Goal: Task Accomplishment & Management: Use online tool/utility

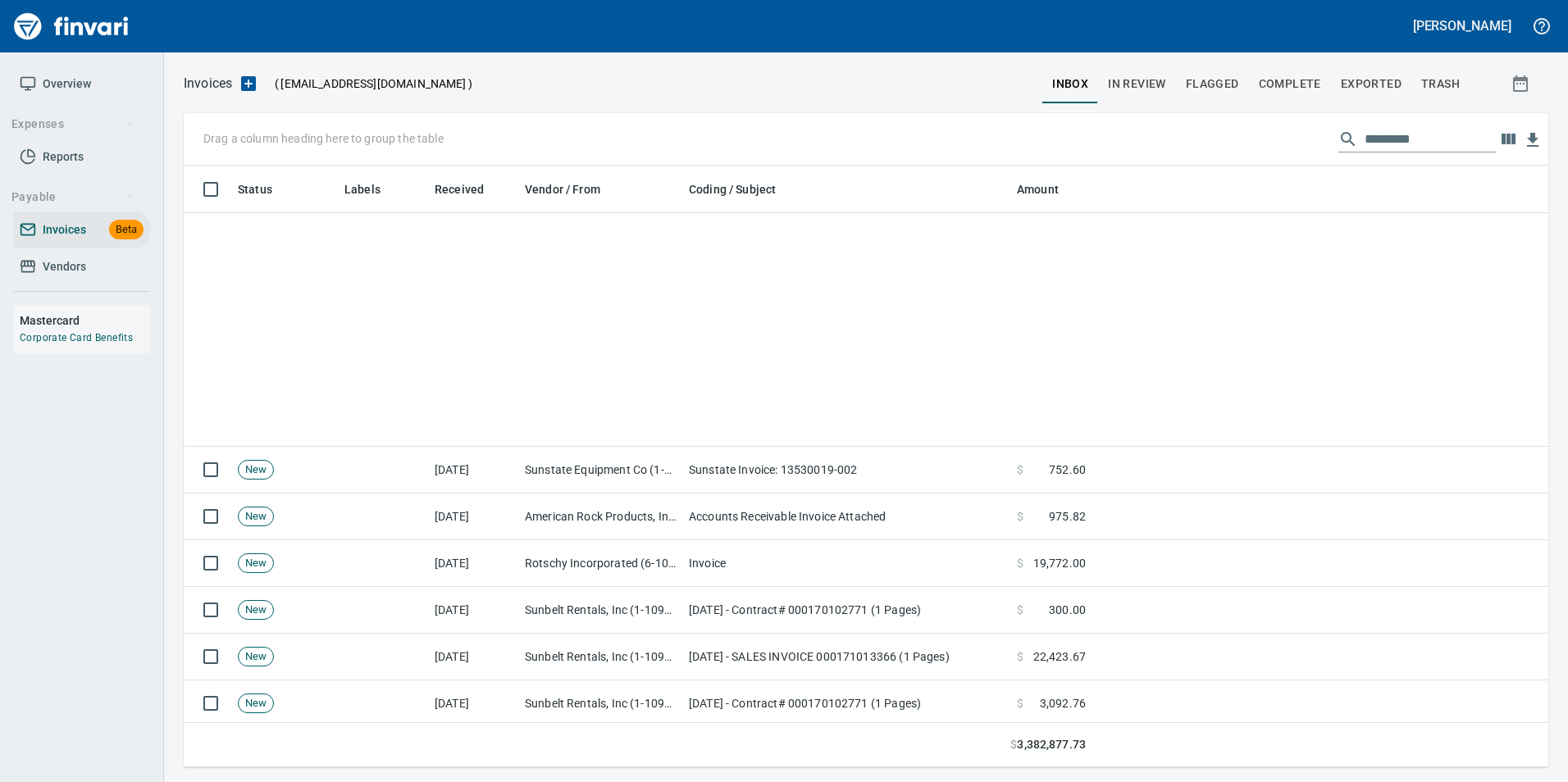
scroll to position [589, 1340]
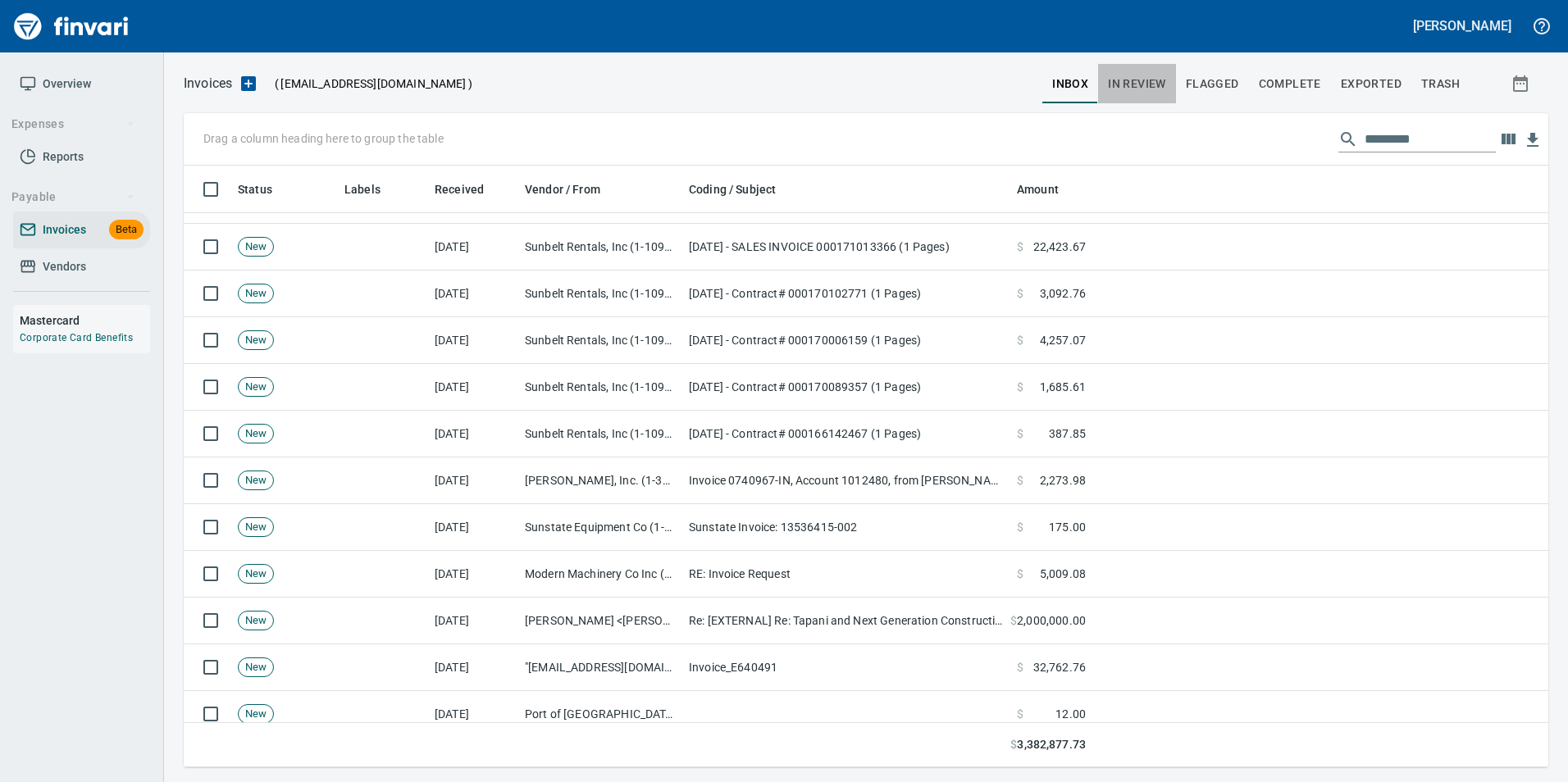
click at [1163, 84] on span "In Review" at bounding box center [1137, 84] width 58 height 21
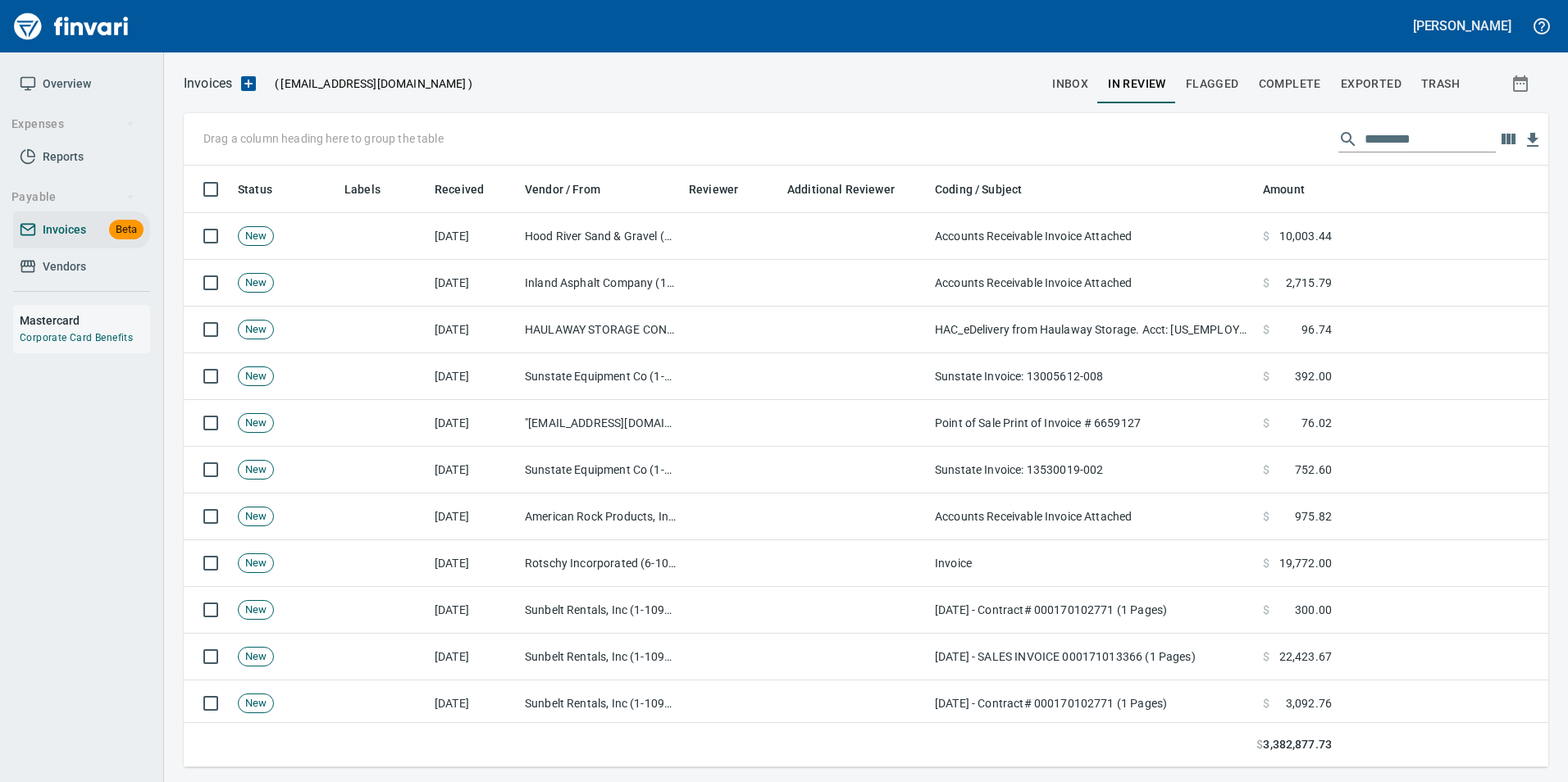
scroll to position [589, 1340]
click at [1378, 138] on input "text" at bounding box center [1430, 140] width 132 height 27
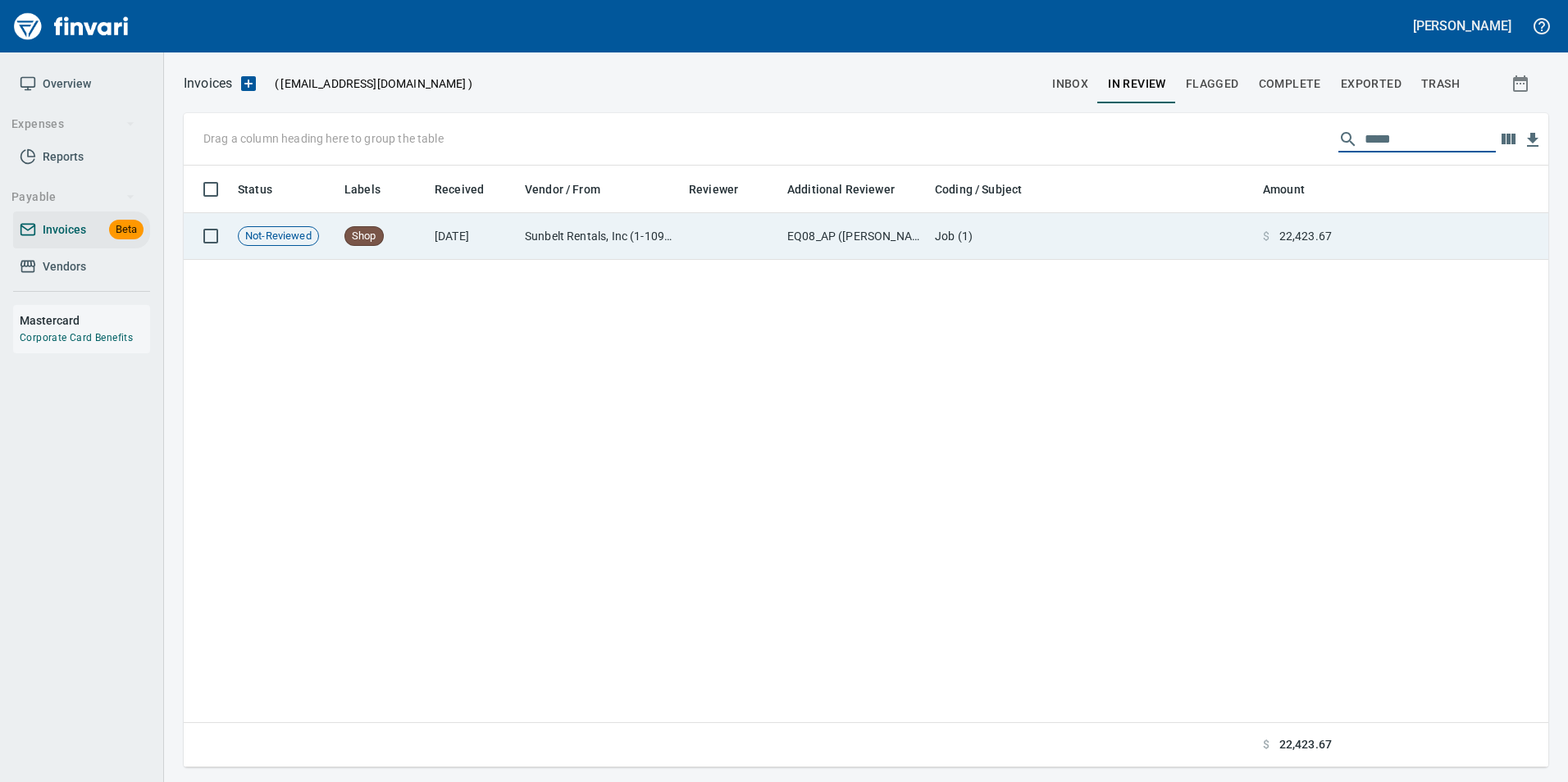
type input "*****"
click at [1282, 232] on span "22,423.67" at bounding box center [1305, 236] width 52 height 17
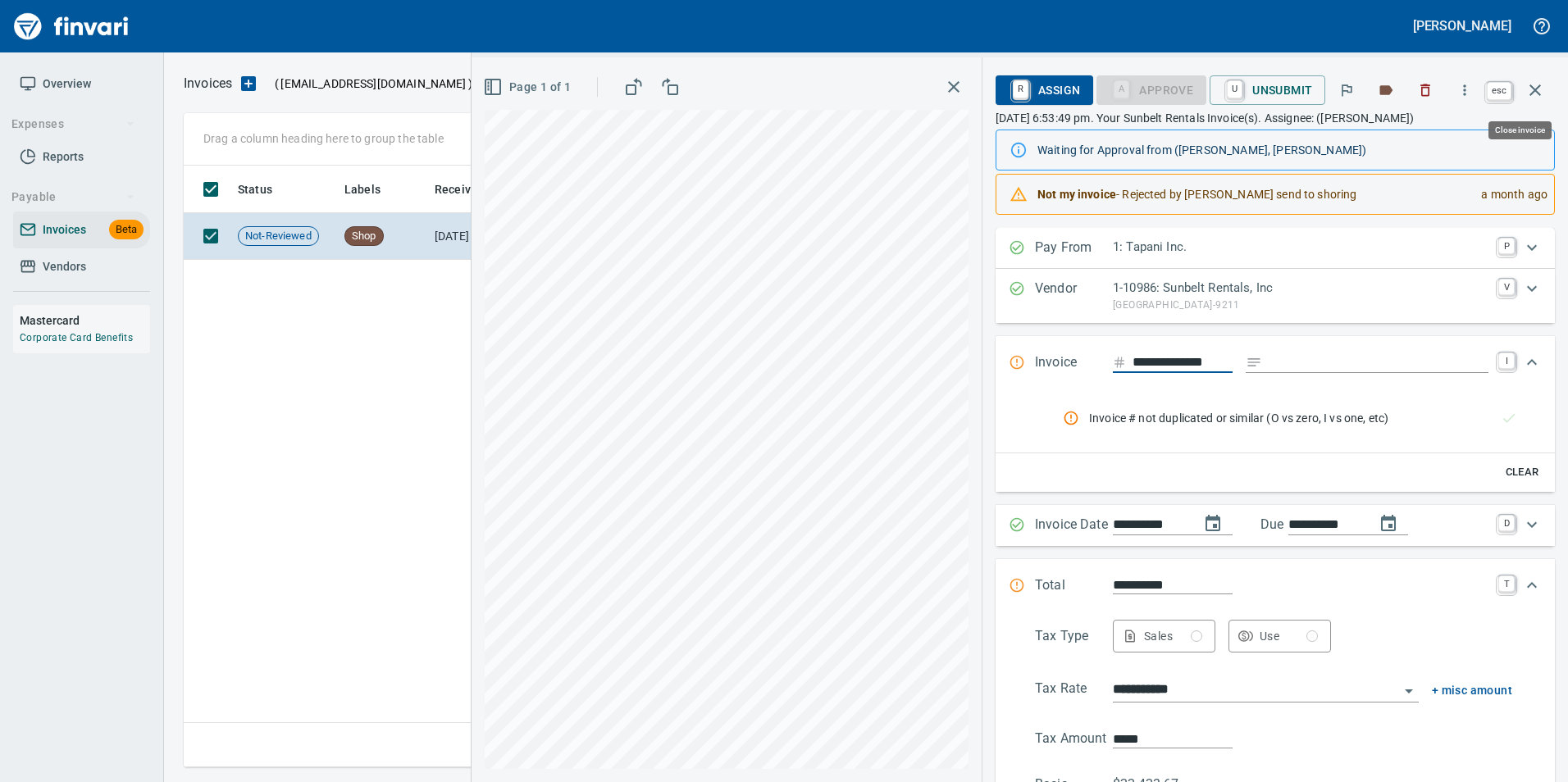
click at [1544, 91] on icon "button" at bounding box center [1535, 90] width 20 height 20
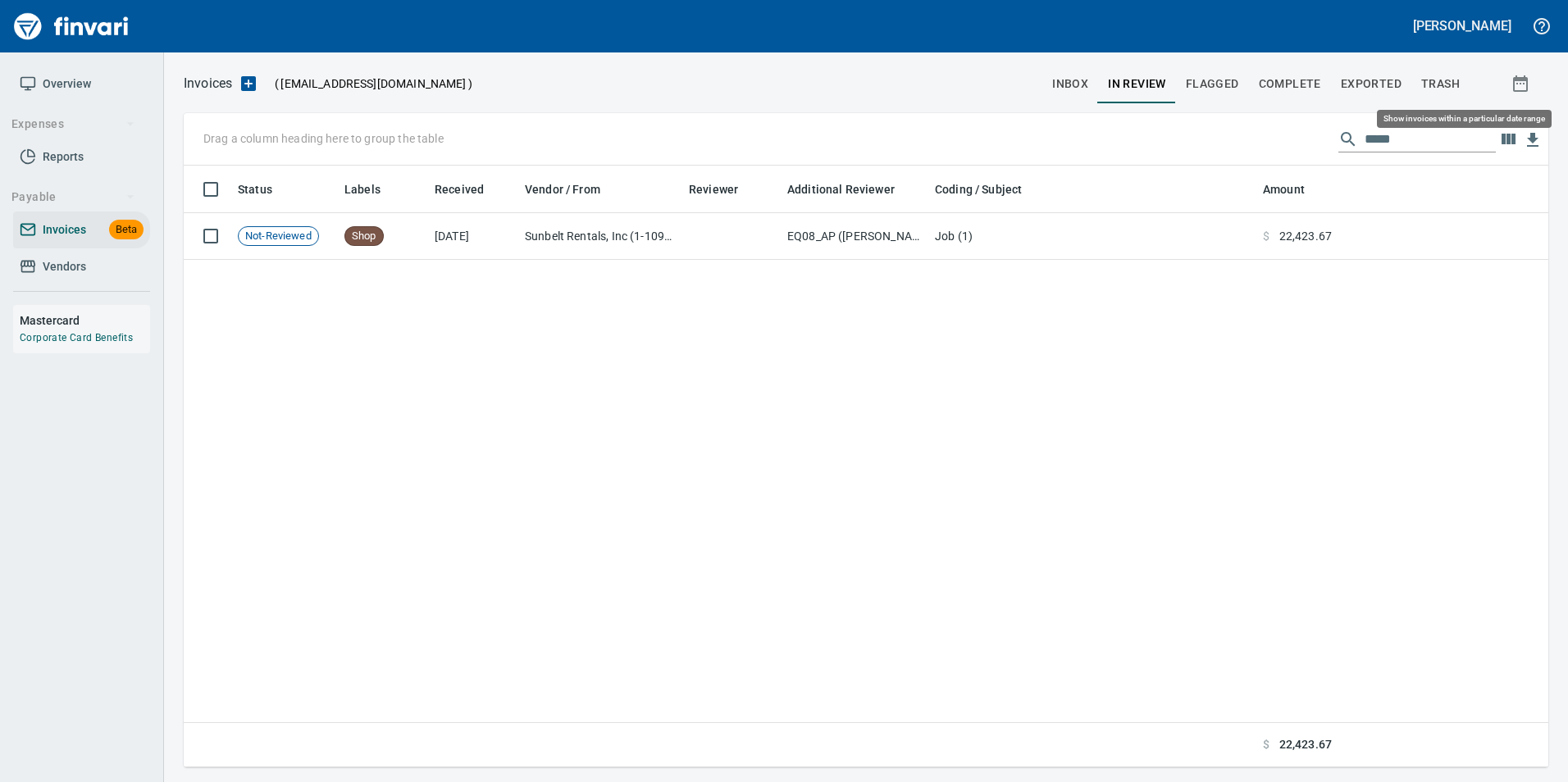
scroll to position [589, 1352]
click at [1059, 92] on span "inbox" at bounding box center [1070, 84] width 36 height 21
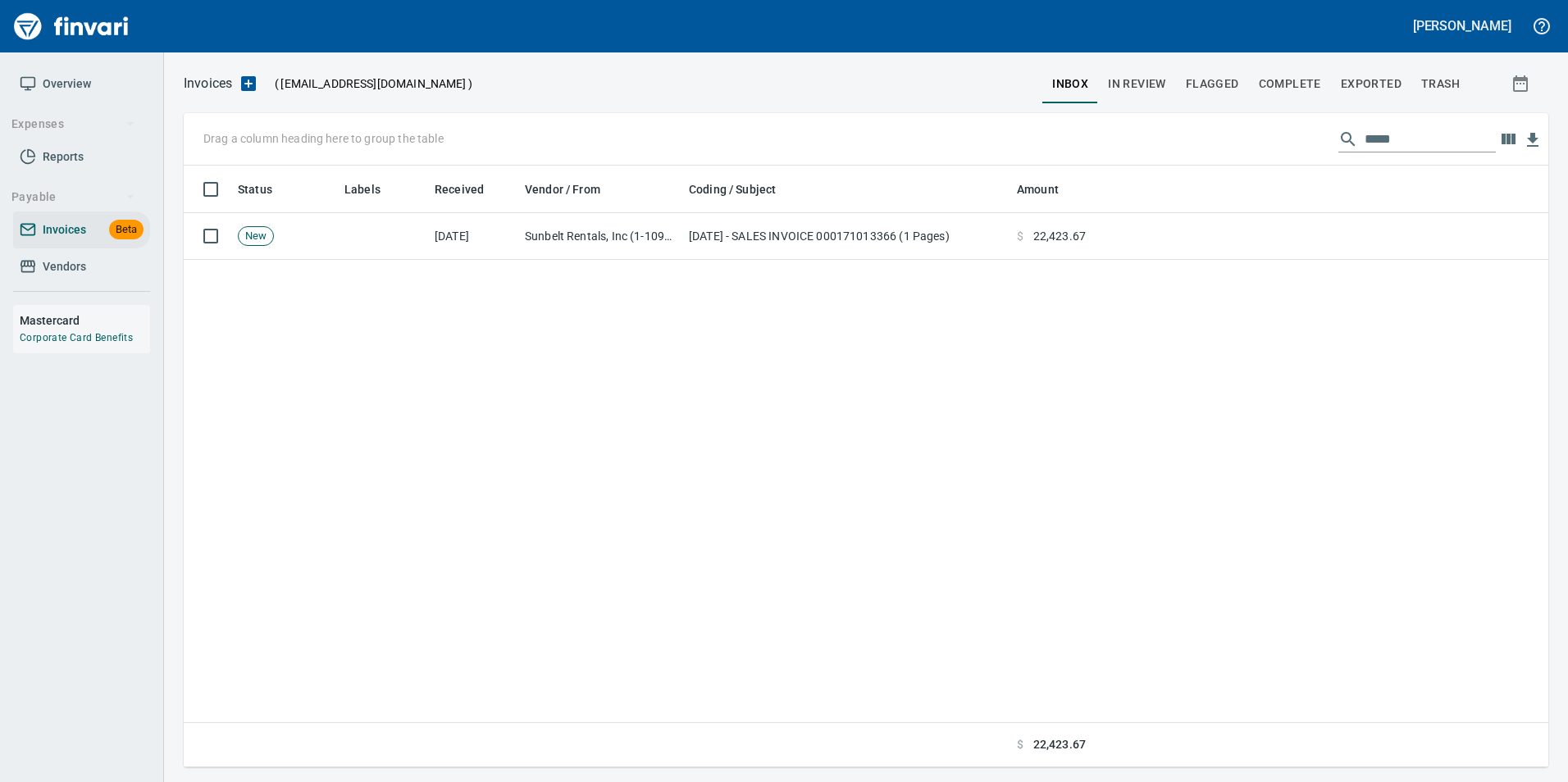
scroll to position [589, 1352]
click at [1365, 142] on input "*****" at bounding box center [1430, 140] width 132 height 27
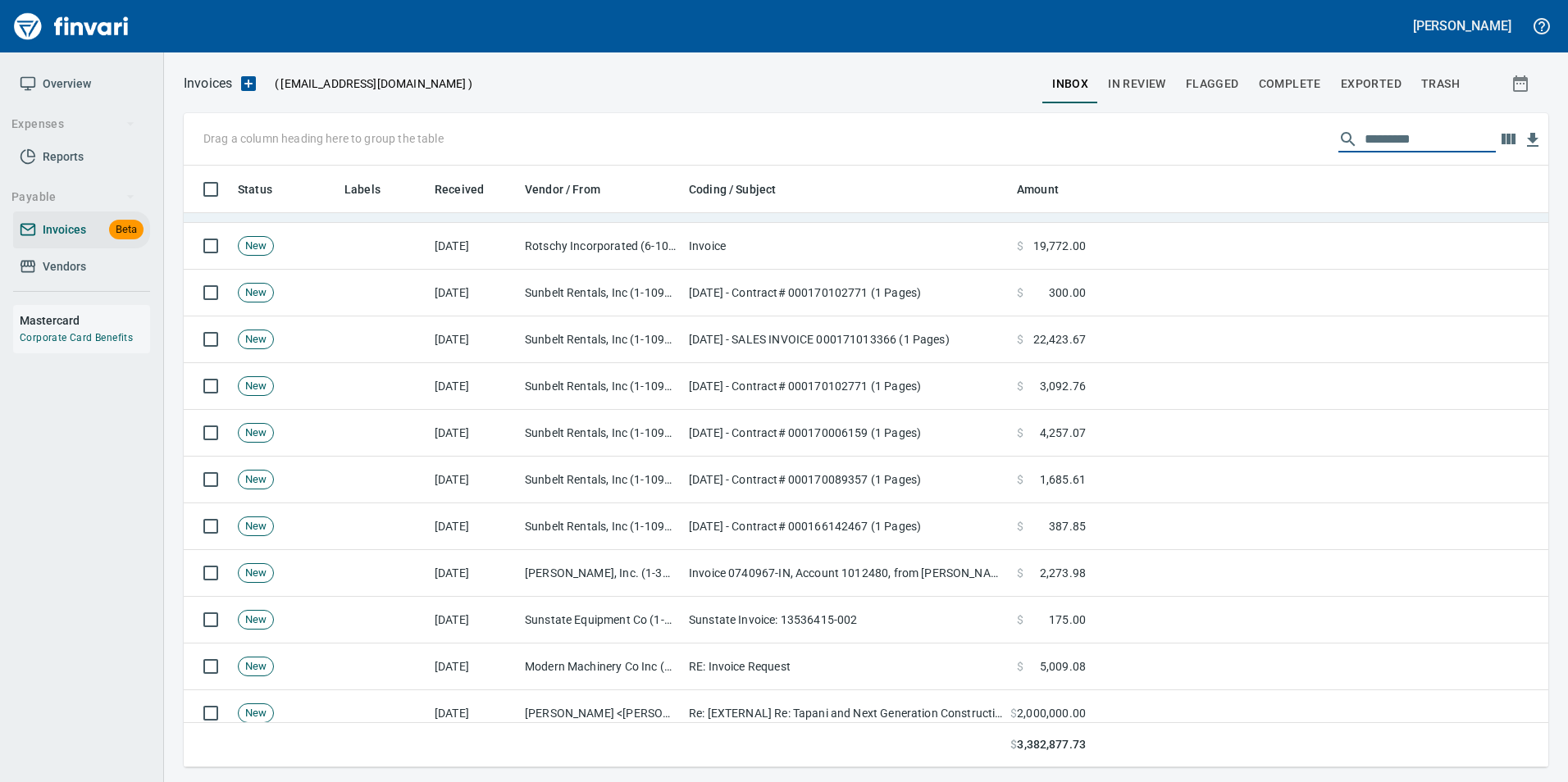
scroll to position [328, 0]
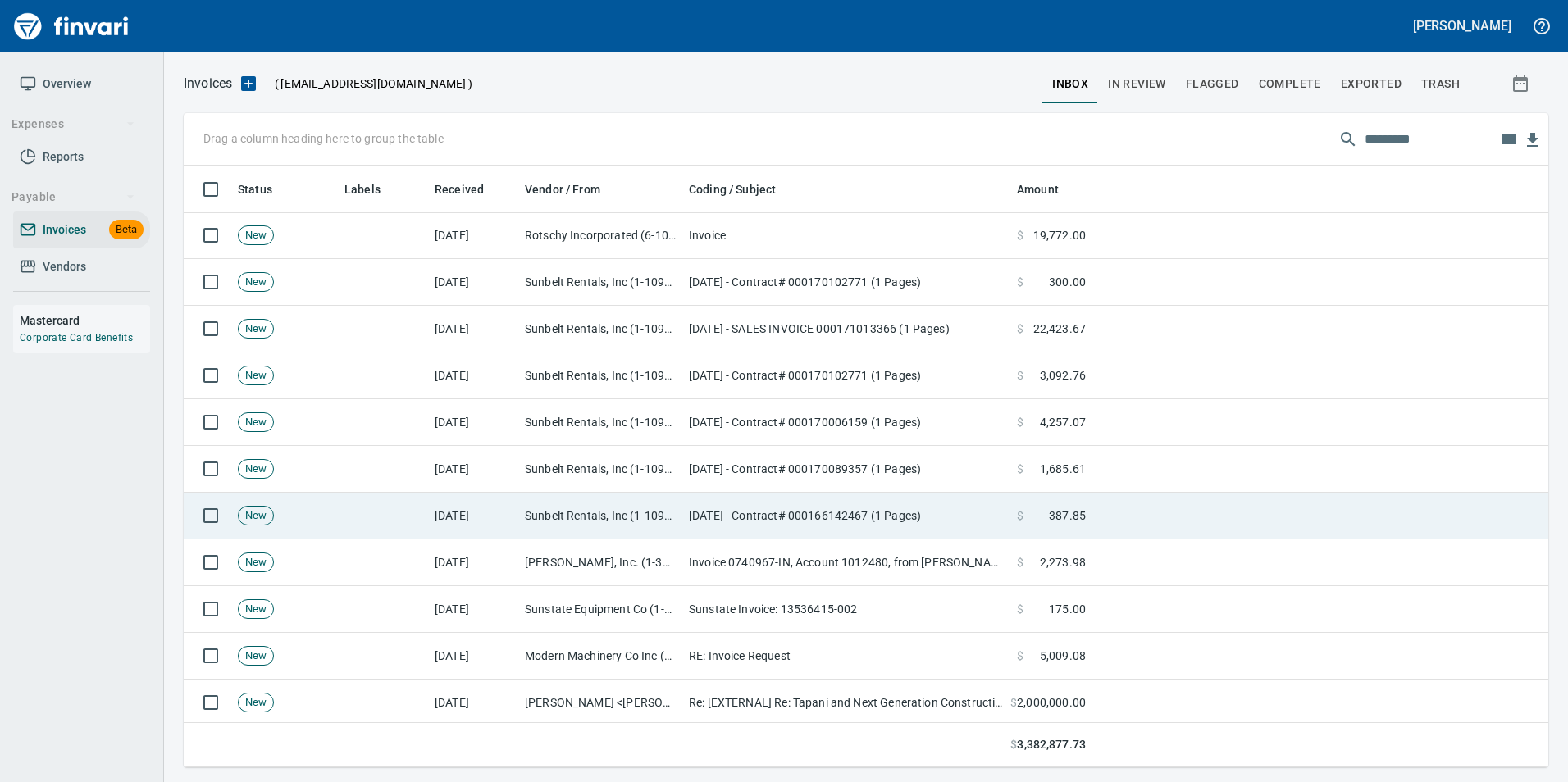
click at [685, 514] on td "[DATE] - Contract# 000166142467 (1 Pages)" at bounding box center [846, 517] width 328 height 47
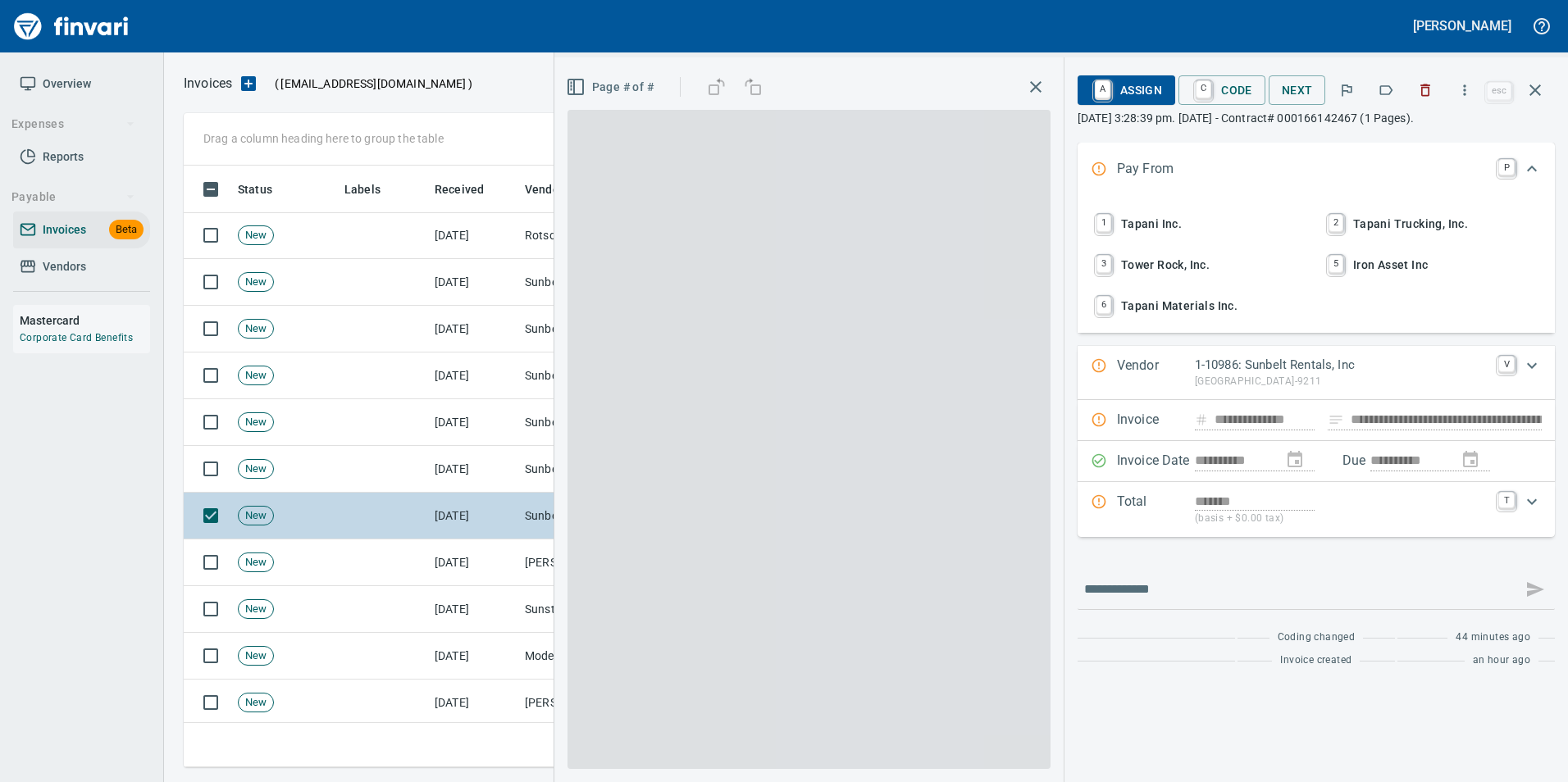
scroll to position [589, 1339]
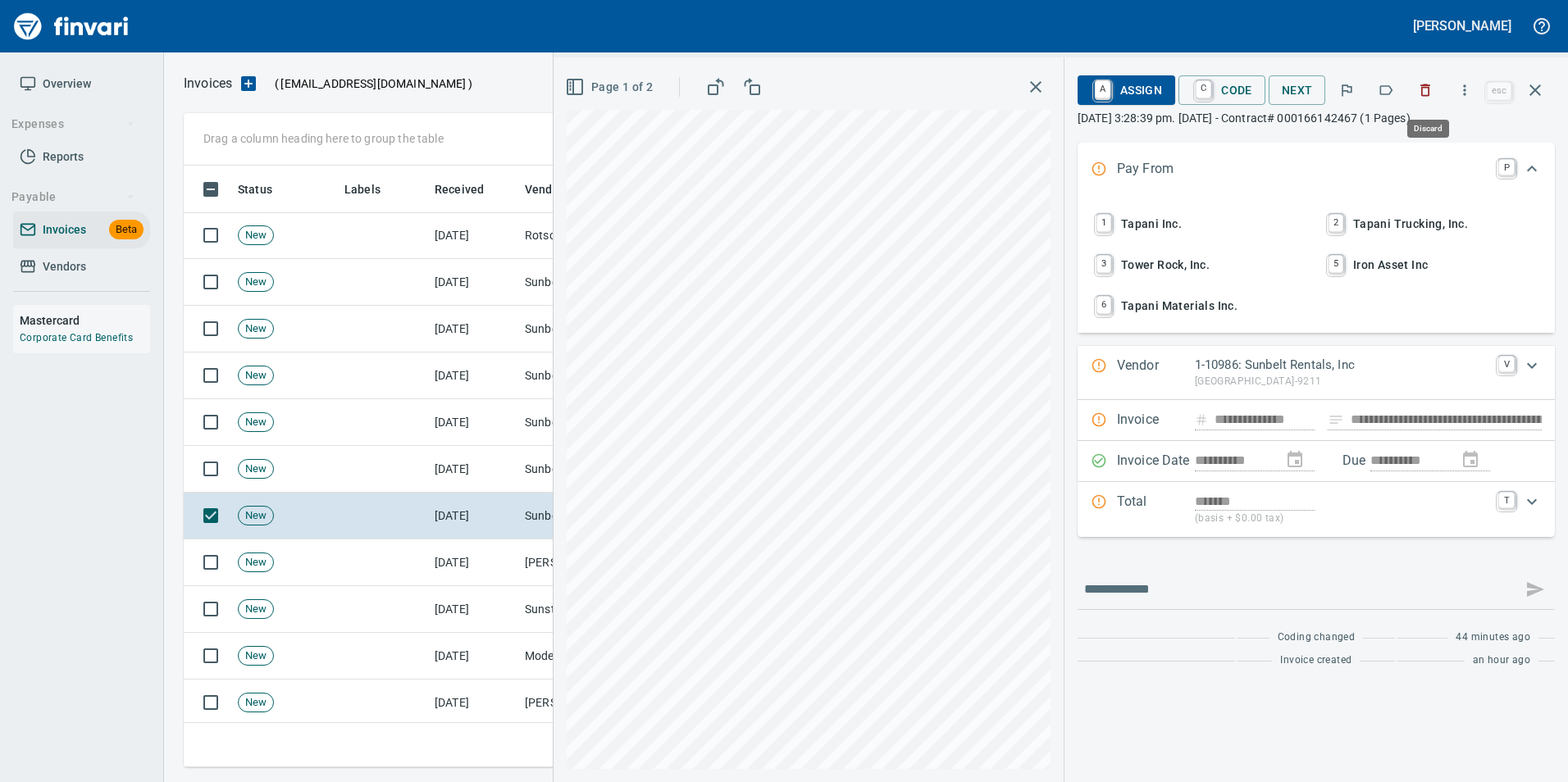
click at [1421, 98] on button "button" at bounding box center [1425, 89] width 36 height 36
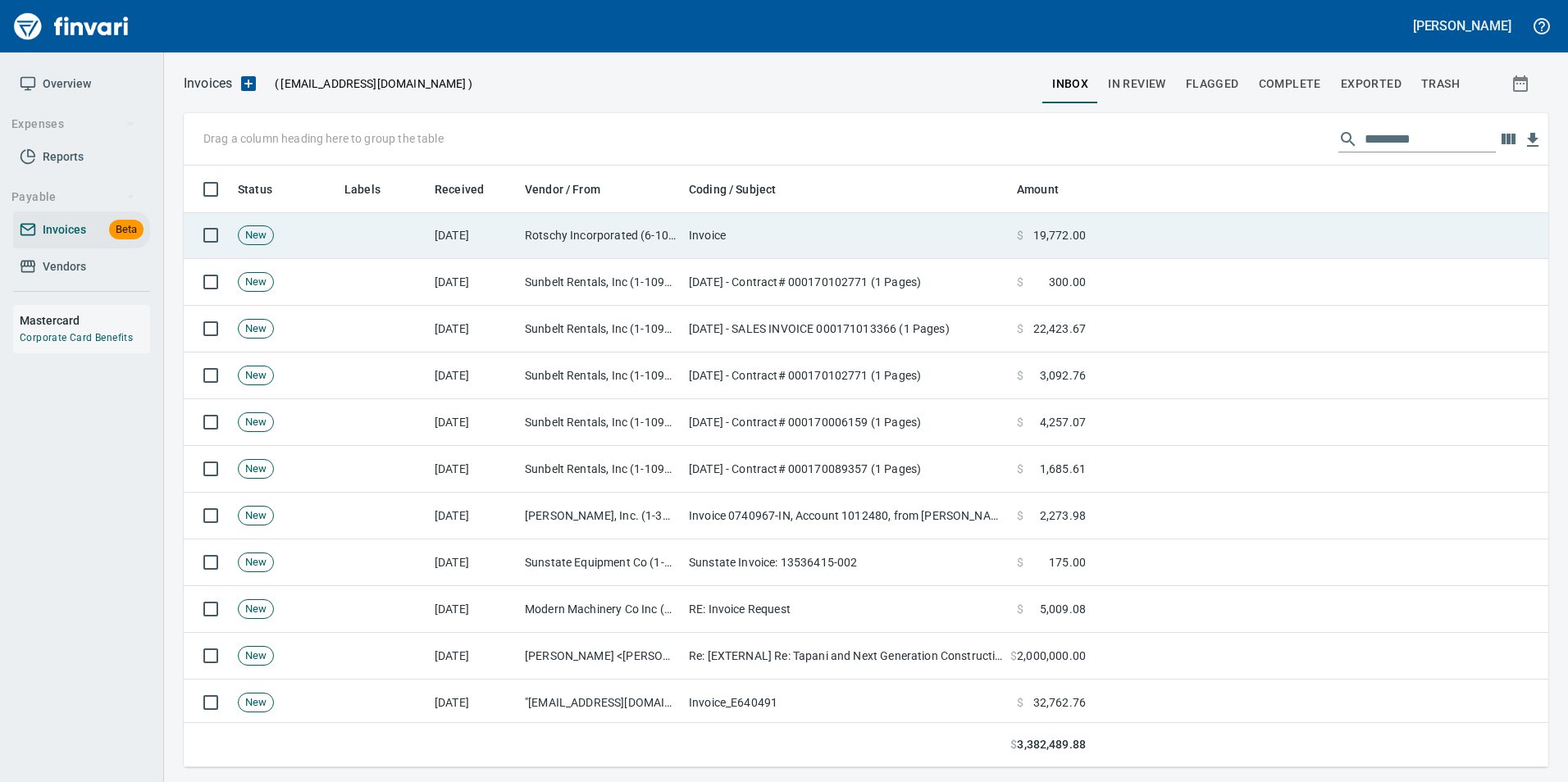
scroll to position [589, 1339]
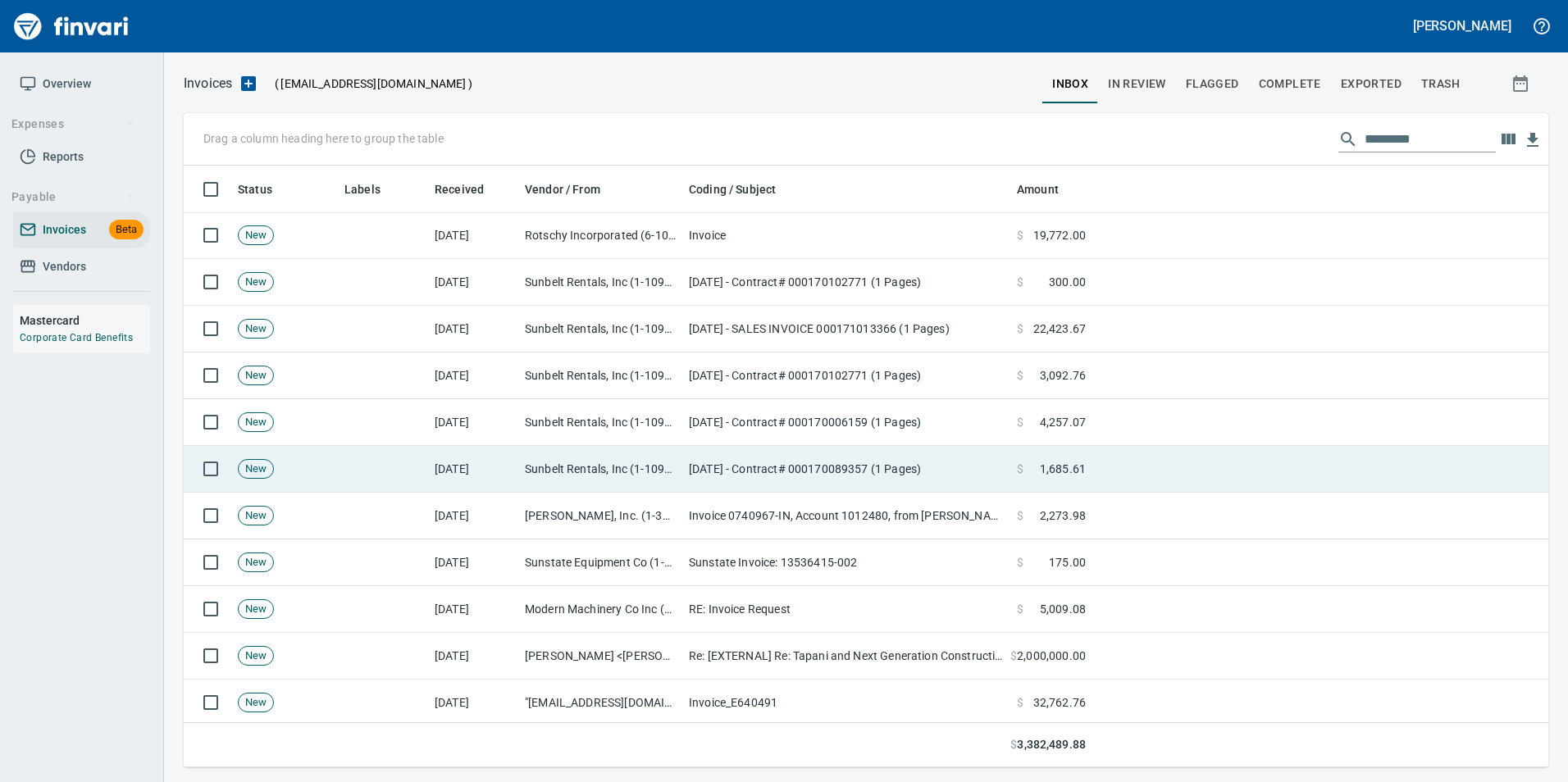
click at [931, 464] on td "[DATE] - Contract# 000170089357 (1 Pages)" at bounding box center [846, 470] width 328 height 47
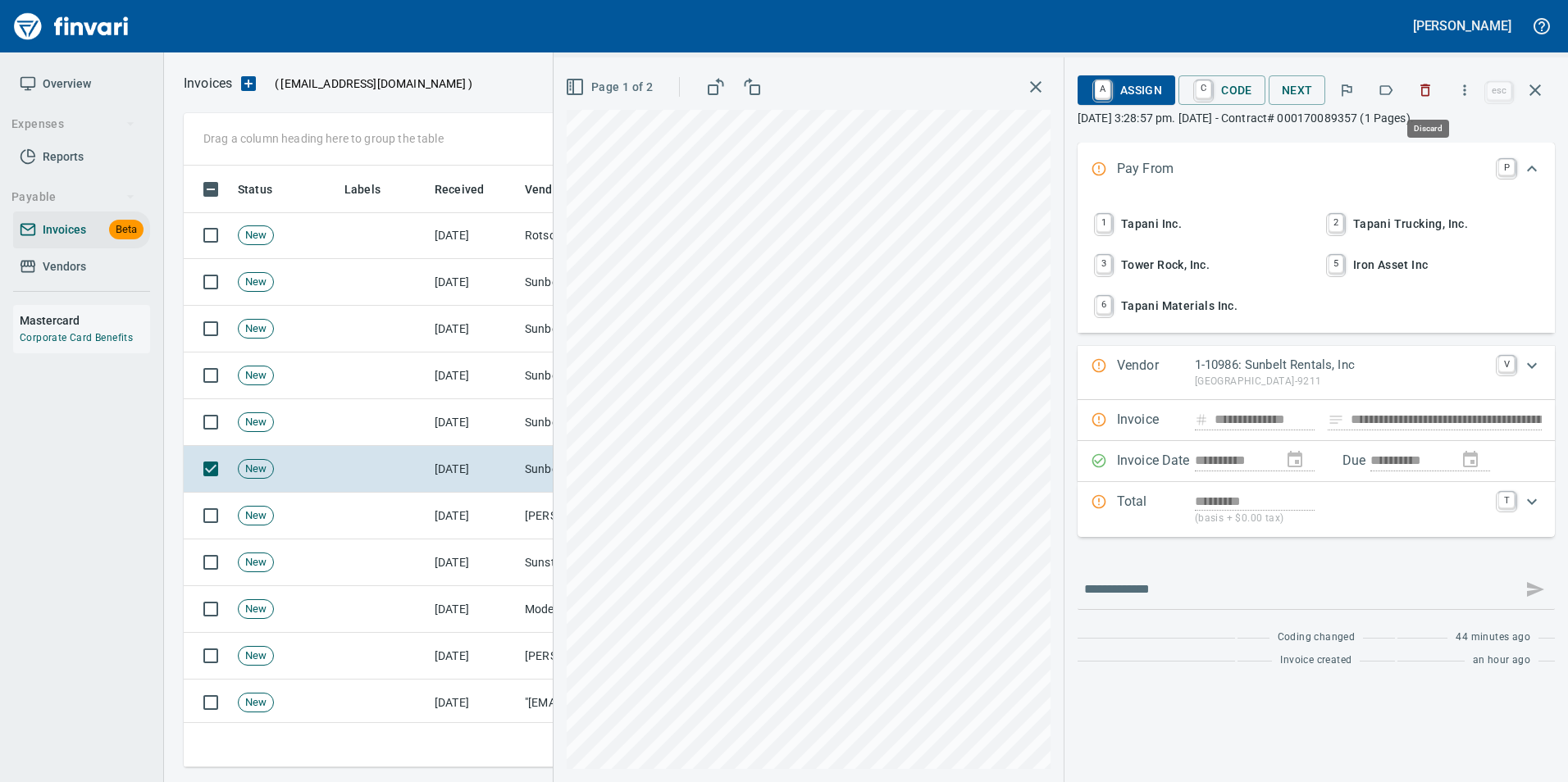
click at [1433, 82] on icon "button" at bounding box center [1425, 89] width 17 height 17
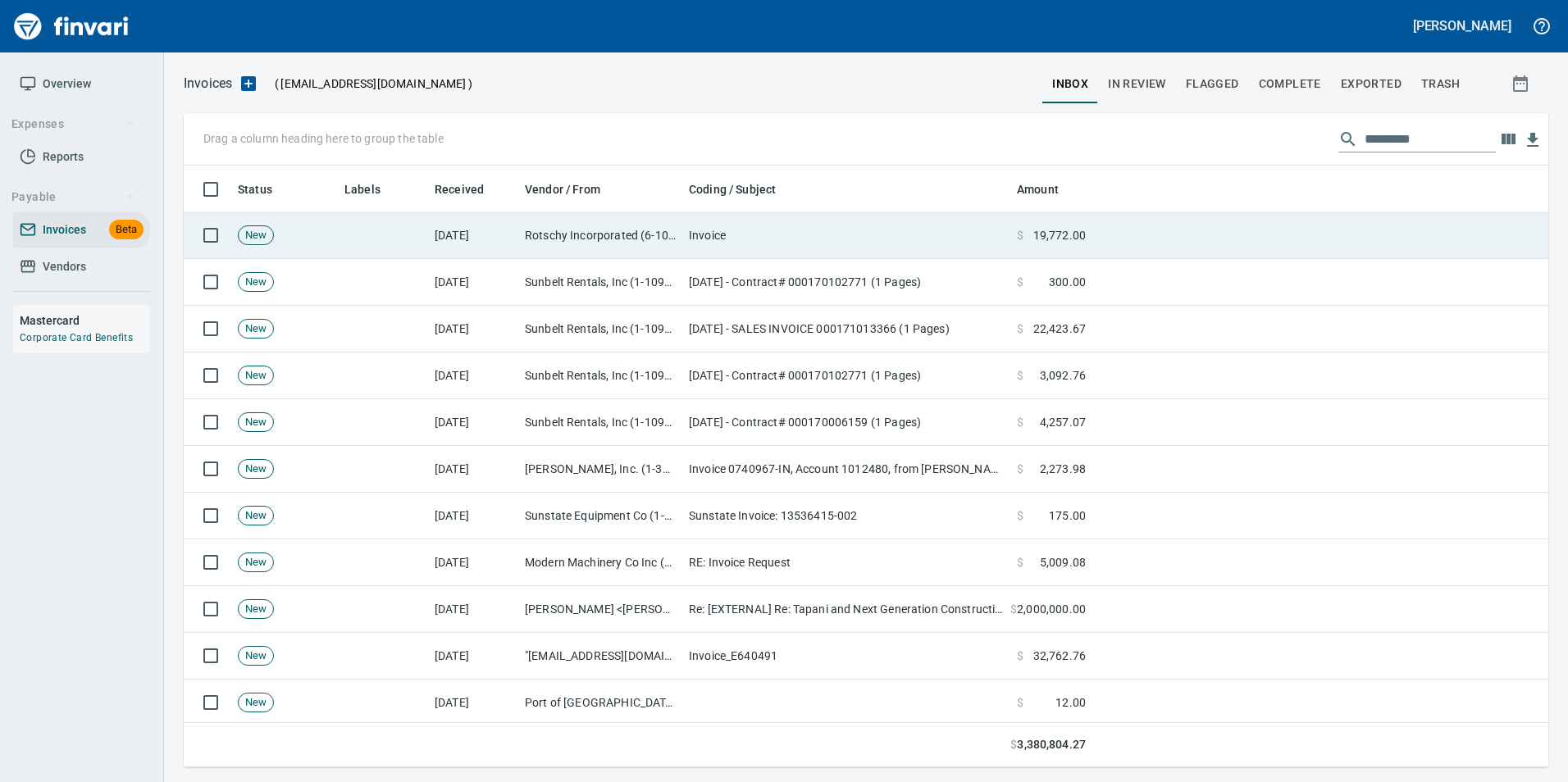
scroll to position [589, 1339]
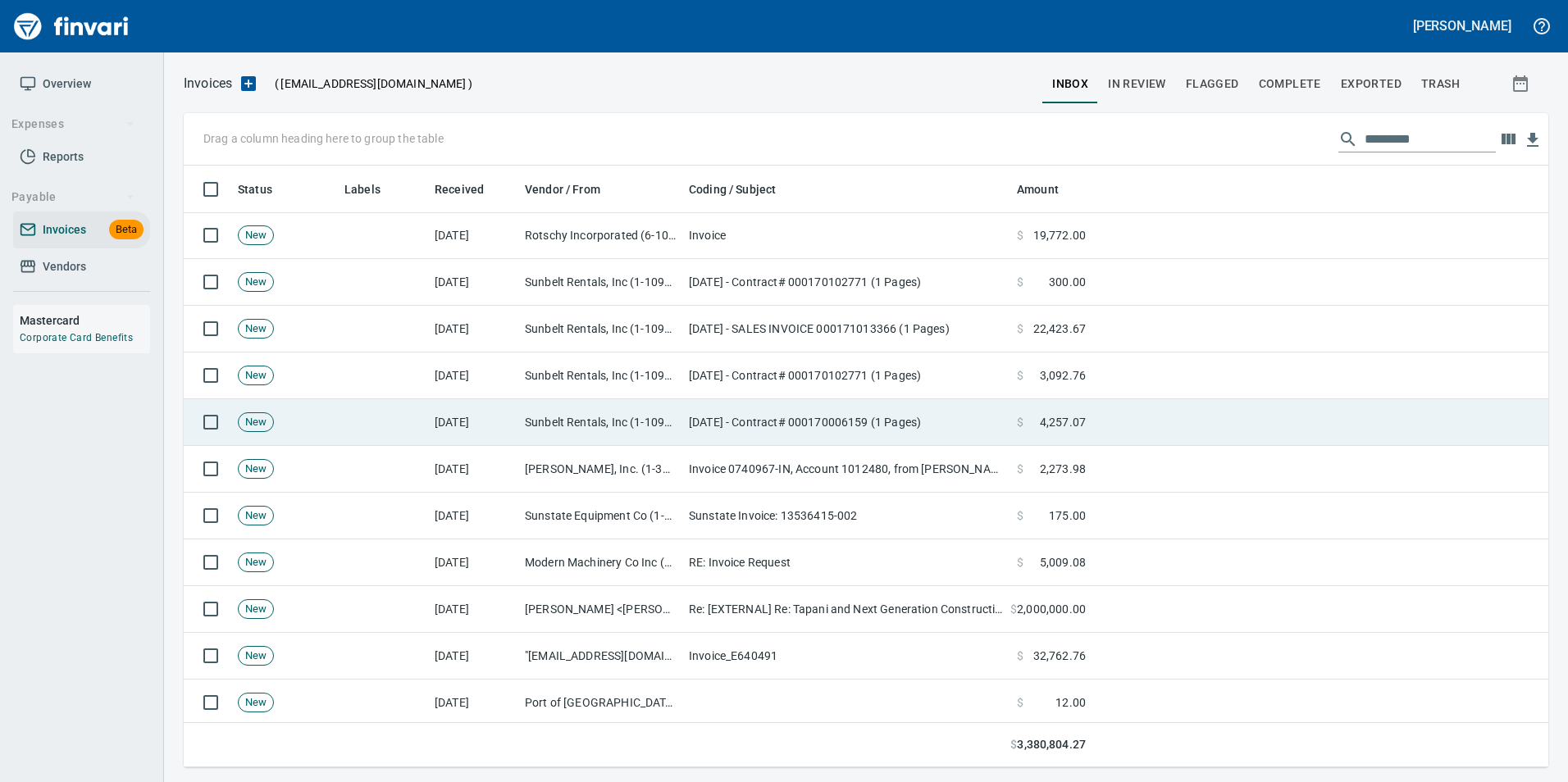
click at [1023, 410] on td "$ 4,257.07" at bounding box center [1050, 422] width 82 height 47
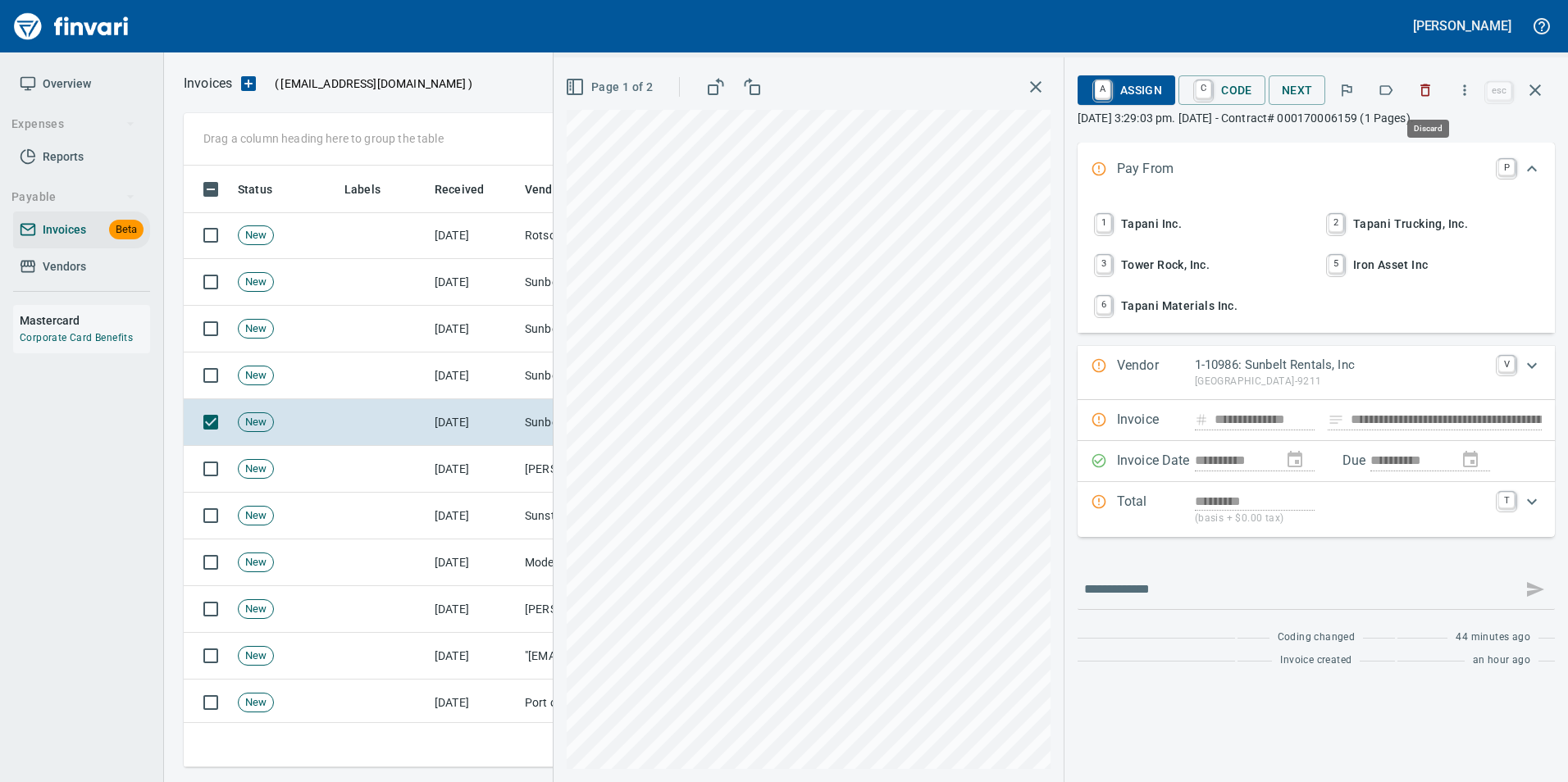
click at [1425, 84] on icon "button" at bounding box center [1425, 89] width 17 height 17
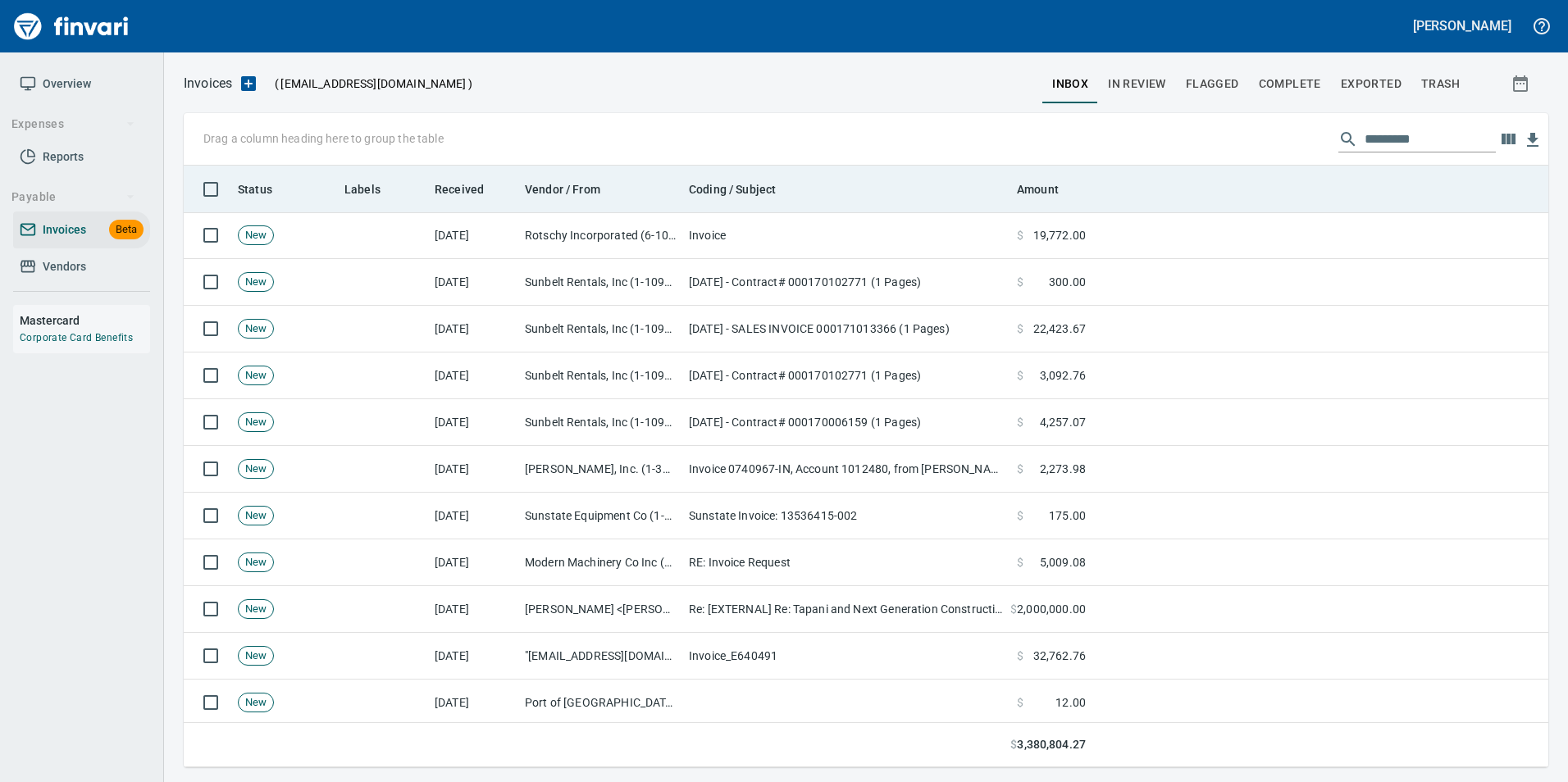
scroll to position [589, 1339]
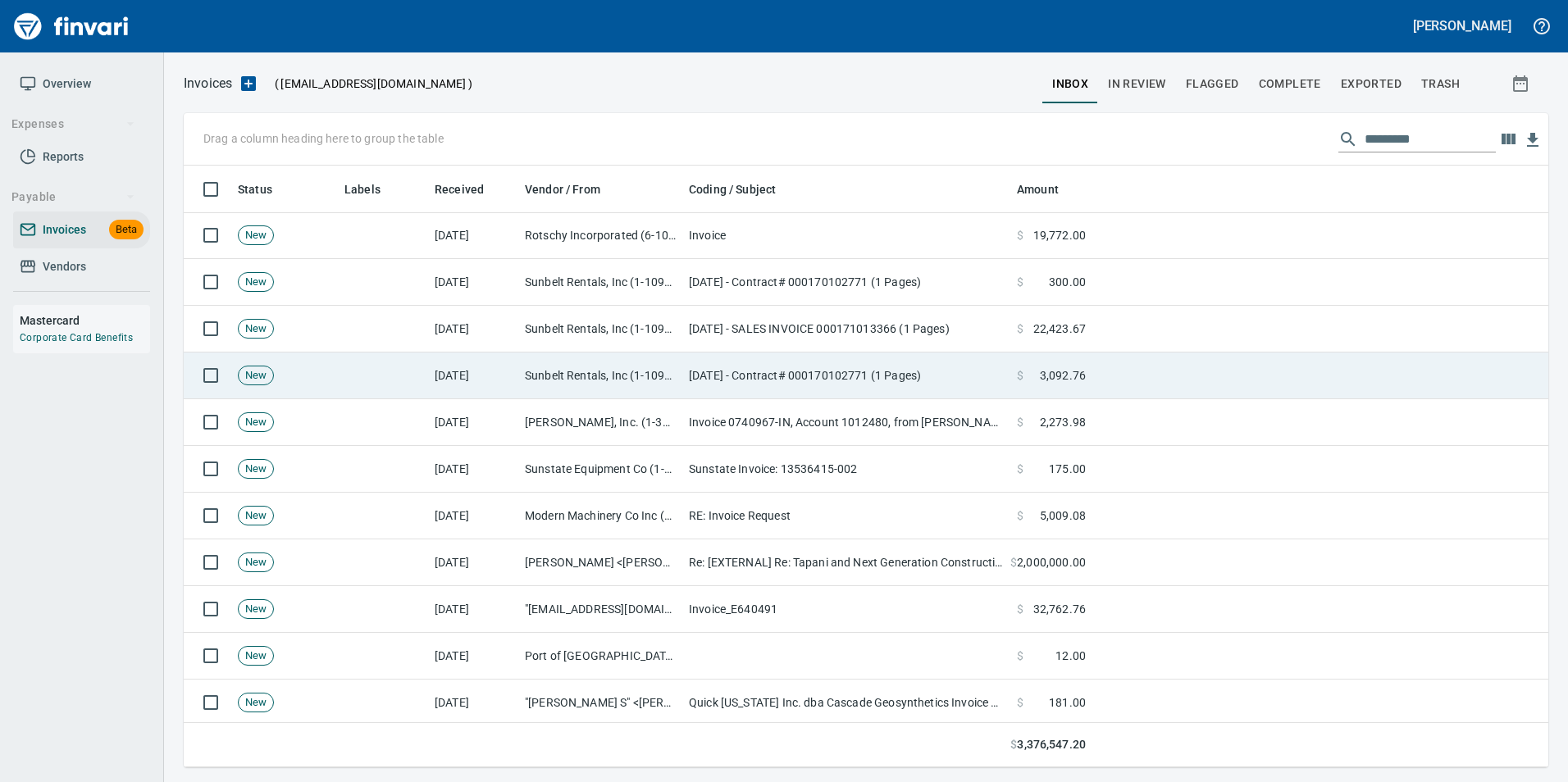
click at [975, 376] on td "[DATE] - Contract# 000170102771 (1 Pages)" at bounding box center [846, 376] width 328 height 47
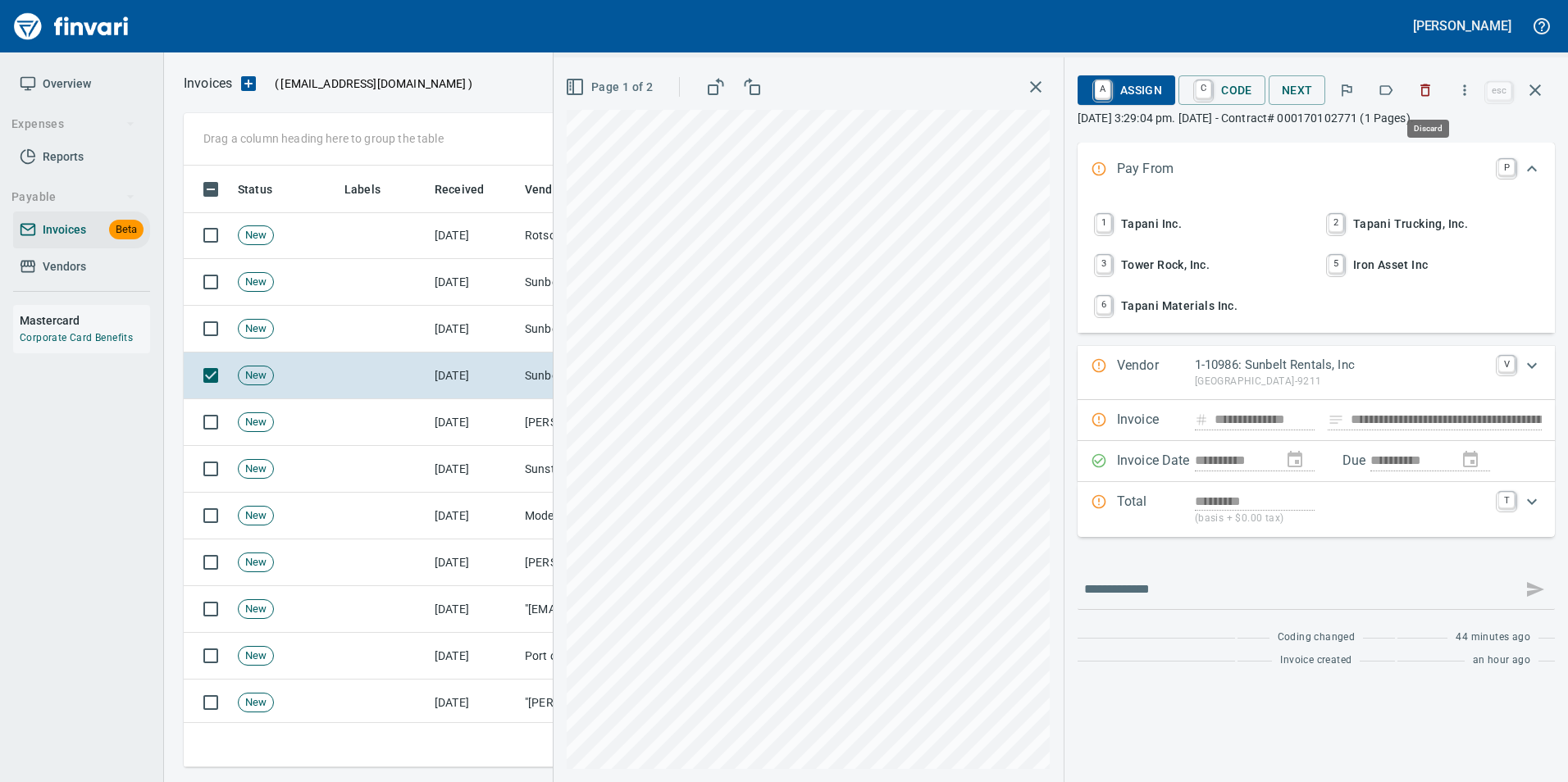
click at [1428, 88] on icon "button" at bounding box center [1425, 89] width 17 height 17
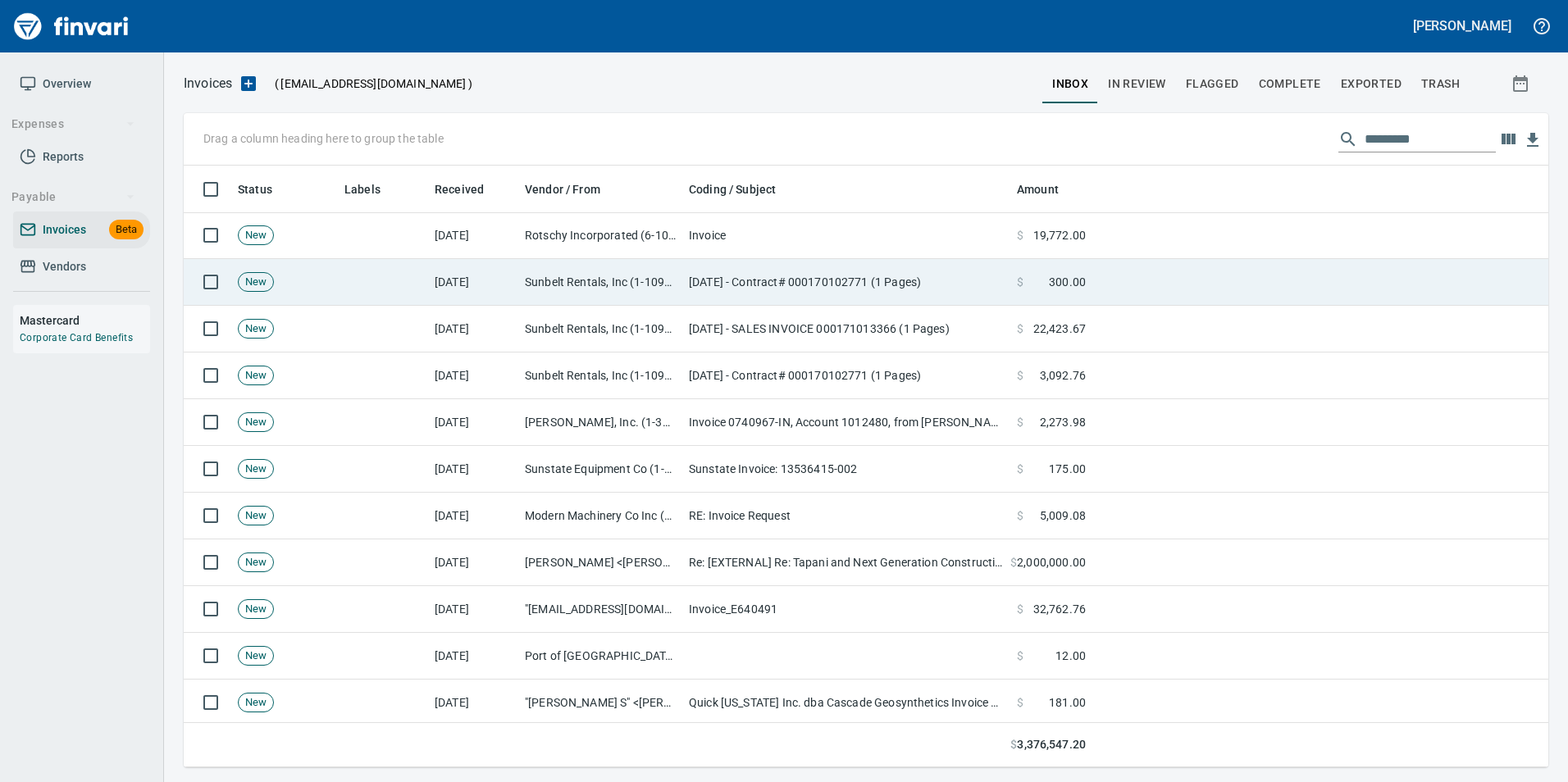
scroll to position [589, 1339]
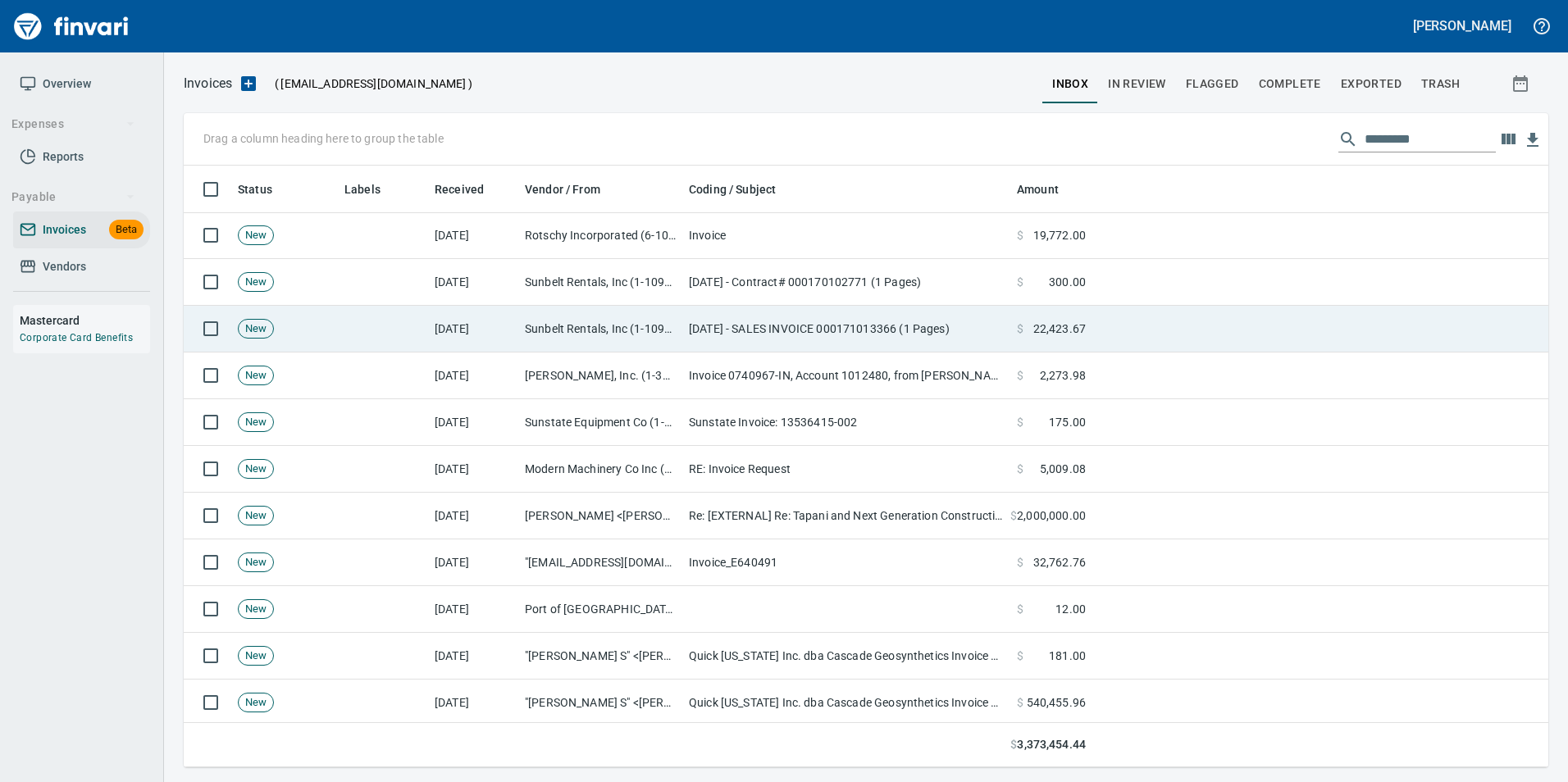
click at [891, 328] on td "[DATE] - SALES INVOICE 000171013366 (1 Pages)" at bounding box center [846, 329] width 328 height 47
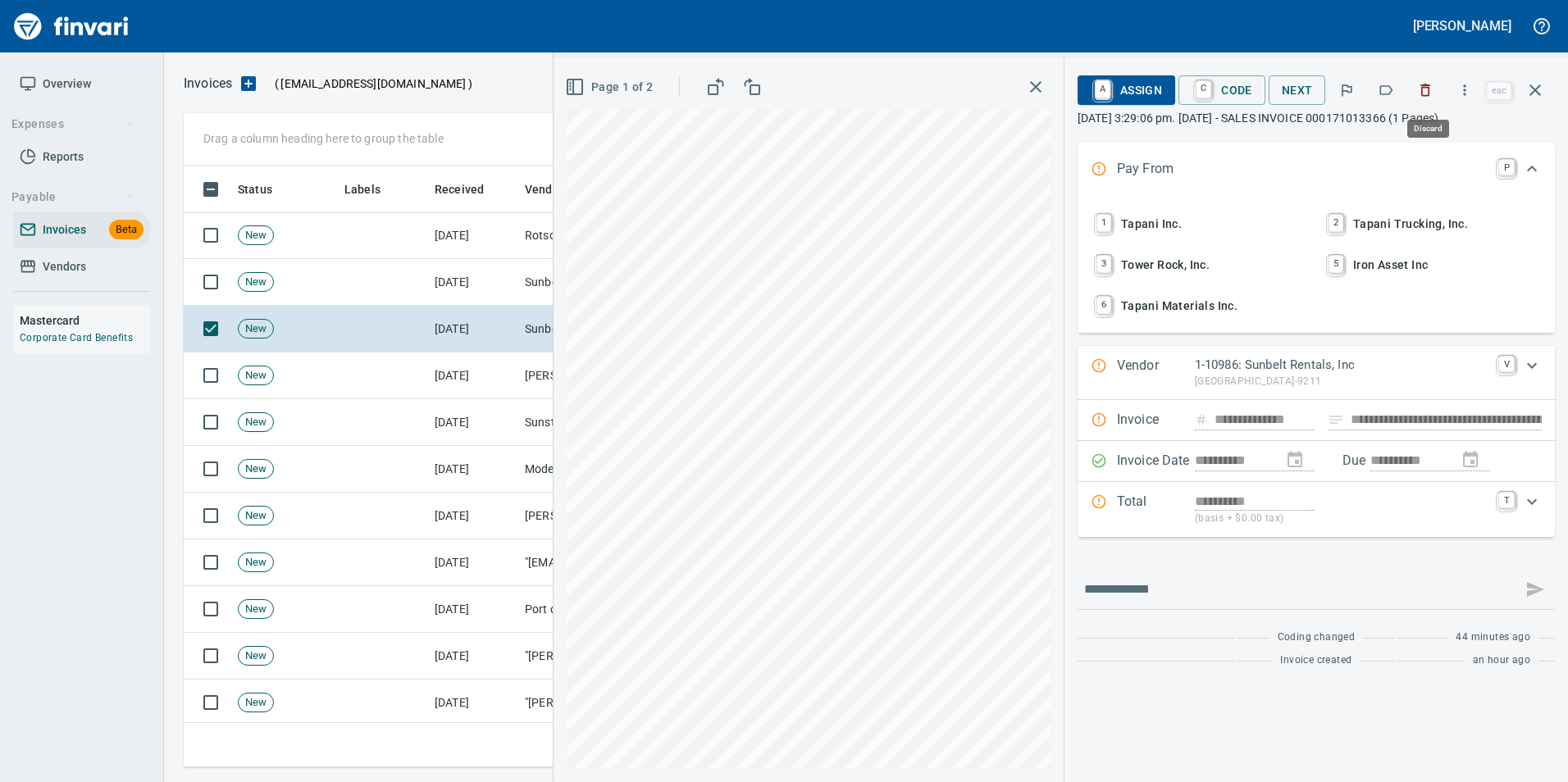
click at [1424, 97] on icon "button" at bounding box center [1425, 89] width 17 height 17
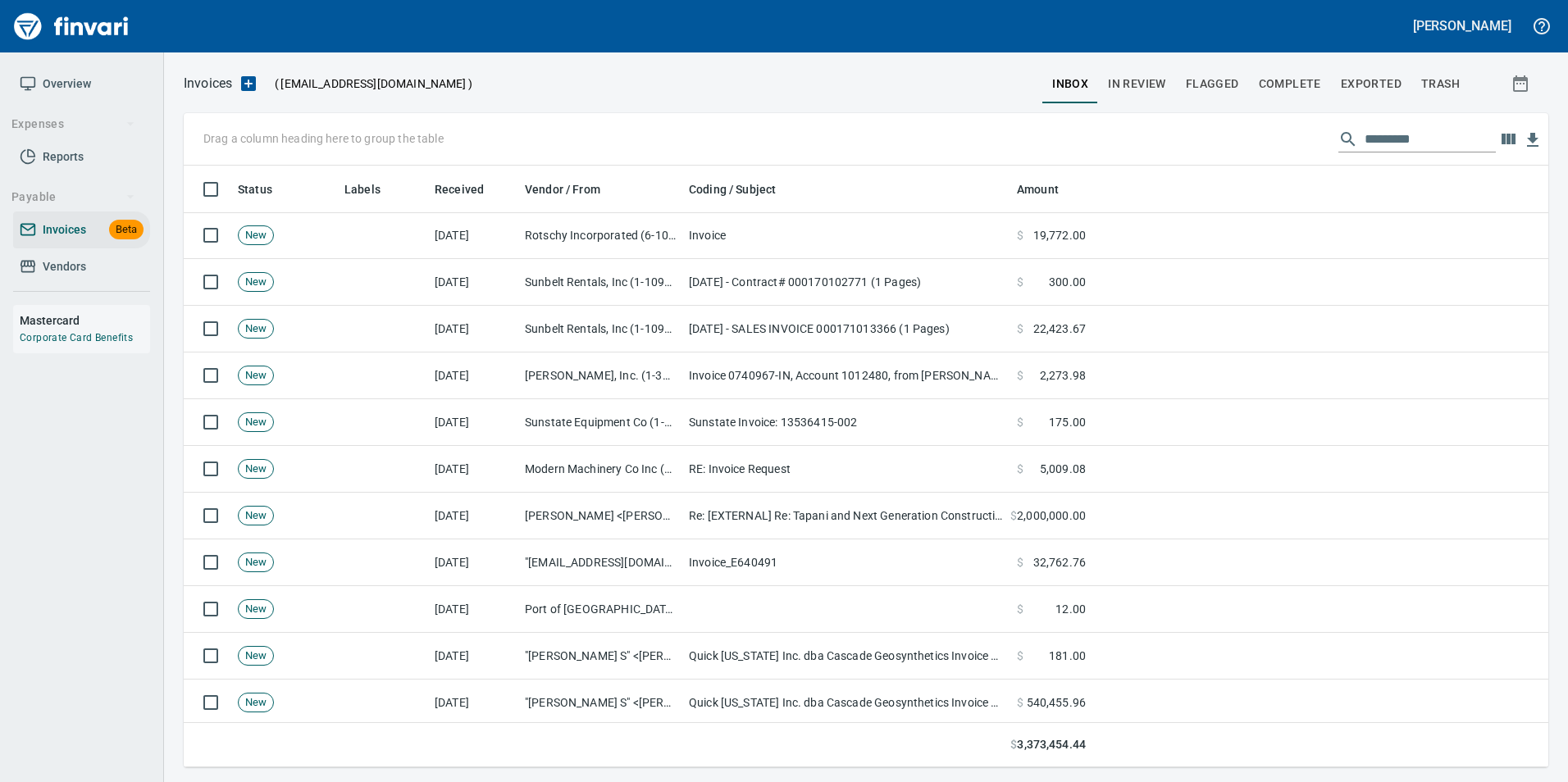
scroll to position [589, 1339]
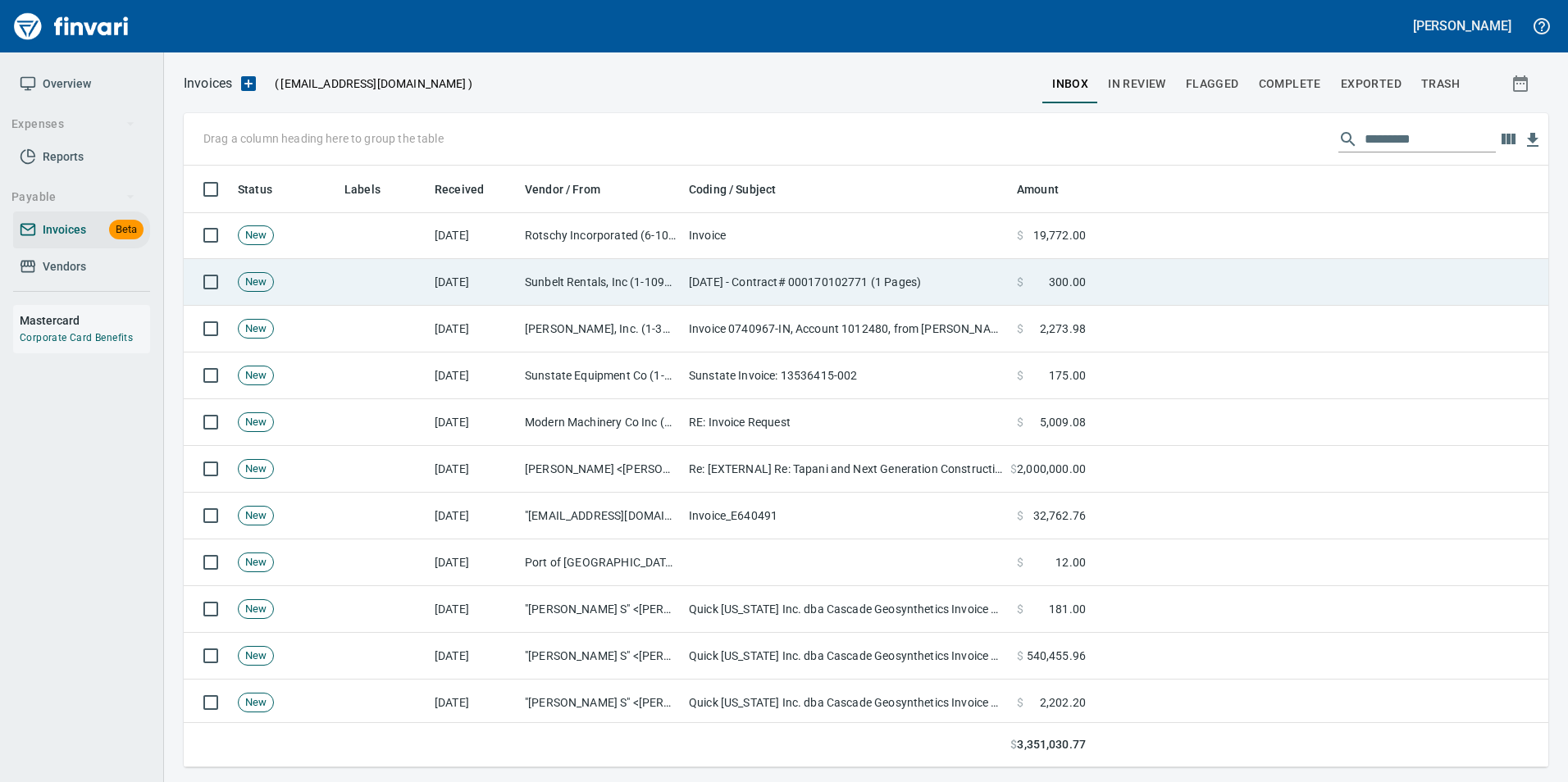
click at [893, 274] on td "[DATE] - Contract# 000170102771 (1 Pages)" at bounding box center [846, 283] width 328 height 47
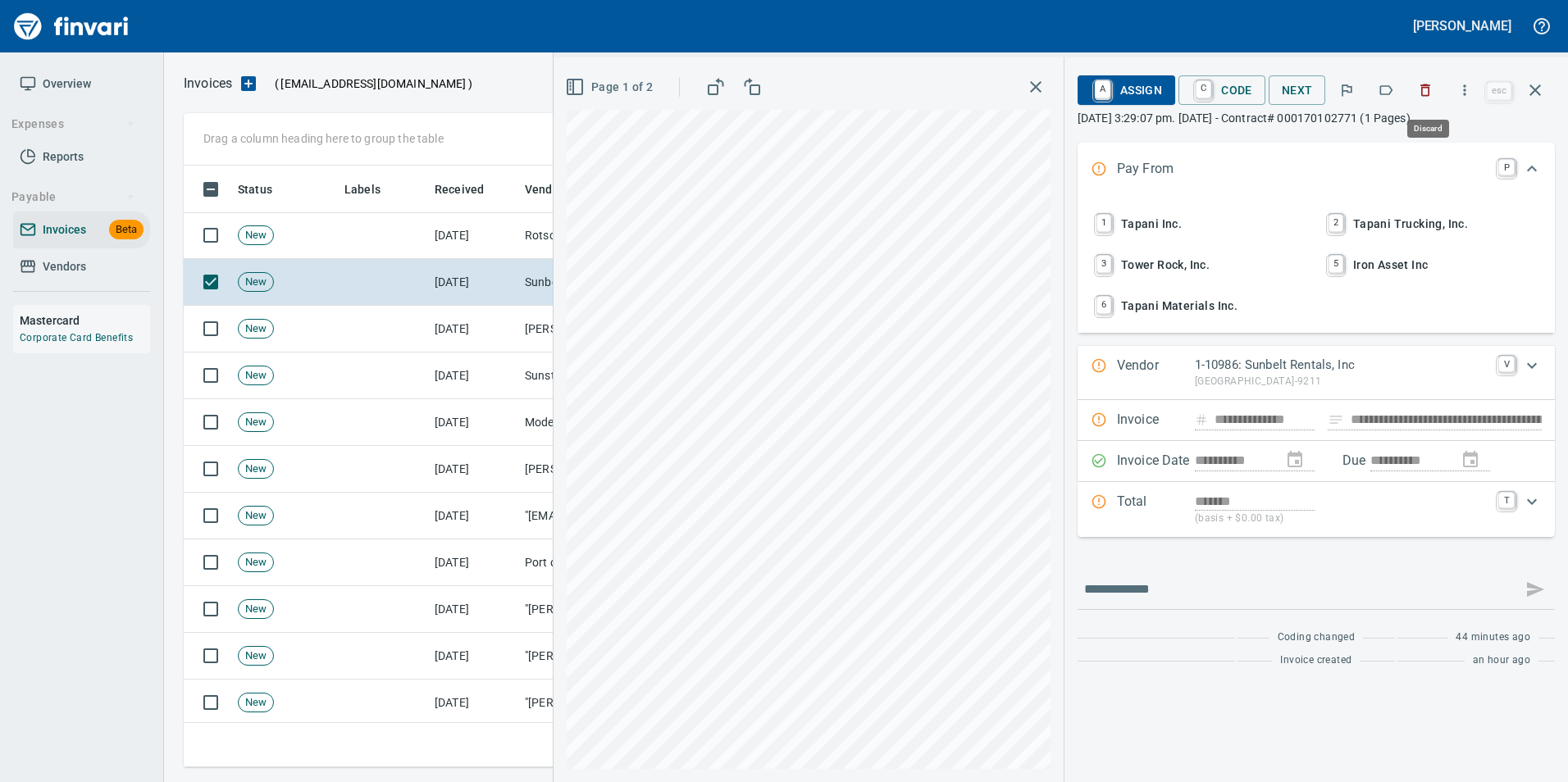
click at [1433, 91] on icon "button" at bounding box center [1425, 89] width 17 height 17
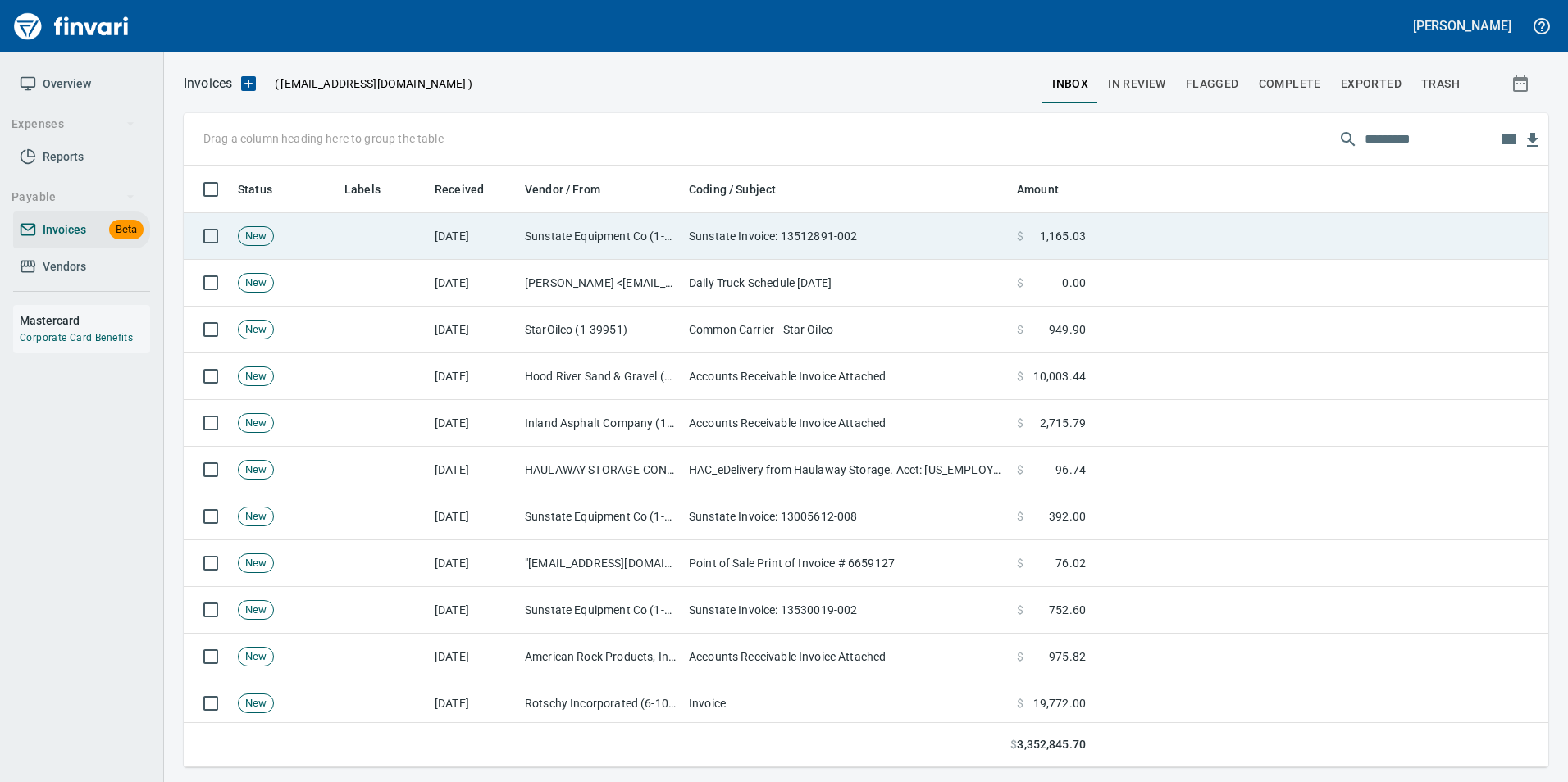
click at [930, 241] on td "Sunstate Invoice: 13512891-002" at bounding box center [846, 237] width 328 height 47
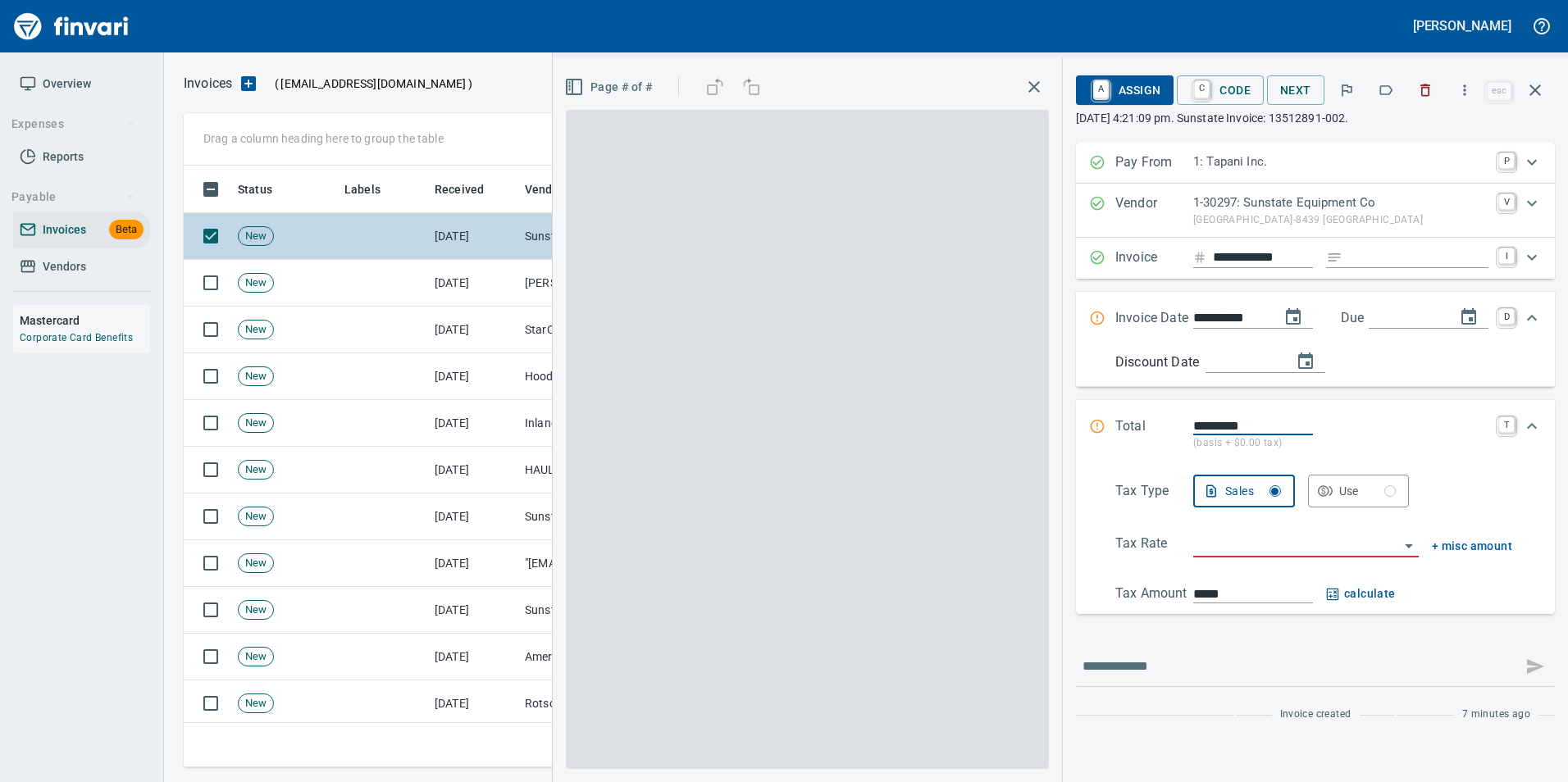
scroll to position [589, 1339]
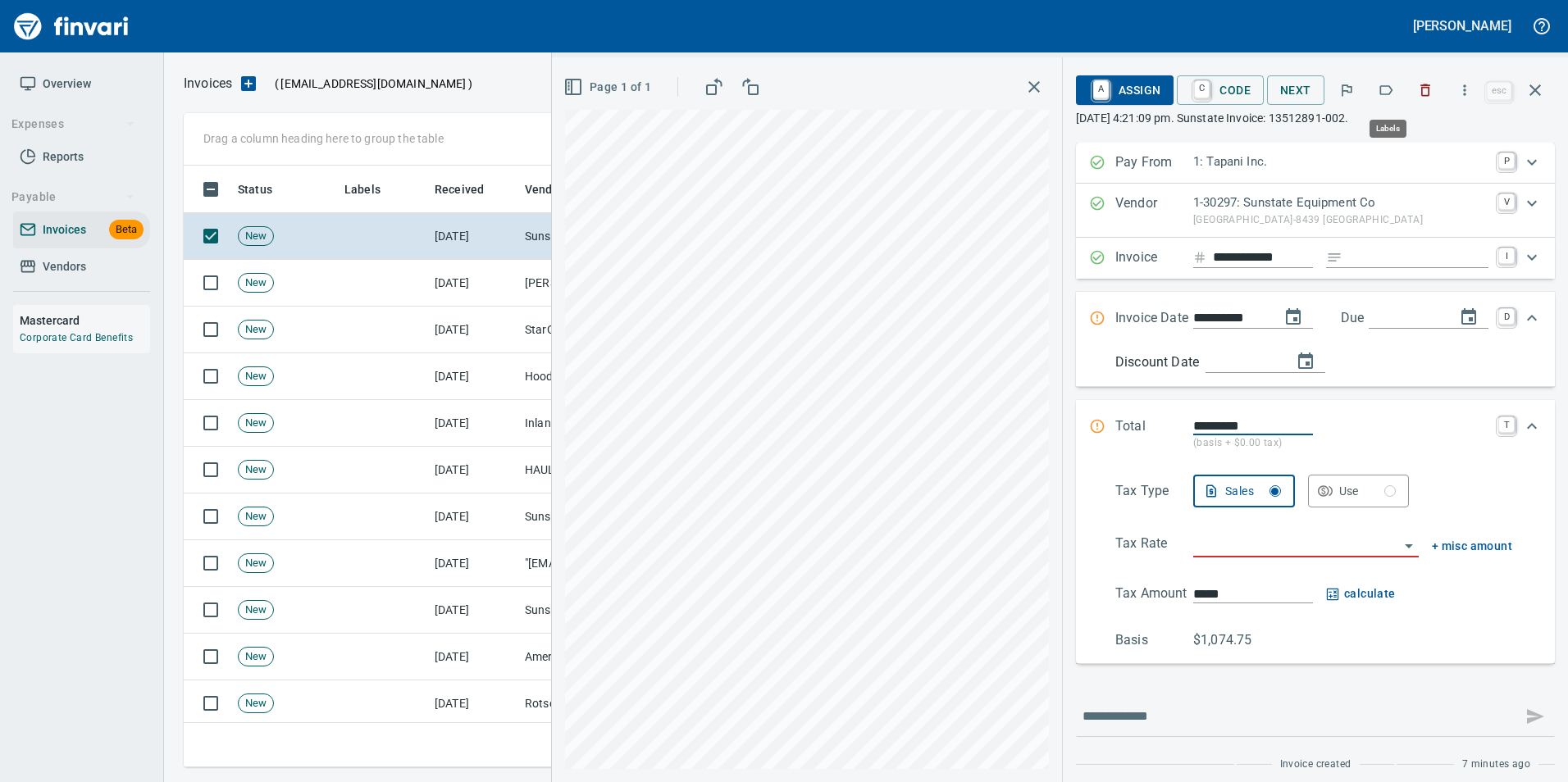
click at [1396, 82] on button "button" at bounding box center [1385, 89] width 36 height 36
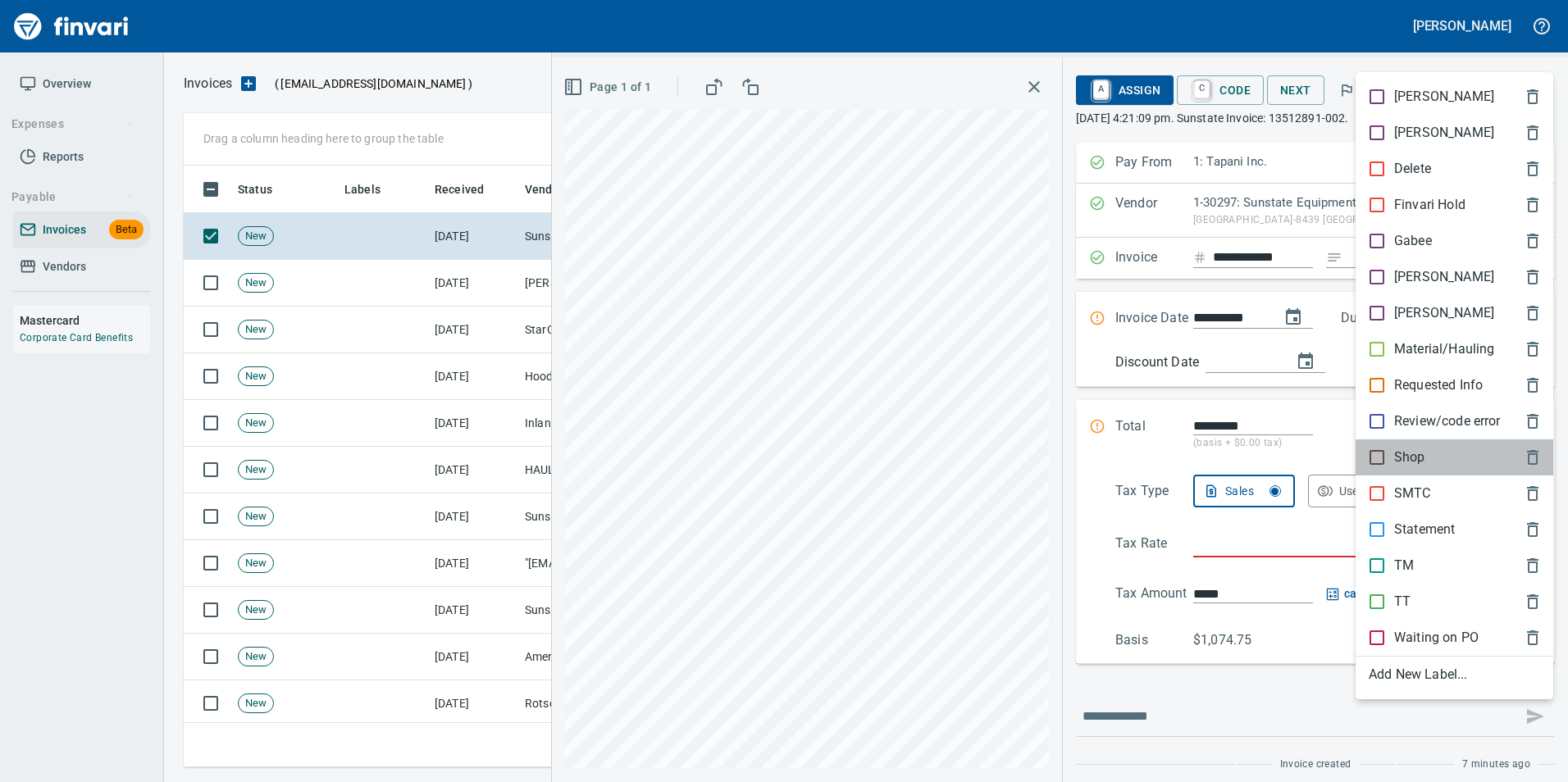
drag, startPoint x: 1401, startPoint y: 461, endPoint x: 1433, endPoint y: 260, distance: 203.5
click at [1397, 454] on p "Shop" at bounding box center [1410, 458] width 31 height 20
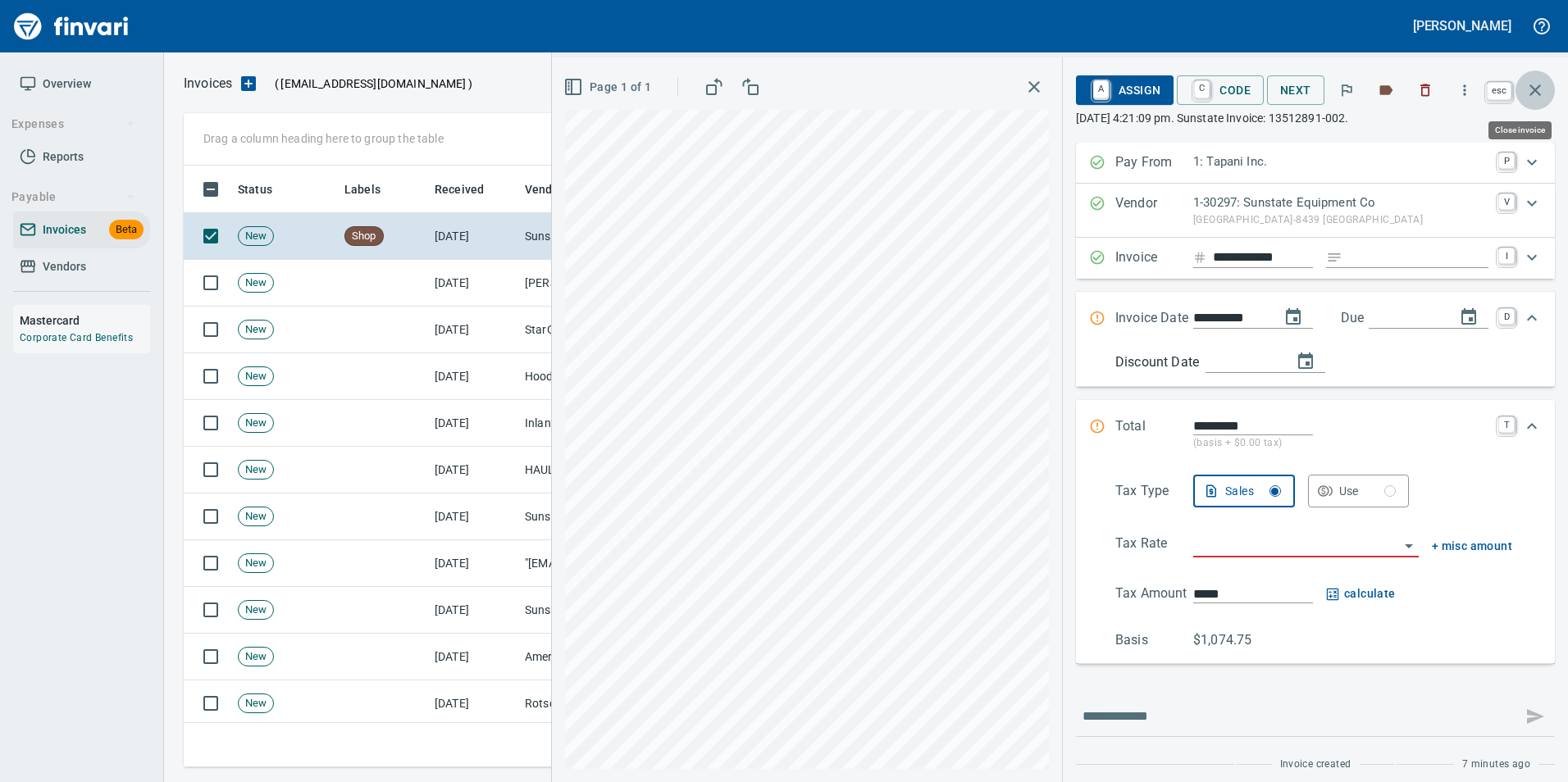
click at [1534, 92] on icon "button" at bounding box center [1536, 90] width 12 height 12
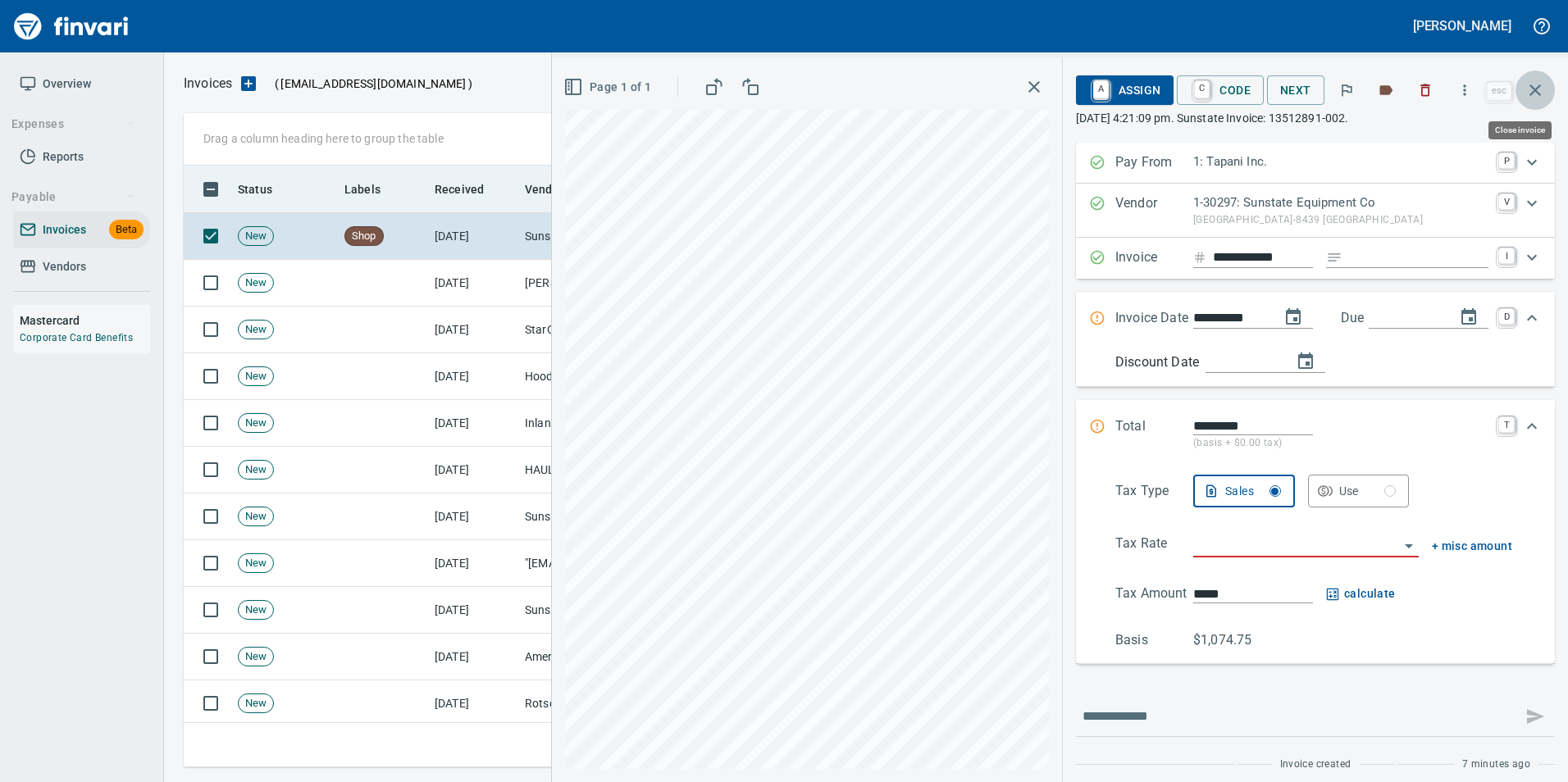
scroll to position [589, 1339]
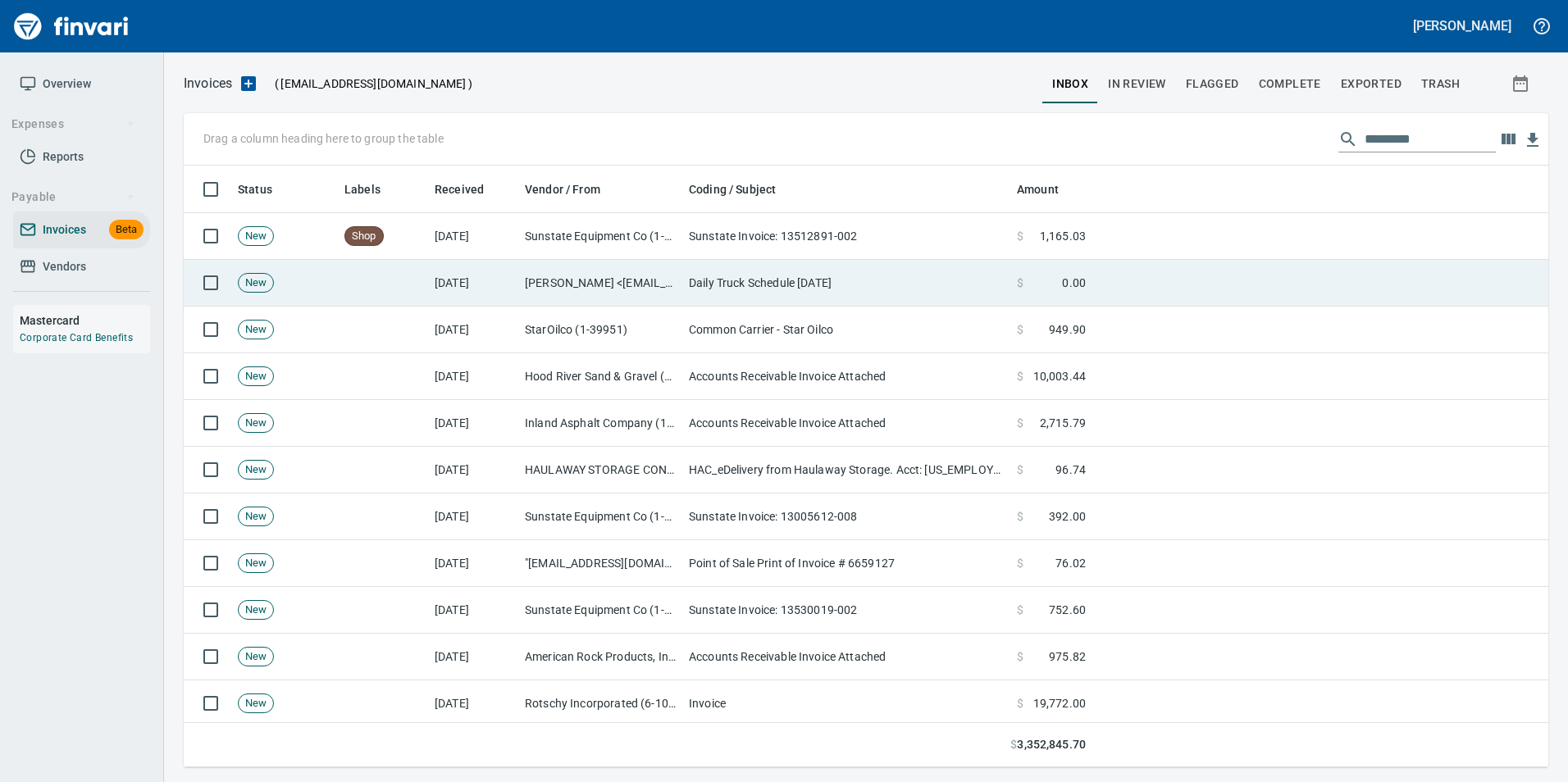
click at [1083, 279] on span "0.00" at bounding box center [1074, 283] width 24 height 17
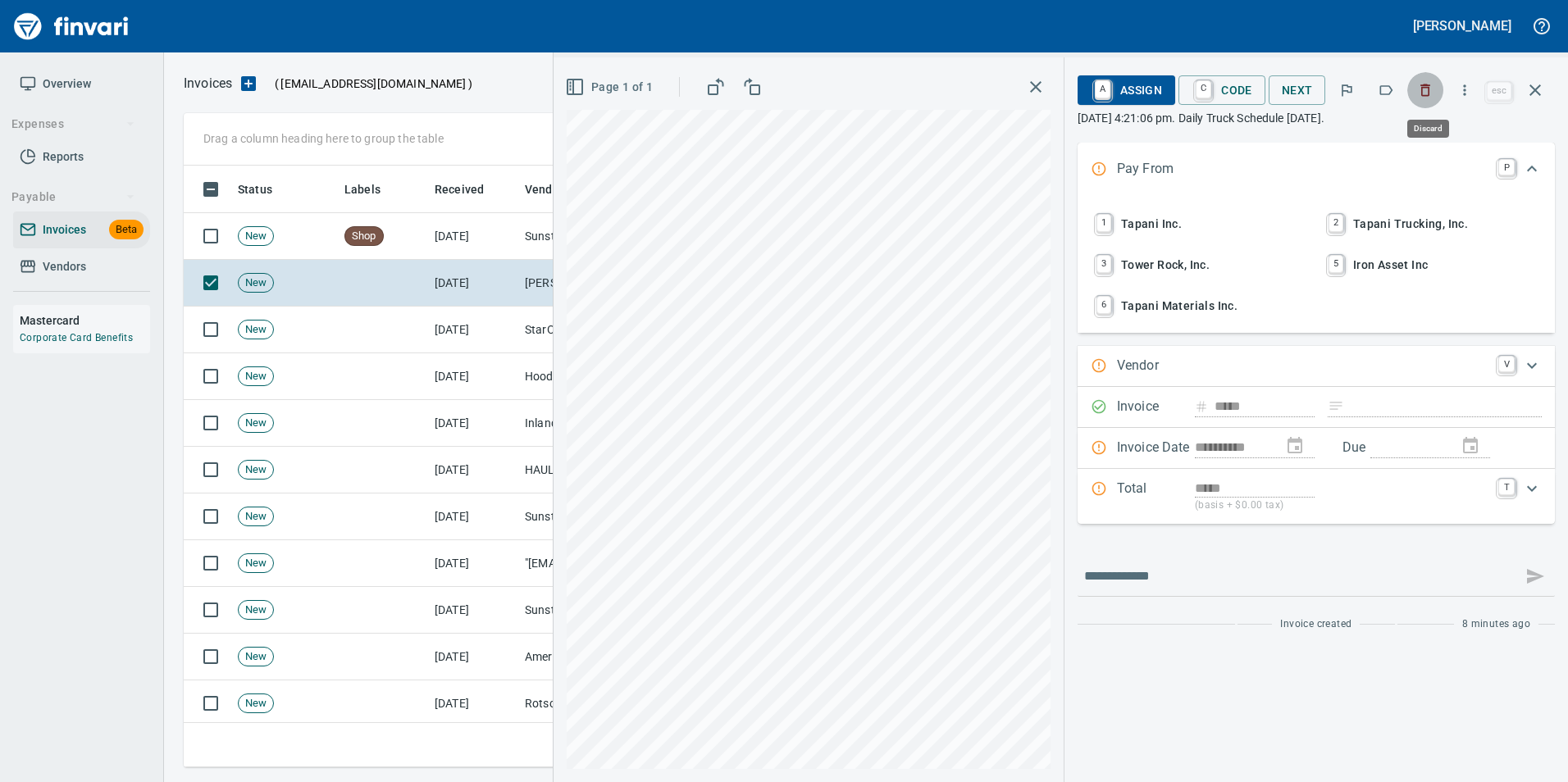
click at [1428, 96] on icon "button" at bounding box center [1426, 90] width 10 height 13
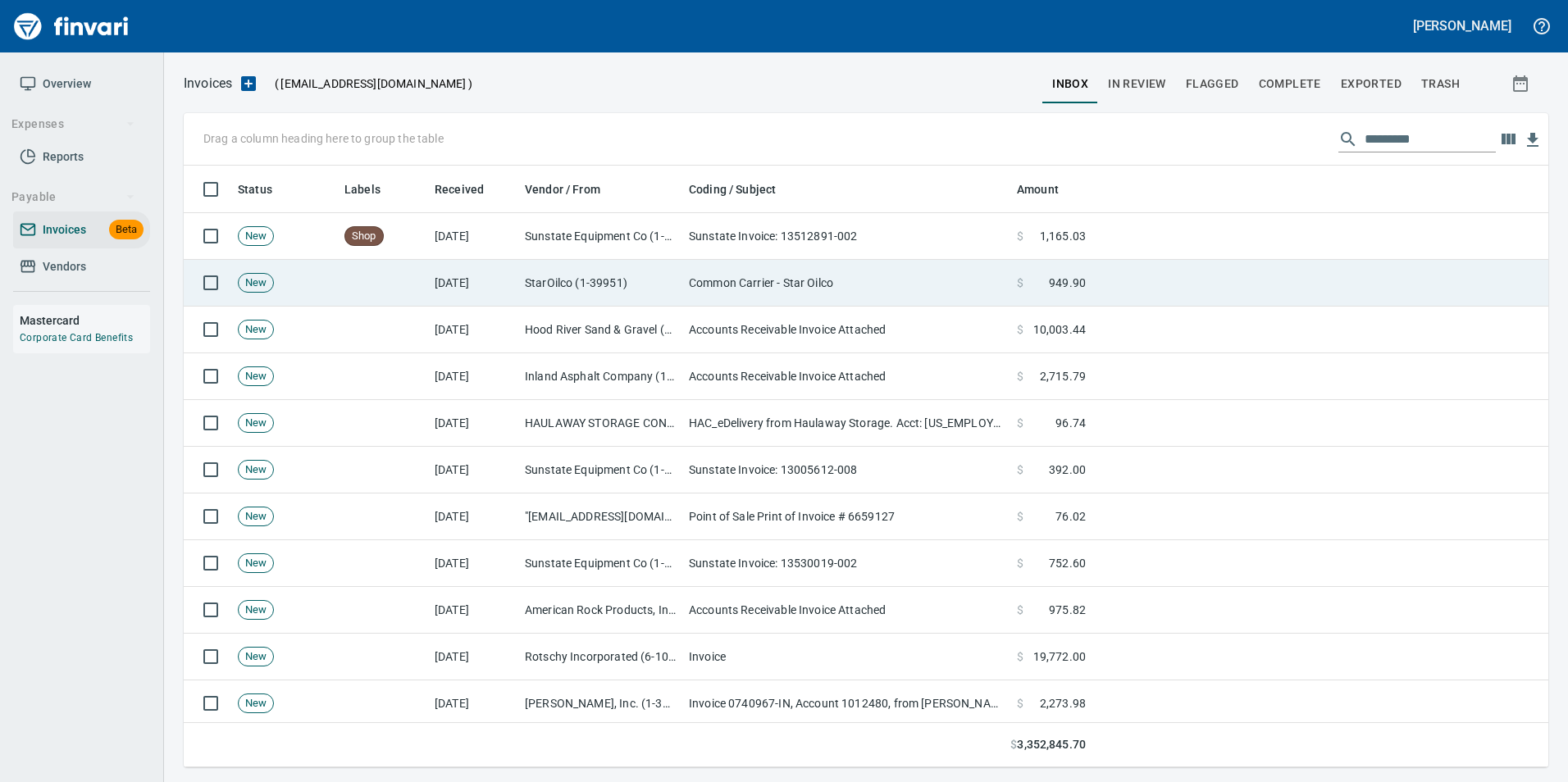
click at [1186, 290] on td at bounding box center [1320, 284] width 456 height 47
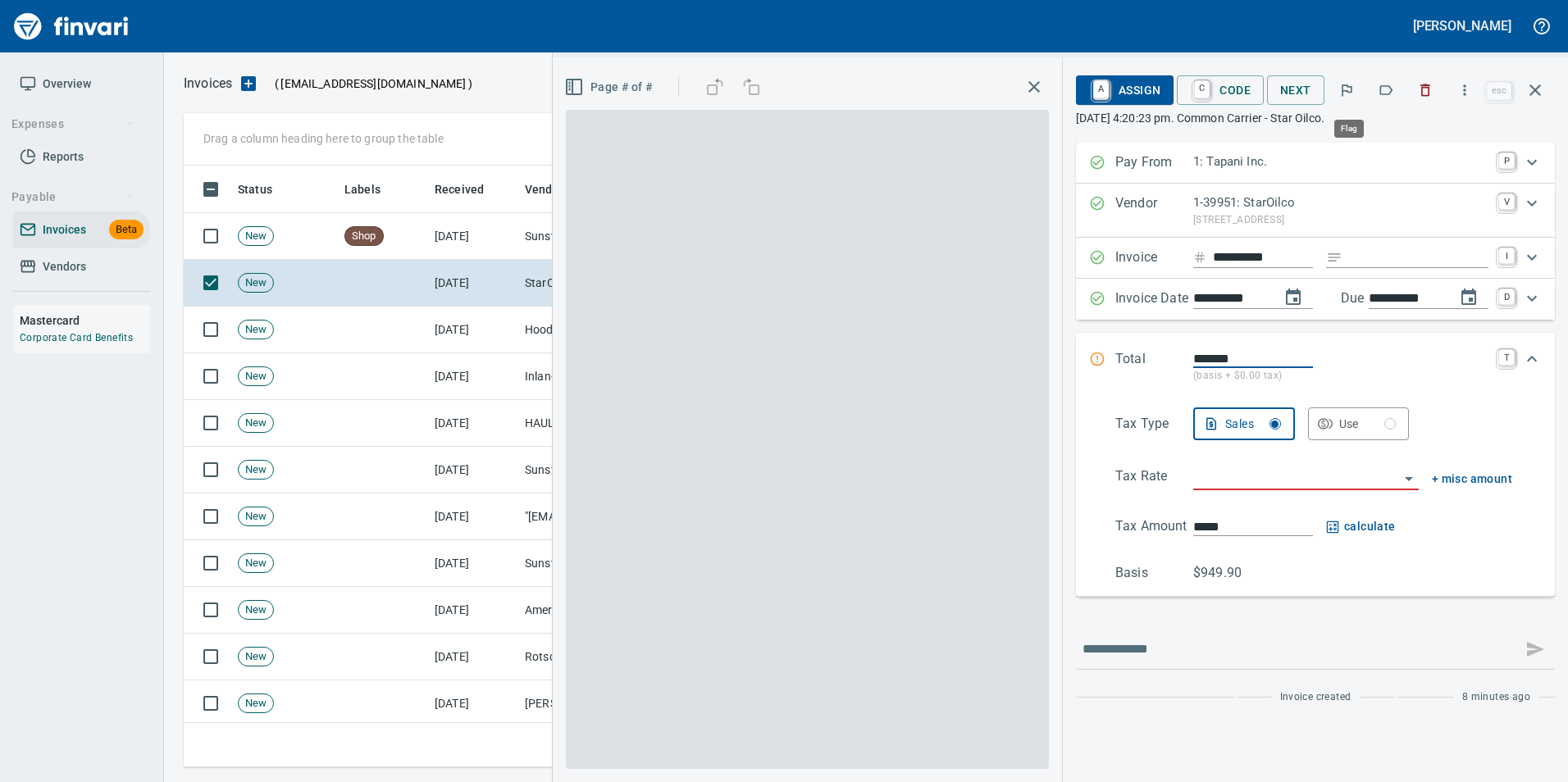
click at [1380, 86] on icon "button" at bounding box center [1385, 89] width 17 height 17
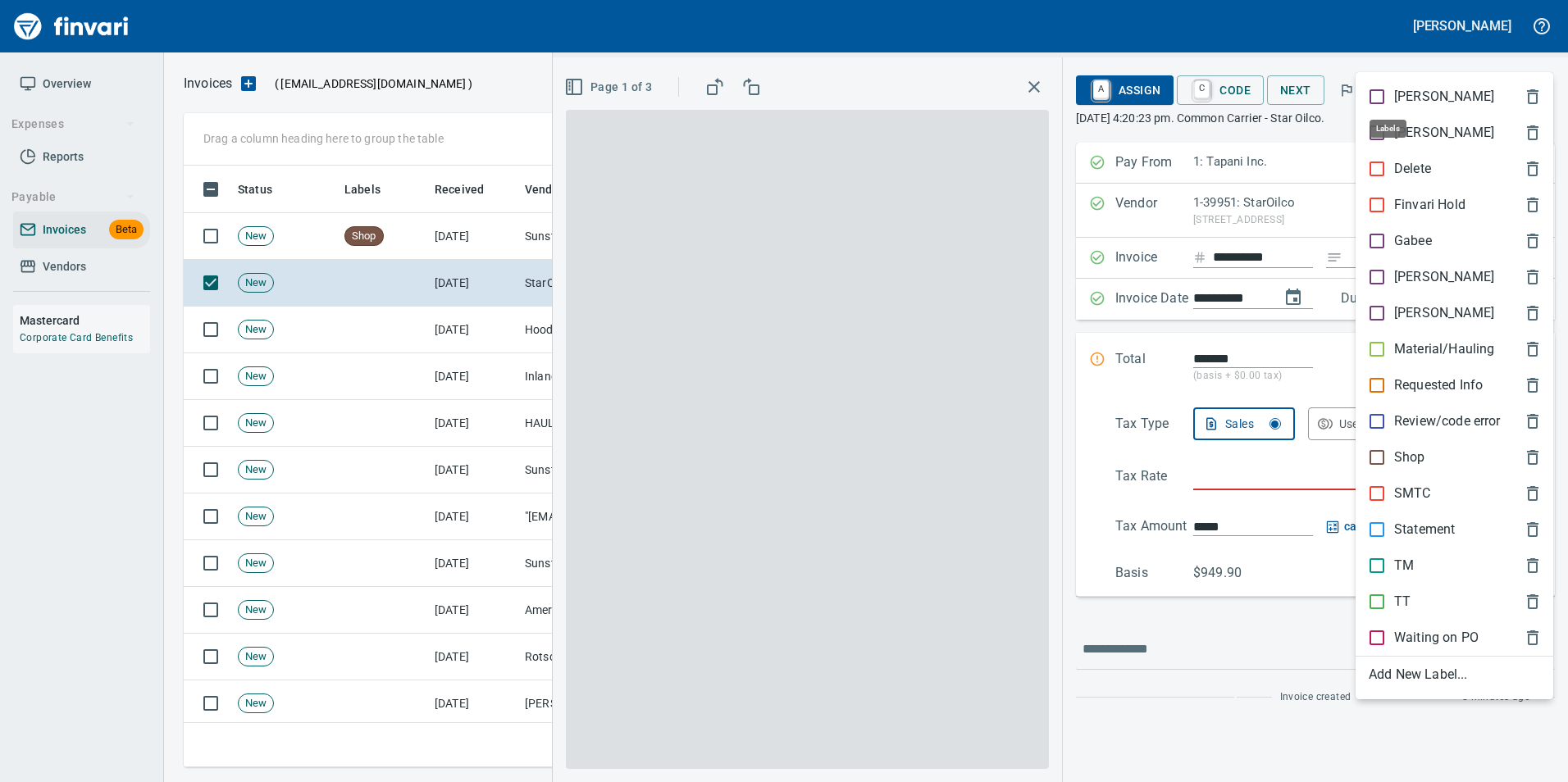
scroll to position [589, 1339]
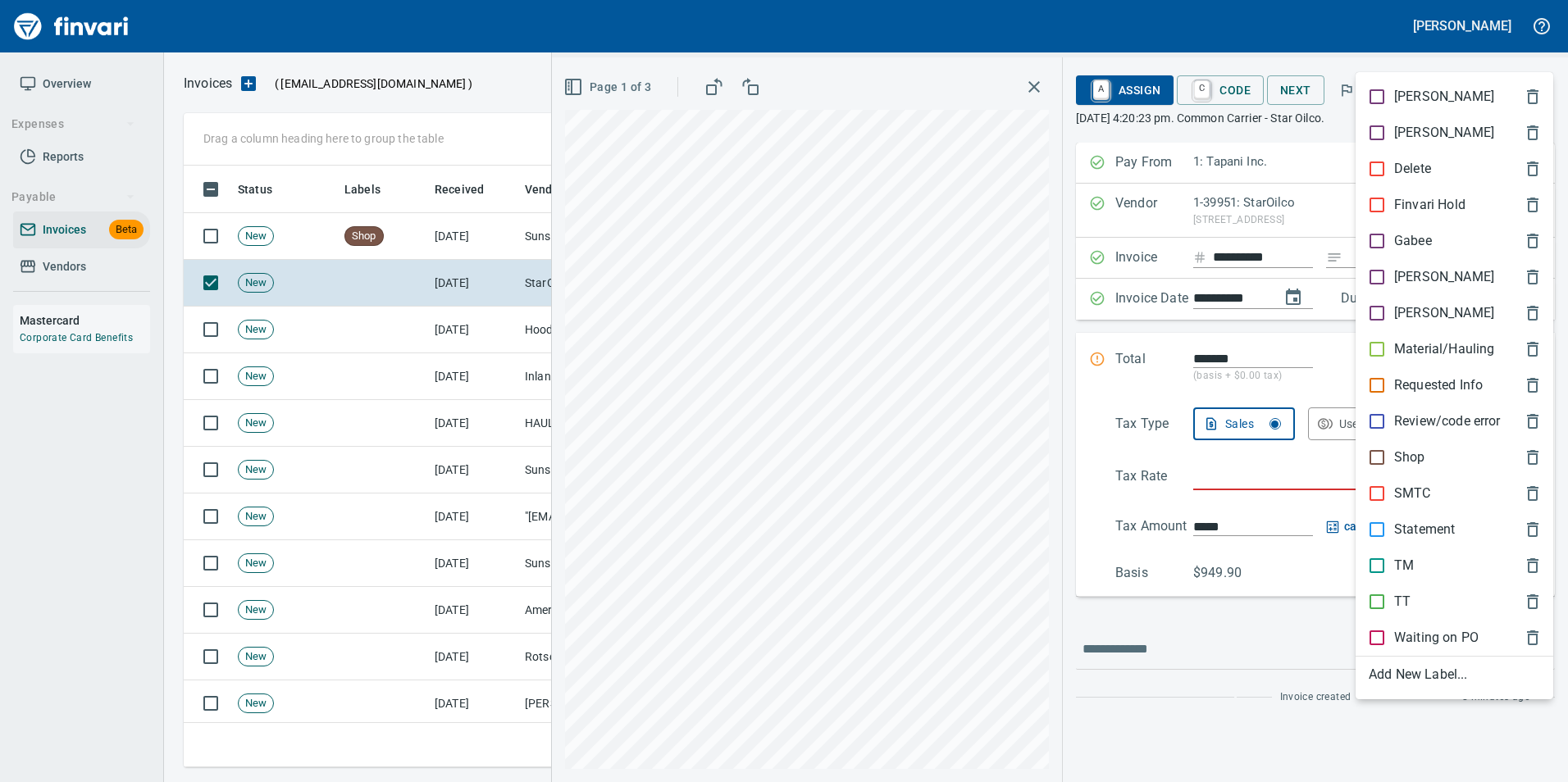
click at [1418, 455] on p "Shop" at bounding box center [1410, 458] width 31 height 20
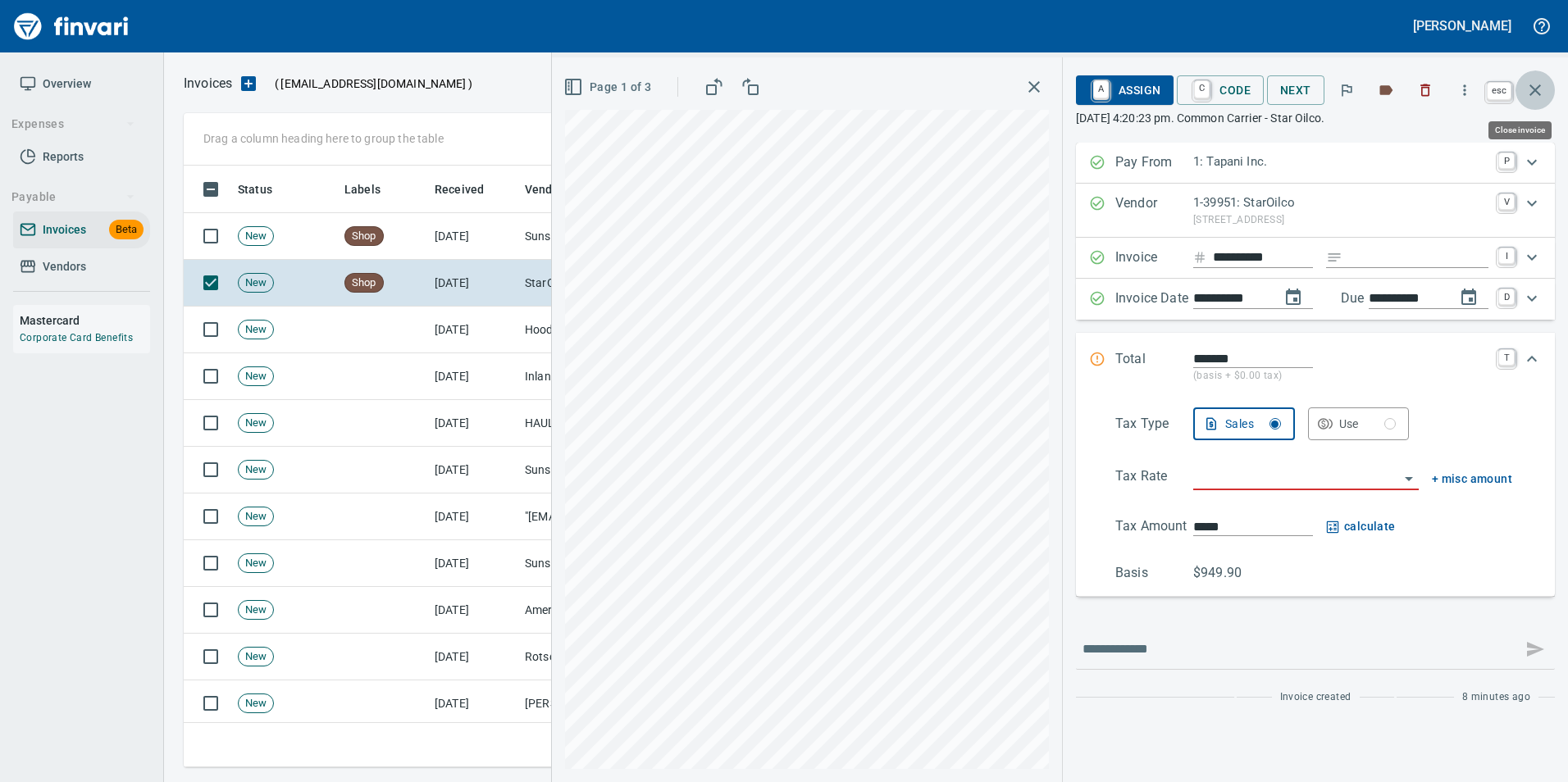
click at [1531, 84] on icon "button" at bounding box center [1535, 90] width 20 height 20
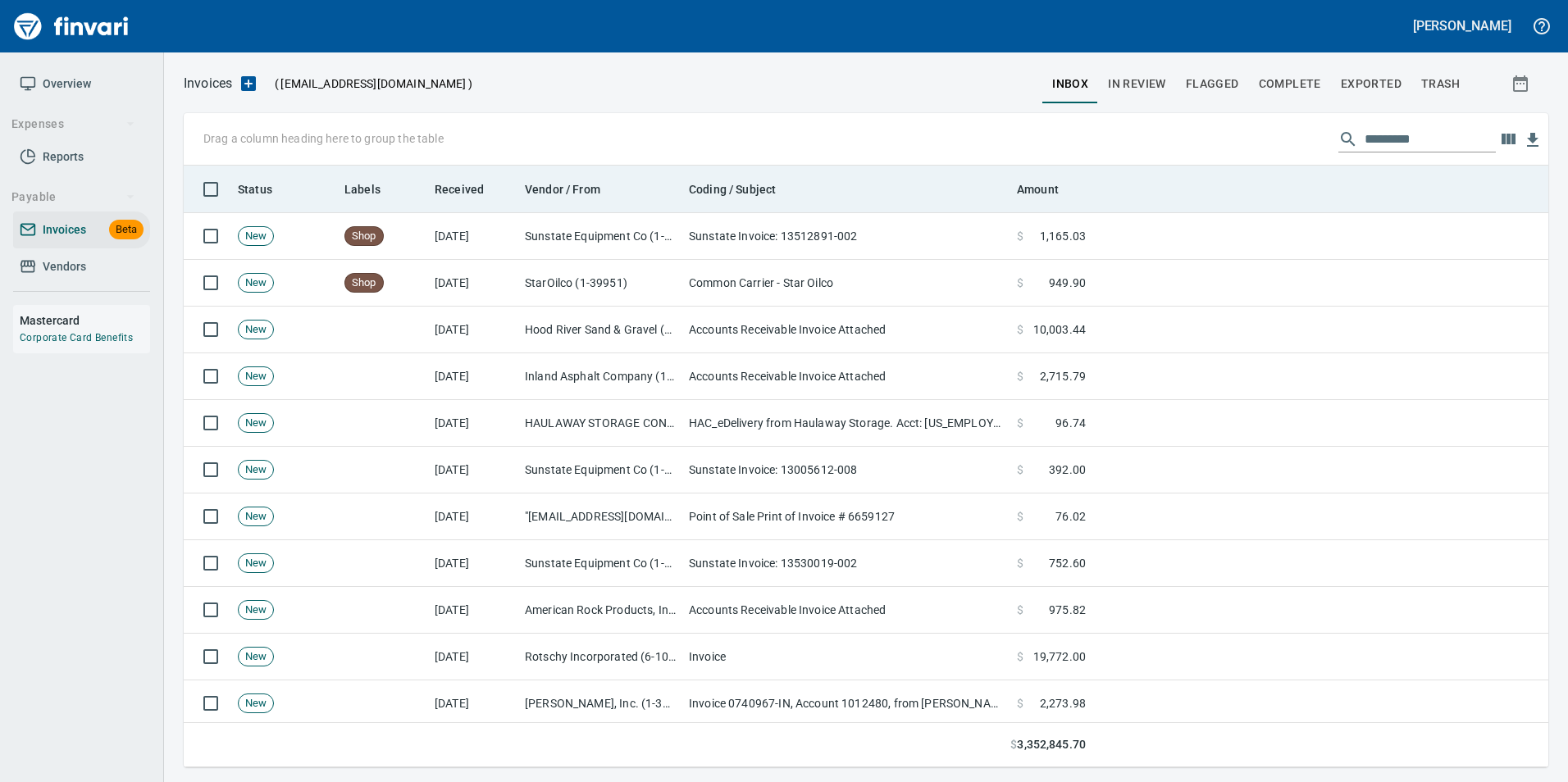
scroll to position [589, 1340]
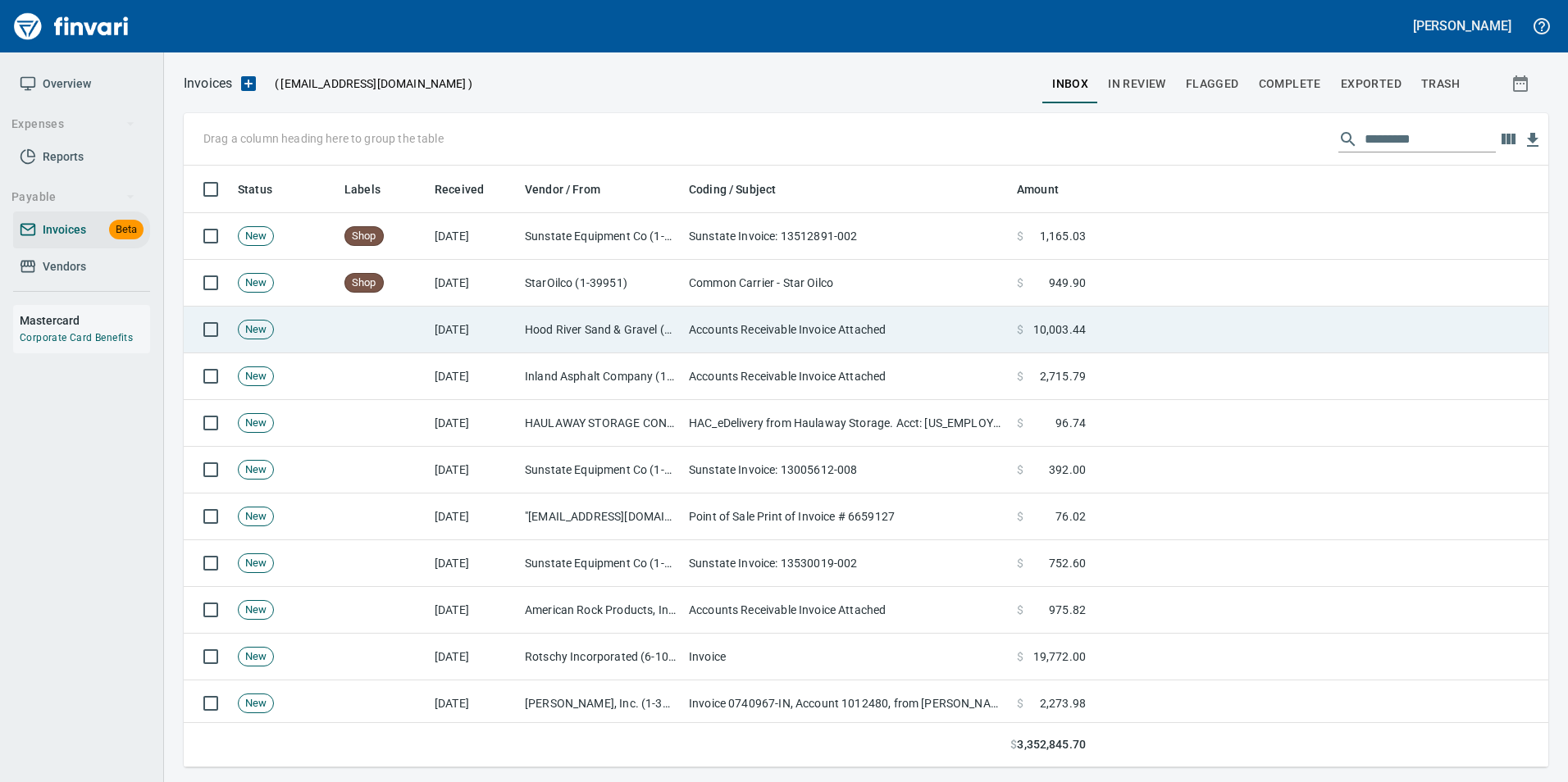
click at [1220, 325] on td at bounding box center [1320, 330] width 456 height 47
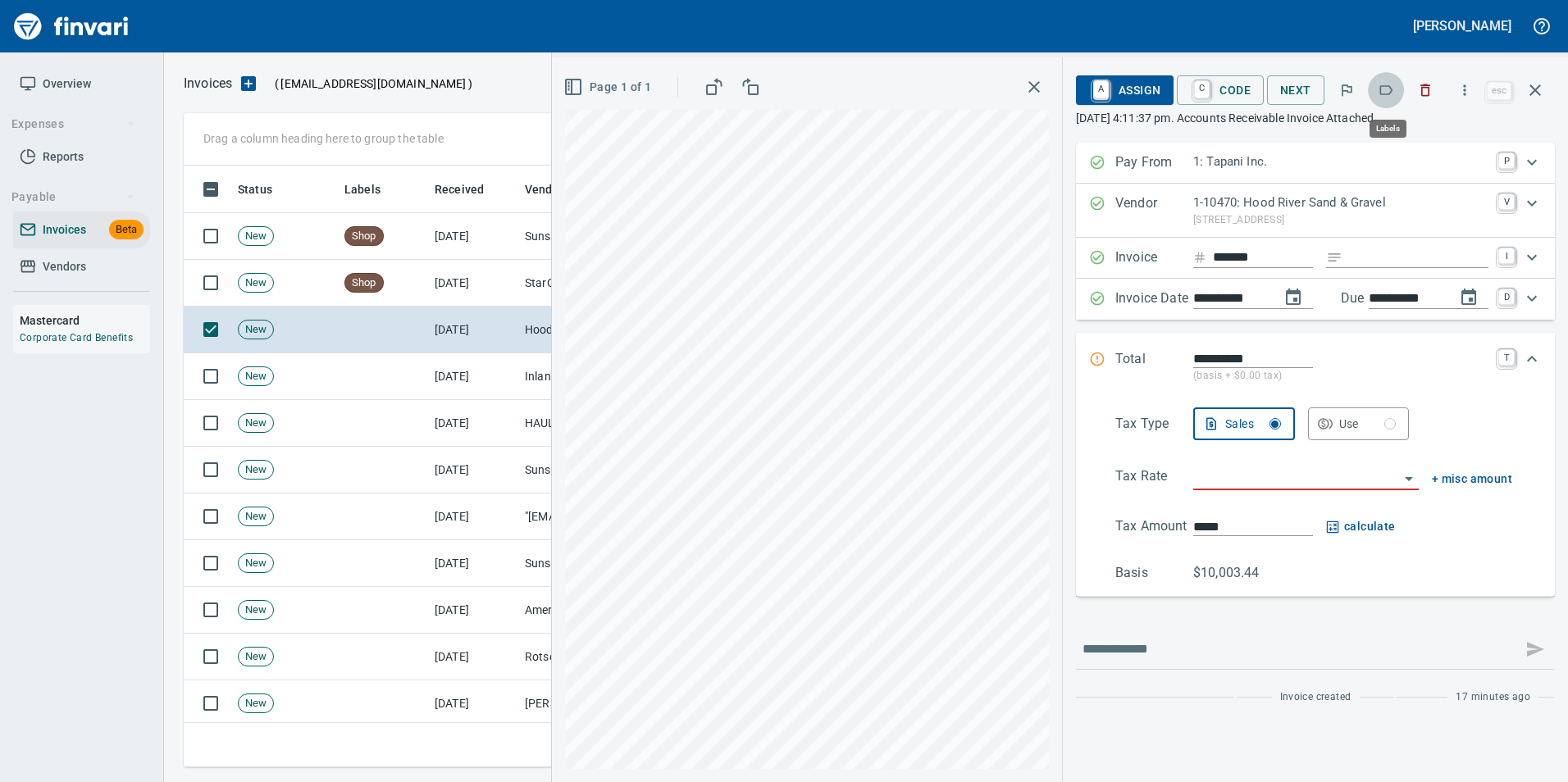
click at [1376, 88] on button "button" at bounding box center [1385, 89] width 36 height 36
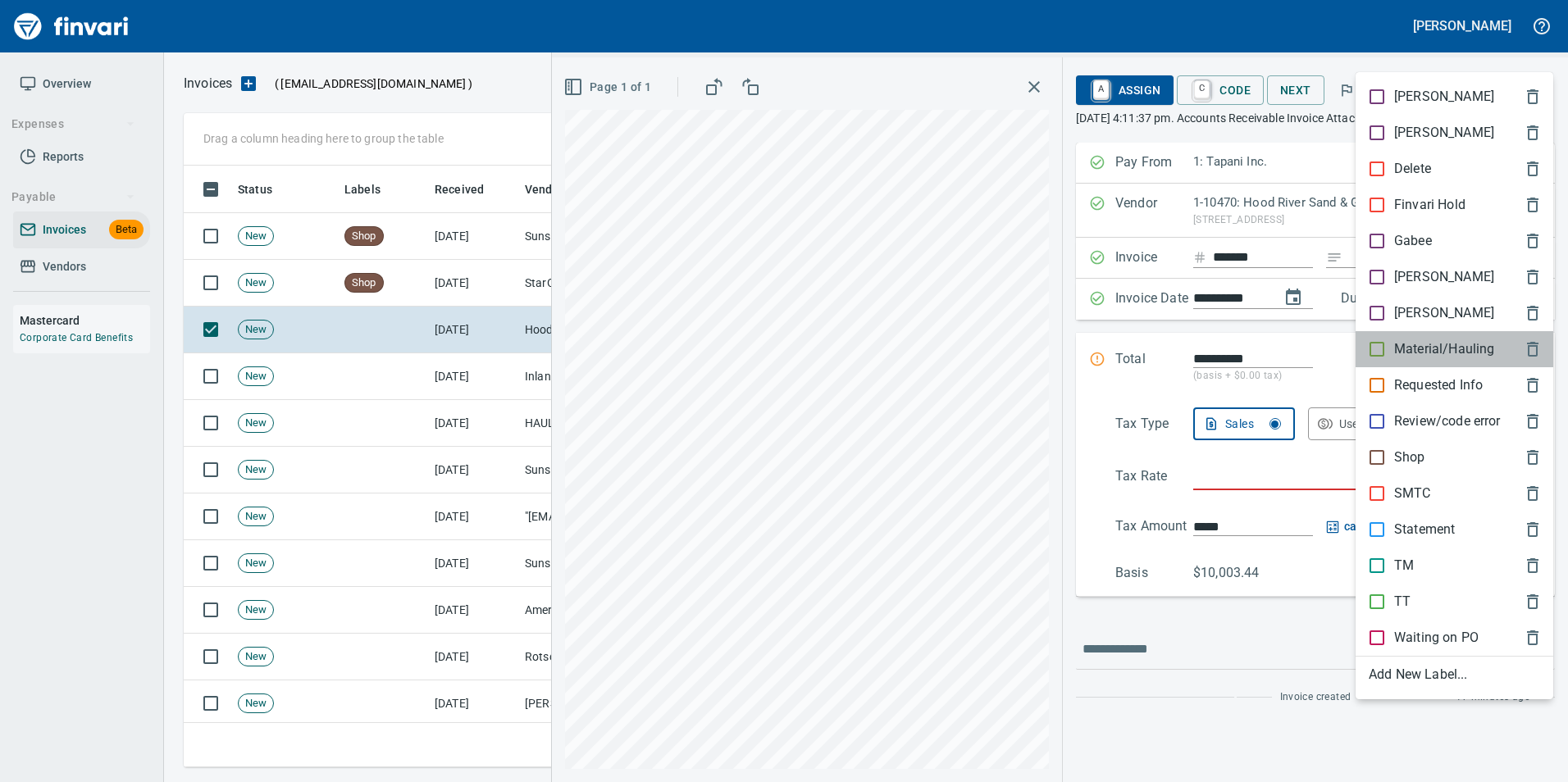
click at [1426, 358] on p "Material/Hauling" at bounding box center [1444, 350] width 100 height 20
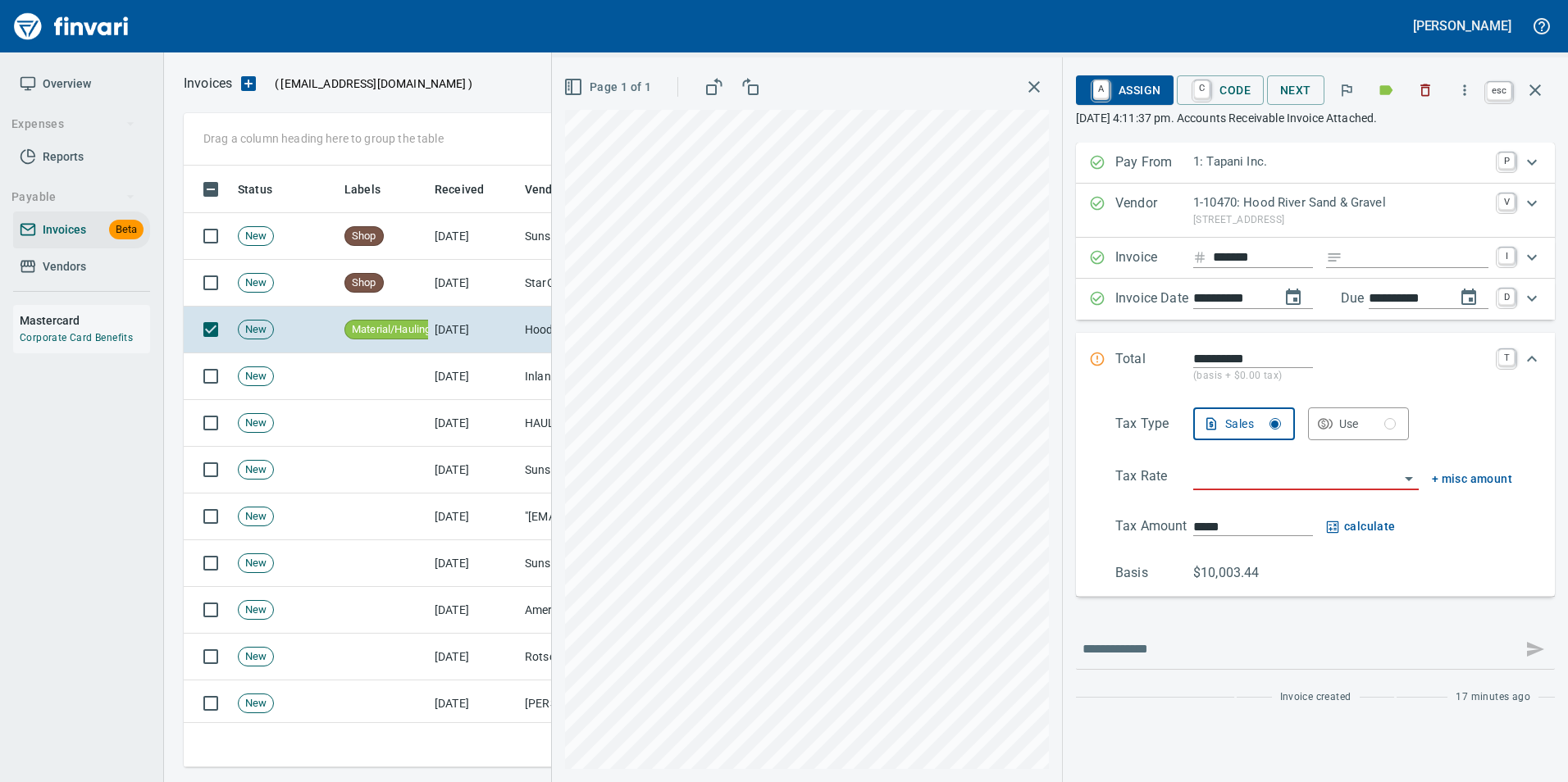
click at [1538, 93] on icon "button" at bounding box center [1536, 90] width 12 height 12
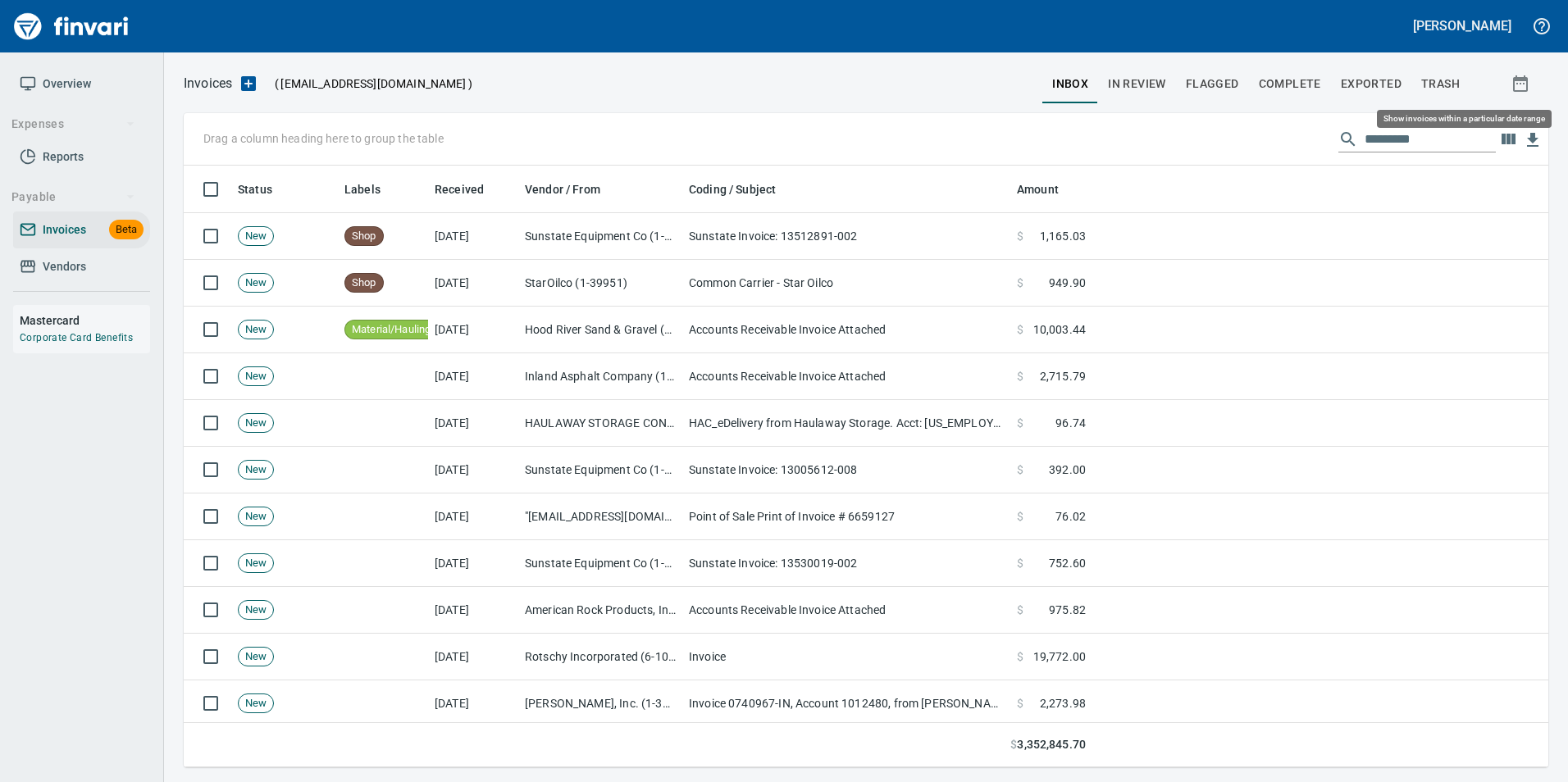
scroll to position [589, 1339]
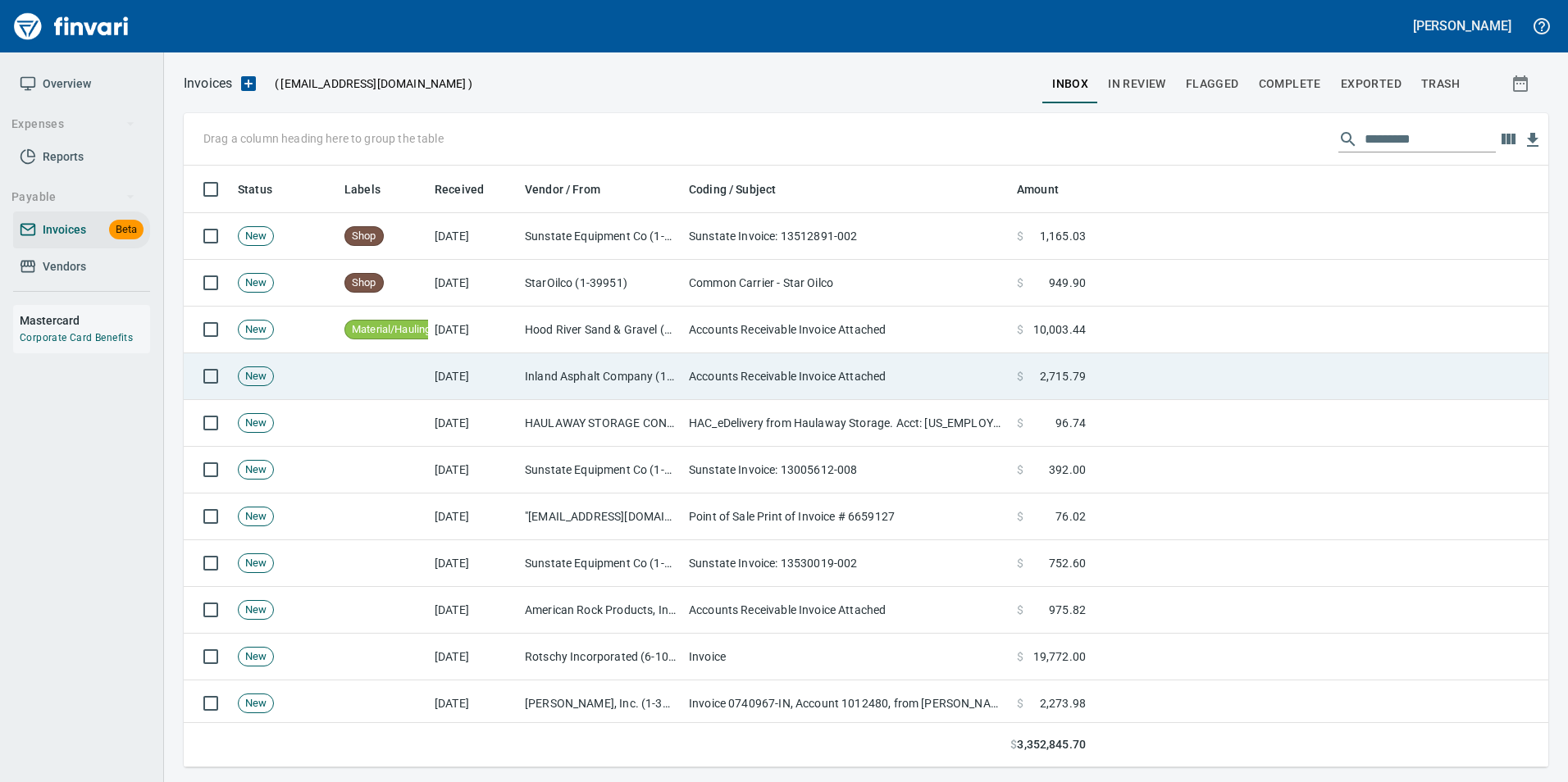
click at [1239, 367] on td at bounding box center [1320, 377] width 456 height 47
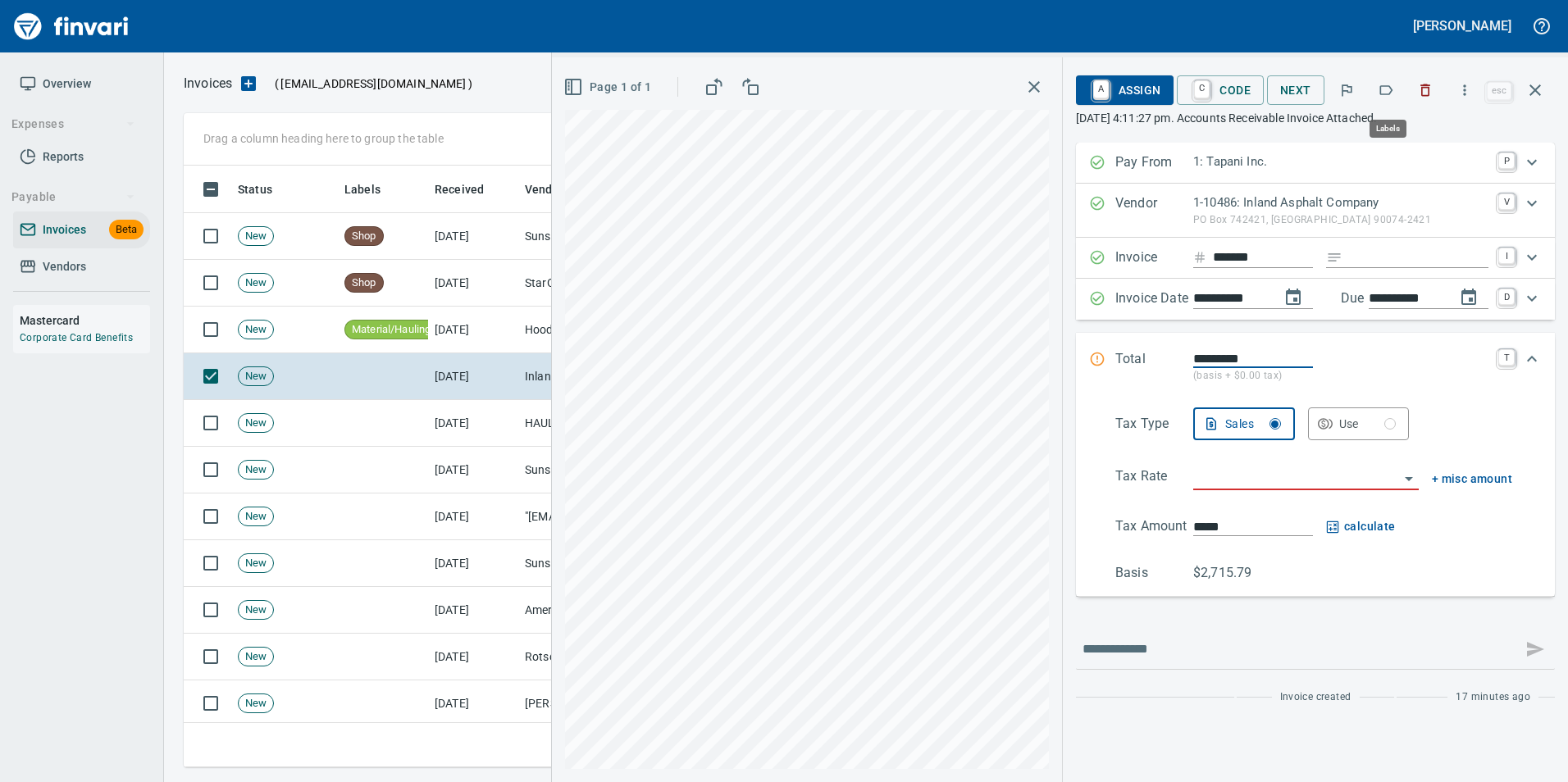
click at [1394, 85] on icon "button" at bounding box center [1385, 89] width 17 height 17
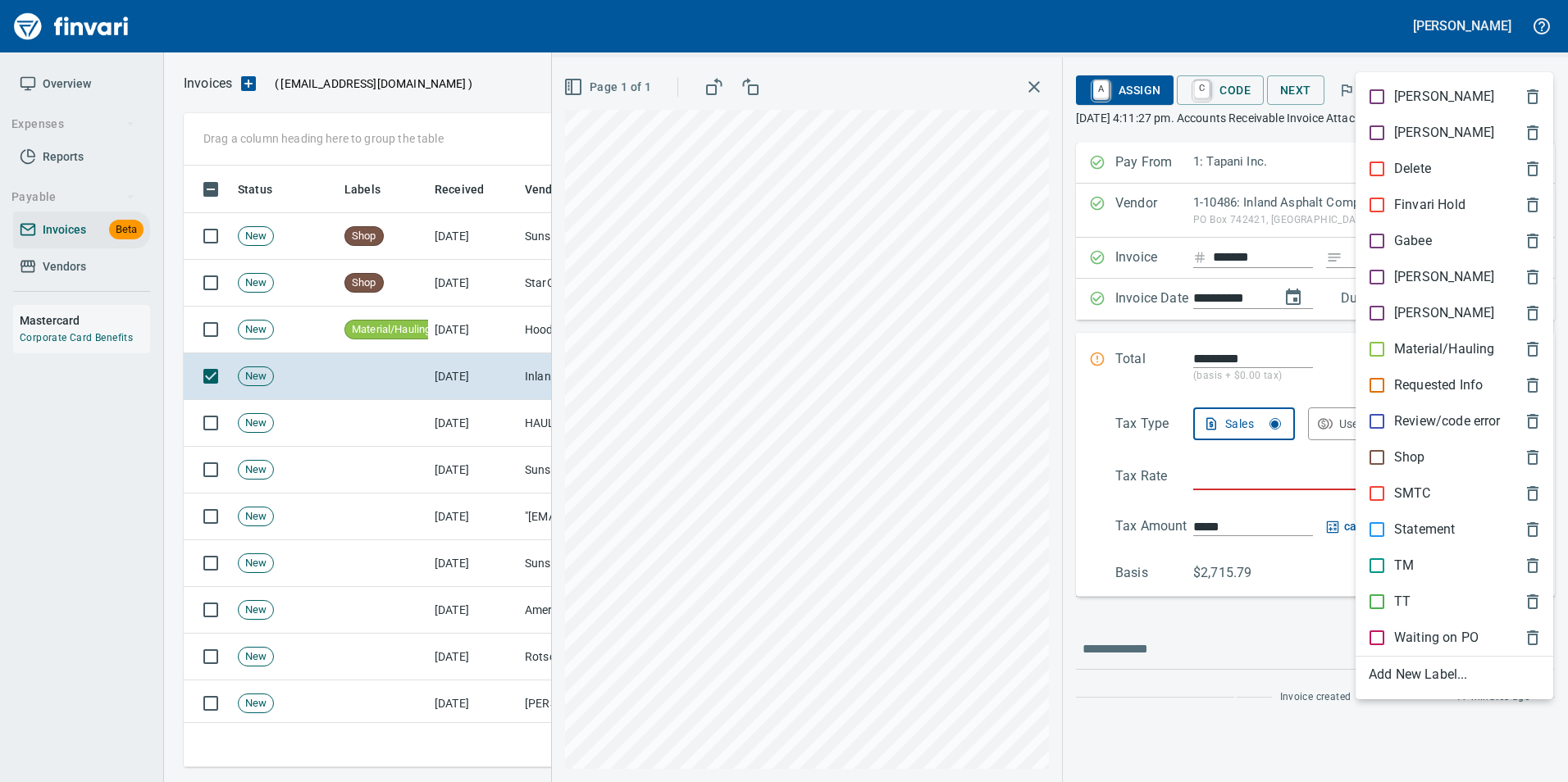
scroll to position [589, 1339]
click at [1424, 347] on p "Material/Hauling" at bounding box center [1444, 350] width 100 height 20
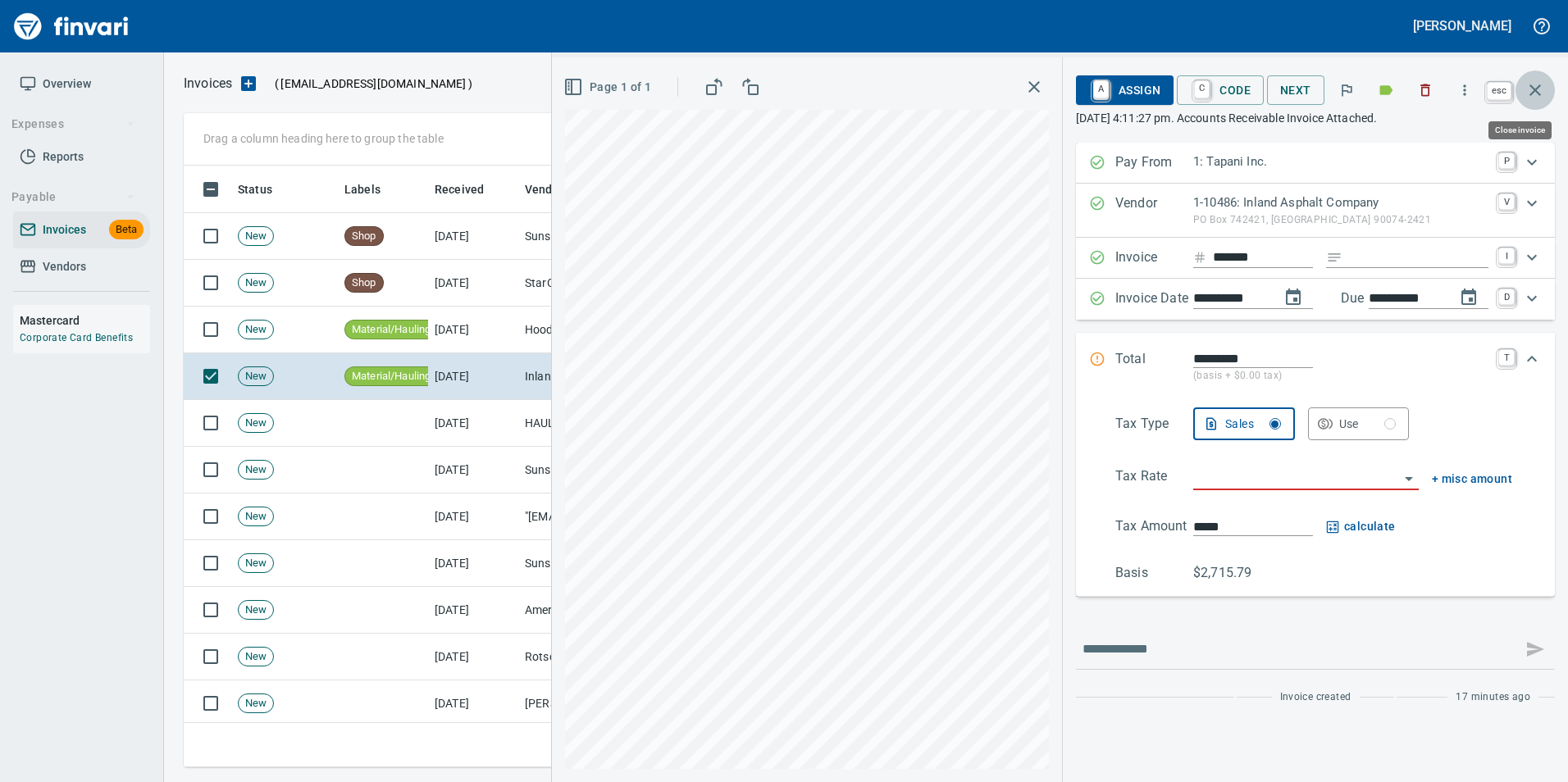
click at [1530, 96] on icon "button" at bounding box center [1535, 90] width 20 height 20
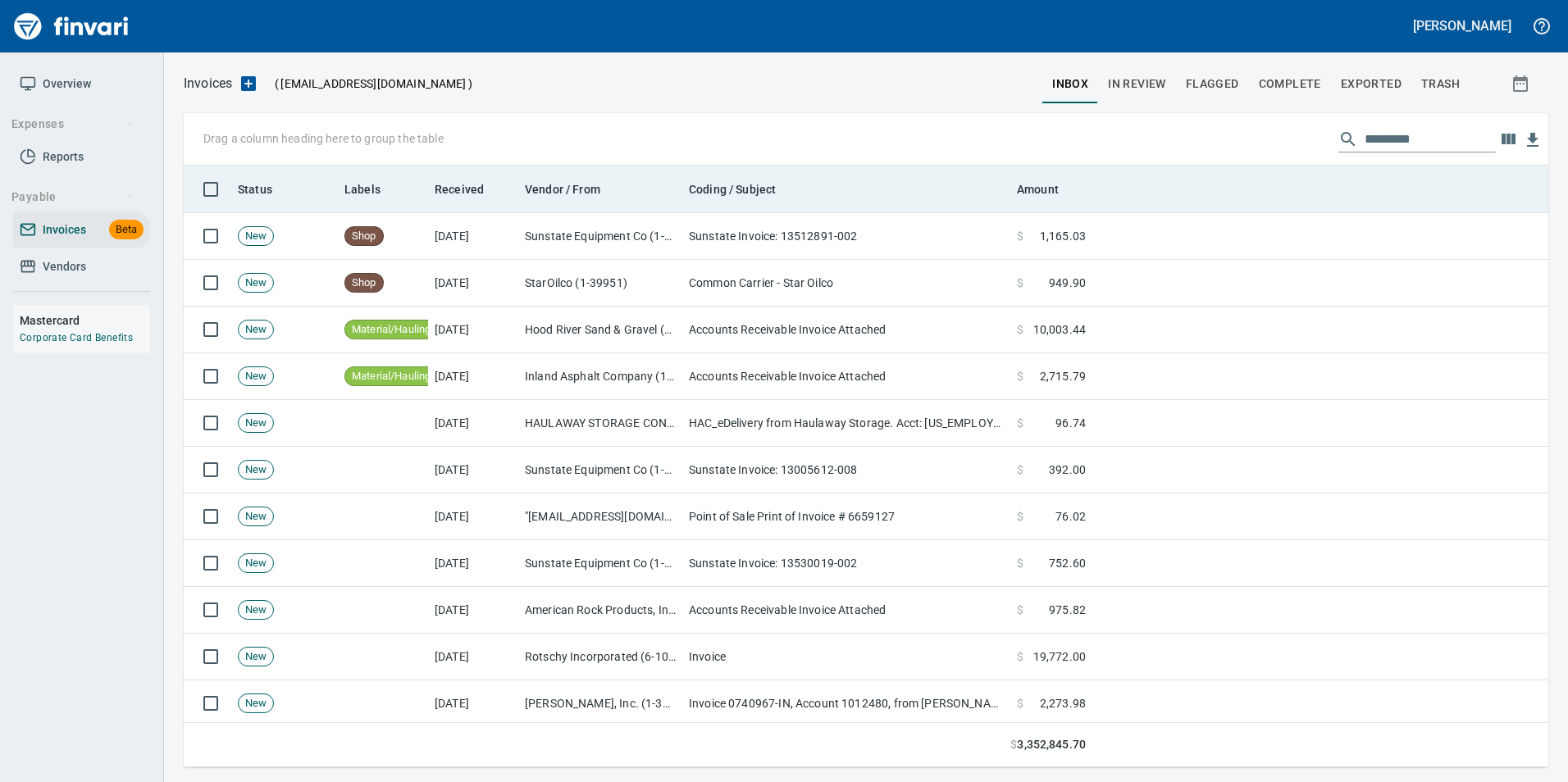
scroll to position [589, 1340]
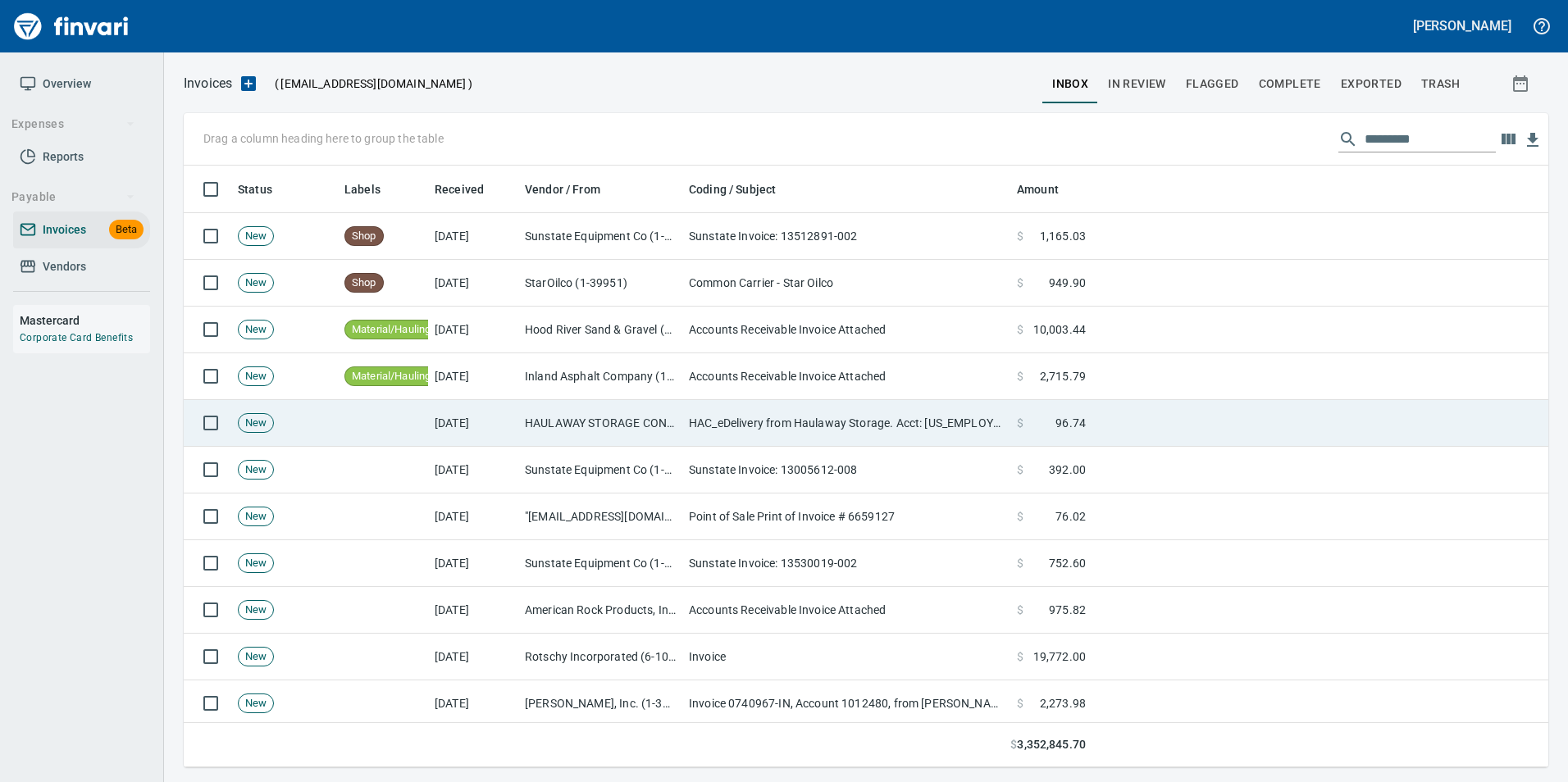
click at [1148, 420] on td at bounding box center [1320, 423] width 456 height 47
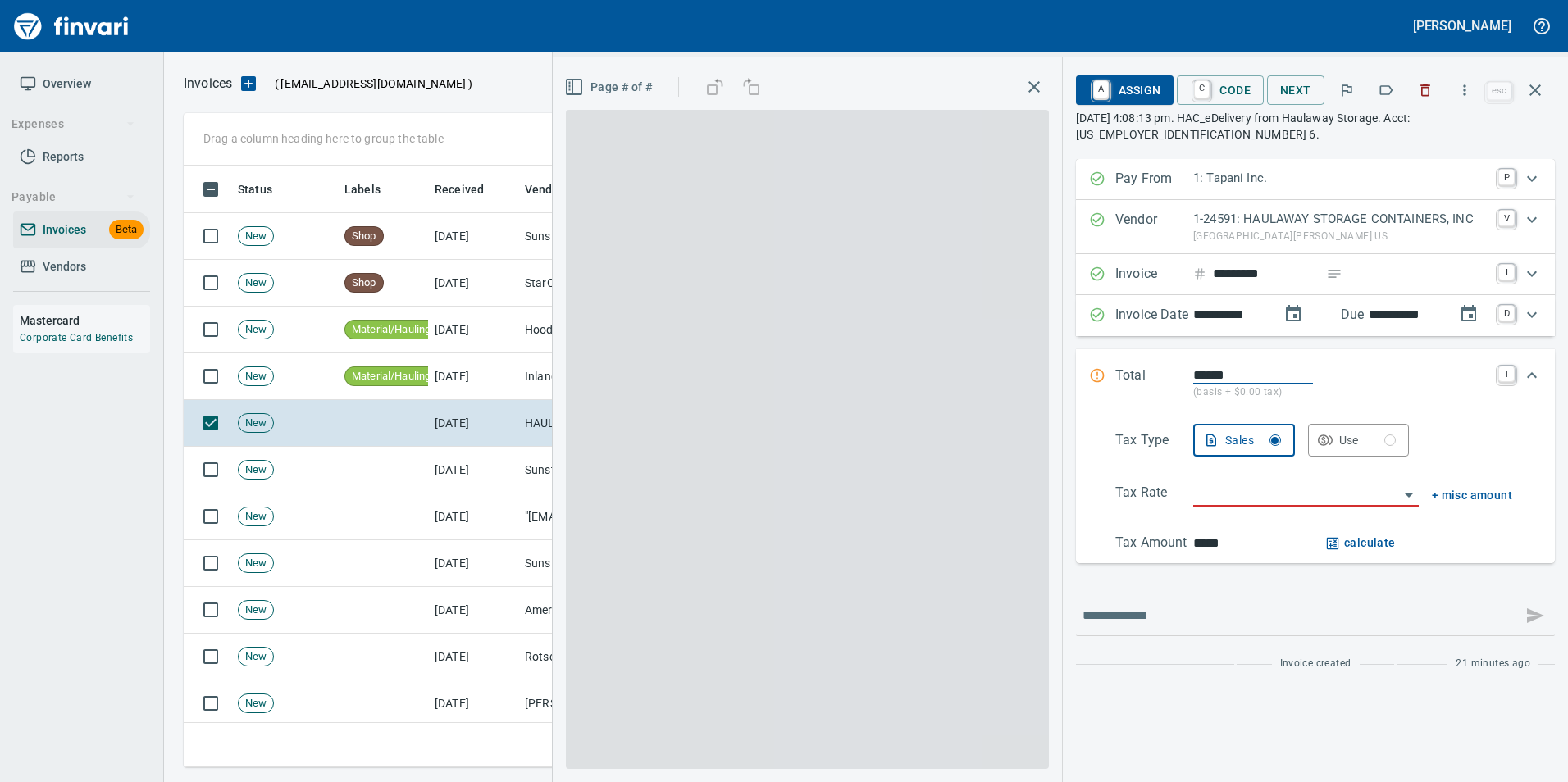
scroll to position [589, 1339]
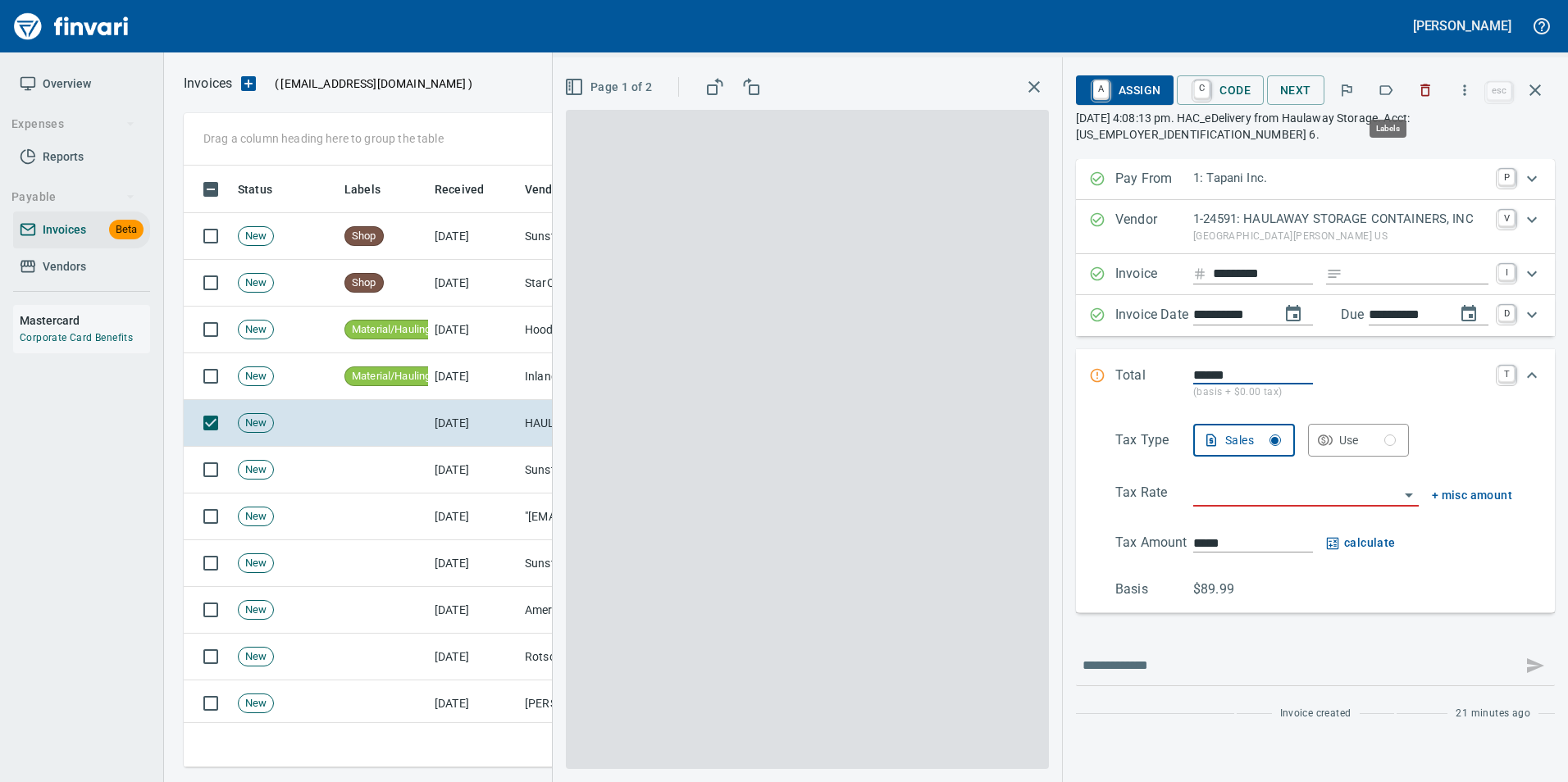
click at [1389, 79] on button "button" at bounding box center [1385, 89] width 36 height 36
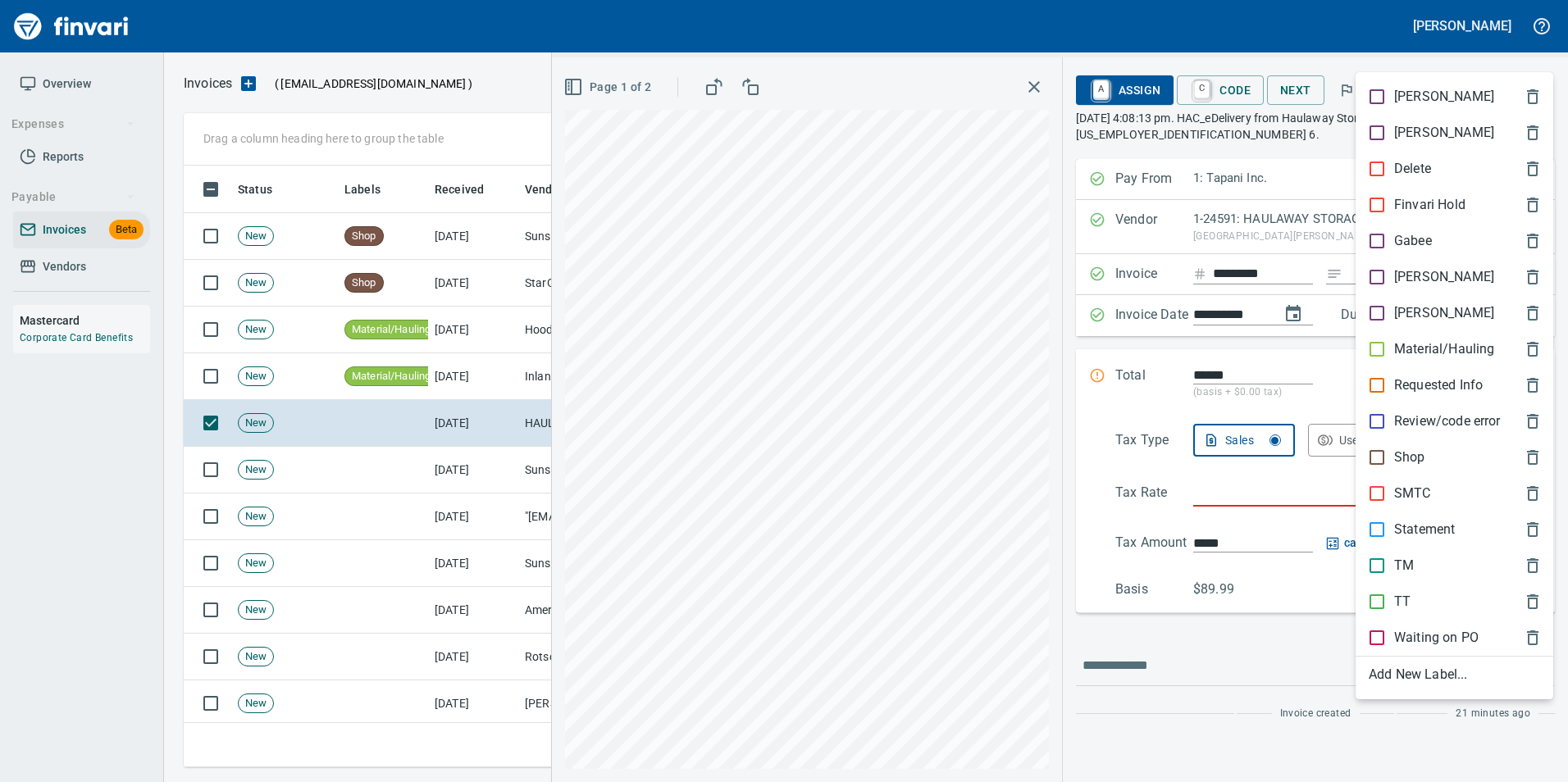
click at [1432, 275] on span "[PERSON_NAME]" at bounding box center [1441, 277] width 145 height 20
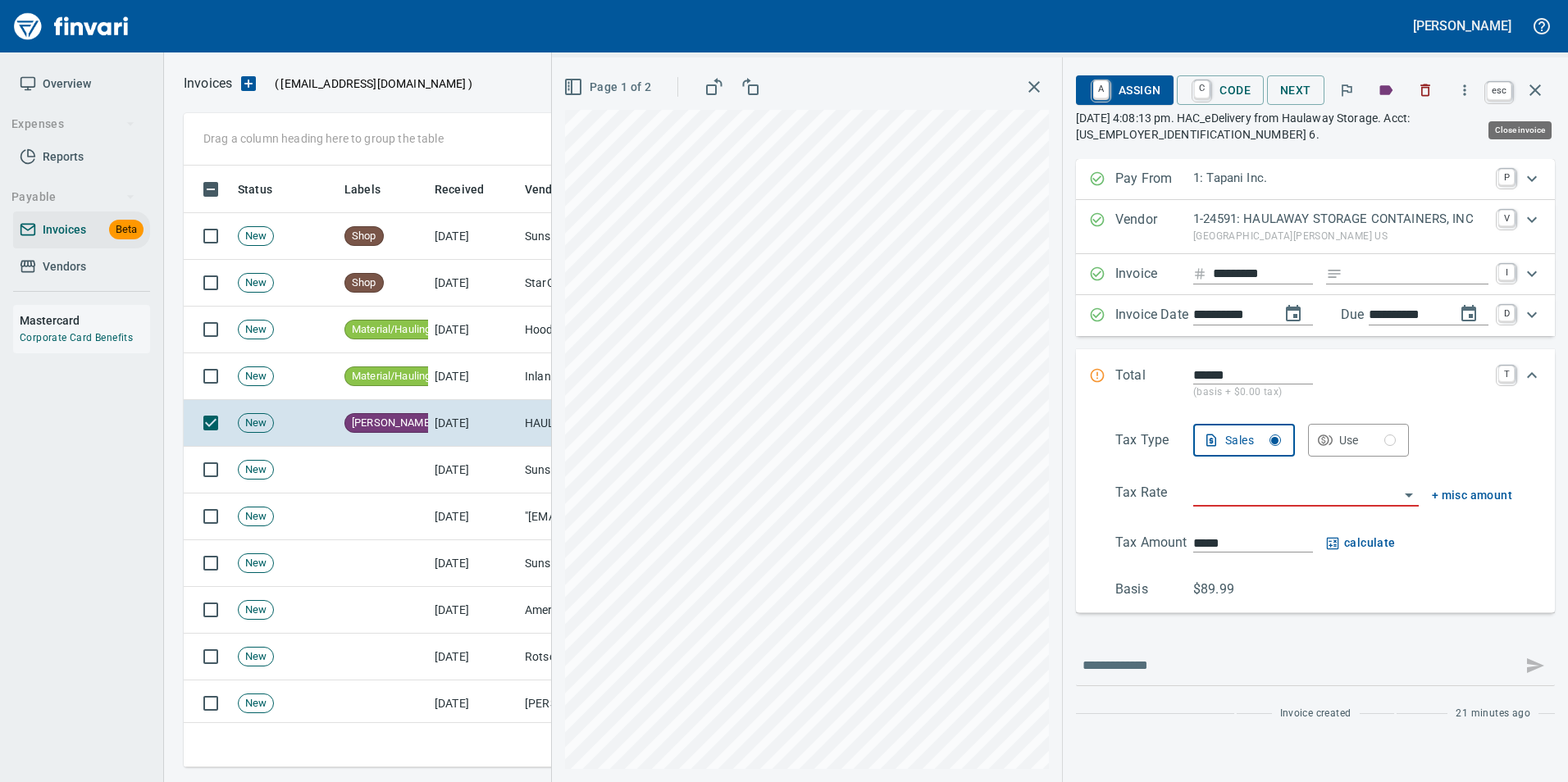
click at [1521, 91] on button "button" at bounding box center [1535, 90] width 39 height 39
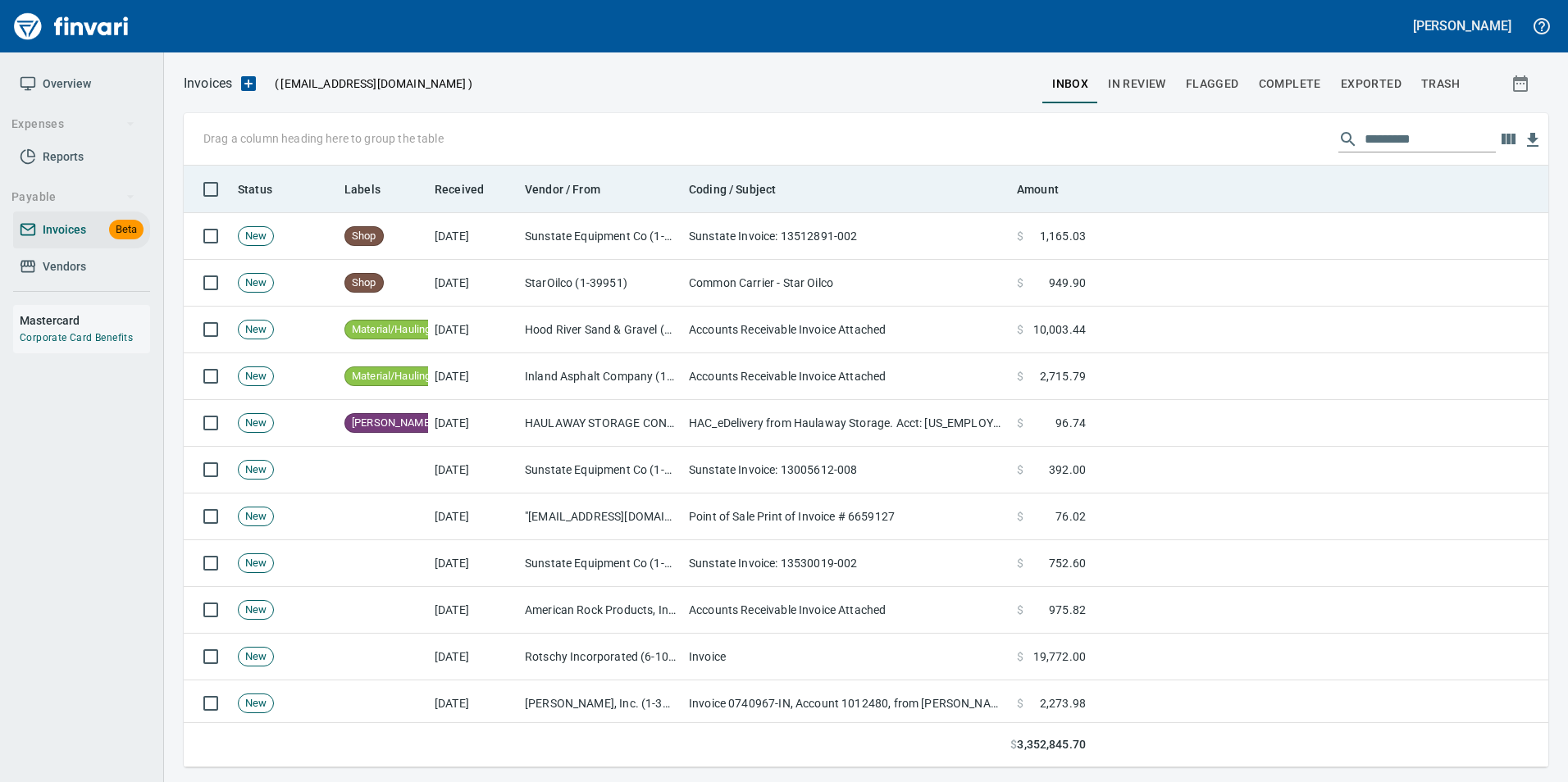
scroll to position [589, 1339]
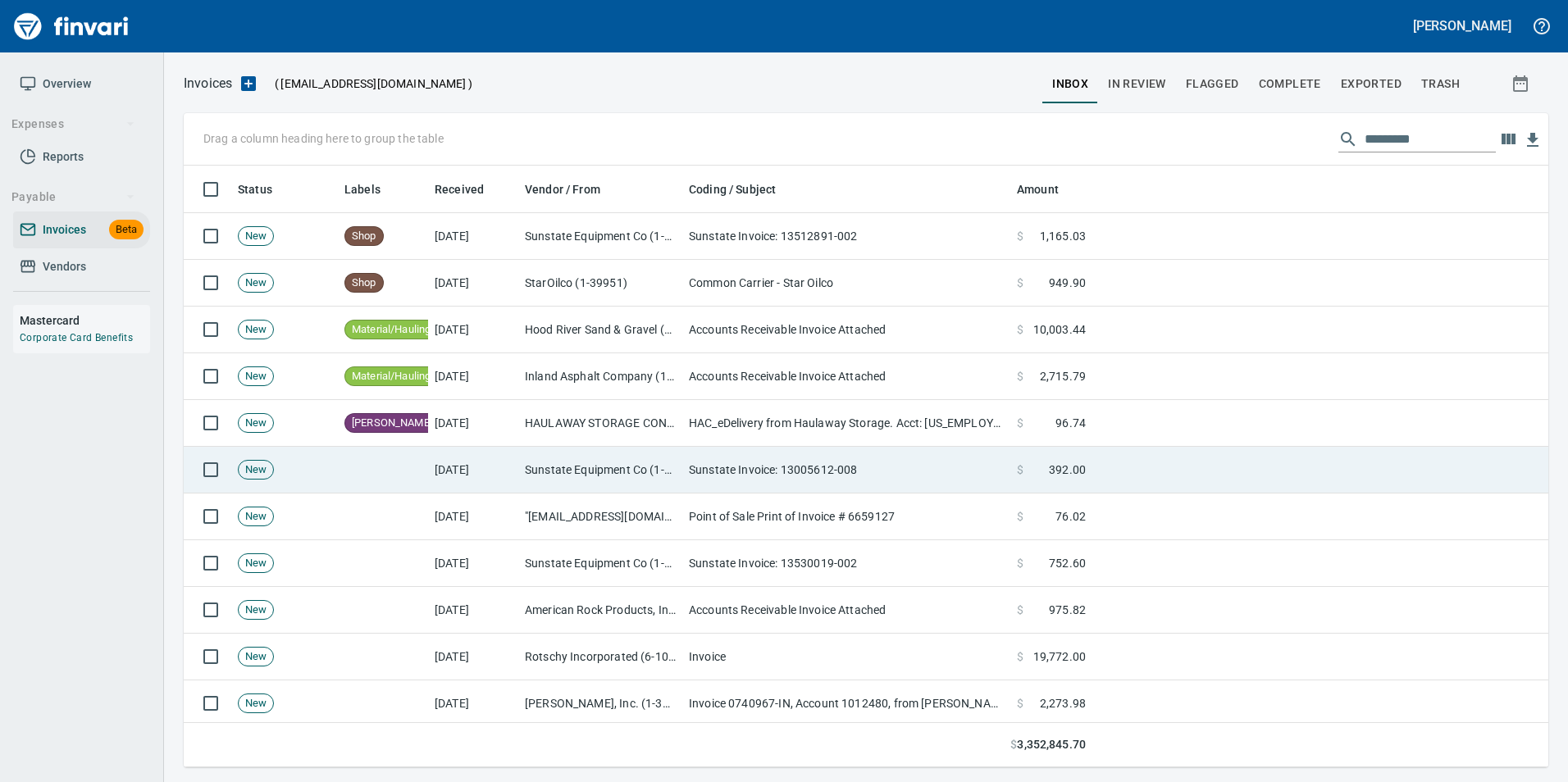
click at [1027, 454] on td "$ 392.00" at bounding box center [1050, 471] width 82 height 47
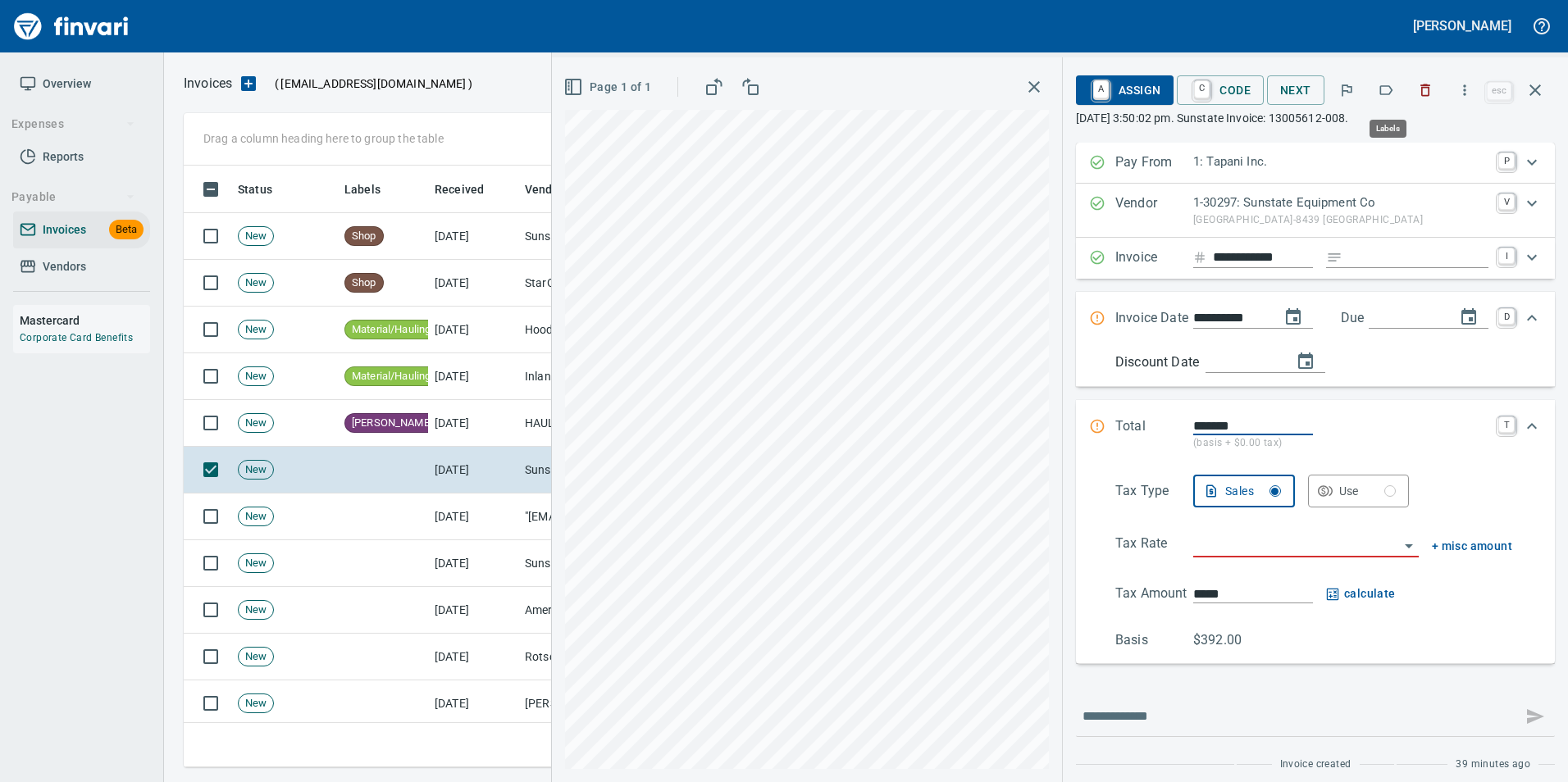
click at [1381, 89] on icon "button" at bounding box center [1385, 89] width 17 height 17
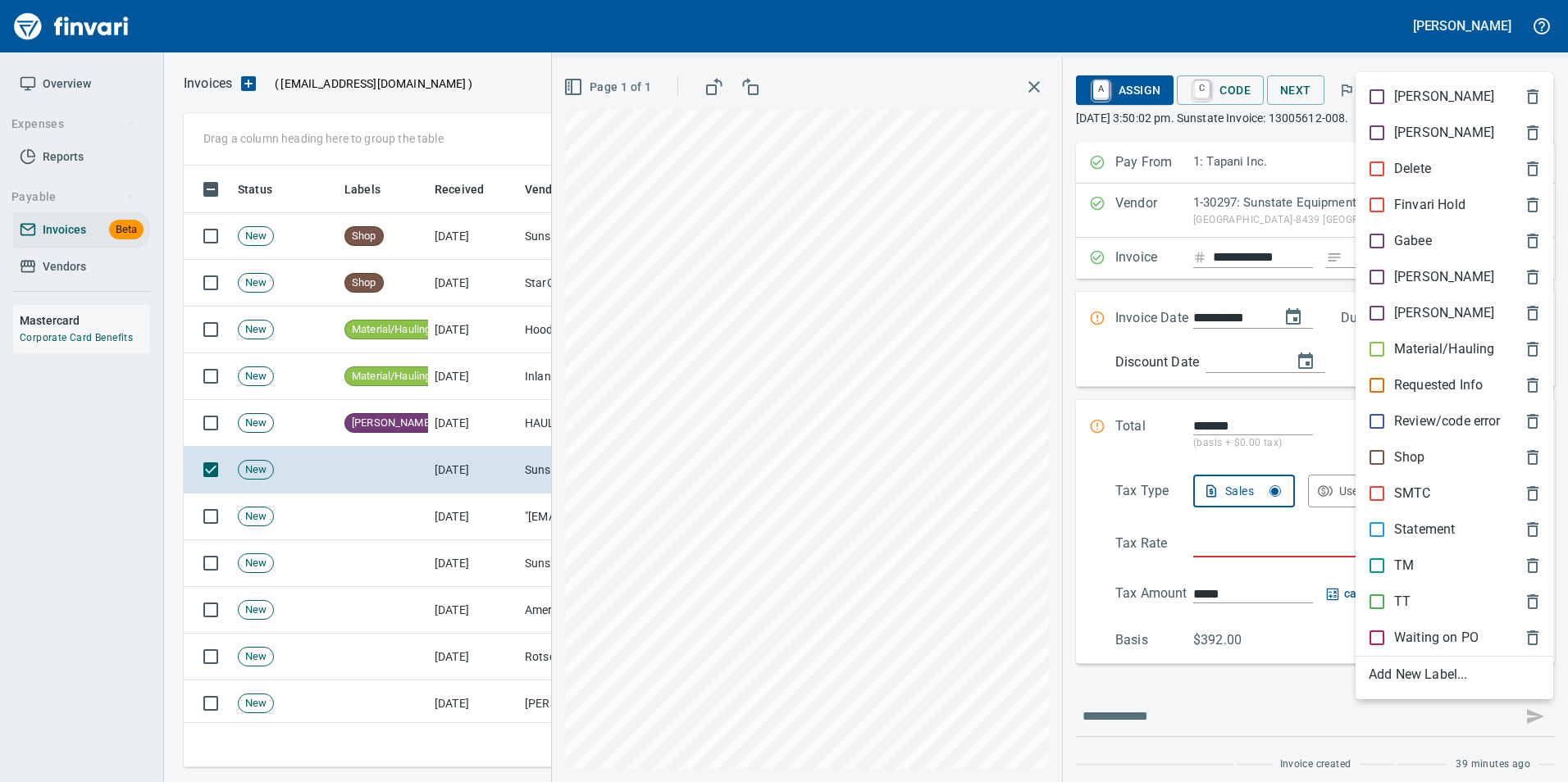
scroll to position [589, 1339]
click at [1416, 454] on p "Shop" at bounding box center [1410, 458] width 31 height 20
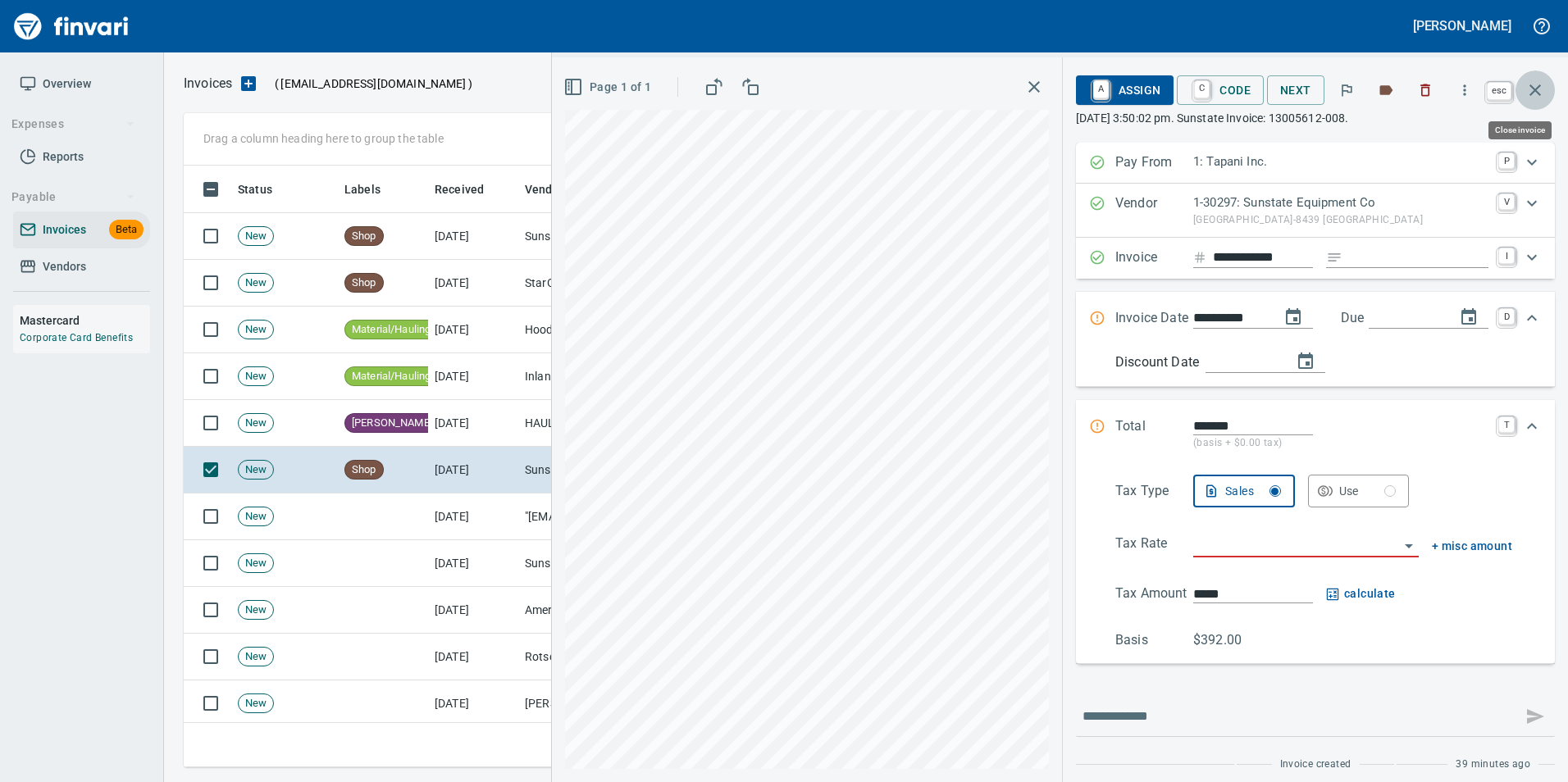
click at [1530, 86] on icon "button" at bounding box center [1535, 90] width 20 height 20
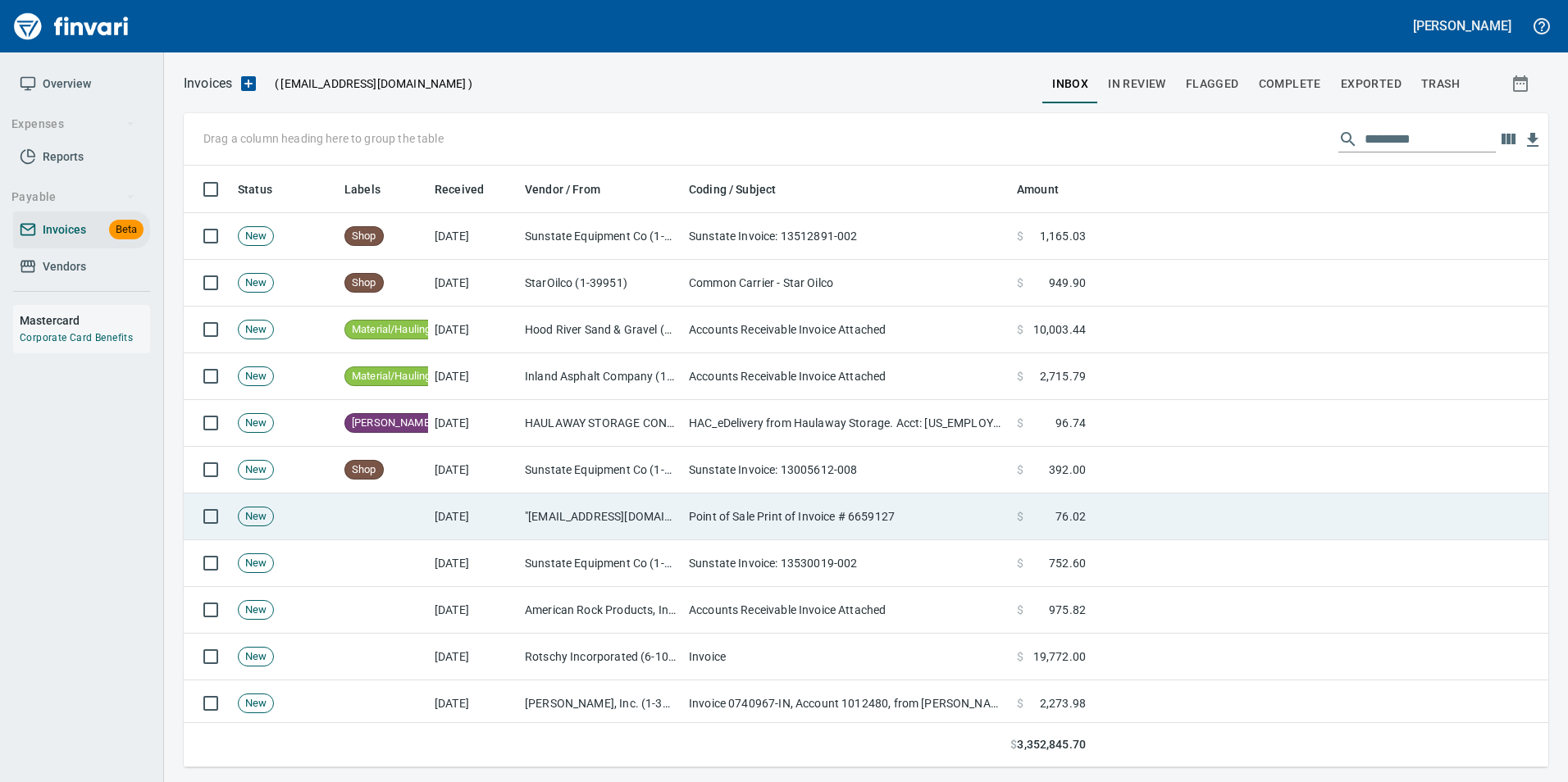
click at [717, 510] on td "Point of Sale Print of Invoice # 6659127" at bounding box center [846, 517] width 328 height 47
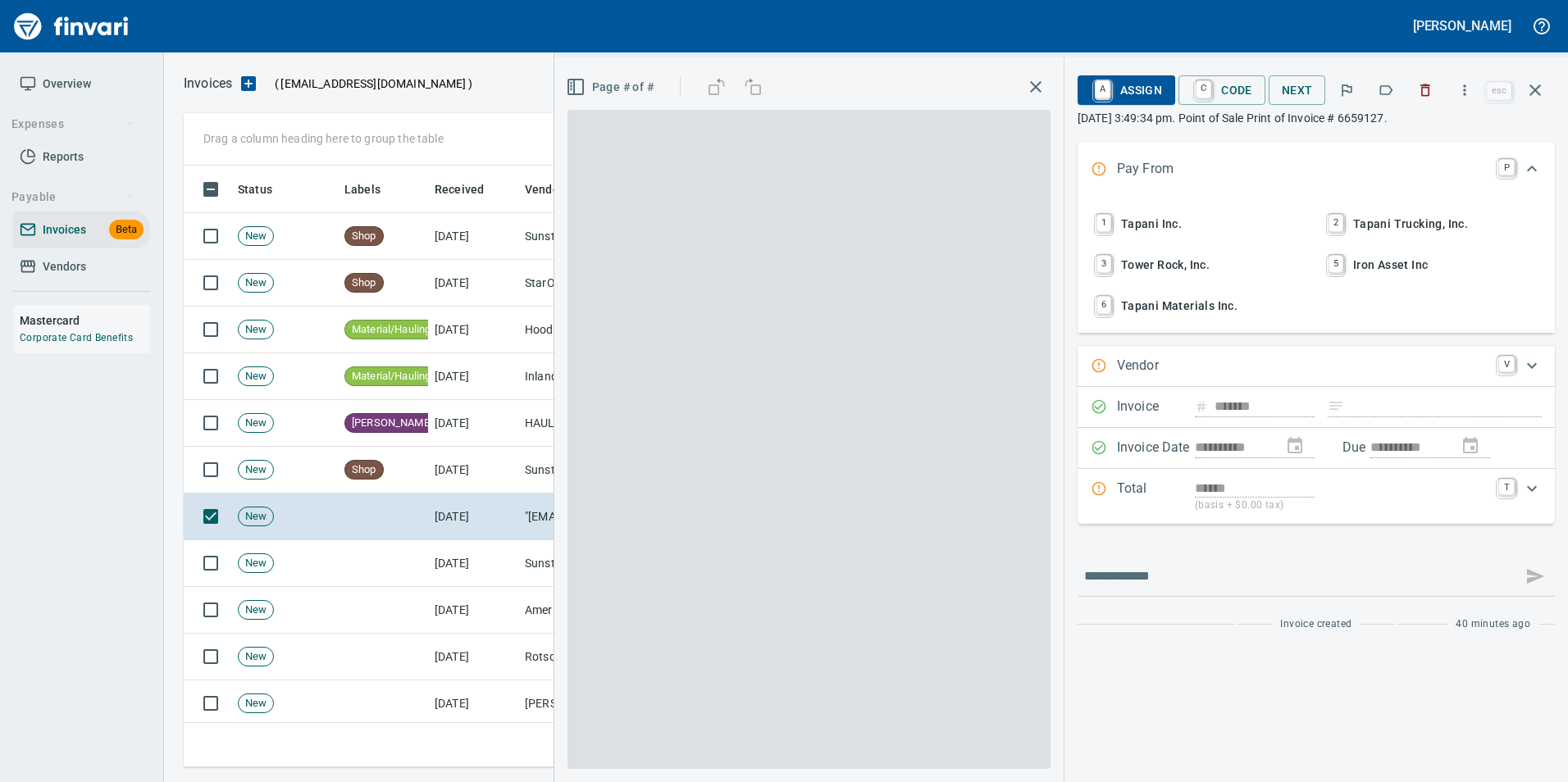
type input "**********"
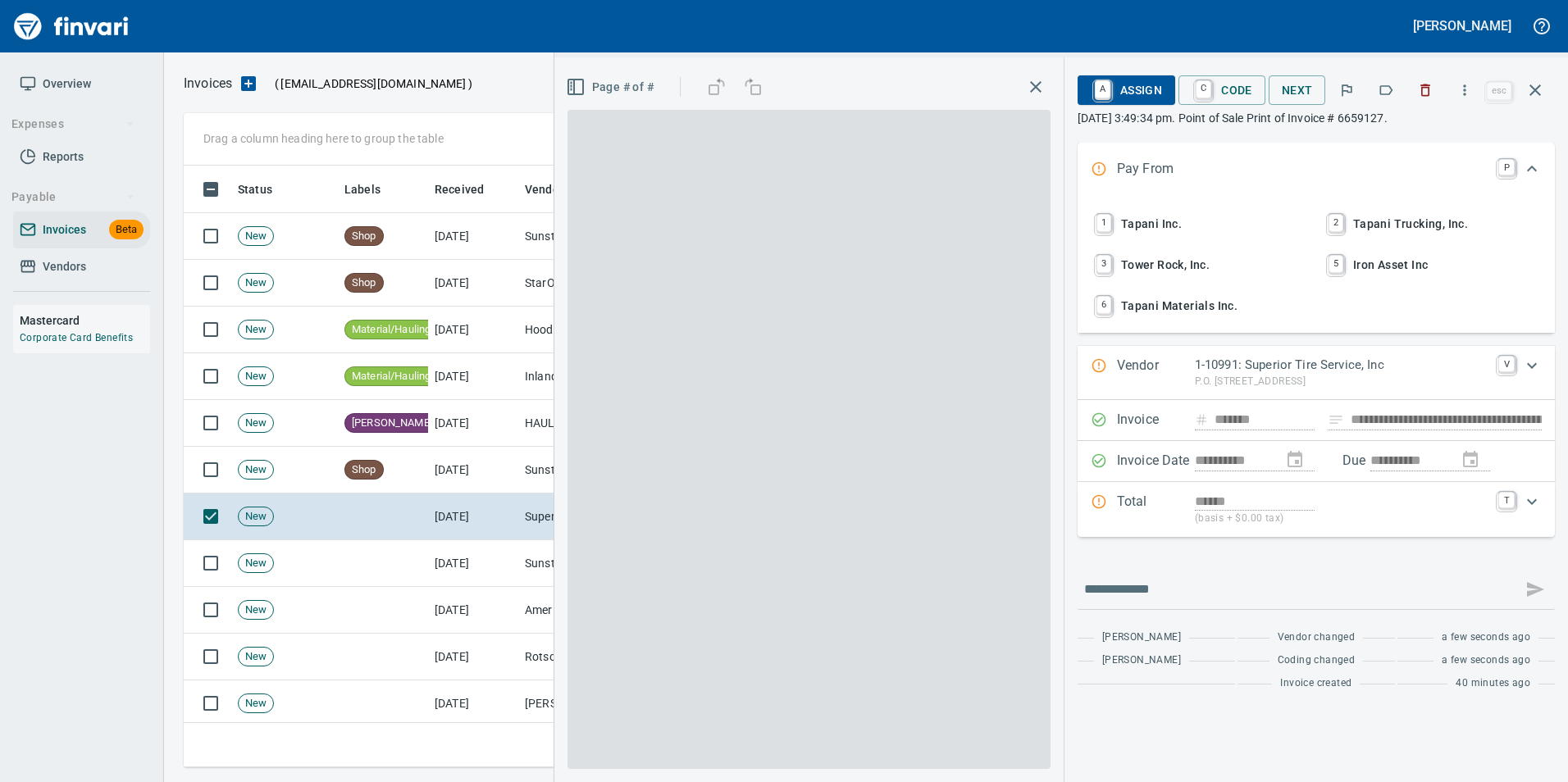
click at [1383, 84] on icon "button" at bounding box center [1385, 89] width 17 height 17
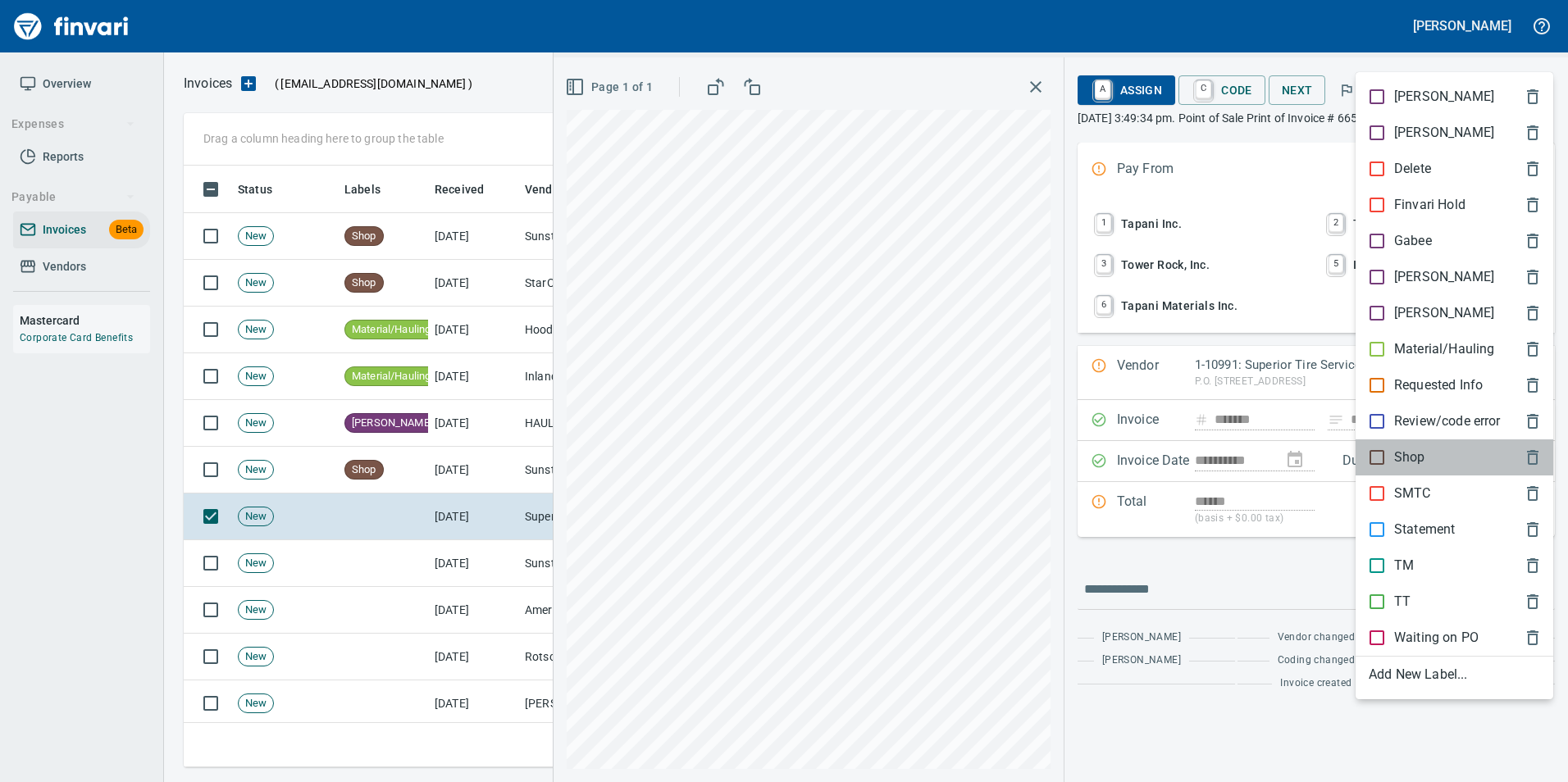
click at [1423, 466] on p "Shop" at bounding box center [1410, 458] width 31 height 20
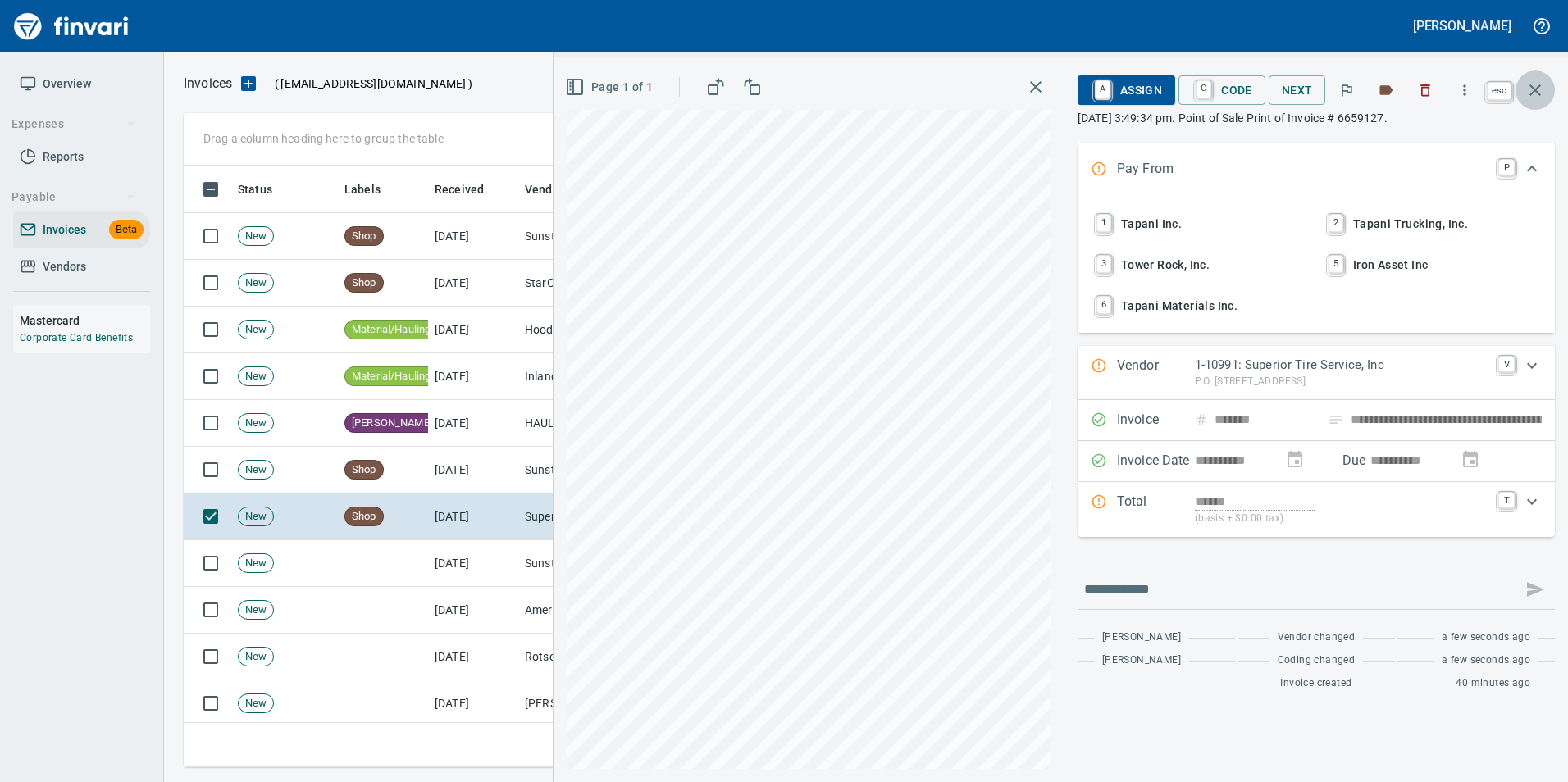
click at [1533, 87] on icon "button" at bounding box center [1536, 90] width 12 height 12
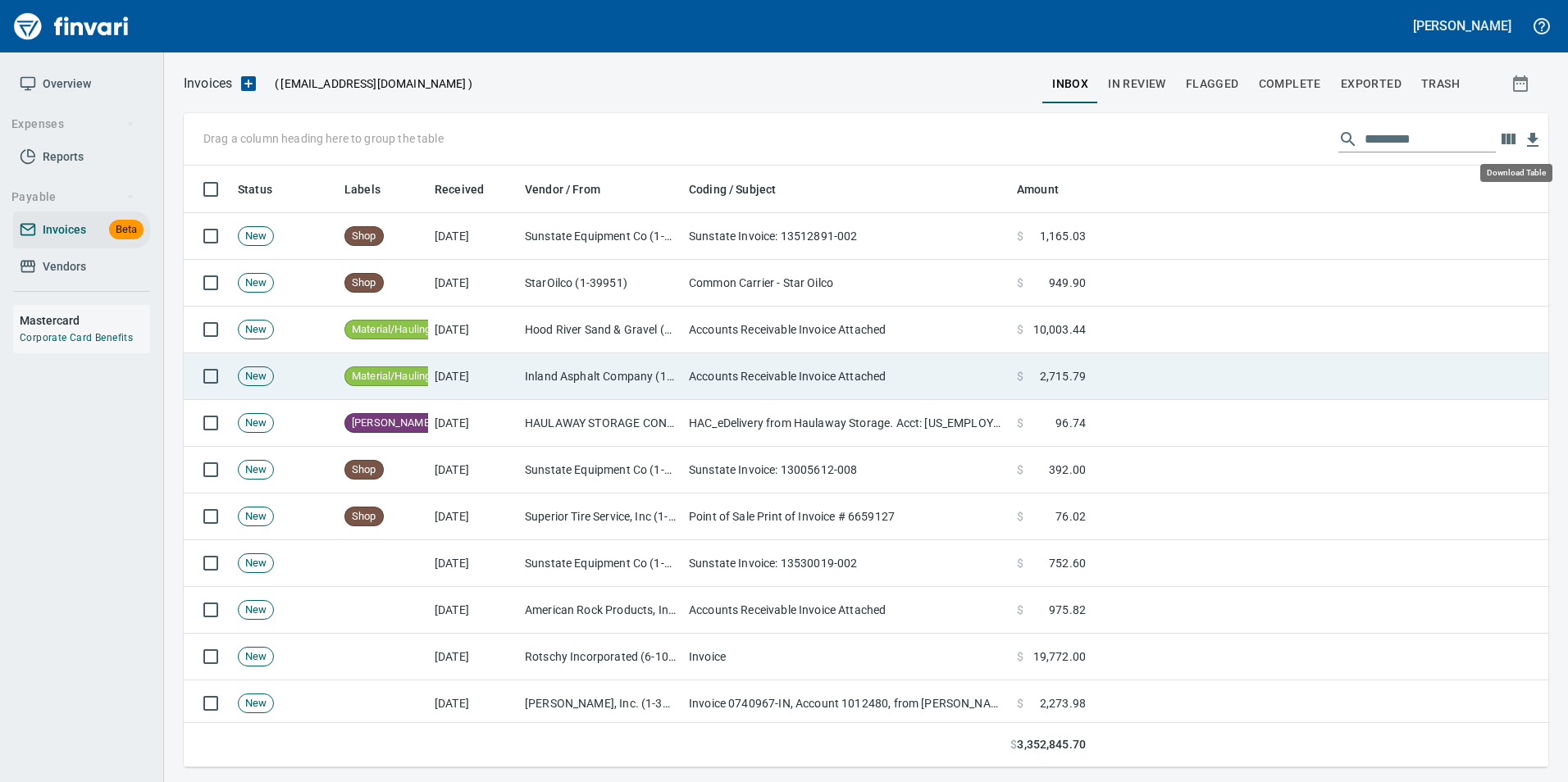
scroll to position [589, 1339]
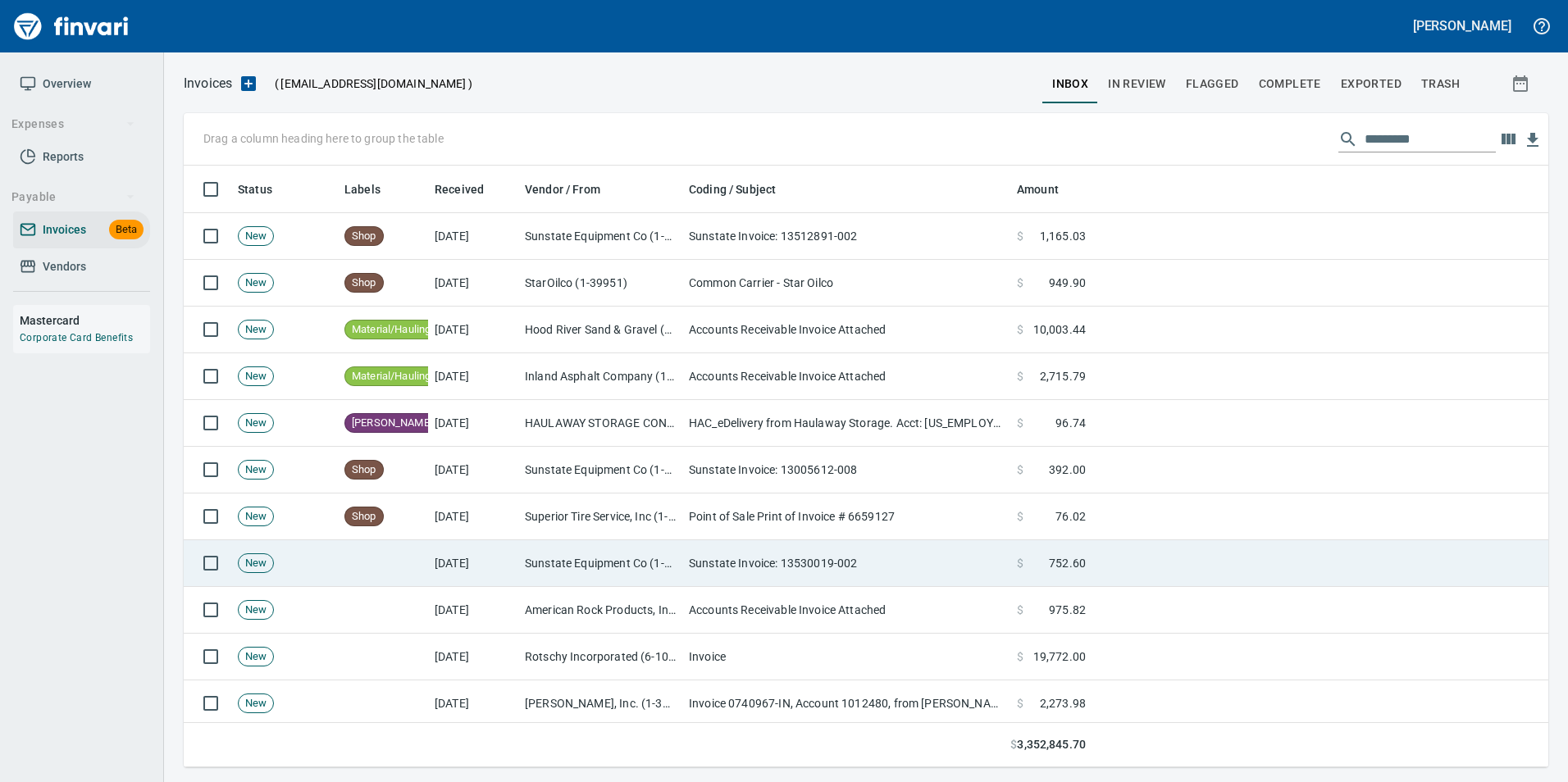
click at [962, 565] on td "Sunstate Invoice: 13530019-002" at bounding box center [846, 564] width 328 height 47
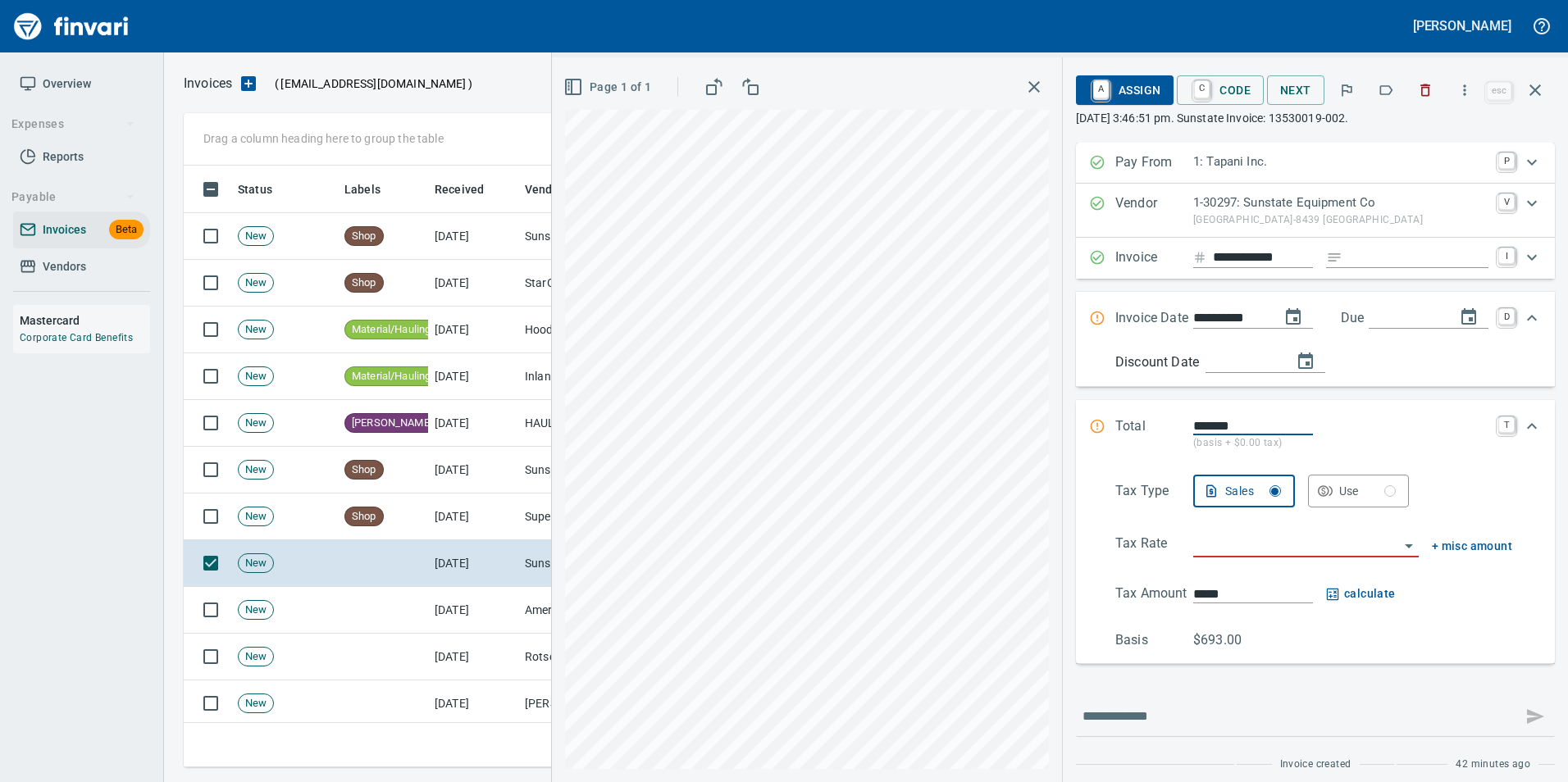
scroll to position [589, 1339]
click at [1386, 86] on icon "button" at bounding box center [1386, 90] width 13 height 10
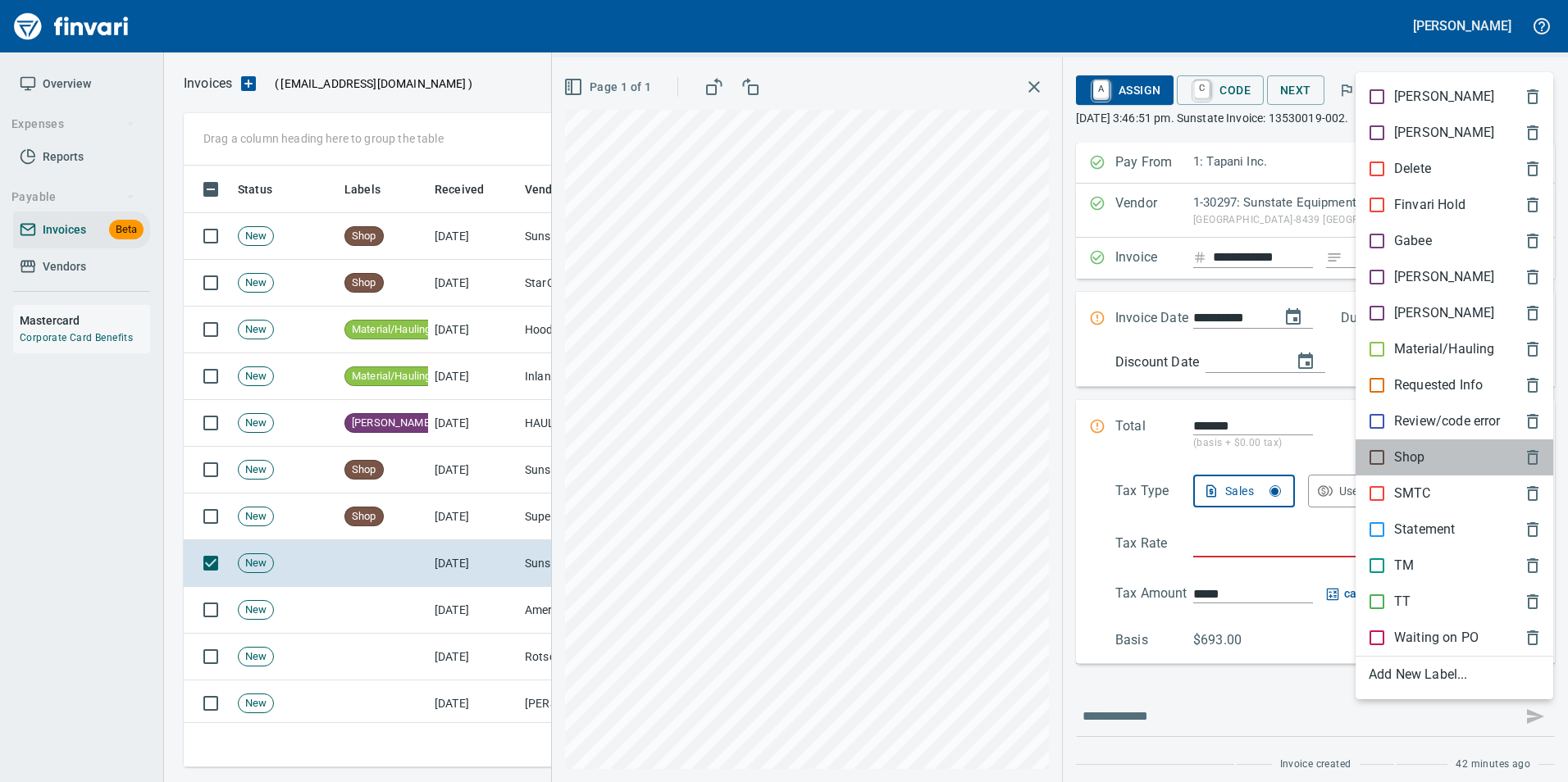
click at [1405, 460] on p "Shop" at bounding box center [1410, 458] width 31 height 20
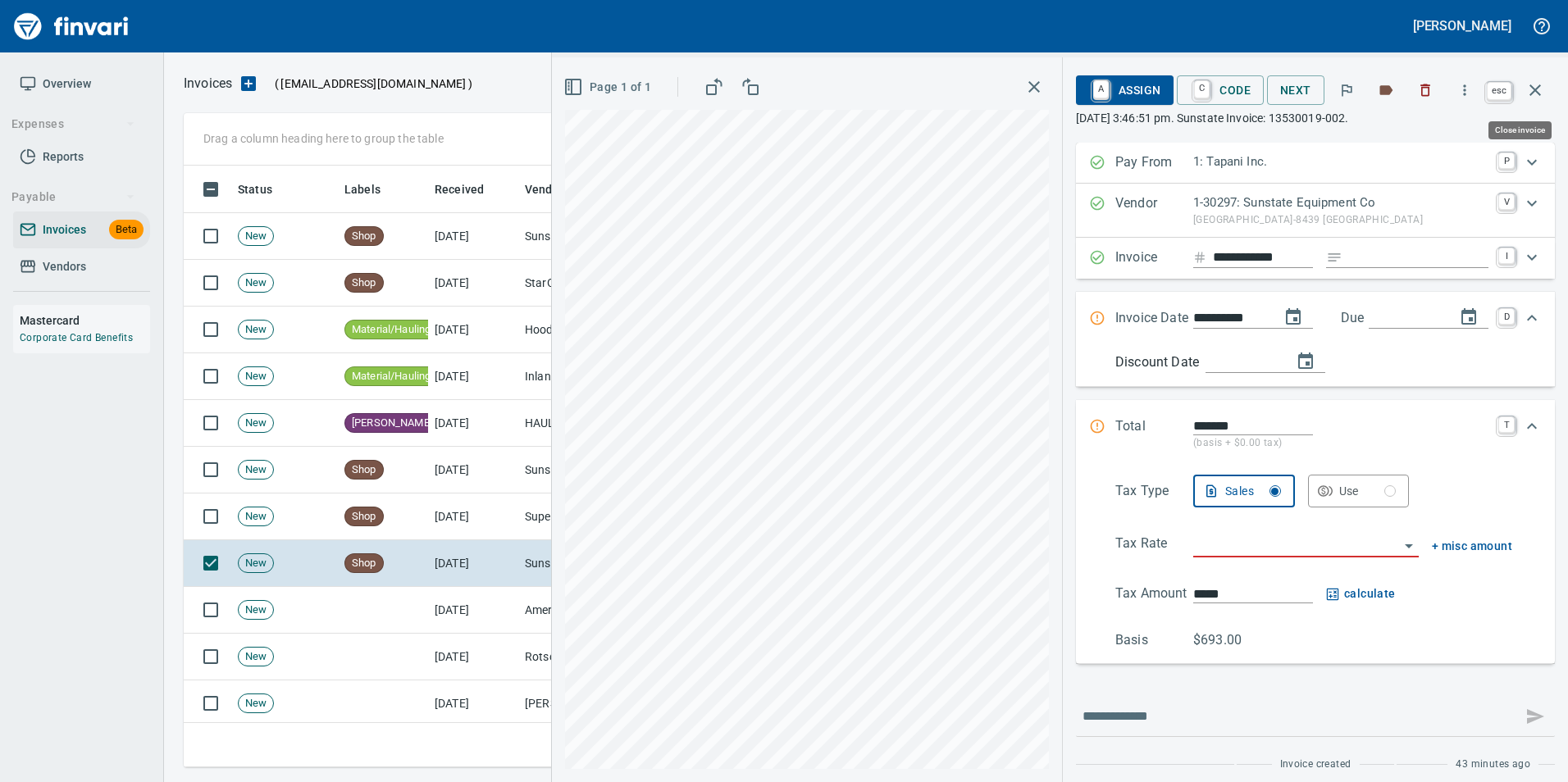
click at [1527, 86] on icon "button" at bounding box center [1535, 90] width 20 height 20
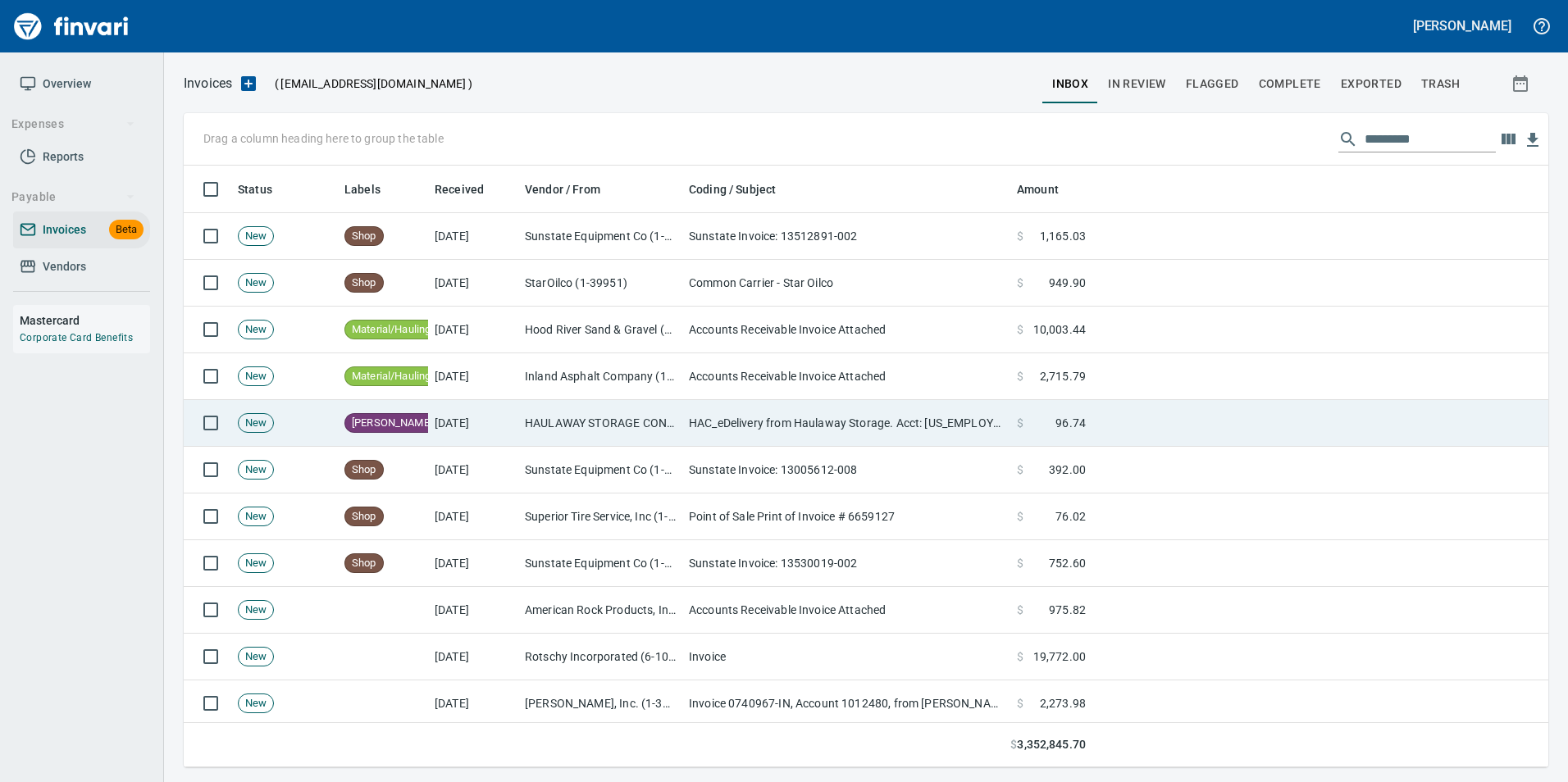
scroll to position [589, 1339]
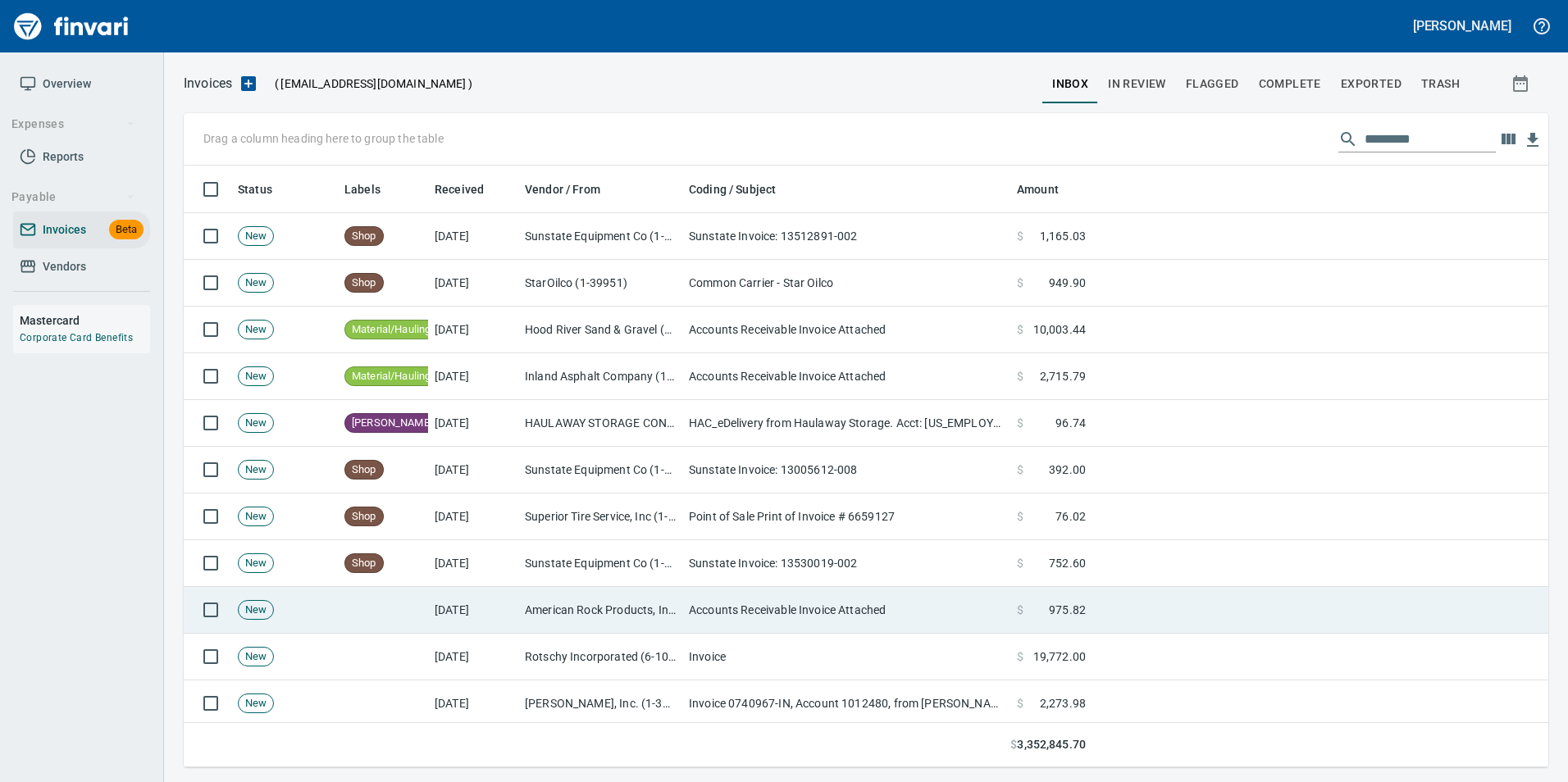
click at [669, 594] on td "American Rock Products, Inc. (1-10054)" at bounding box center [600, 611] width 164 height 47
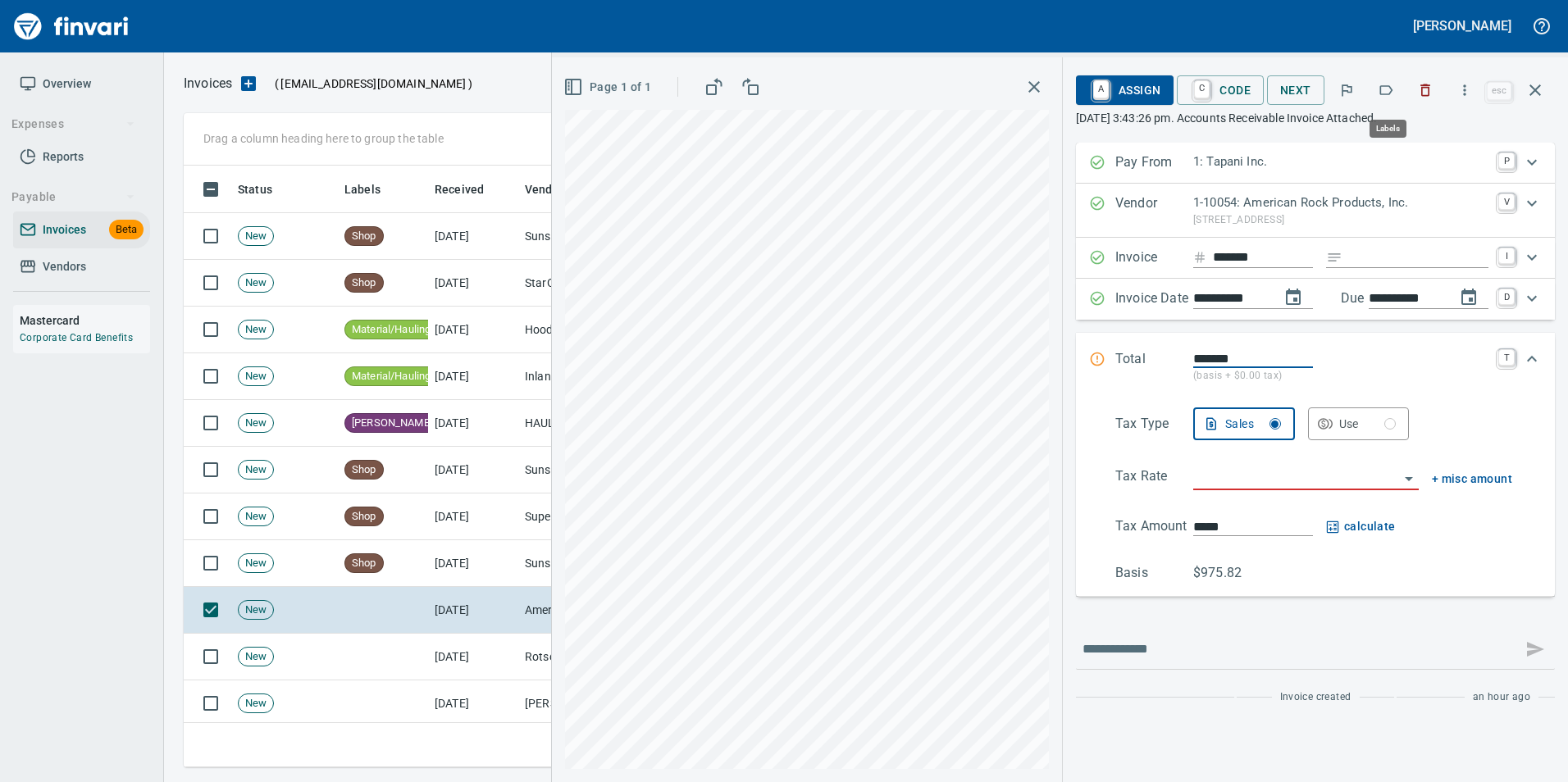
click at [1380, 90] on icon "button" at bounding box center [1385, 89] width 17 height 17
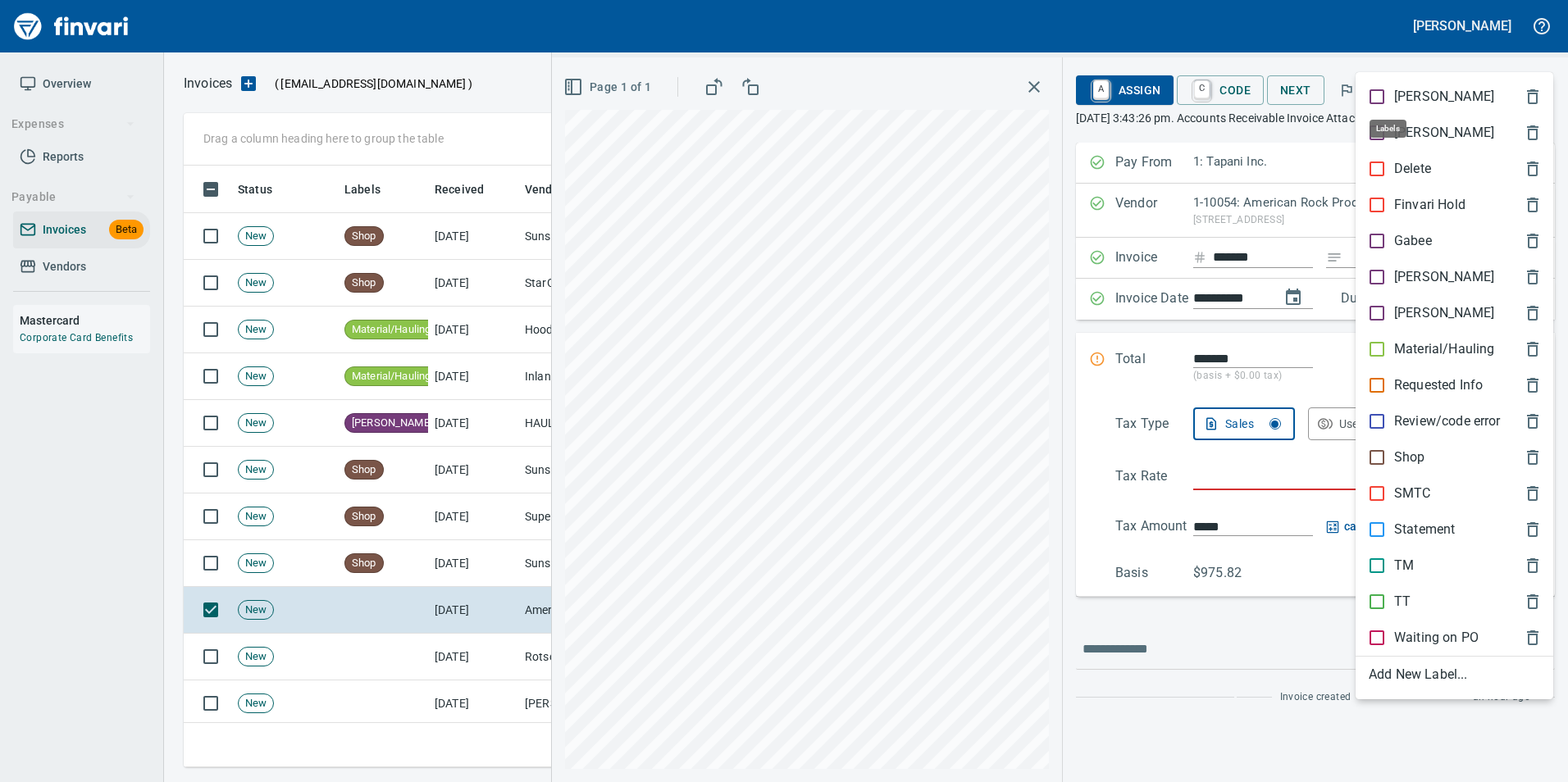
scroll to position [589, 1339]
drag, startPoint x: 1447, startPoint y: 350, endPoint x: 1450, endPoint y: 334, distance: 16.3
click at [1447, 349] on p "Material/Hauling" at bounding box center [1444, 350] width 100 height 20
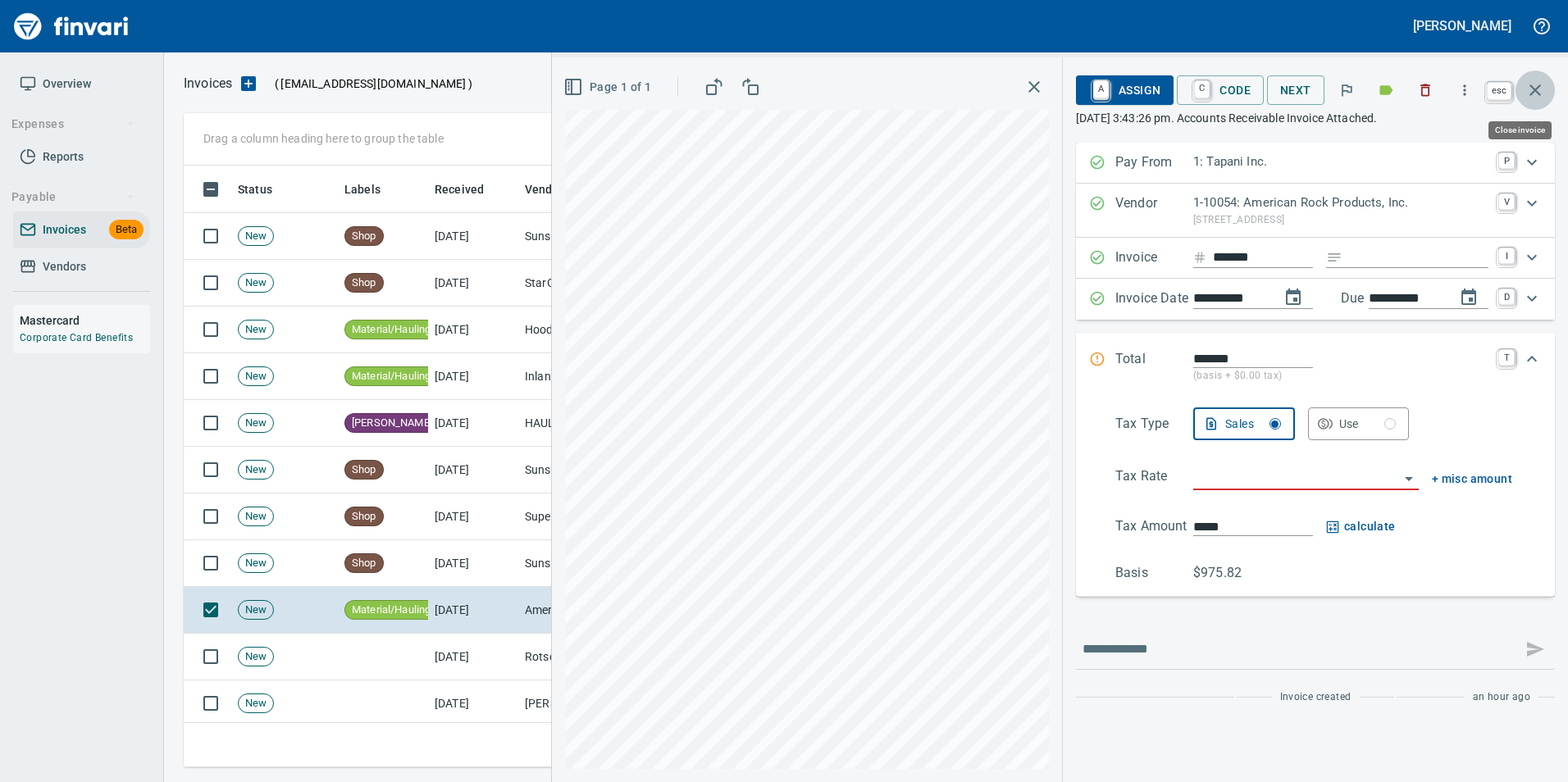
click at [1535, 93] on icon "button" at bounding box center [1535, 90] width 20 height 20
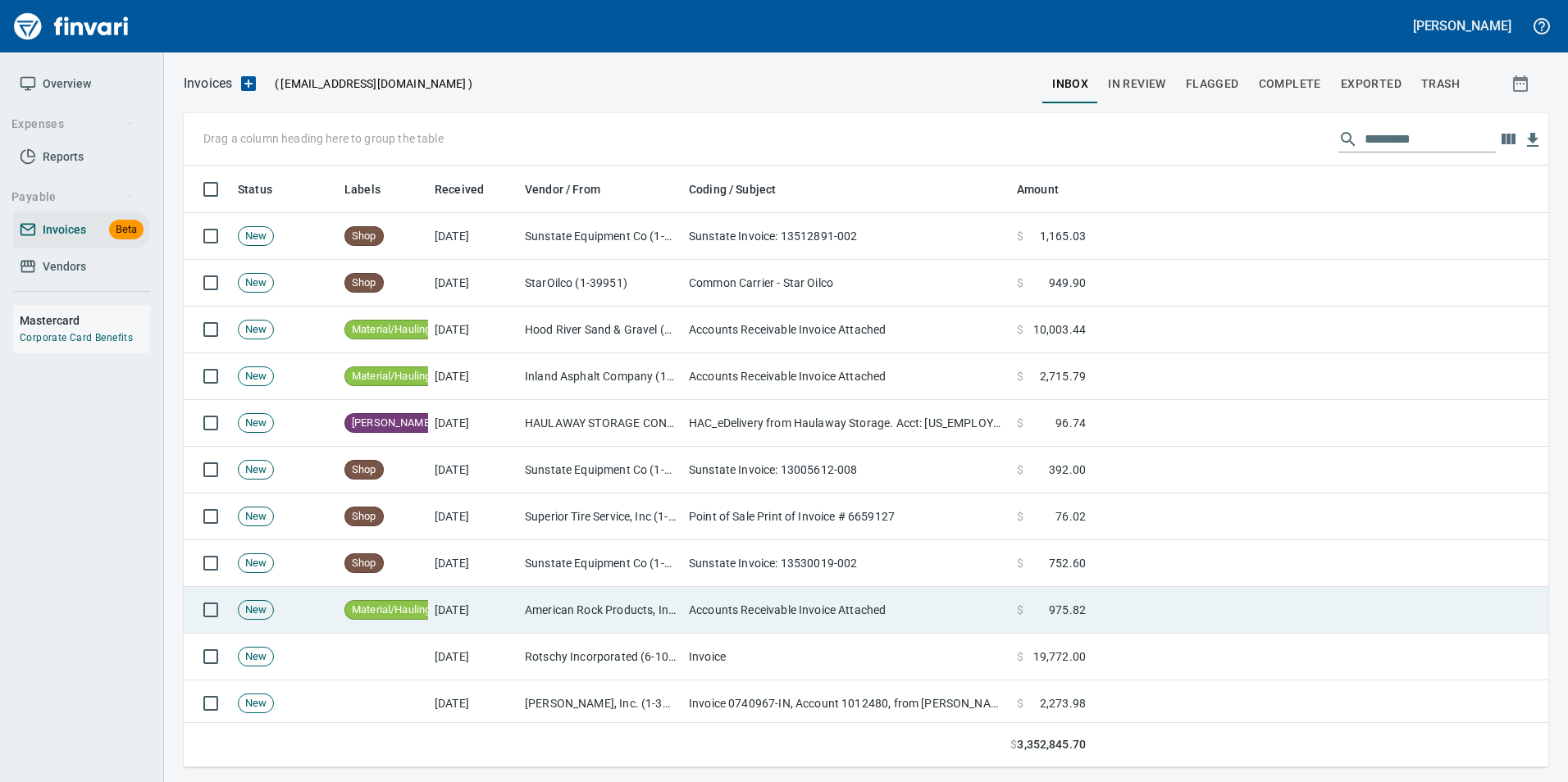
drag, startPoint x: 821, startPoint y: 662, endPoint x: 921, endPoint y: 589, distance: 123.8
click at [821, 658] on td "Invoice" at bounding box center [846, 657] width 328 height 47
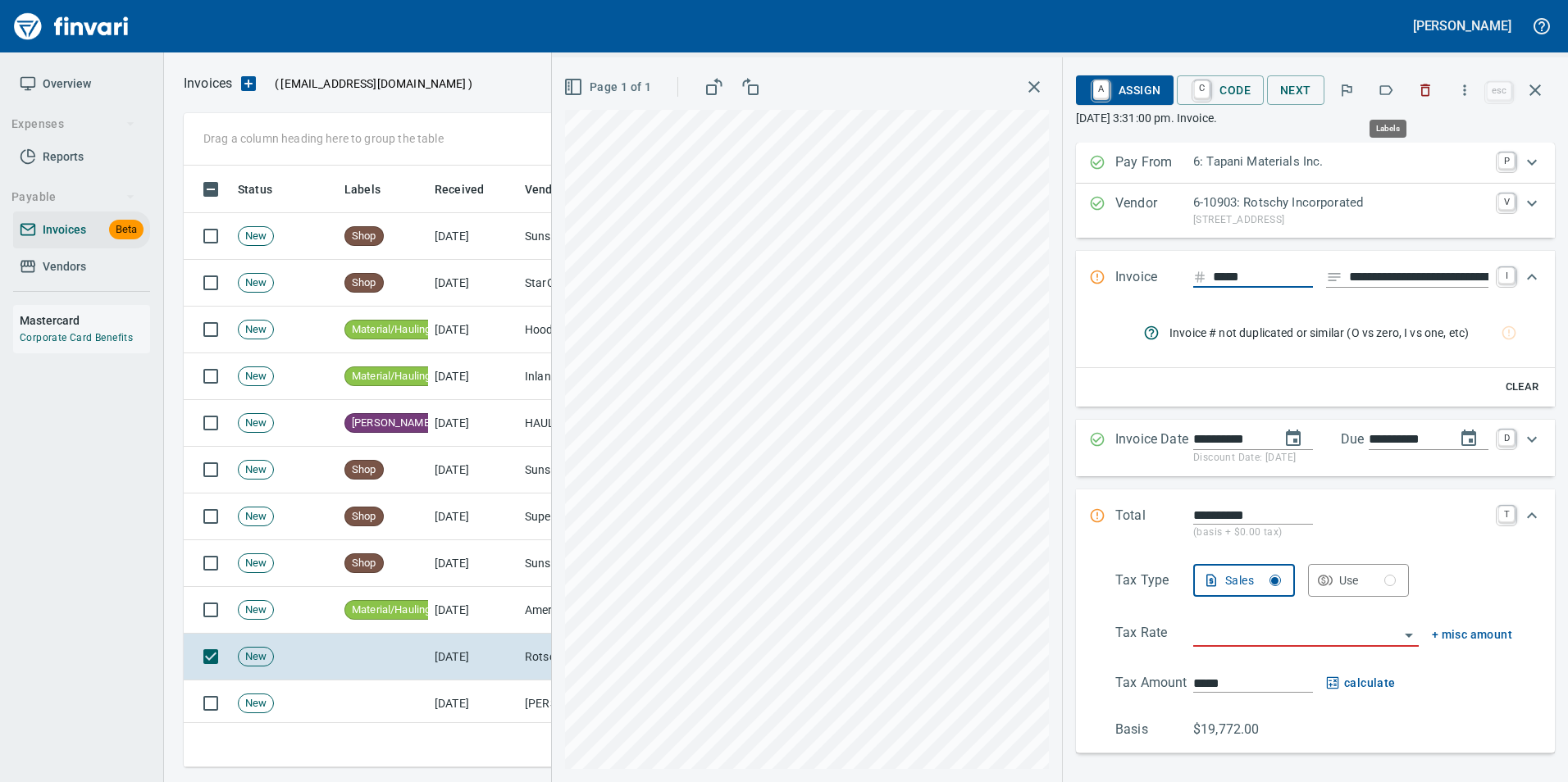
click at [1387, 85] on icon "button" at bounding box center [1385, 89] width 17 height 17
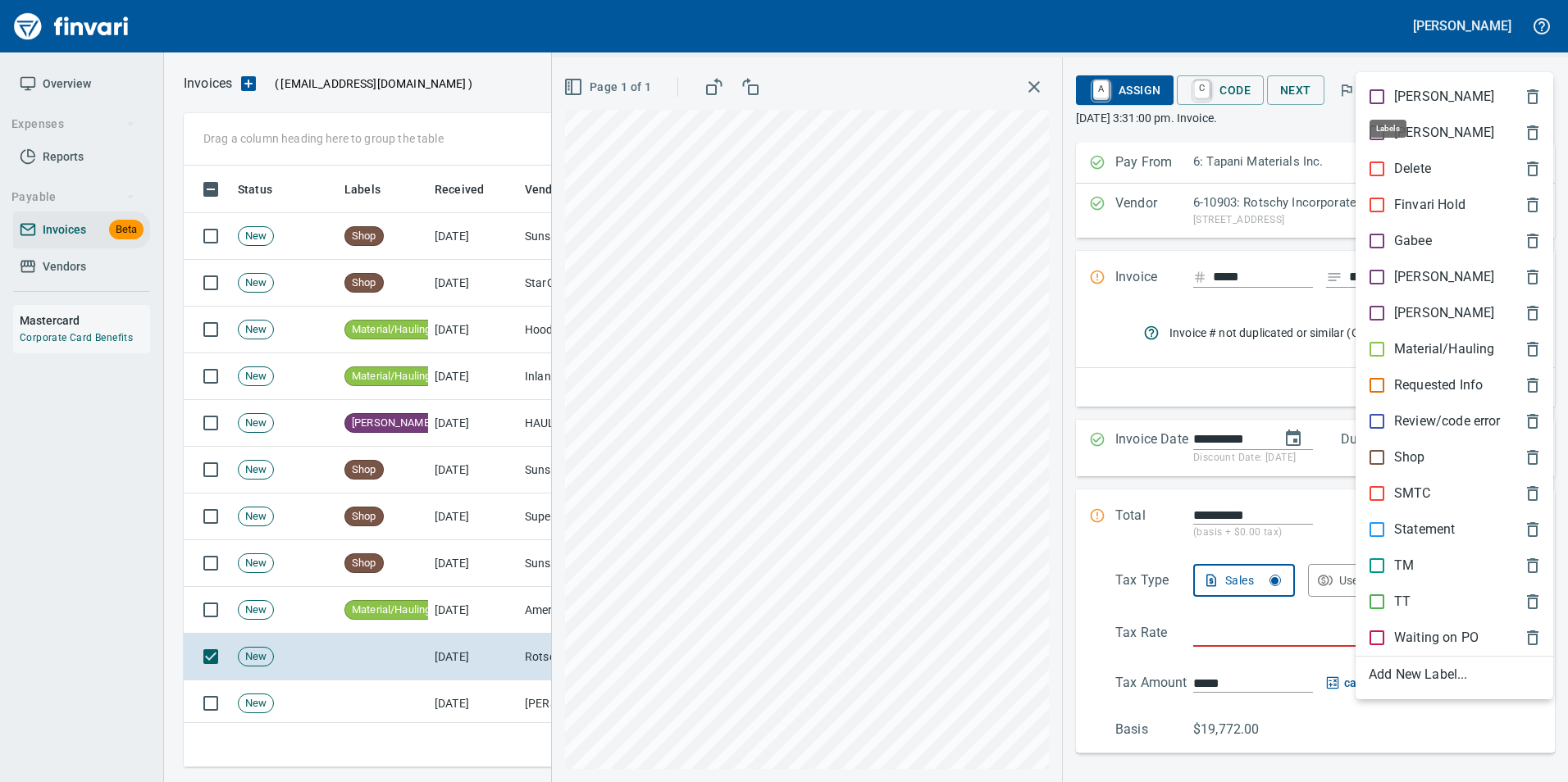
scroll to position [589, 1339]
click at [1412, 565] on p "TM" at bounding box center [1404, 566] width 20 height 20
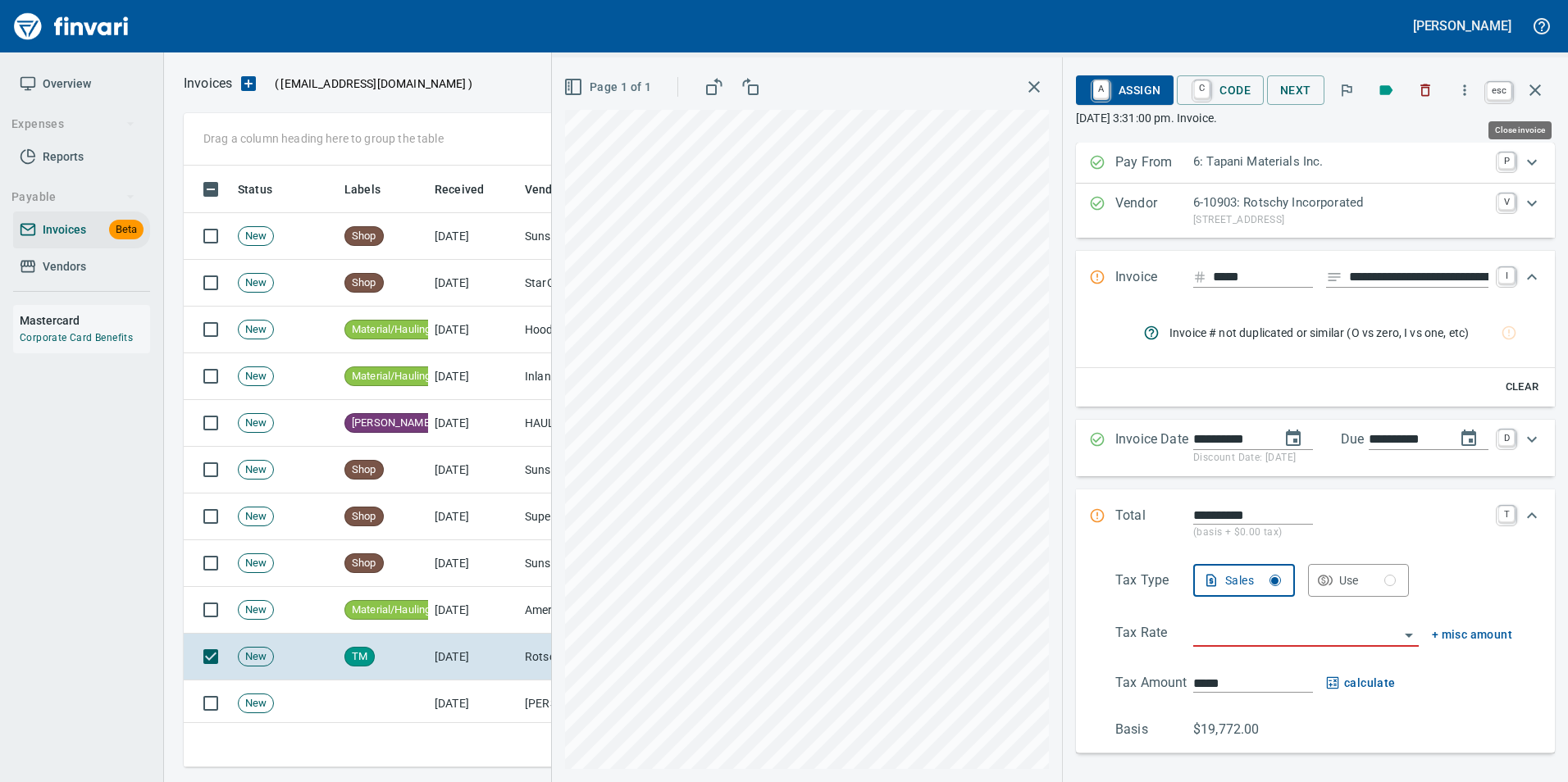
click at [1538, 97] on icon "button" at bounding box center [1535, 90] width 20 height 20
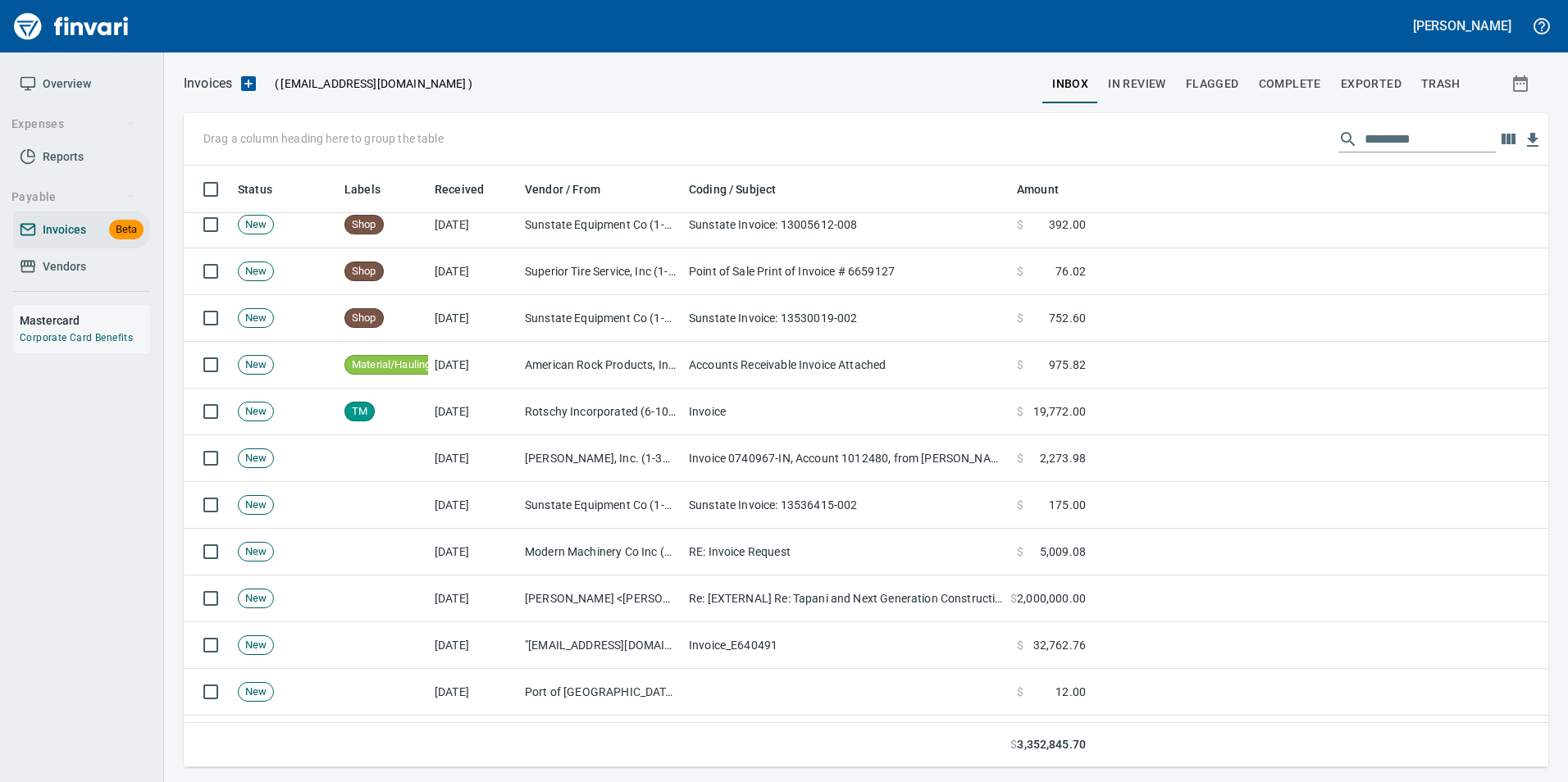
scroll to position [246, 0]
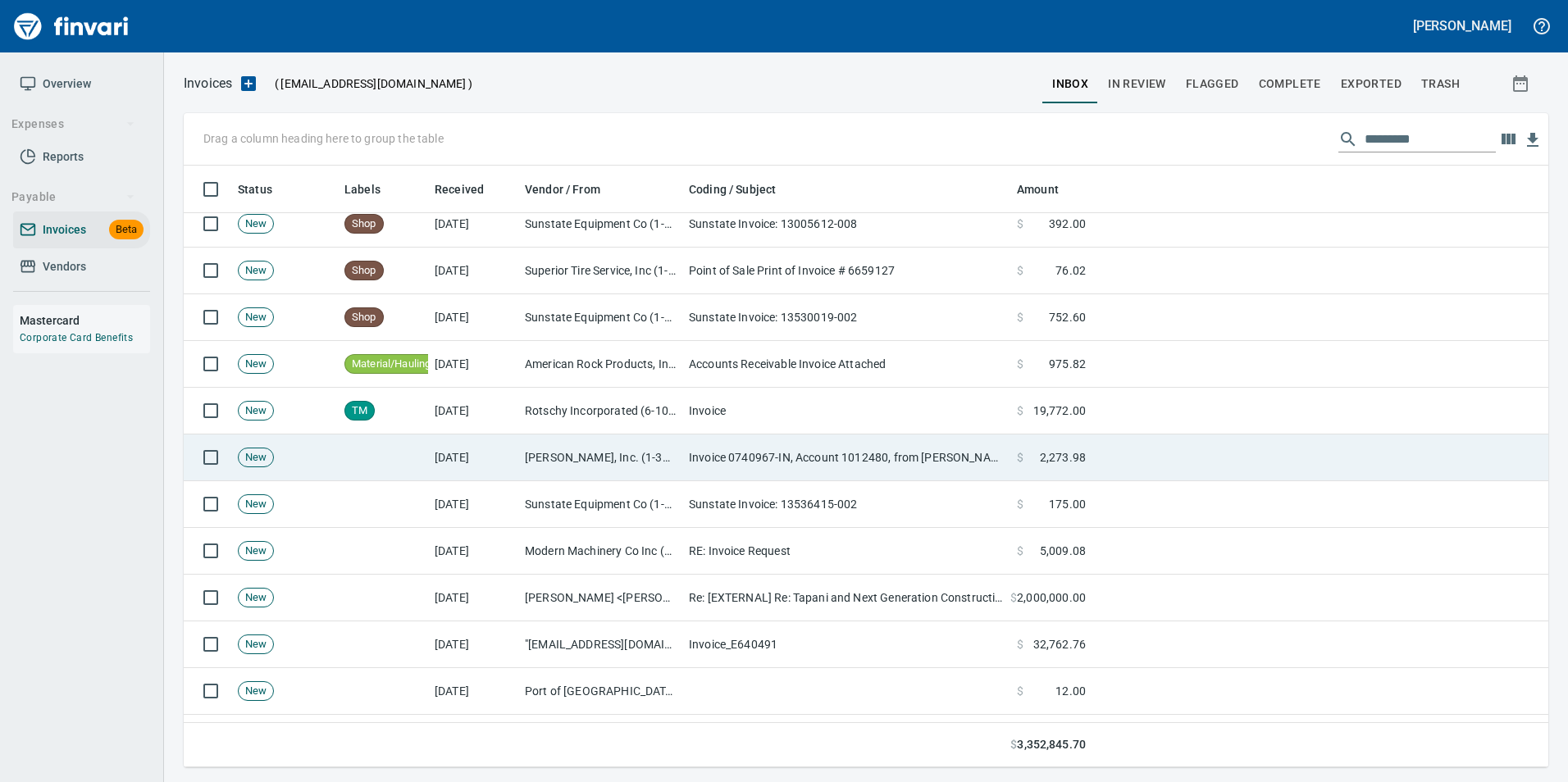
click at [874, 447] on td "Invoice 0740967-IN, Account 1012480, from [PERSON_NAME]" at bounding box center [846, 458] width 328 height 47
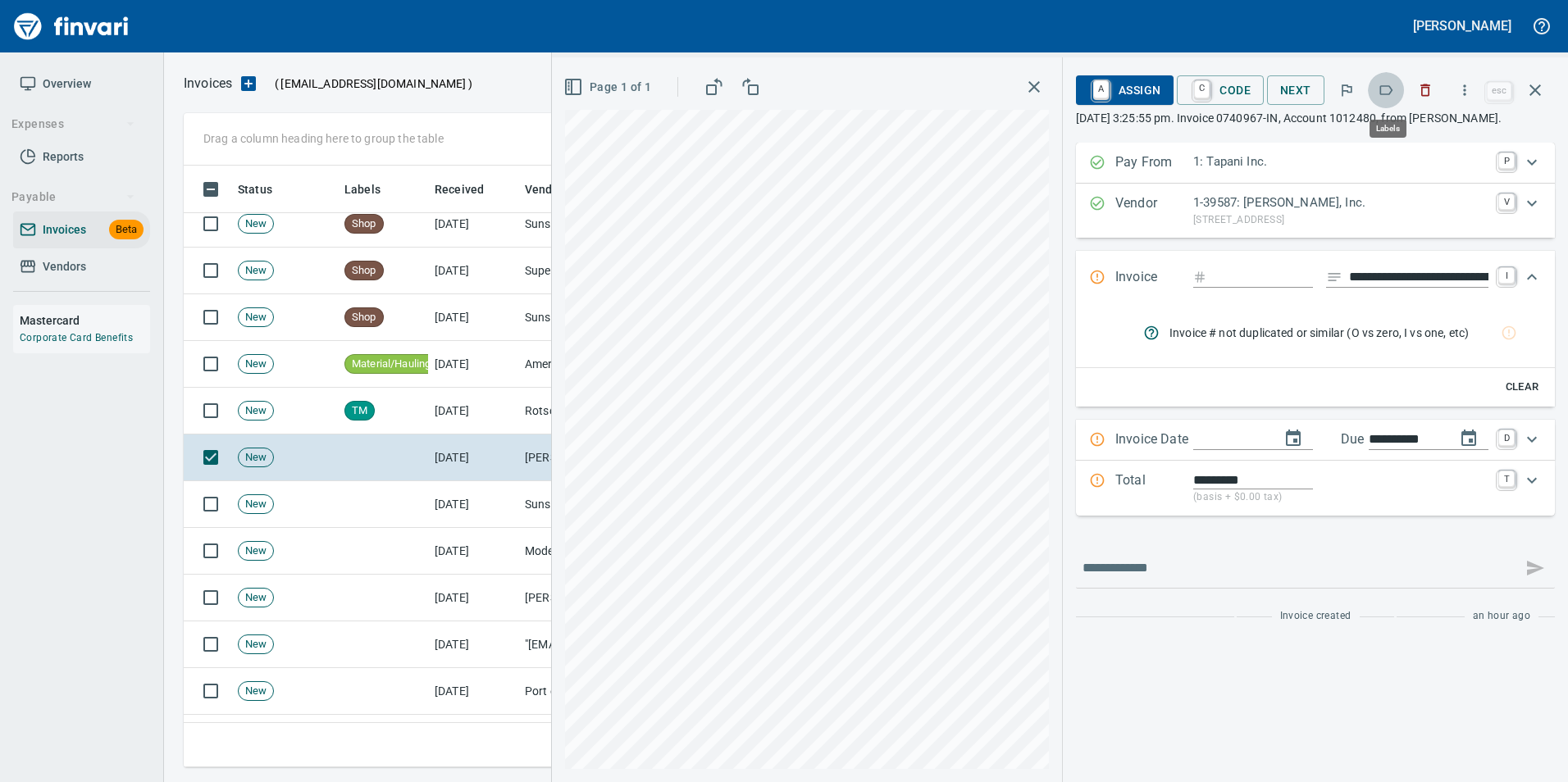
click at [1385, 96] on icon "button" at bounding box center [1385, 89] width 17 height 17
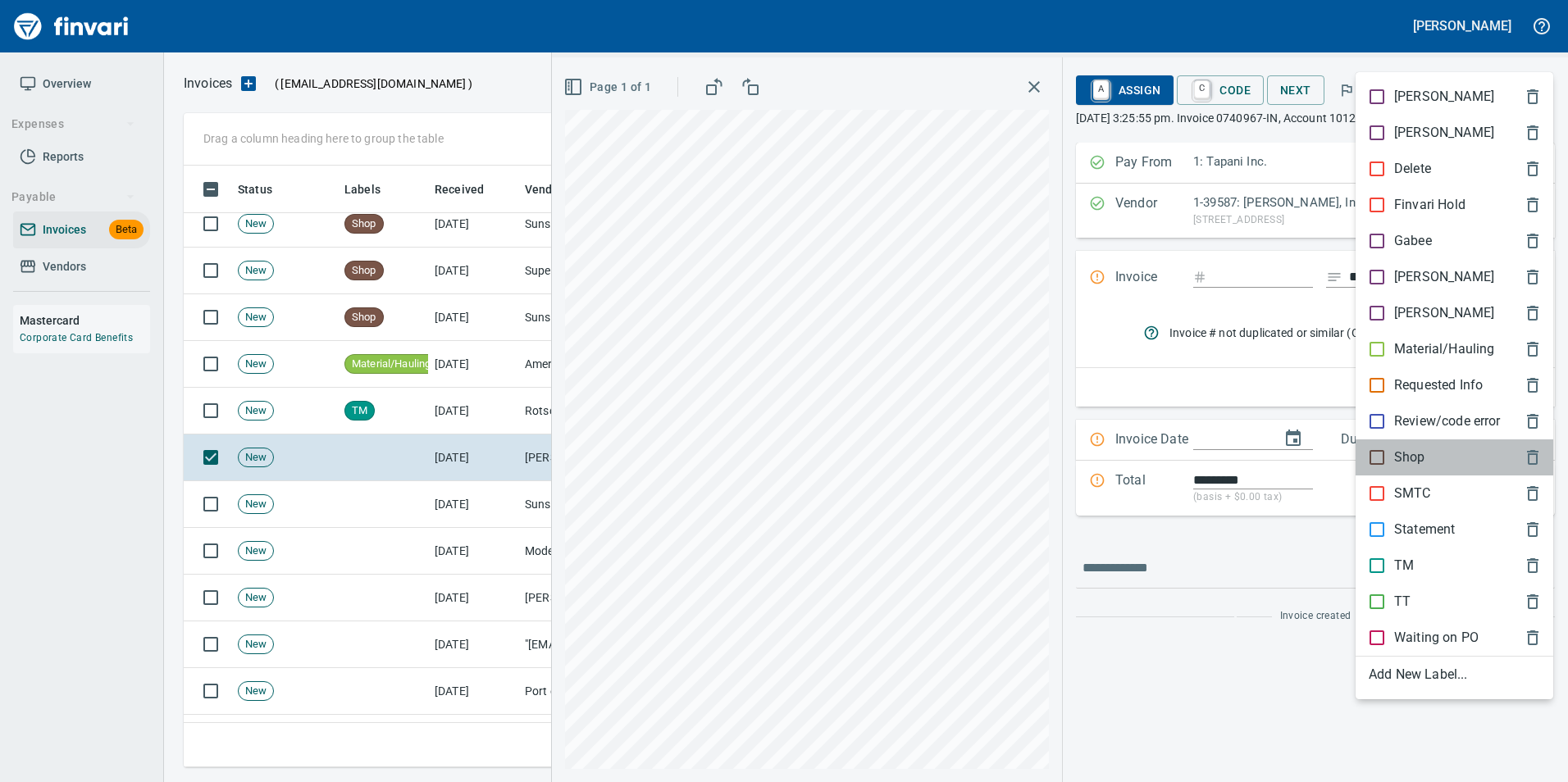
click at [1416, 459] on p "Shop" at bounding box center [1410, 458] width 31 height 20
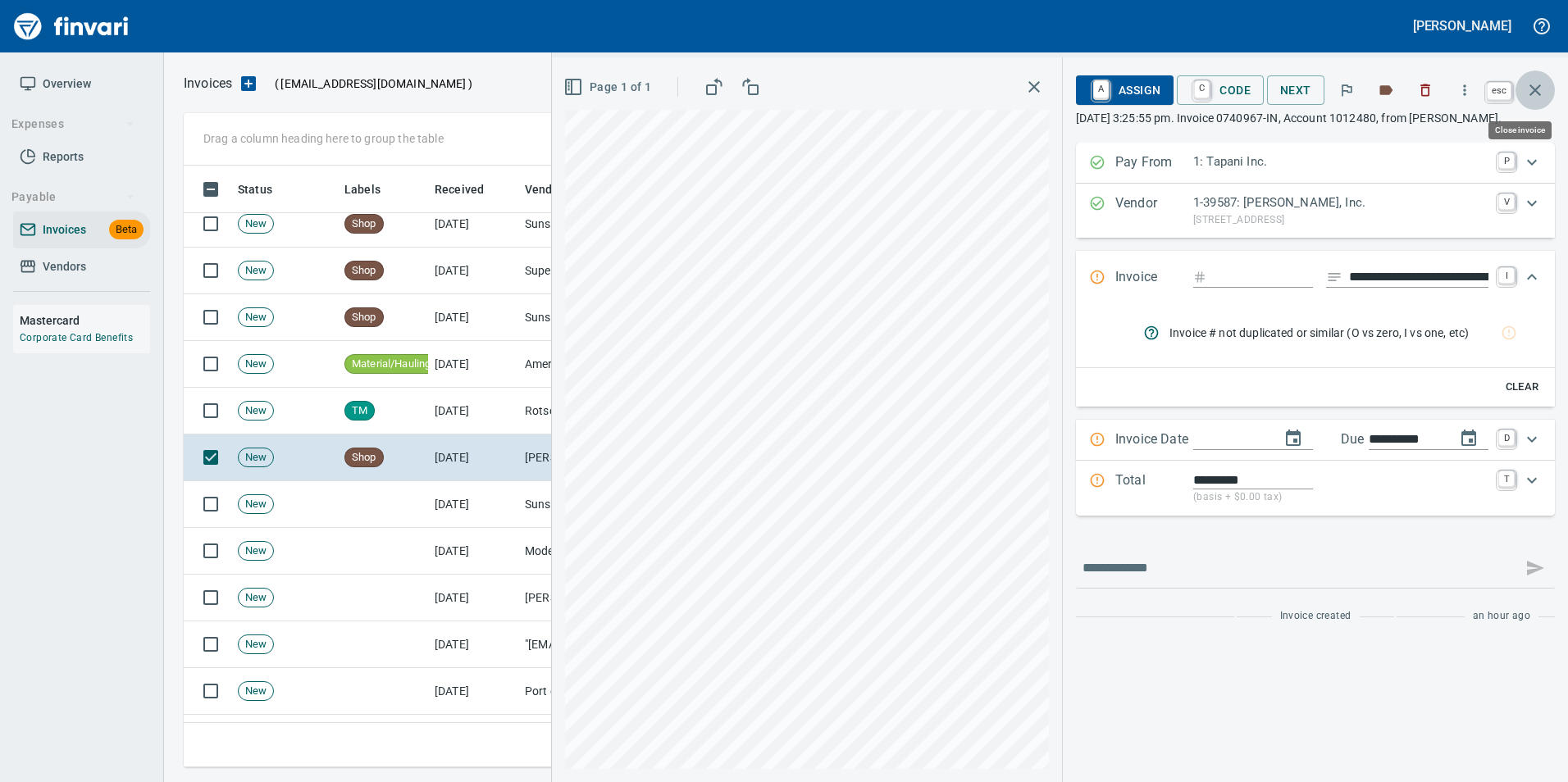
click at [1538, 95] on icon "button" at bounding box center [1535, 90] width 20 height 20
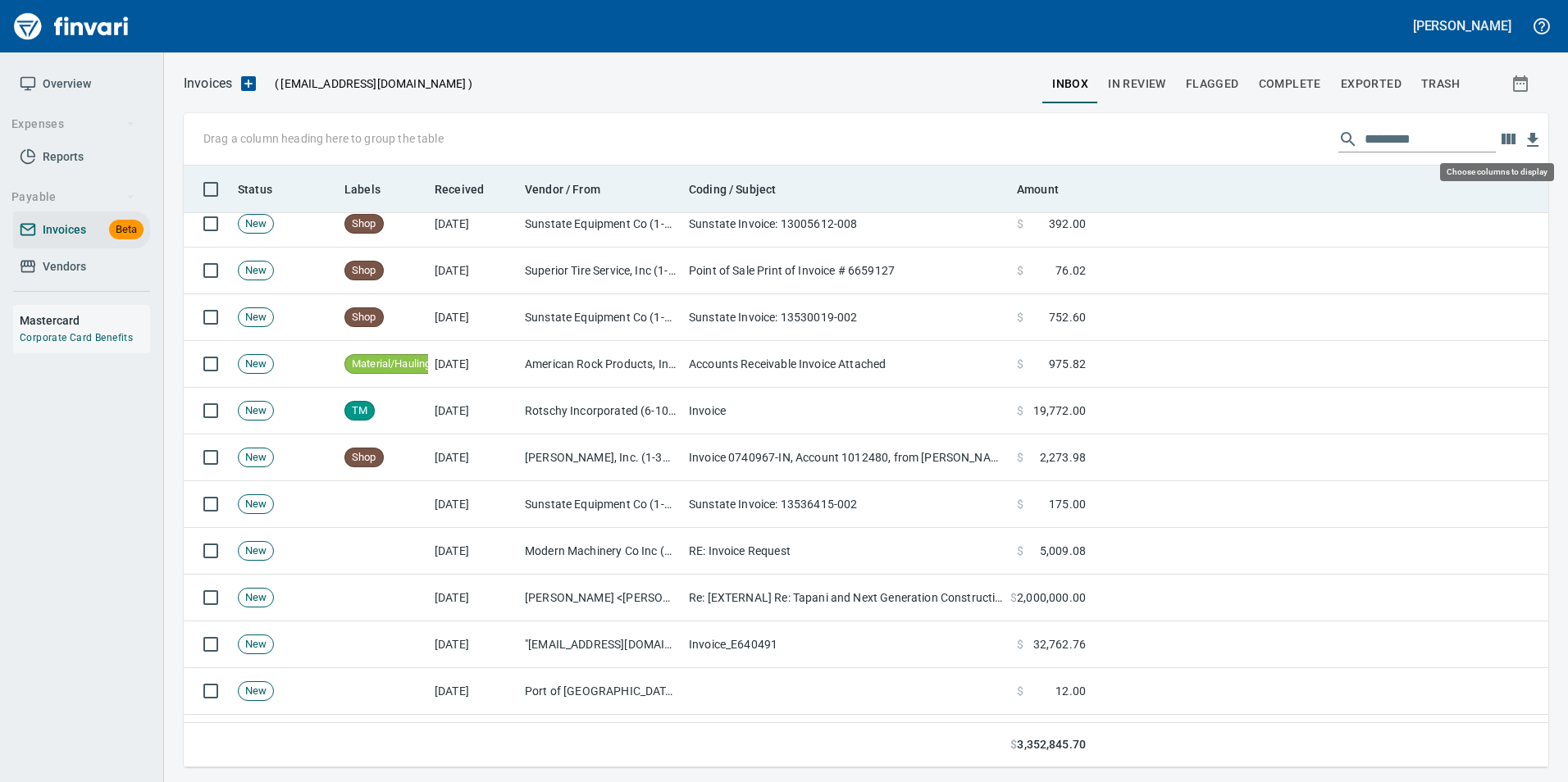
scroll to position [589, 1340]
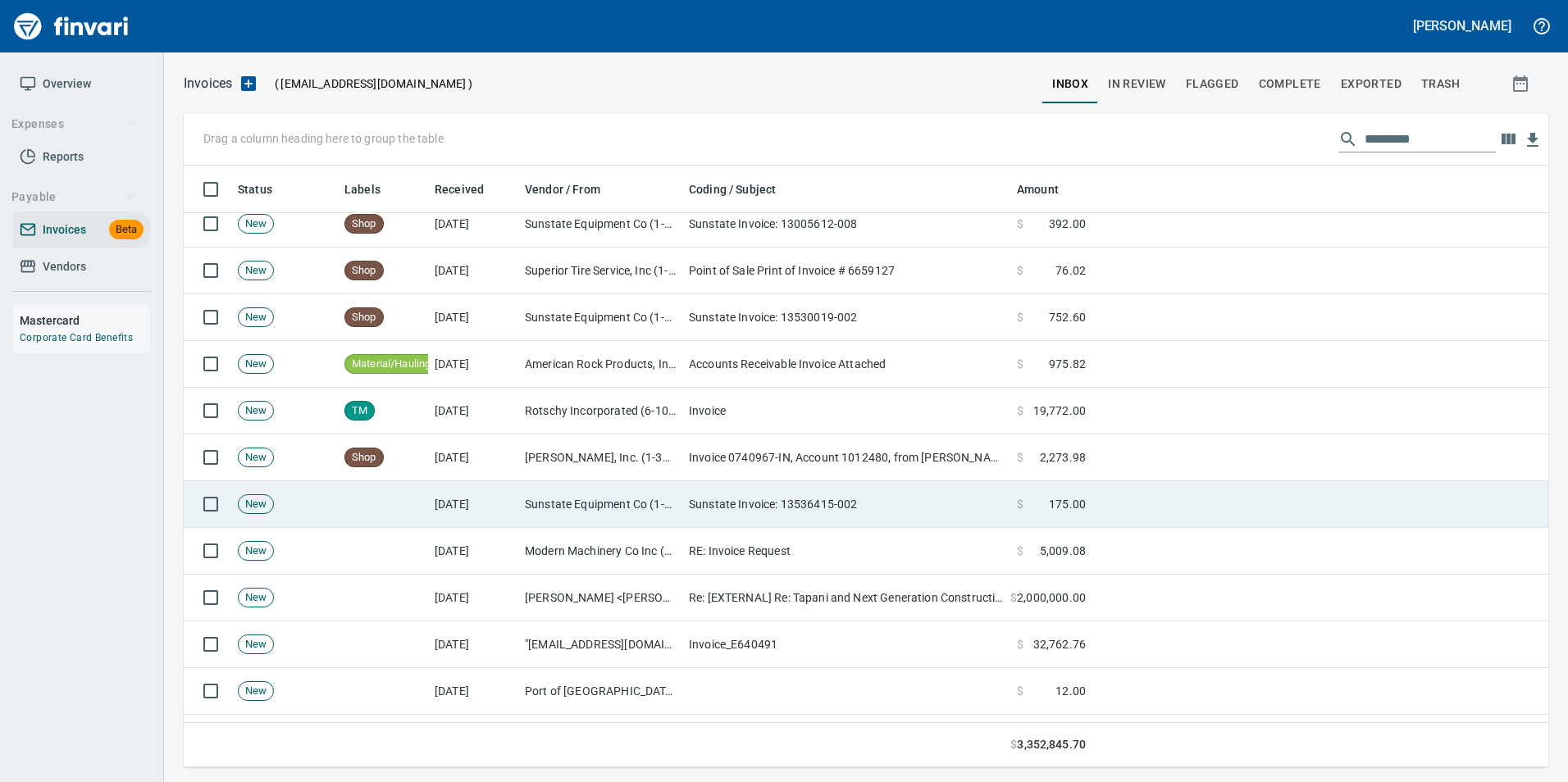
click at [1118, 490] on td at bounding box center [1320, 505] width 456 height 47
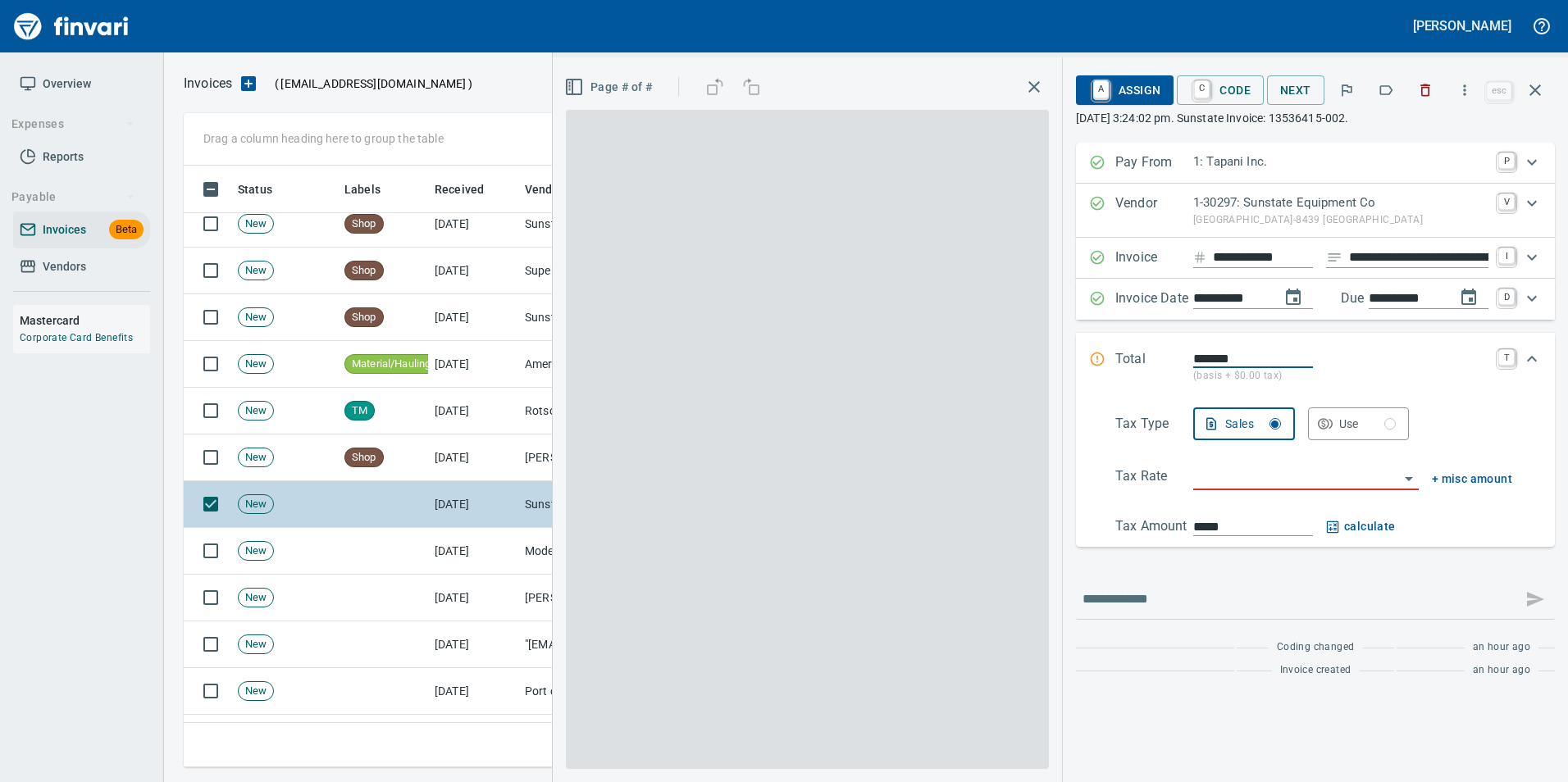
scroll to position [589, 1339]
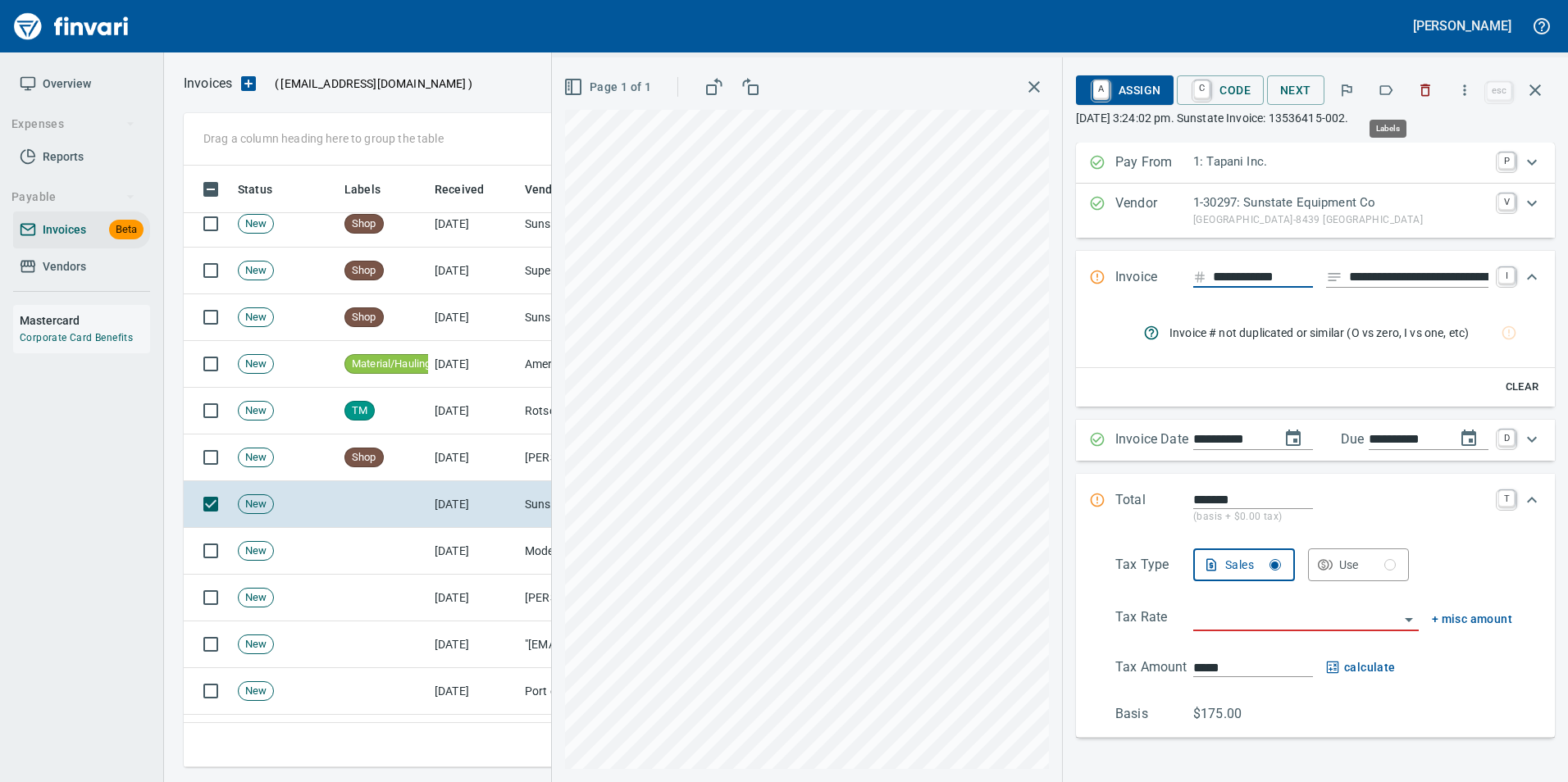
click at [1390, 95] on icon "button" at bounding box center [1385, 89] width 17 height 17
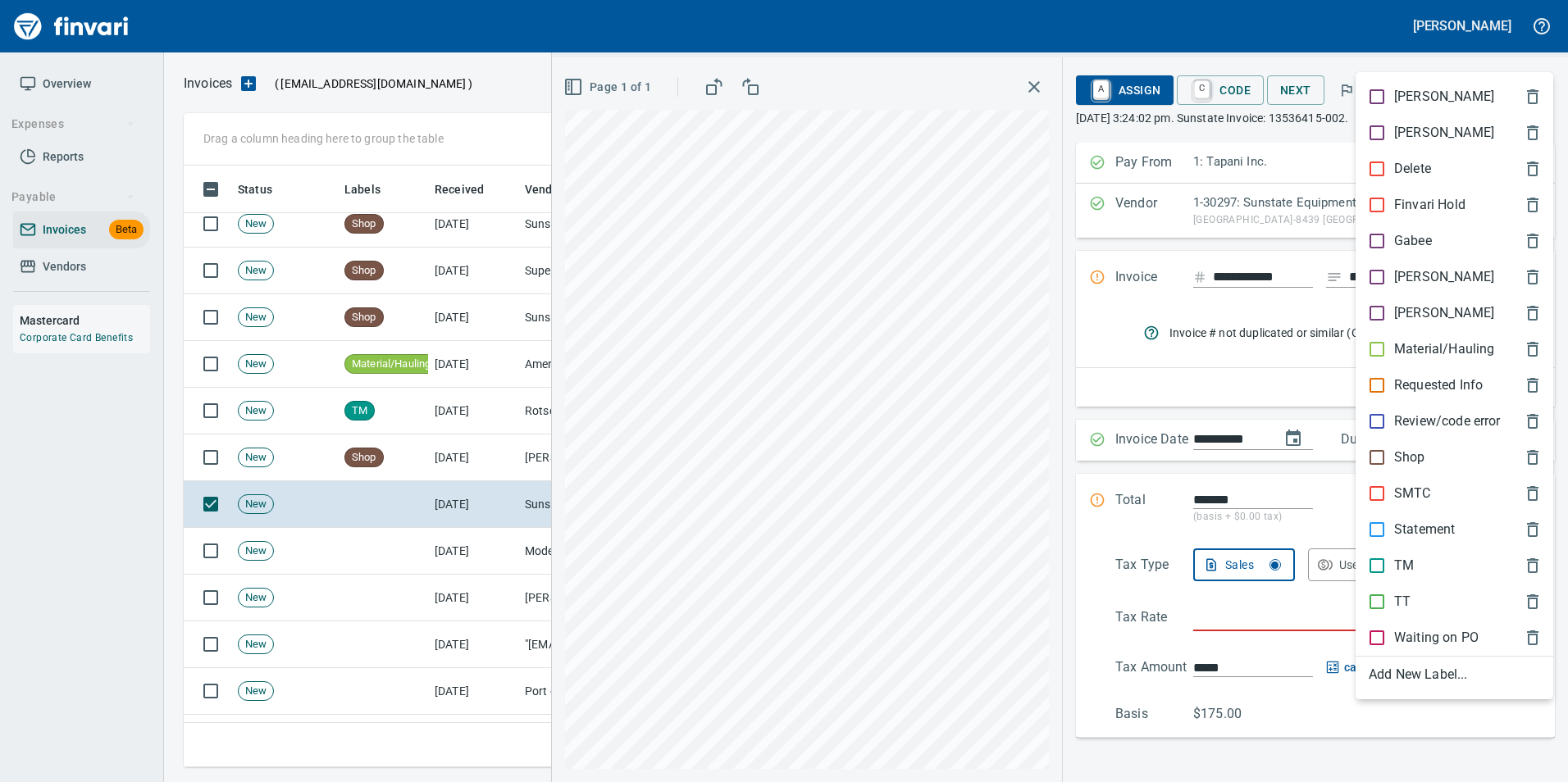
click at [1451, 466] on span "Shop" at bounding box center [1441, 458] width 145 height 20
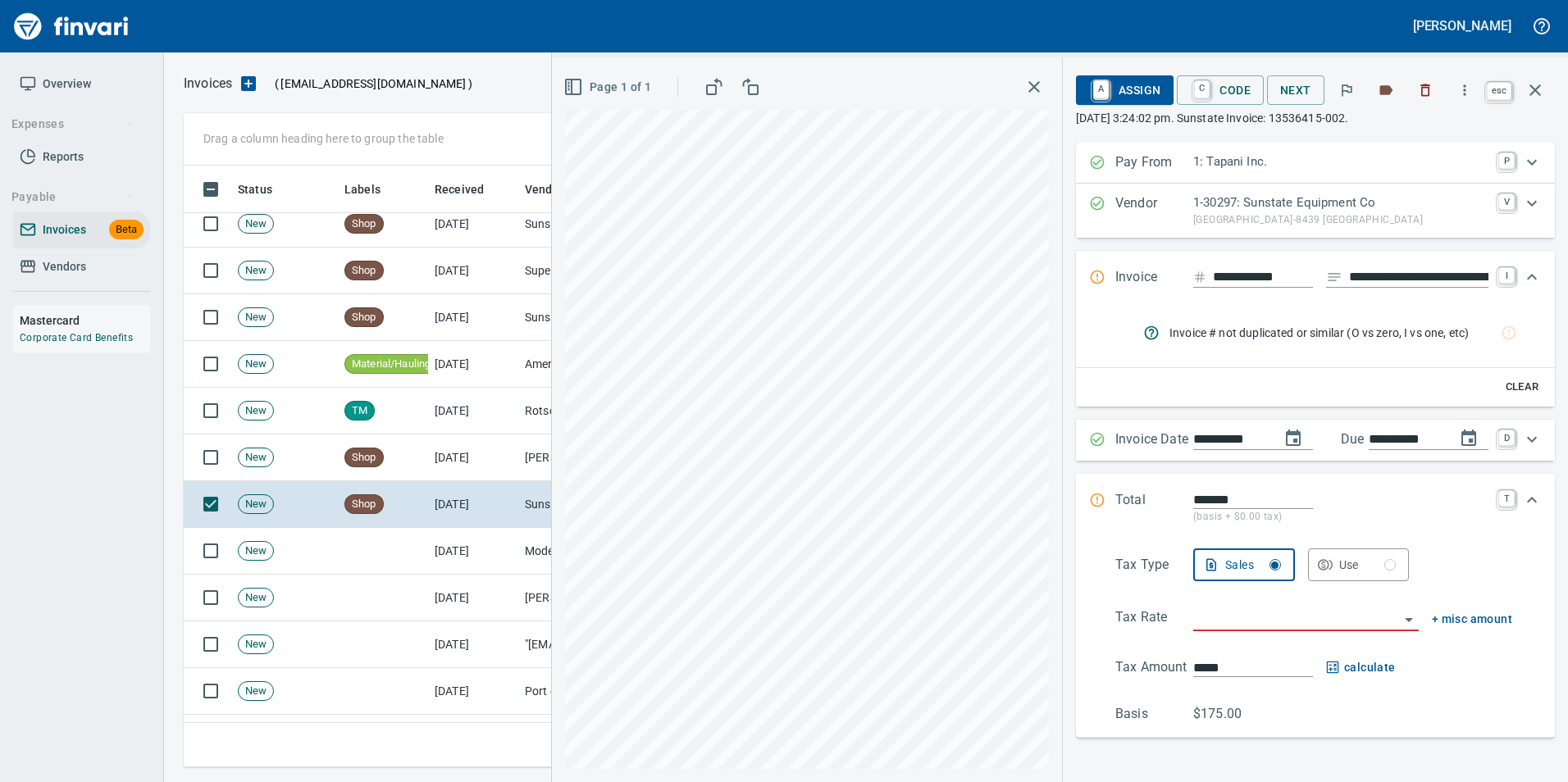
click at [1540, 96] on icon "button" at bounding box center [1535, 90] width 20 height 20
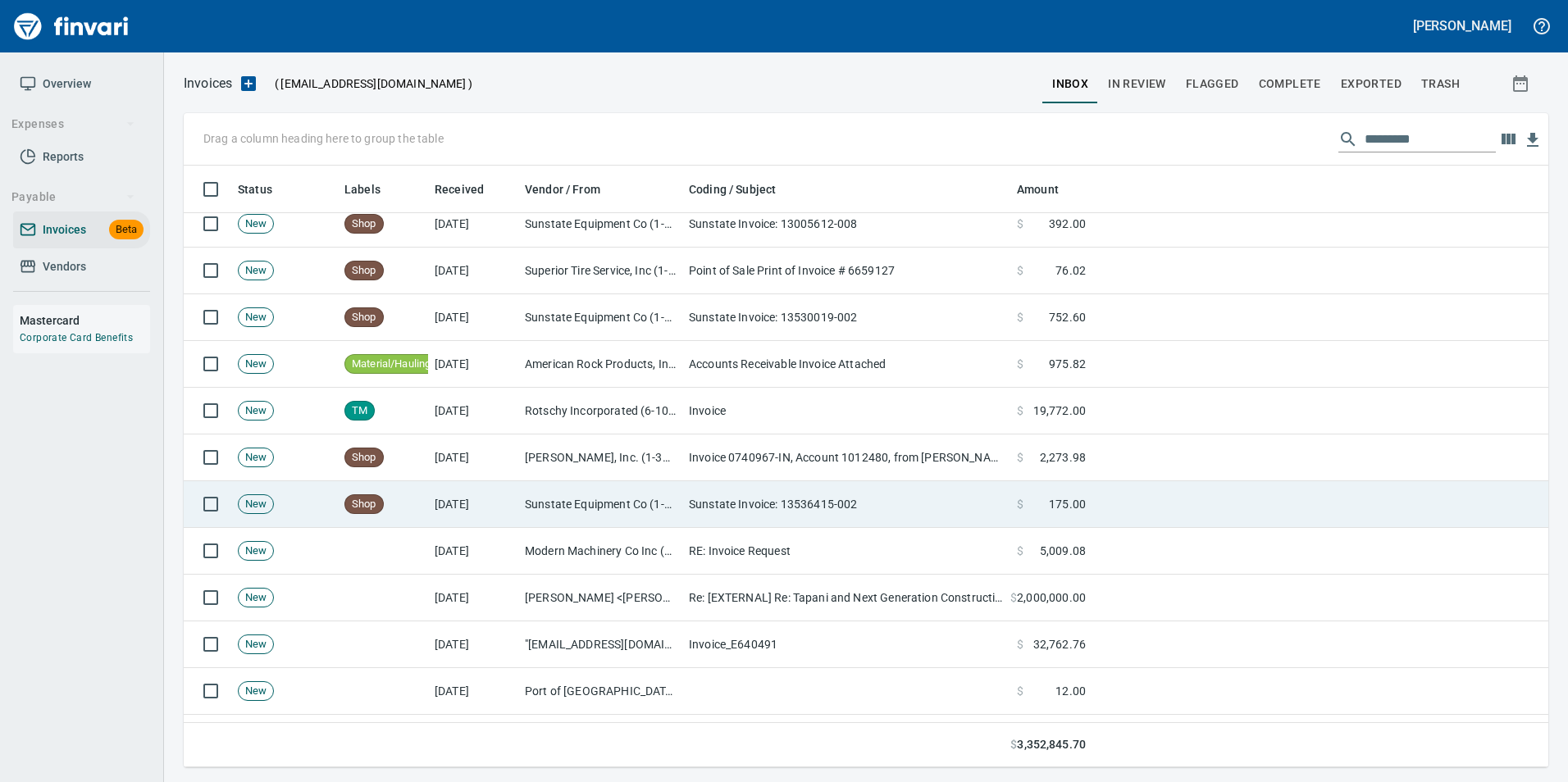
scroll to position [589, 1340]
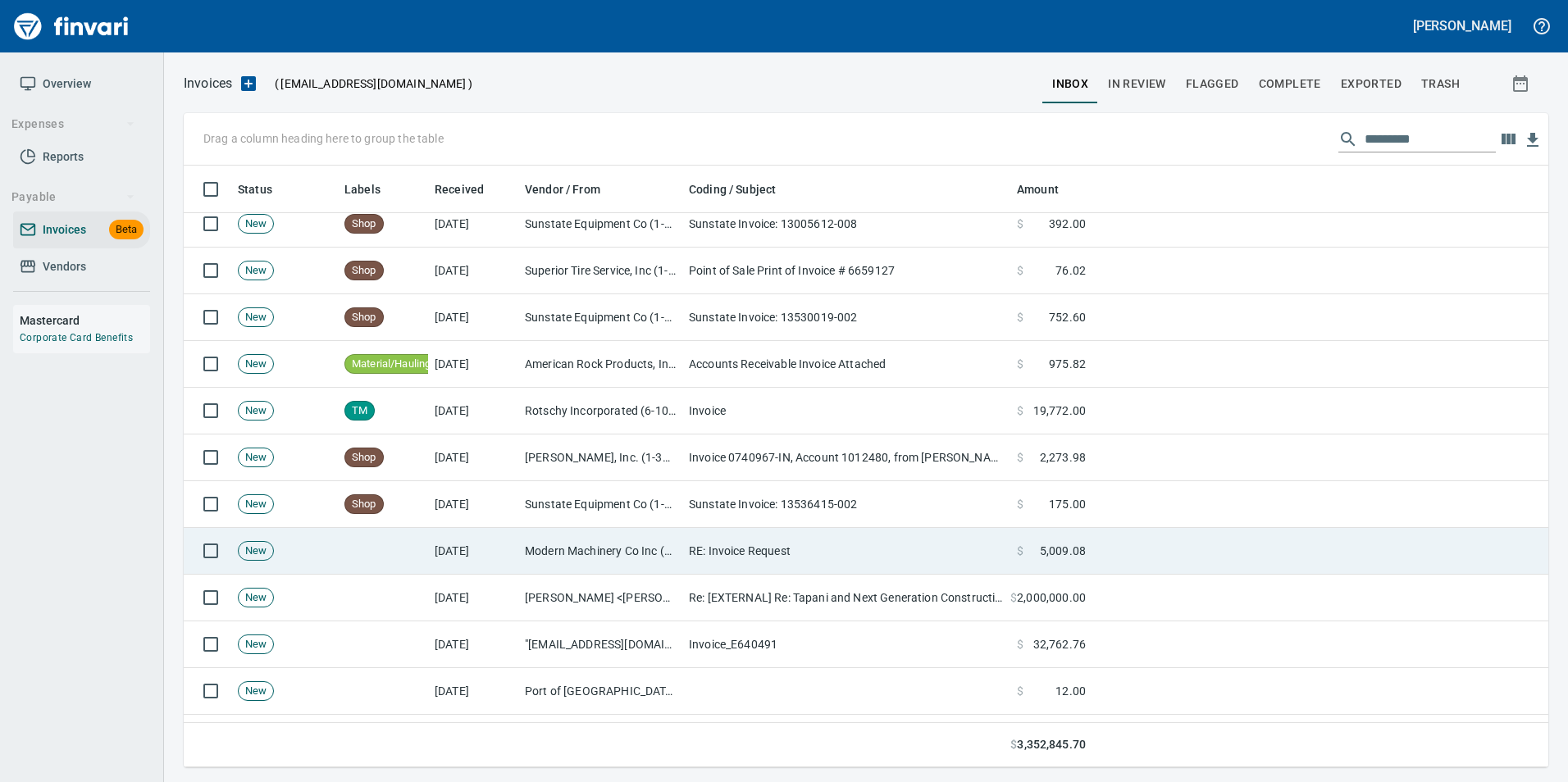
click at [725, 550] on td "RE: Invoice Request" at bounding box center [846, 552] width 328 height 47
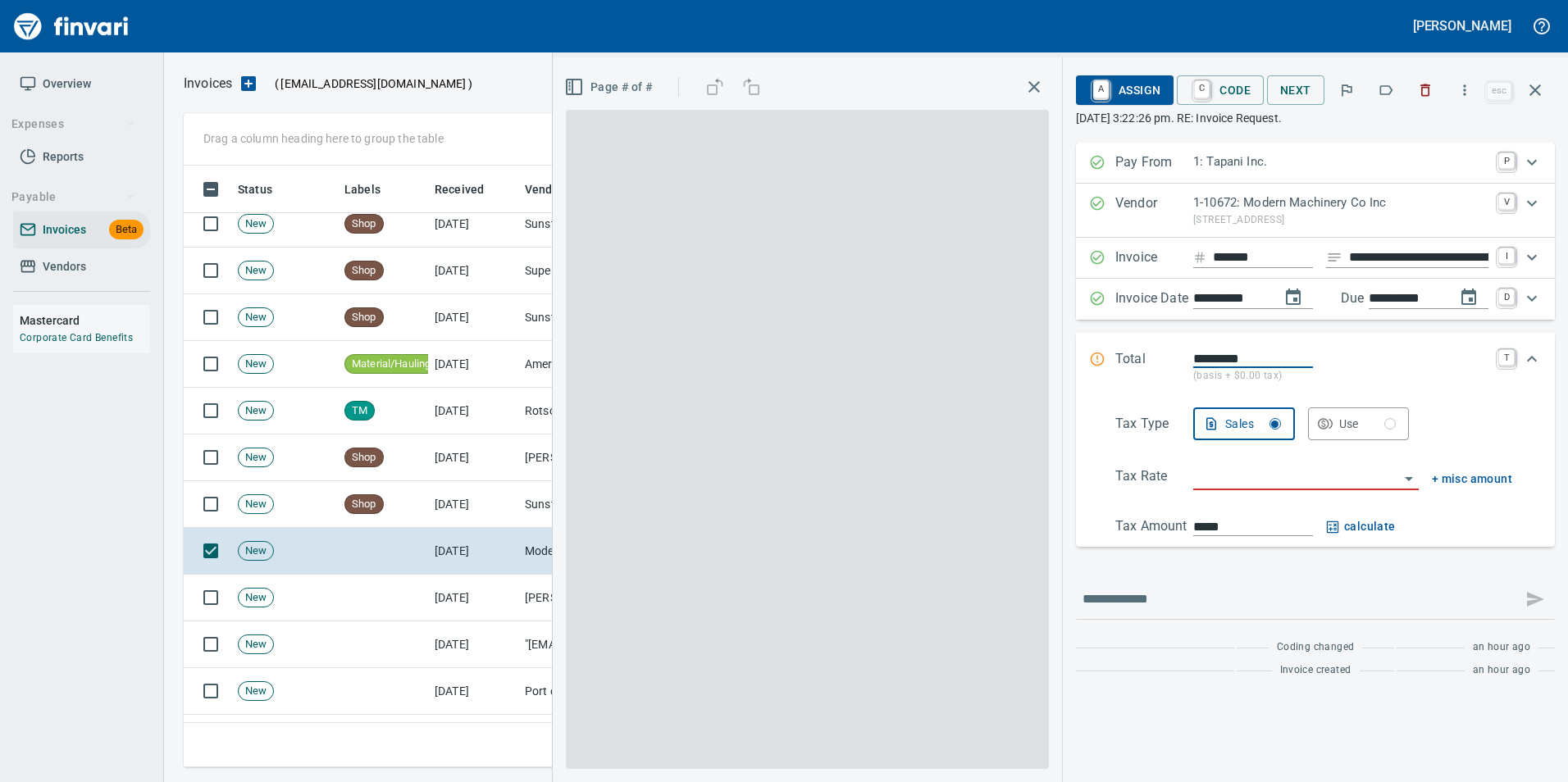
scroll to position [589, 1339]
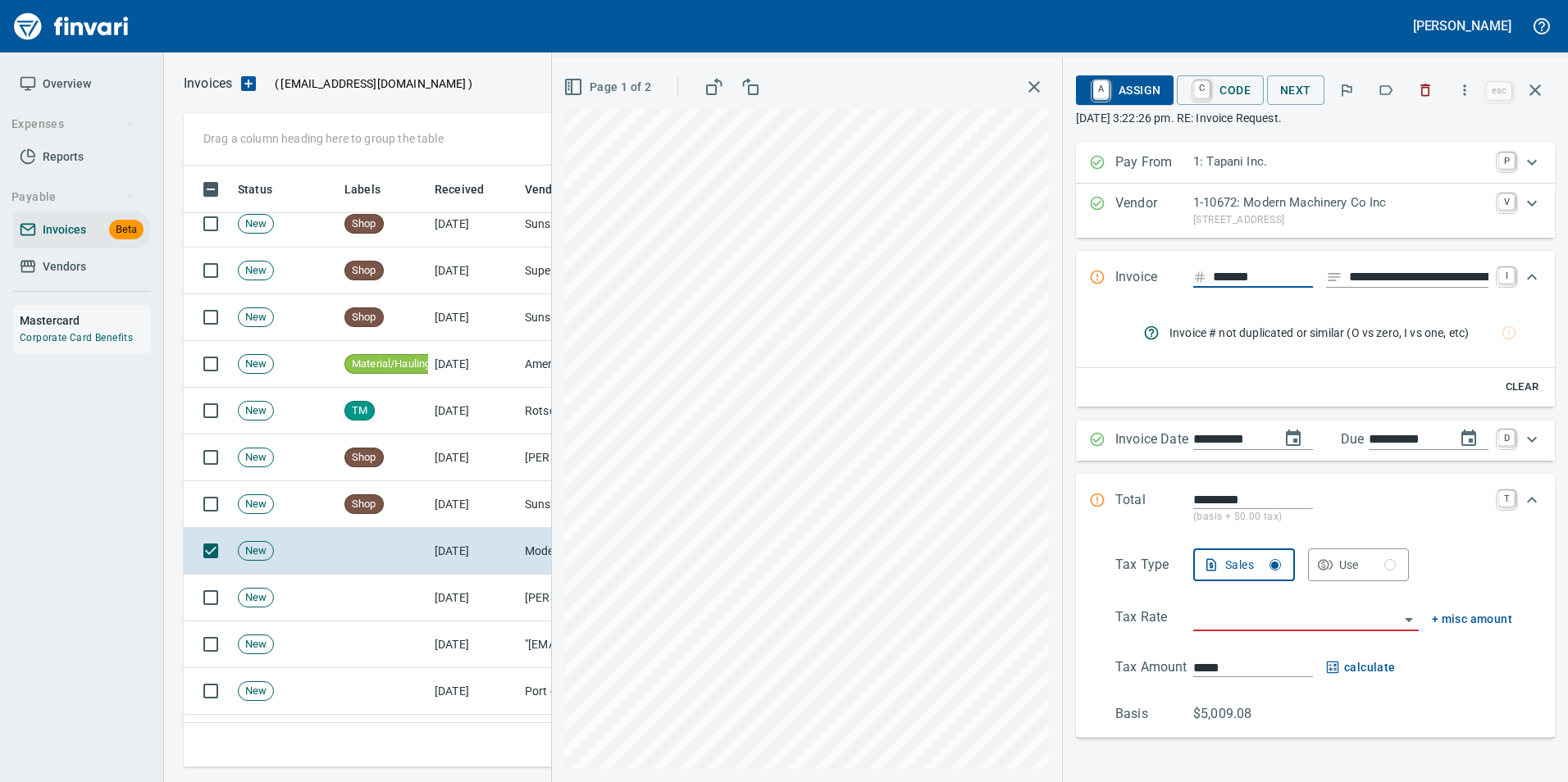
click at [1388, 98] on button "button" at bounding box center [1385, 89] width 36 height 36
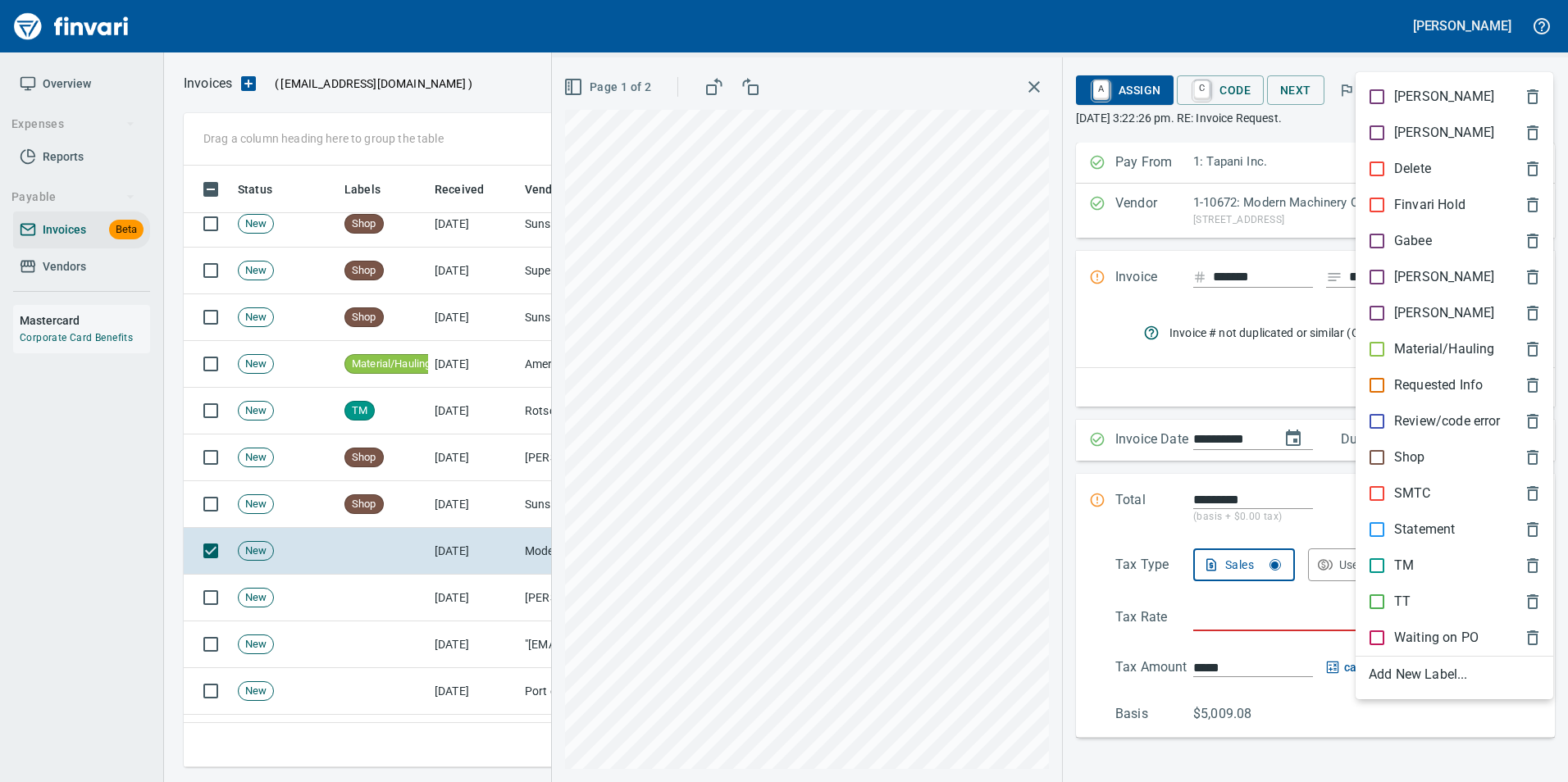
click at [1419, 459] on p "Shop" at bounding box center [1410, 458] width 31 height 20
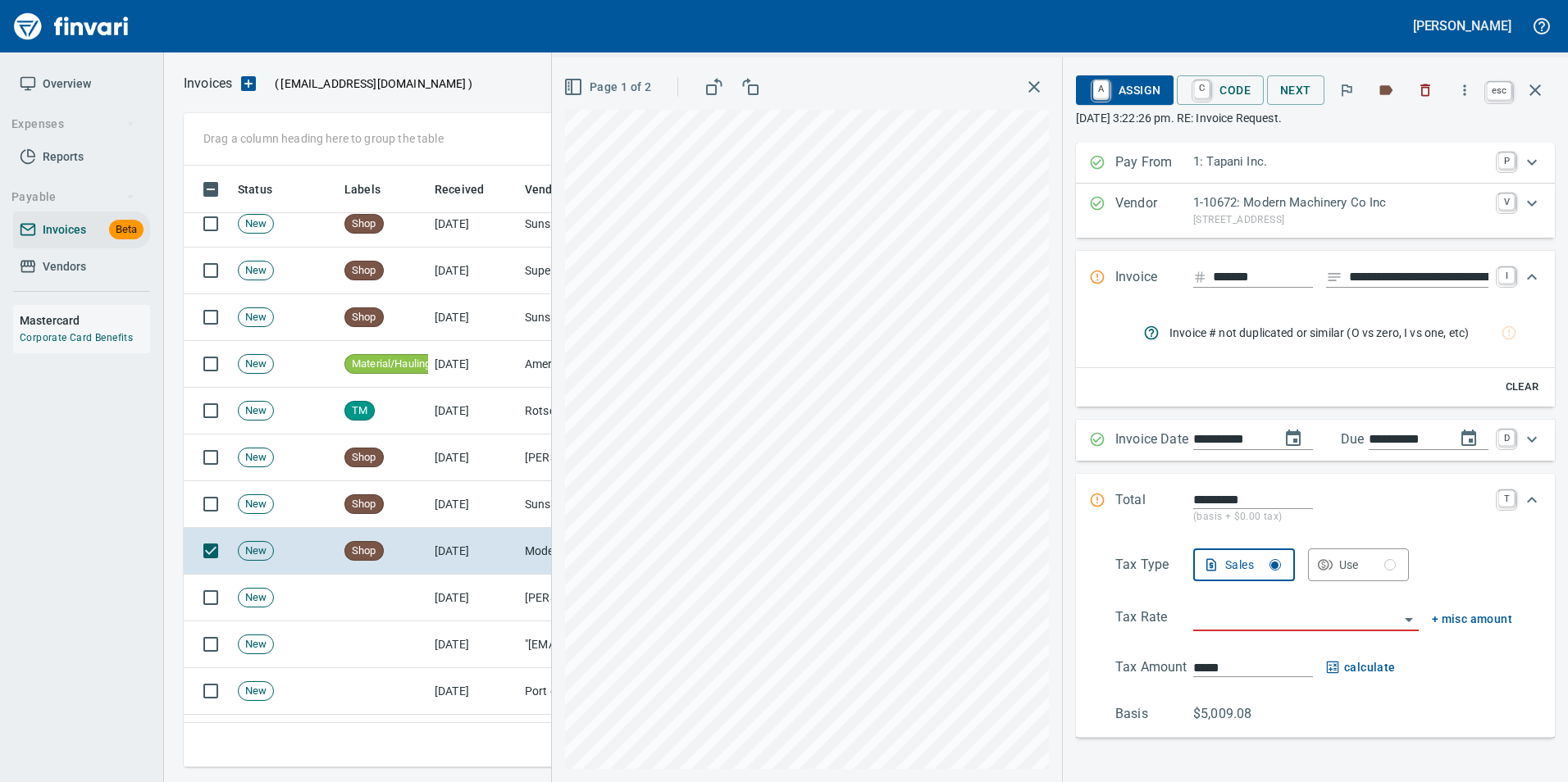
click at [1532, 94] on icon "button" at bounding box center [1536, 90] width 12 height 12
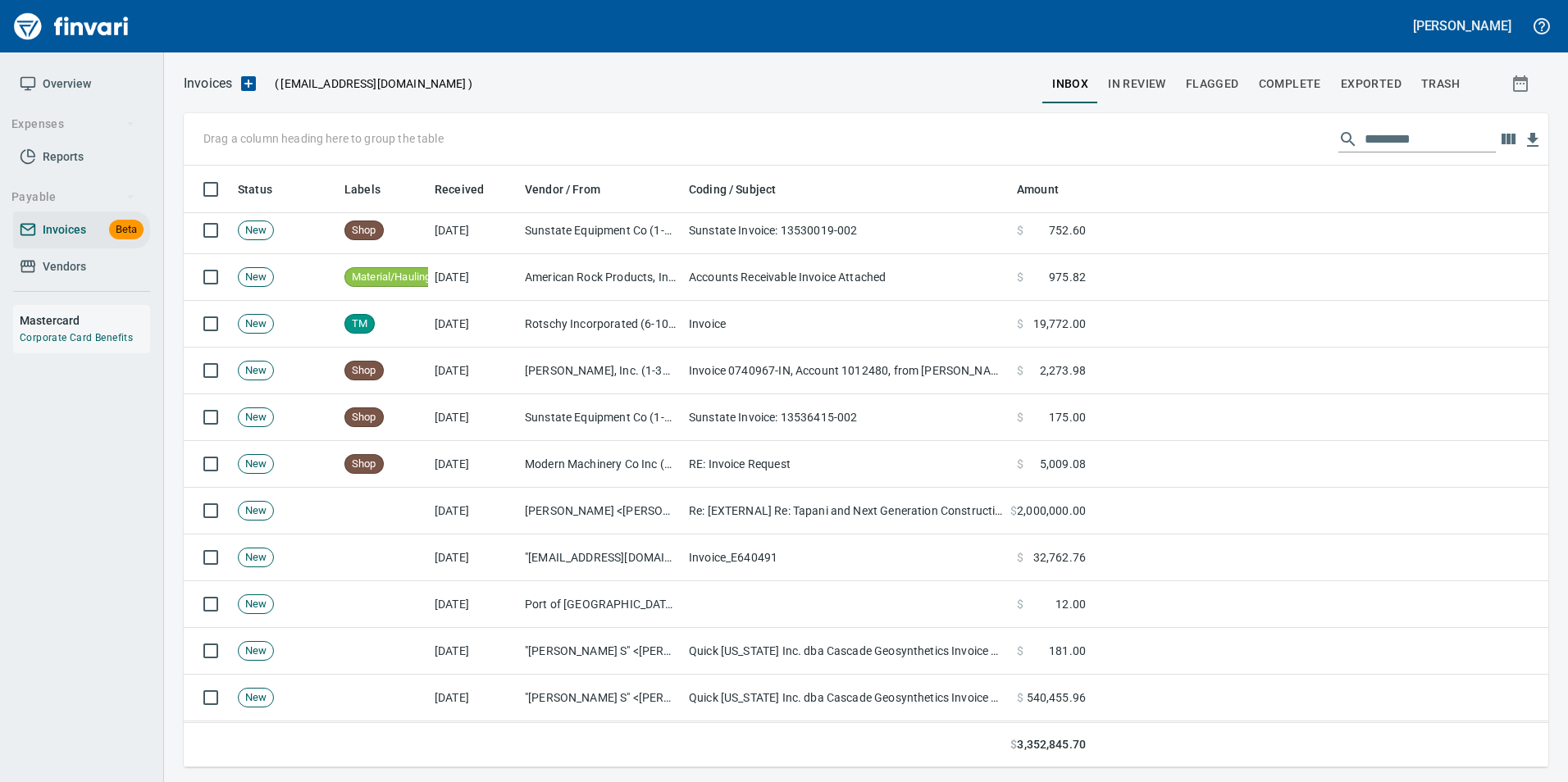
scroll to position [410, 0]
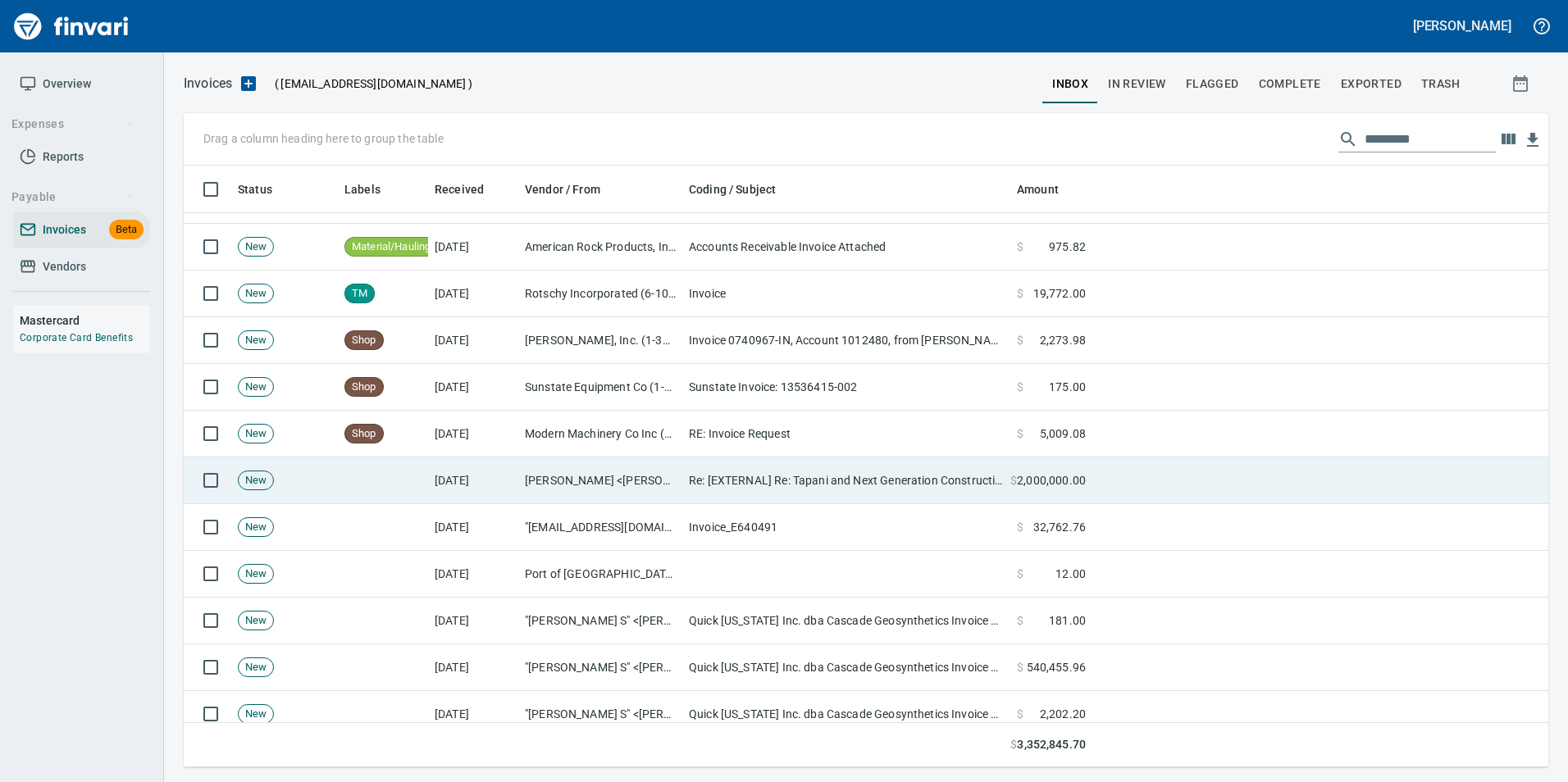
click at [777, 470] on td "Re: [EXTERNAL] Re: Tapani and Next Generation Construction" at bounding box center [846, 481] width 328 height 47
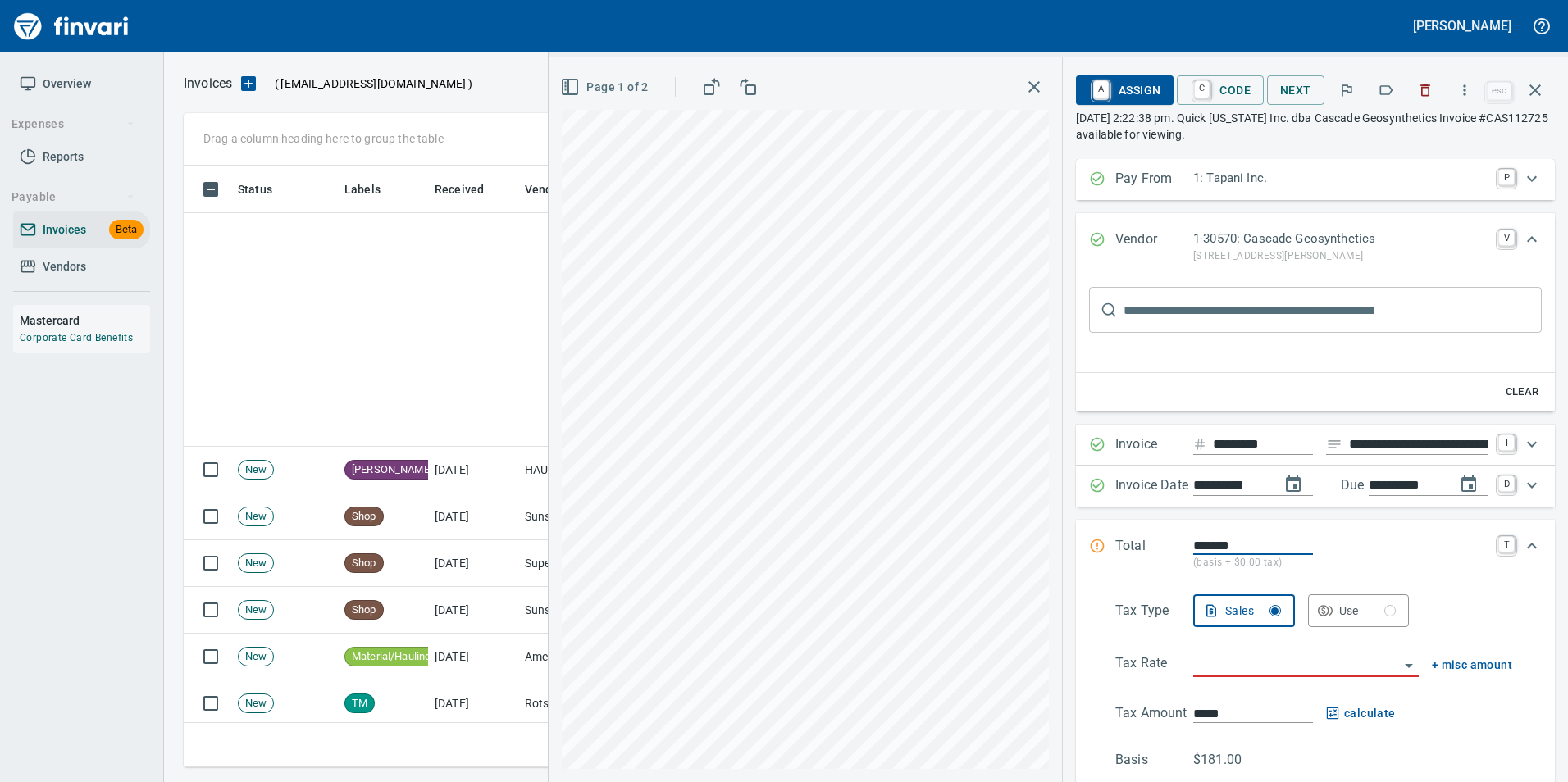
scroll to position [2, 2]
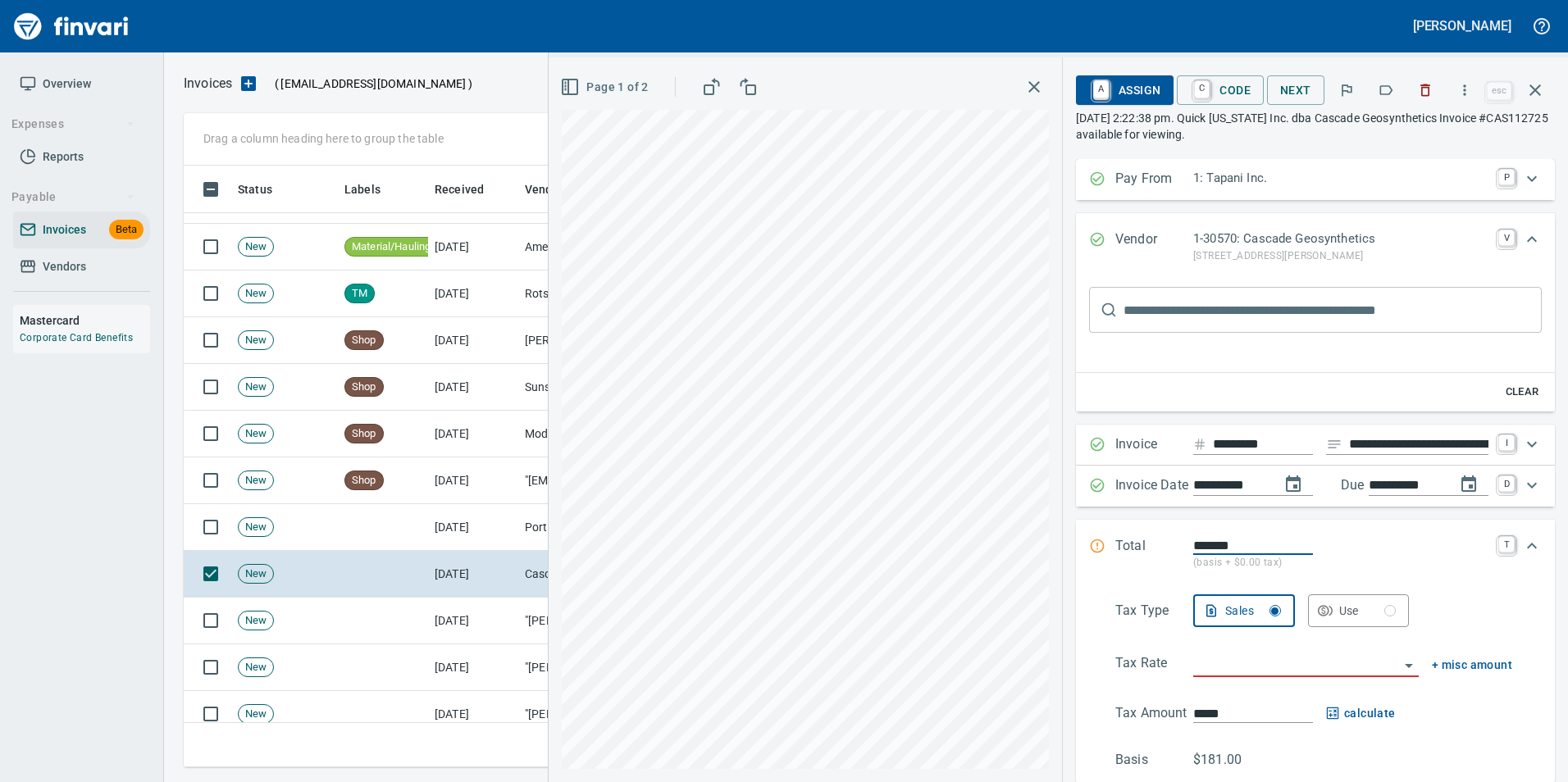
click at [1394, 83] on icon "button" at bounding box center [1385, 89] width 17 height 17
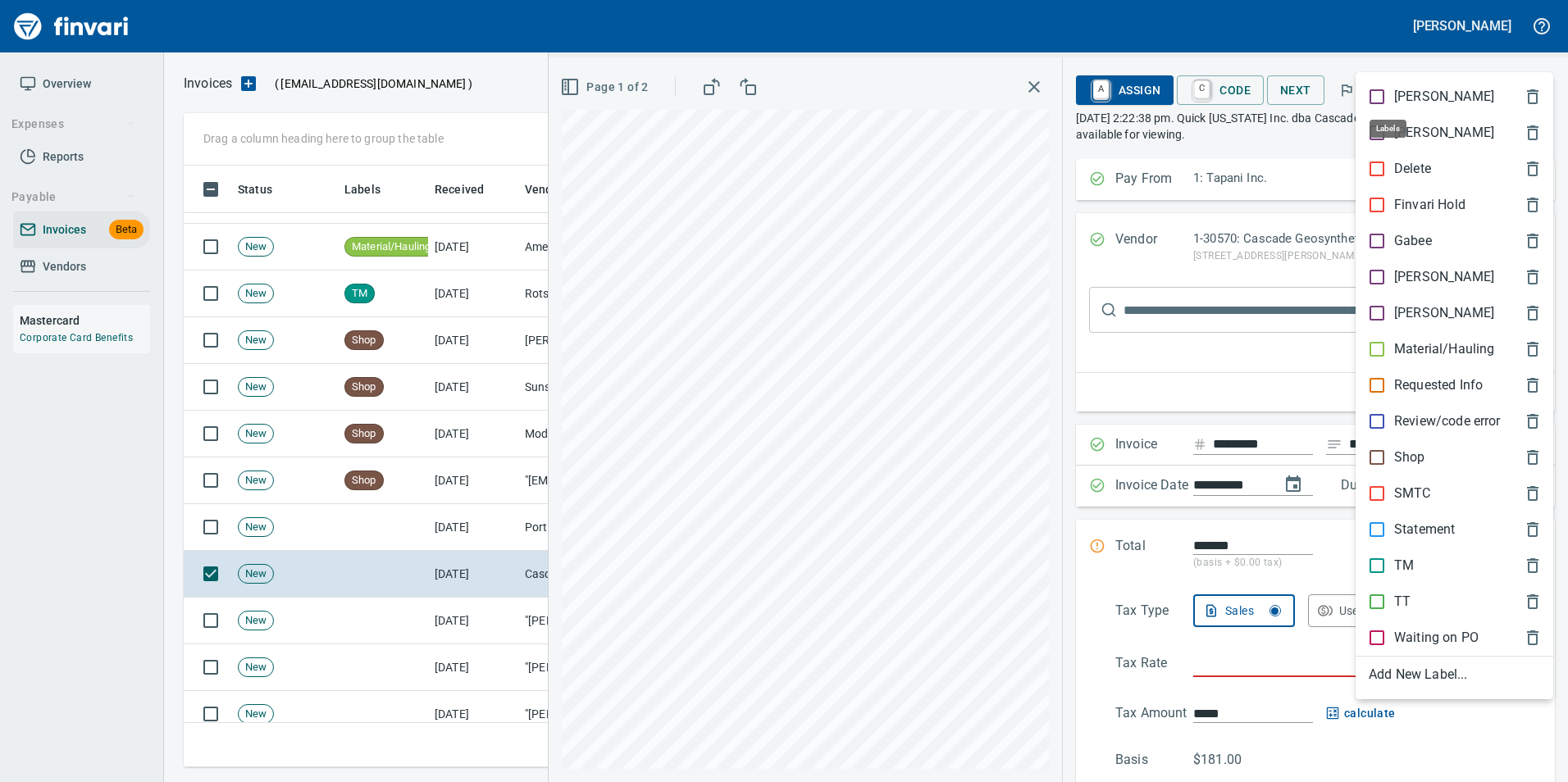
scroll to position [589, 1339]
click at [1441, 280] on span "[PERSON_NAME]" at bounding box center [1441, 277] width 145 height 20
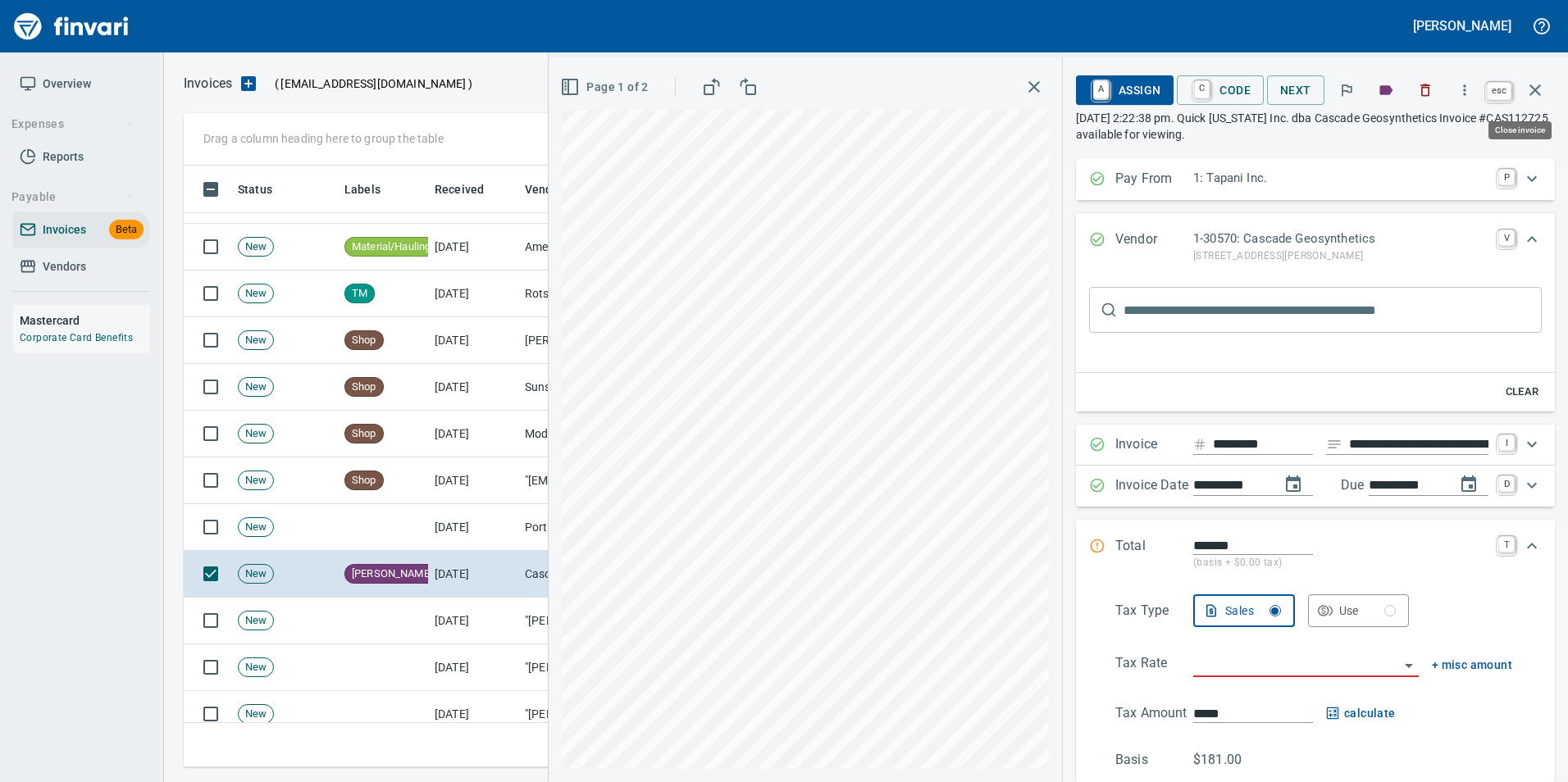
click at [1536, 99] on icon "button" at bounding box center [1535, 90] width 20 height 20
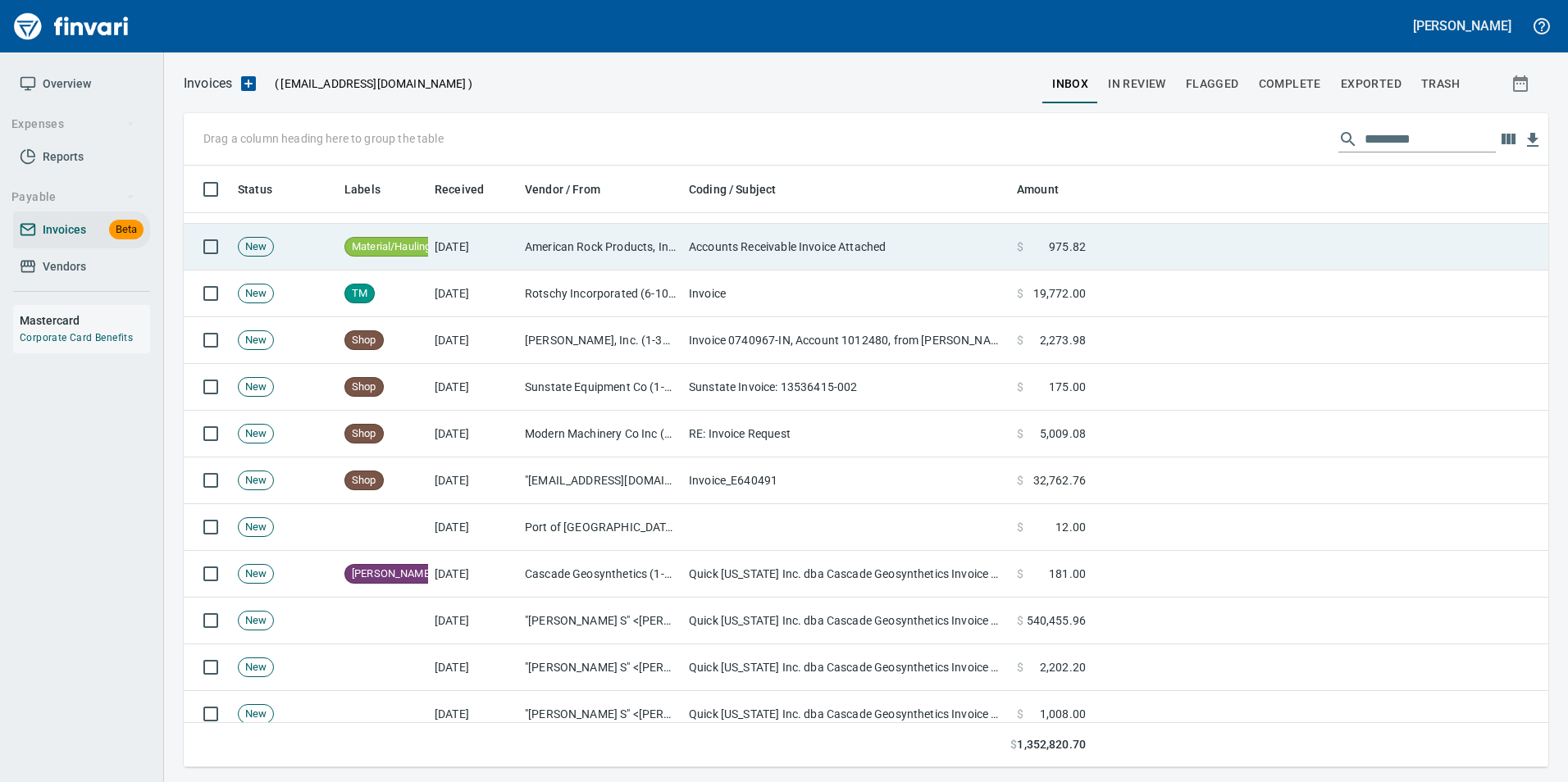
scroll to position [589, 1339]
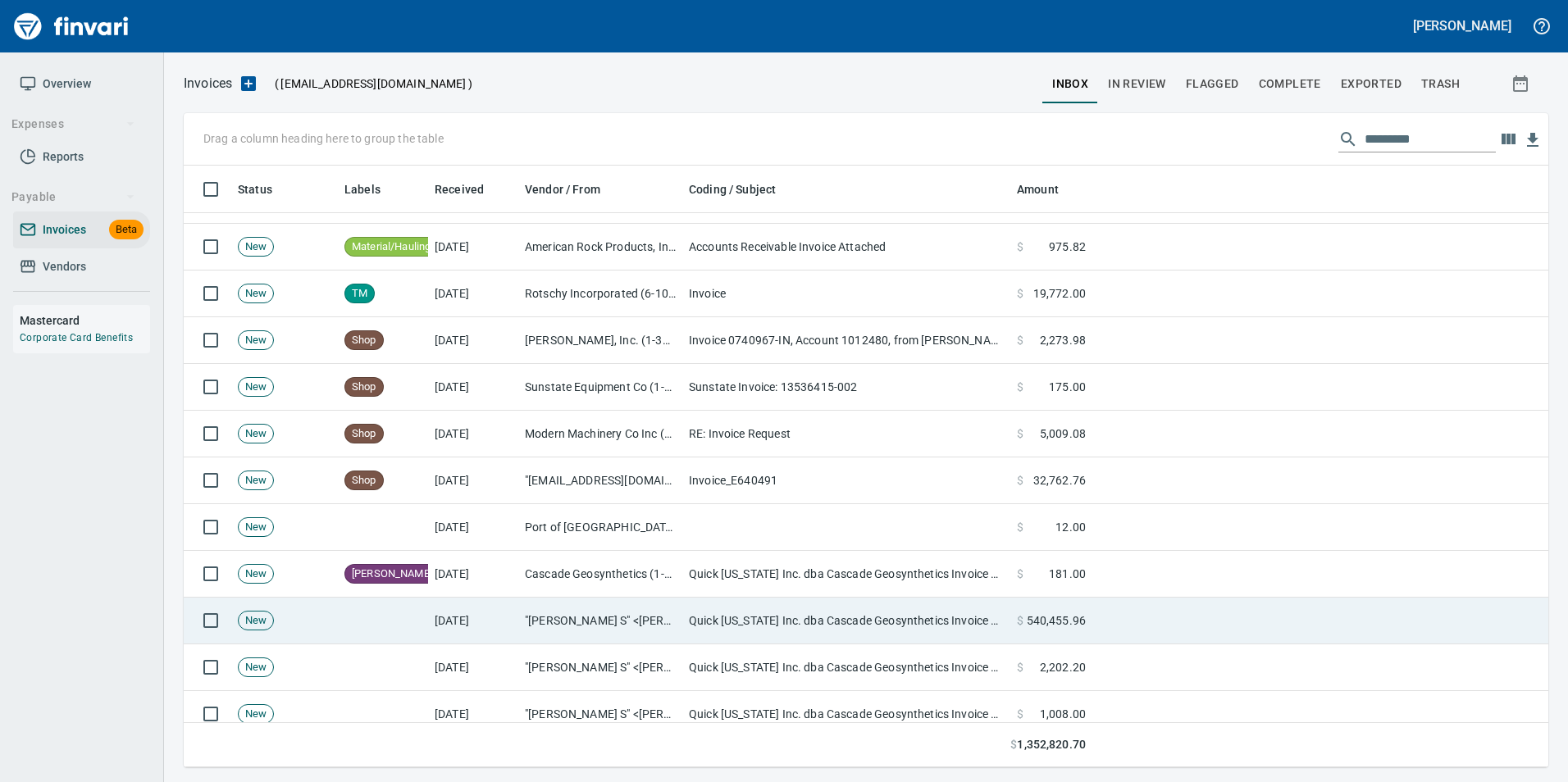
click at [832, 623] on td "Quick [US_STATE] Inc. dba Cascade Geosynthetics Invoice #CAS112723 available fo…" at bounding box center [846, 621] width 328 height 47
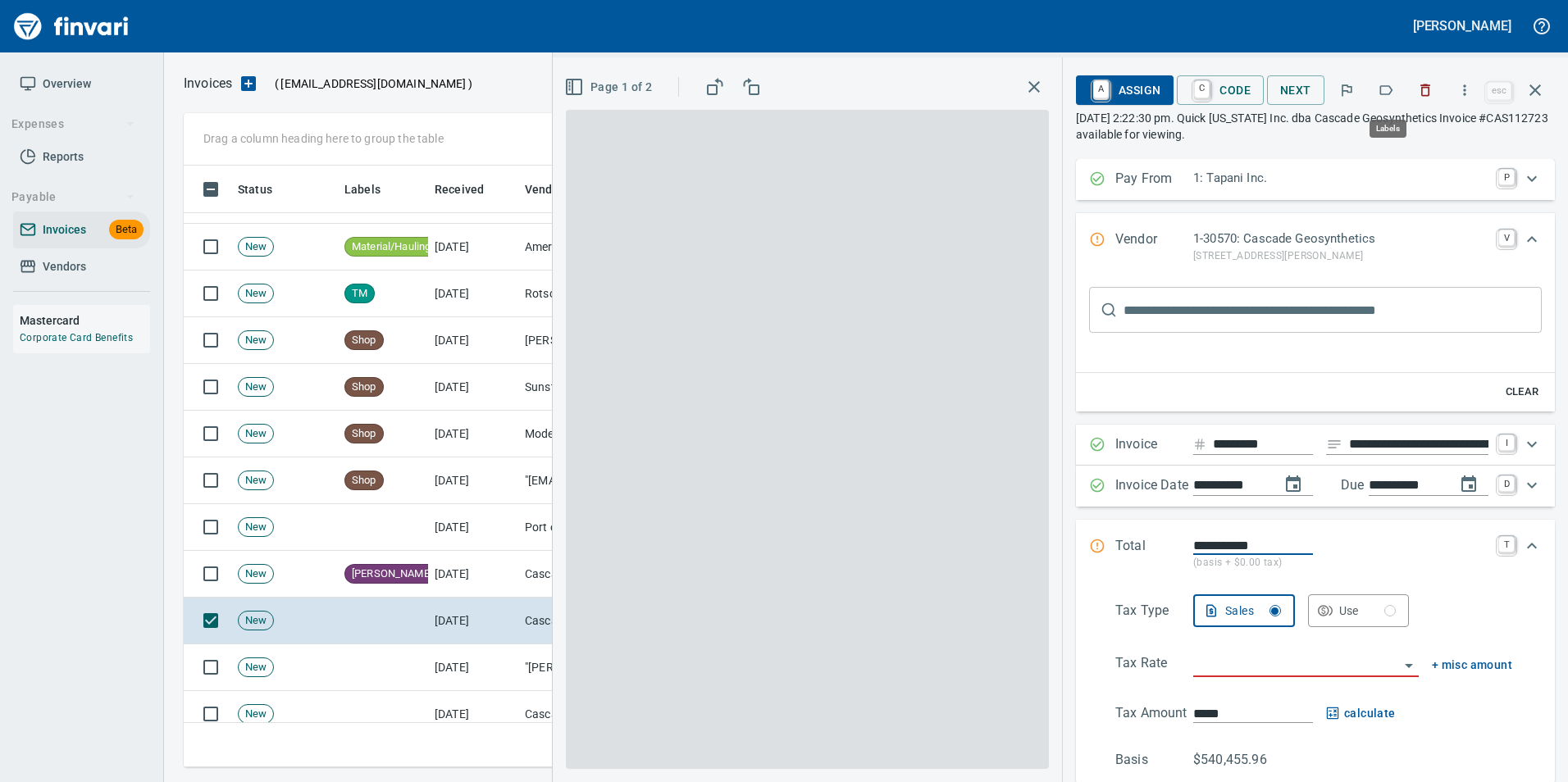
scroll to position [589, 1339]
click at [1383, 83] on icon "button" at bounding box center [1385, 89] width 17 height 17
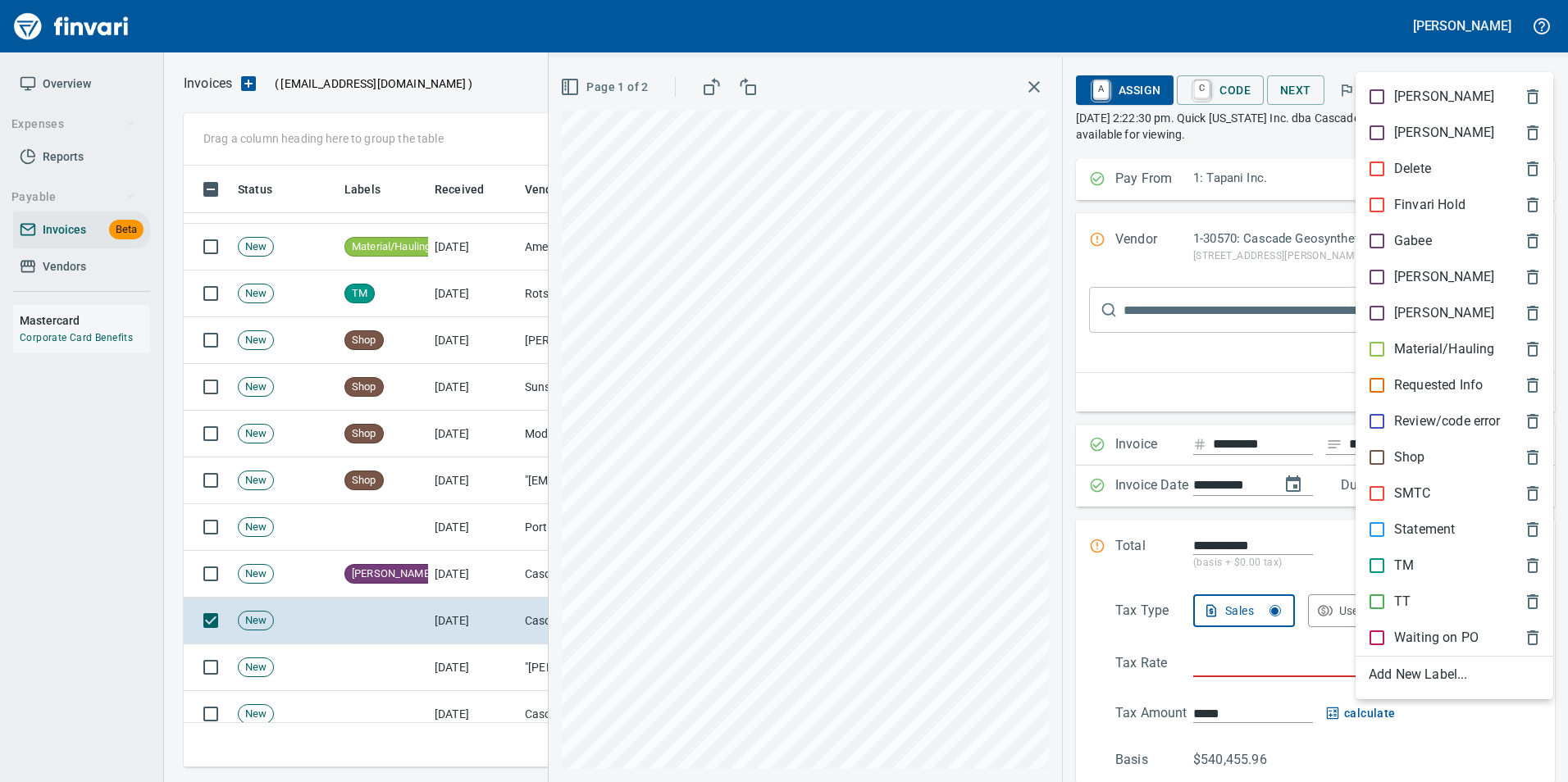
click at [1422, 275] on p "[PERSON_NAME]" at bounding box center [1444, 277] width 100 height 20
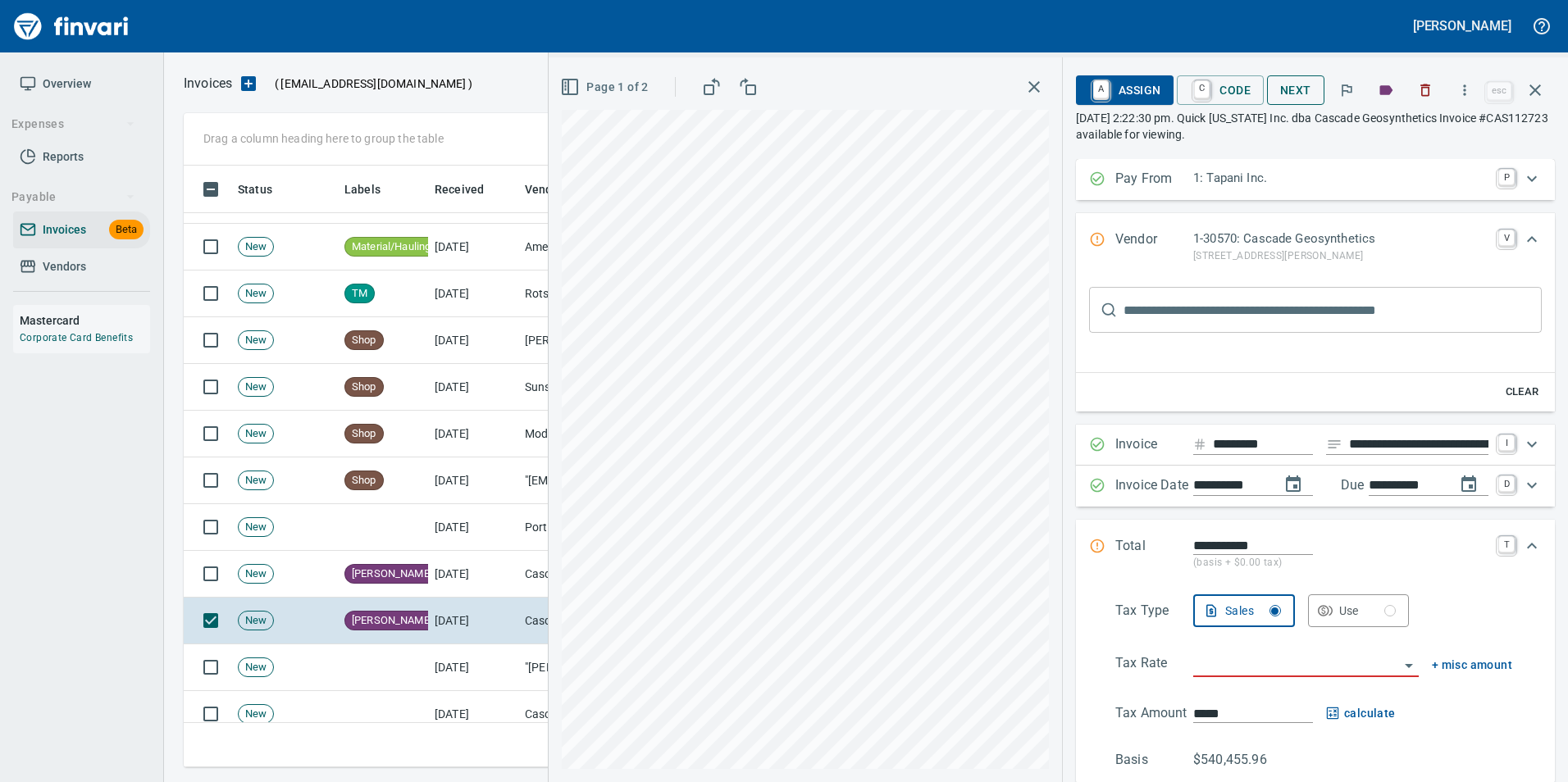
click at [1281, 100] on span "Next" at bounding box center [1296, 90] width 31 height 21
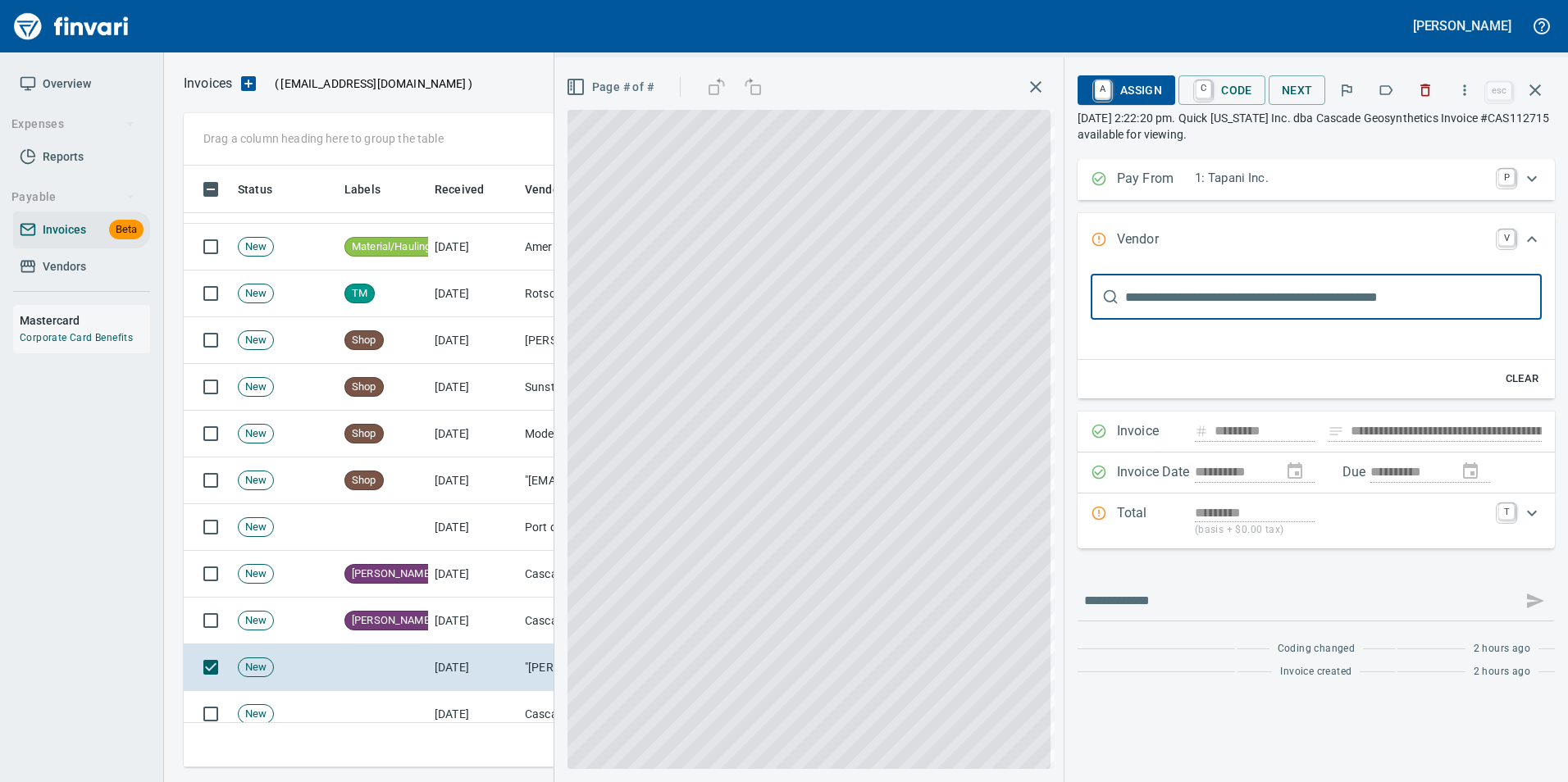
type input "**********"
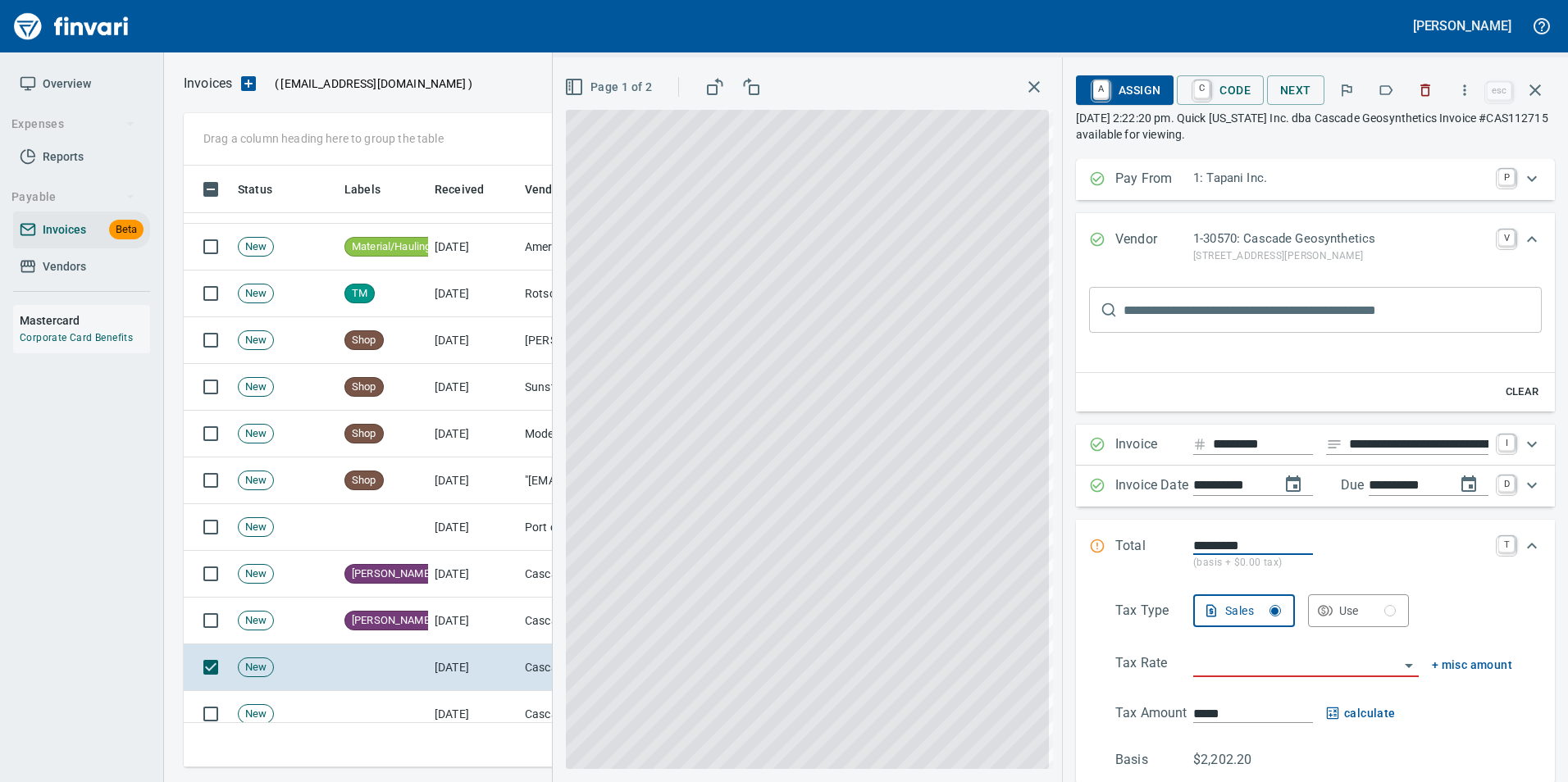
scroll to position [589, 1339]
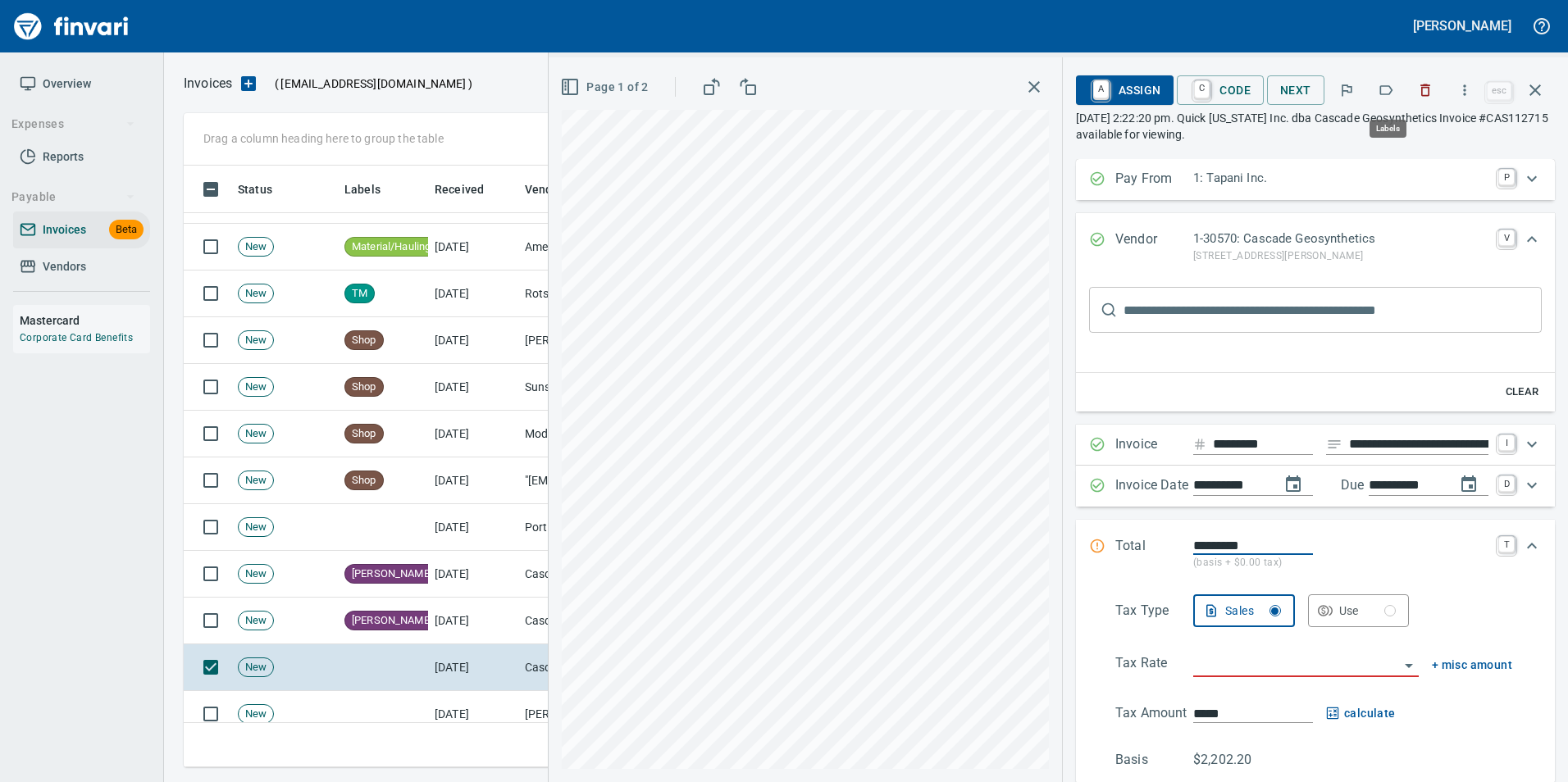
click at [1381, 86] on icon "button" at bounding box center [1385, 89] width 17 height 17
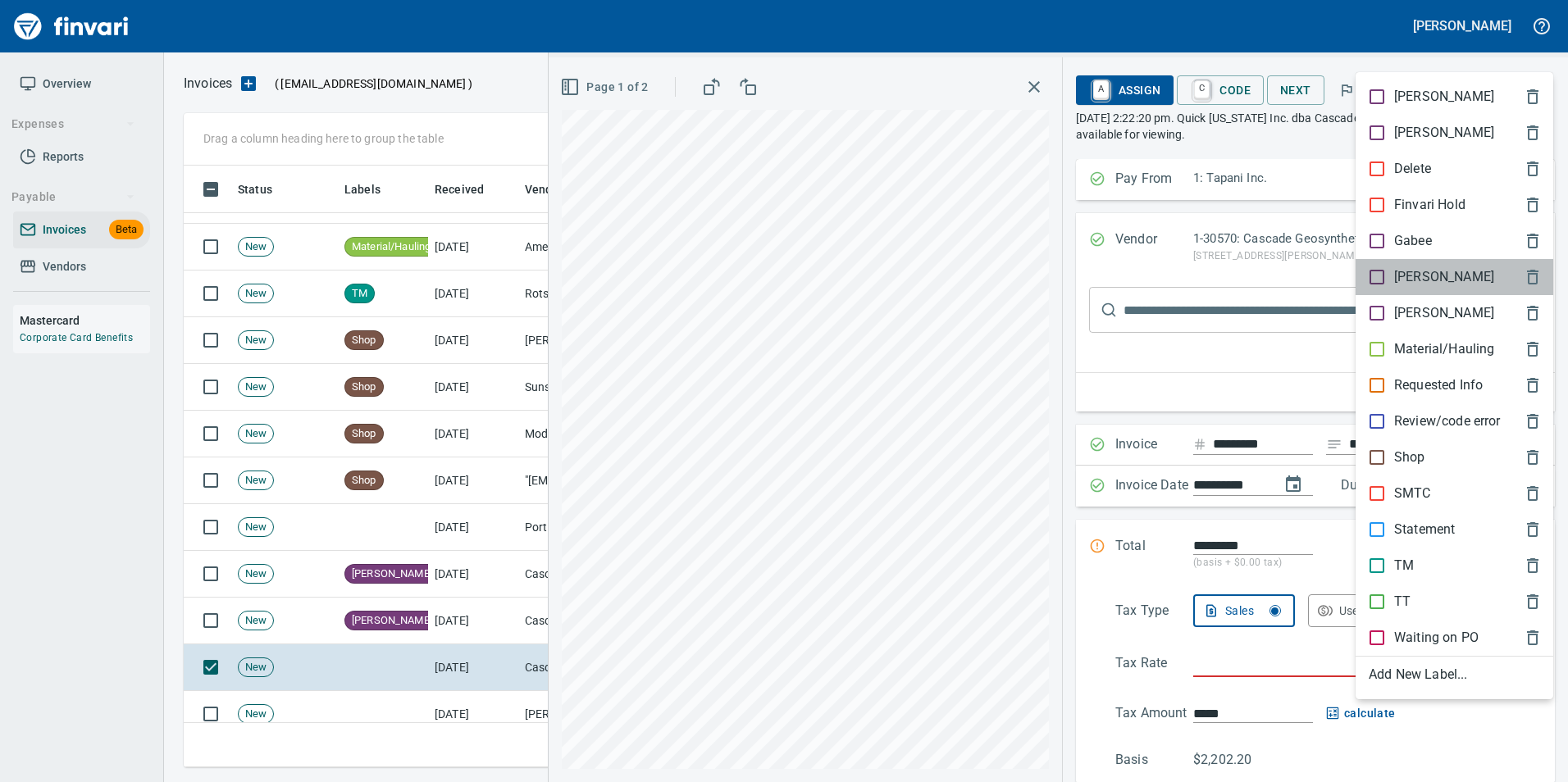
click at [1407, 285] on p "[PERSON_NAME]" at bounding box center [1444, 277] width 100 height 20
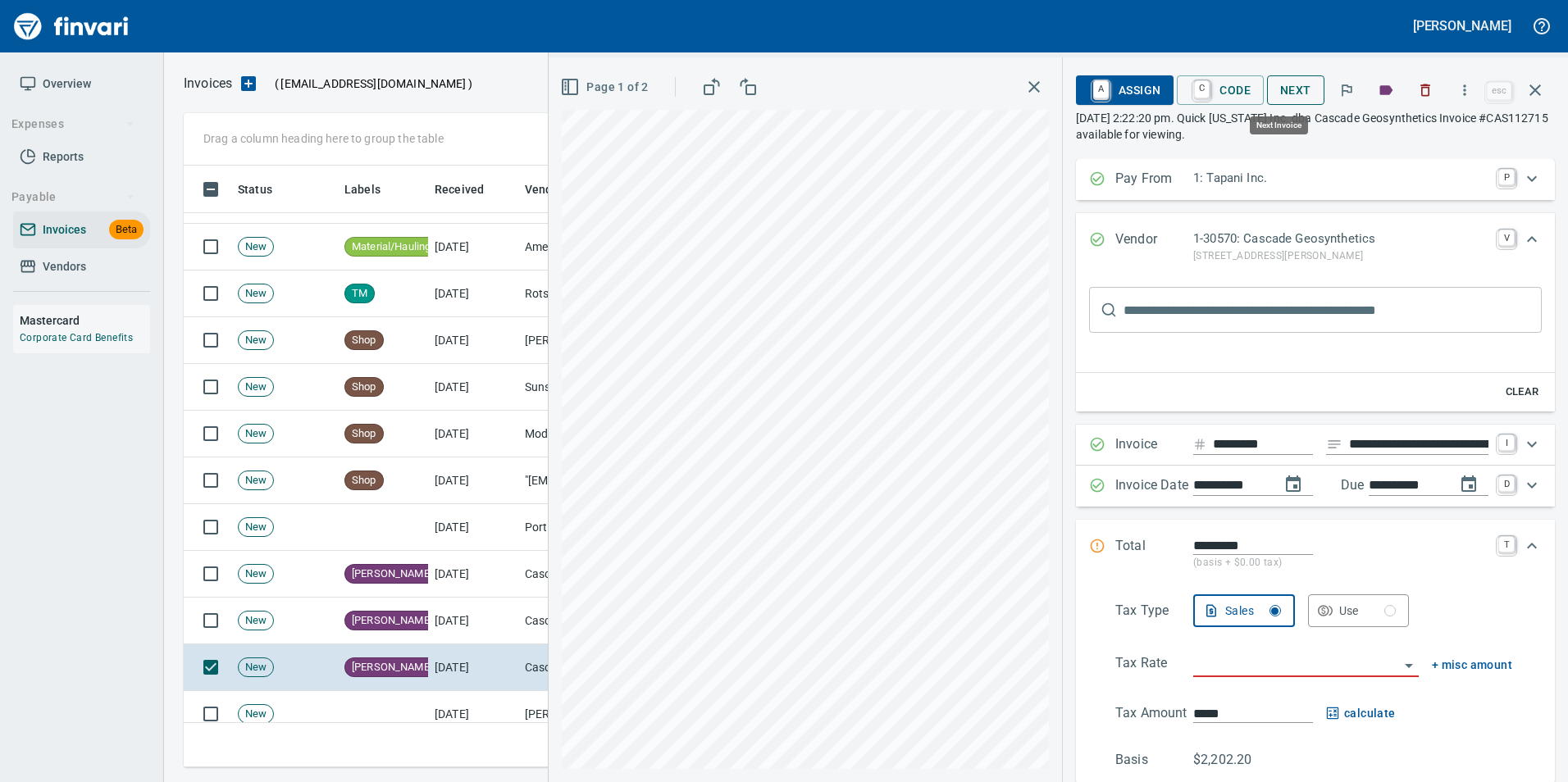
click at [1281, 92] on span "Next" at bounding box center [1296, 90] width 31 height 21
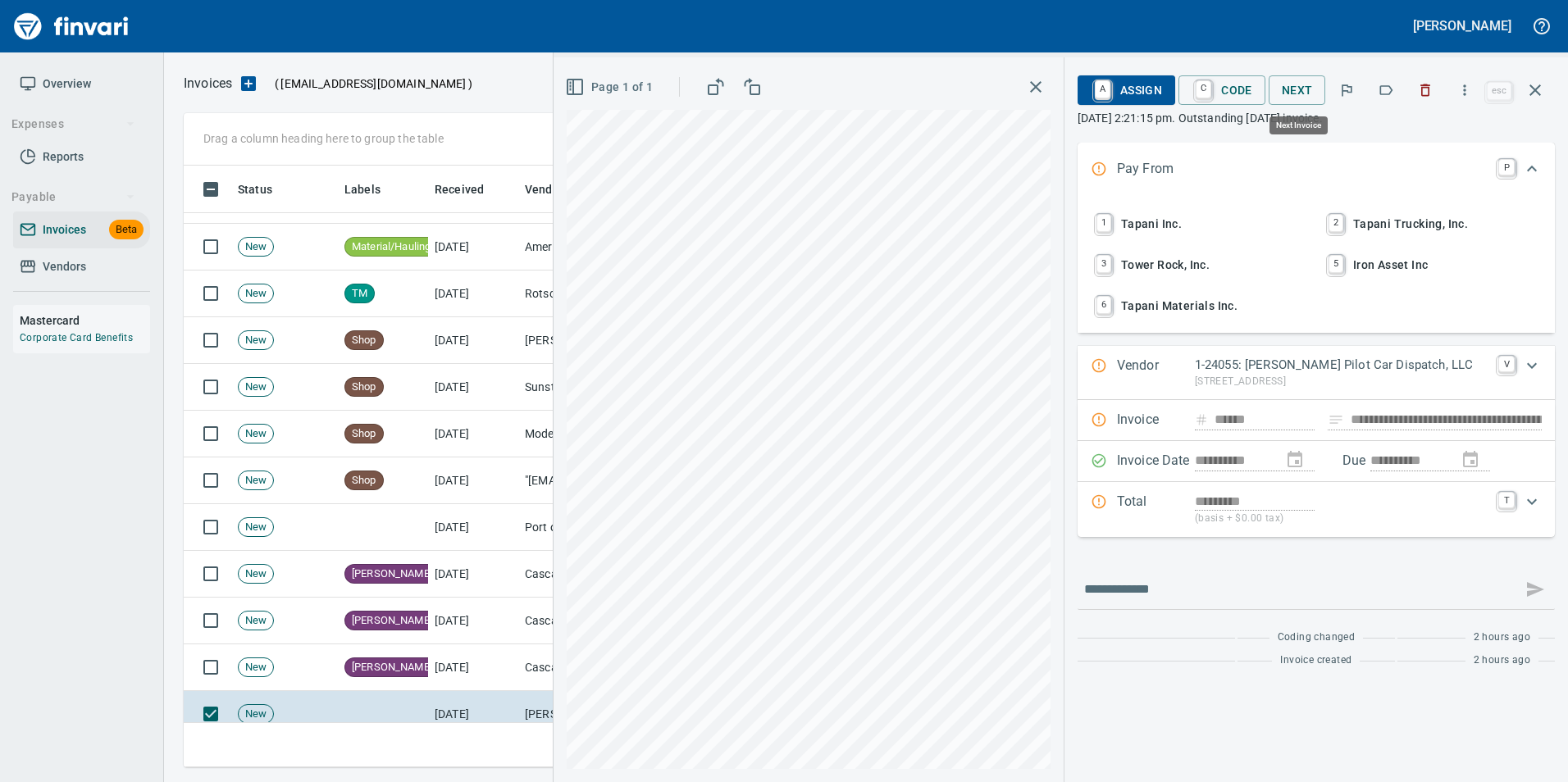
scroll to position [589, 1339]
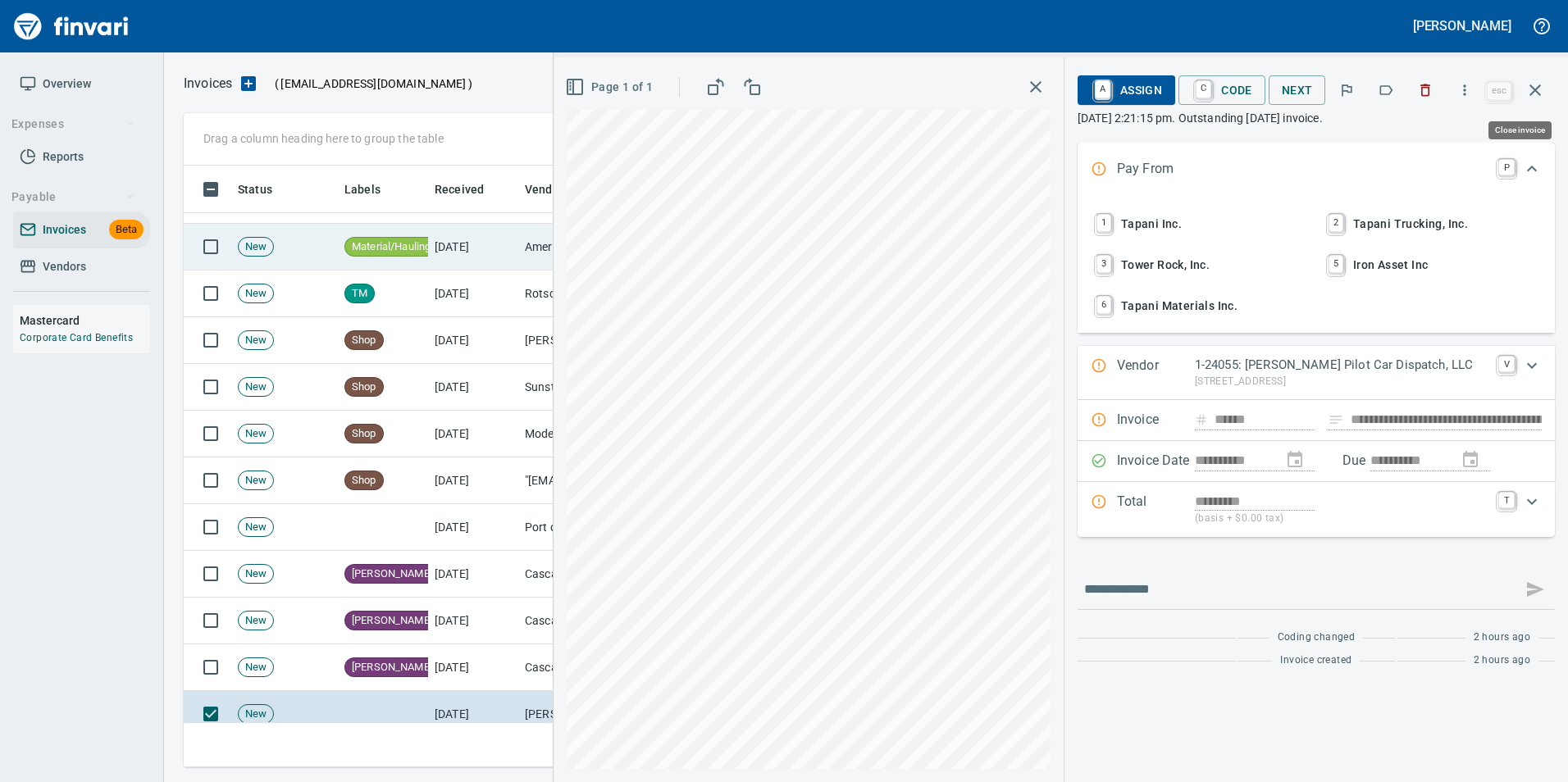
click at [1527, 91] on icon "button" at bounding box center [1535, 90] width 20 height 20
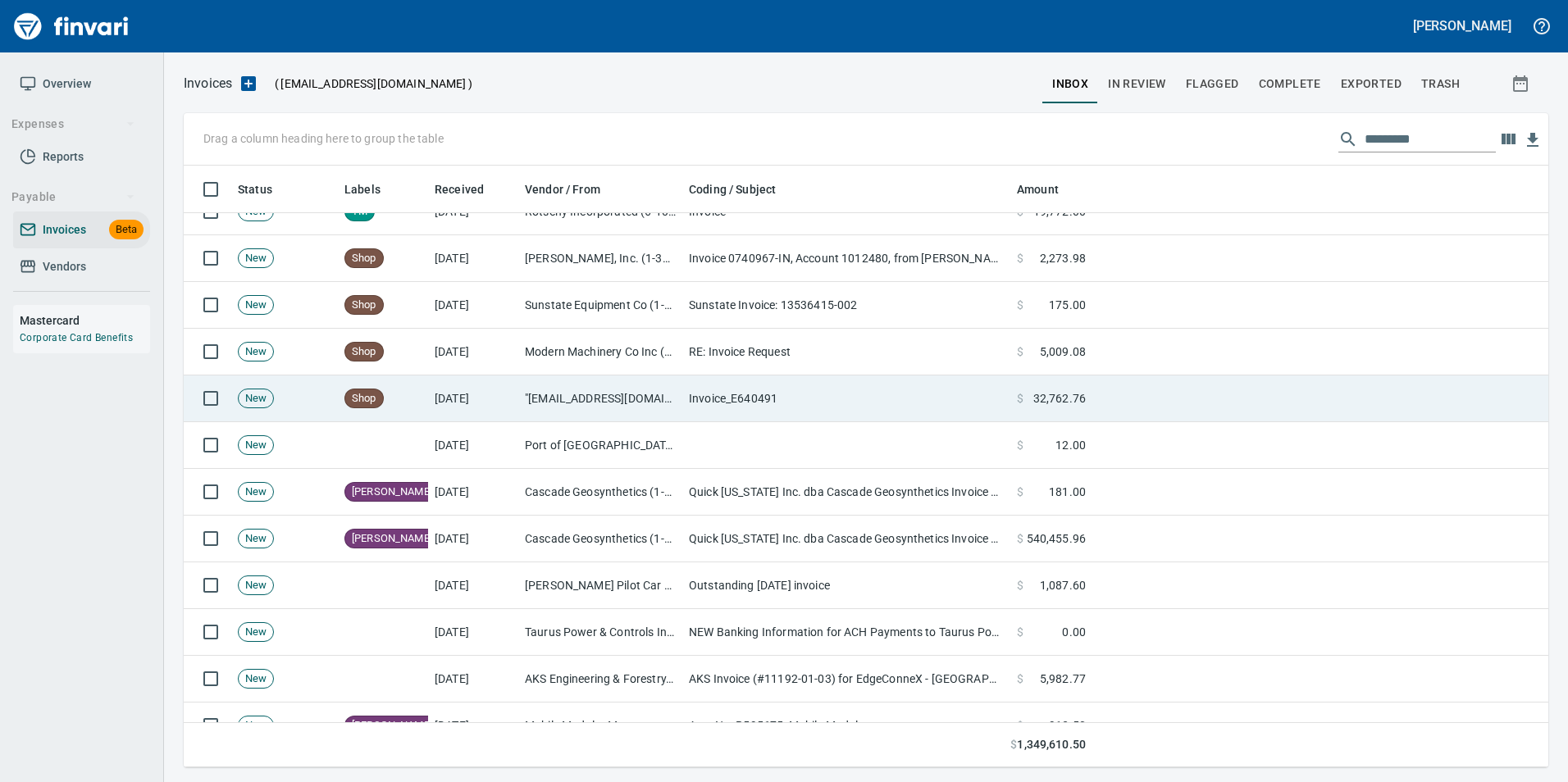
scroll to position [574, 0]
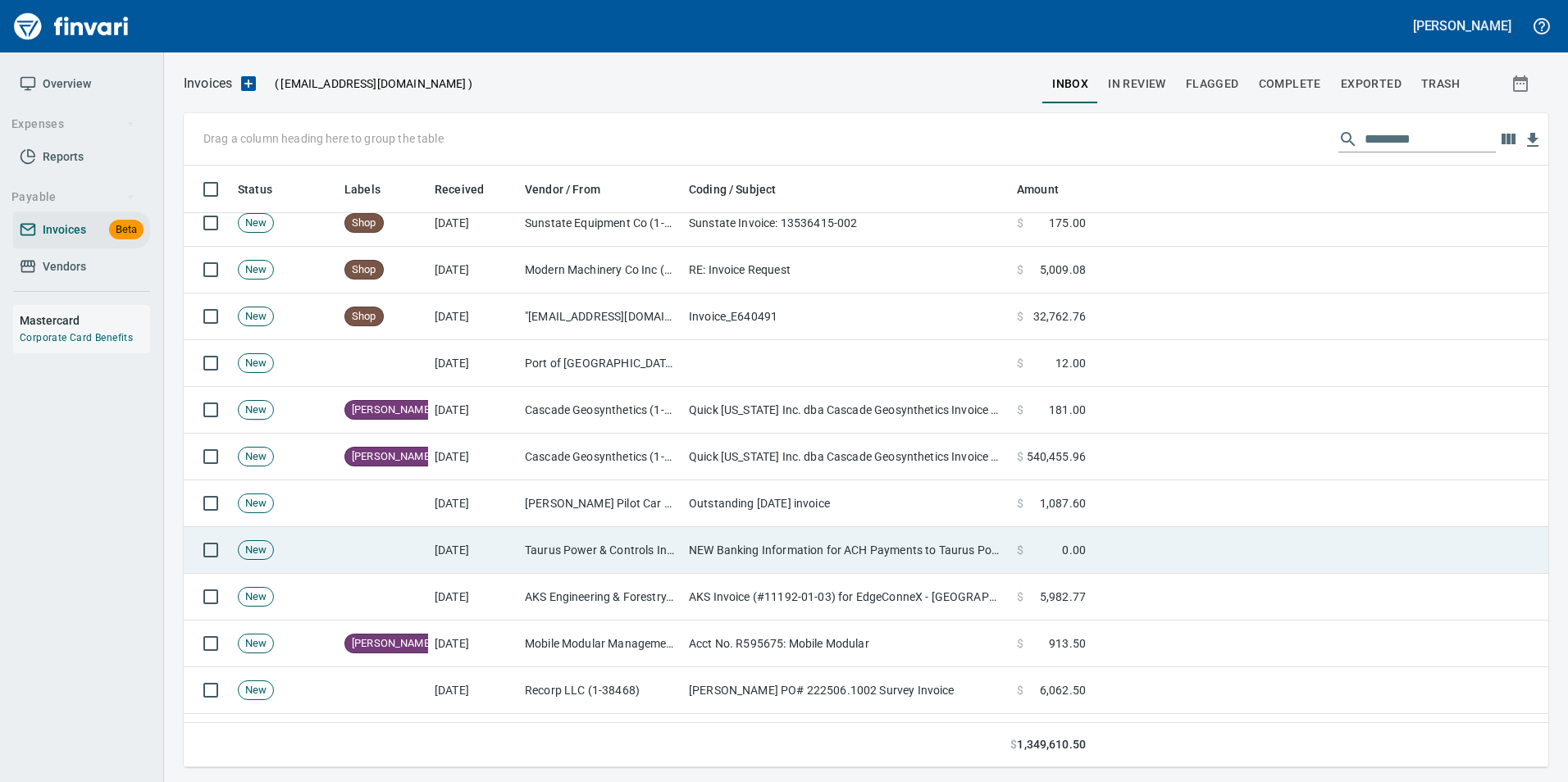
click at [986, 564] on td "NEW Banking Information for ACH Payments to Taurus Power & Controls" at bounding box center [846, 551] width 328 height 47
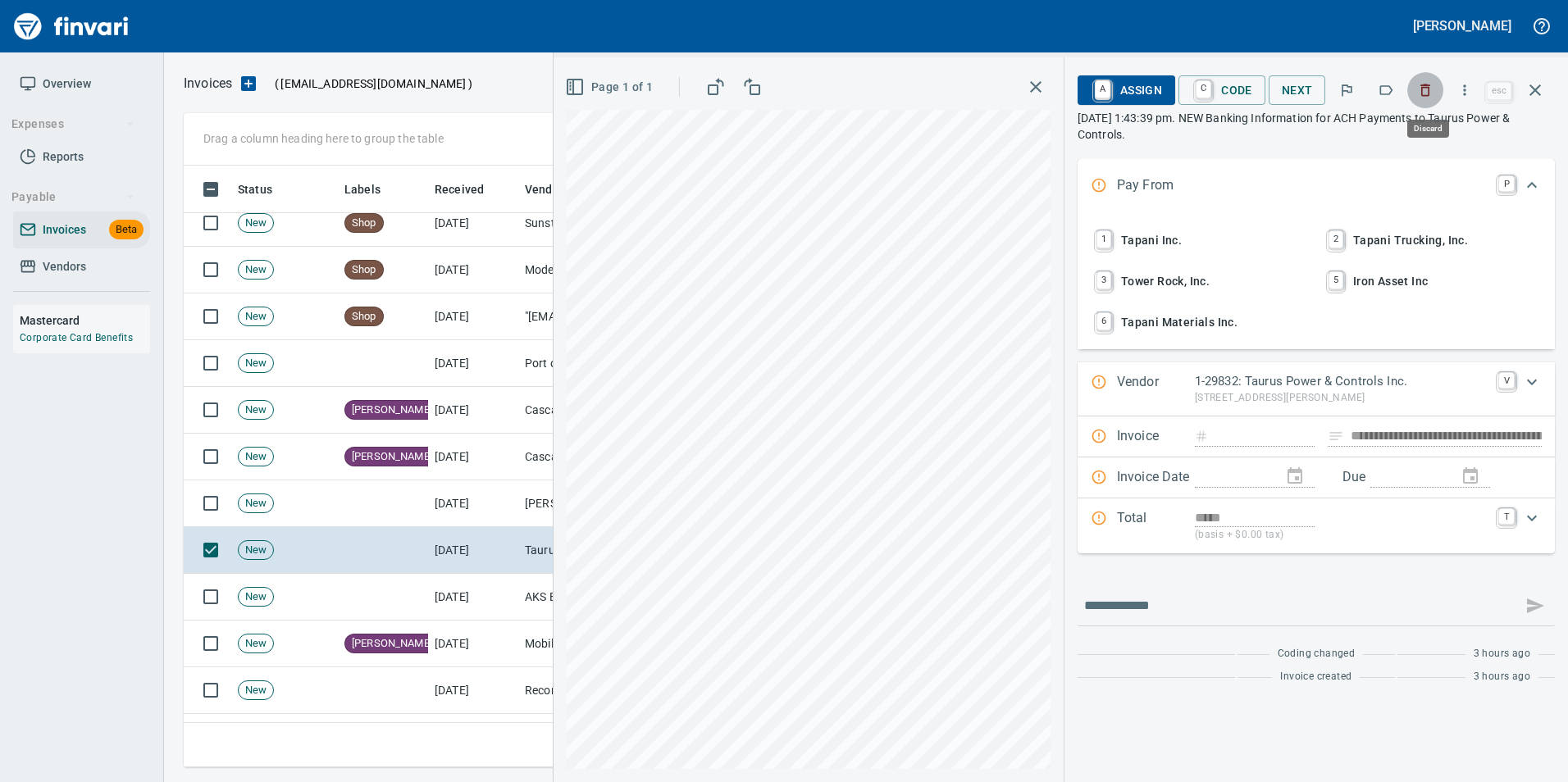
click at [1427, 86] on icon "button" at bounding box center [1426, 90] width 10 height 13
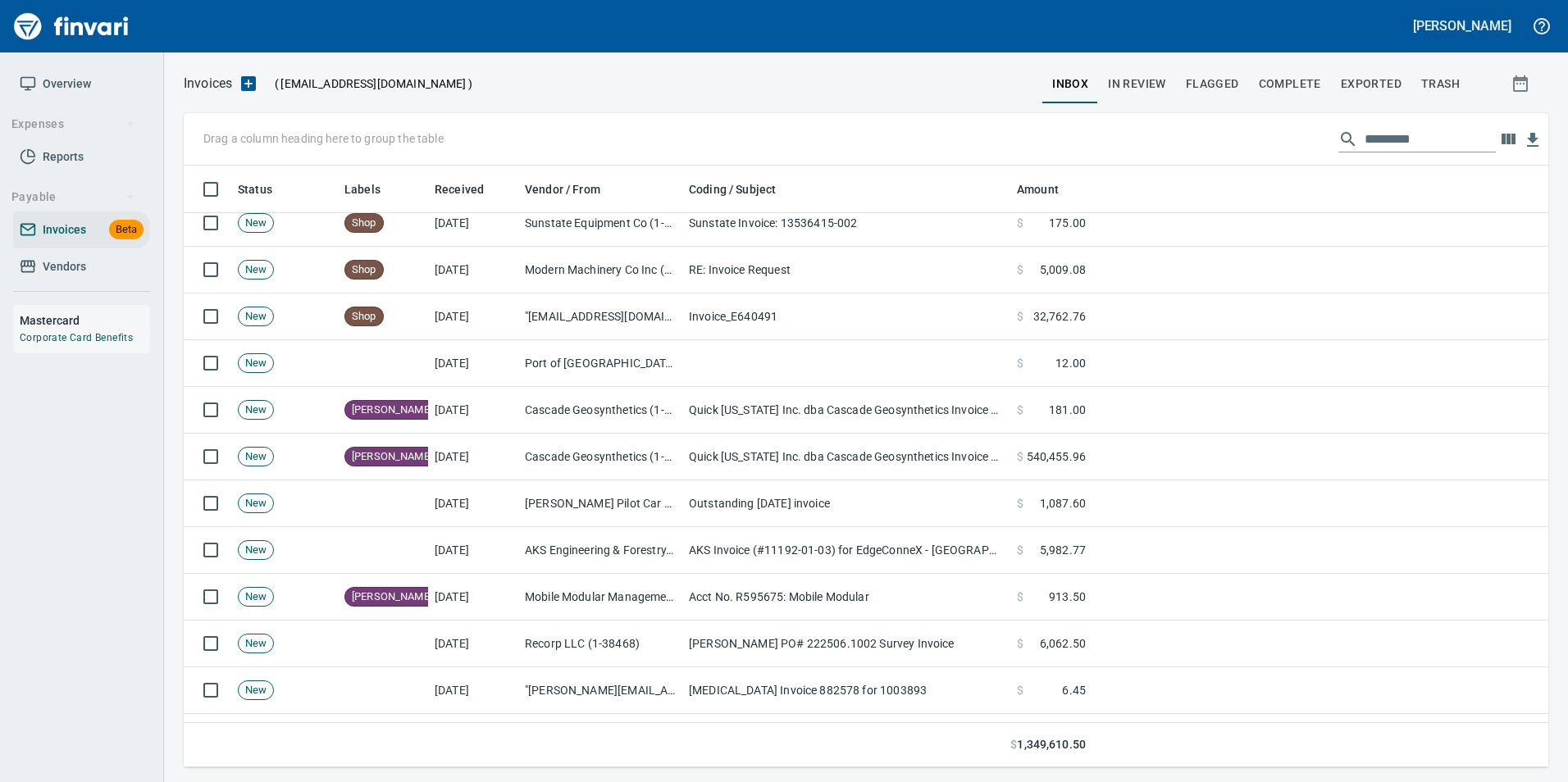
scroll to position [589, 1339]
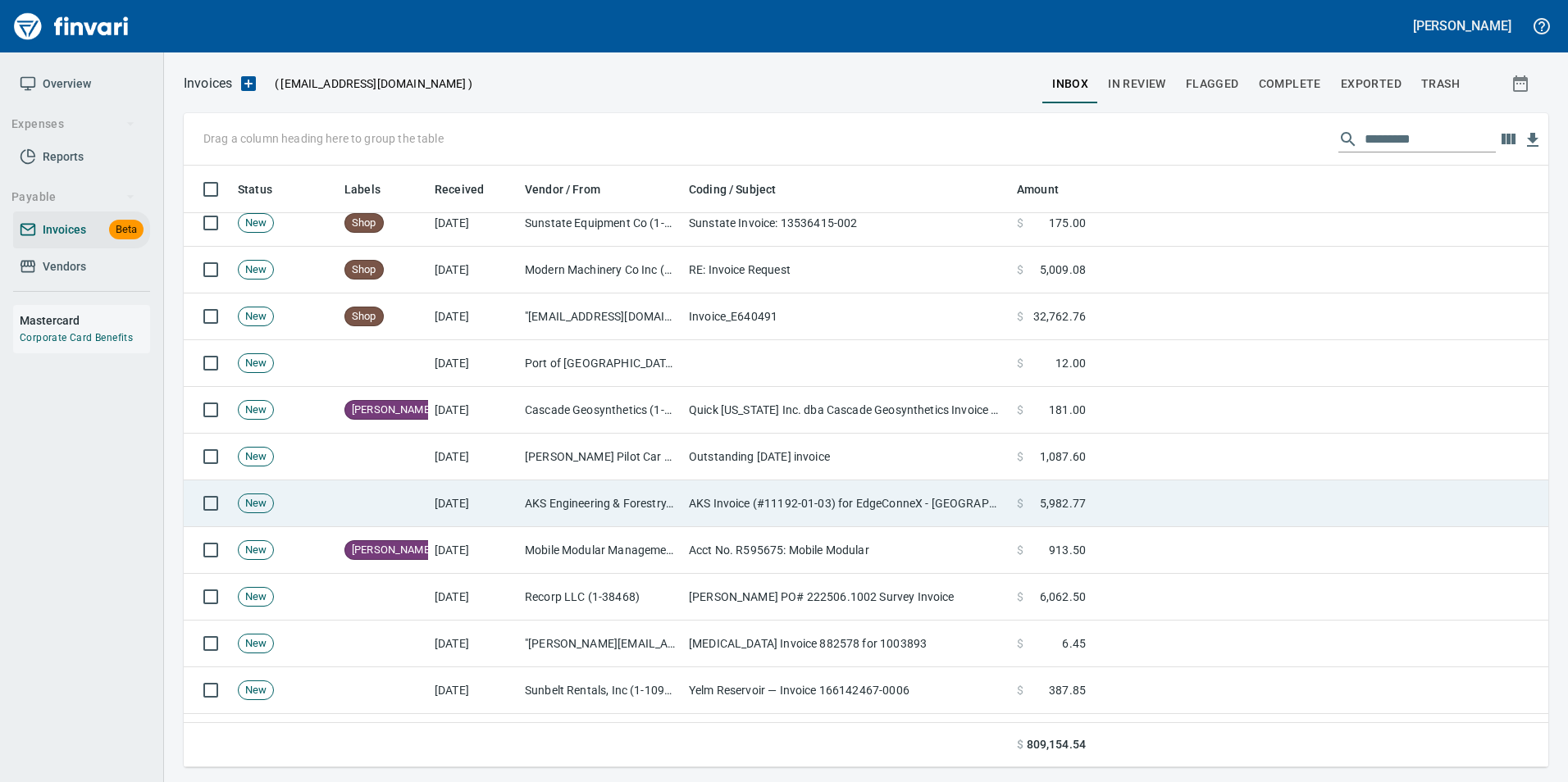
click at [815, 517] on td "AKS Invoice (#11192-01-03) for EdgeConneX - [GEOGRAPHIC_DATA]" at bounding box center [846, 504] width 328 height 47
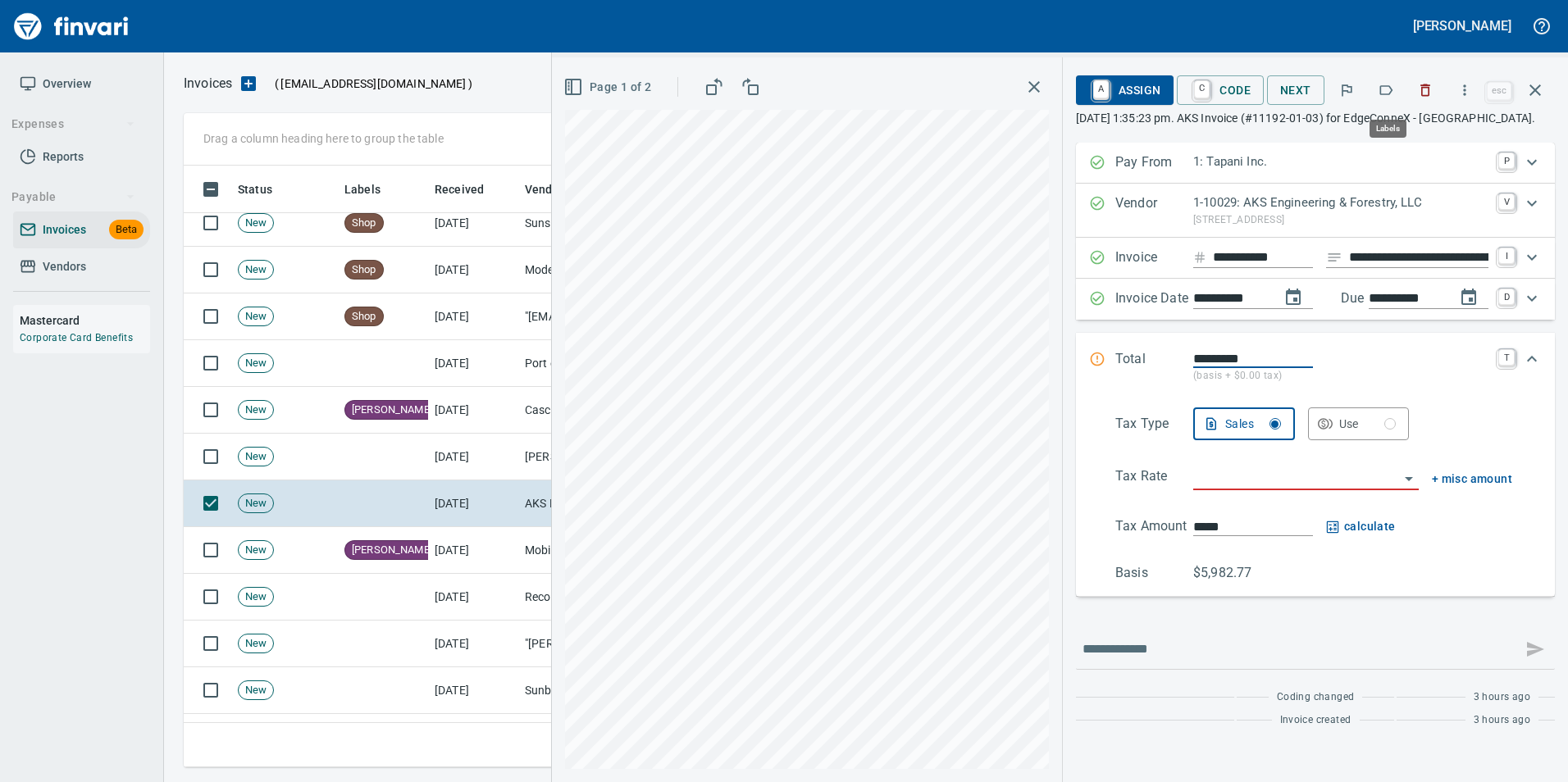
click at [1396, 86] on button "button" at bounding box center [1385, 89] width 36 height 36
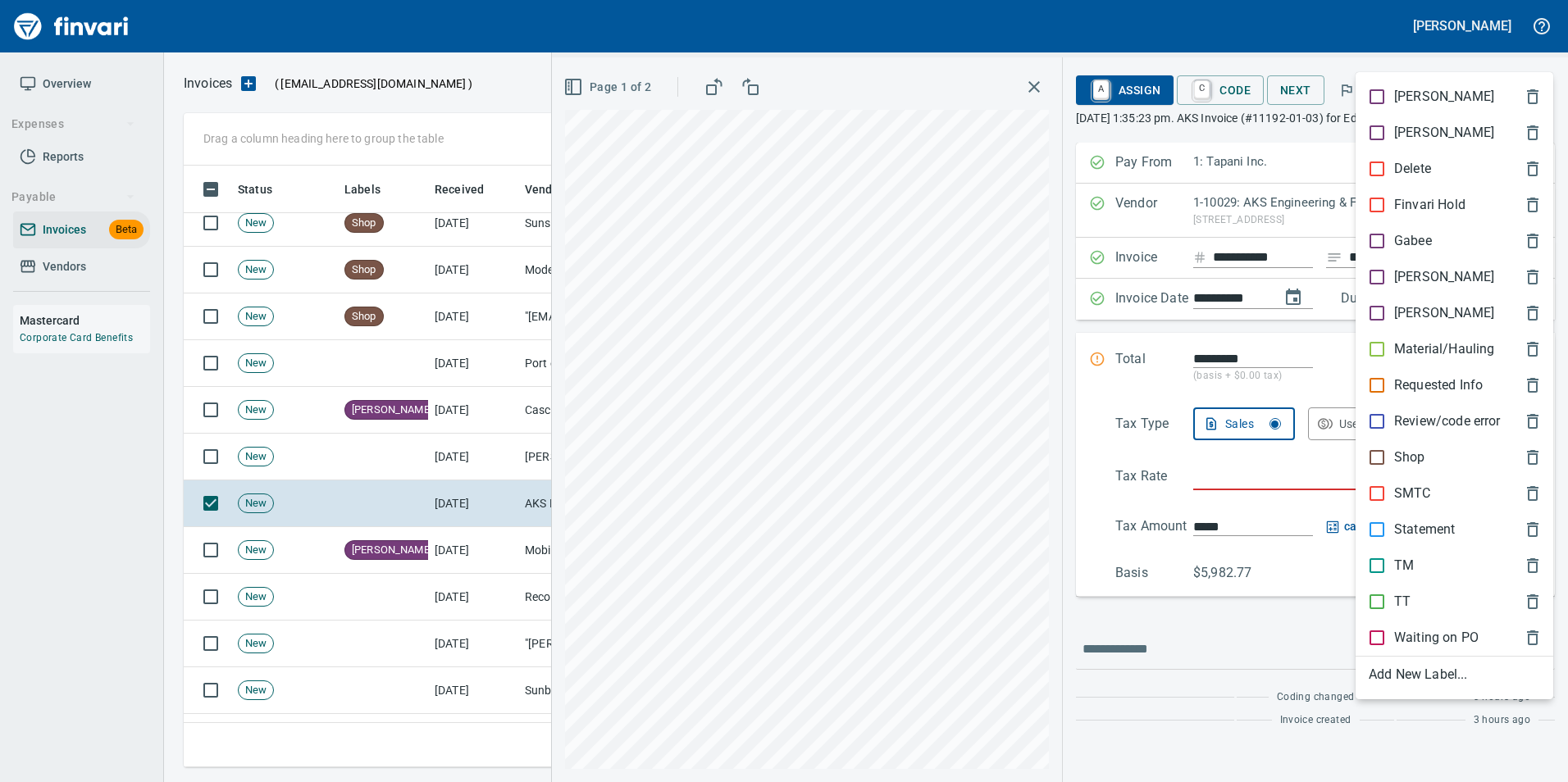
scroll to position [589, 1339]
click at [1425, 269] on p "[PERSON_NAME]" at bounding box center [1444, 277] width 100 height 20
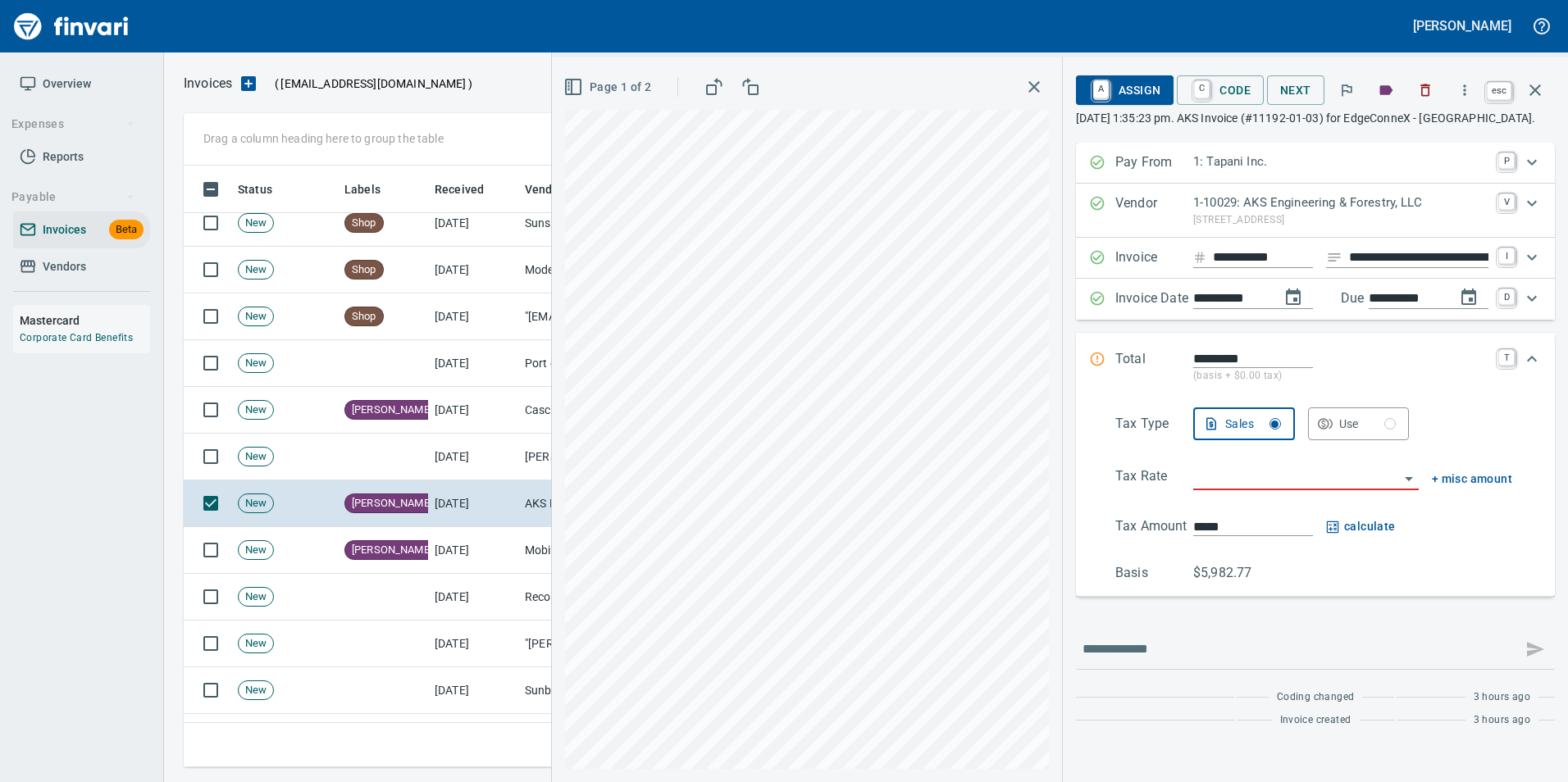
click at [1532, 86] on icon "button" at bounding box center [1536, 90] width 12 height 12
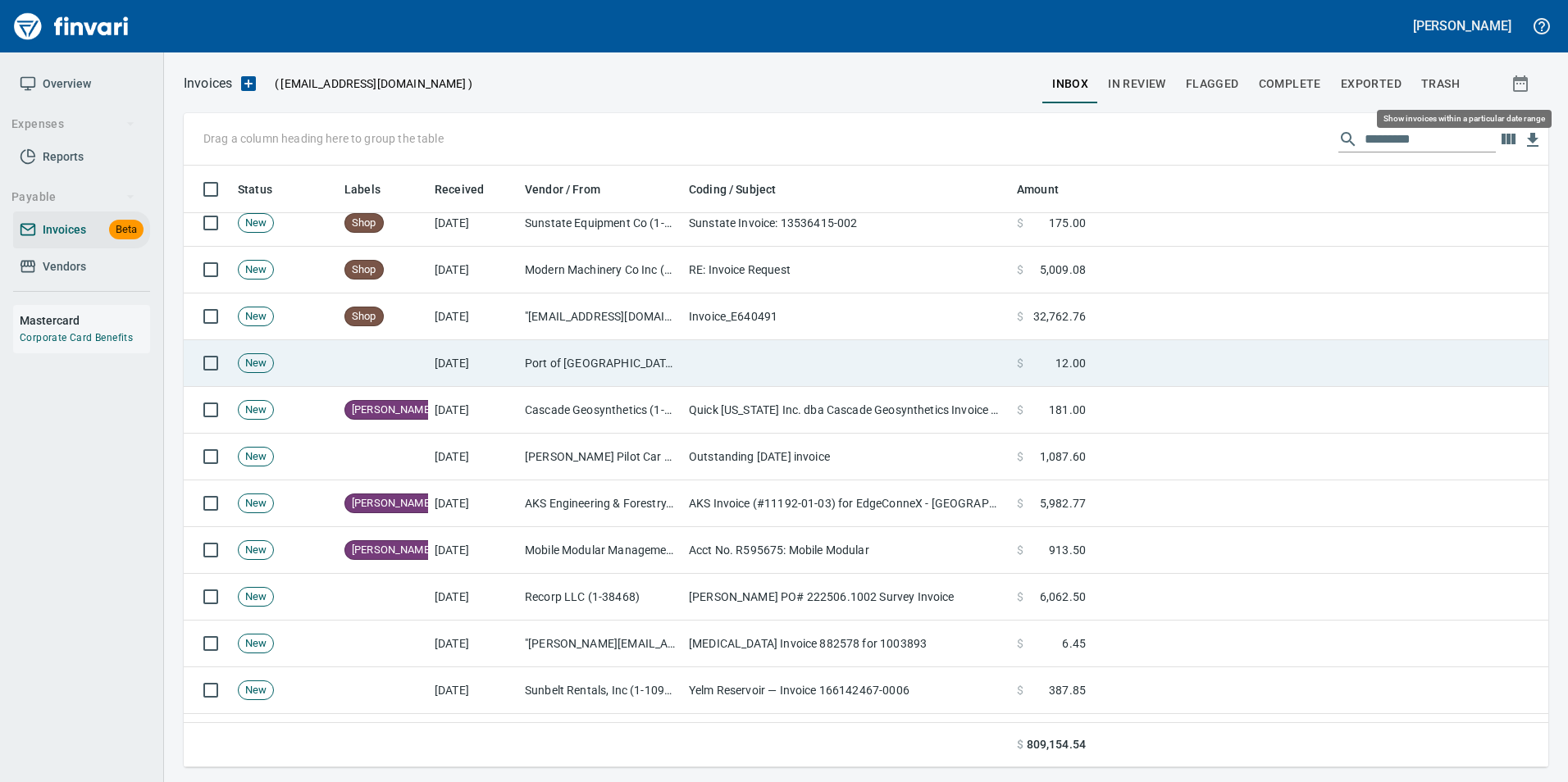
scroll to position [589, 1340]
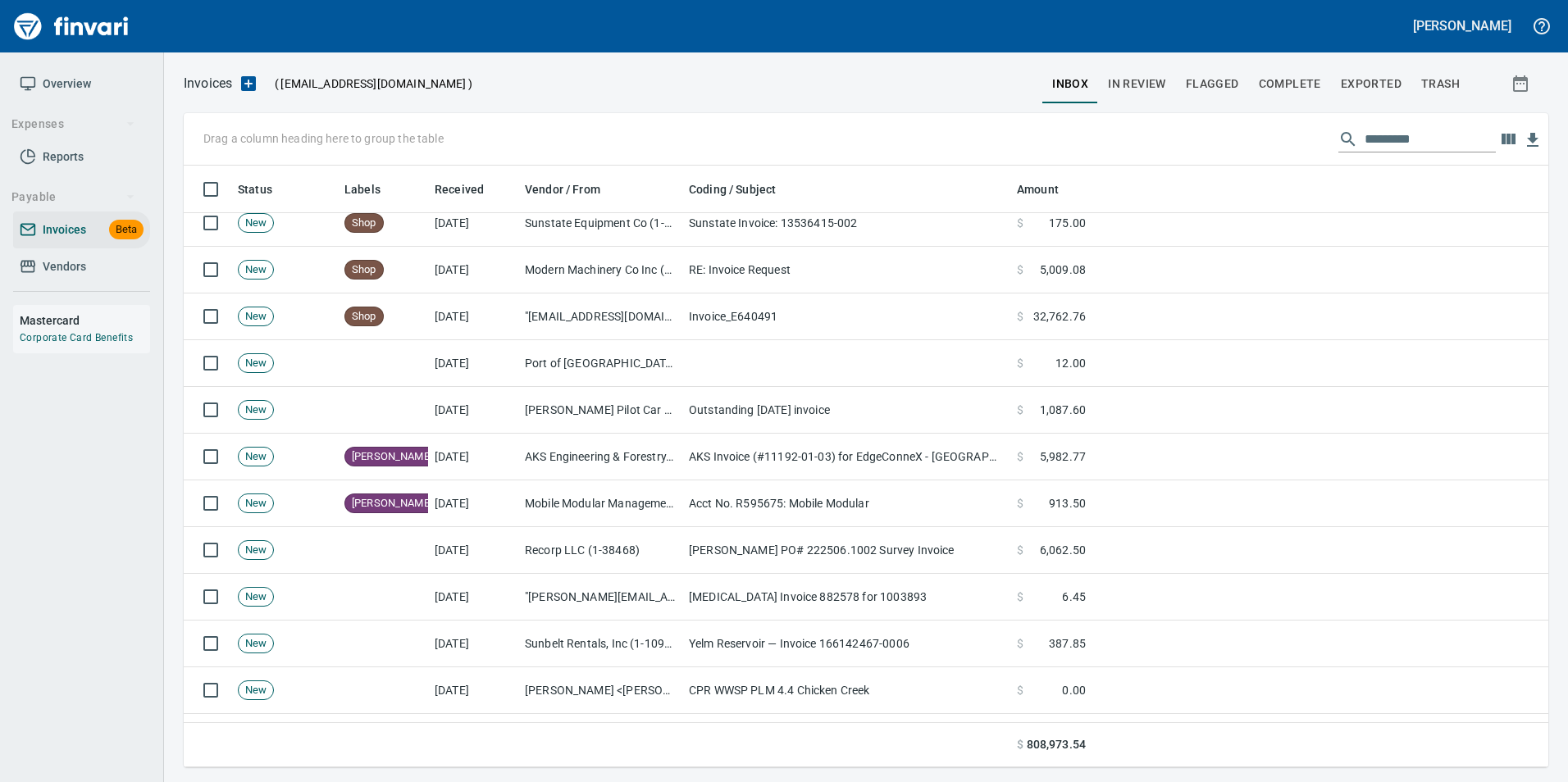
click at [837, 601] on td "[MEDICAL_DATA] Invoice 882578 for 1003893" at bounding box center [846, 597] width 328 height 47
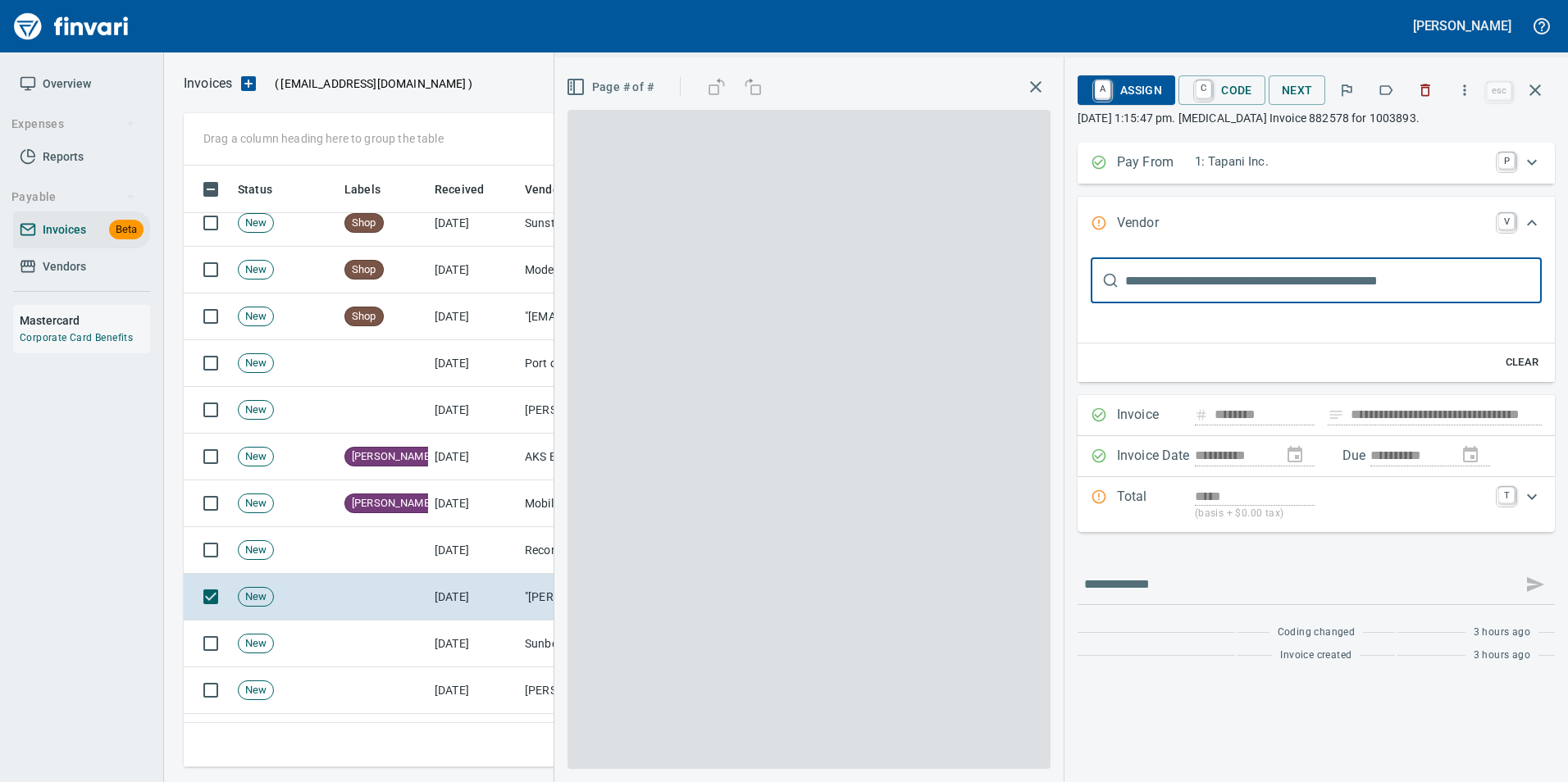
scroll to position [589, 1339]
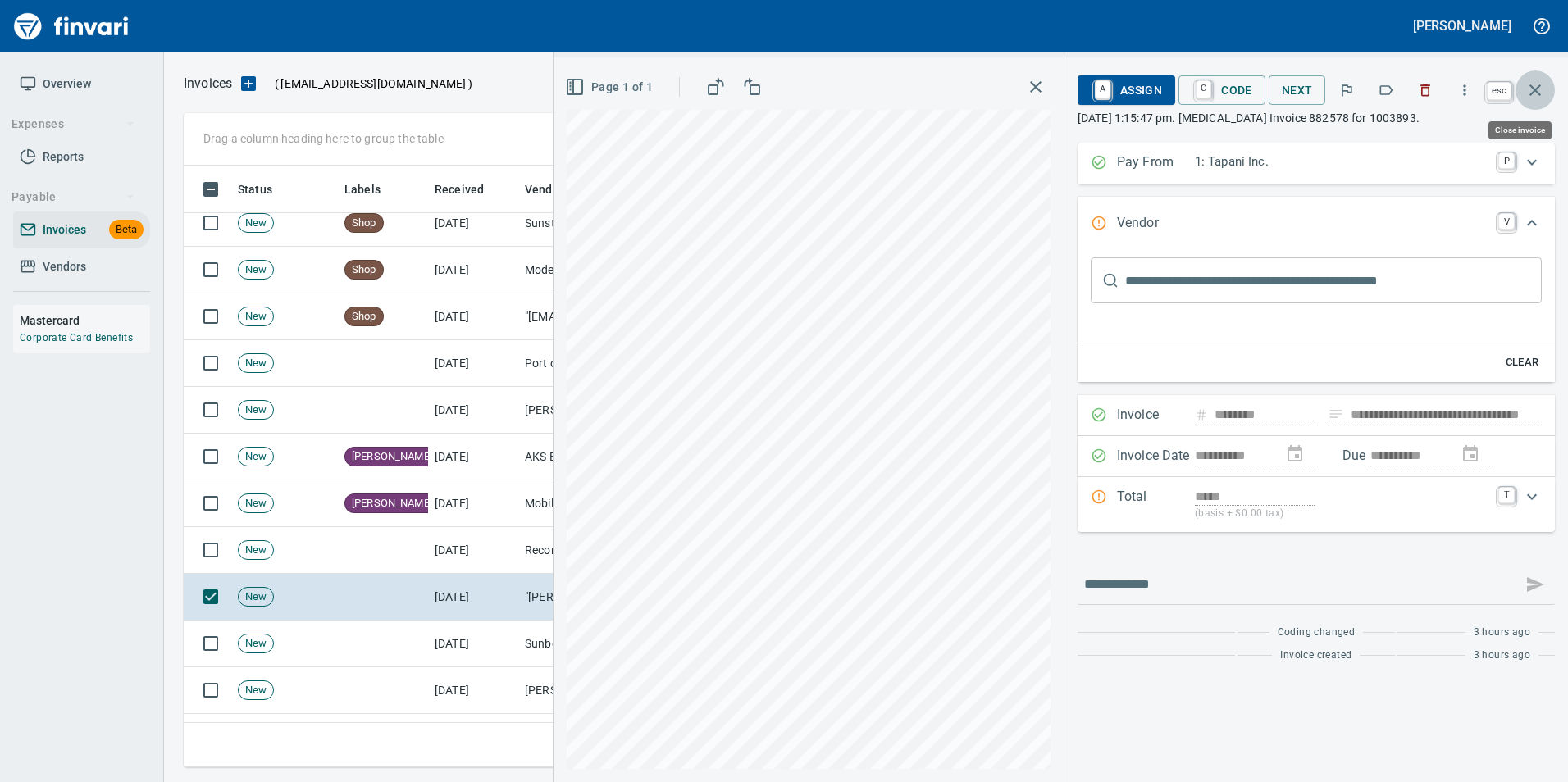
click at [1532, 84] on icon "button" at bounding box center [1535, 90] width 20 height 20
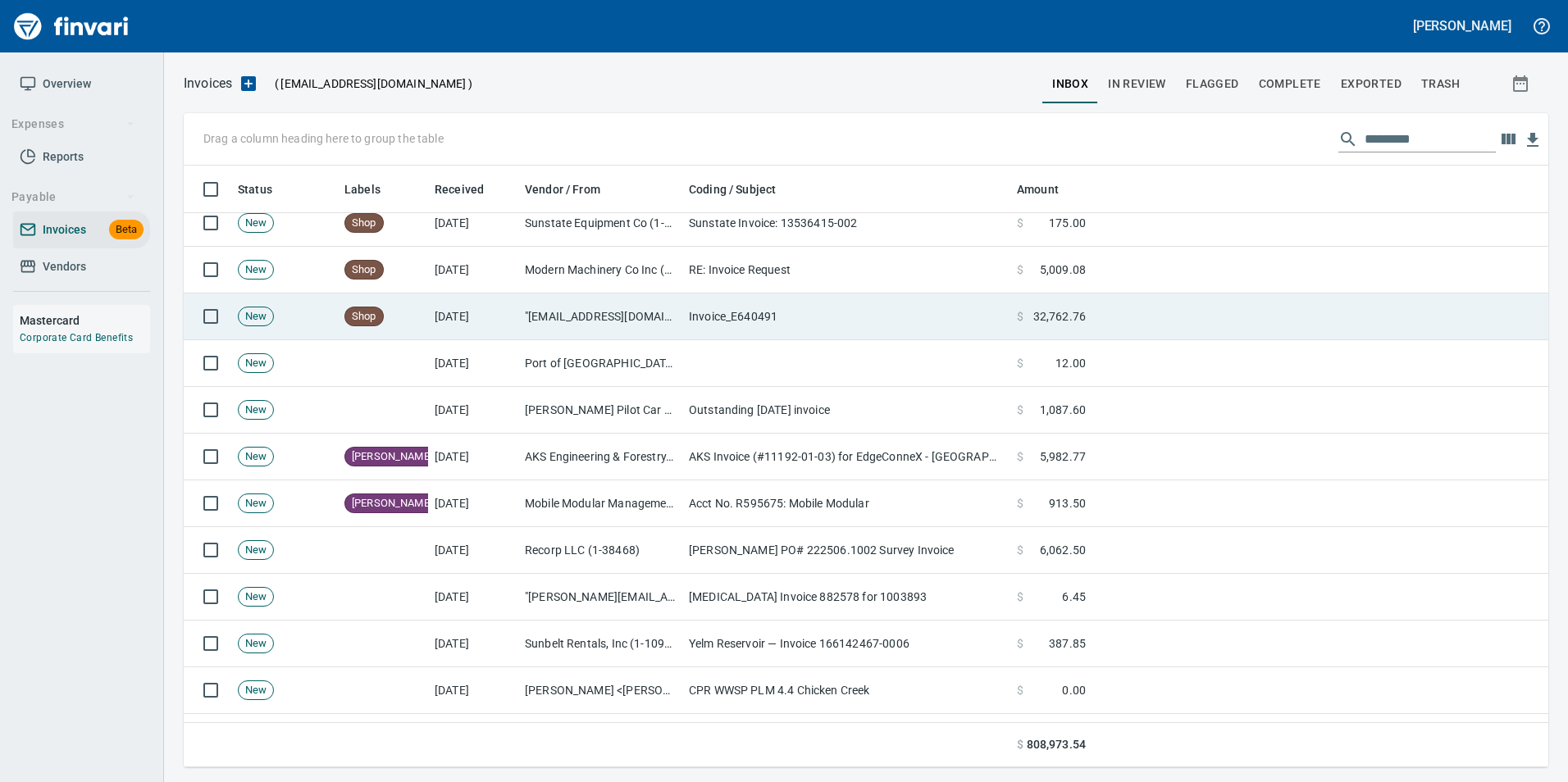
scroll to position [589, 1340]
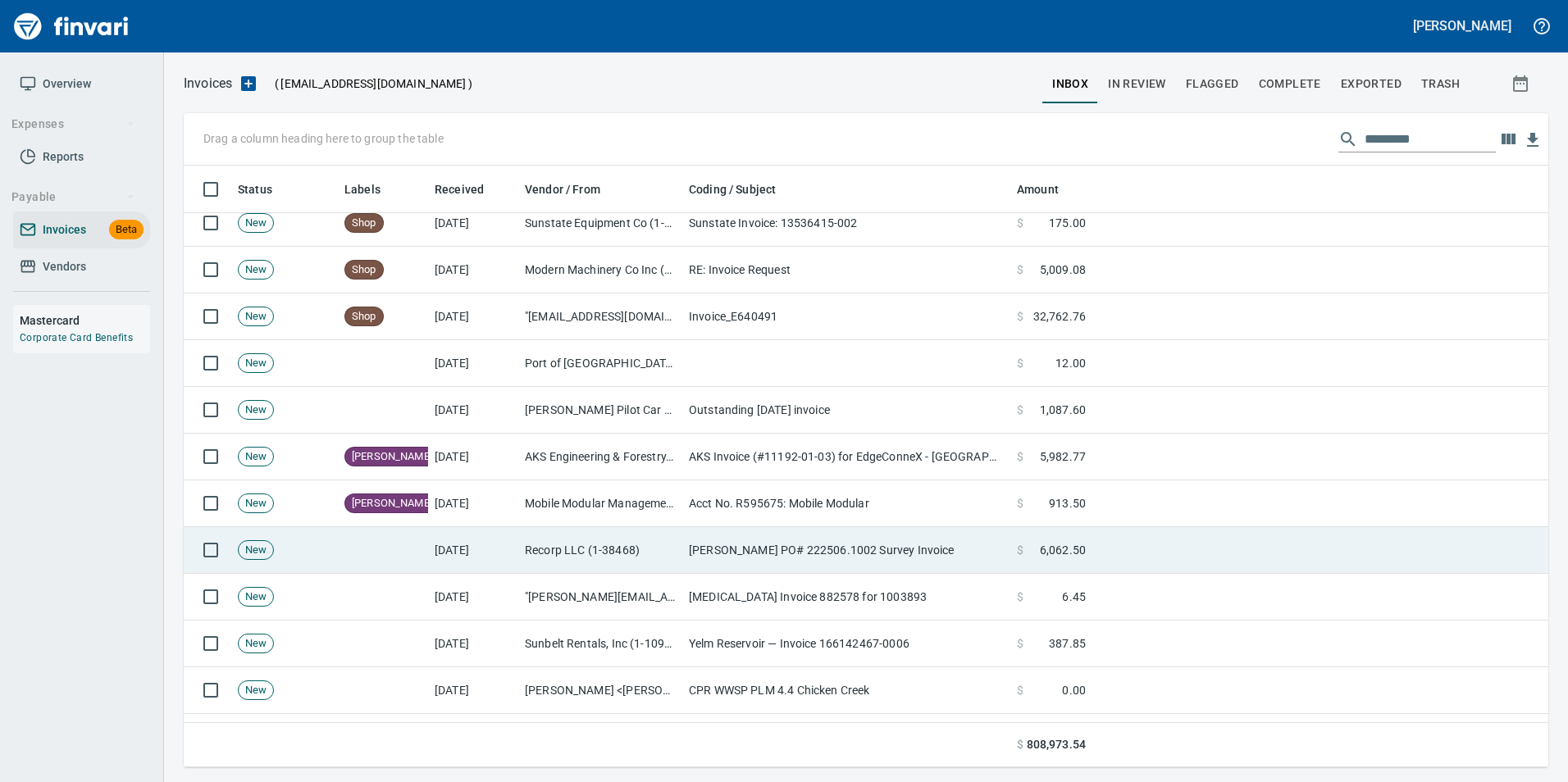
click at [908, 573] on td "[PERSON_NAME] PO# 222506.1002 Survey Invoice" at bounding box center [846, 551] width 328 height 47
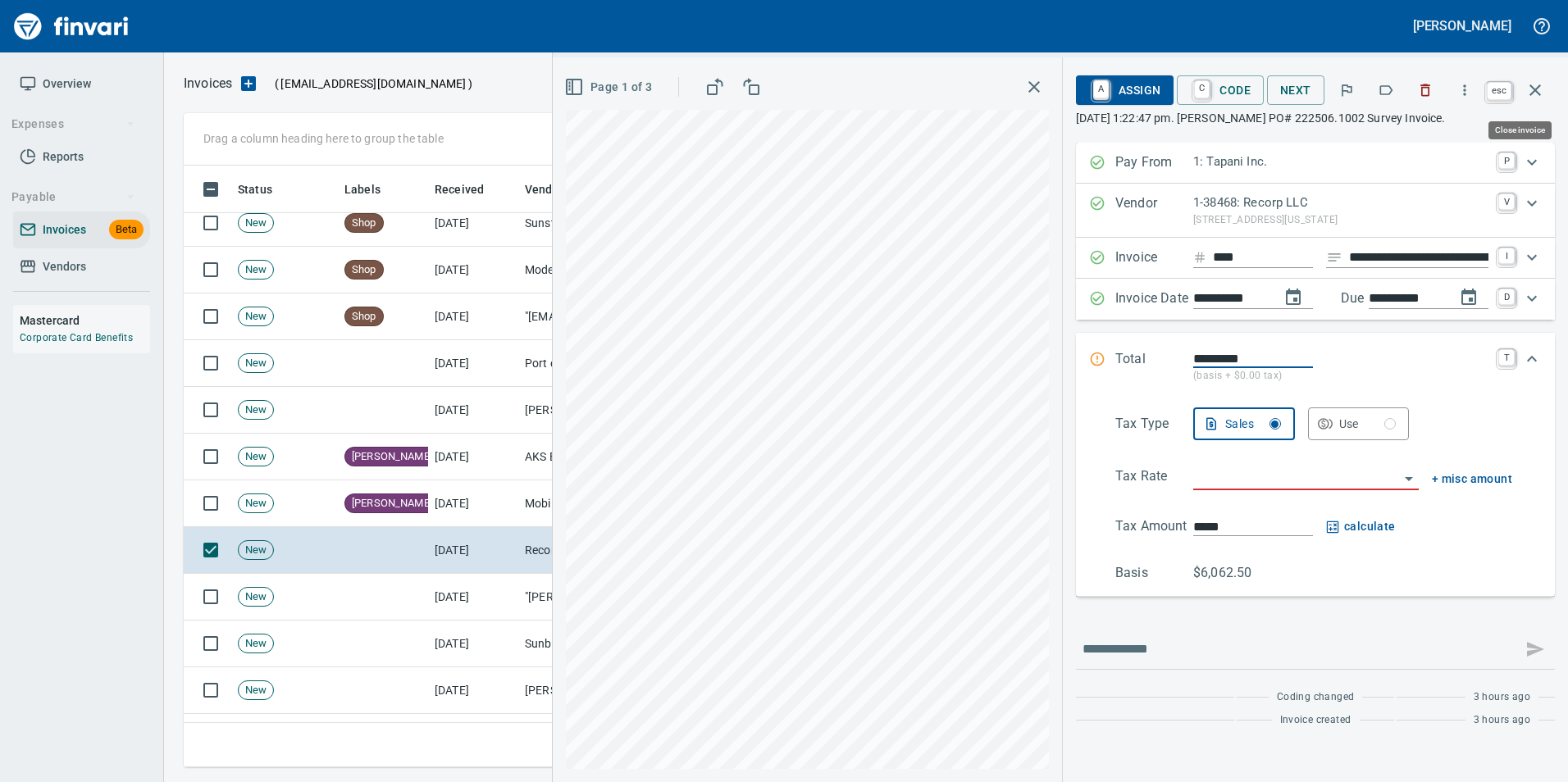
scroll to position [589, 1339]
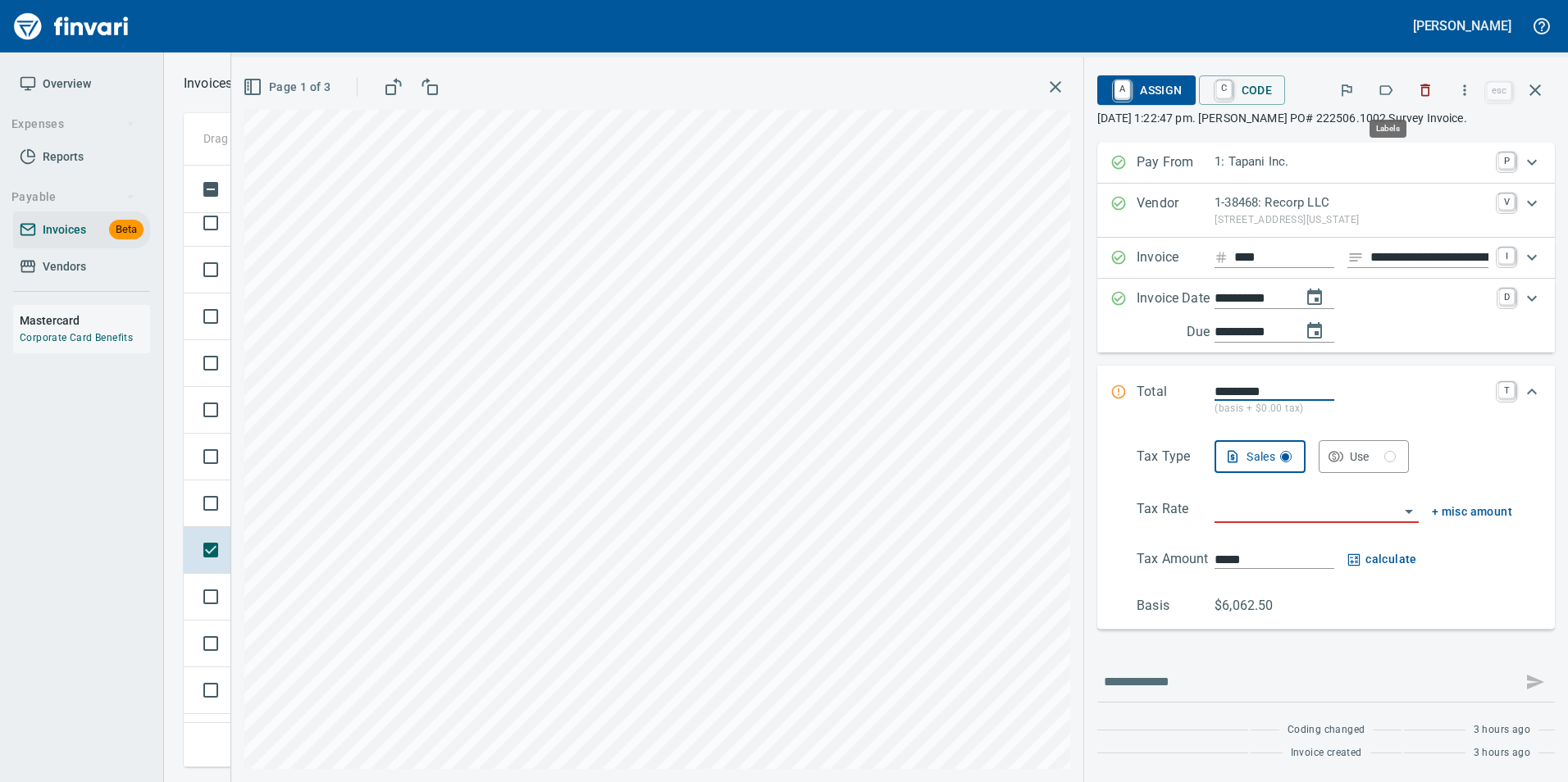
click at [1392, 96] on icon "button" at bounding box center [1385, 89] width 17 height 17
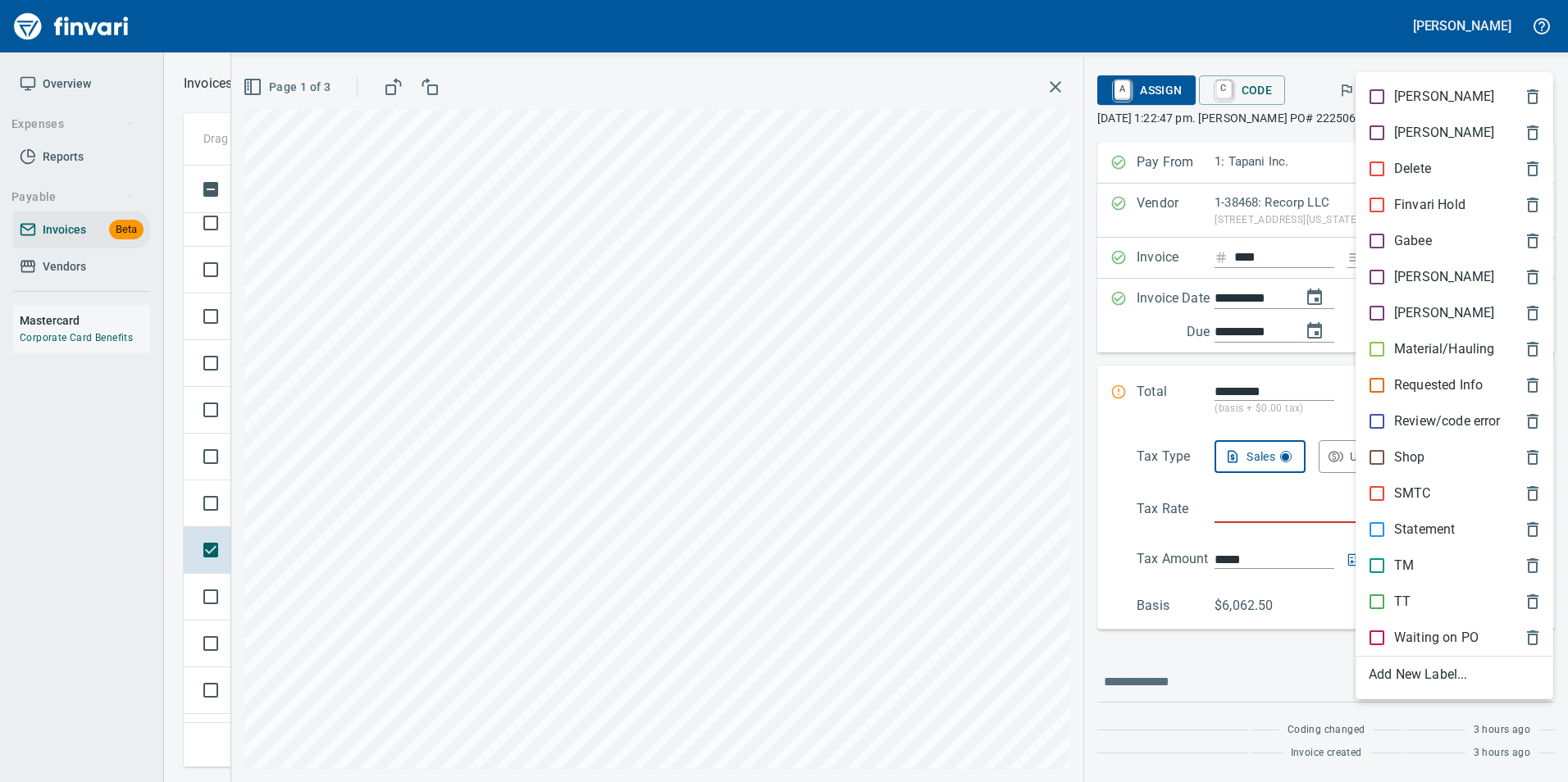
click at [1425, 288] on div "[PERSON_NAME]" at bounding box center [1454, 277] width 197 height 36
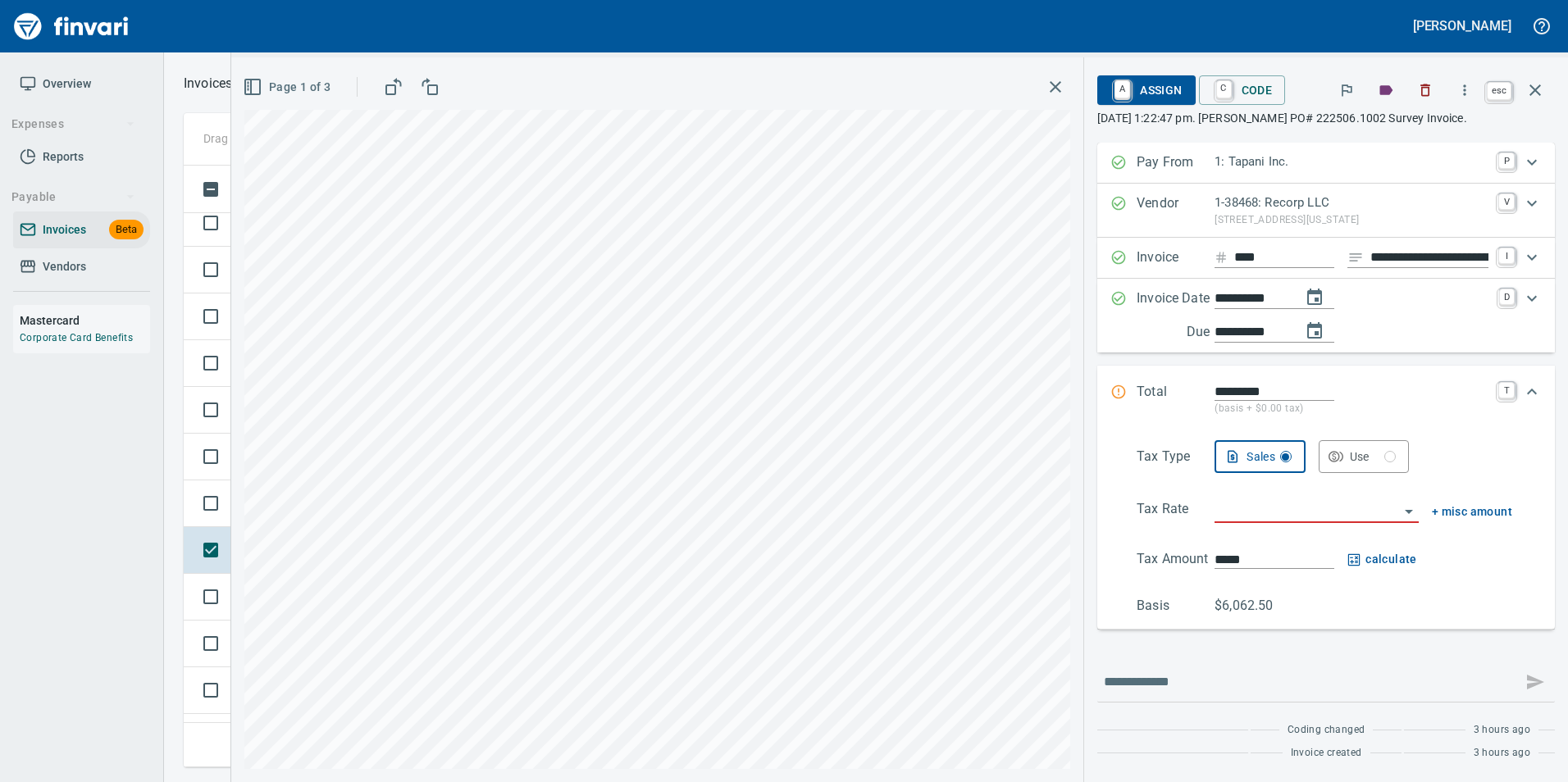
click at [1546, 87] on button "button" at bounding box center [1535, 90] width 39 height 39
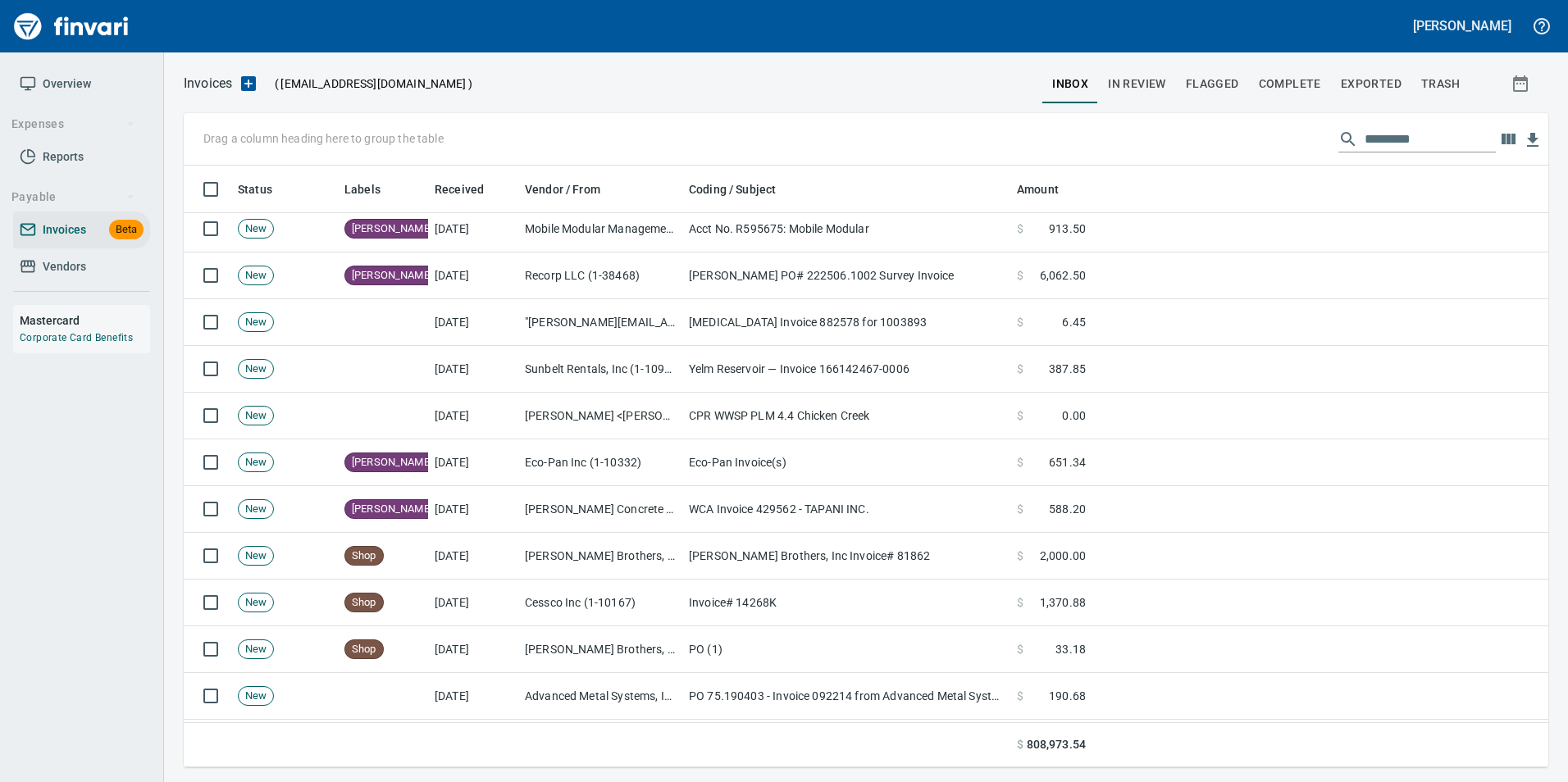
scroll to position [820, 0]
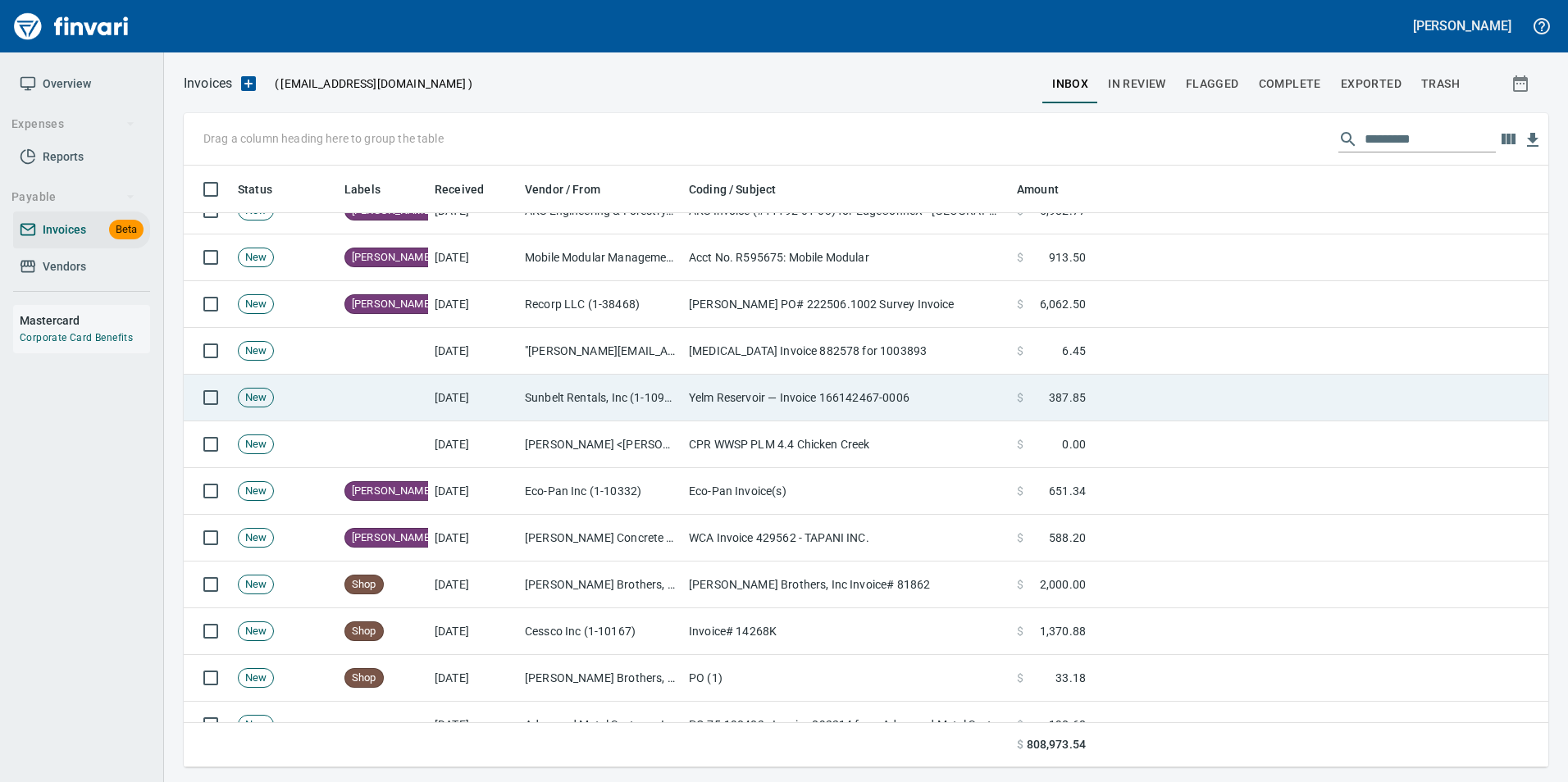
click at [1137, 399] on td at bounding box center [1320, 398] width 456 height 47
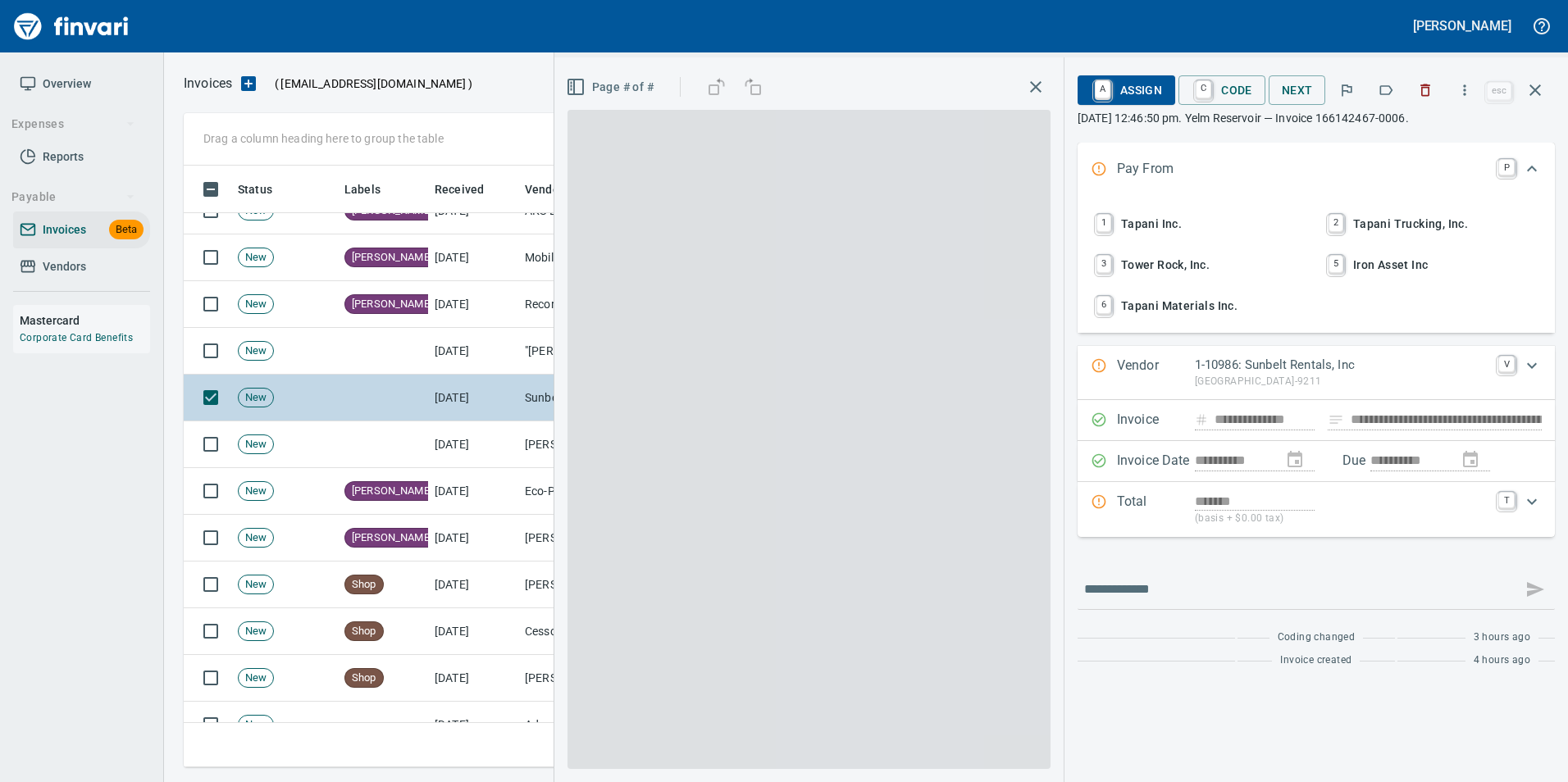
scroll to position [589, 1339]
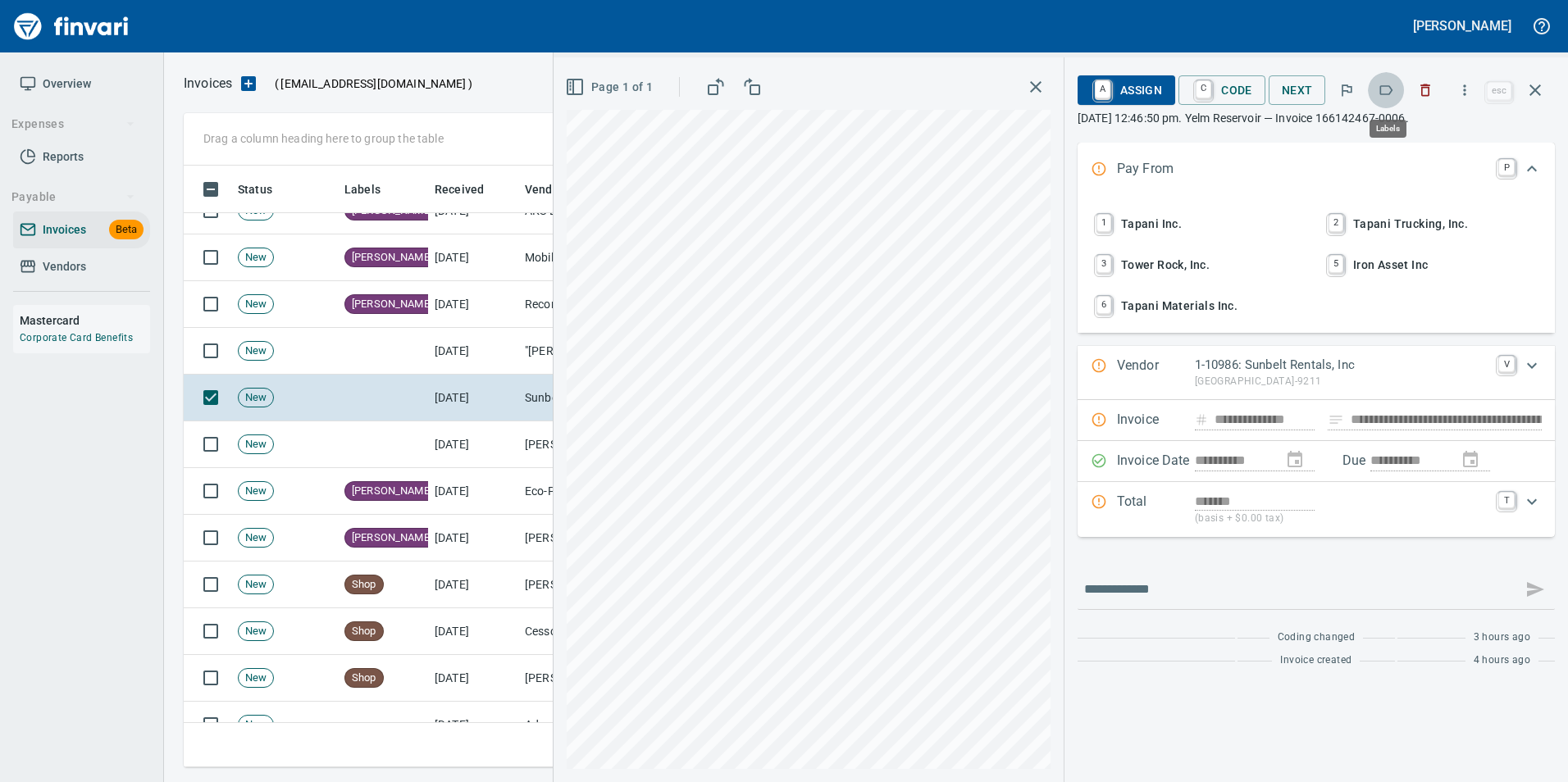
click at [1385, 94] on icon "button" at bounding box center [1385, 89] width 17 height 17
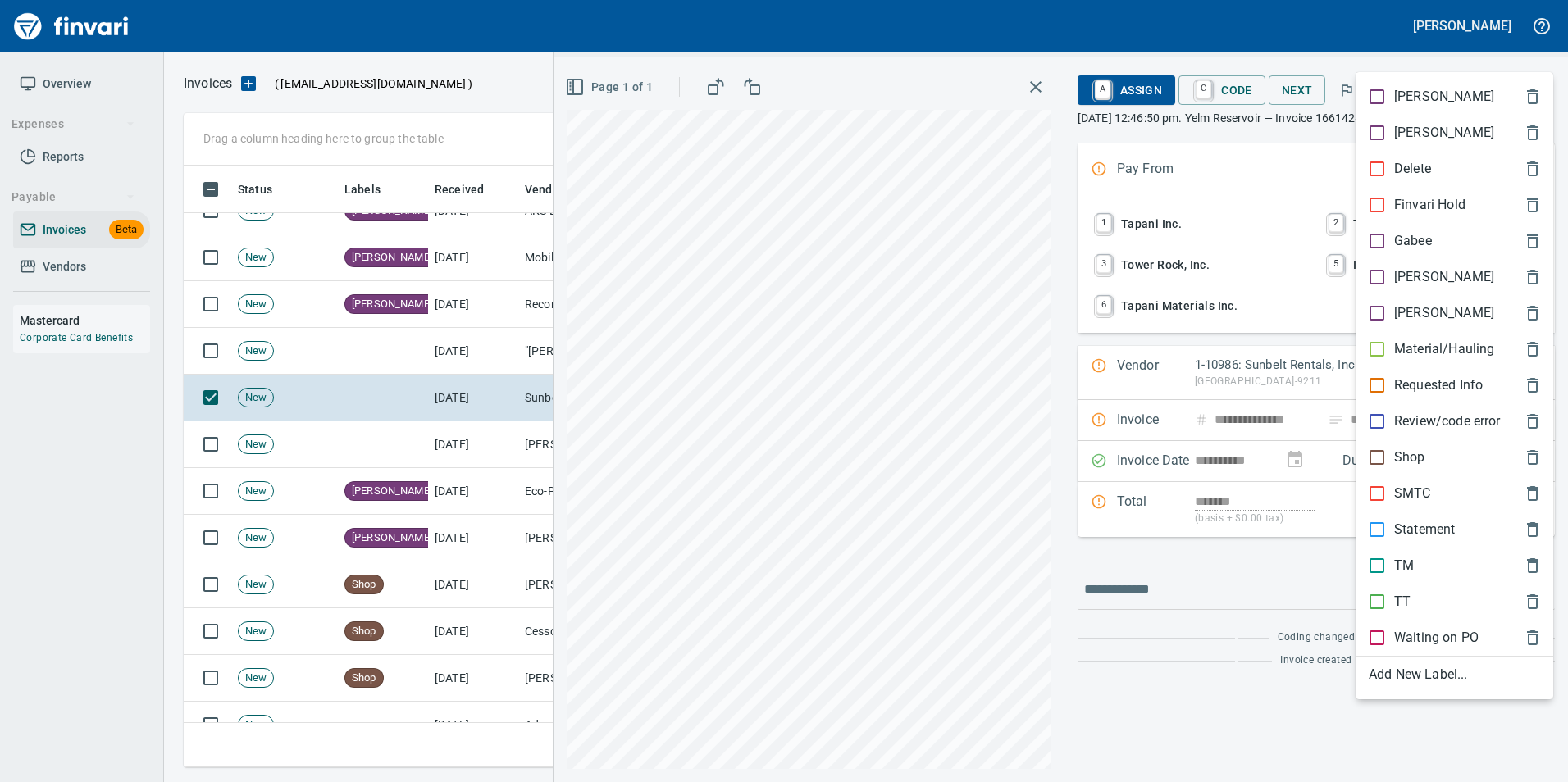
click at [1410, 457] on p "Shop" at bounding box center [1410, 458] width 31 height 20
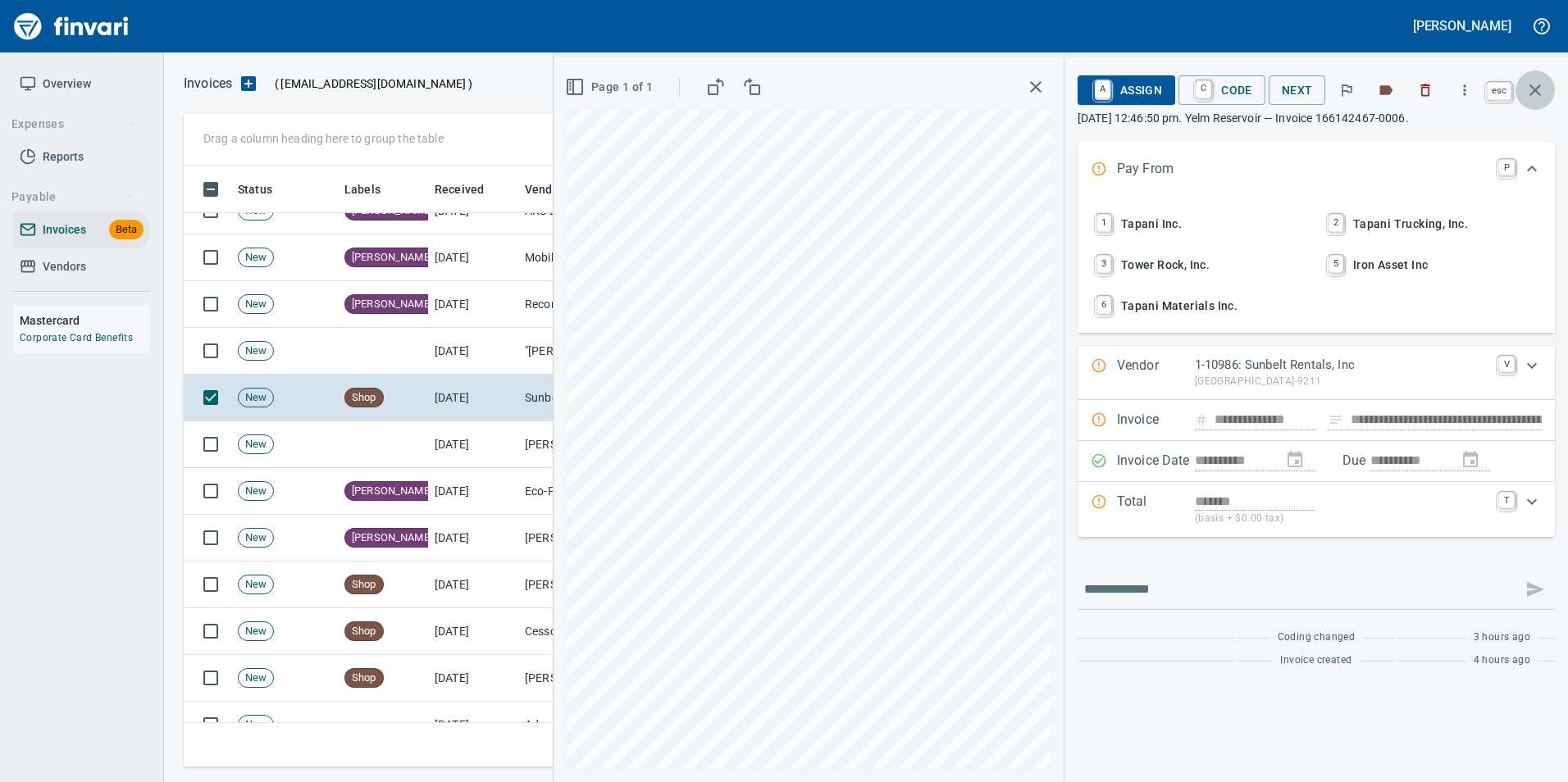
click at [1530, 93] on icon "button" at bounding box center [1535, 90] width 20 height 20
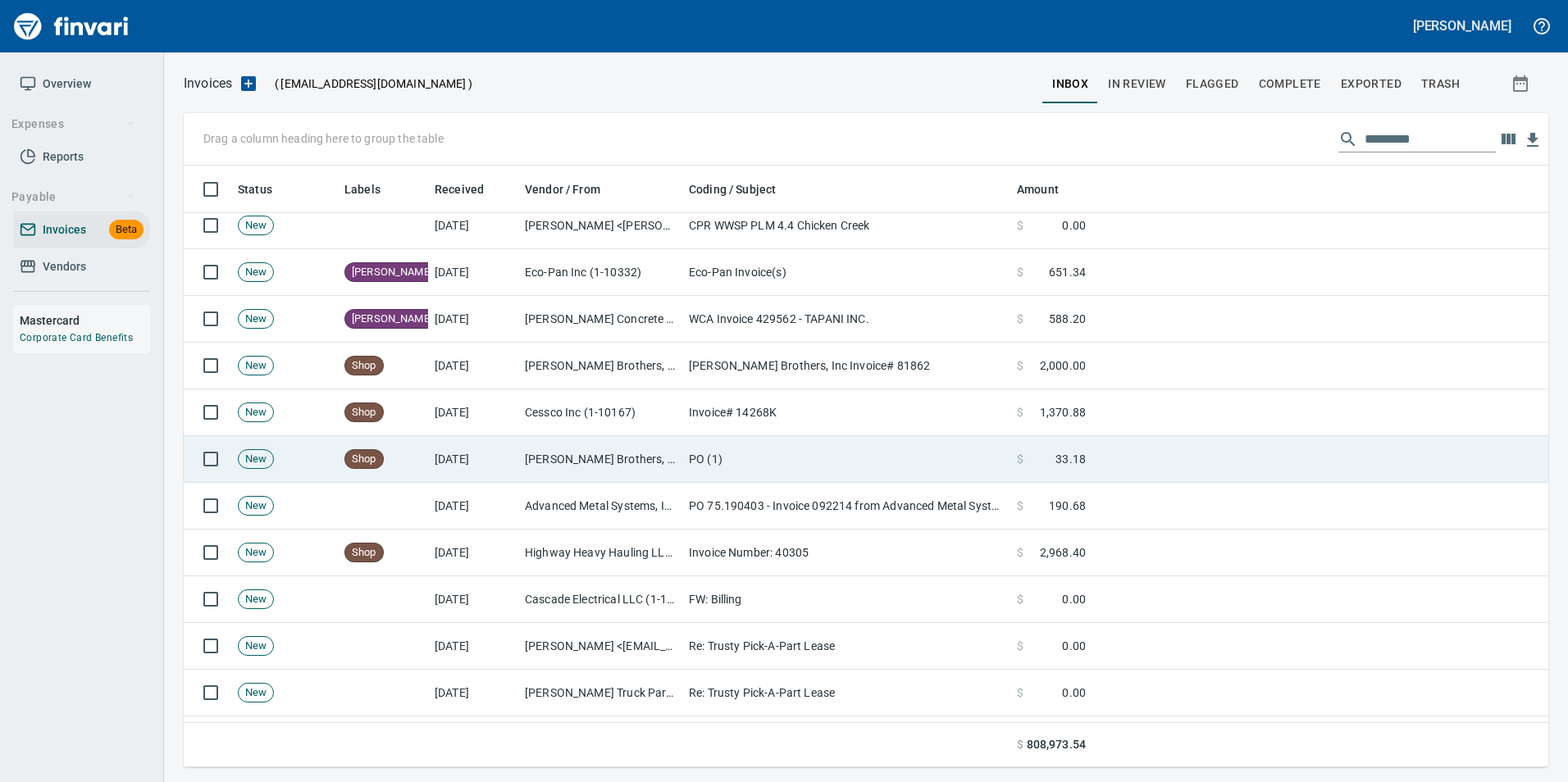
scroll to position [1066, 0]
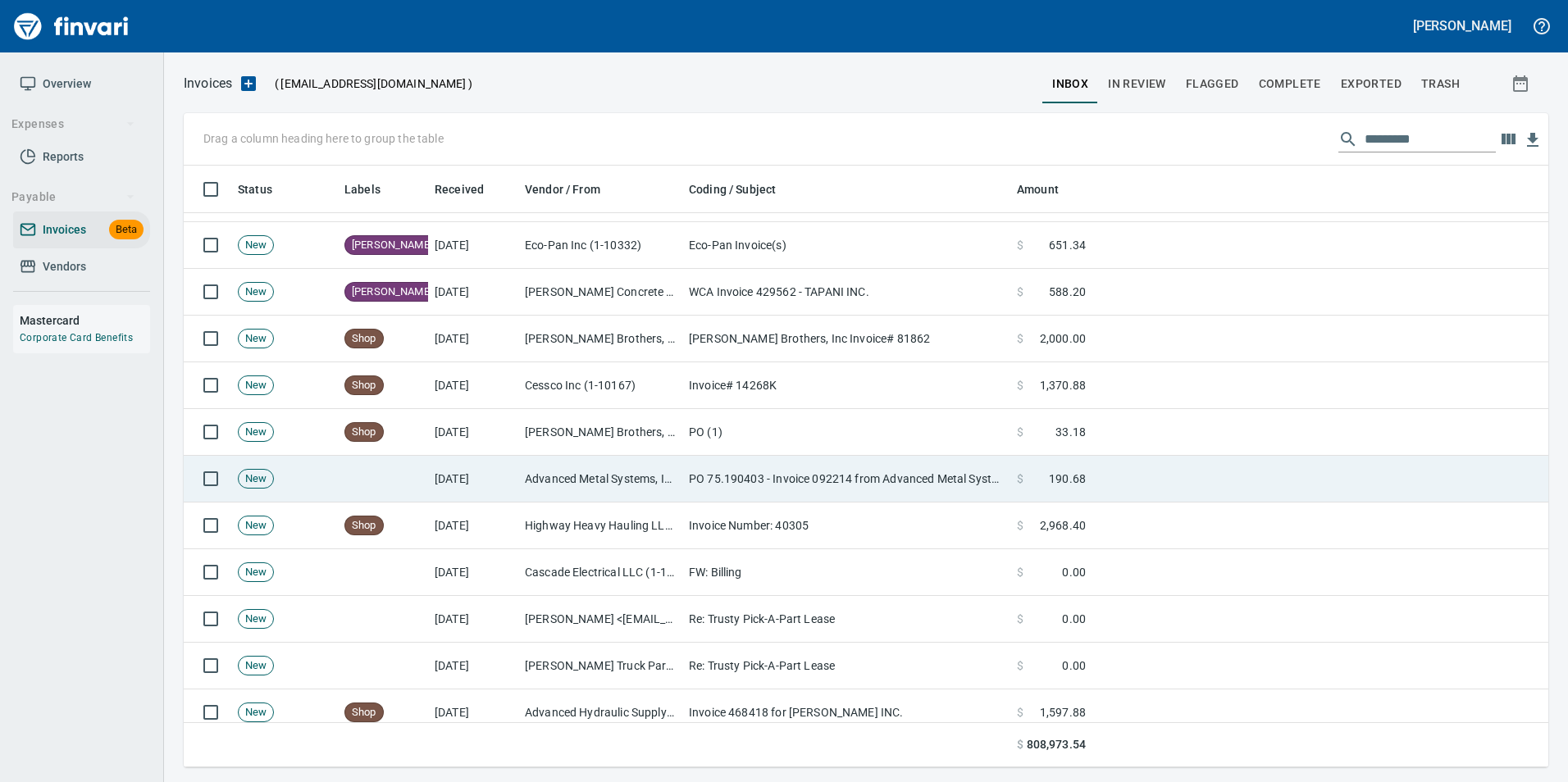
click at [1196, 490] on td at bounding box center [1320, 479] width 456 height 47
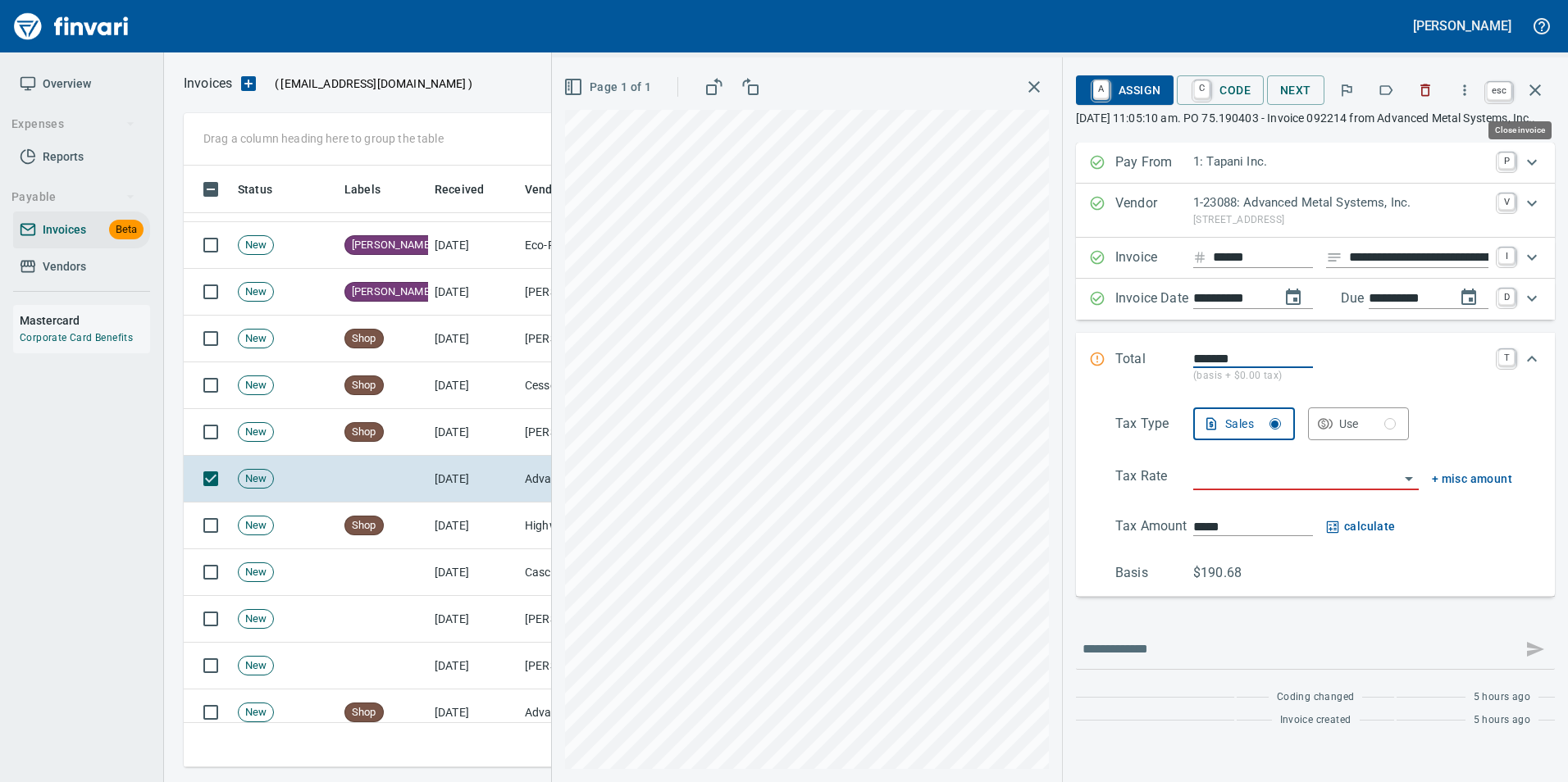
click at [1524, 85] on button "button" at bounding box center [1535, 90] width 39 height 39
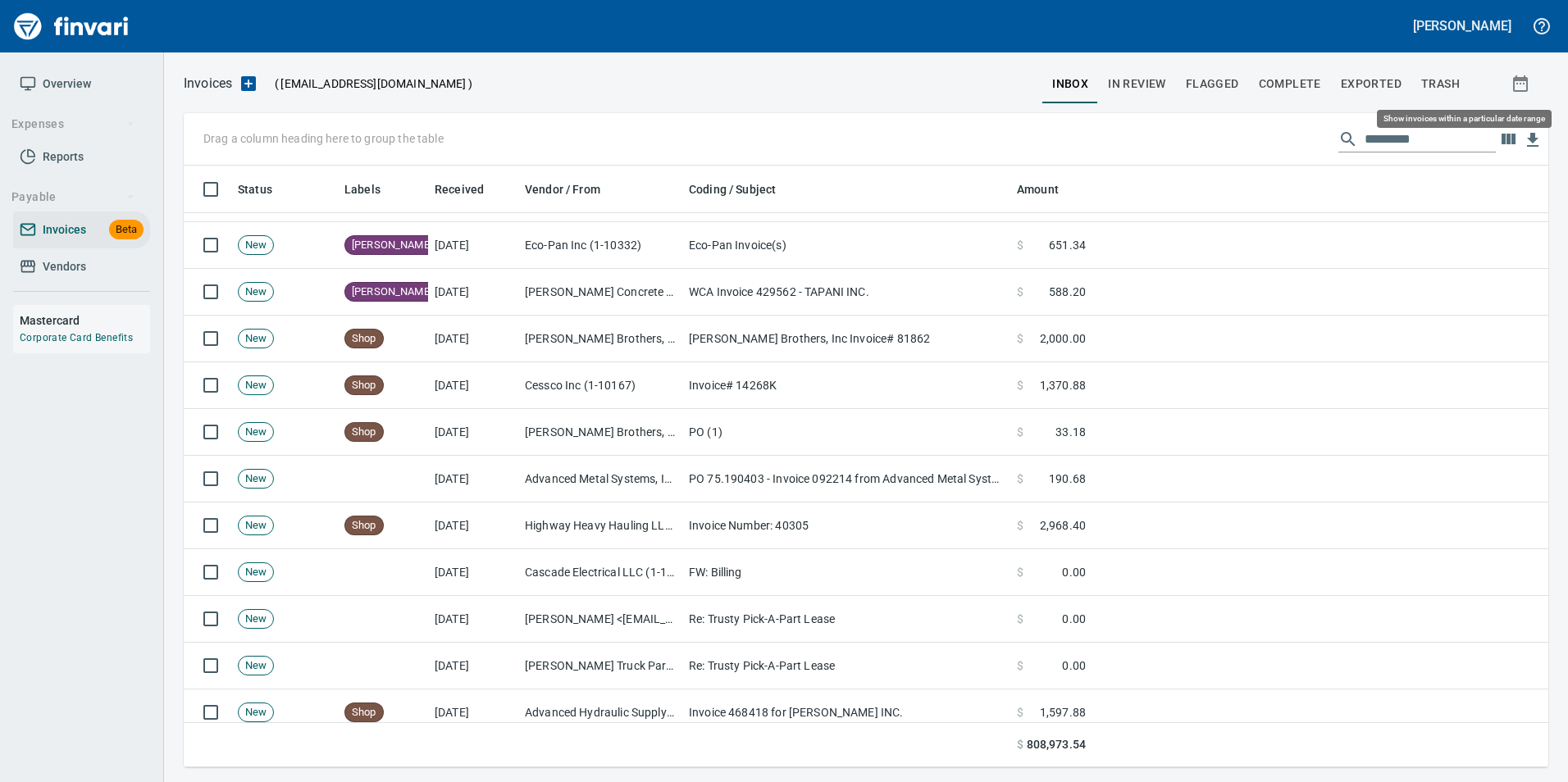
scroll to position [589, 1340]
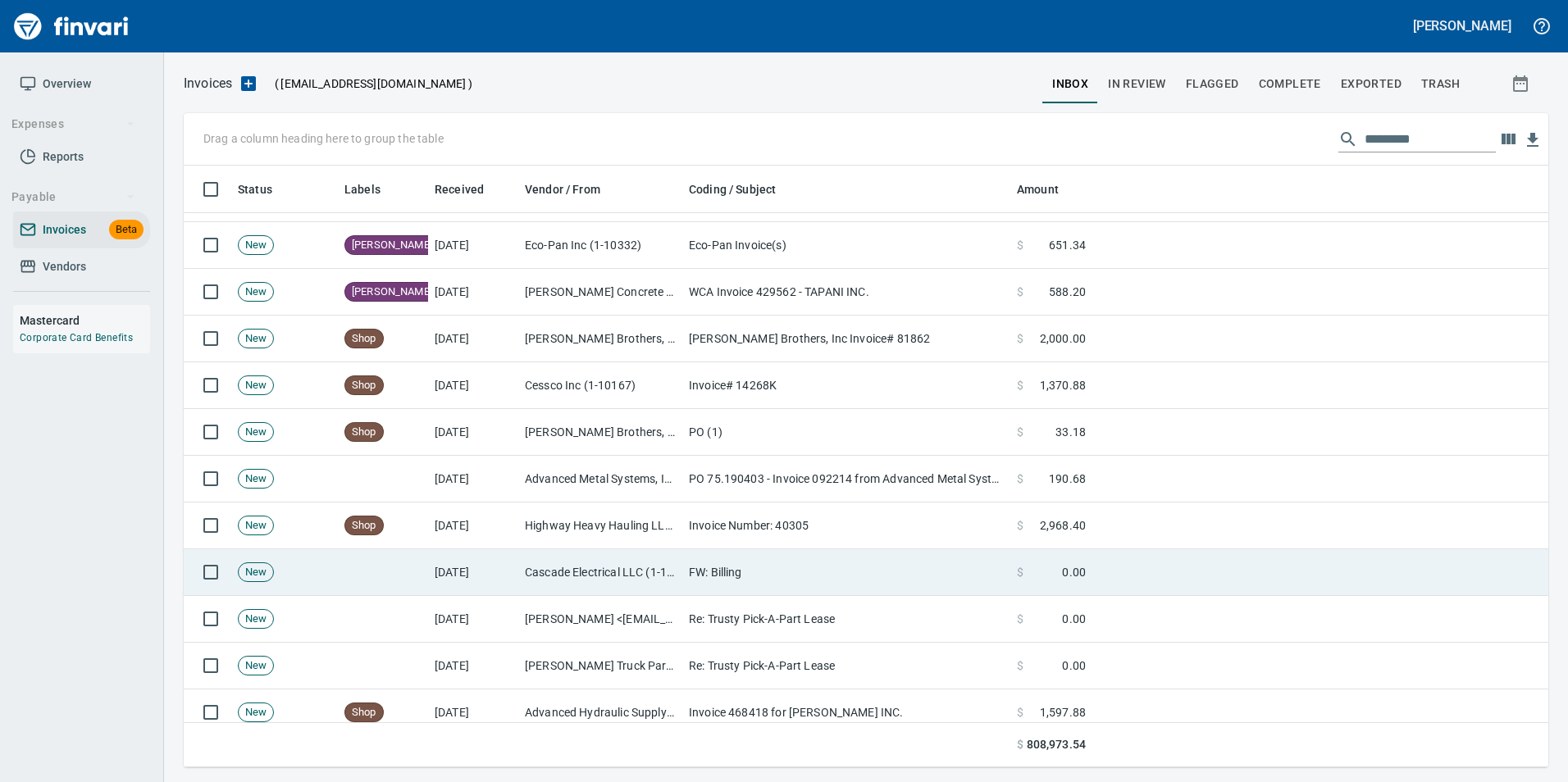
click at [804, 579] on td "FW: Billing" at bounding box center [846, 573] width 328 height 47
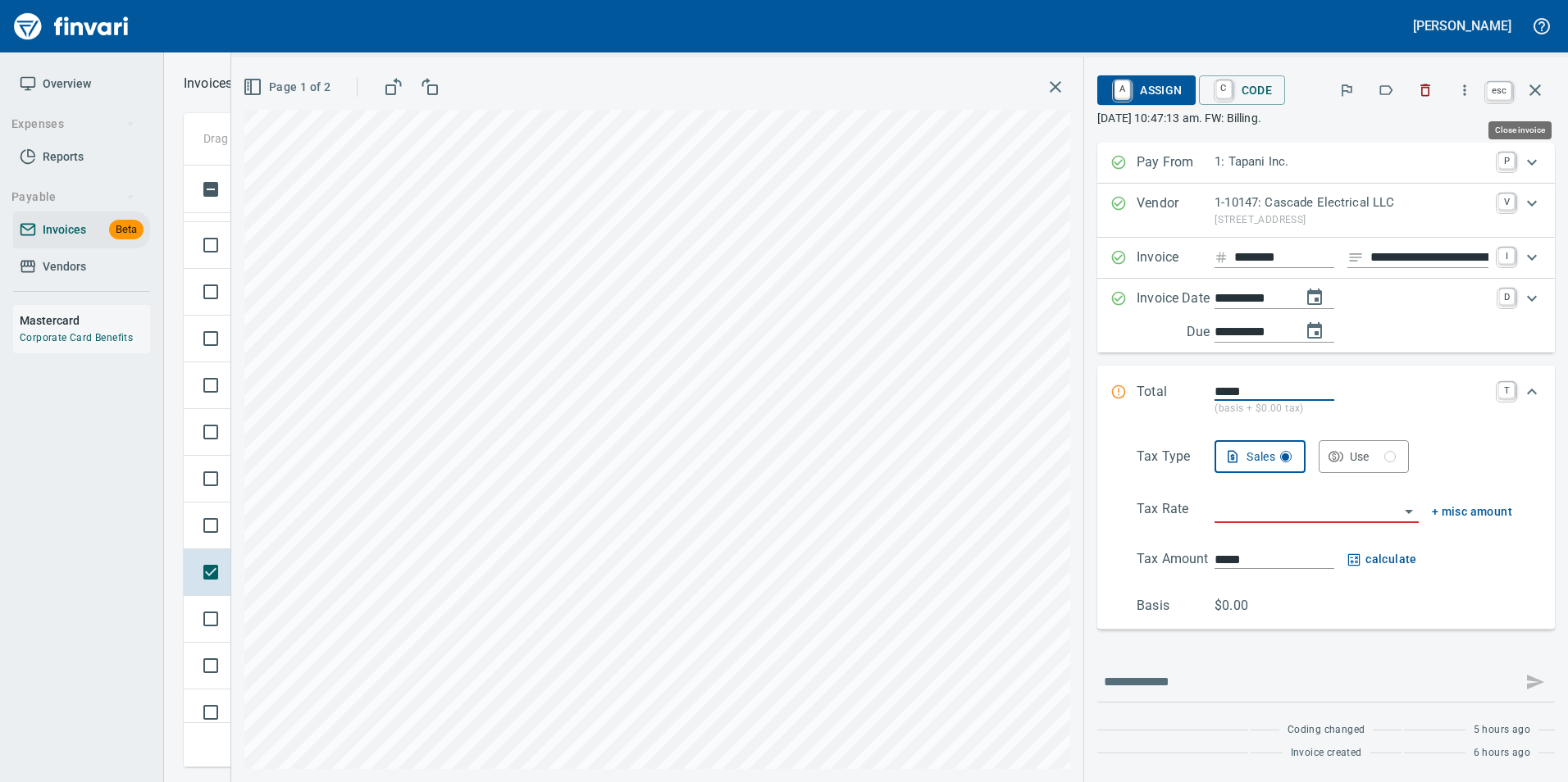
scroll to position [589, 1339]
click at [1540, 88] on icon "button" at bounding box center [1535, 90] width 20 height 20
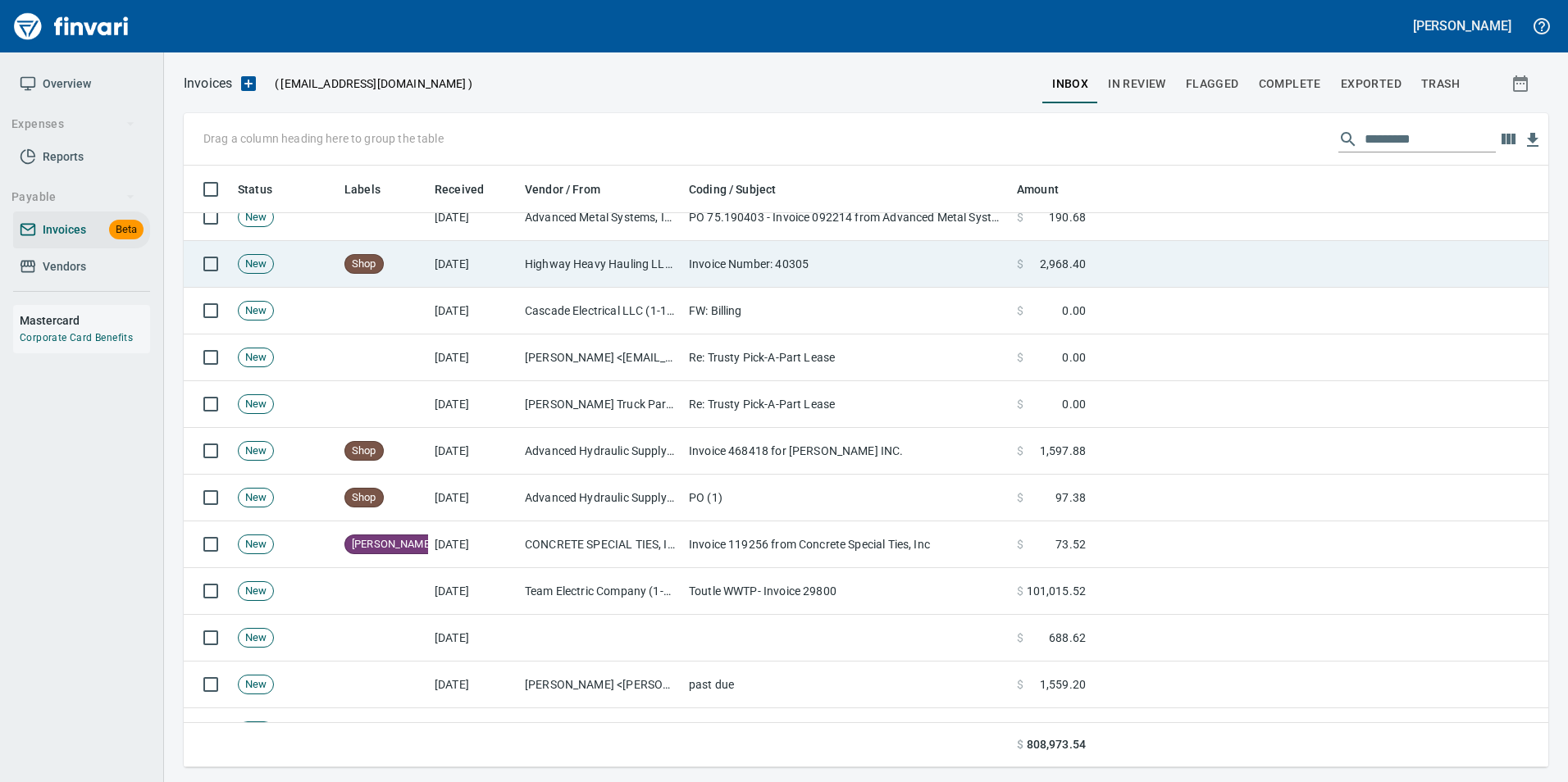
scroll to position [1394, 0]
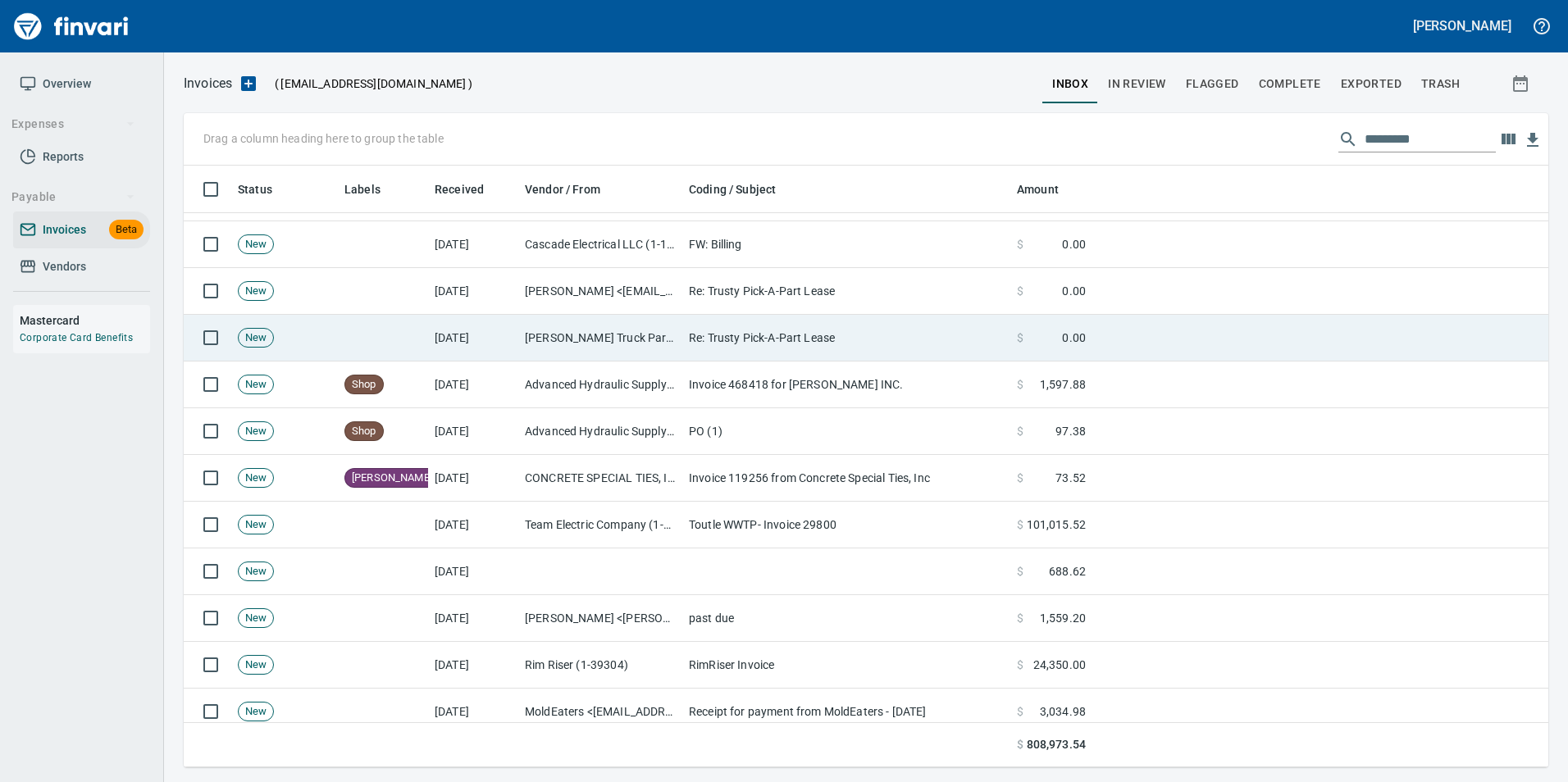
click at [1116, 339] on td at bounding box center [1320, 339] width 456 height 47
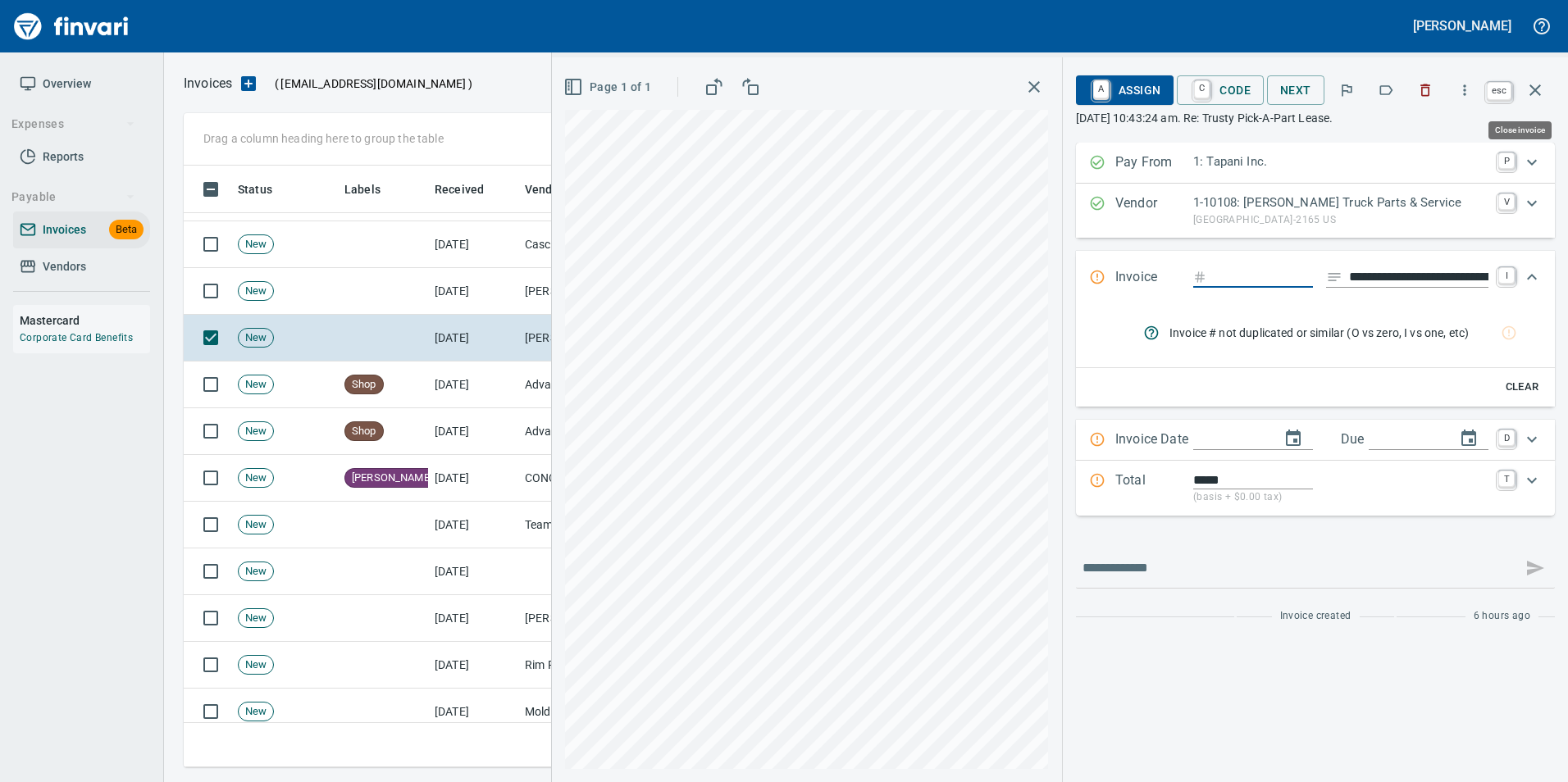
scroll to position [589, 1339]
click at [1430, 86] on icon "button" at bounding box center [1426, 90] width 10 height 13
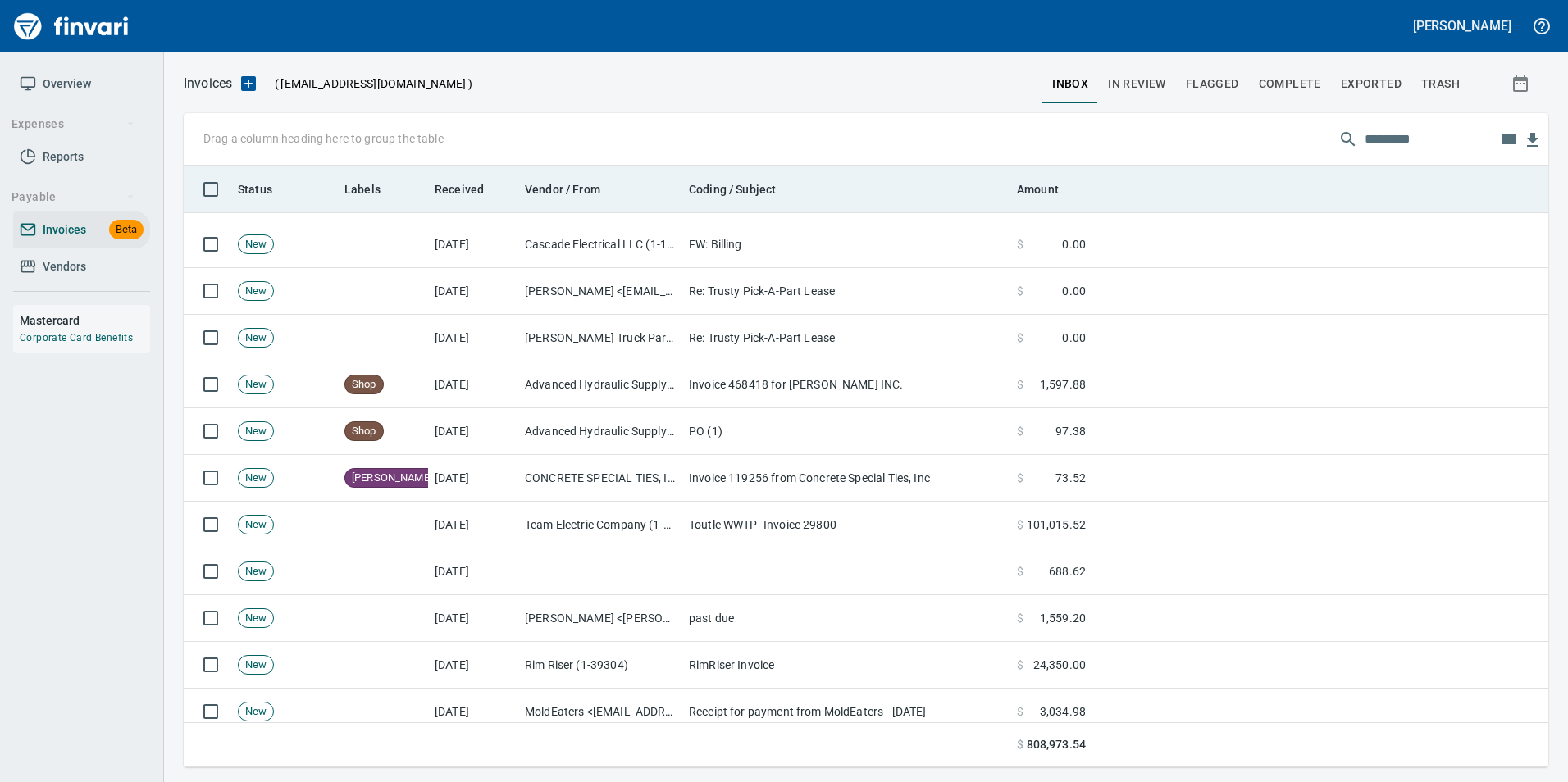
scroll to position [589, 1339]
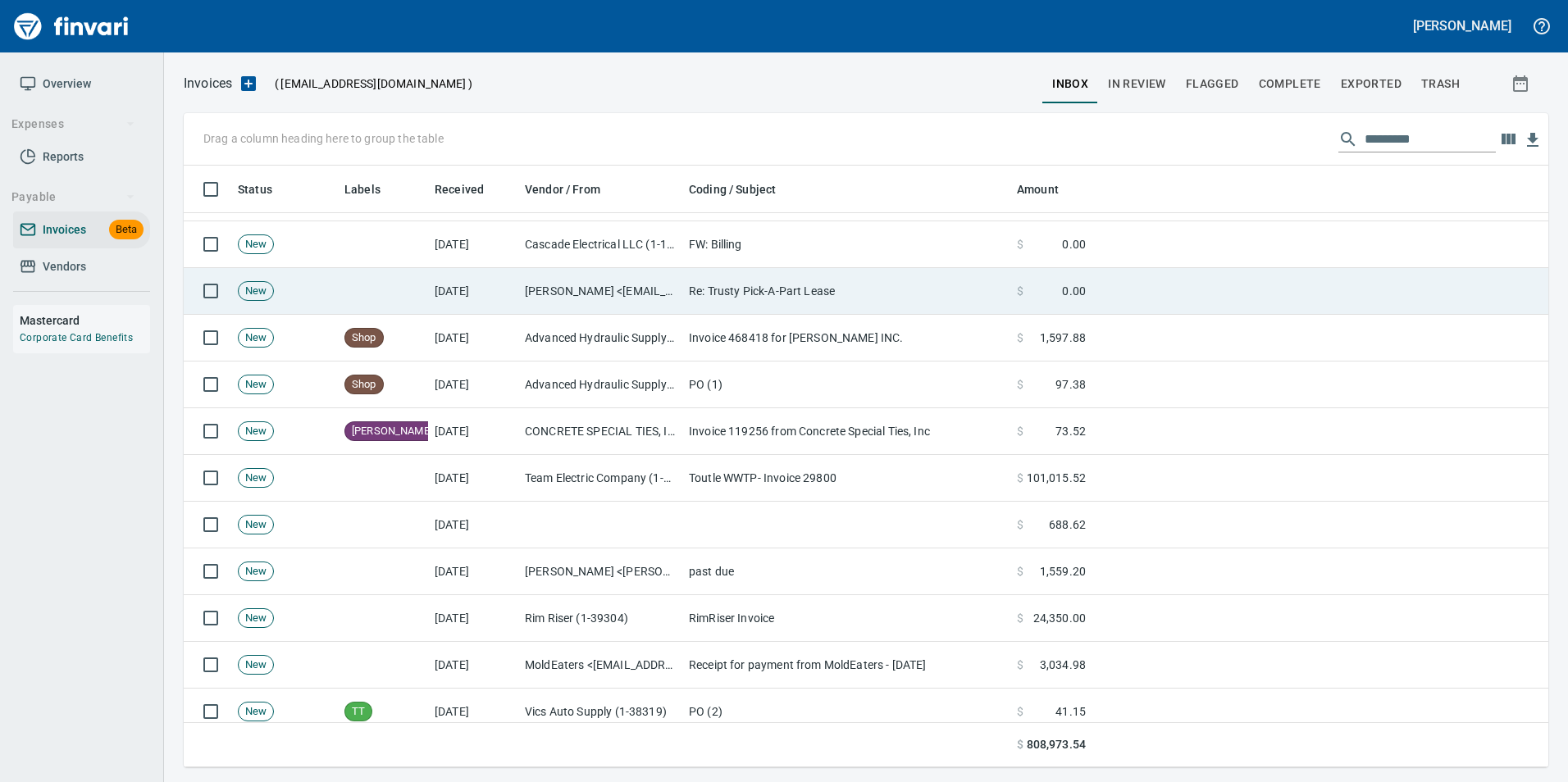
click at [998, 302] on td "Re: Trusty Pick-A-Part Lease" at bounding box center [846, 292] width 328 height 47
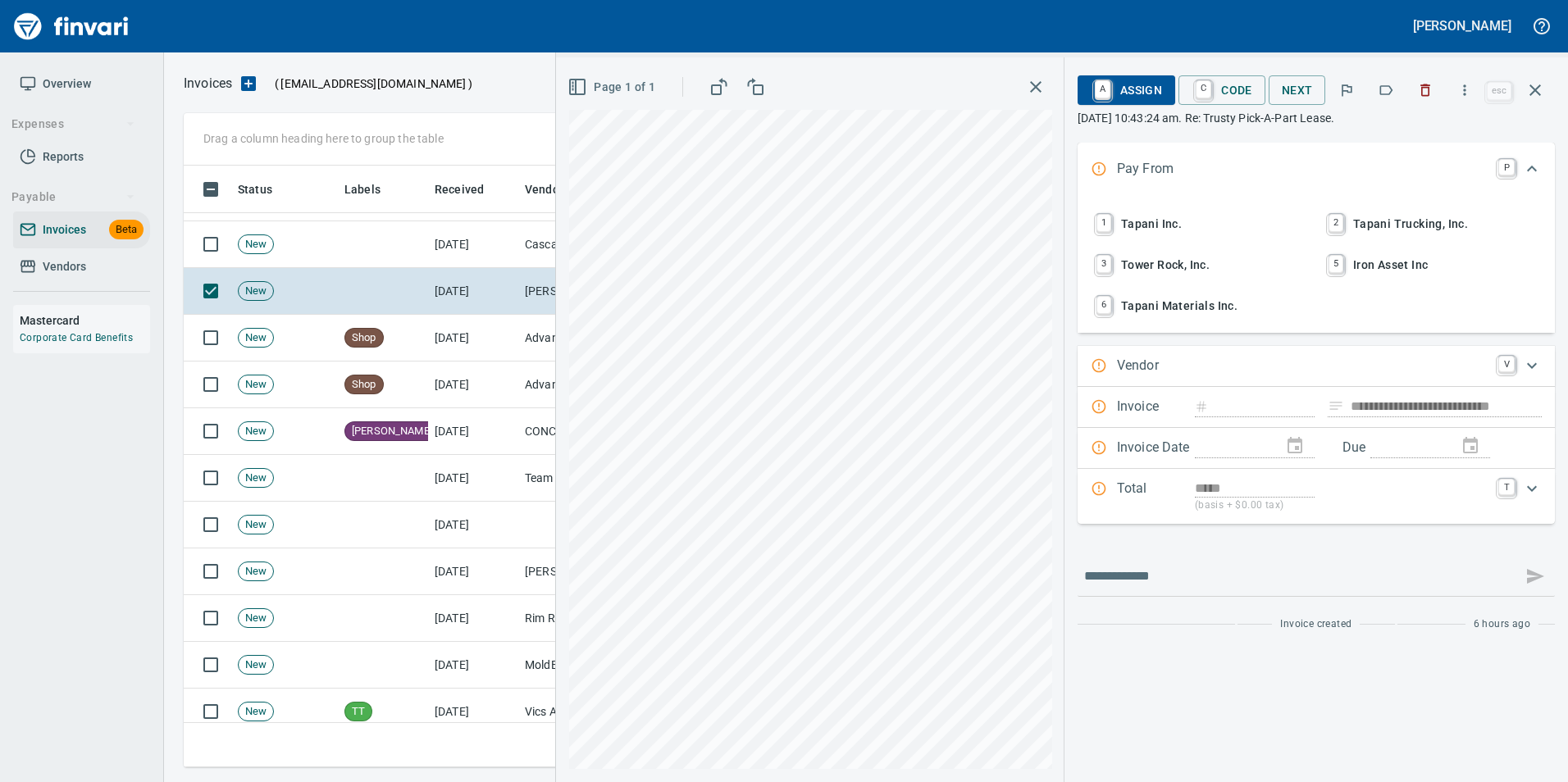
scroll to position [589, 1339]
click at [1427, 91] on icon "button" at bounding box center [1425, 89] width 17 height 17
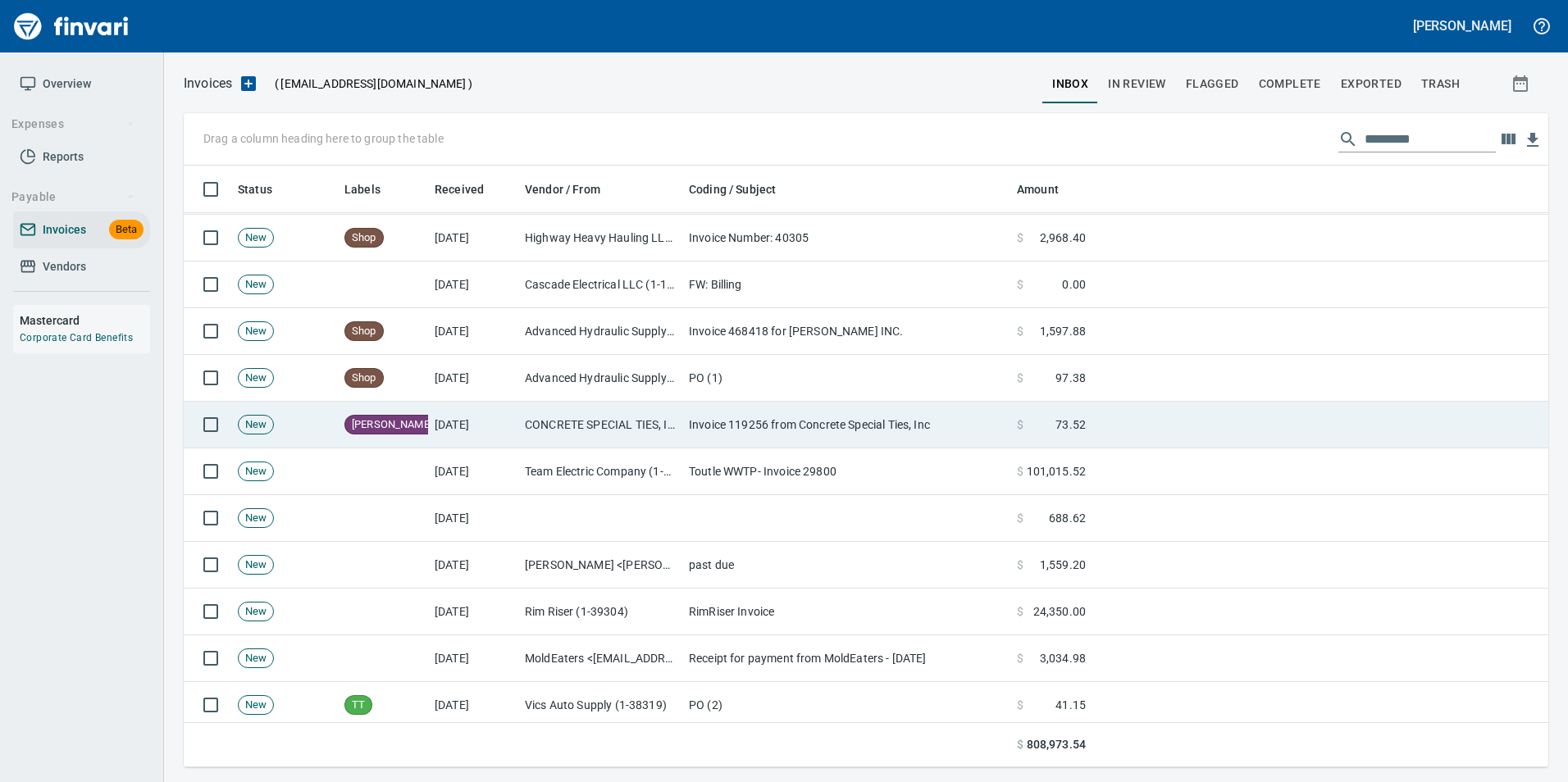
scroll to position [1394, 0]
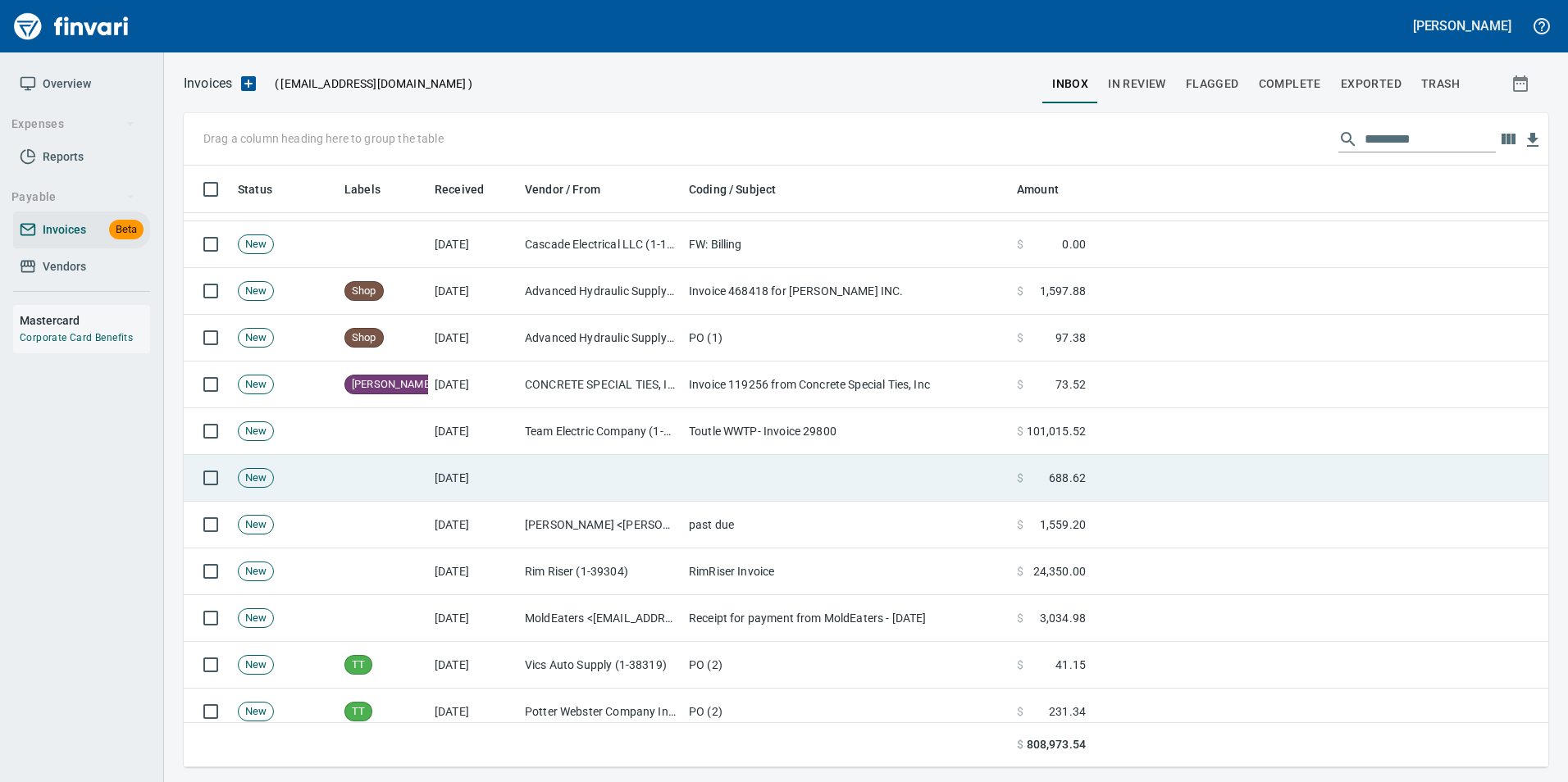
click at [964, 498] on td at bounding box center [846, 478] width 328 height 47
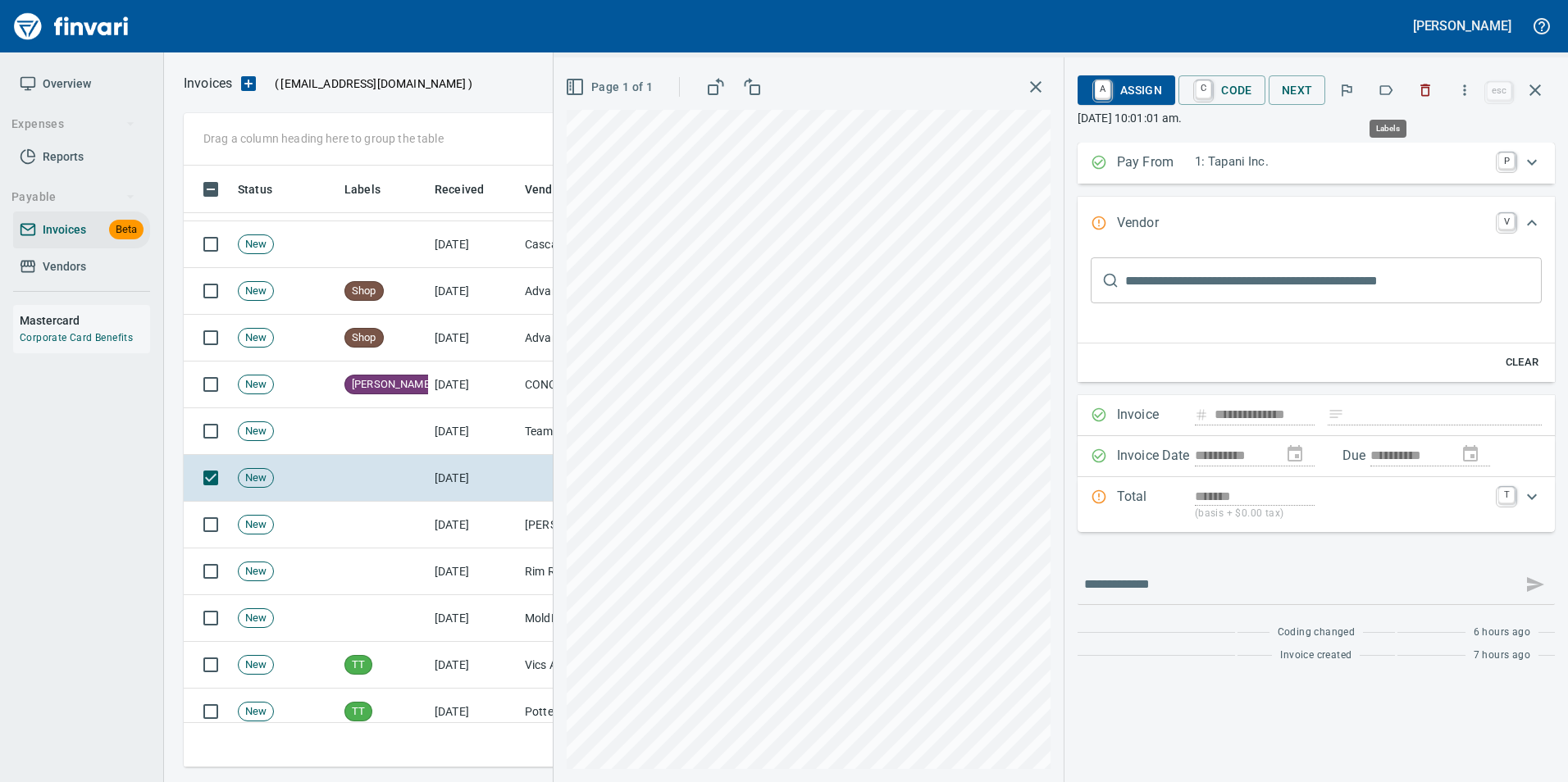
click at [1400, 82] on button "button" at bounding box center [1385, 89] width 36 height 36
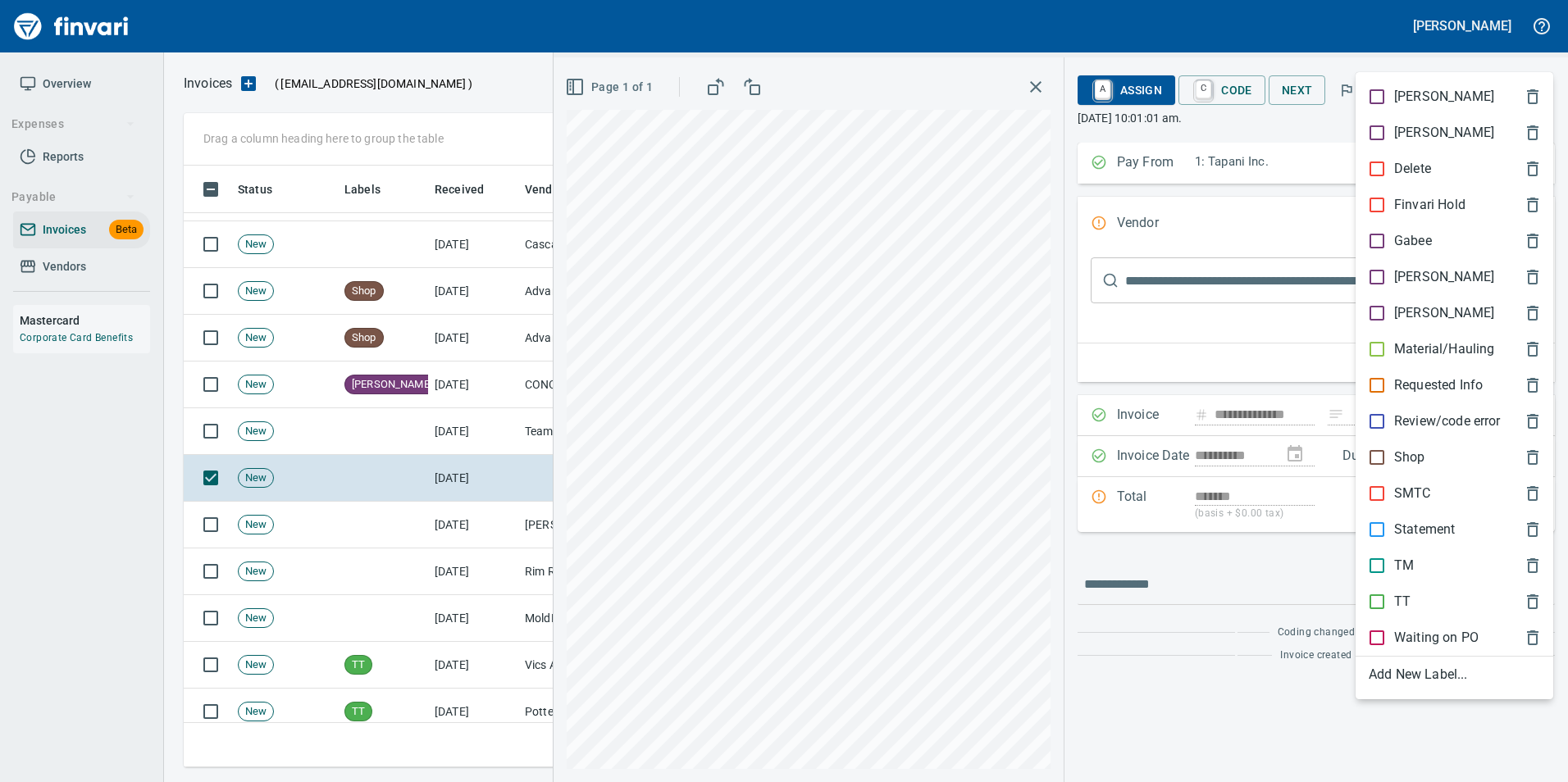
scroll to position [589, 1339]
click at [1416, 457] on p "Shop" at bounding box center [1410, 458] width 31 height 20
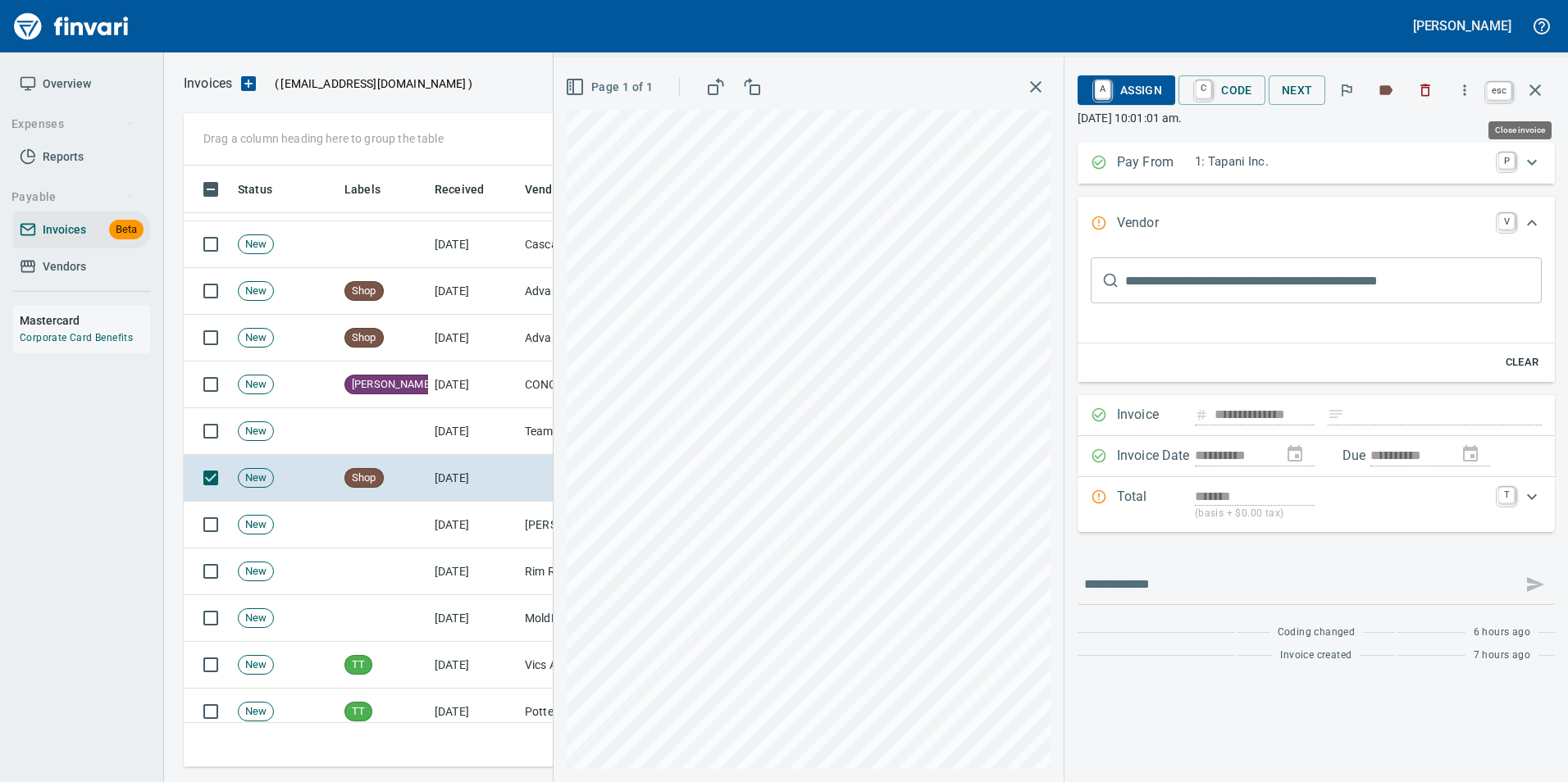
click at [1539, 88] on icon "button" at bounding box center [1535, 90] width 20 height 20
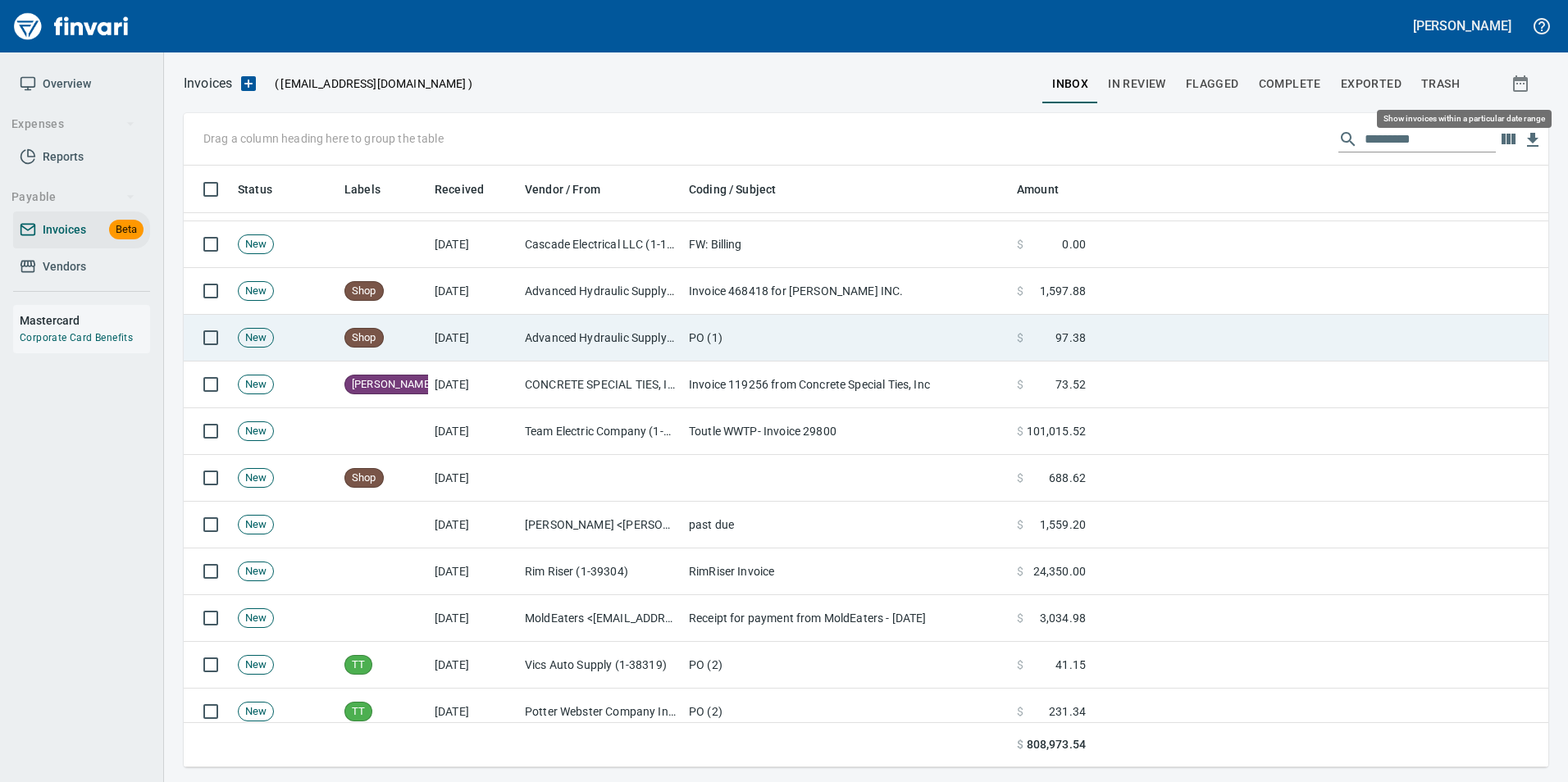
scroll to position [589, 1340]
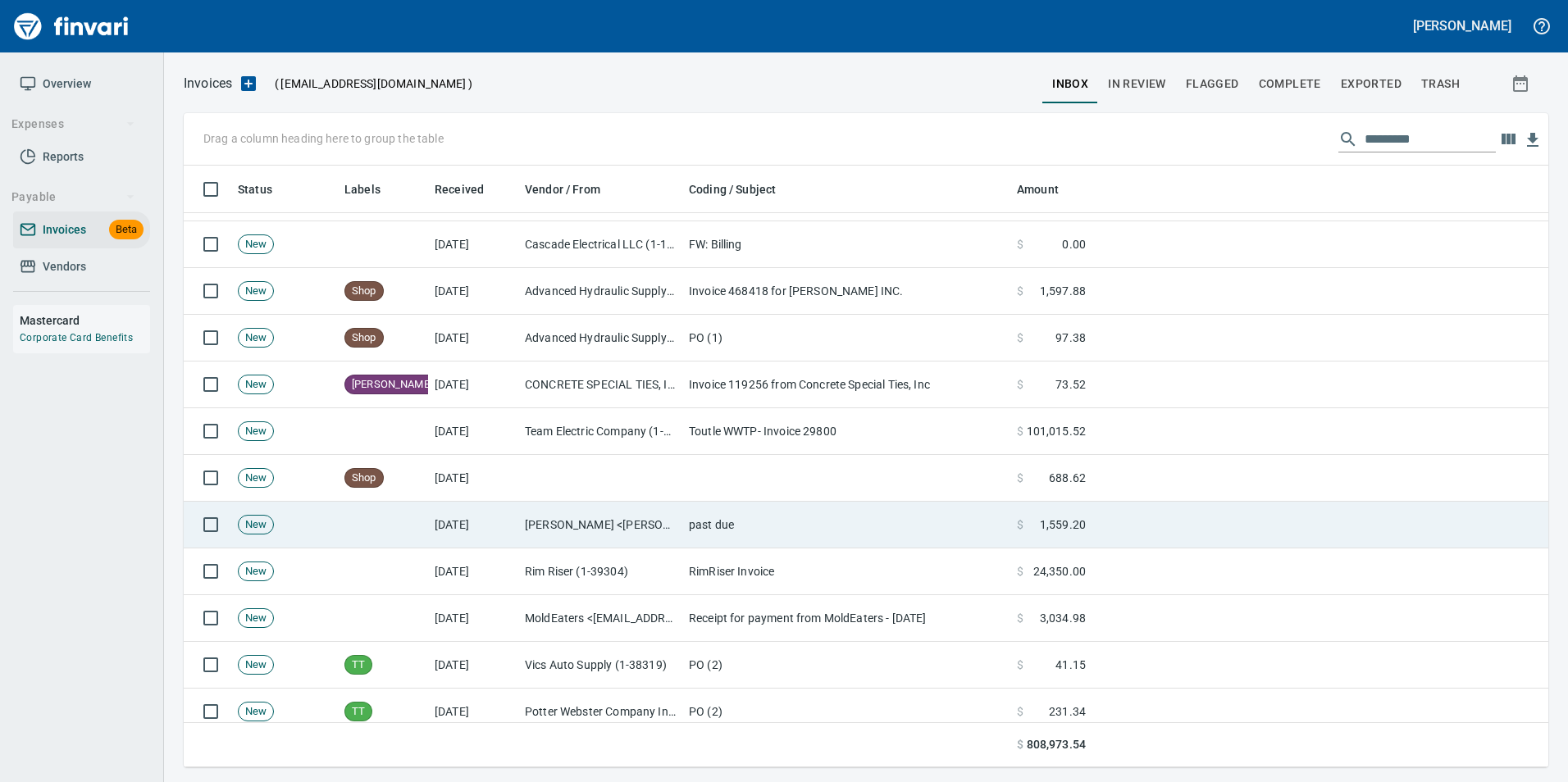
click at [657, 521] on td "[PERSON_NAME] <[PERSON_NAME][EMAIL_ADDRESS][PERSON_NAME][DOMAIN_NAME]>" at bounding box center [600, 526] width 164 height 47
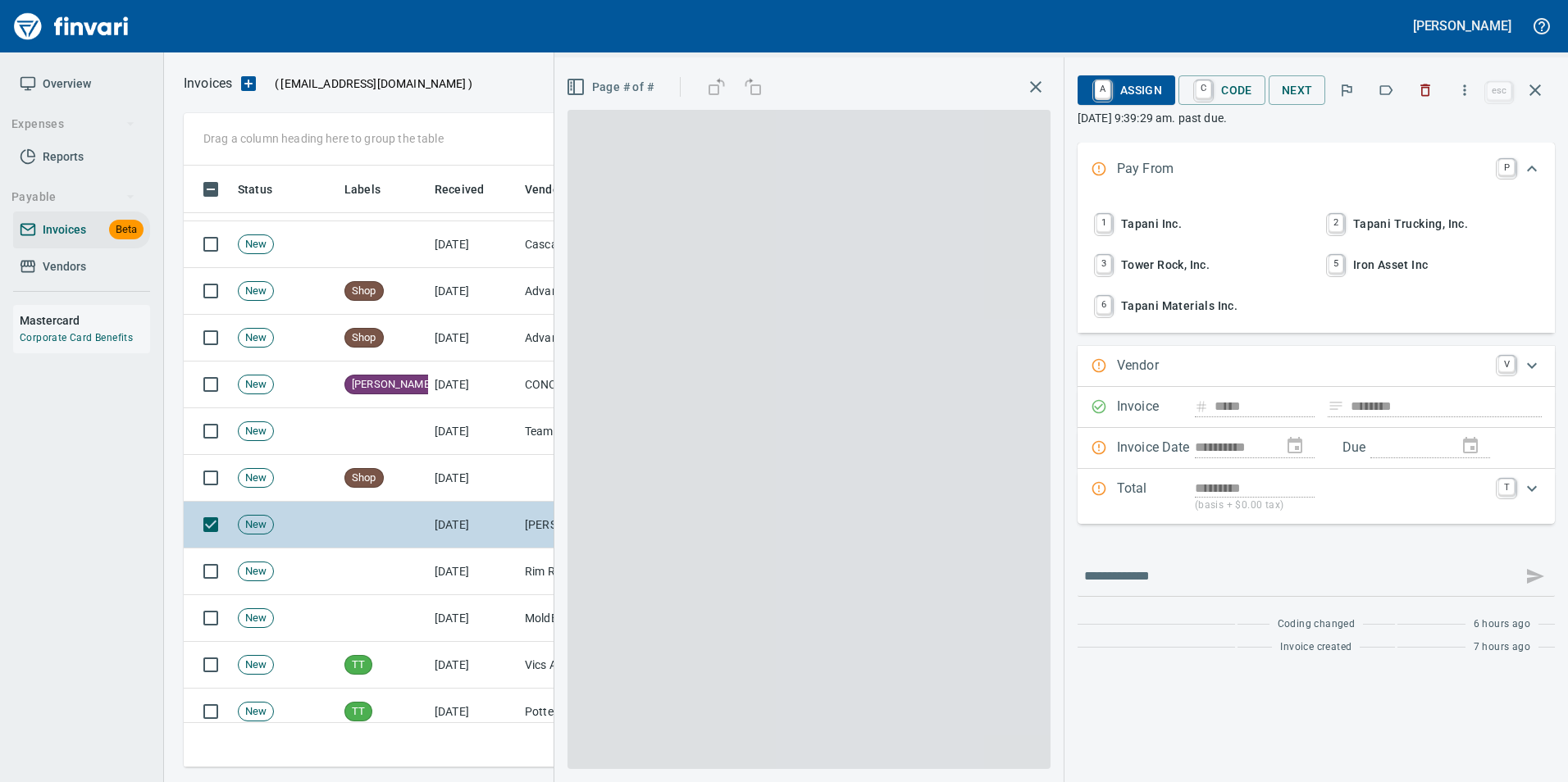
scroll to position [589, 1339]
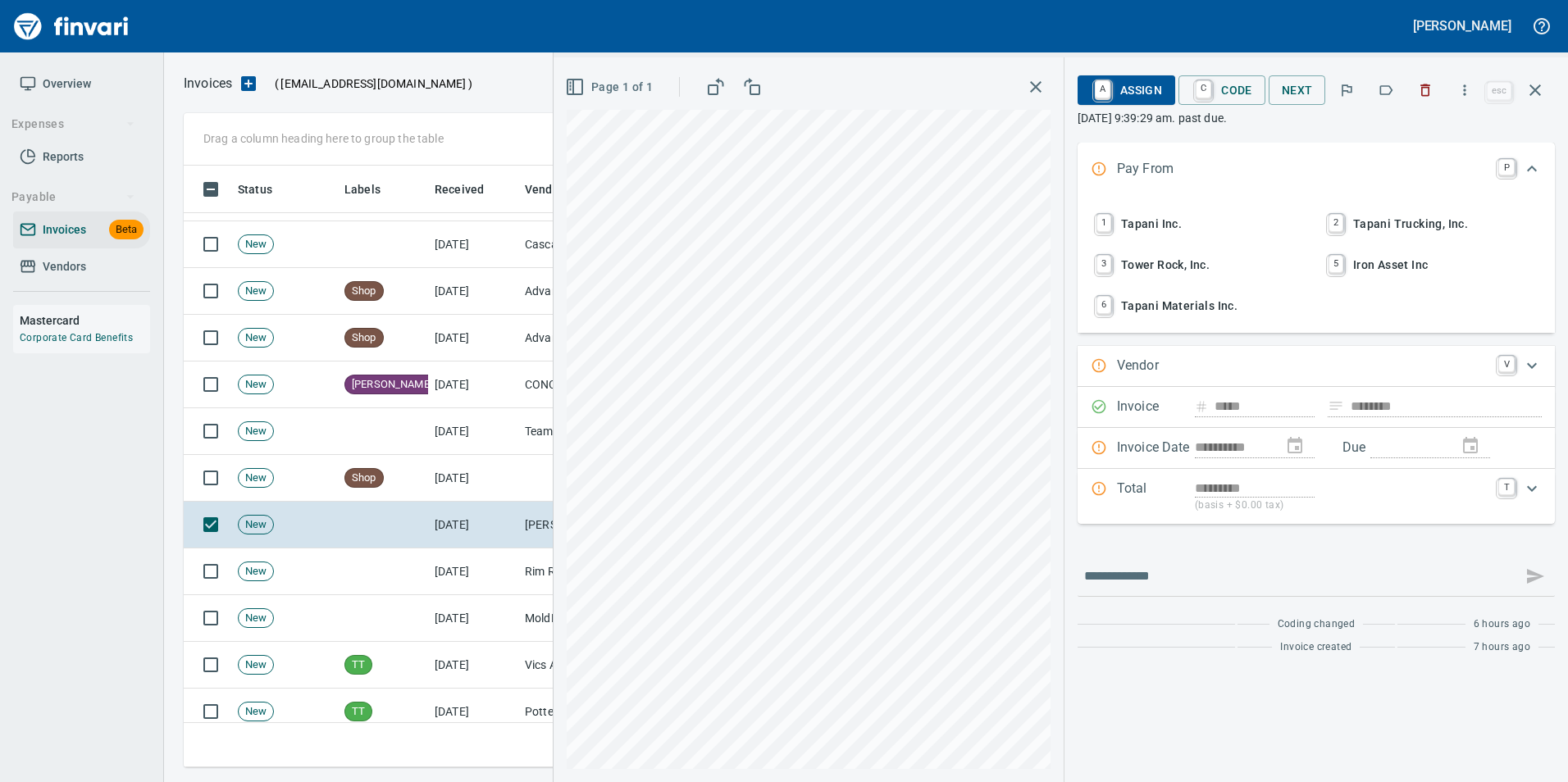
click at [1545, 96] on button "button" at bounding box center [1535, 90] width 39 height 39
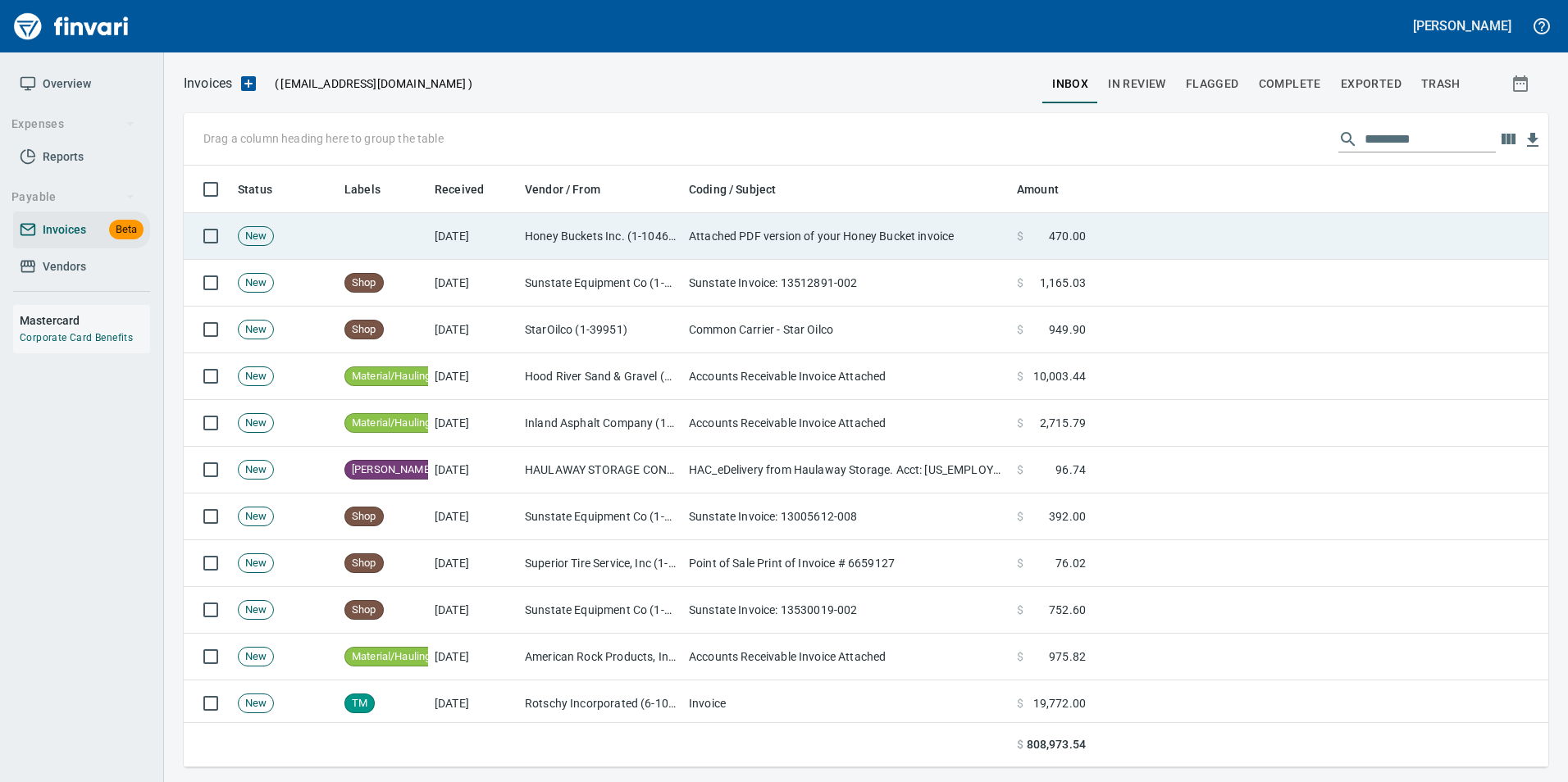
click at [716, 231] on td "Attached PDF version of your Honey Bucket invoice" at bounding box center [846, 237] width 328 height 47
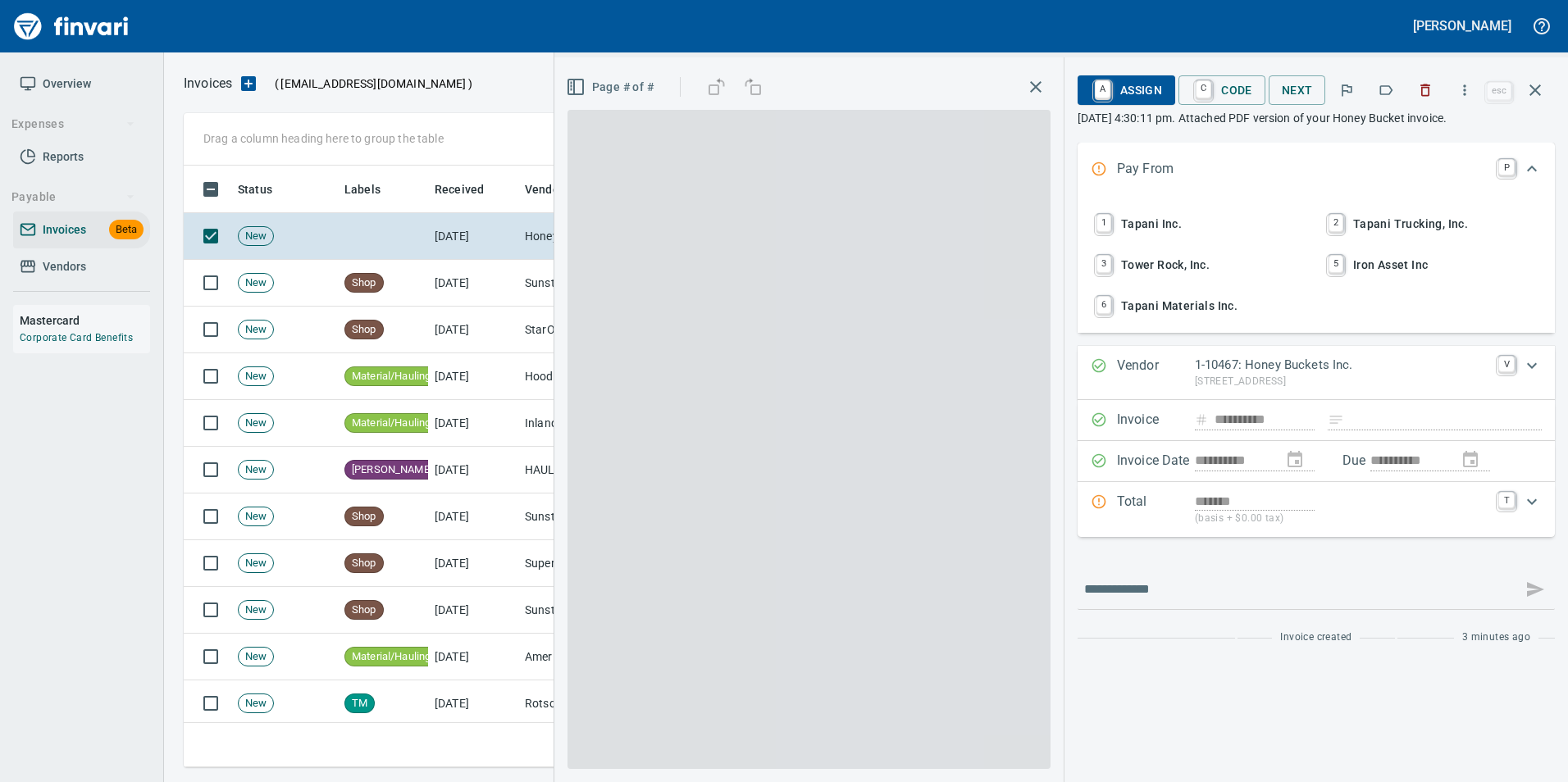
scroll to position [589, 1339]
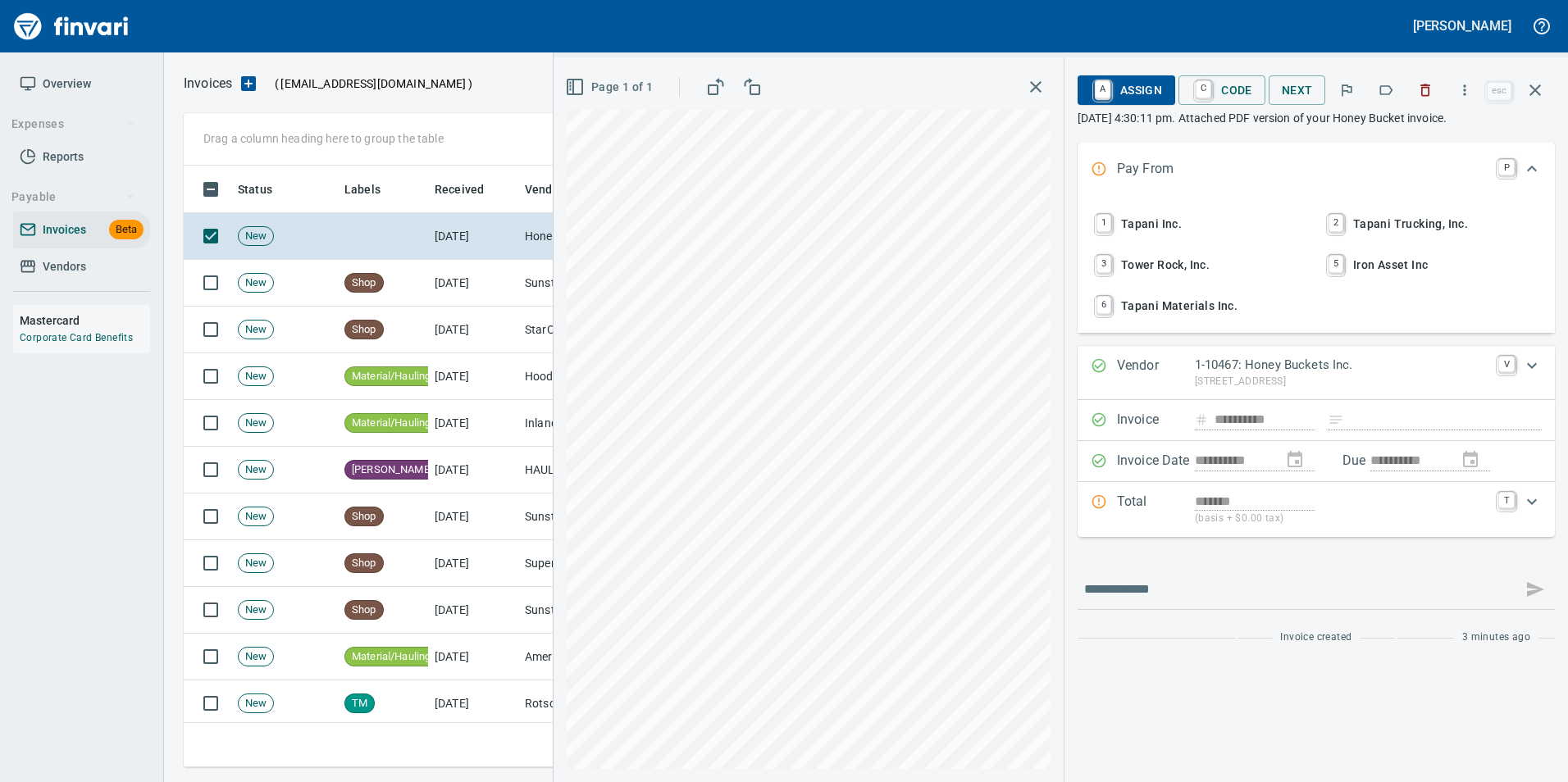
click at [1384, 91] on icon "button" at bounding box center [1385, 89] width 17 height 17
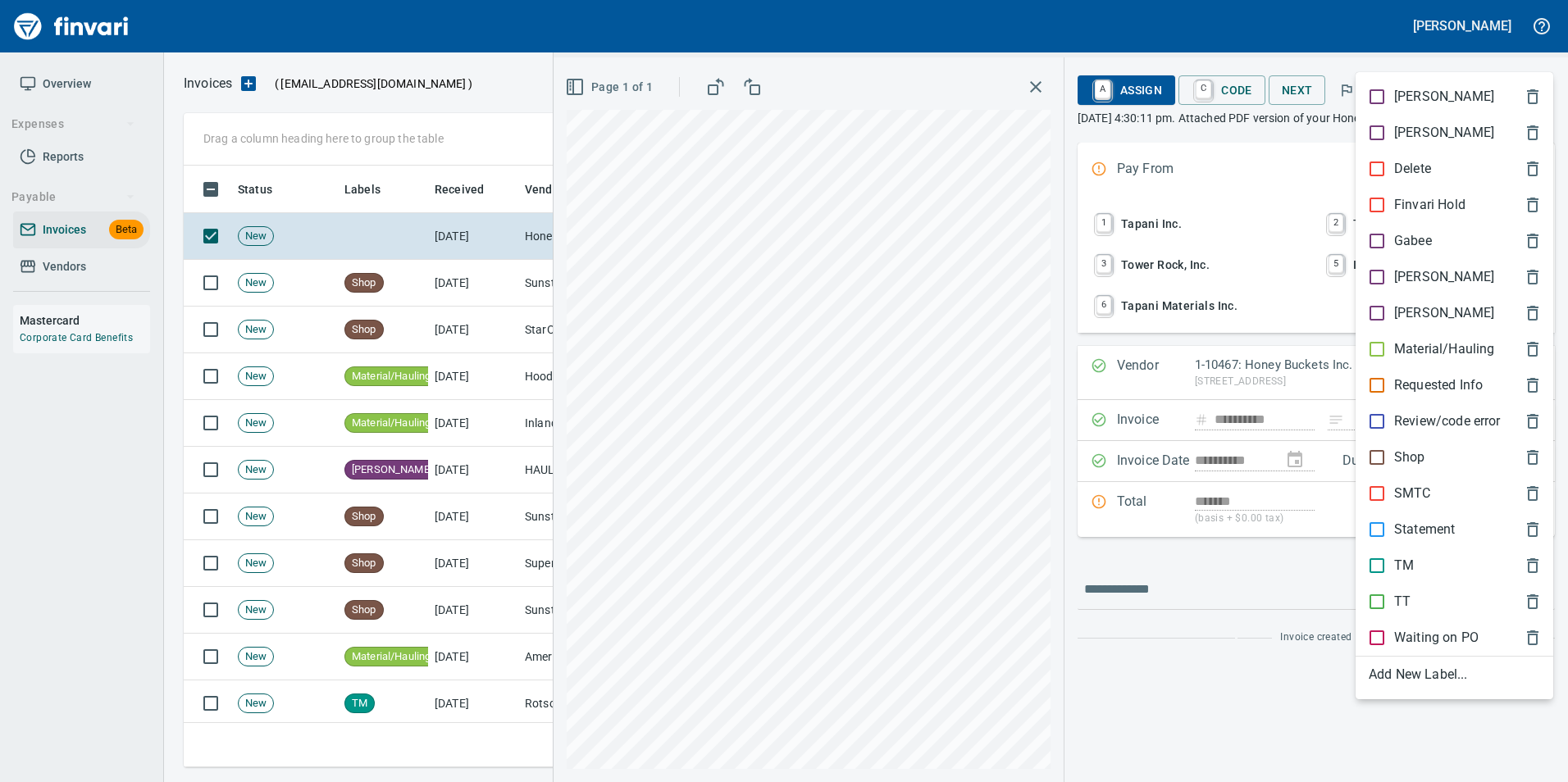
click at [1419, 265] on div "[PERSON_NAME]" at bounding box center [1454, 277] width 197 height 36
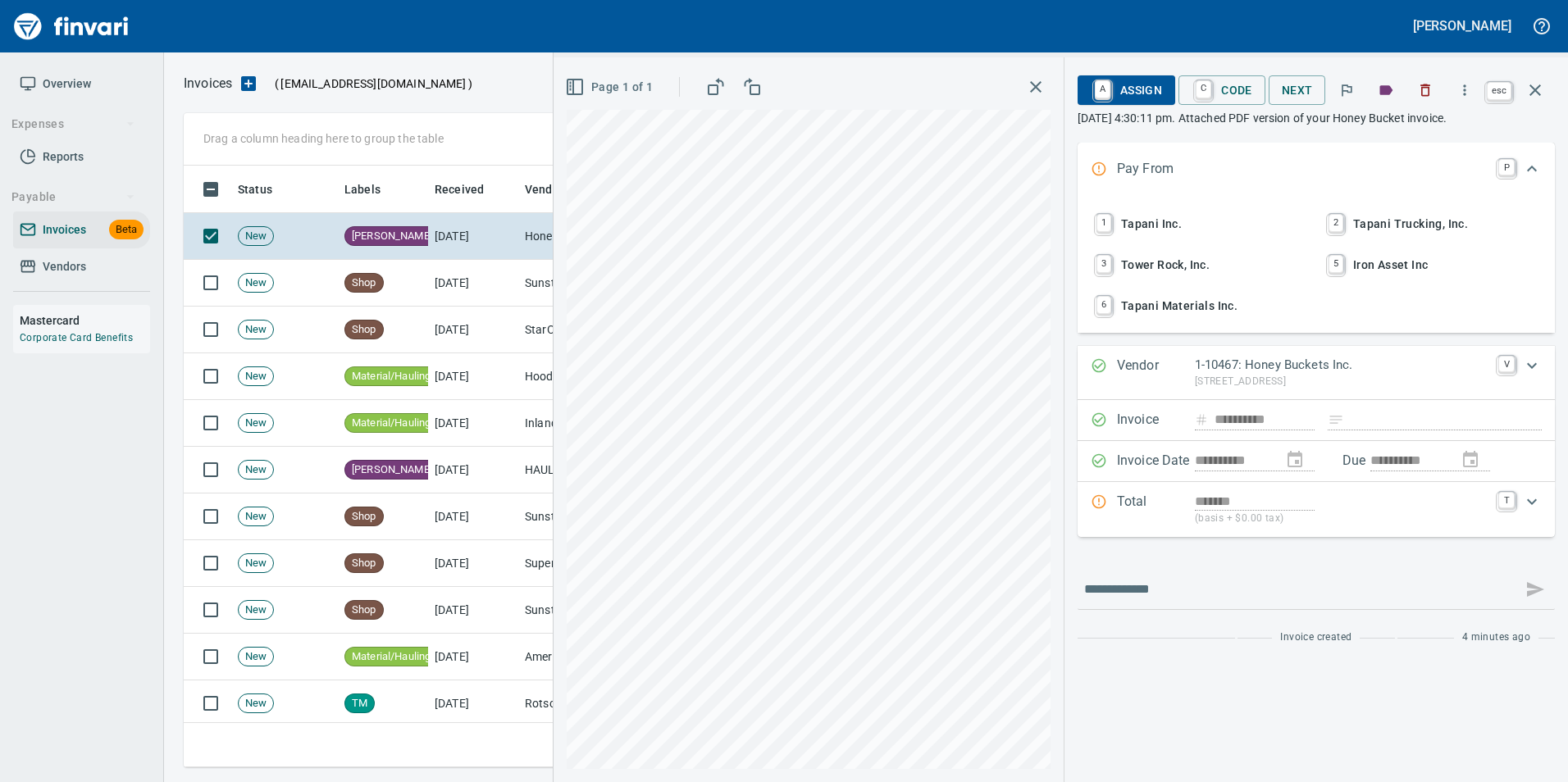
click at [1534, 91] on icon "button" at bounding box center [1536, 90] width 12 height 12
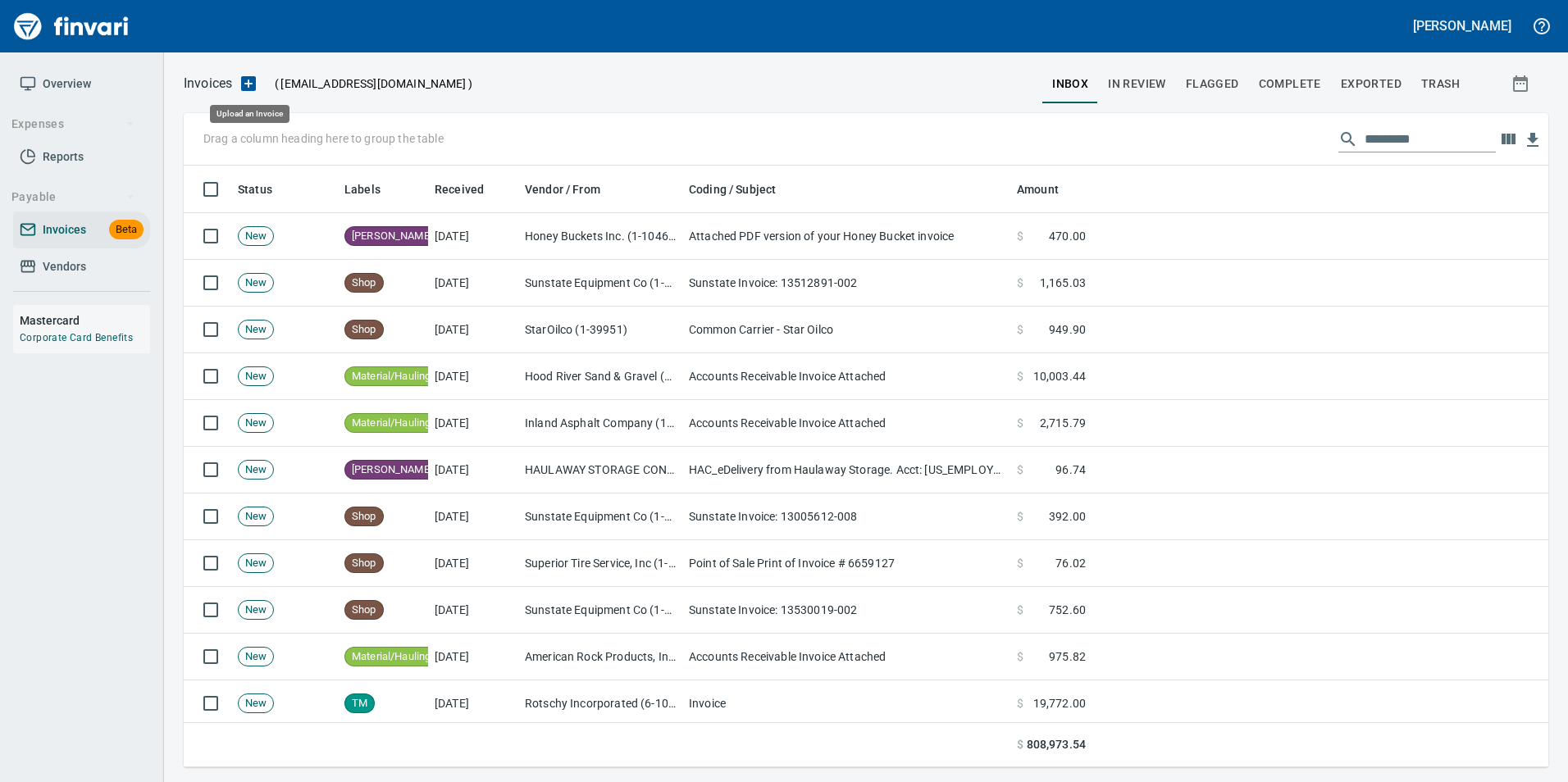
scroll to position [589, 1340]
click at [255, 83] on icon "button" at bounding box center [248, 84] width 15 height 15
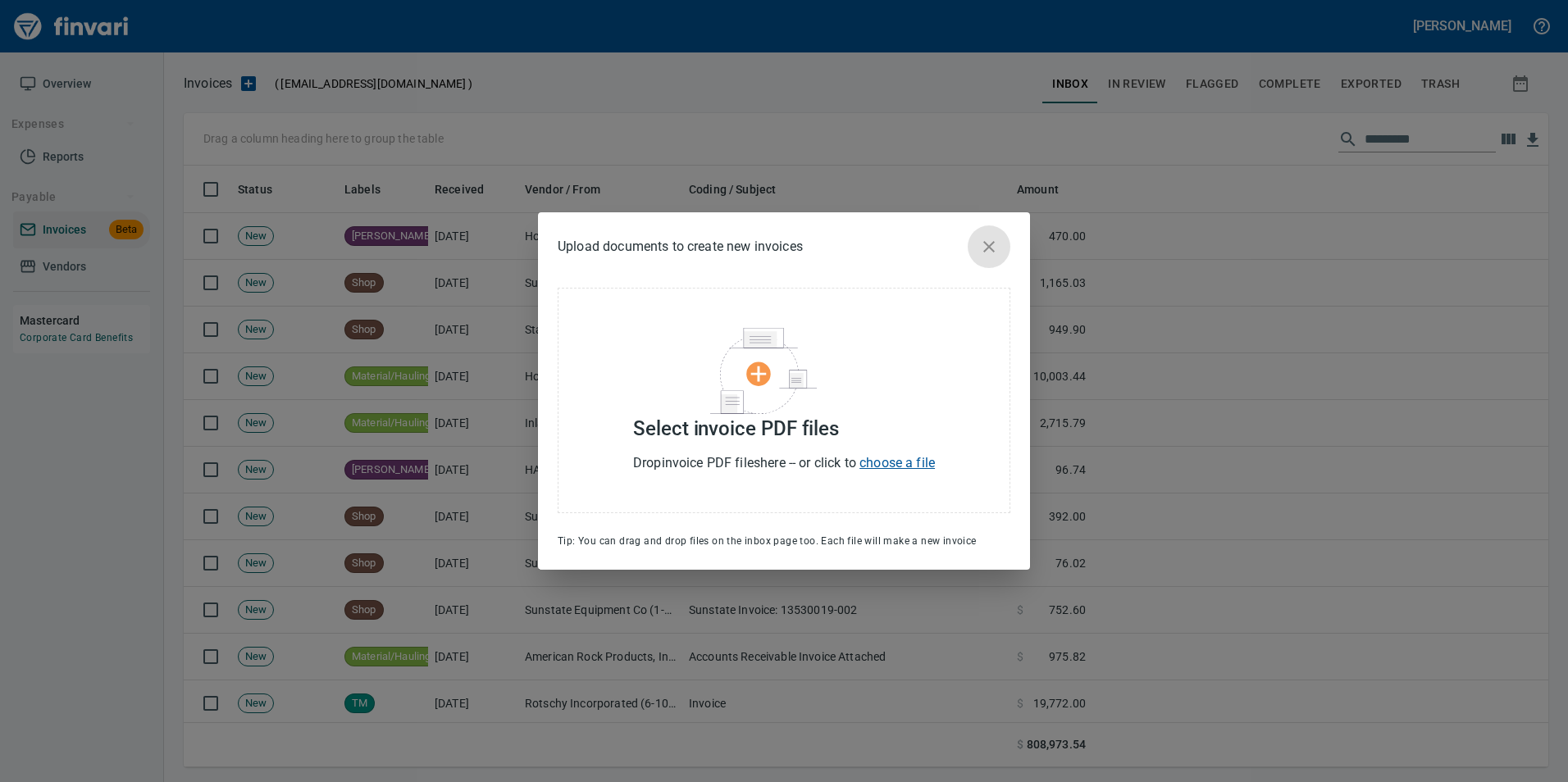
click at [992, 245] on icon "close" at bounding box center [989, 247] width 12 height 12
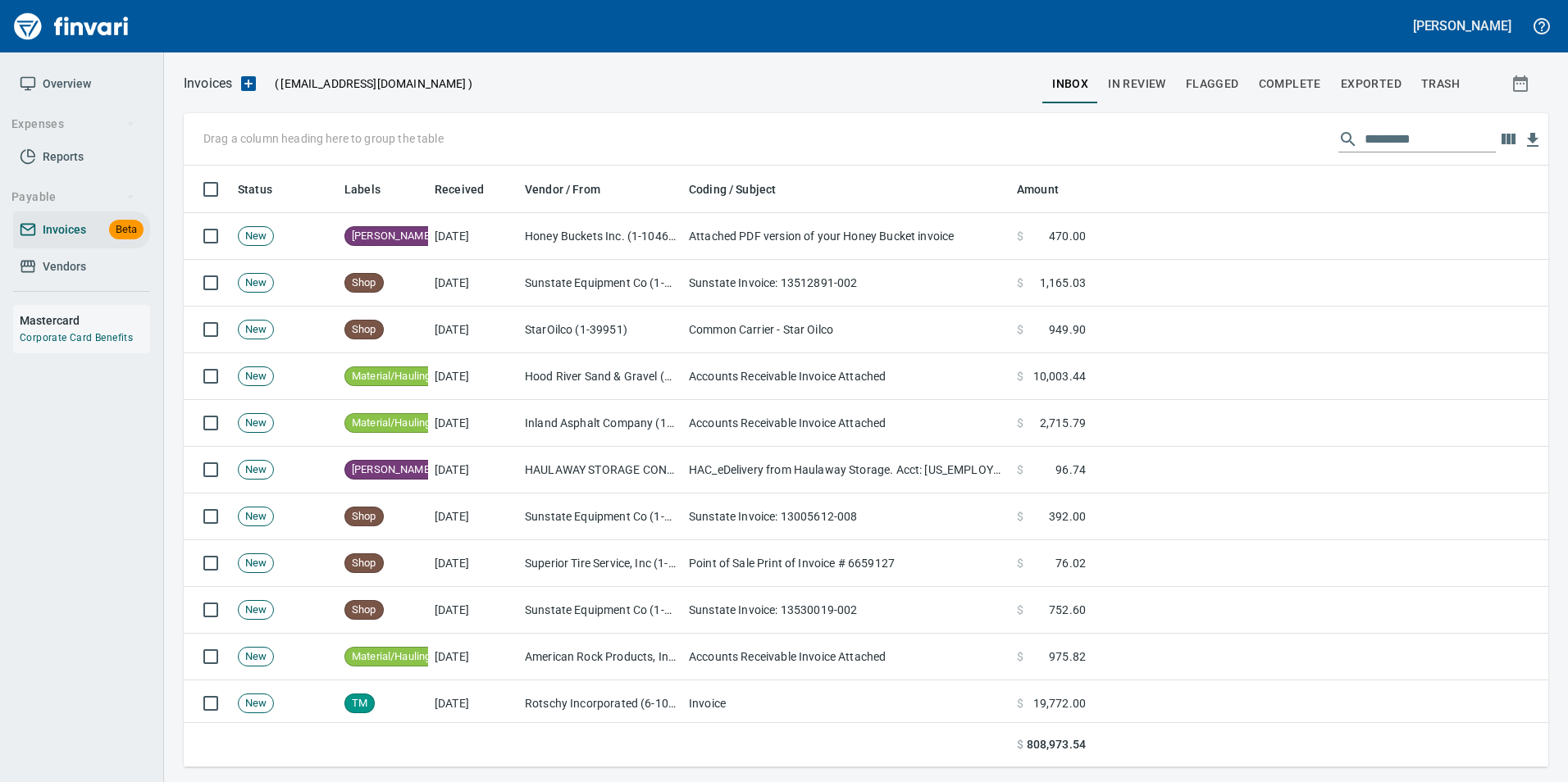
click at [244, 88] on icon "button" at bounding box center [248, 84] width 15 height 15
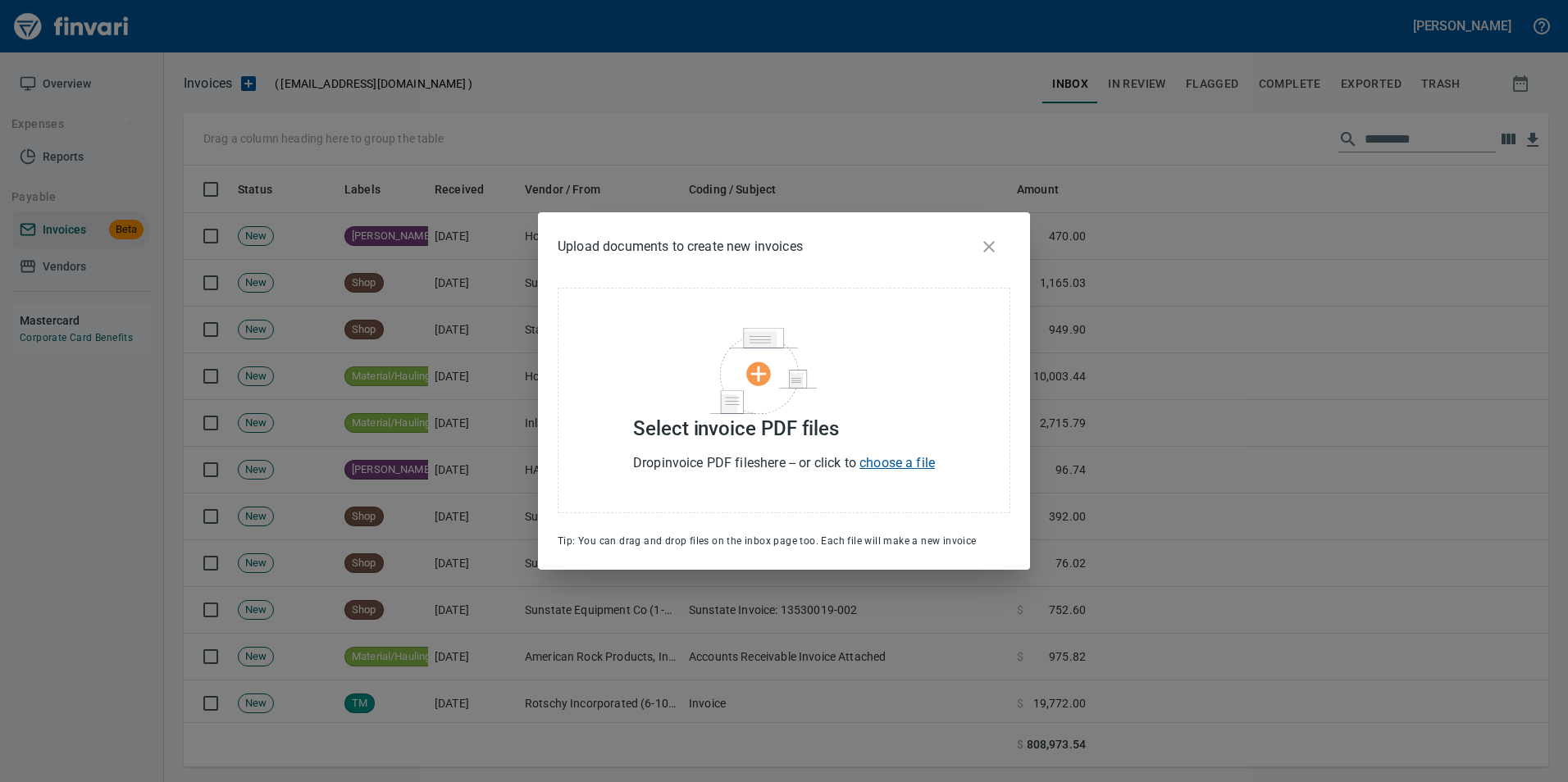
click at [989, 242] on icon "close" at bounding box center [989, 247] width 20 height 20
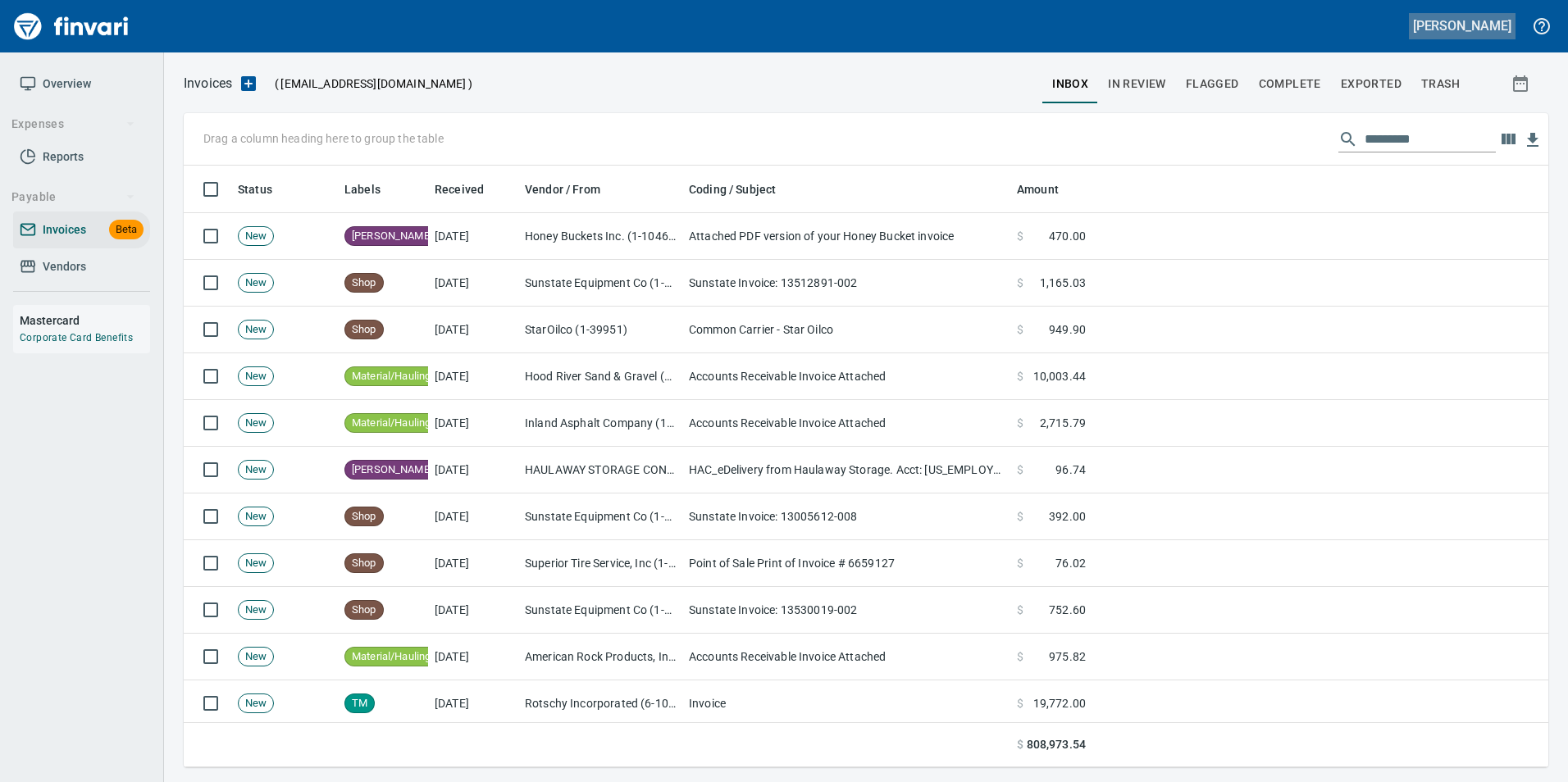
click at [1481, 23] on h5 "[PERSON_NAME]" at bounding box center [1462, 27] width 98 height 18
drag, startPoint x: 1336, startPoint y: 45, endPoint x: 1440, endPoint y: 23, distance: 106.3
click at [1354, 37] on div at bounding box center [784, 391] width 1568 height 782
click at [1372, 132] on input "text" at bounding box center [1430, 140] width 132 height 27
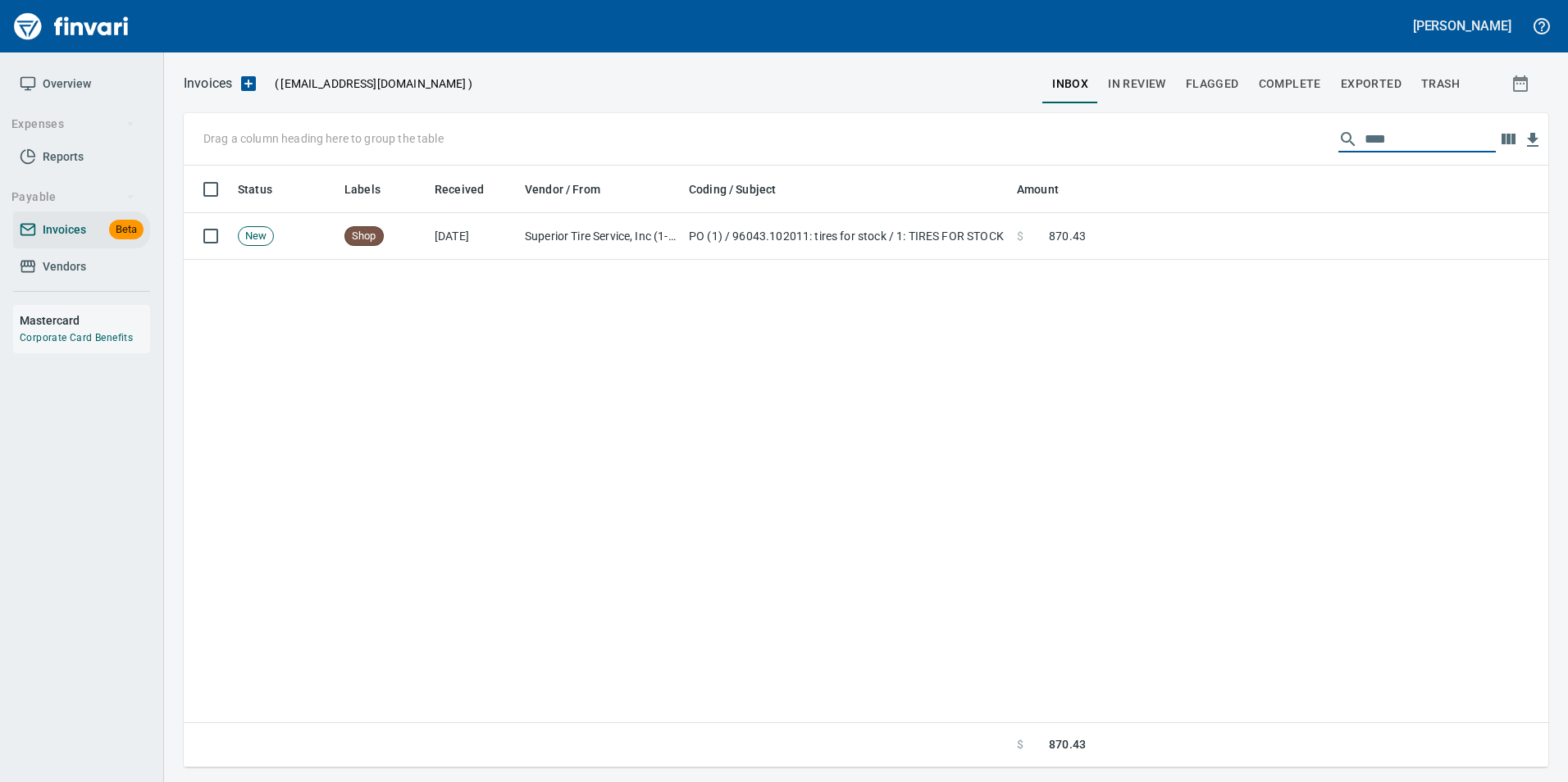
type input "****"
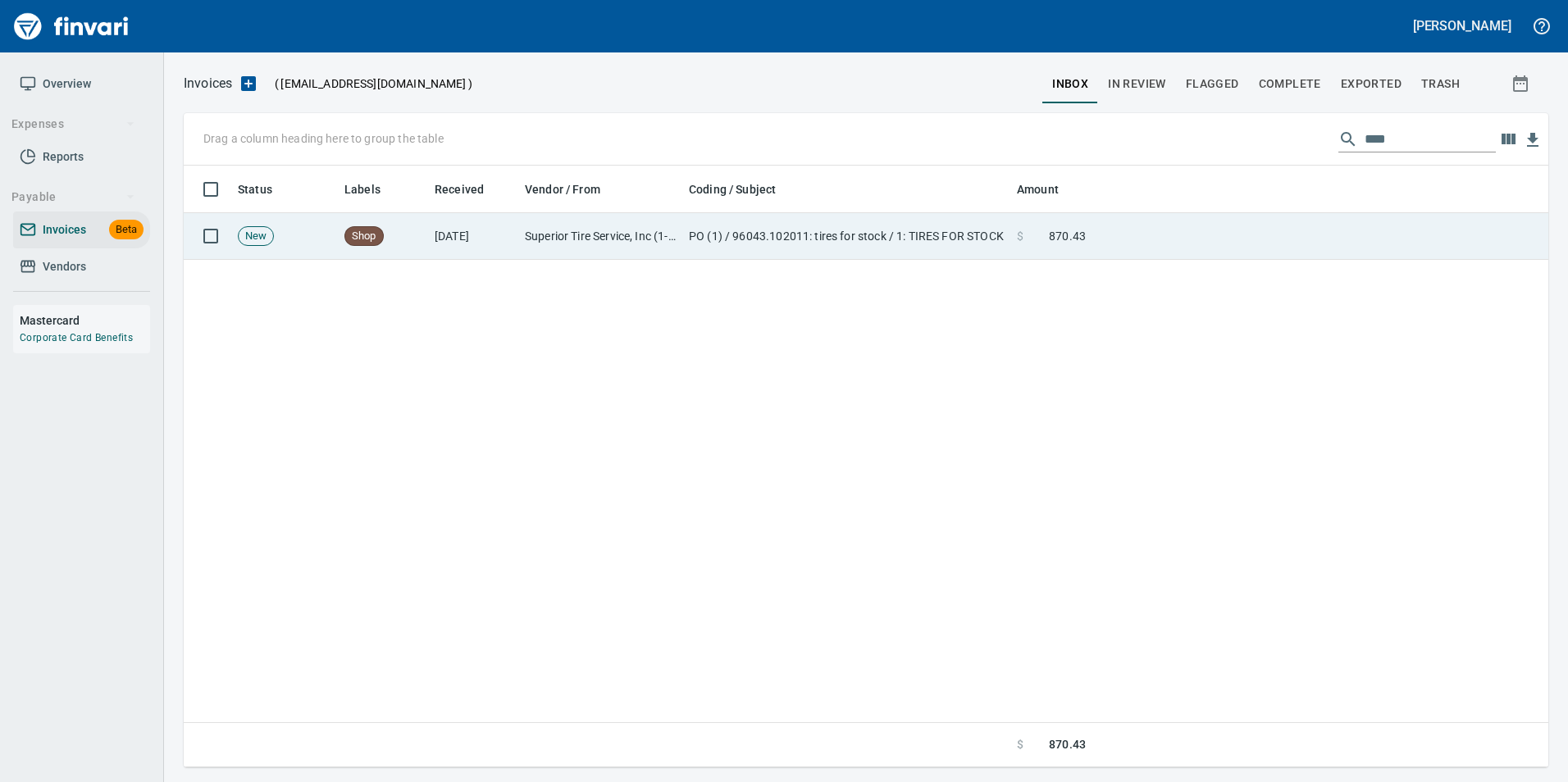
click at [1169, 236] on td at bounding box center [1320, 237] width 456 height 47
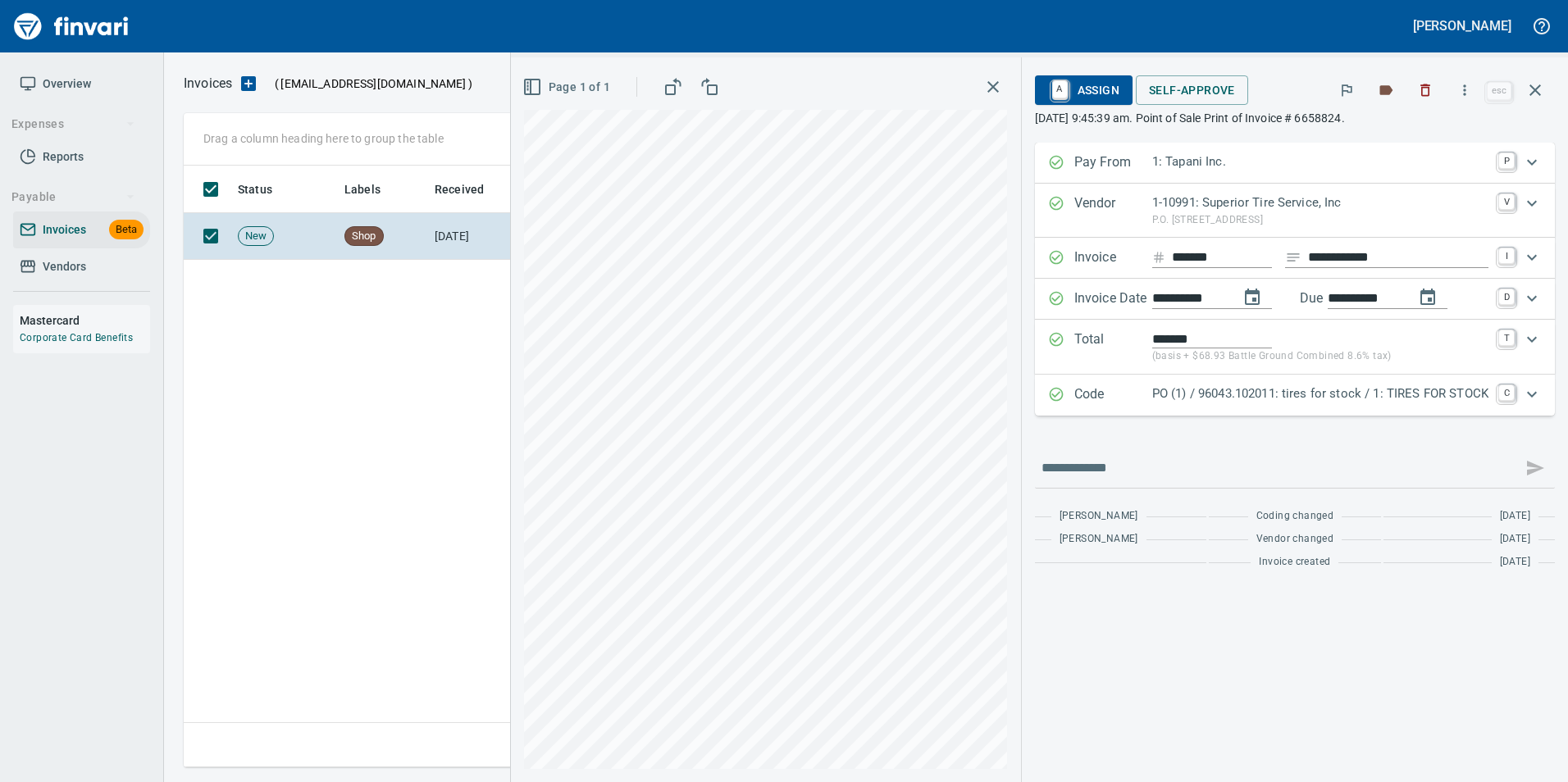
click at [1178, 389] on p "PO (1) / 96043.102011: tires for stock / 1: TIRES FOR STOCK" at bounding box center [1320, 393] width 336 height 19
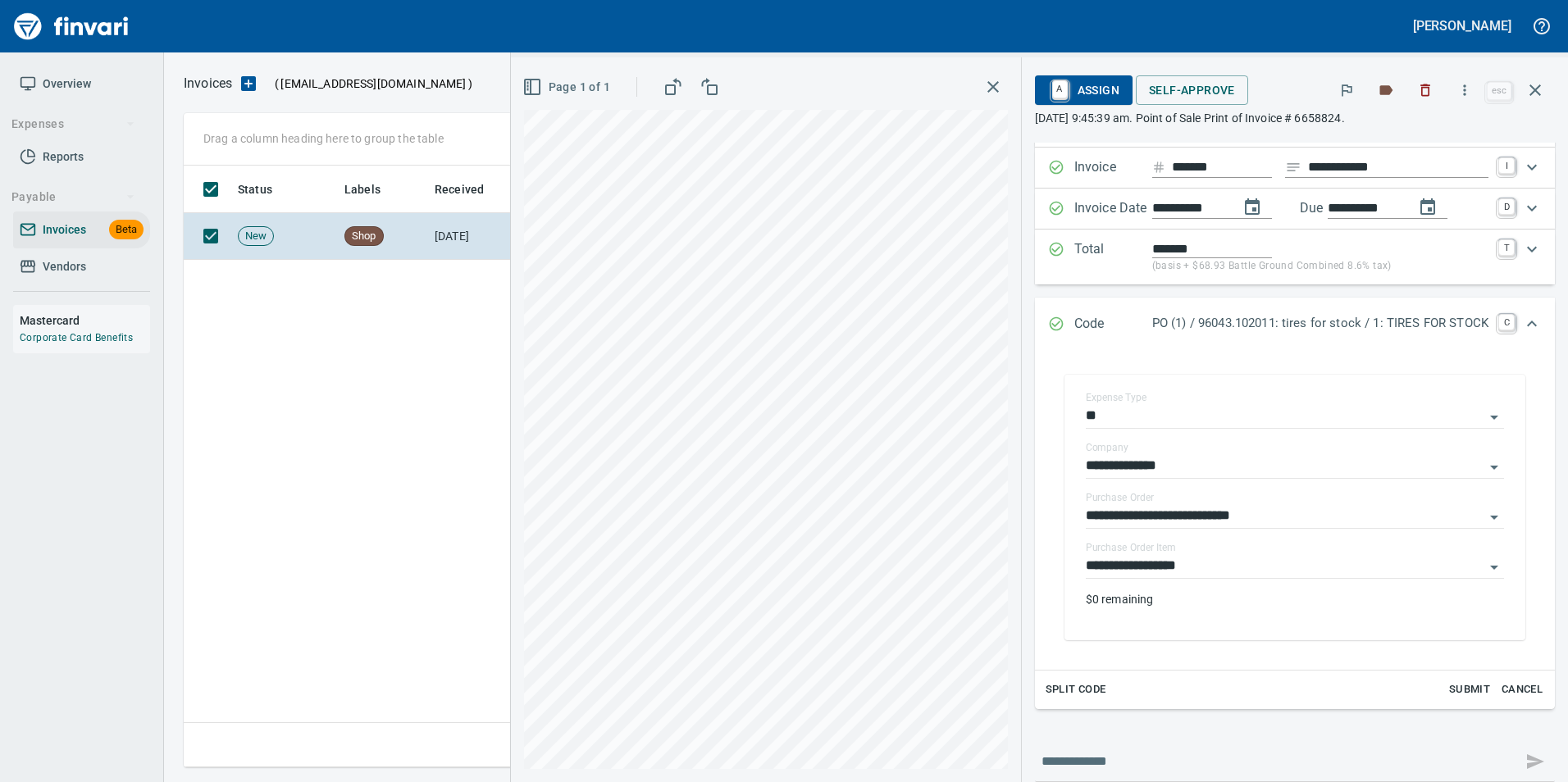
scroll to position [192, 0]
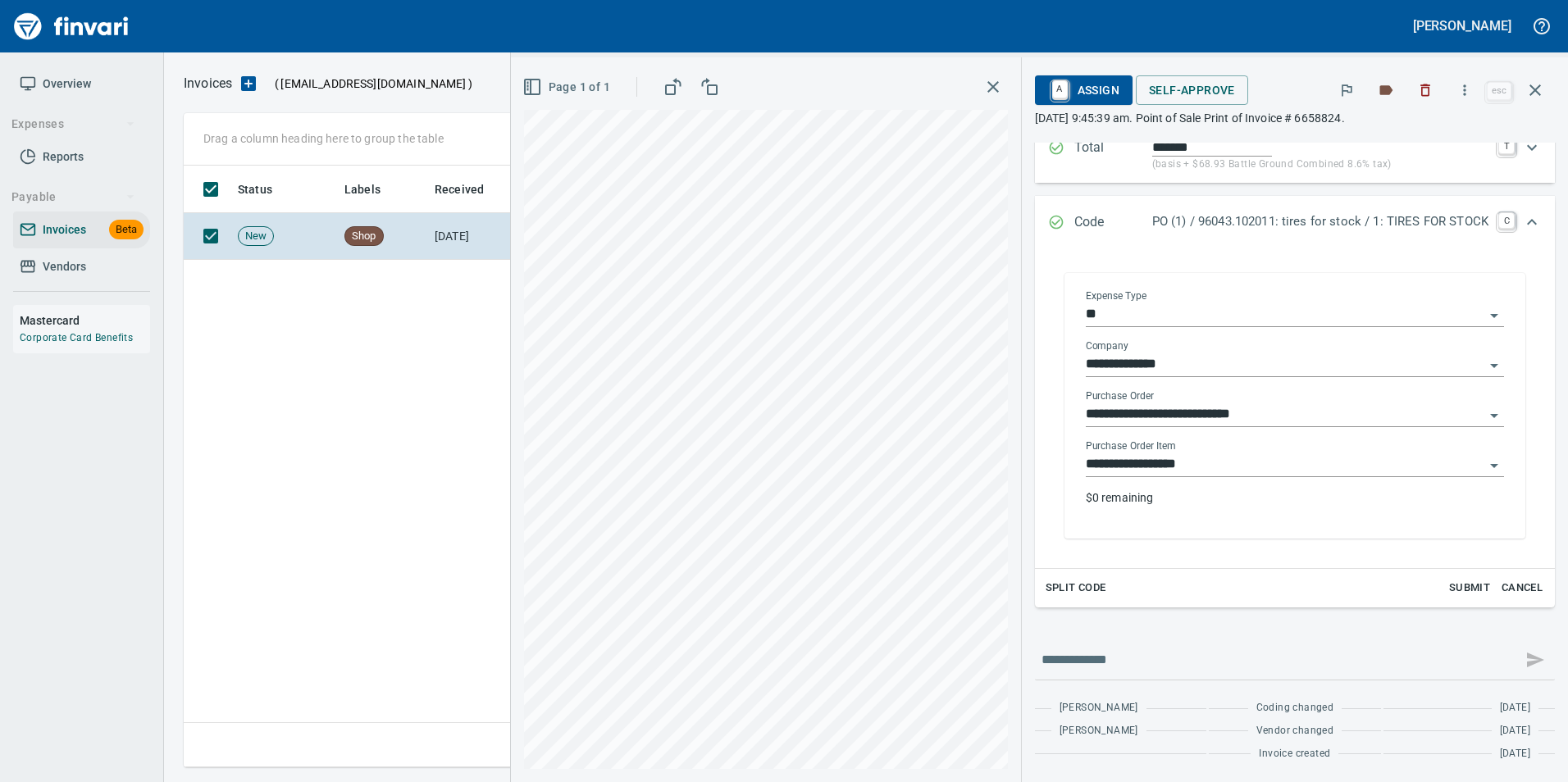
click at [1260, 464] on input "**********" at bounding box center [1285, 465] width 399 height 23
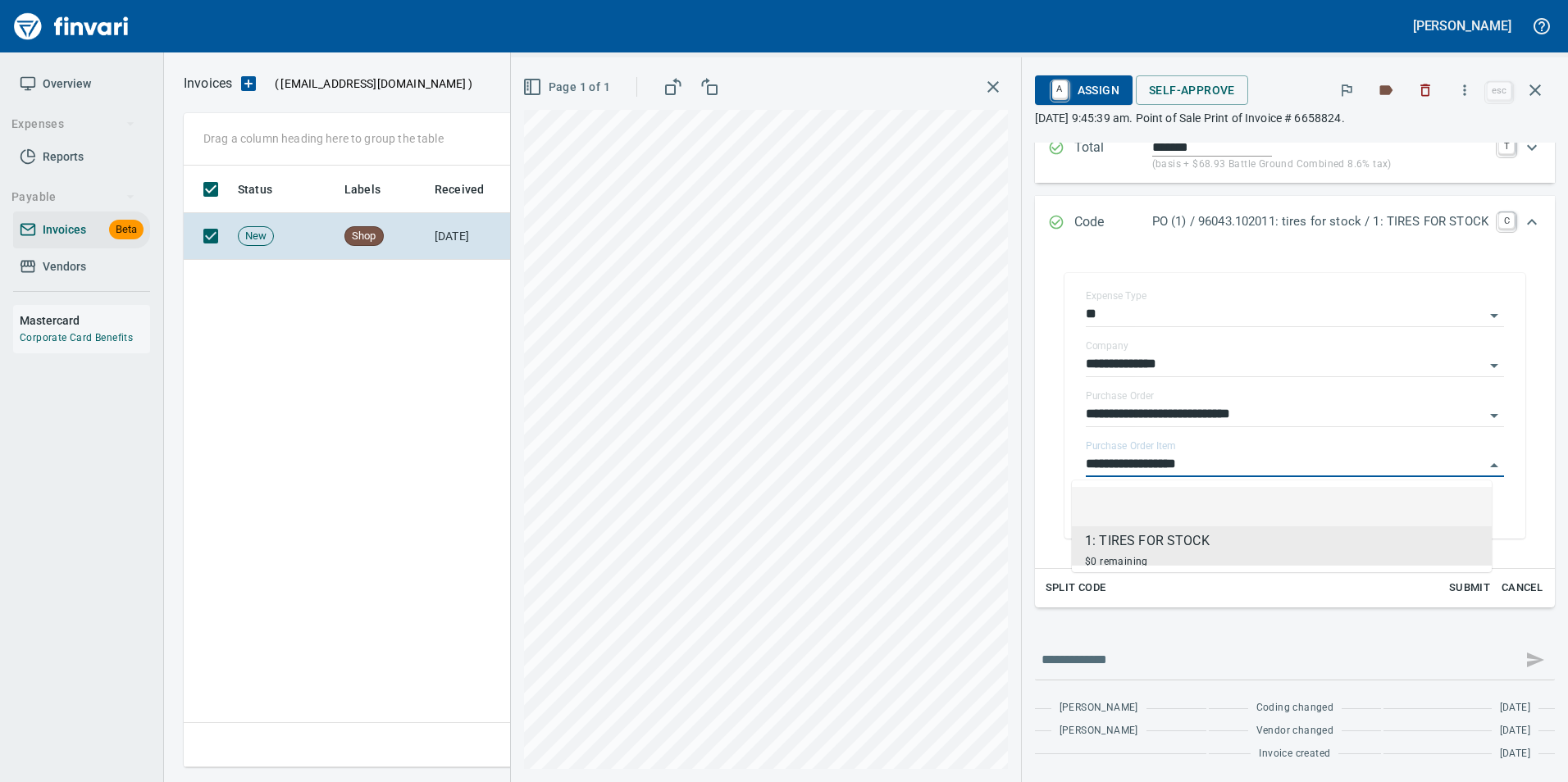
click at [1244, 503] on li at bounding box center [1281, 507] width 420 height 39
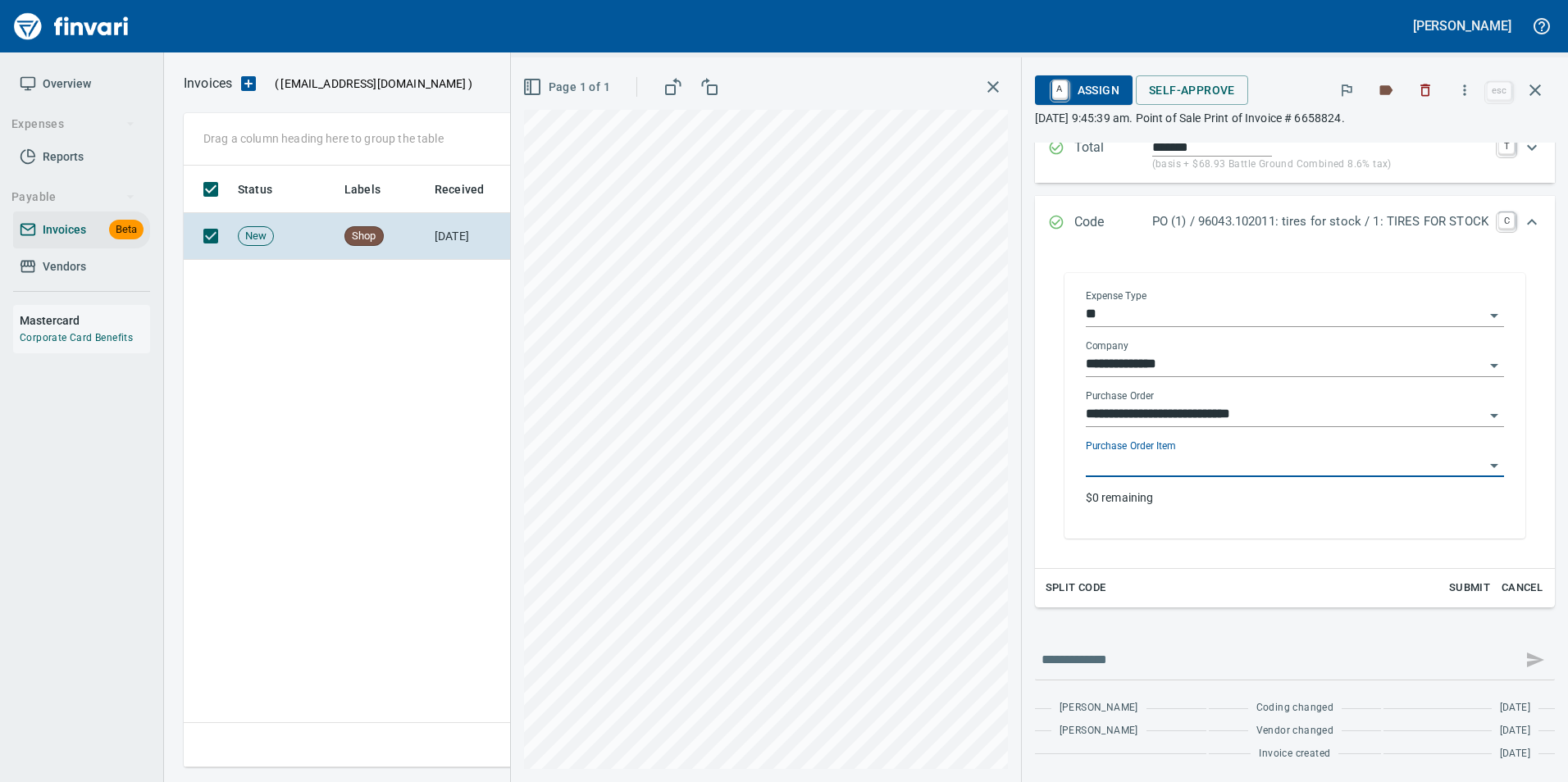
click at [1264, 415] on input "**********" at bounding box center [1285, 415] width 399 height 23
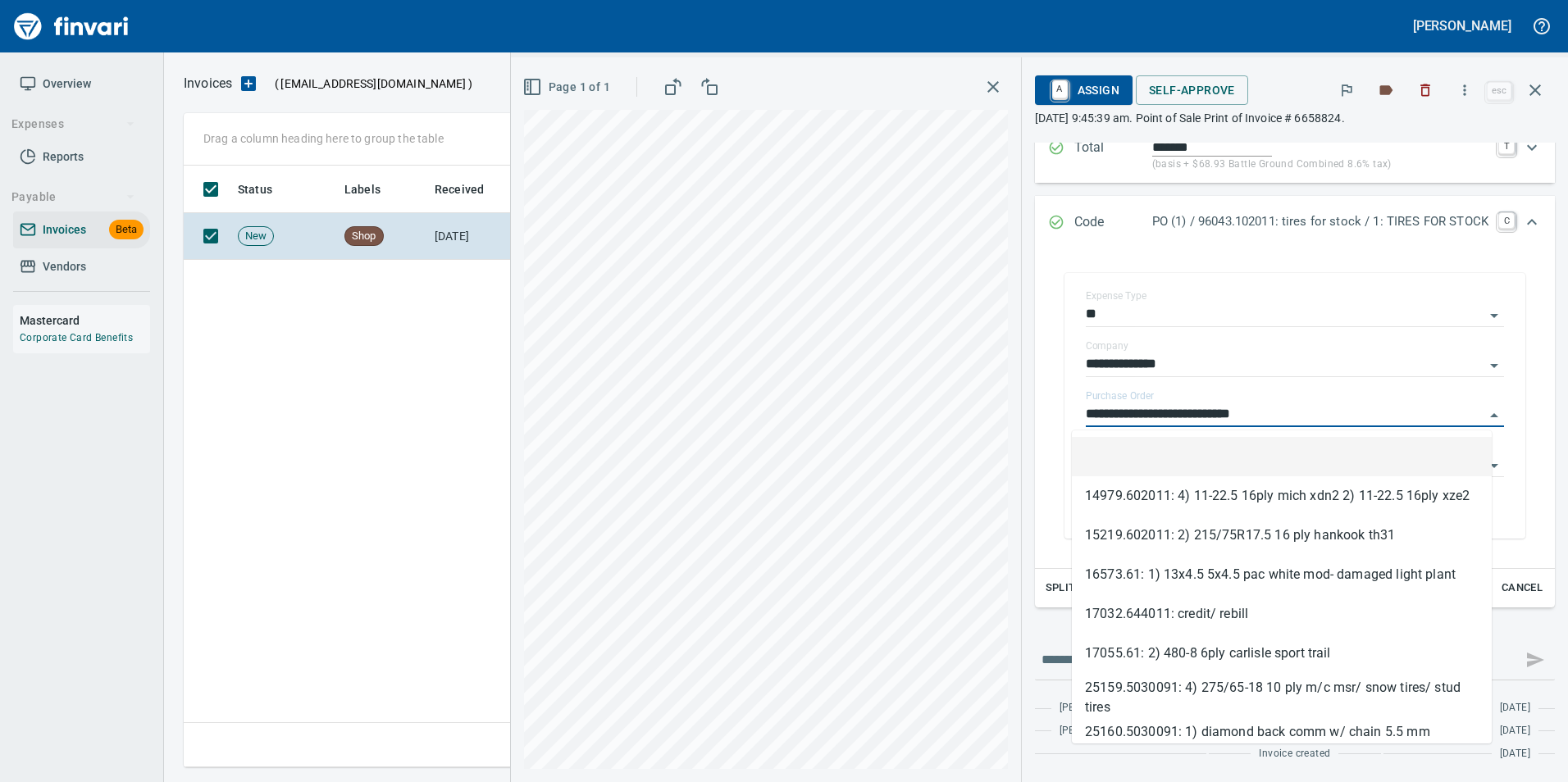
click at [1248, 444] on li at bounding box center [1281, 457] width 420 height 39
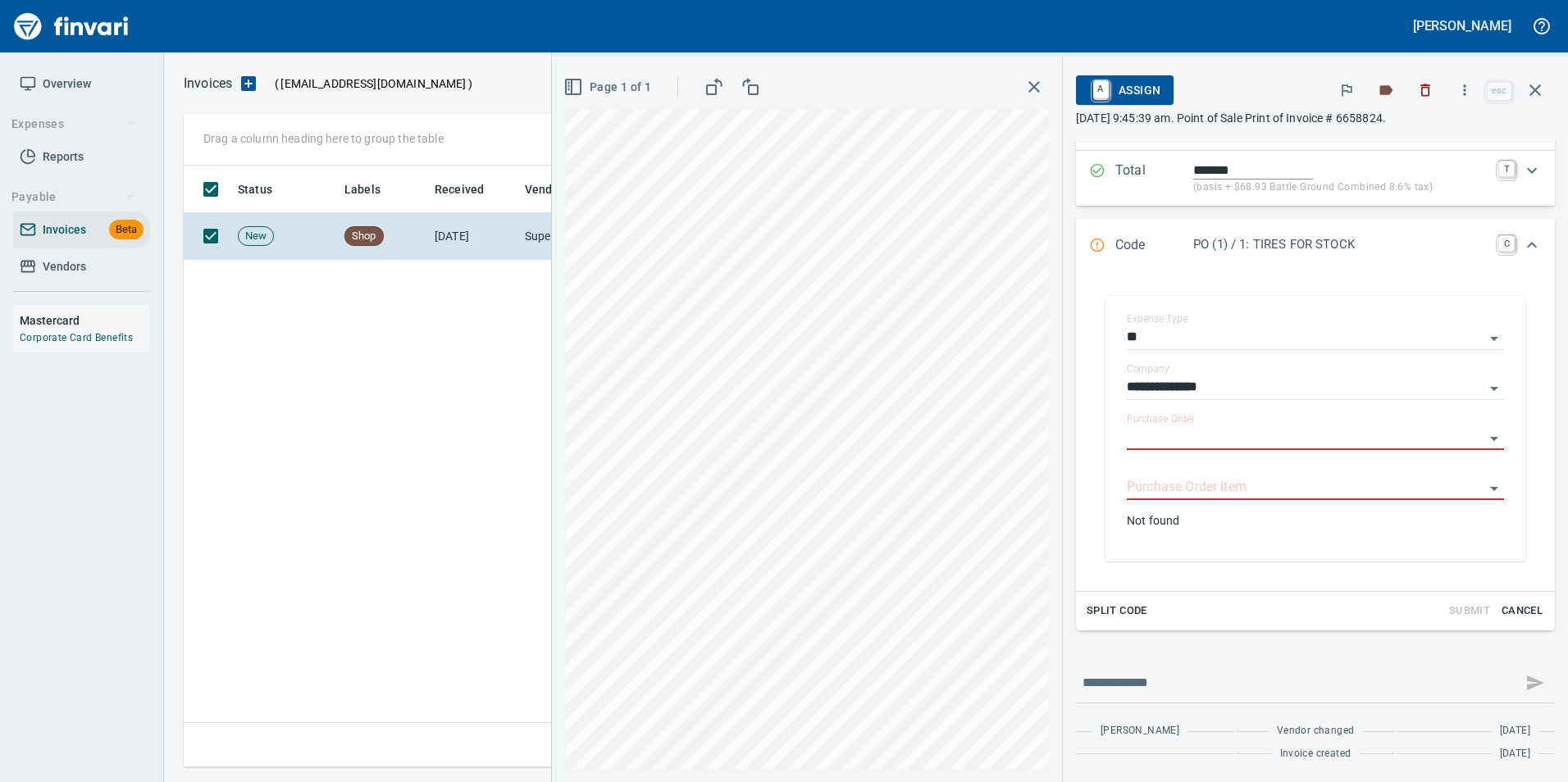
scroll to position [192, 0]
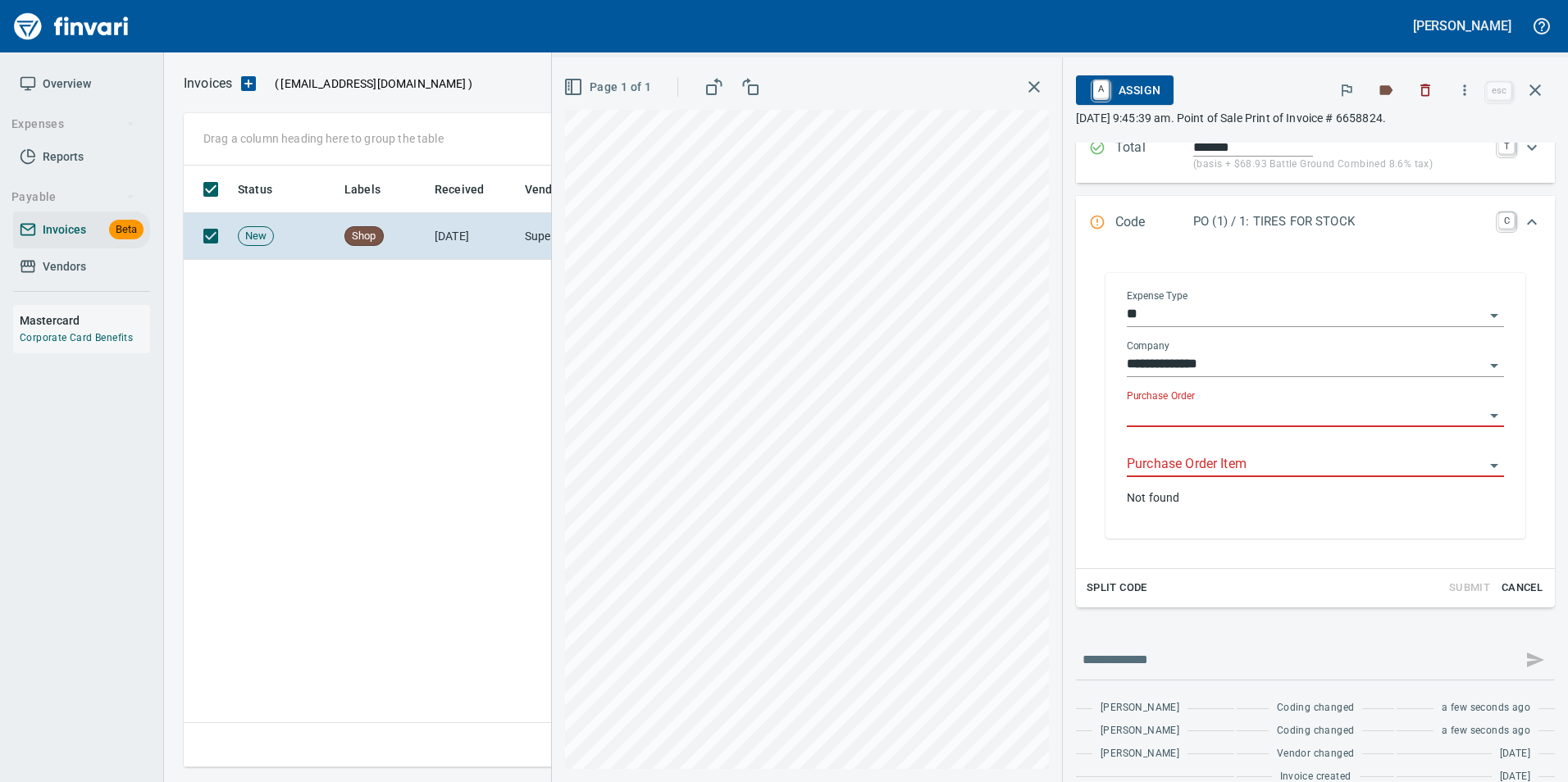
click at [1165, 469] on input "Purchase Order Item" at bounding box center [1306, 465] width 358 height 23
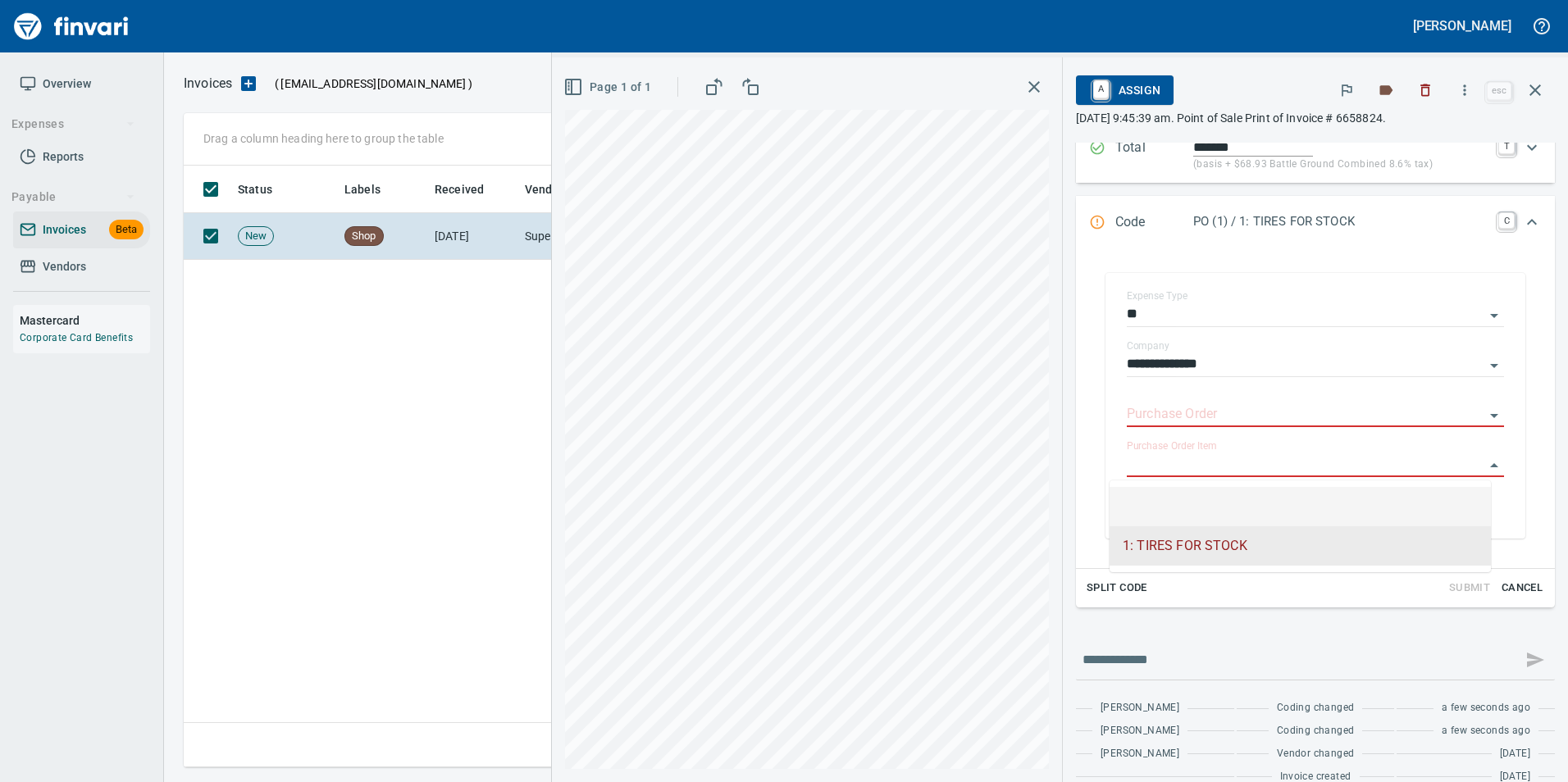
click at [1183, 506] on li at bounding box center [1300, 507] width 381 height 39
type input "**********"
type input "*****"
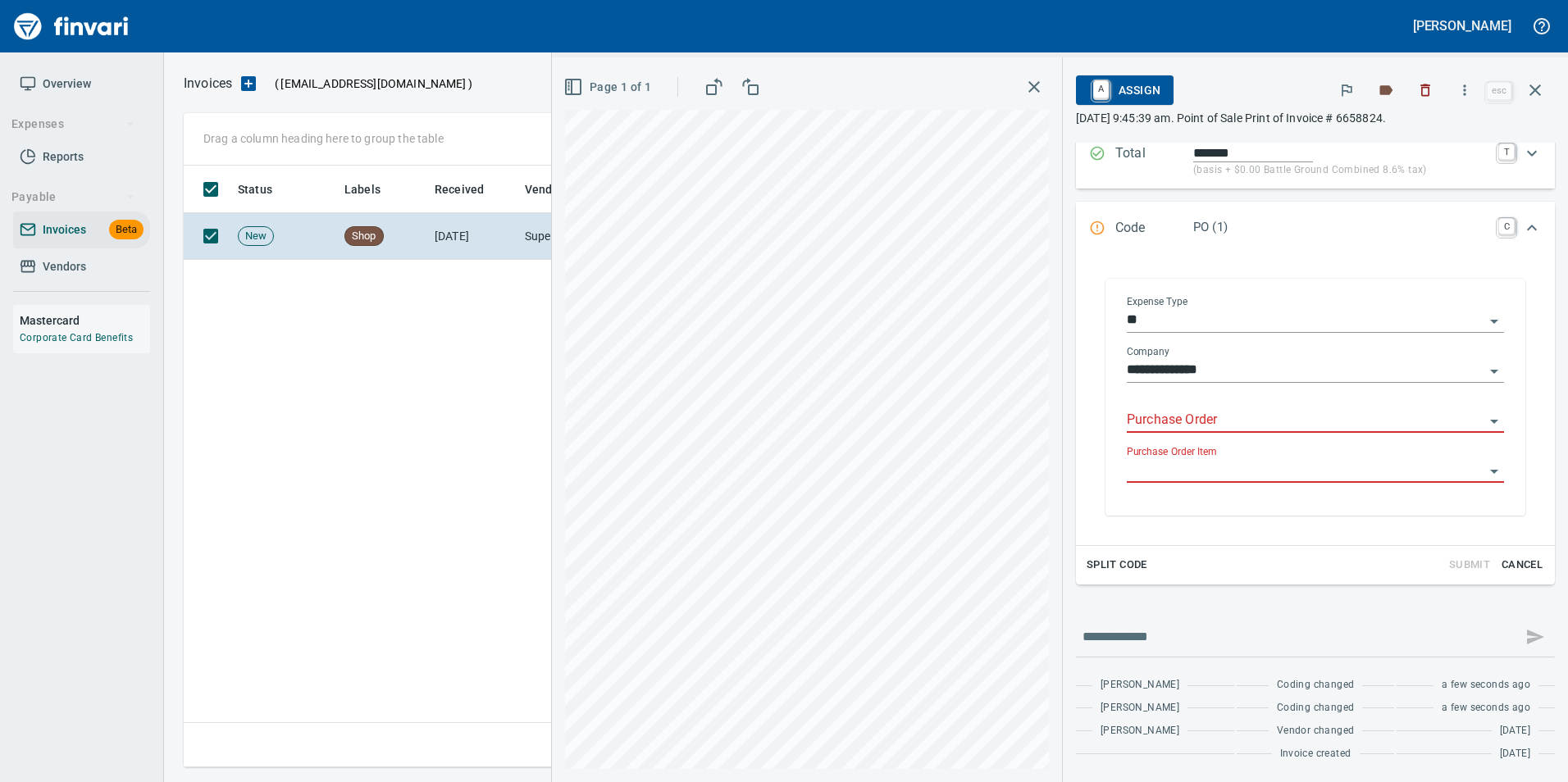
scroll to position [186, 0]
click at [1148, 418] on input "Purchase Order" at bounding box center [1306, 420] width 358 height 23
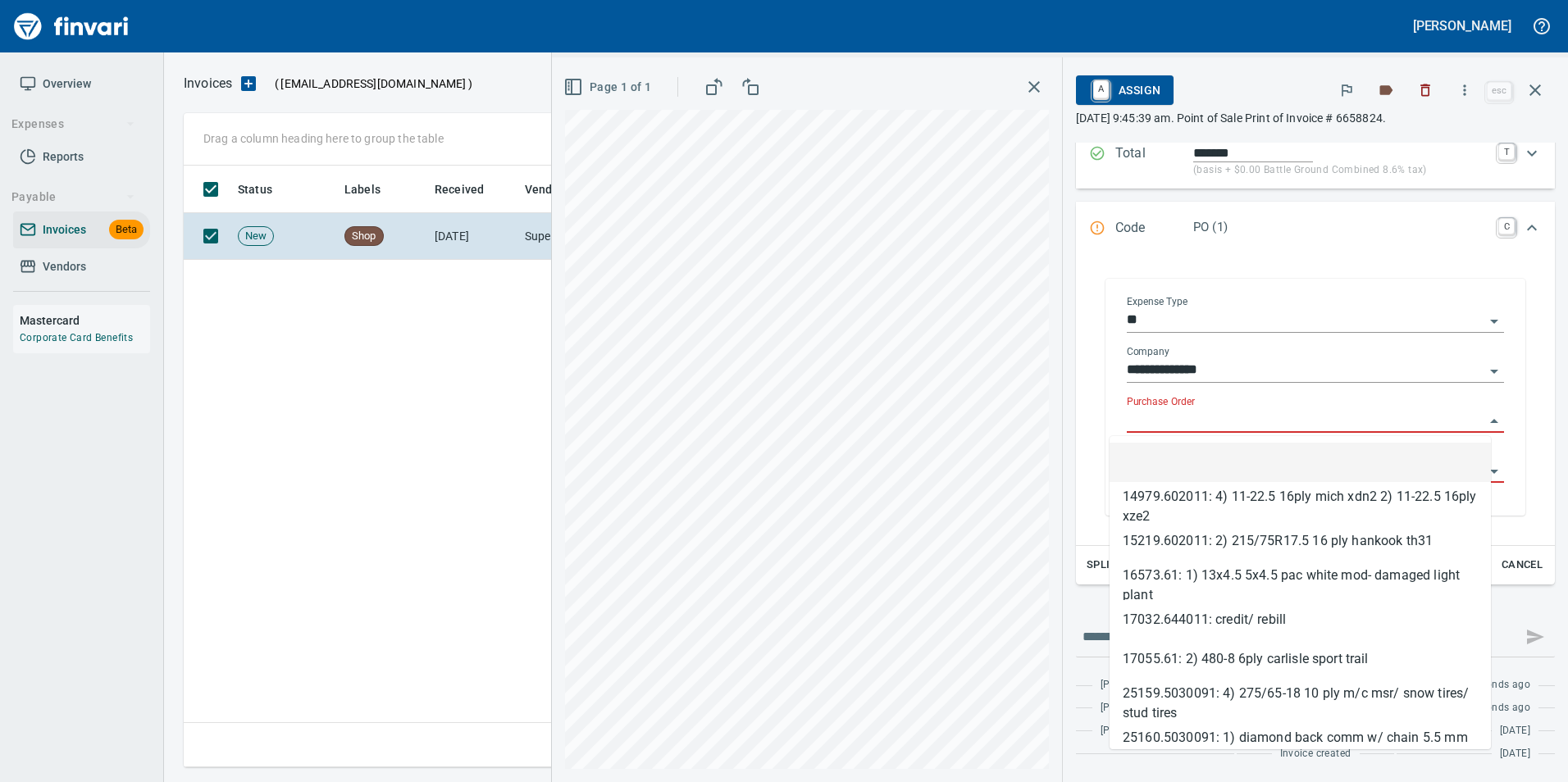
scroll to position [589, 1352]
type input "**********"
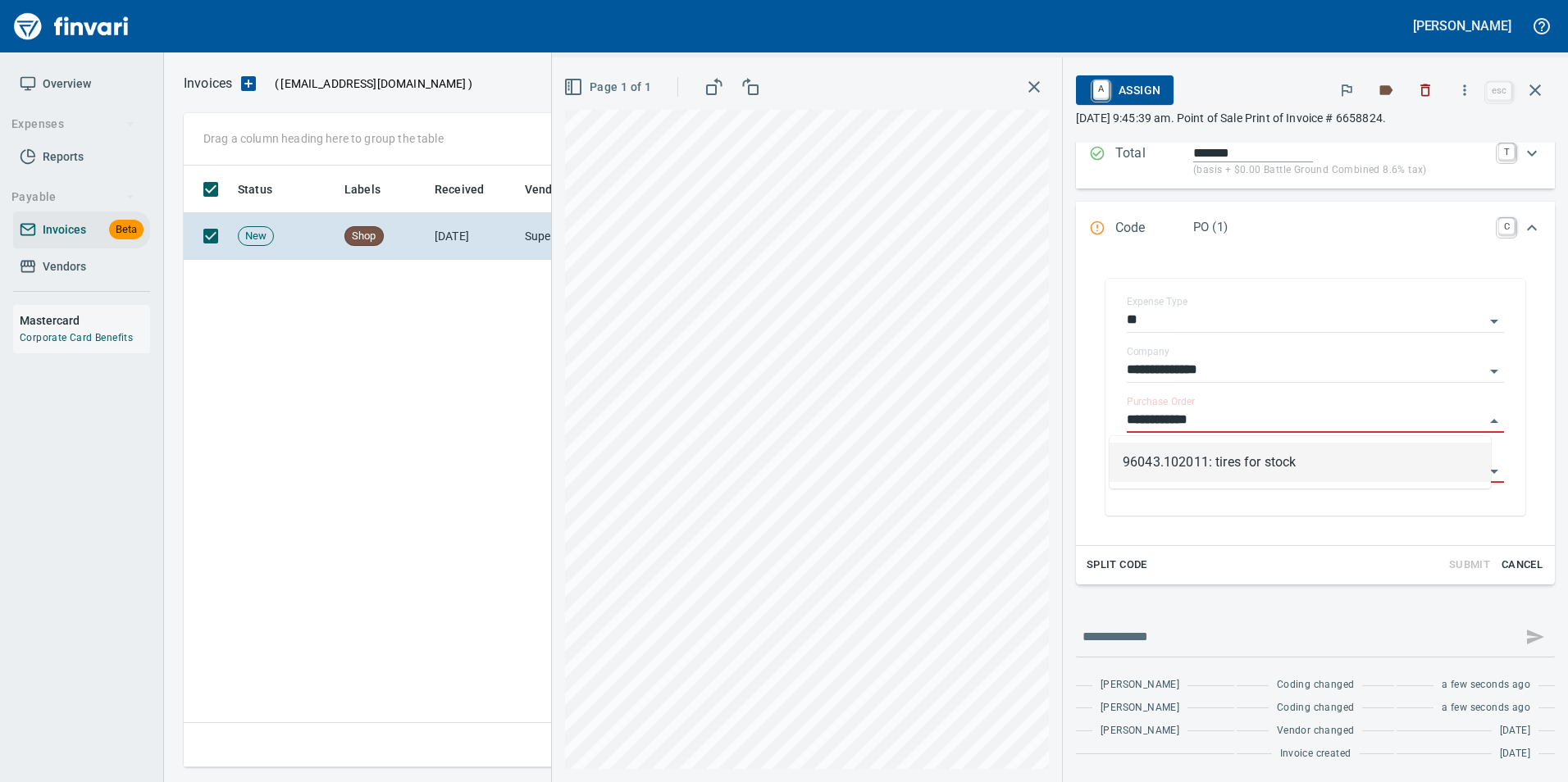
click at [1292, 464] on li "96043.102011: tires for stock" at bounding box center [1300, 463] width 381 height 39
type input "******"
type input "**********"
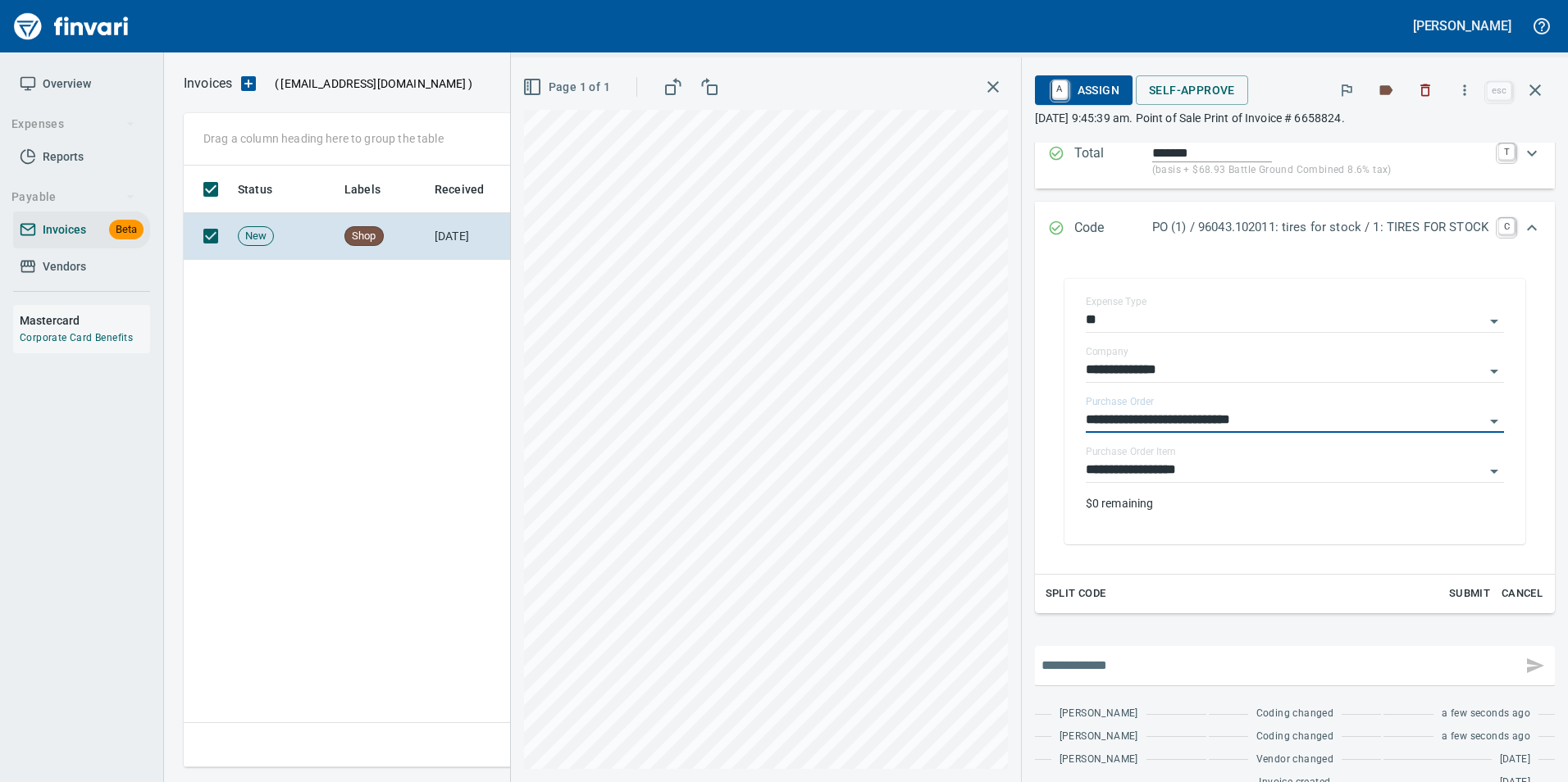
click at [1346, 657] on input "text" at bounding box center [1278, 665] width 474 height 27
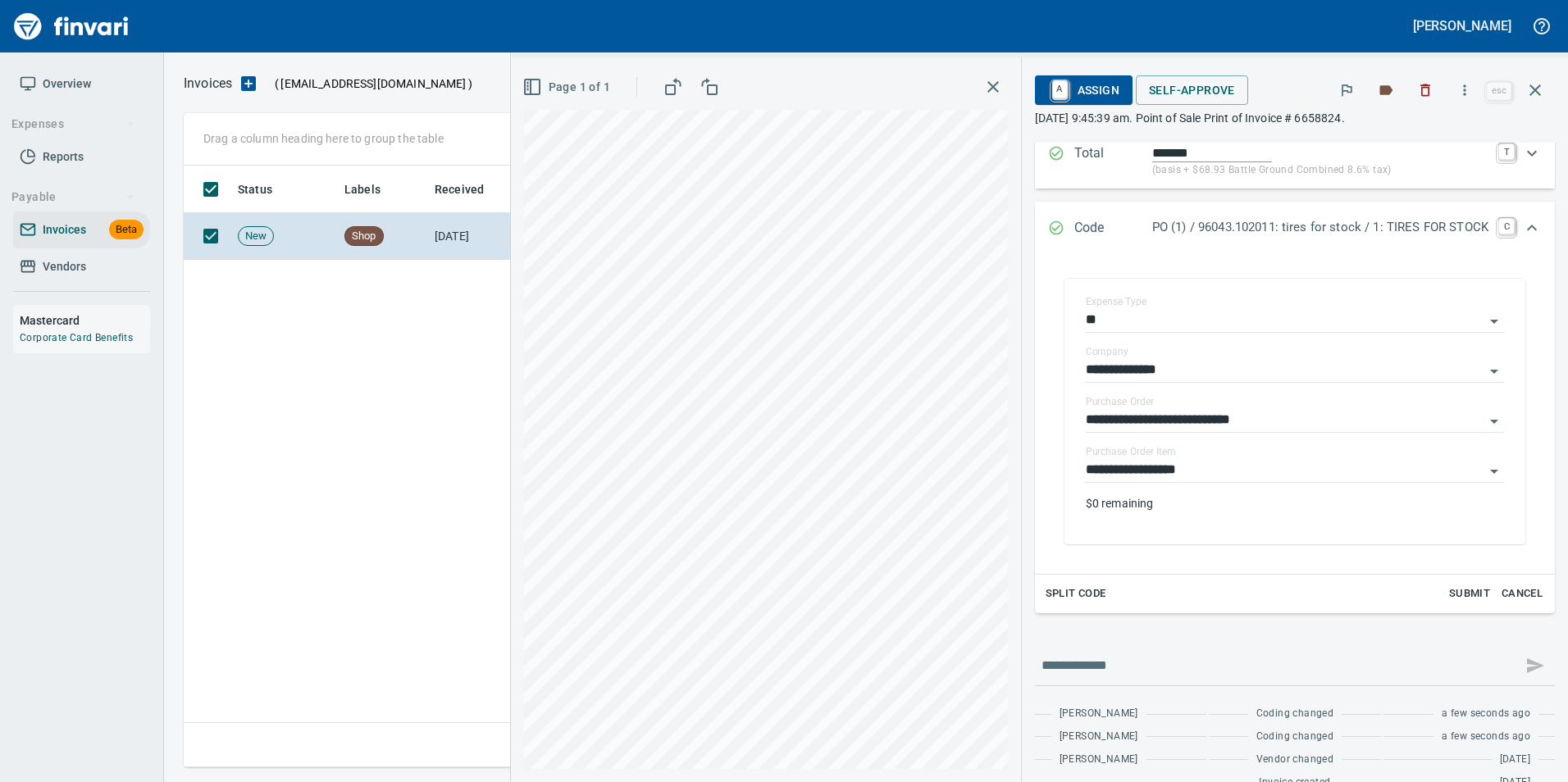
click at [1333, 610] on div "Split Code Submit Cancel" at bounding box center [1294, 593] width 520 height 38
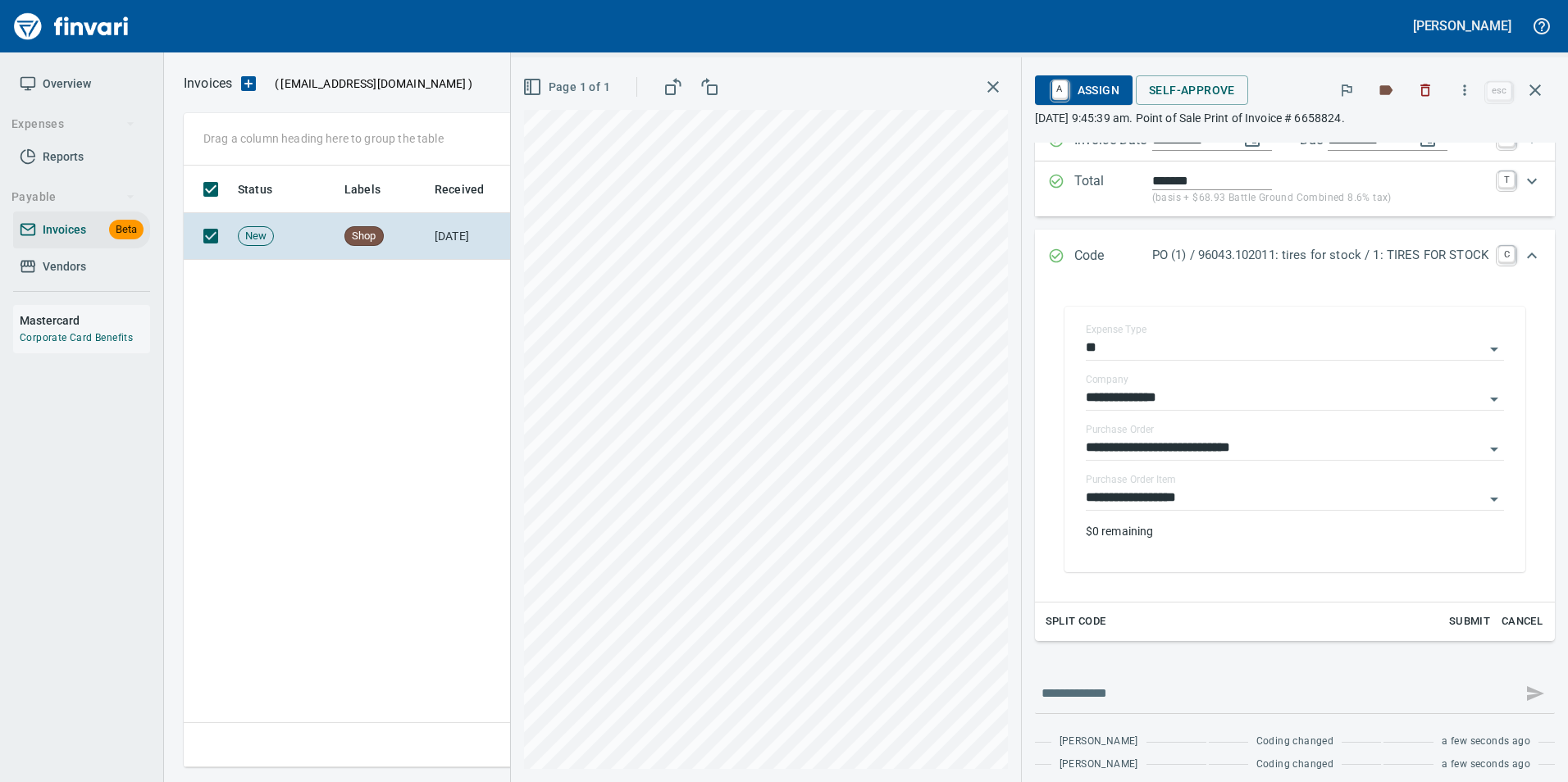
scroll to position [133, 0]
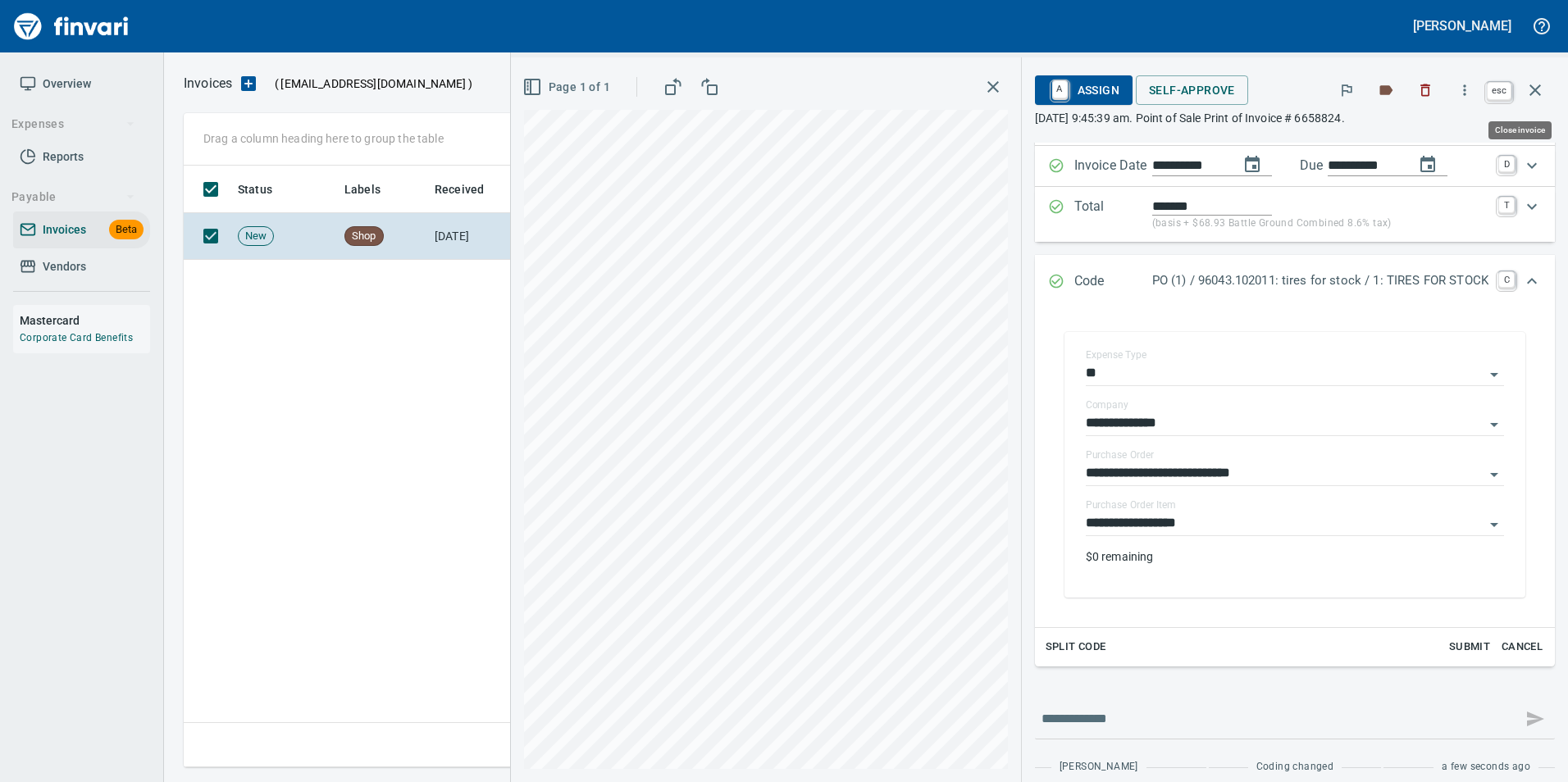
click at [1540, 93] on icon "button" at bounding box center [1535, 90] width 20 height 20
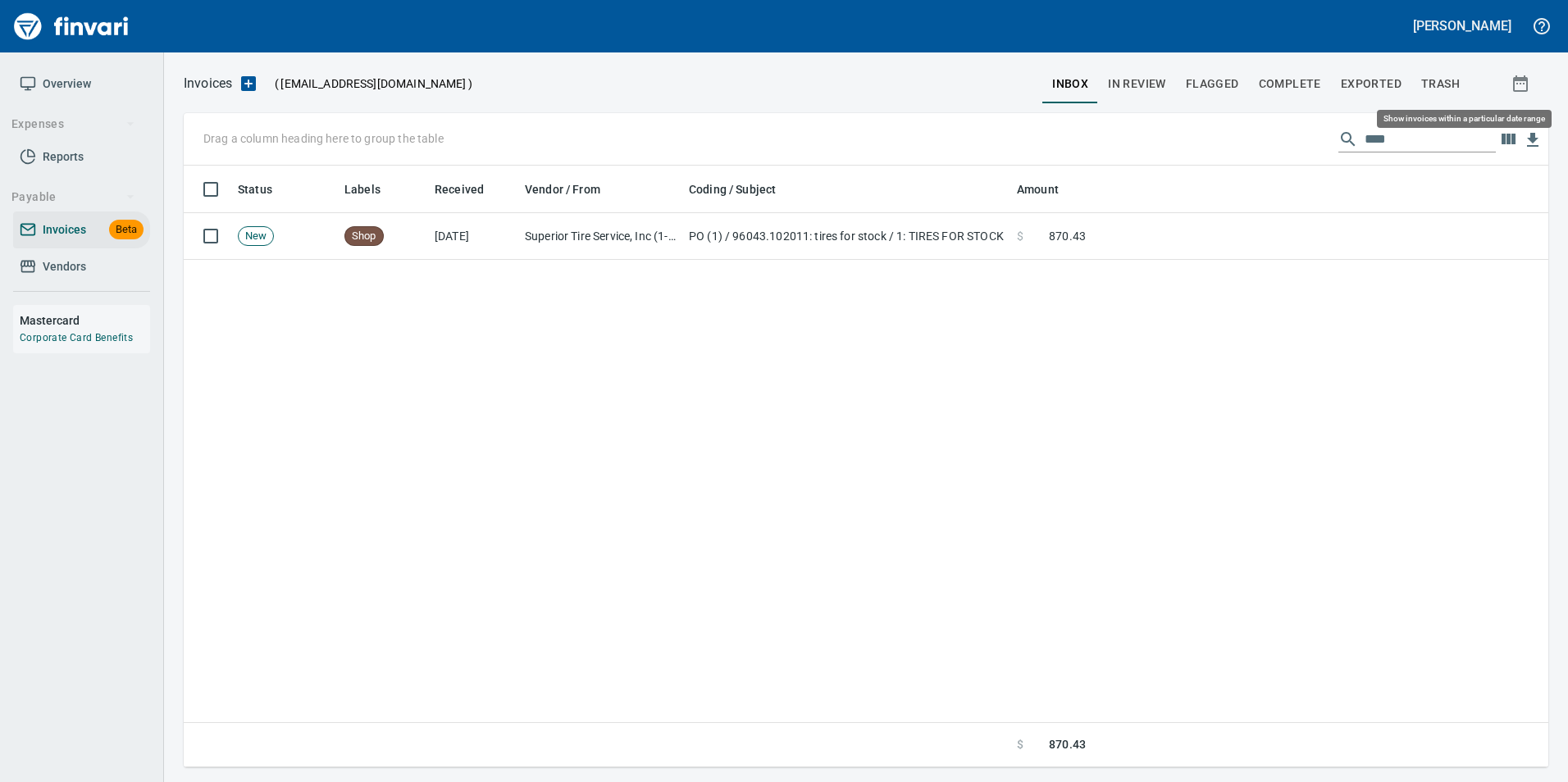
scroll to position [589, 1352]
click at [1373, 136] on input "****" at bounding box center [1430, 140] width 132 height 27
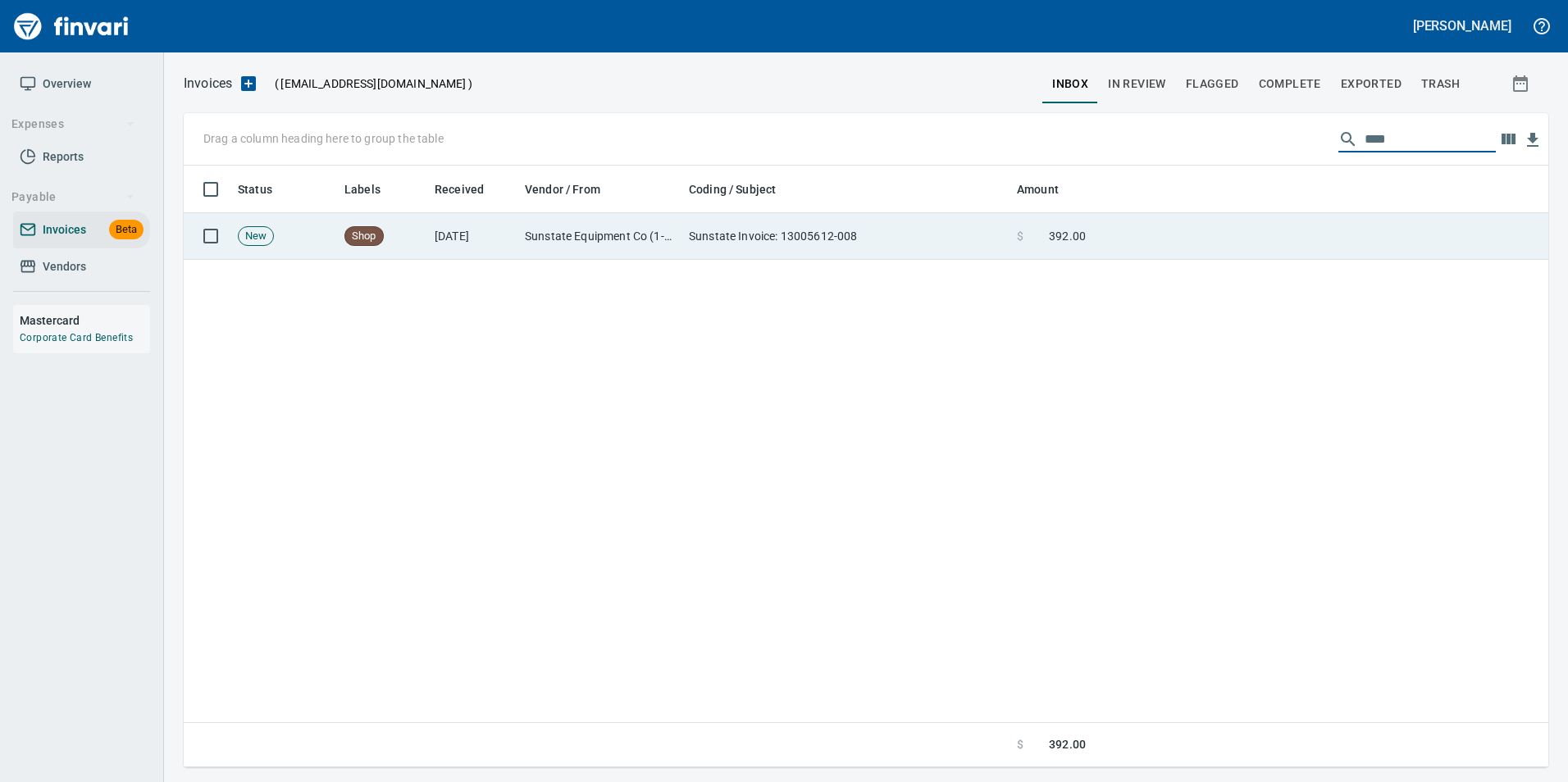
type input "****"
click at [1173, 251] on td at bounding box center [1320, 237] width 456 height 47
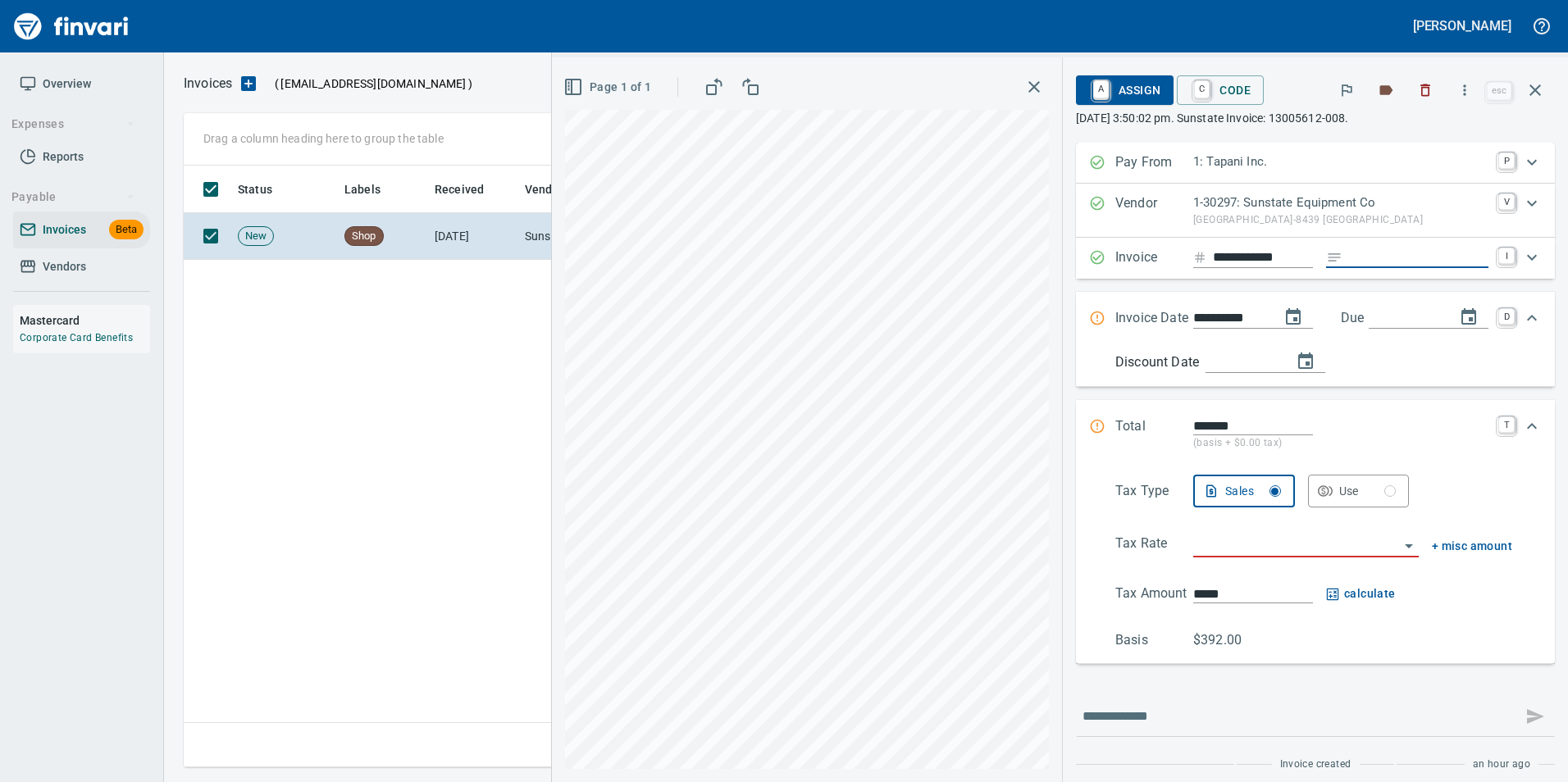
click at [1386, 255] on input "Expand" at bounding box center [1419, 257] width 140 height 21
type input "**********"
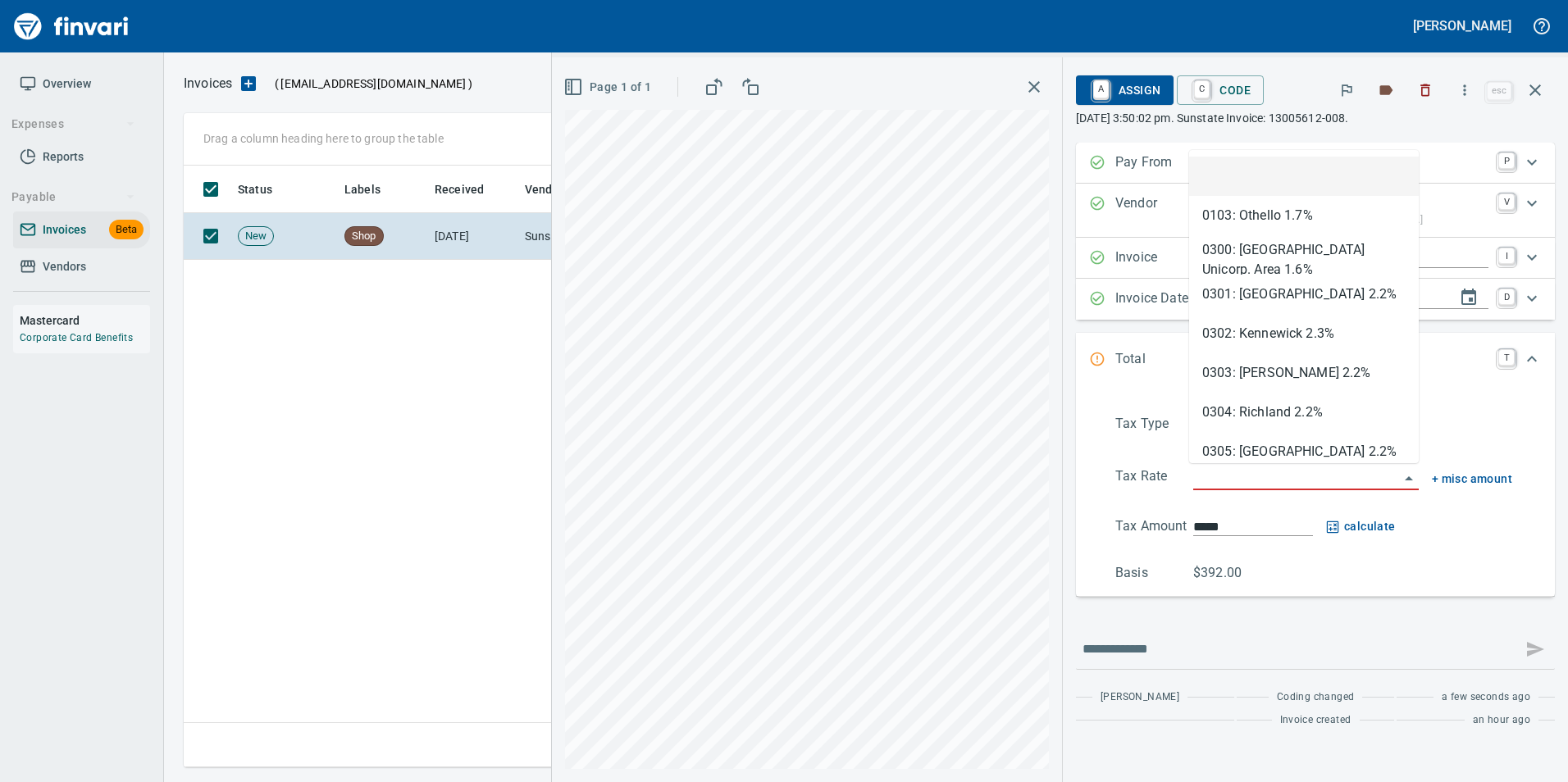
click at [1255, 469] on input "search" at bounding box center [1296, 477] width 206 height 23
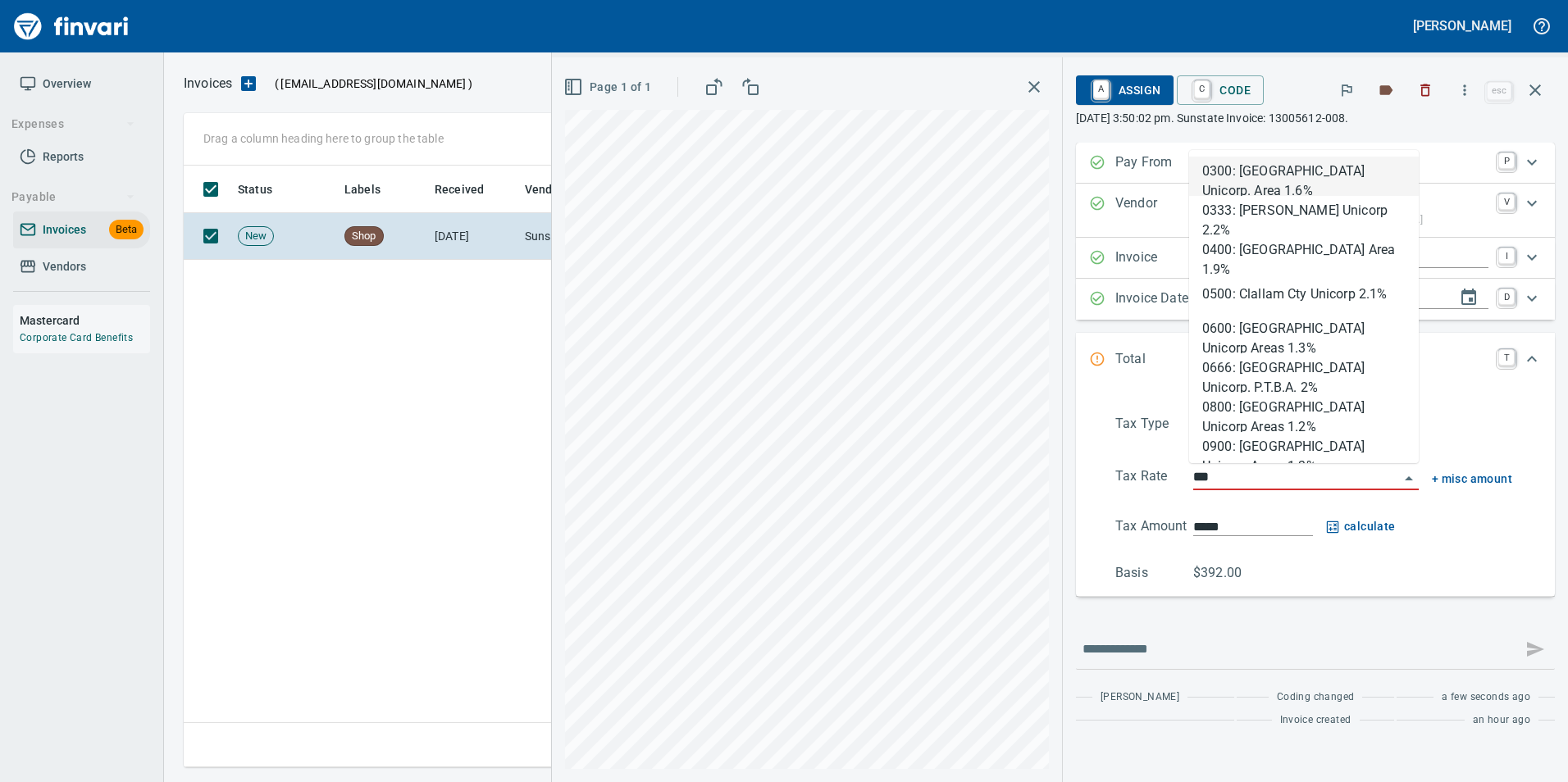
scroll to position [589, 1352]
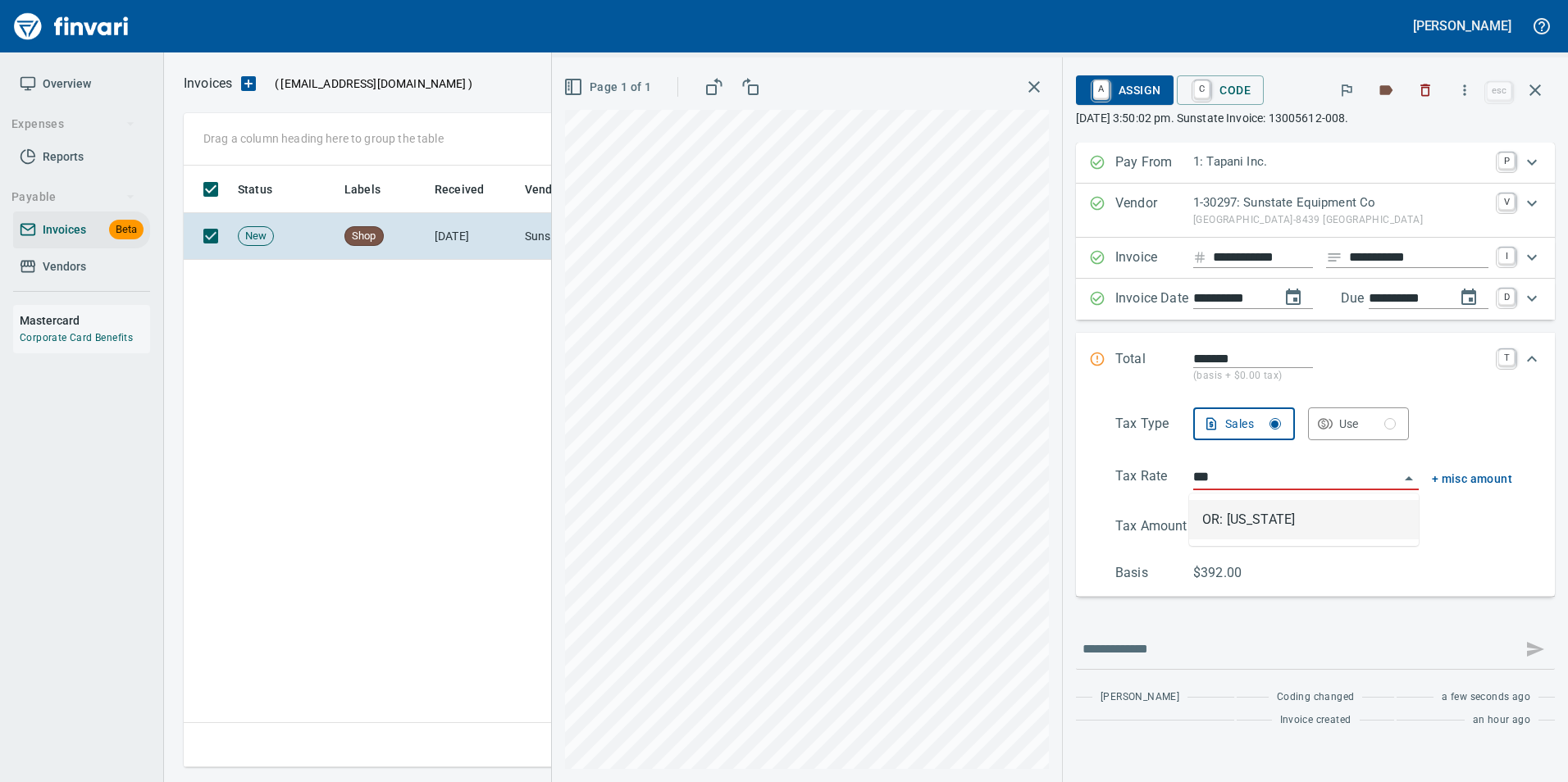
click at [1285, 516] on li "OR: Oregon" at bounding box center [1304, 520] width 230 height 39
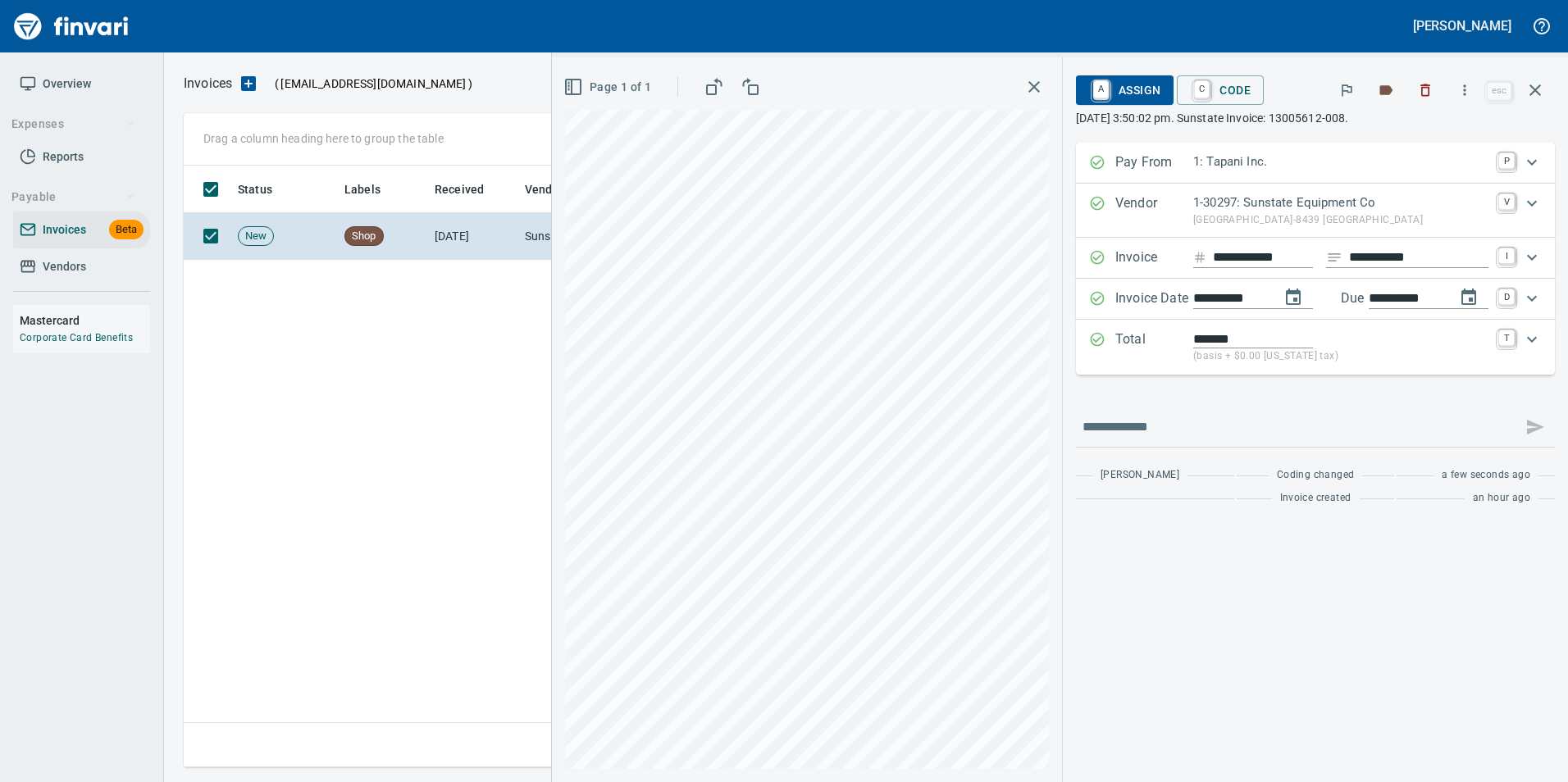
type input "**********"
click at [1101, 82] on link "A" at bounding box center [1101, 90] width 16 height 18
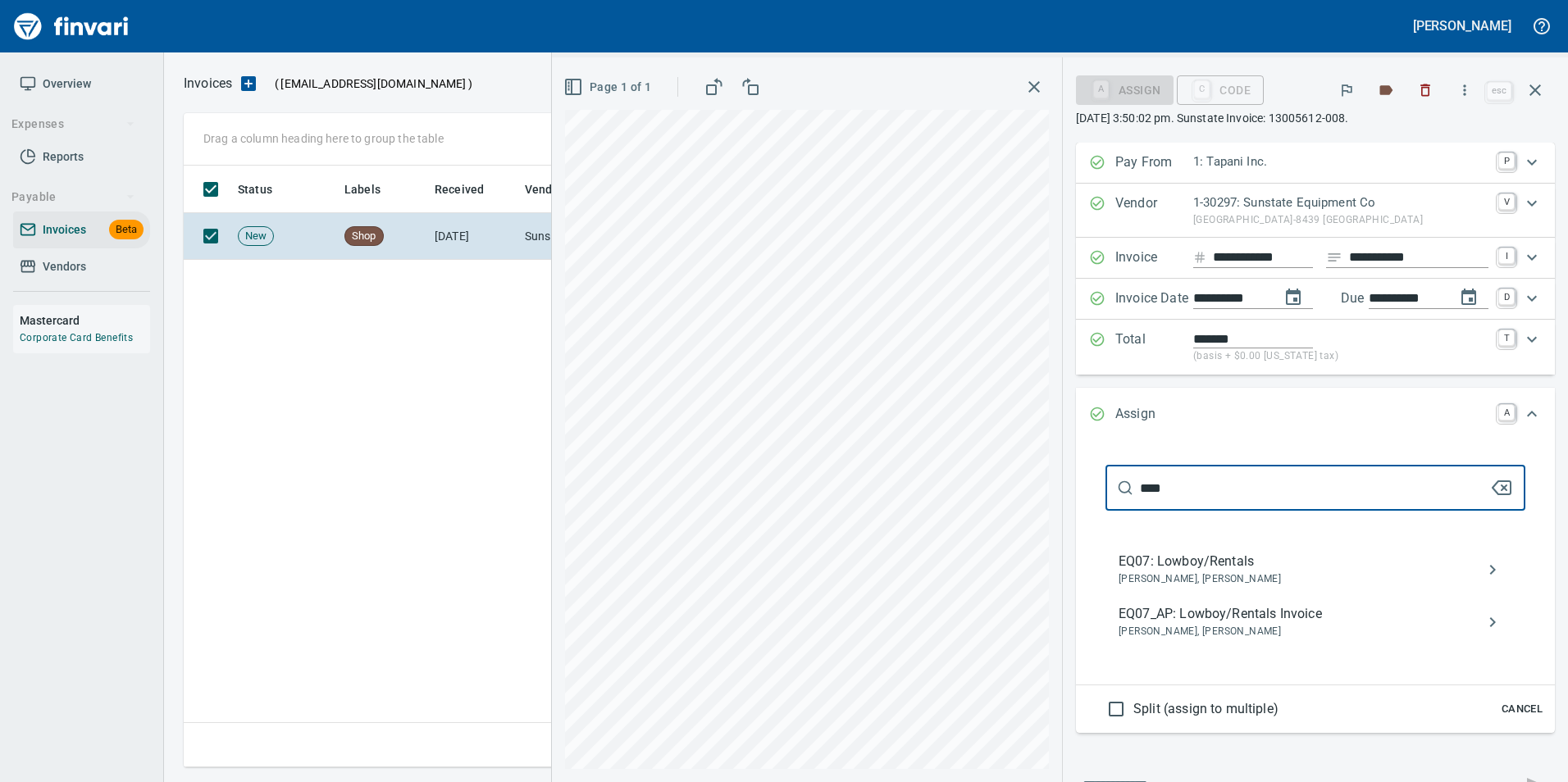
type input "****"
click at [1279, 610] on span "EQ07_AP: Lowboy/Rentals Invoice" at bounding box center [1302, 614] width 367 height 20
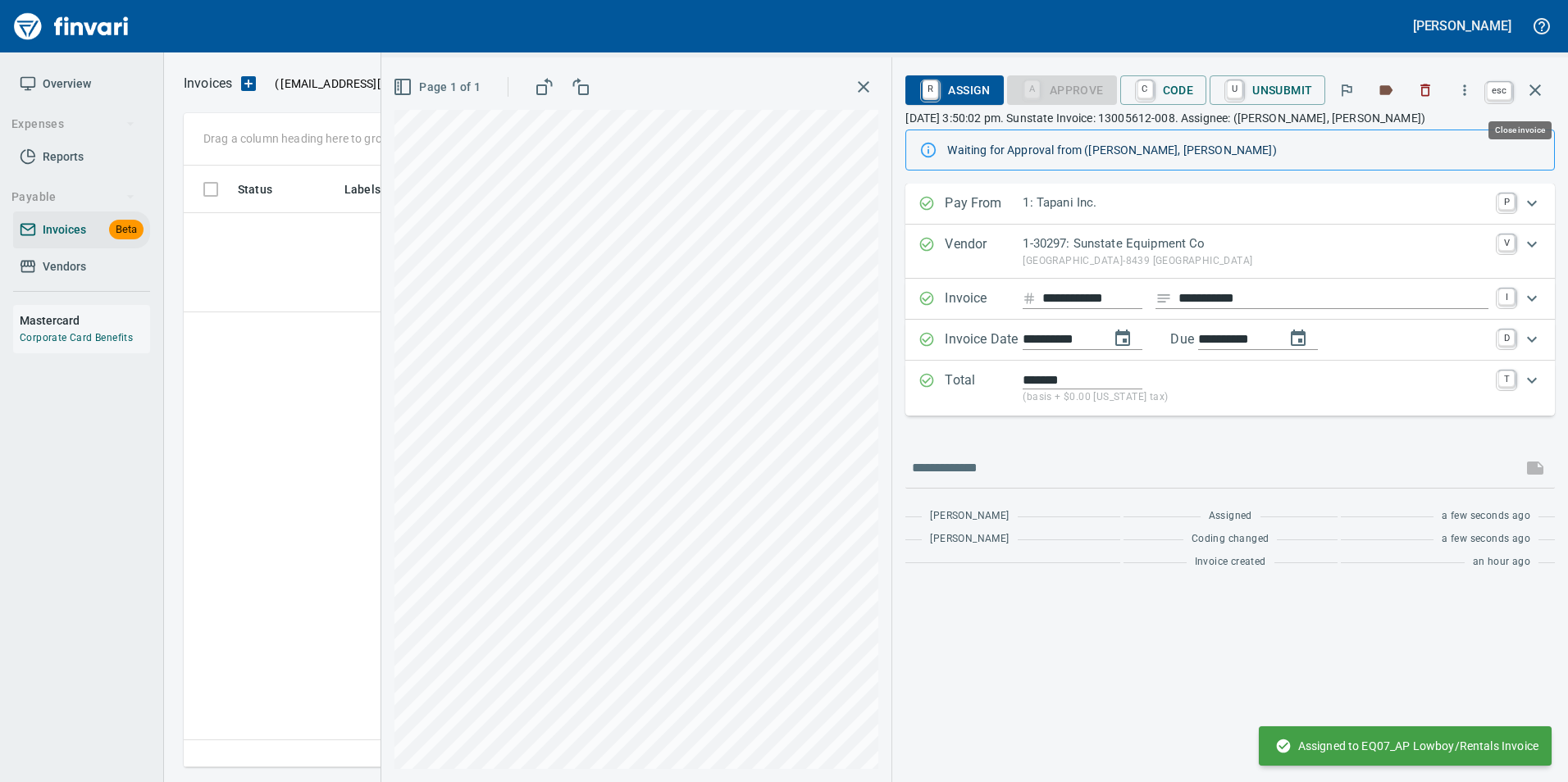
click at [1528, 90] on icon "button" at bounding box center [1535, 90] width 20 height 20
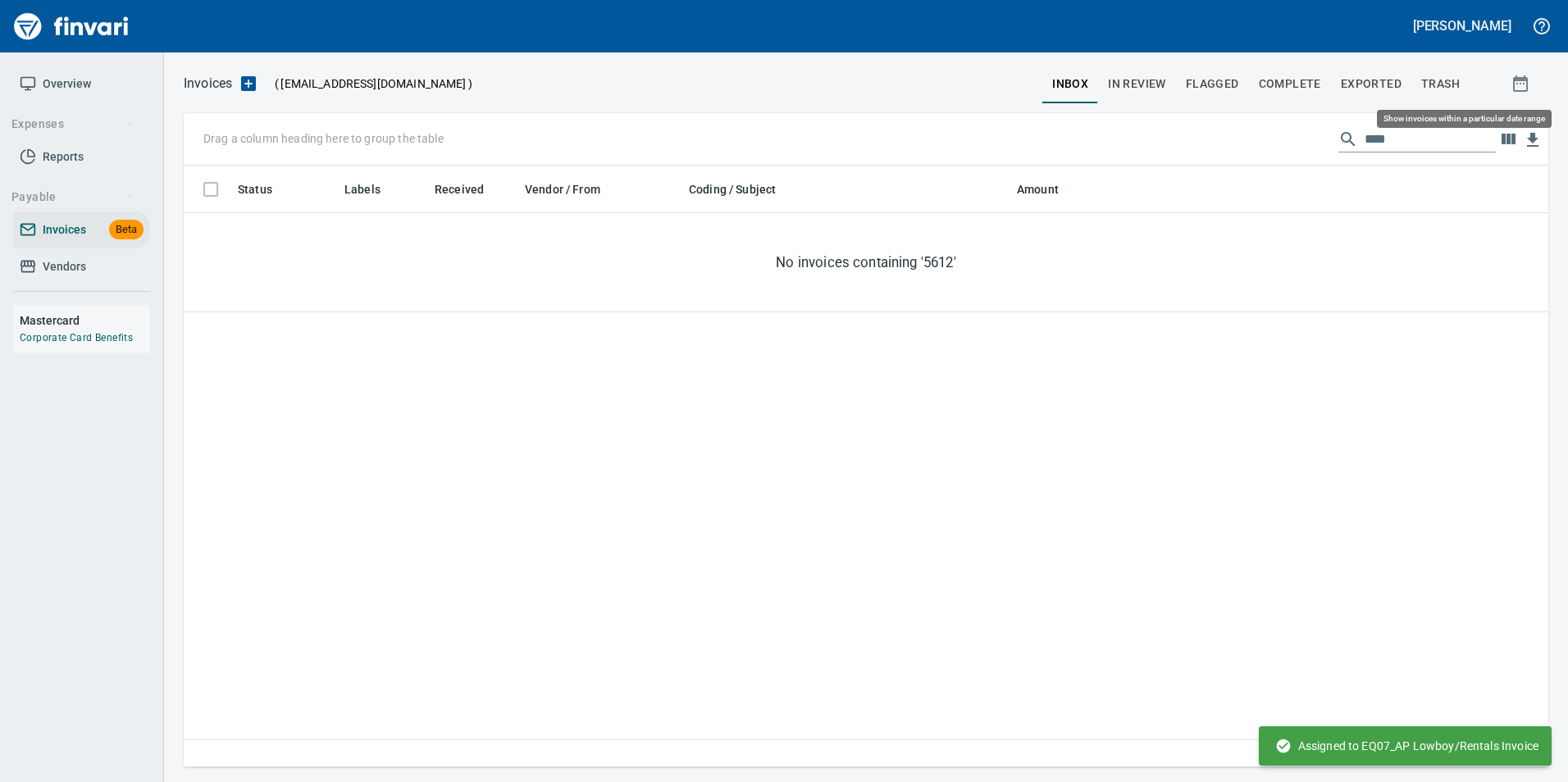
scroll to position [589, 1352]
click at [1421, 132] on input "****" at bounding box center [1430, 140] width 132 height 27
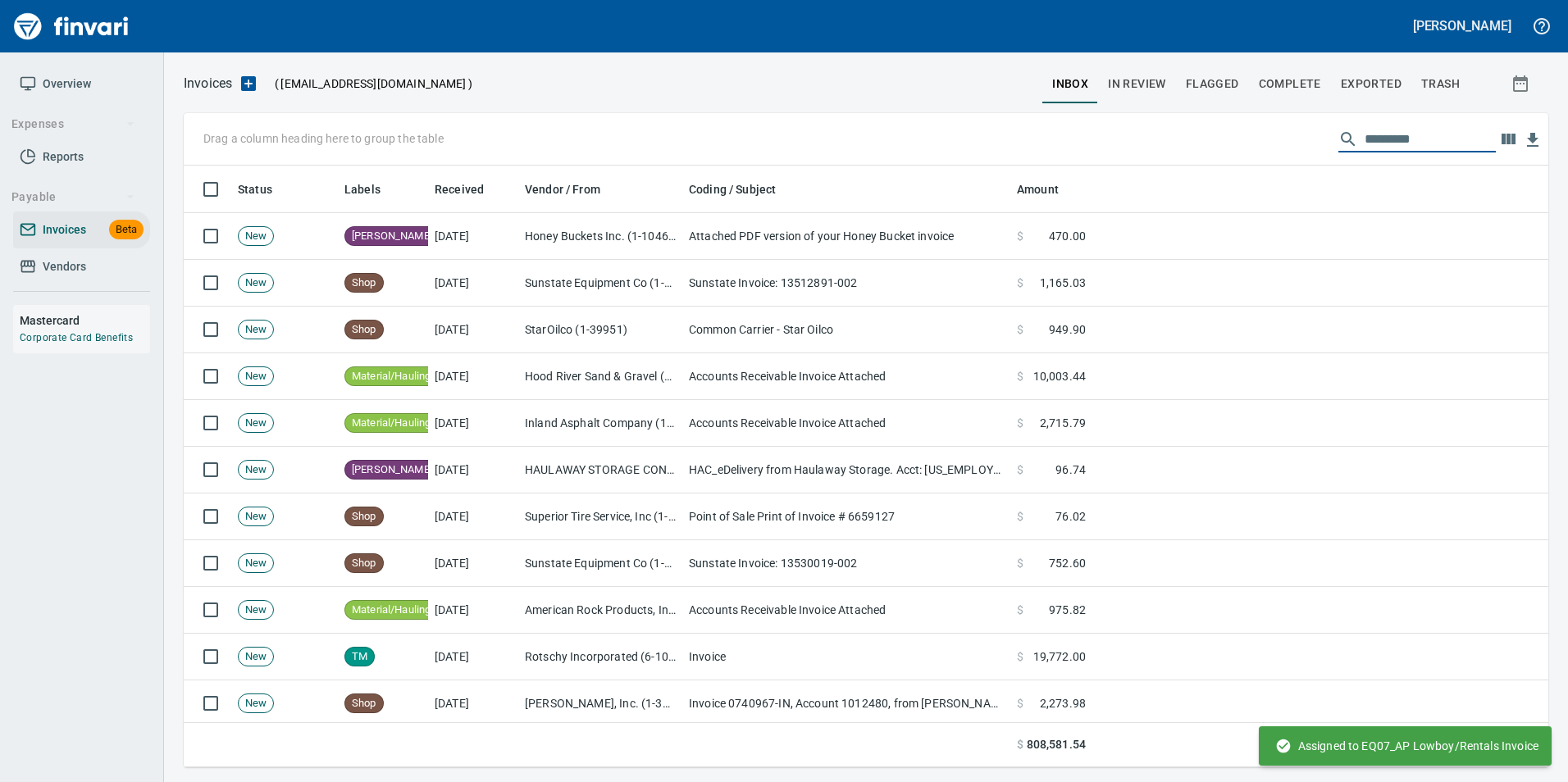
scroll to position [589, 1340]
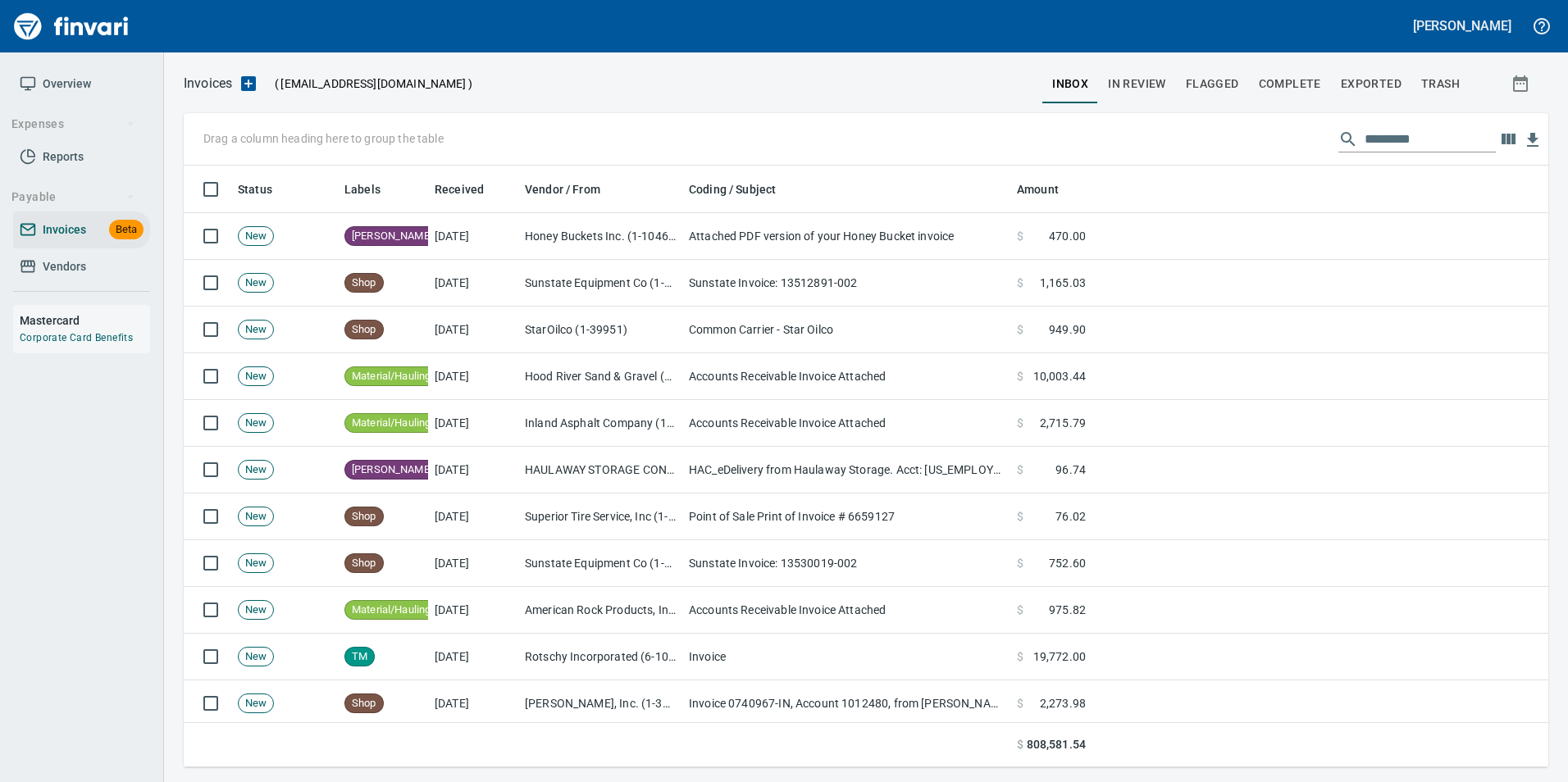
click at [1376, 128] on input "text" at bounding box center [1430, 140] width 132 height 27
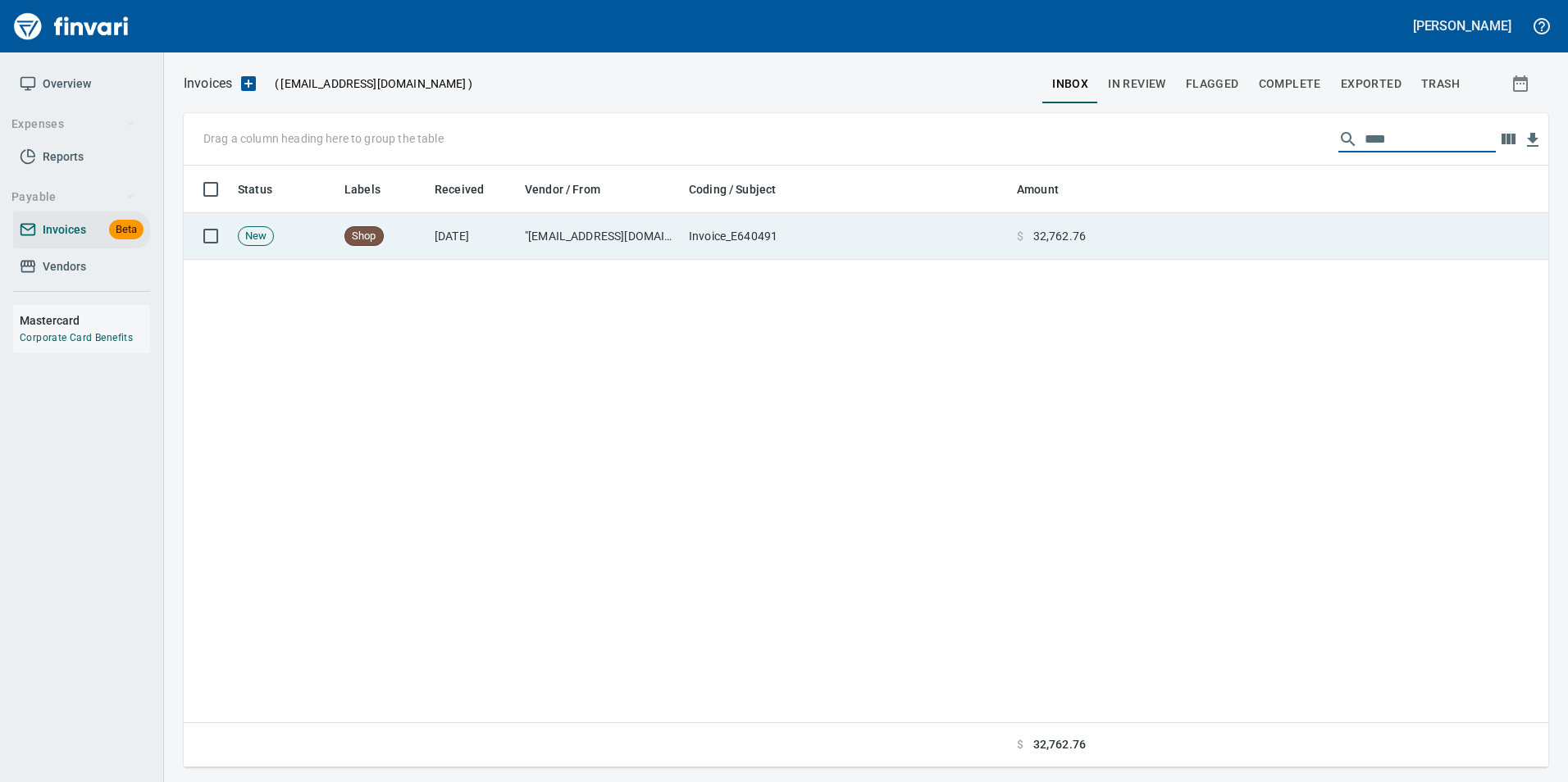
type input "****"
click at [1234, 246] on td at bounding box center [1320, 237] width 456 height 47
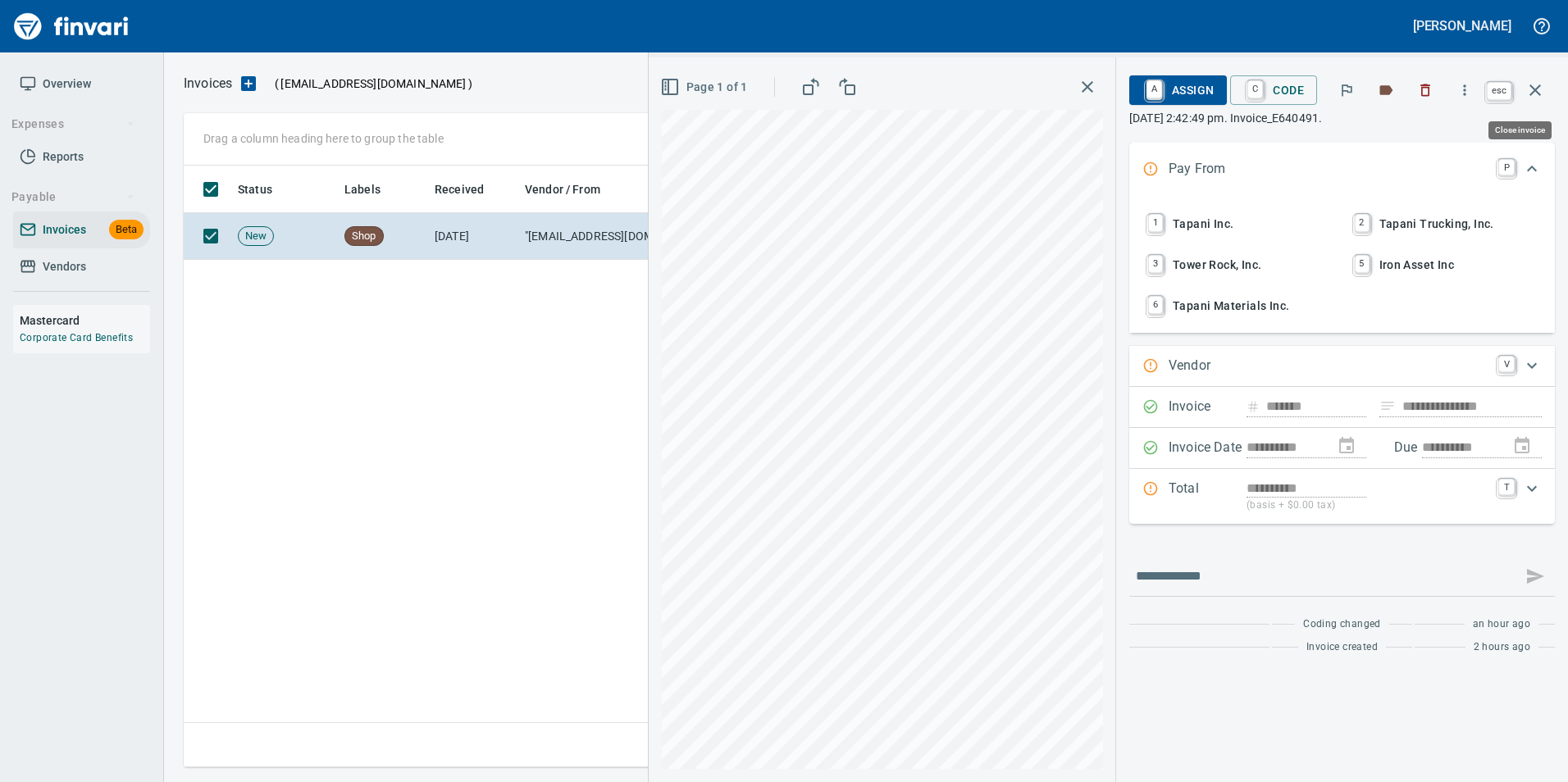
click at [1533, 91] on icon "button" at bounding box center [1535, 90] width 20 height 20
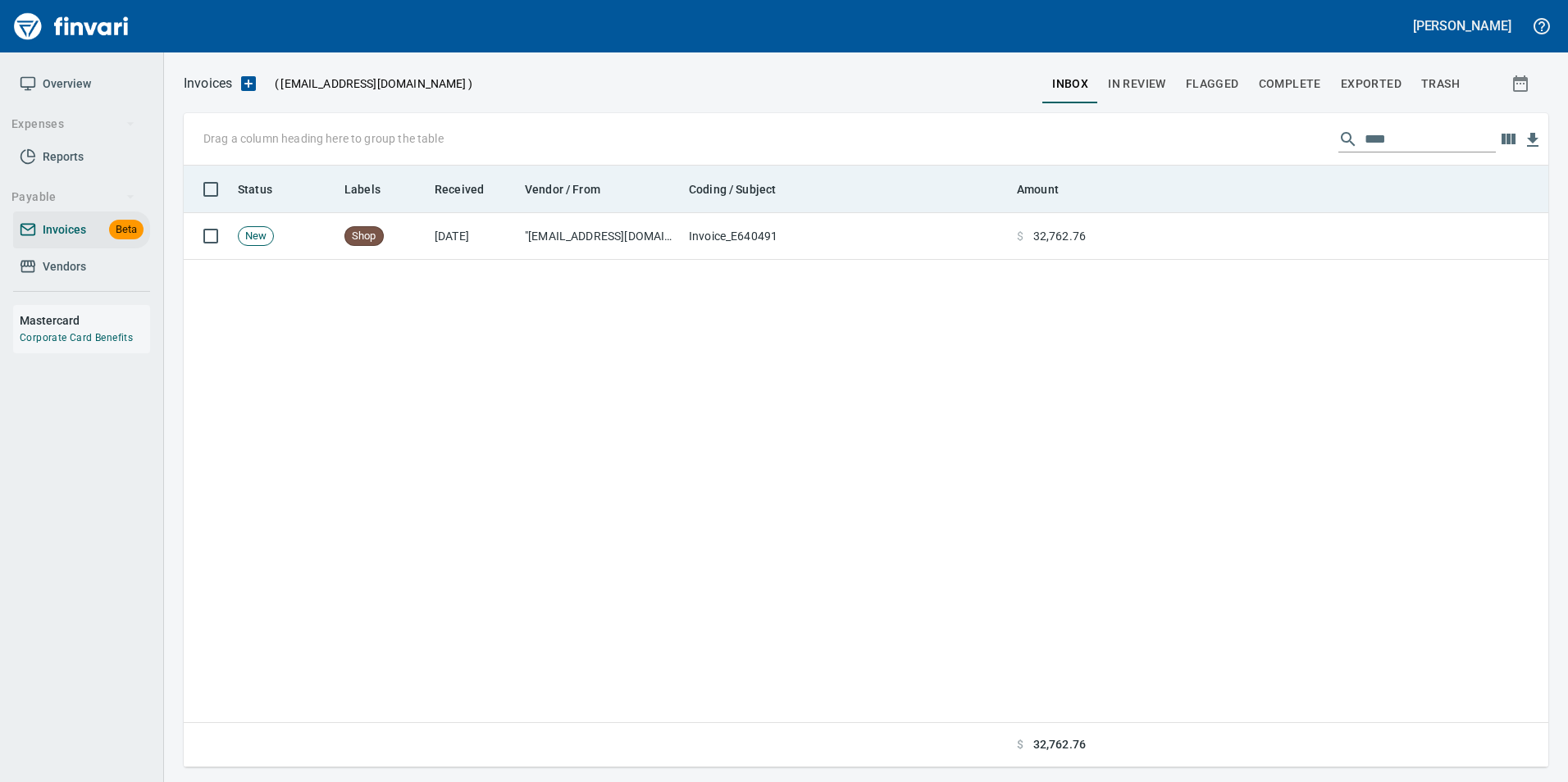
scroll to position [589, 1352]
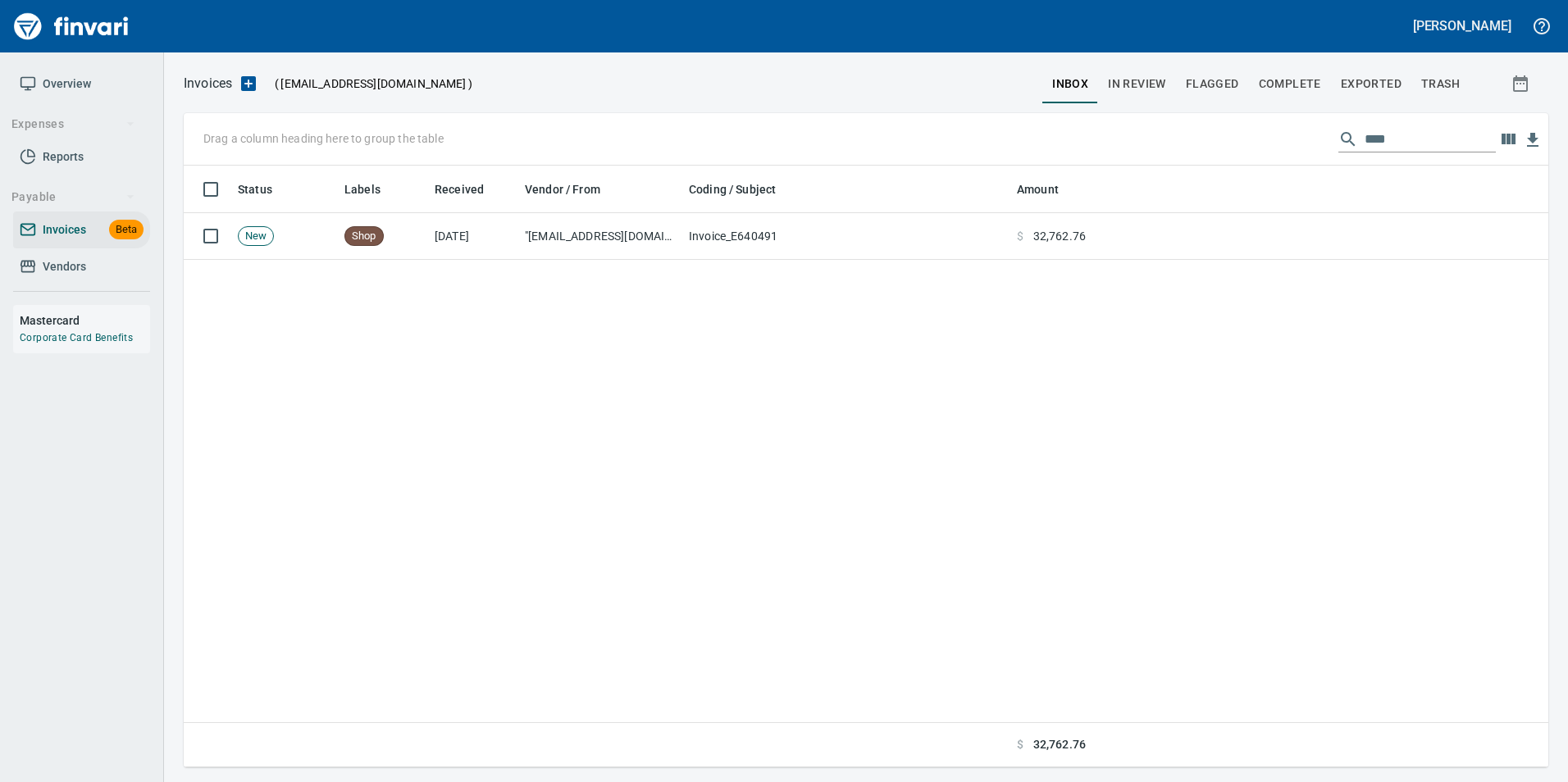
click at [1365, 140] on input "****" at bounding box center [1430, 140] width 132 height 27
click at [1365, 139] on input "****" at bounding box center [1430, 140] width 132 height 27
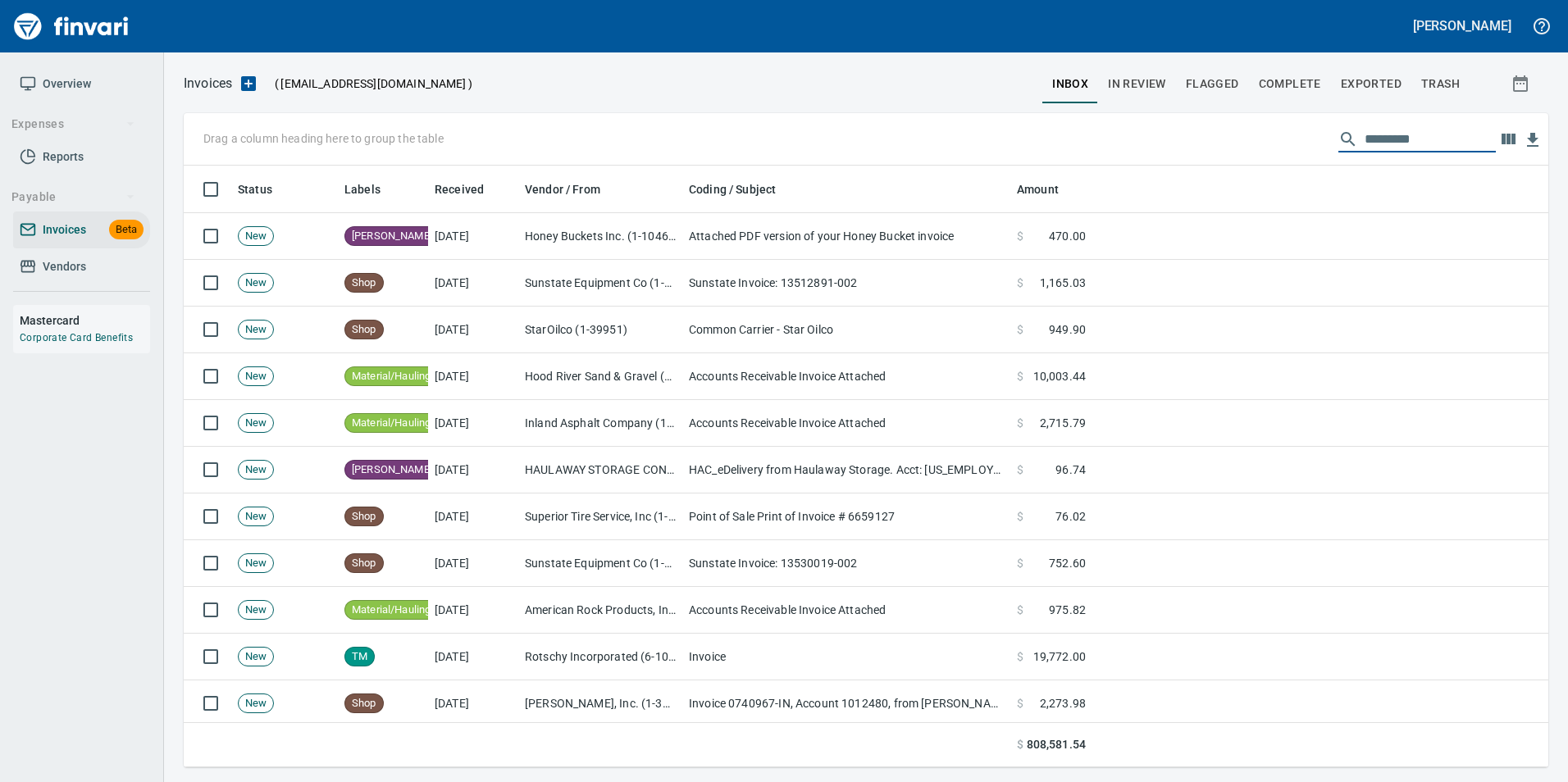
scroll to position [589, 1340]
click at [1365, 146] on input "text" at bounding box center [1430, 140] width 132 height 27
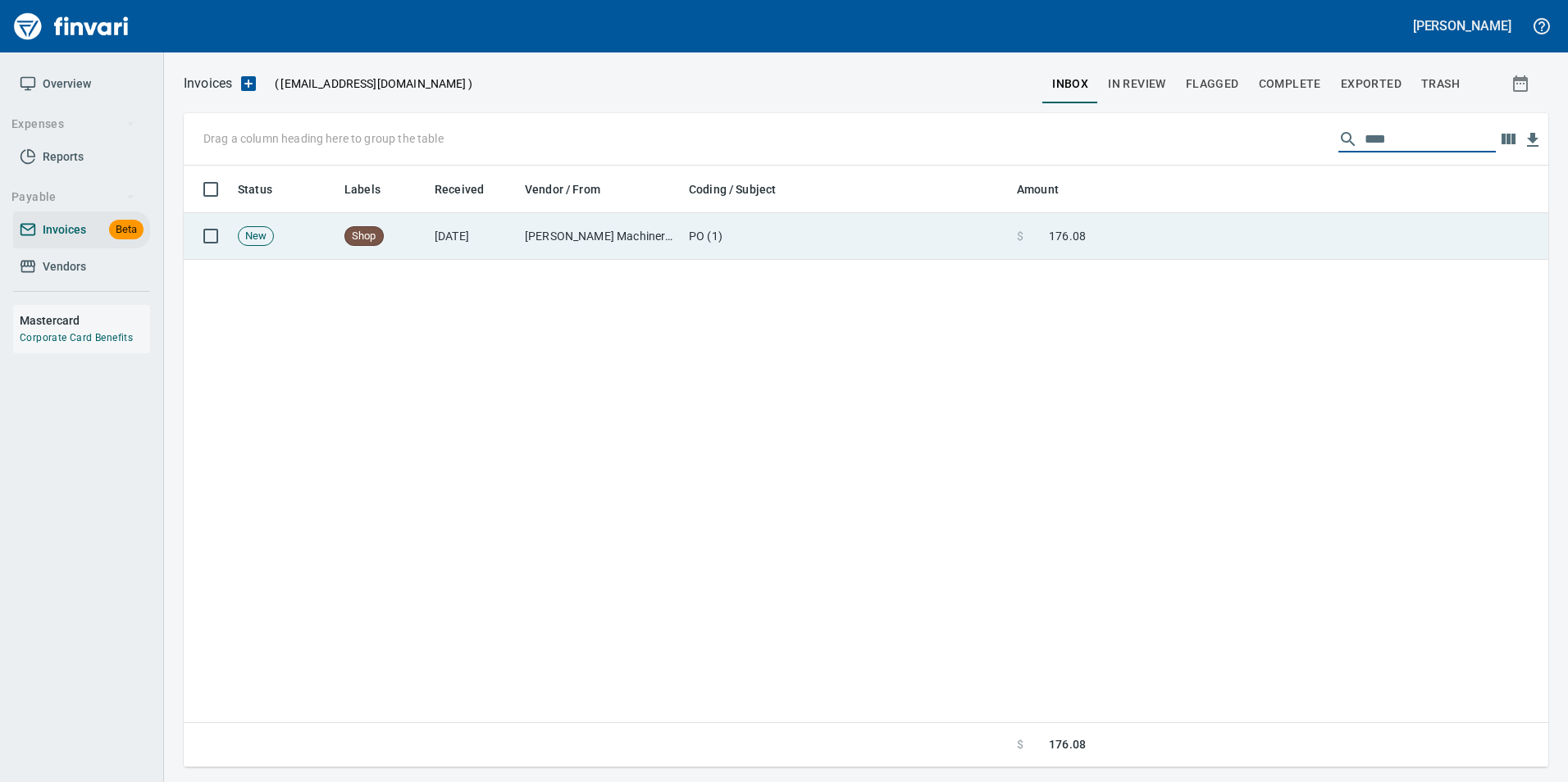
type input "****"
click at [1208, 244] on td at bounding box center [1320, 237] width 456 height 47
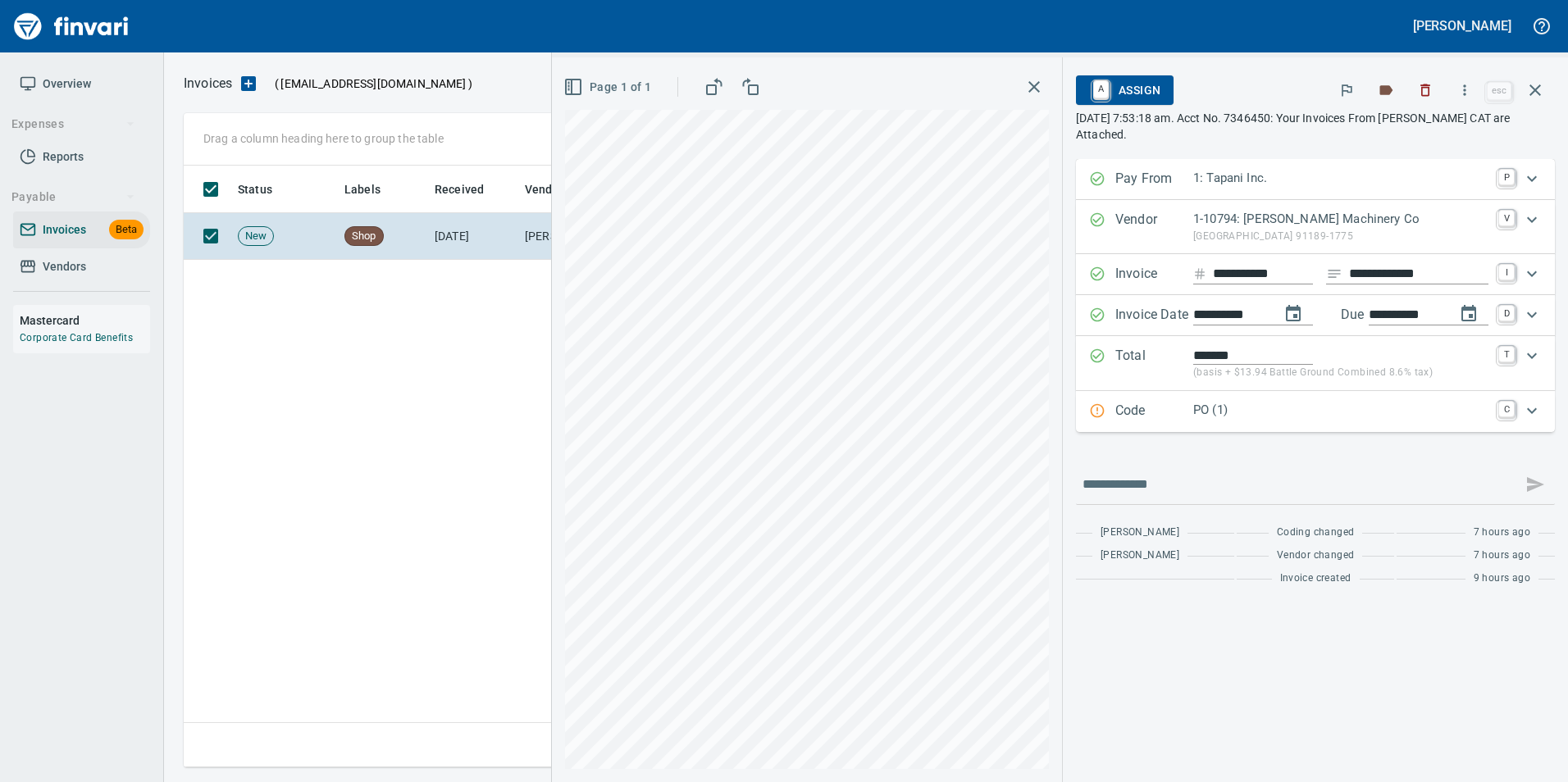
click at [1157, 402] on p "Code" at bounding box center [1153, 412] width 78 height 22
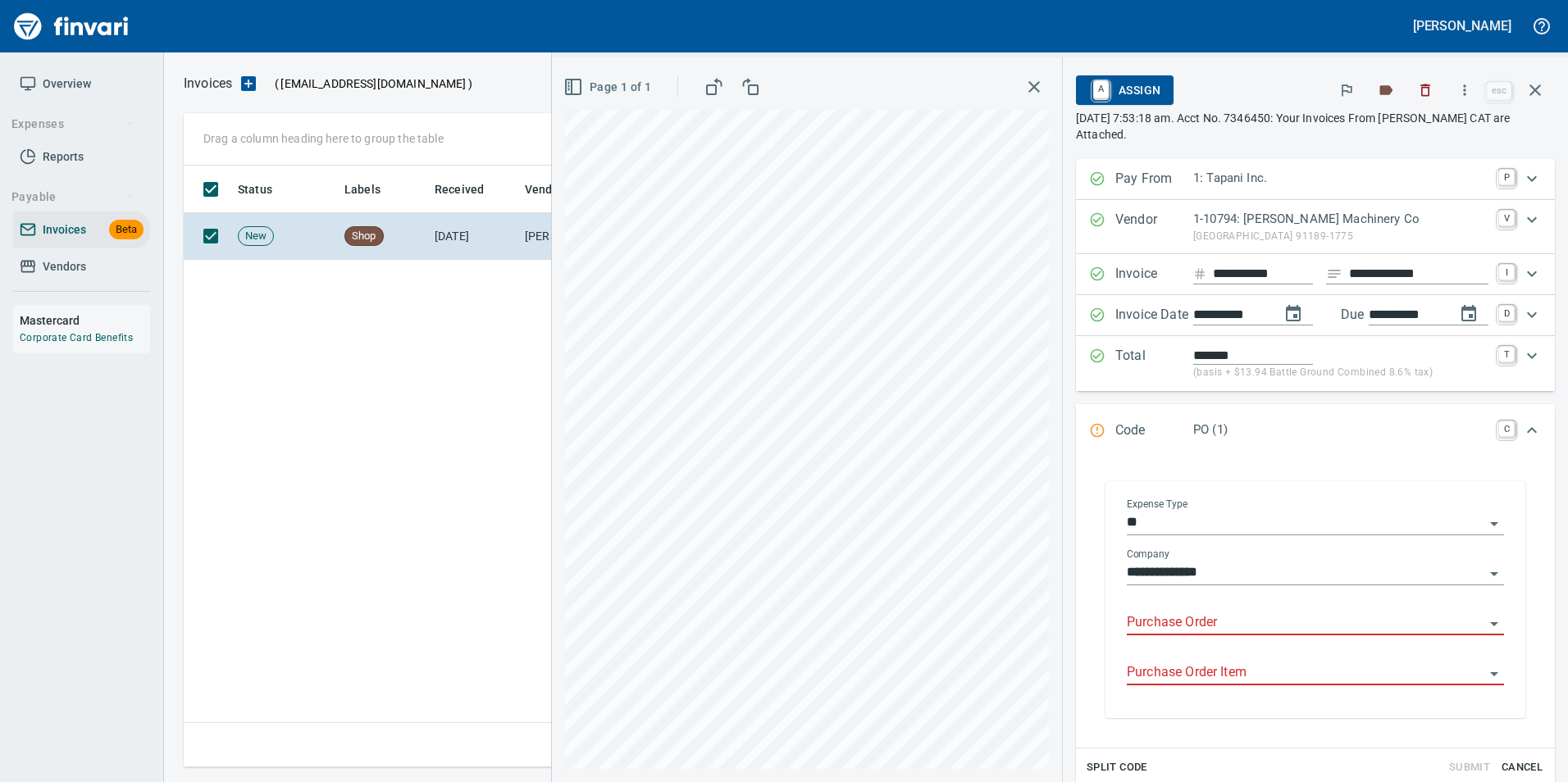
click at [1143, 615] on input "Purchase Order" at bounding box center [1306, 623] width 358 height 23
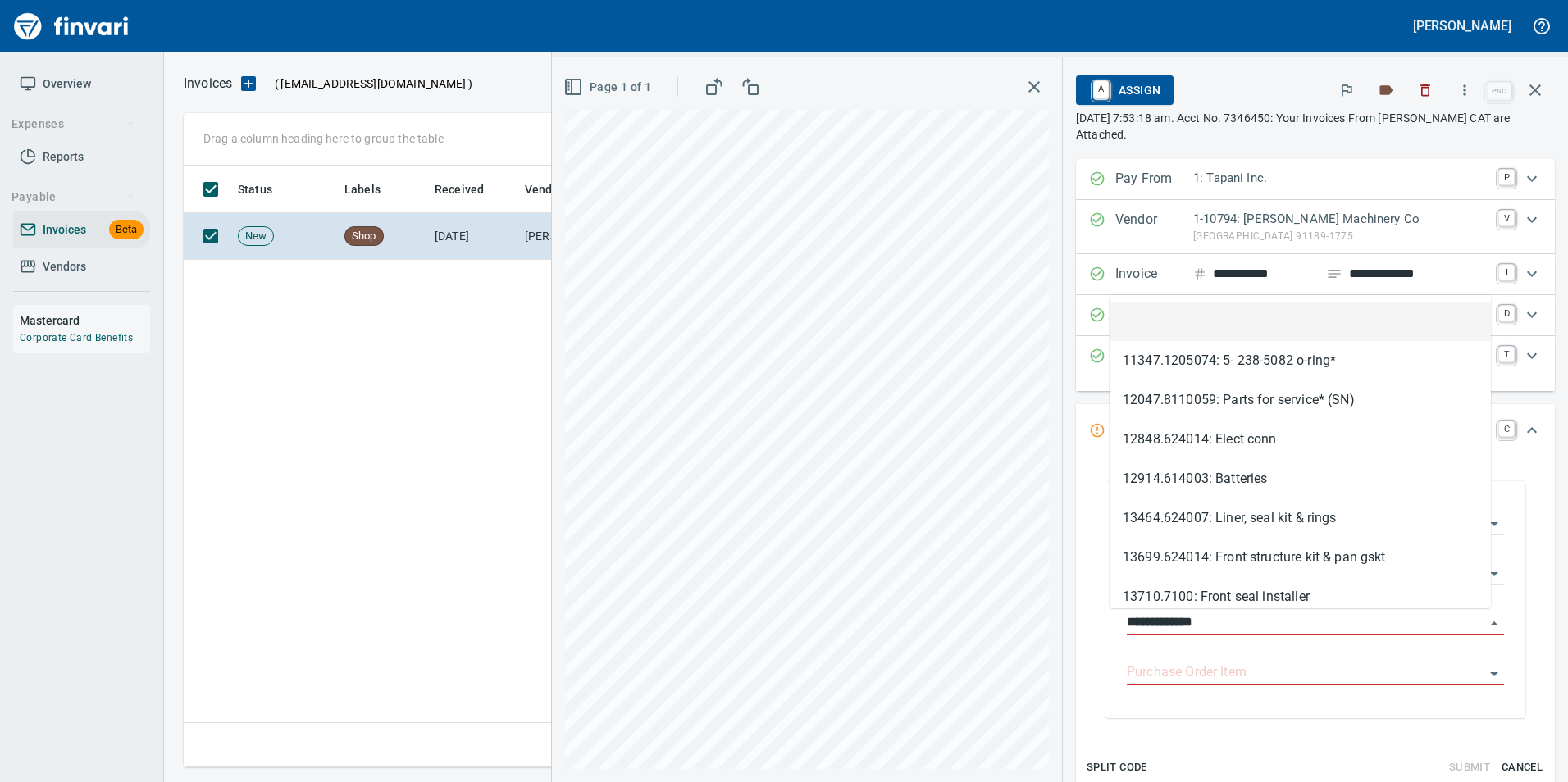
scroll to position [589, 1352]
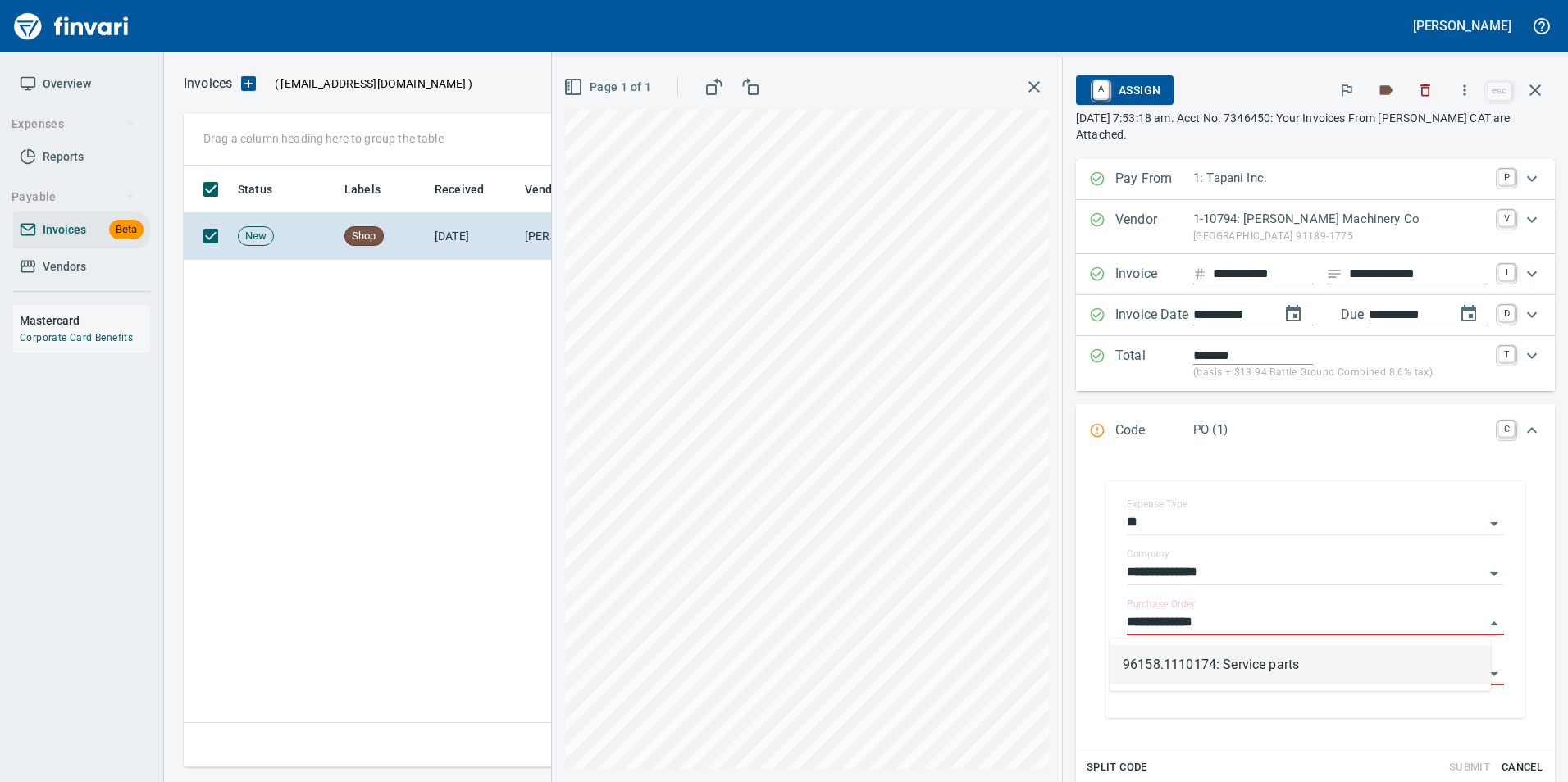
click at [1371, 670] on li "96158.1110174: Service parts" at bounding box center [1300, 665] width 381 height 39
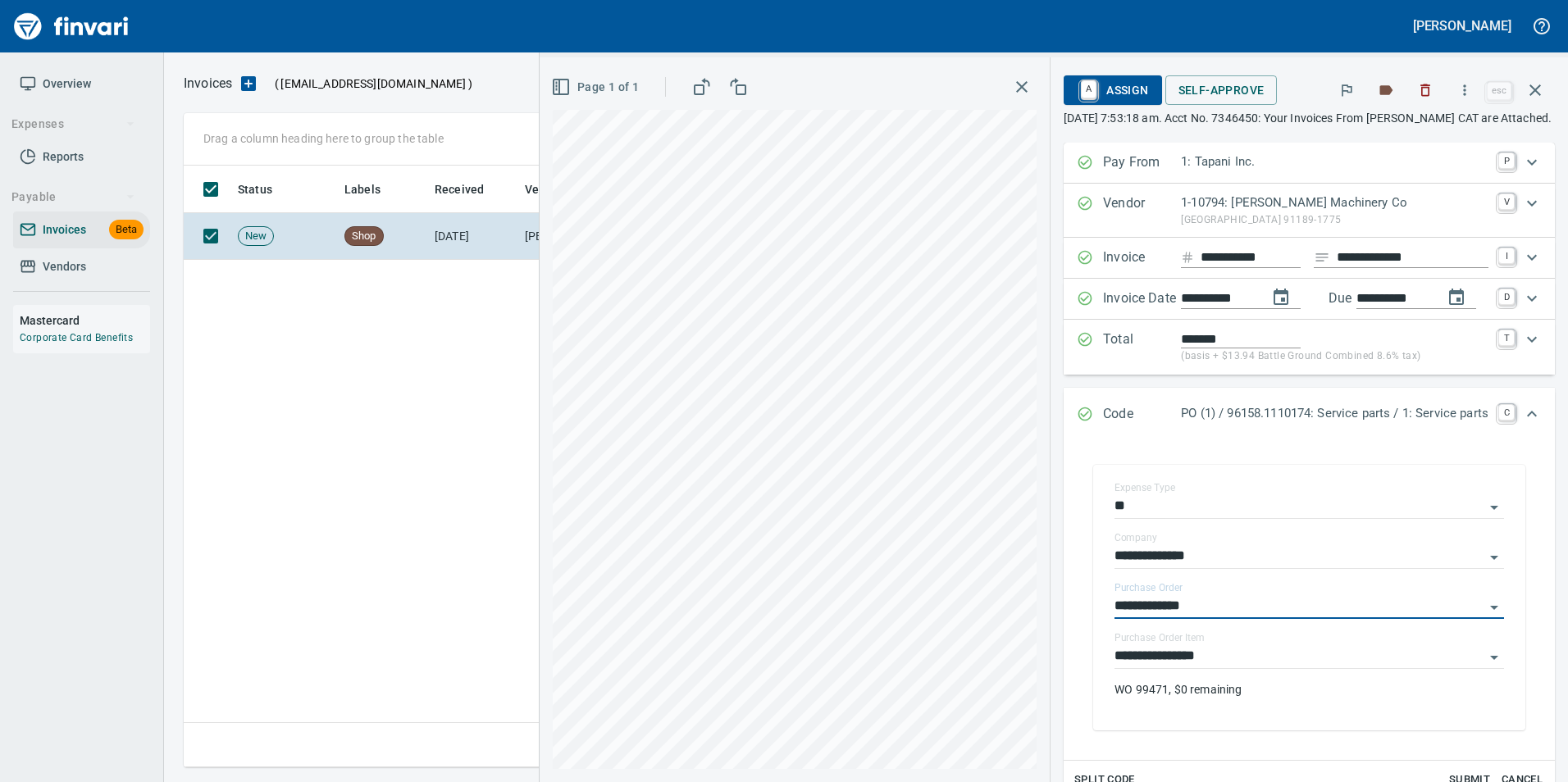
type input "**********"
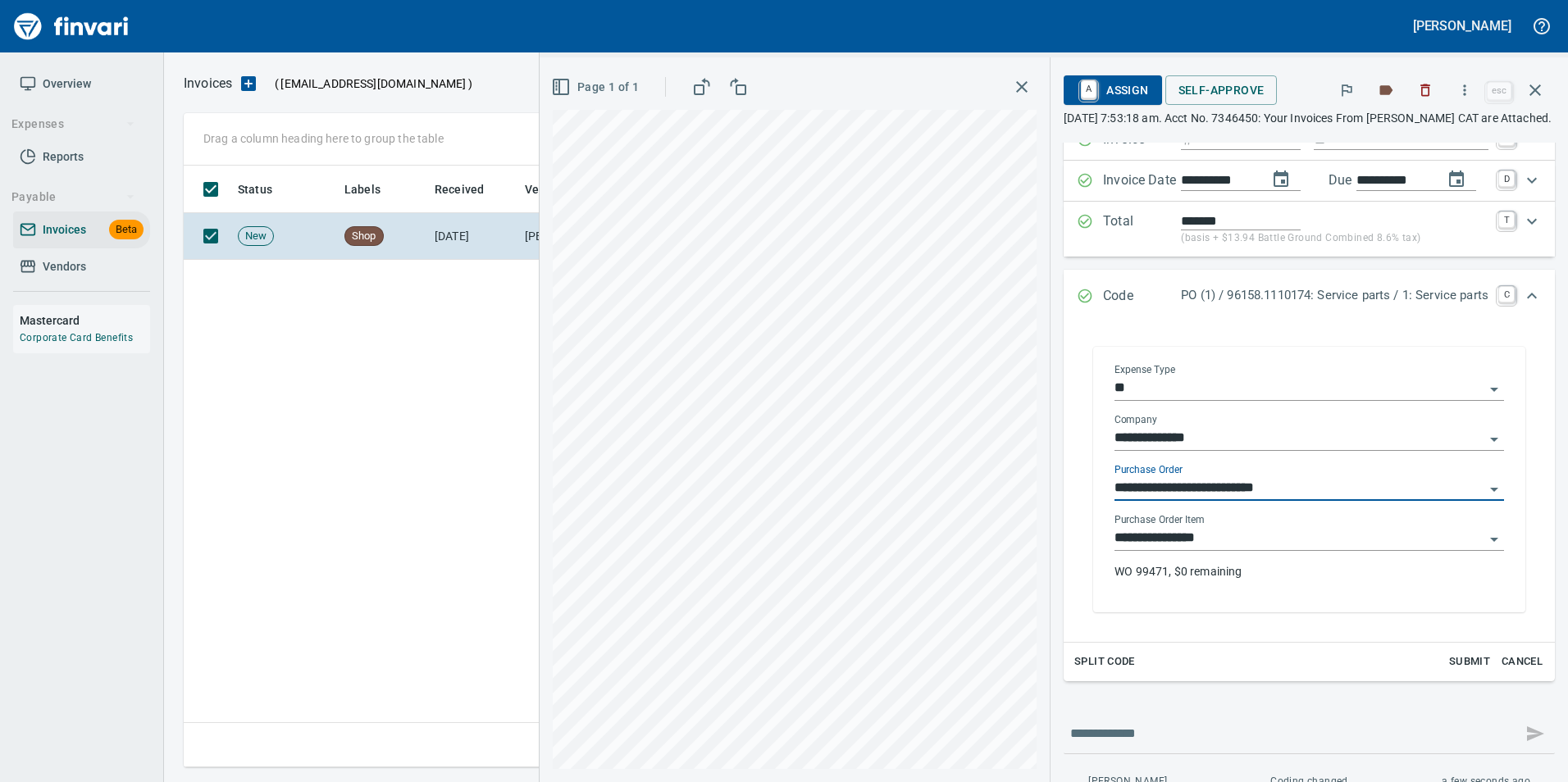
scroll to position [164, 0]
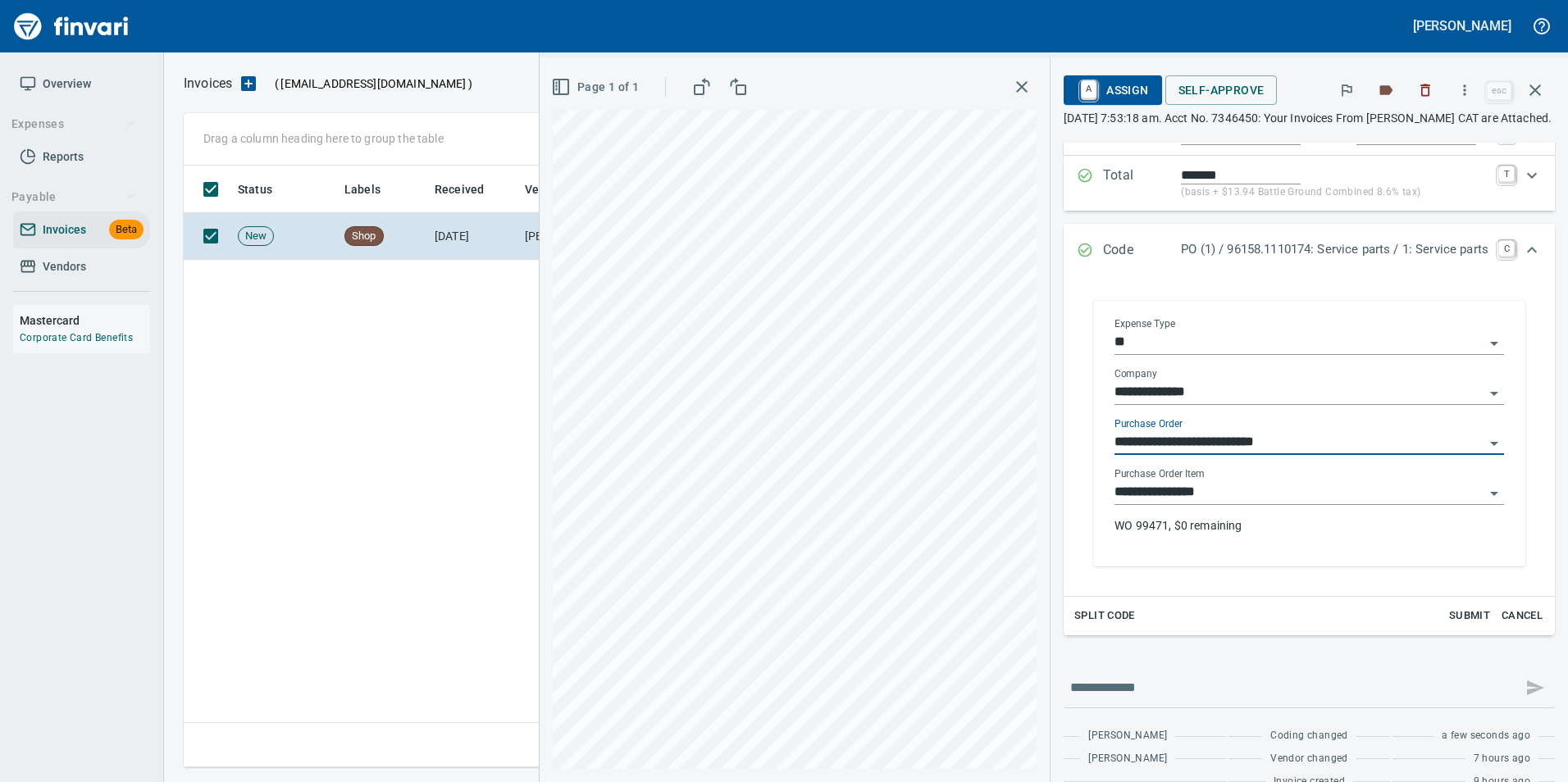
click at [1381, 454] on input "**********" at bounding box center [1299, 442] width 369 height 23
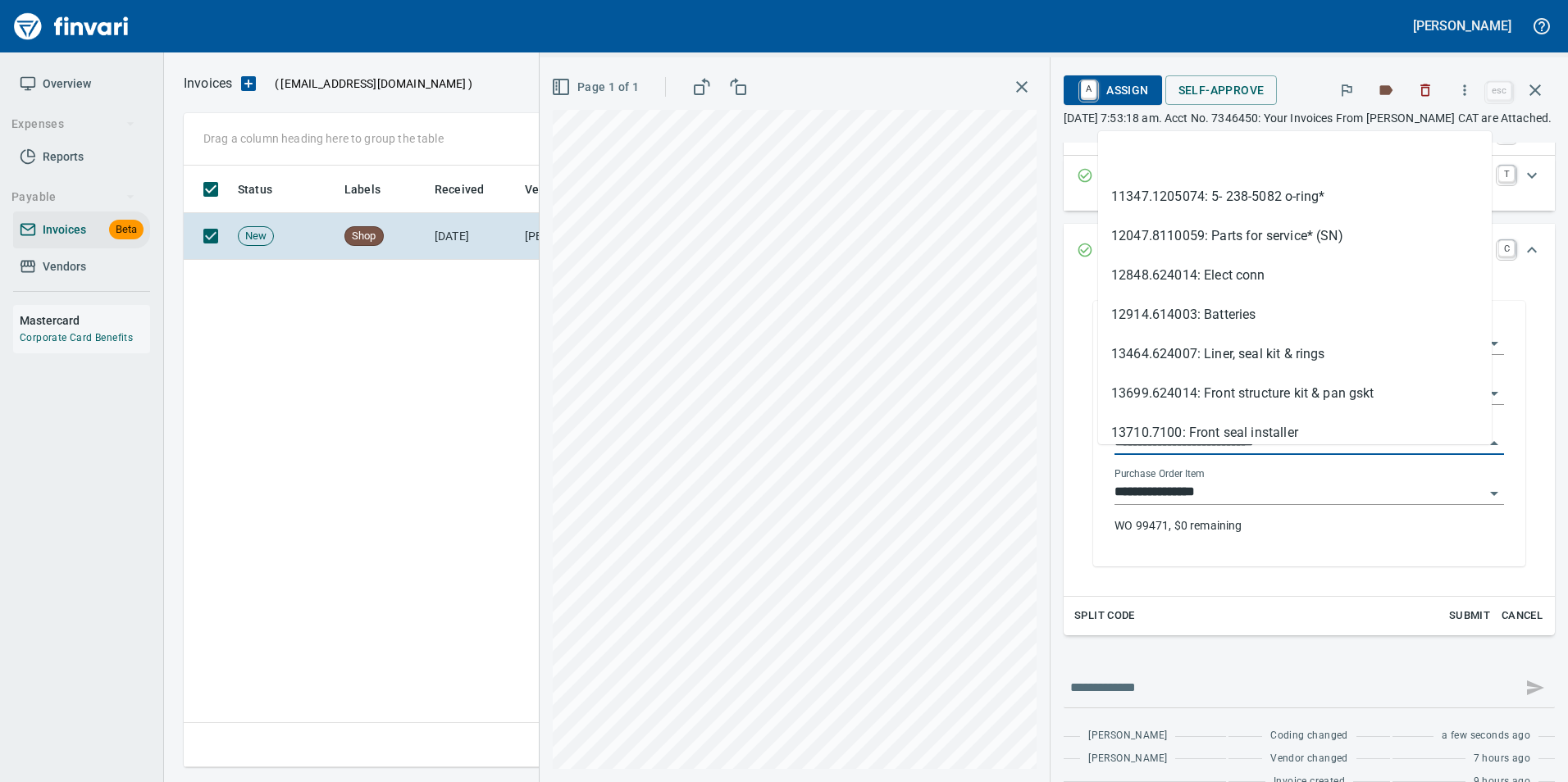
scroll to position [589, 1352]
click at [1266, 151] on li at bounding box center [1295, 157] width 394 height 39
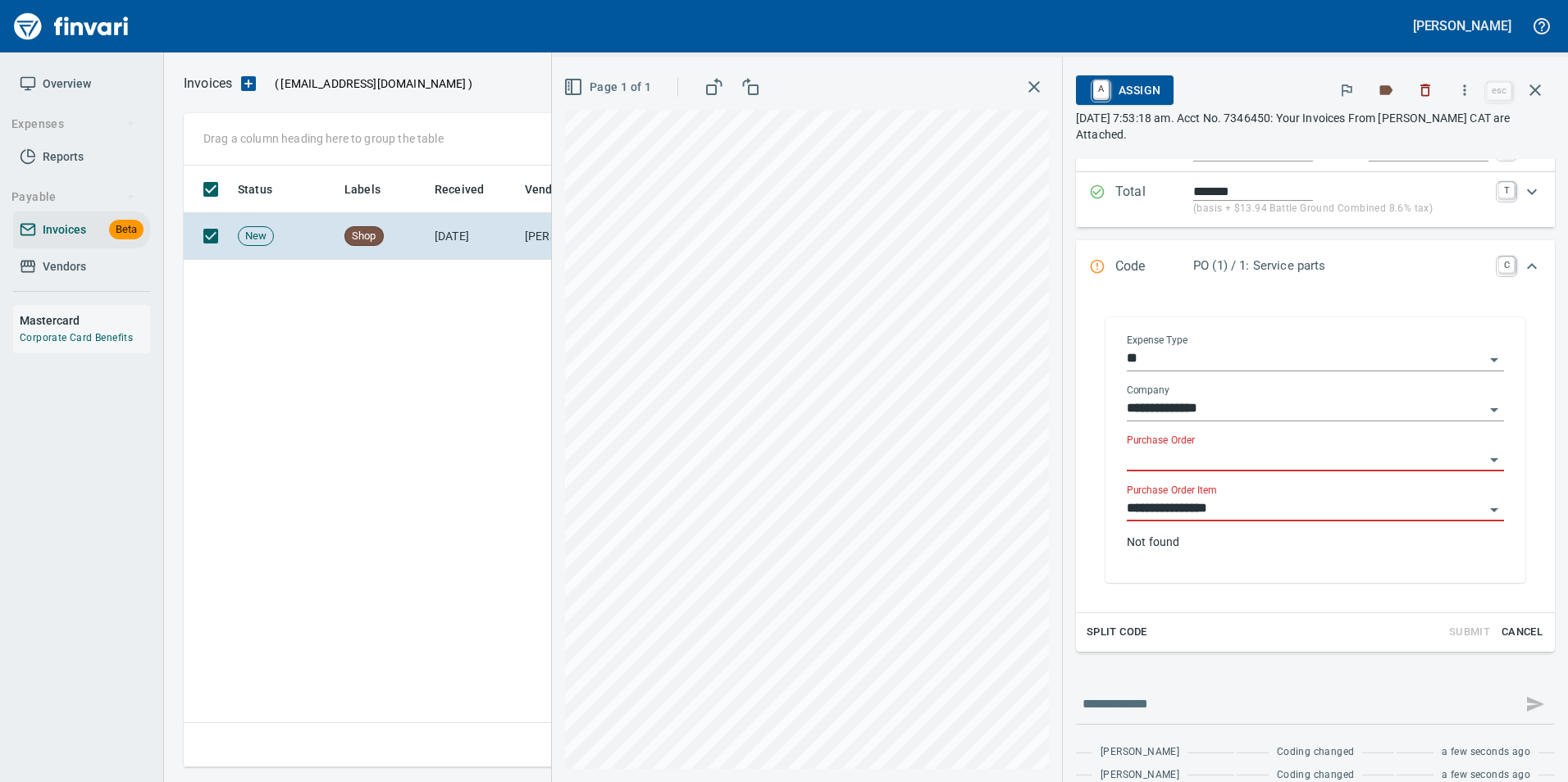
click at [1283, 508] on input "**********" at bounding box center [1306, 509] width 358 height 23
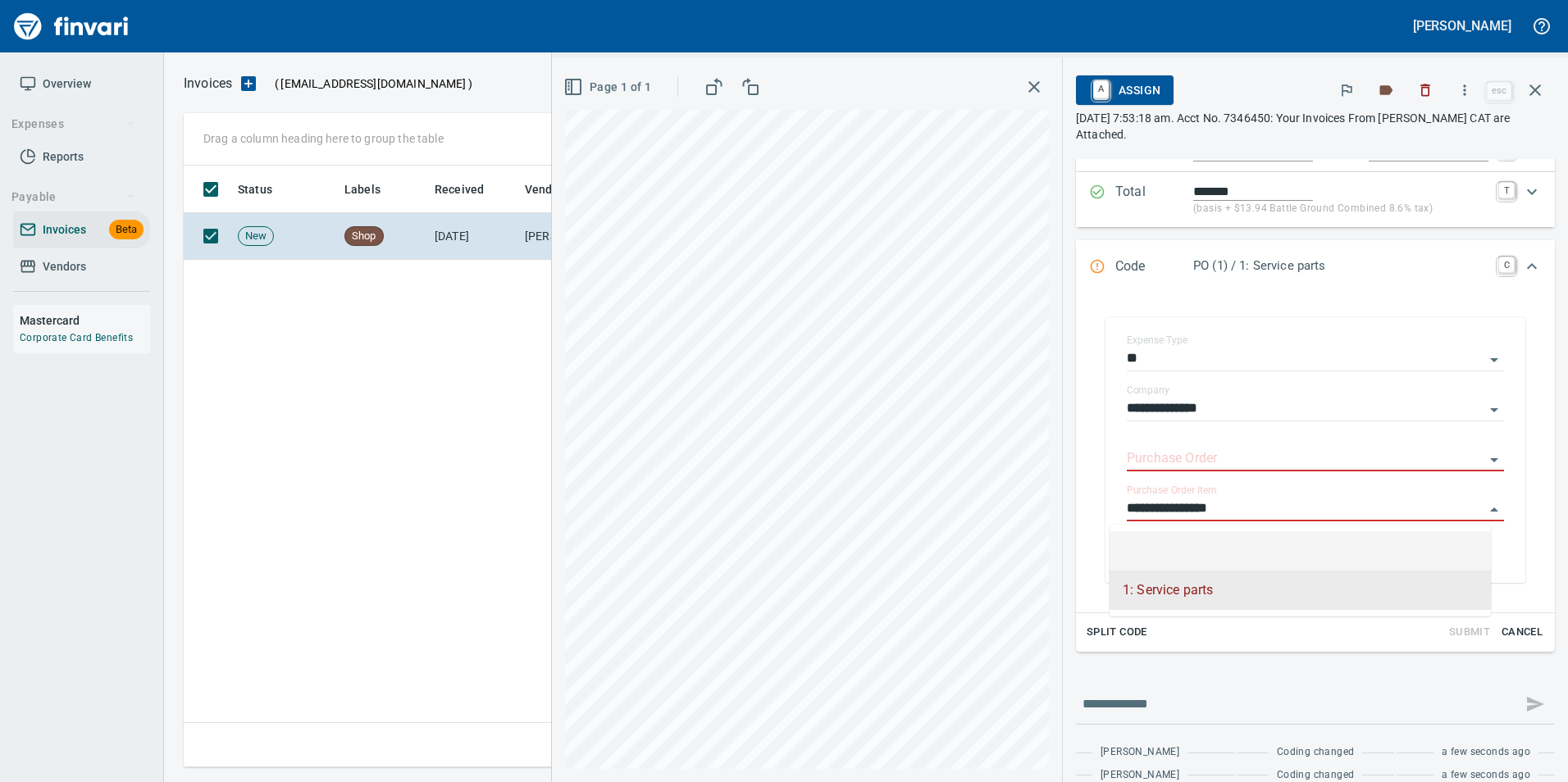
click at [1288, 544] on li at bounding box center [1300, 551] width 381 height 39
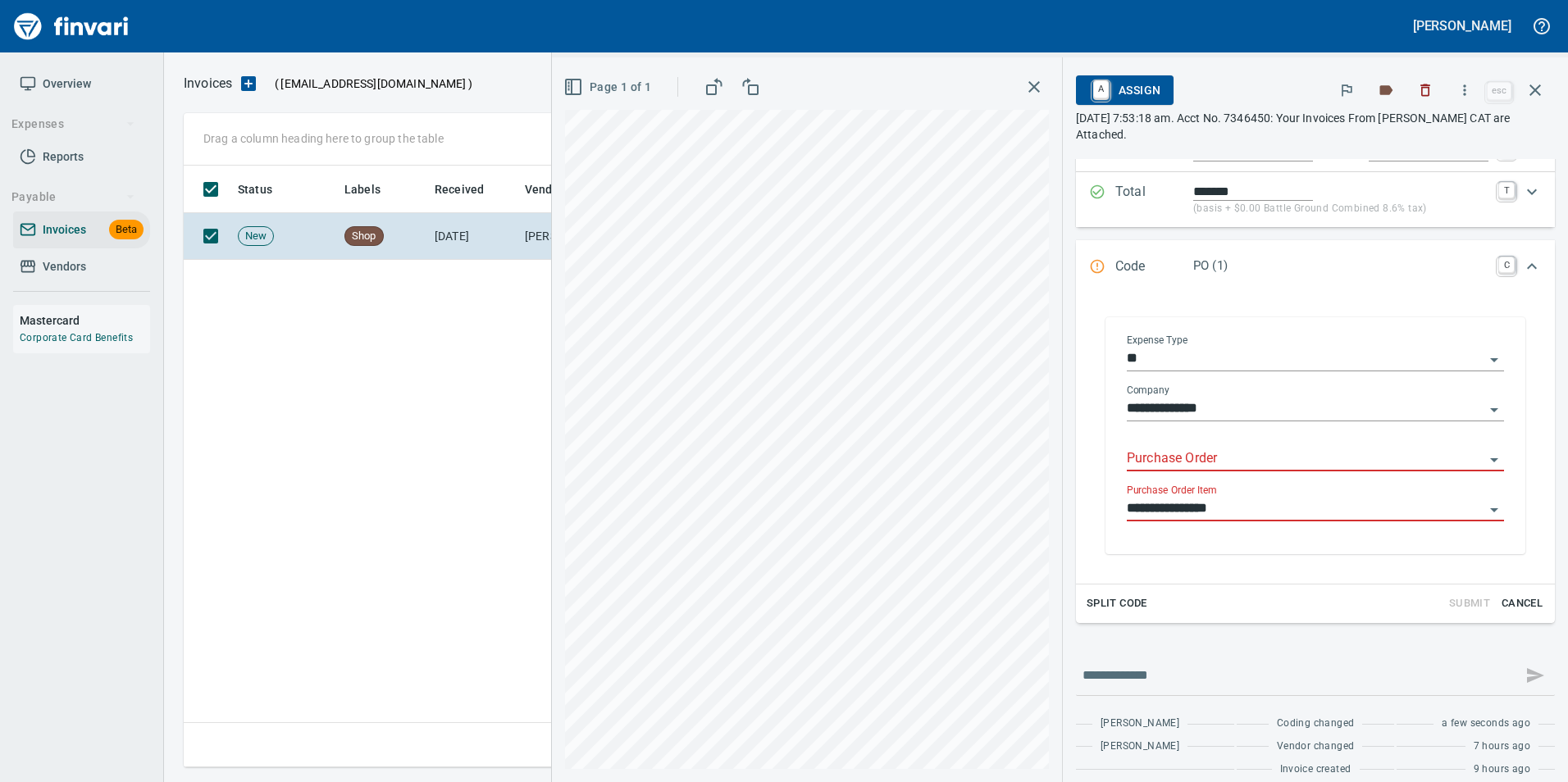
type input "*****"
click at [1446, 638] on div "**********" at bounding box center [1315, 401] width 478 height 812
click at [1093, 255] on div "Code PO (1) C" at bounding box center [1315, 267] width 478 height 54
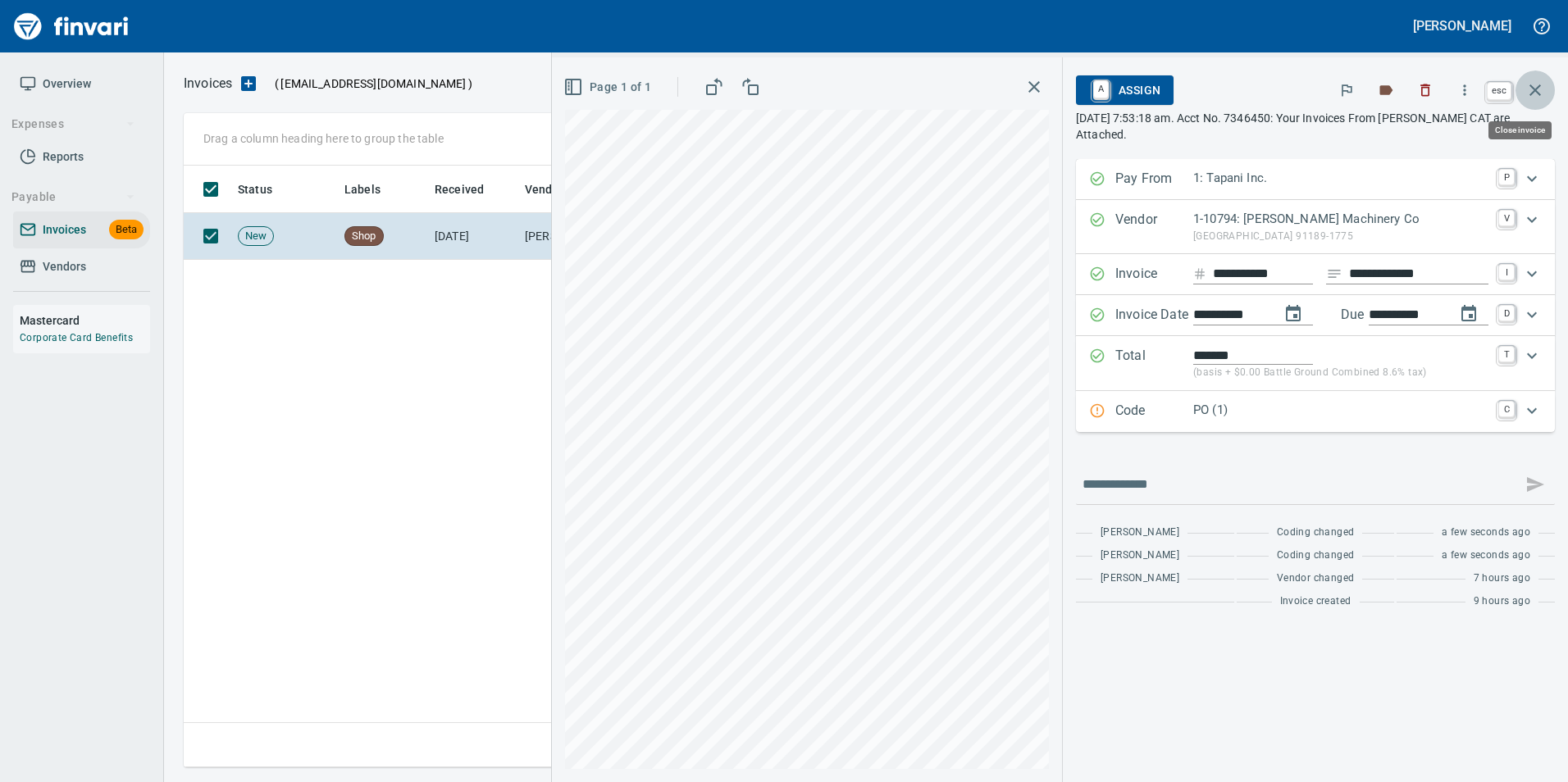
click at [1544, 86] on icon "button" at bounding box center [1535, 90] width 20 height 20
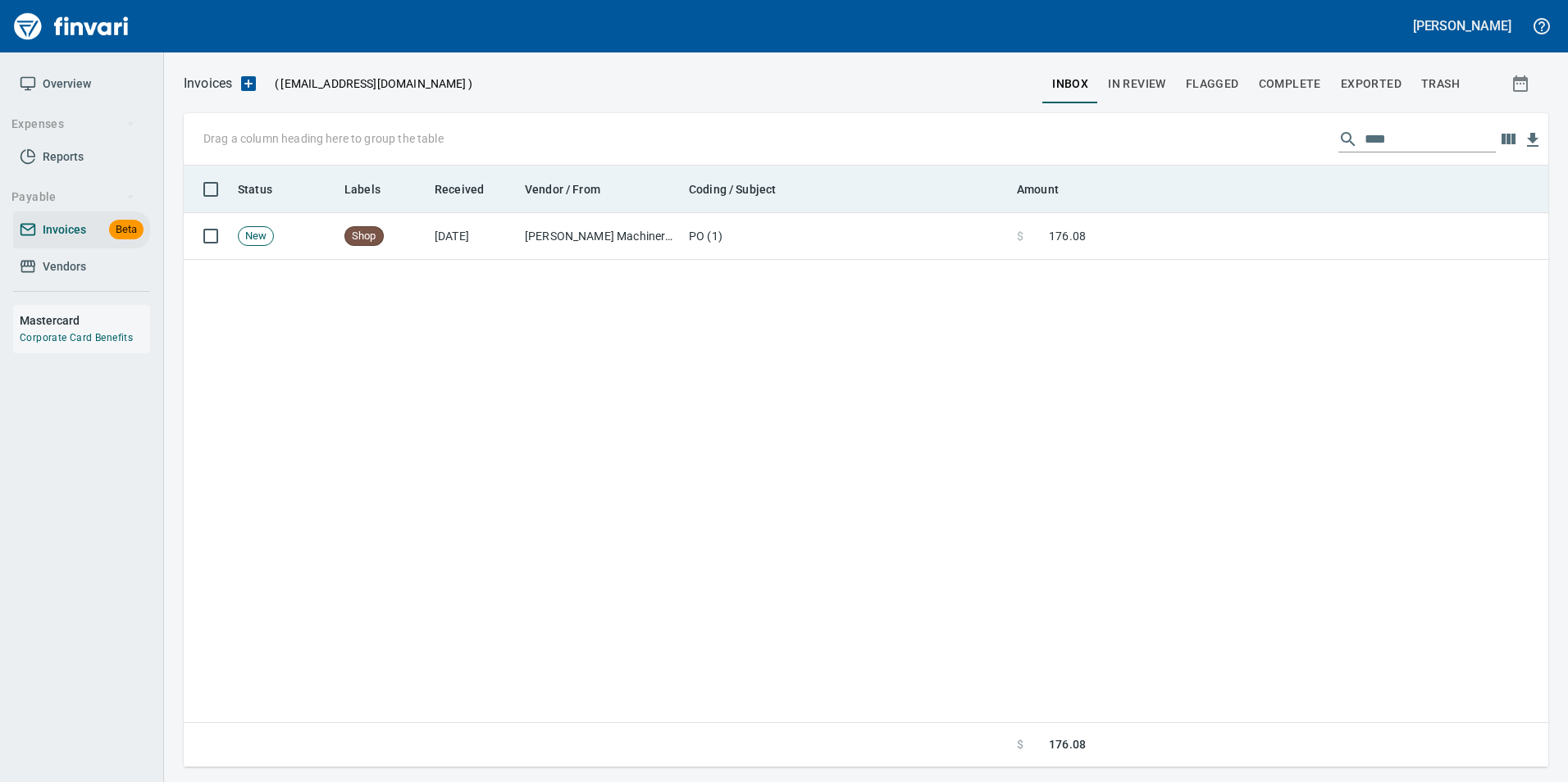
scroll to position [589, 1352]
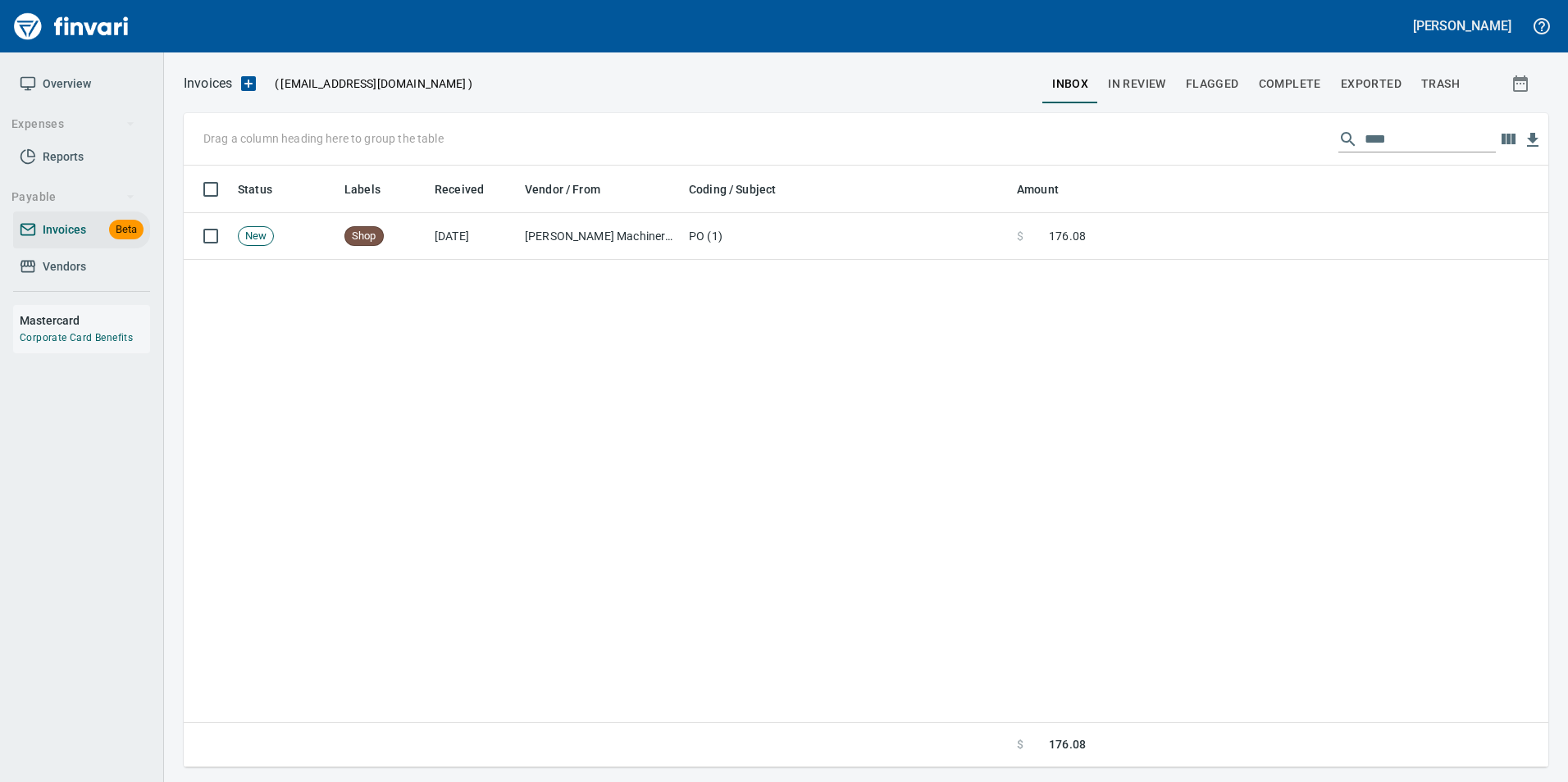
click at [1375, 140] on input "****" at bounding box center [1430, 140] width 132 height 27
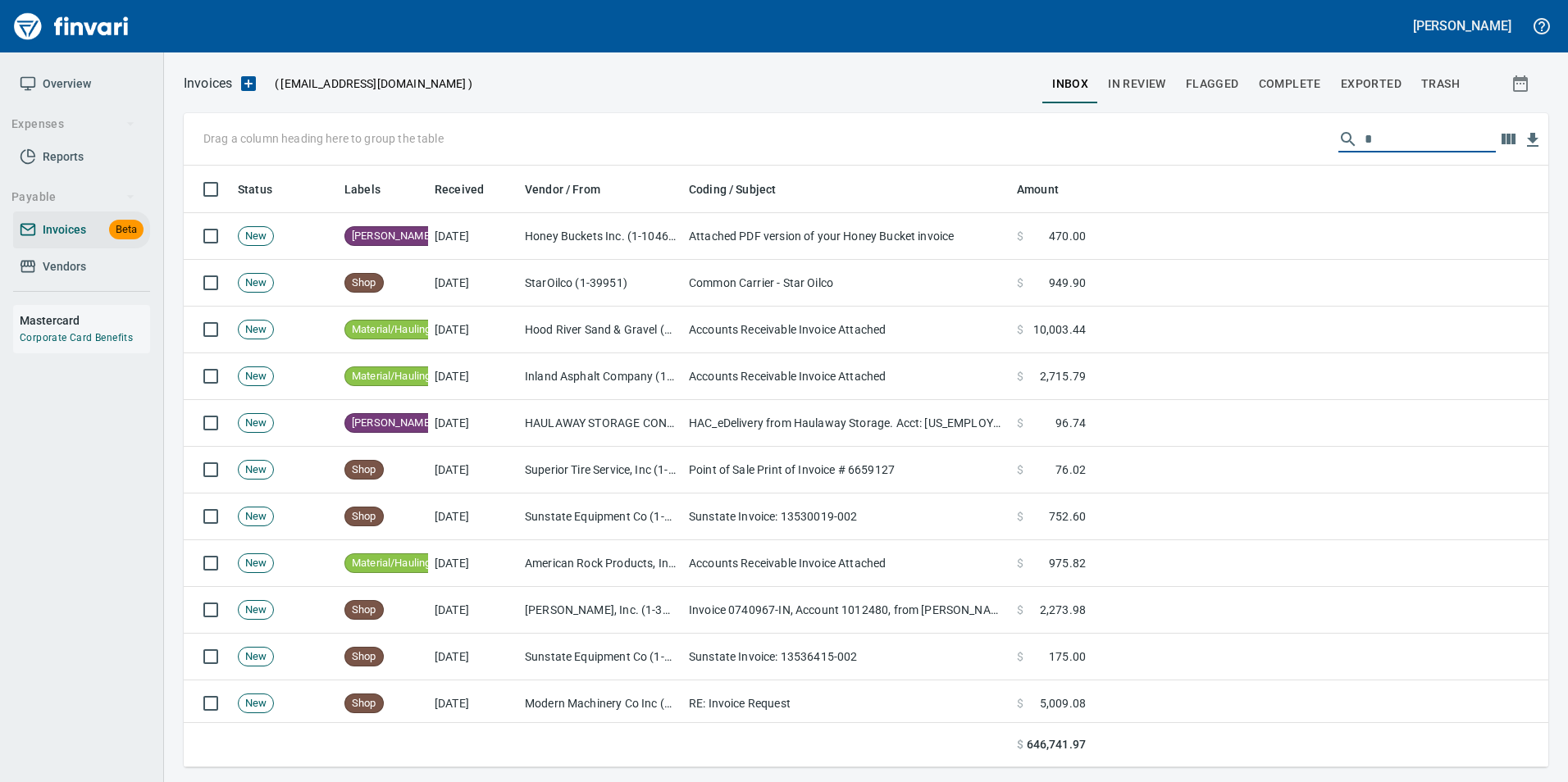
scroll to position [589, 1340]
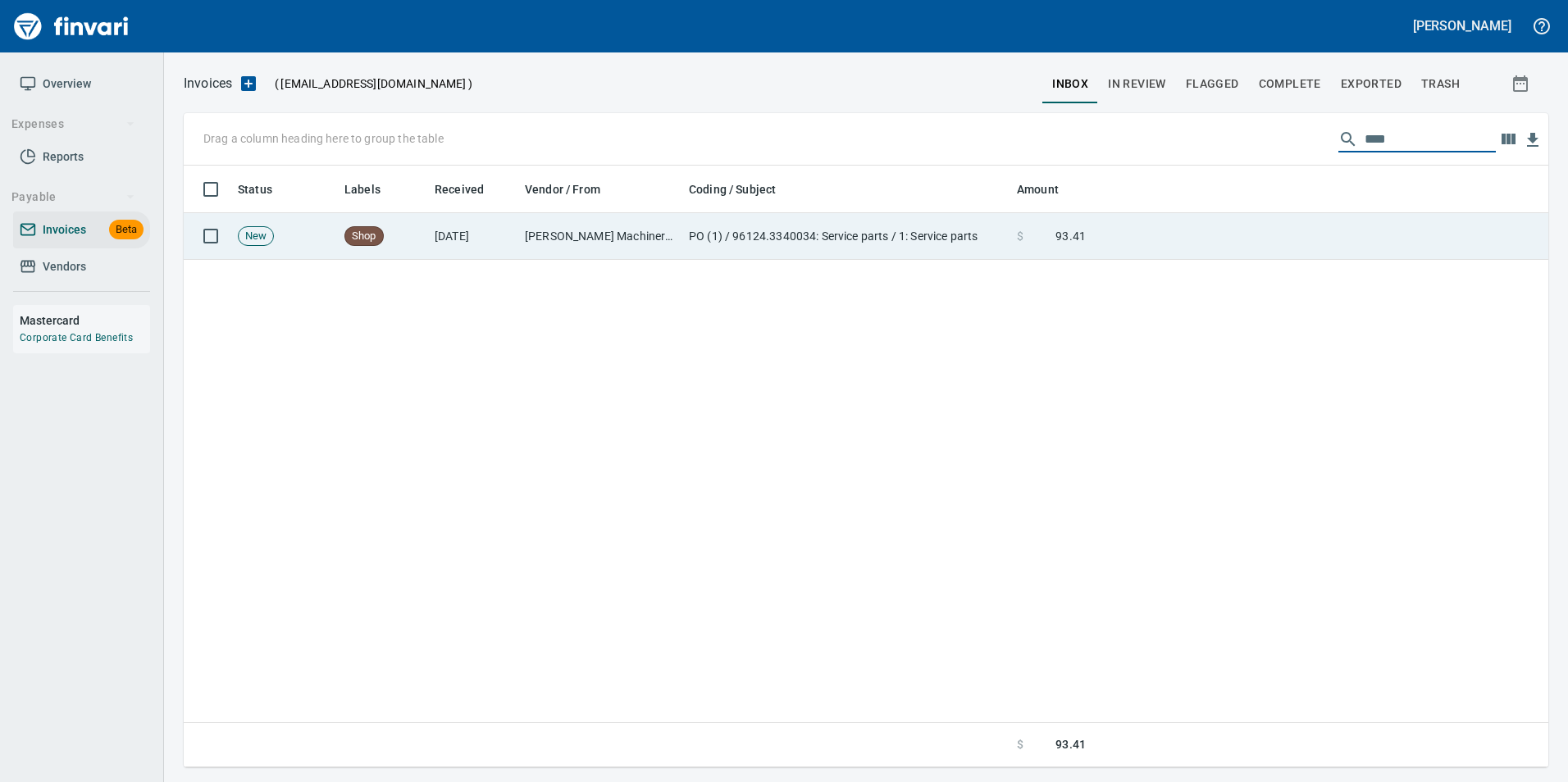
click at [1279, 224] on td at bounding box center [1320, 237] width 456 height 47
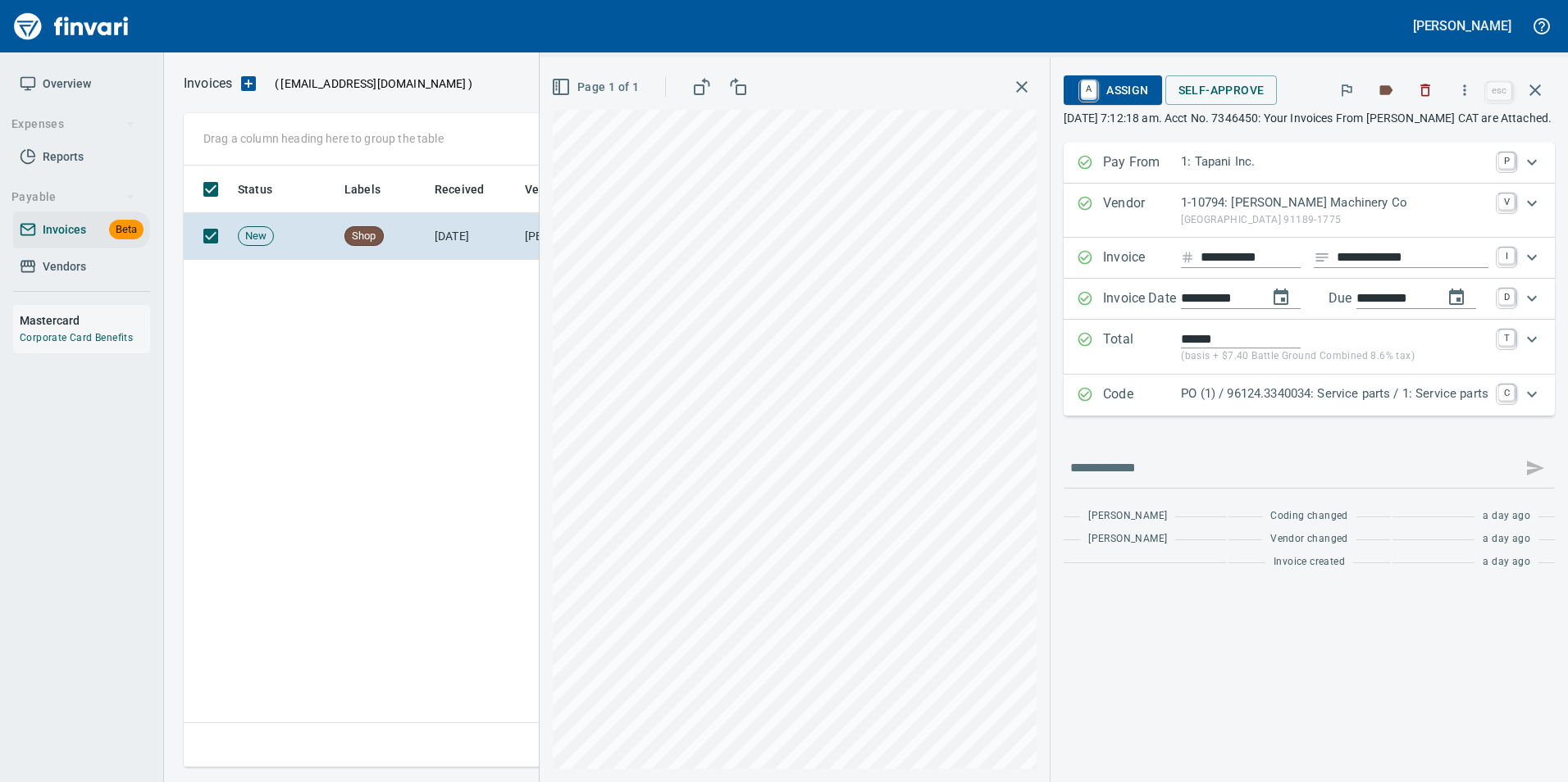
click at [1188, 404] on p "PO (1) / 96124.3340034: Service parts / 1: Service parts" at bounding box center [1334, 393] width 308 height 19
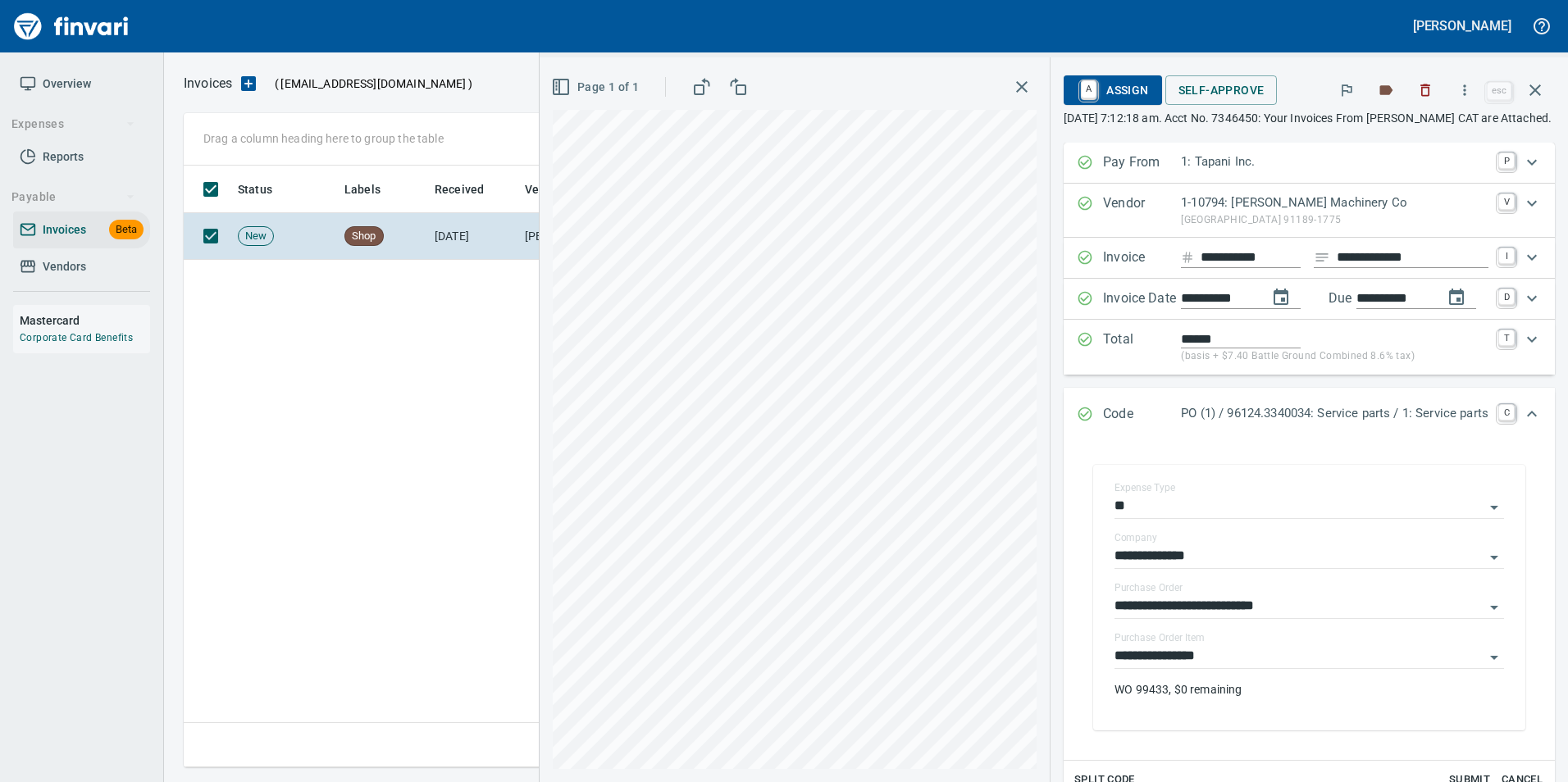
click at [1188, 415] on div "Code PO (1) / 96124.3340034: Service parts / 1: Service parts C" at bounding box center [1310, 415] width 491 height 54
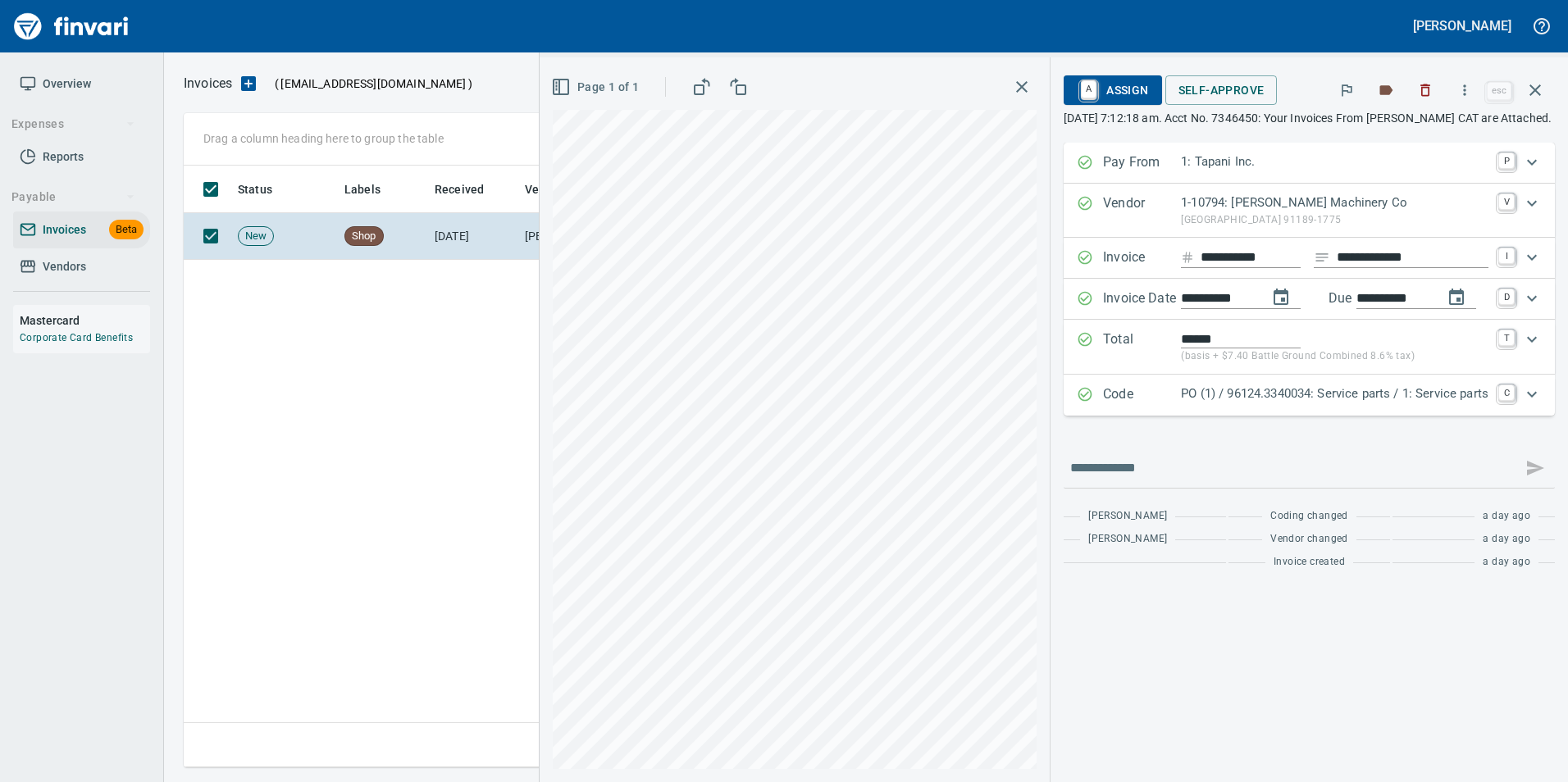
click at [1534, 96] on icon "button" at bounding box center [1535, 90] width 20 height 20
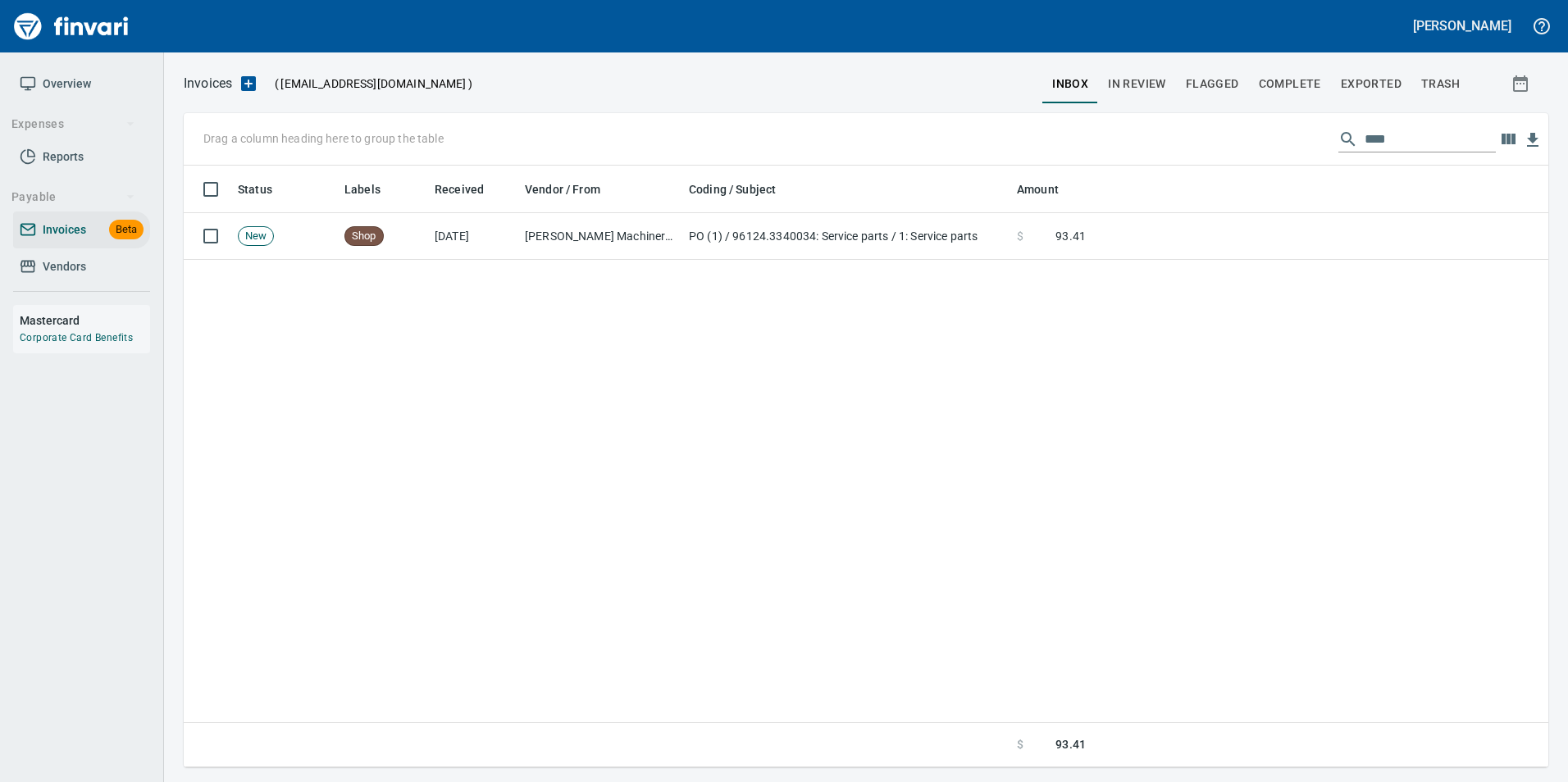
scroll to position [589, 1352]
click at [1401, 140] on input "****" at bounding box center [1430, 140] width 132 height 27
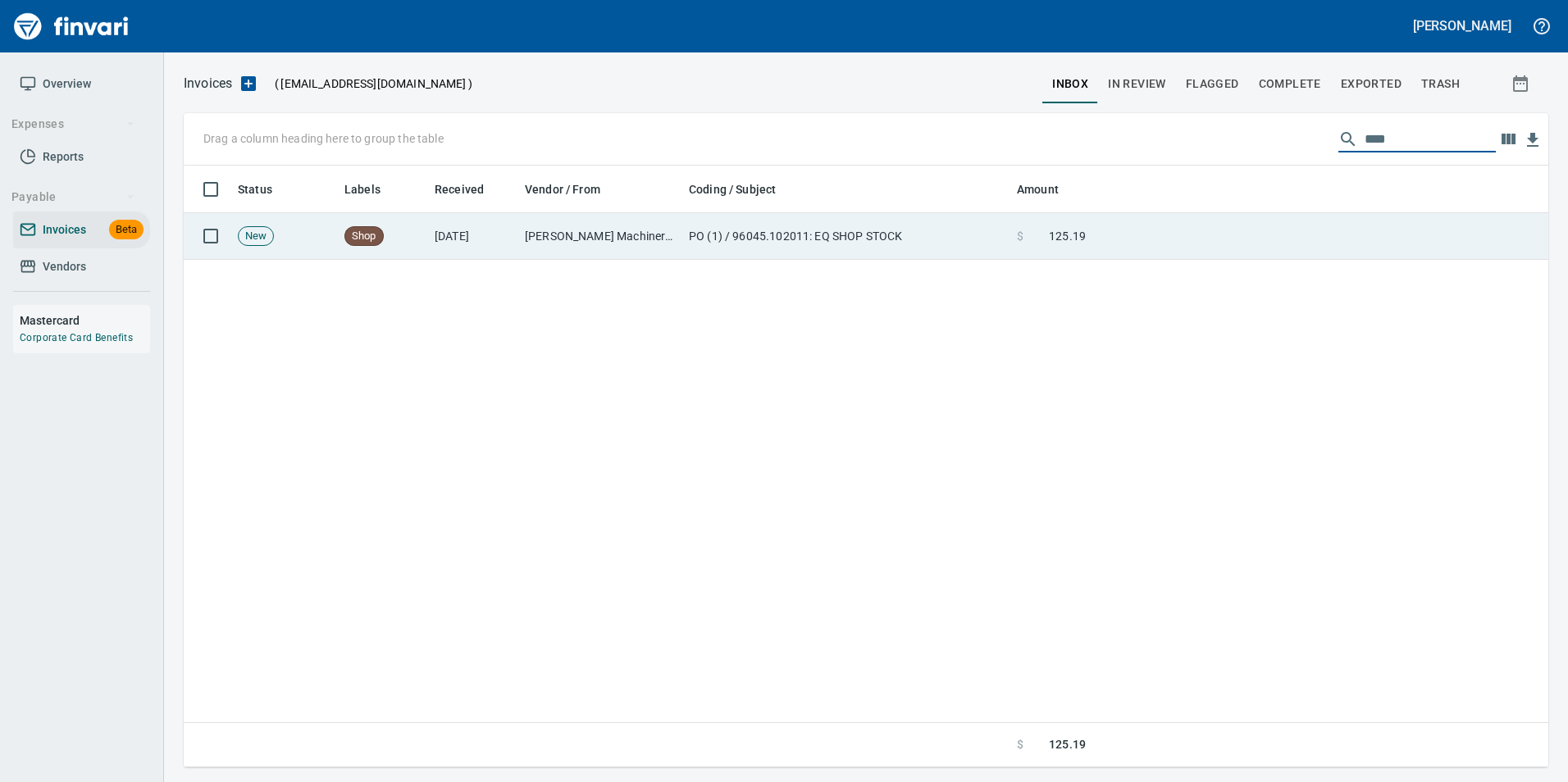
click at [1188, 228] on td at bounding box center [1320, 237] width 456 height 47
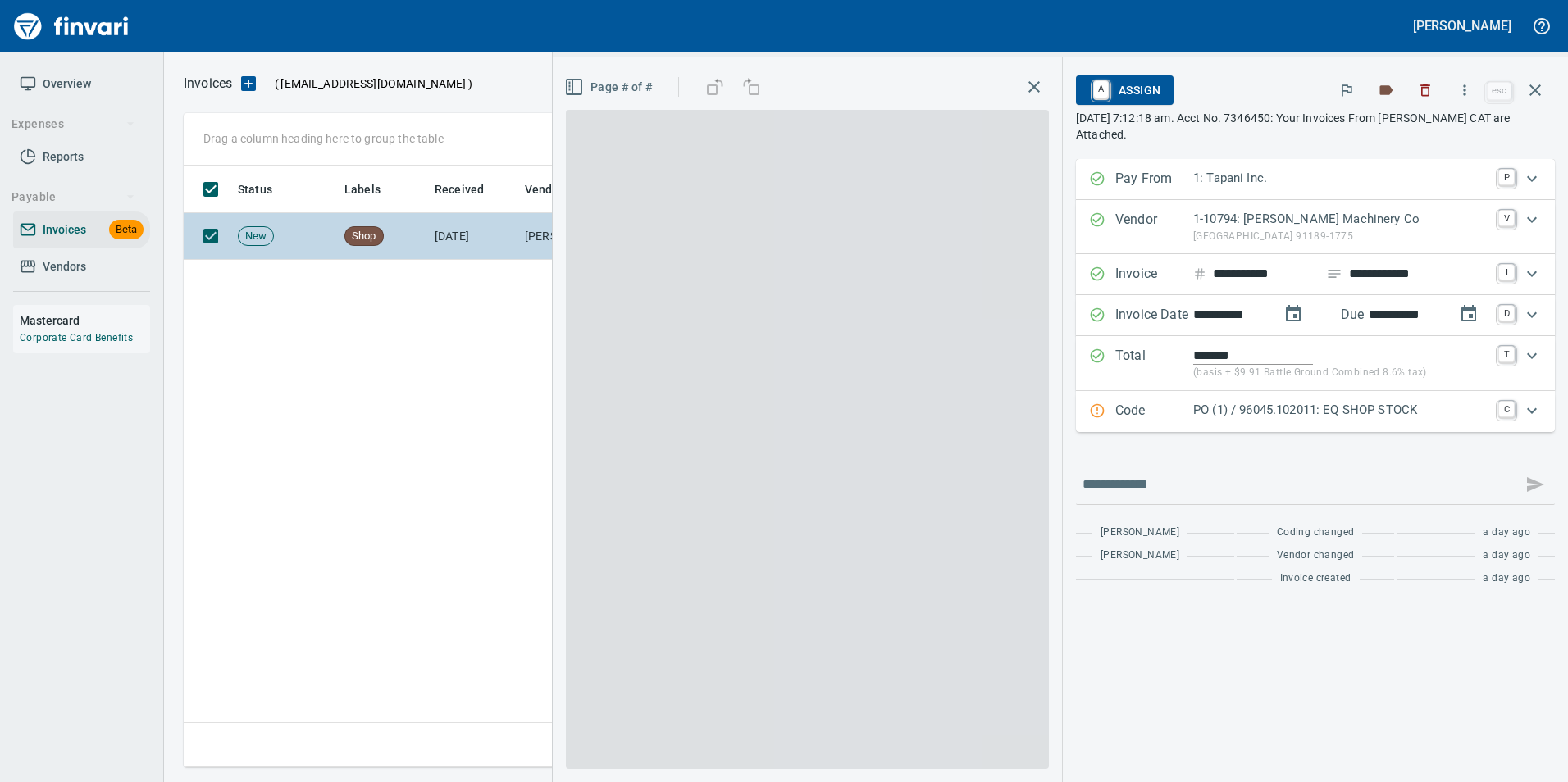
scroll to position [589, 1352]
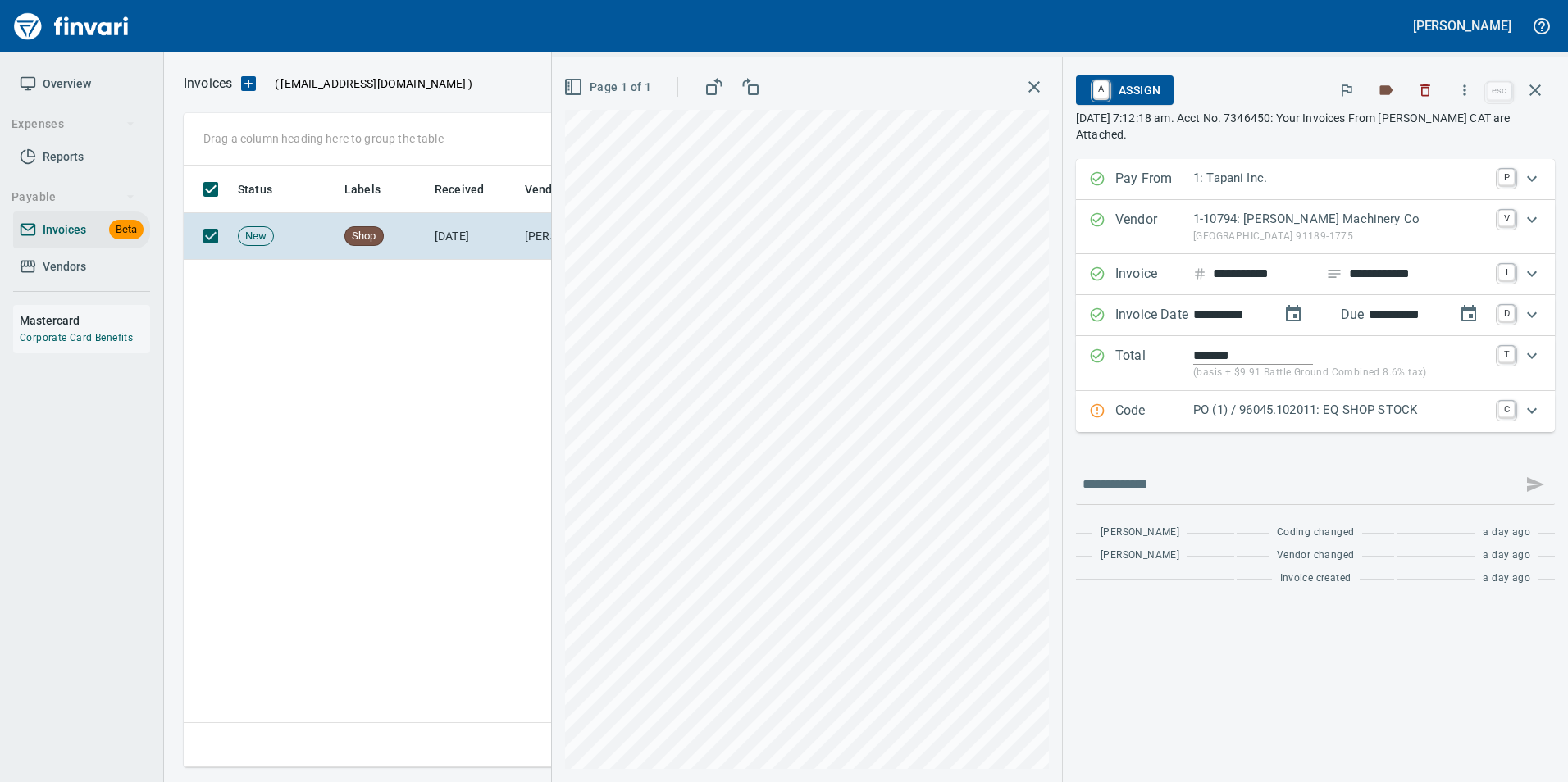
click at [1139, 402] on p "Code" at bounding box center [1153, 412] width 78 height 22
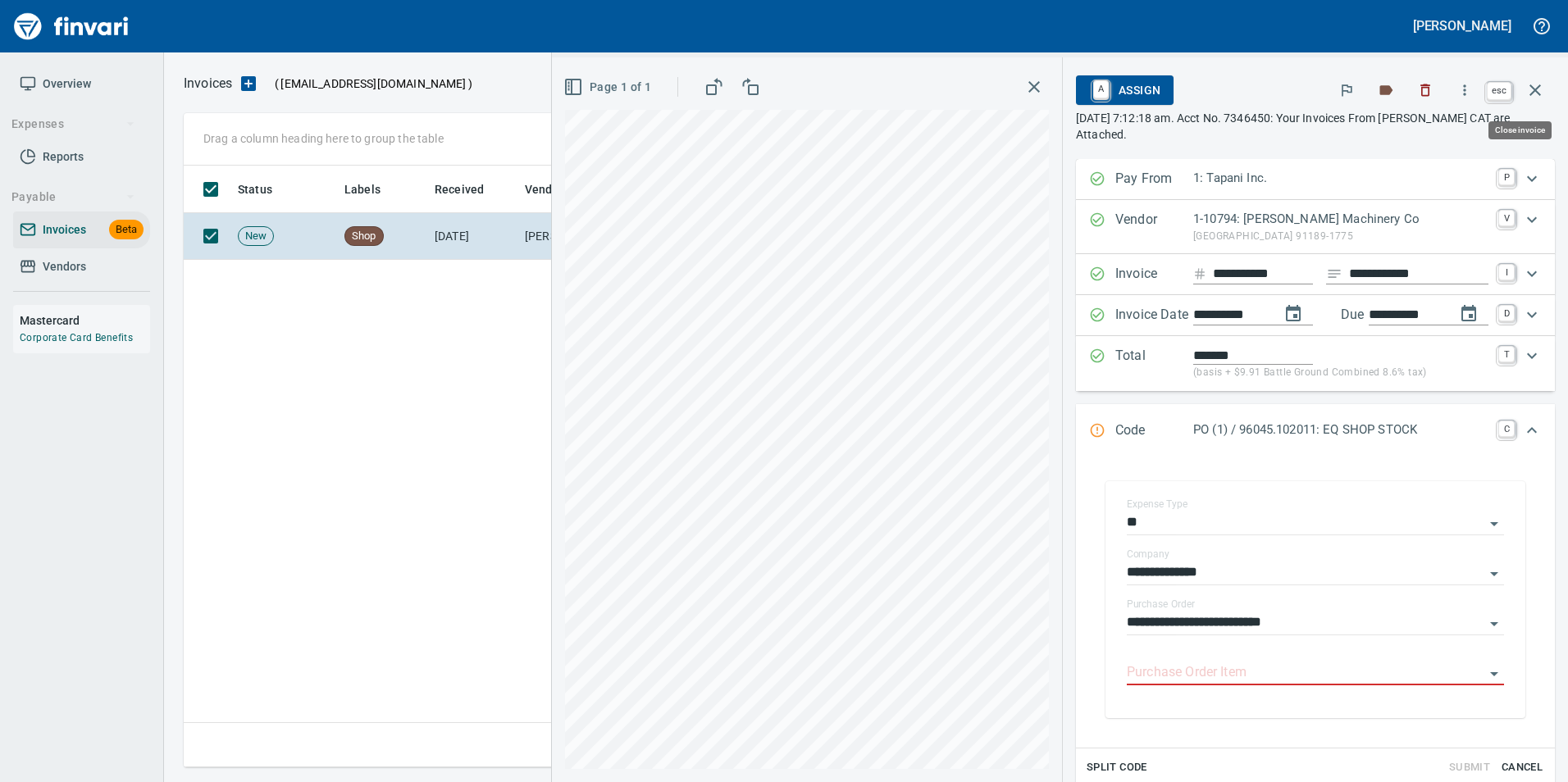
click at [1540, 92] on icon "button" at bounding box center [1535, 90] width 20 height 20
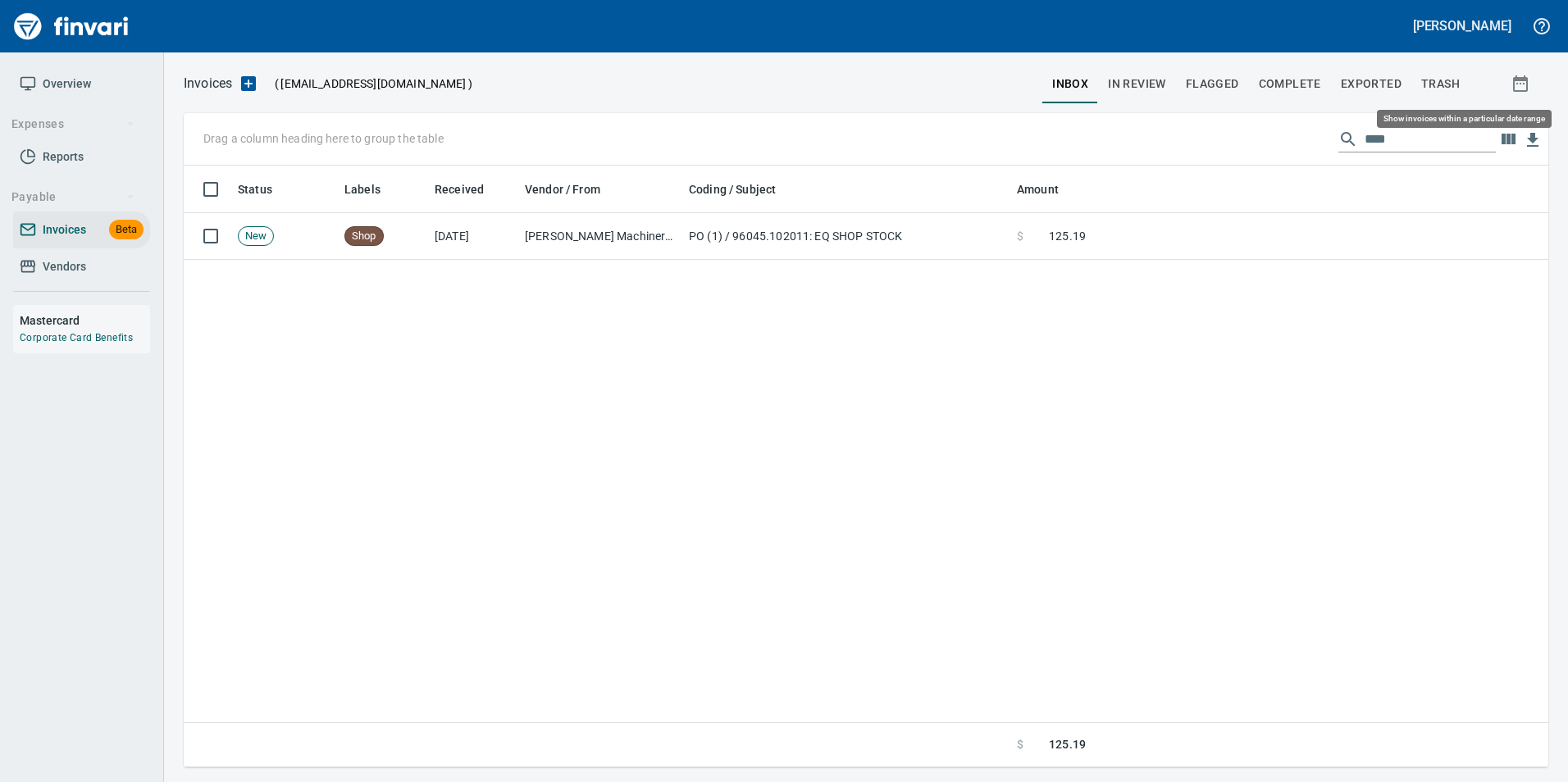
scroll to position [589, 1352]
click at [1382, 146] on input "****" at bounding box center [1430, 140] width 132 height 27
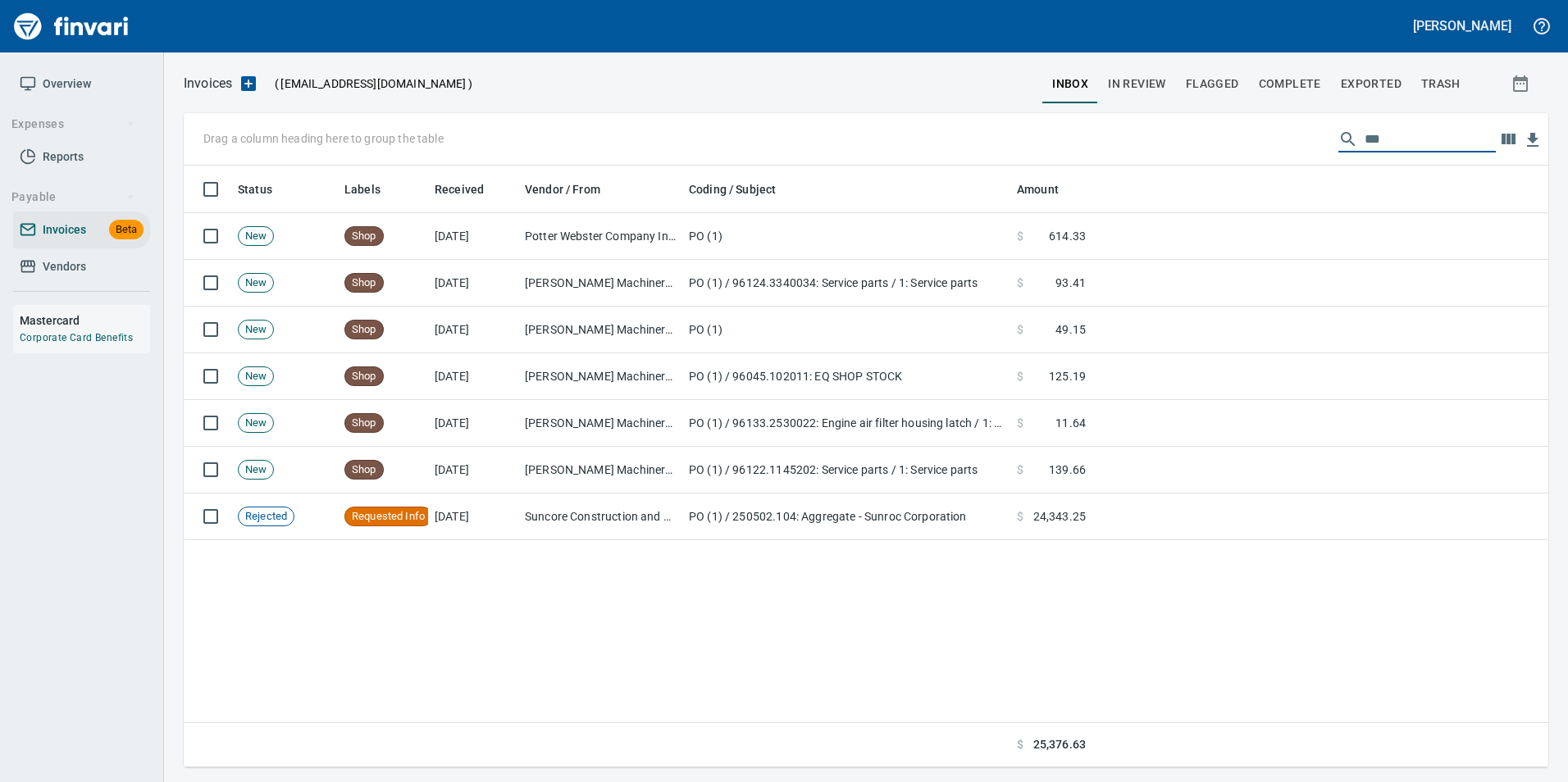
scroll to position [589, 1352]
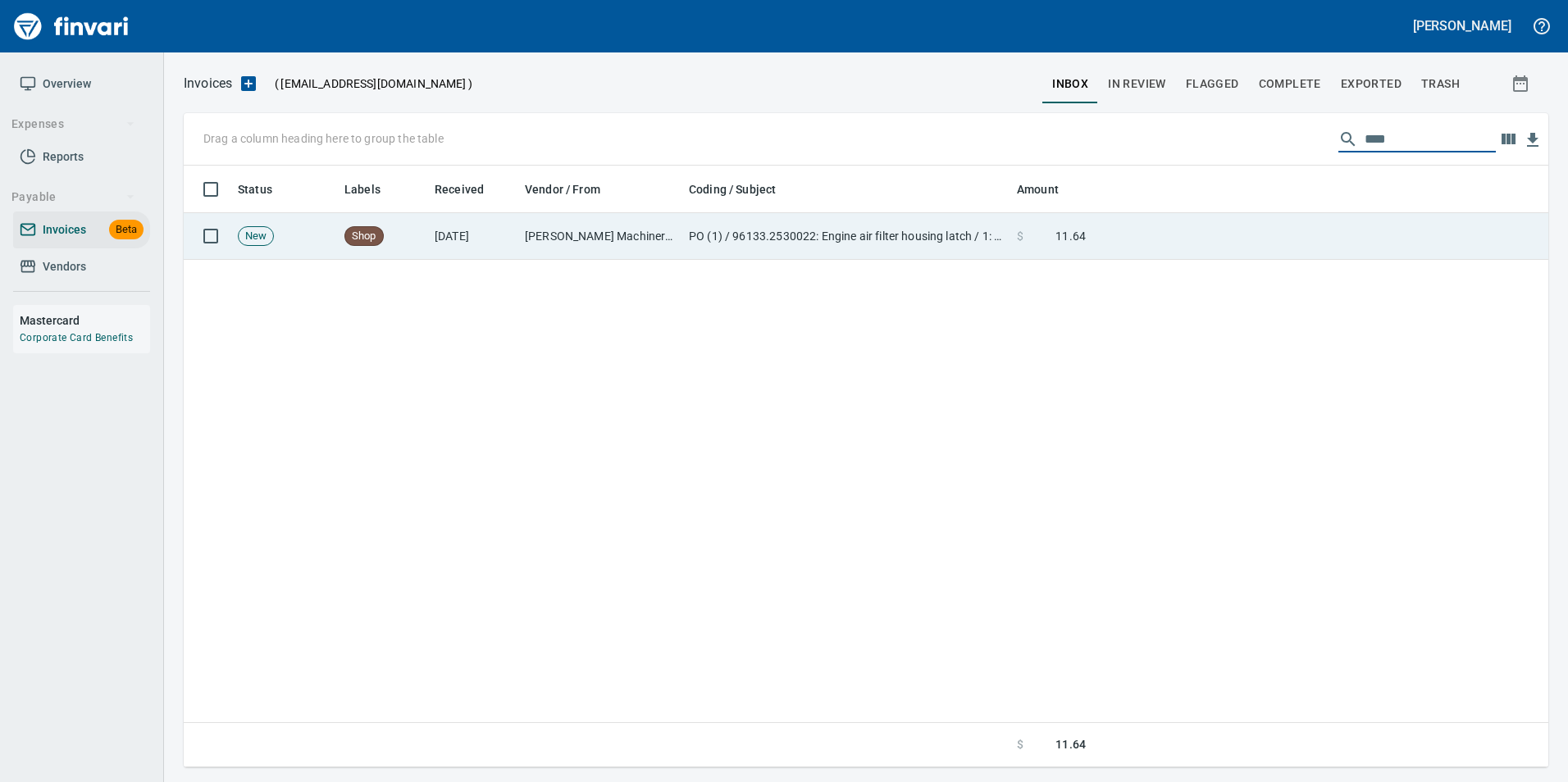
click at [1313, 244] on td at bounding box center [1320, 237] width 456 height 47
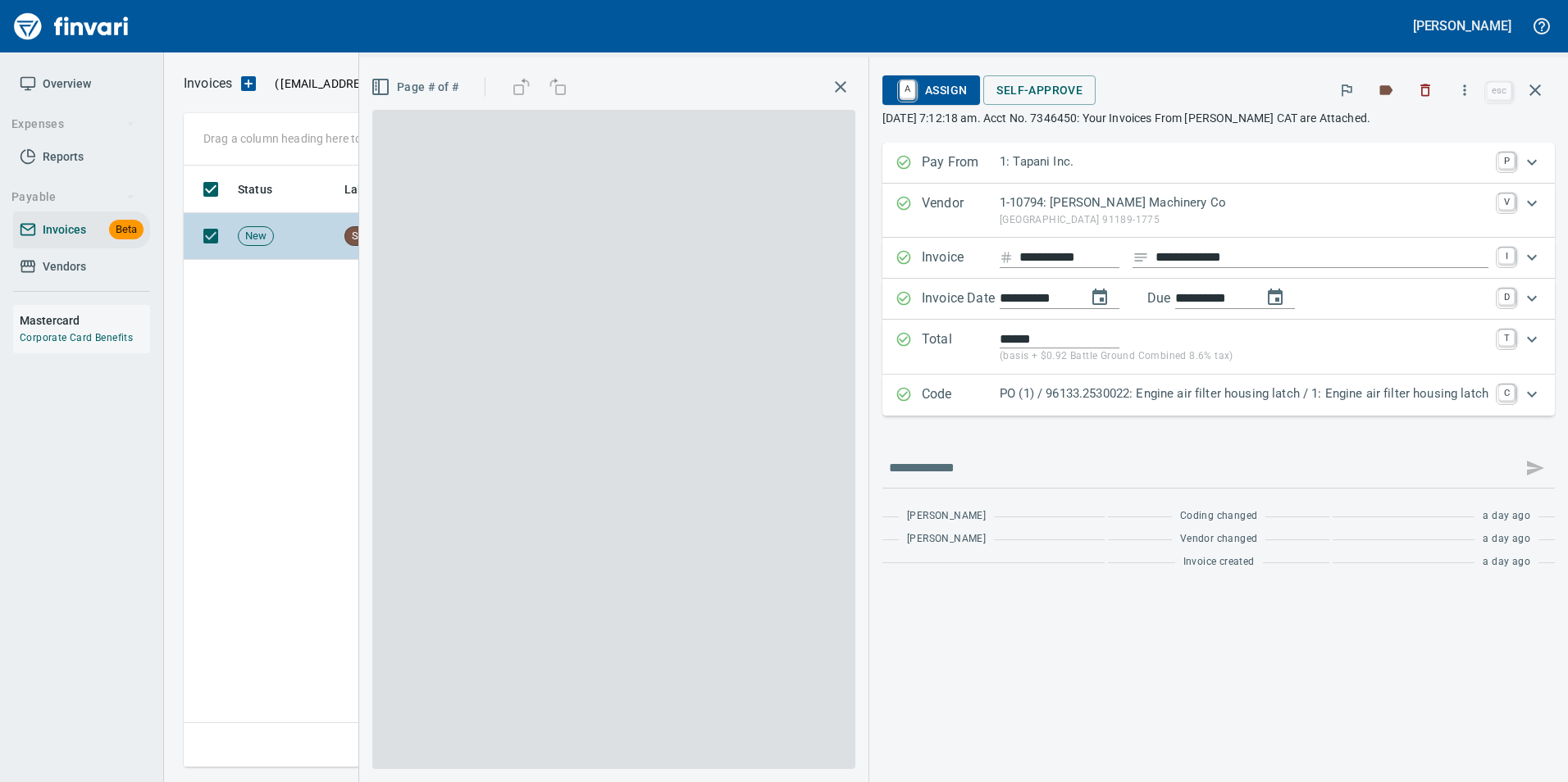
scroll to position [589, 1352]
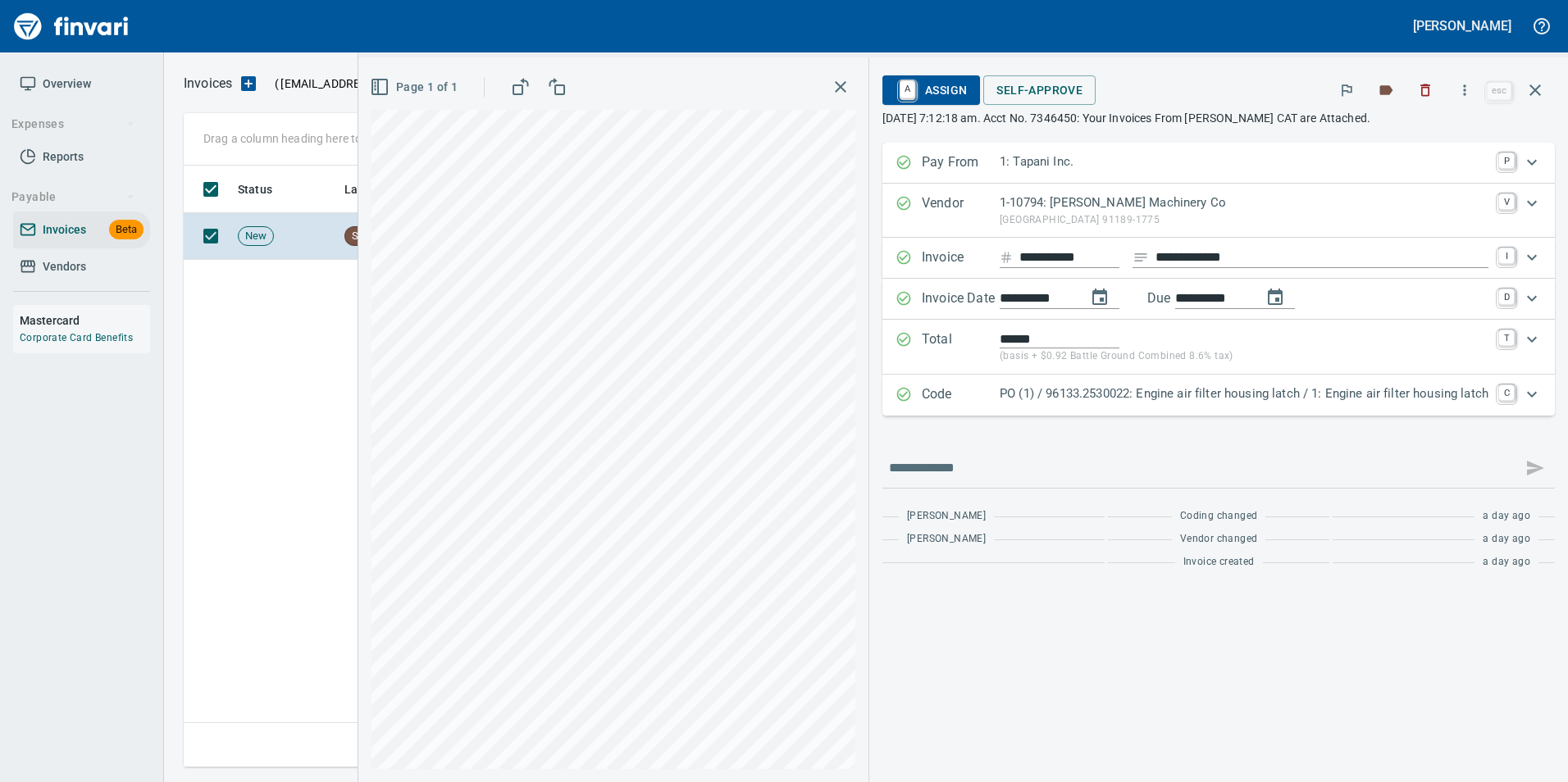
click at [1236, 398] on p "PO (1) / 96133.2530022: Engine air filter housing latch / 1: Engine air filter …" at bounding box center [1243, 393] width 488 height 19
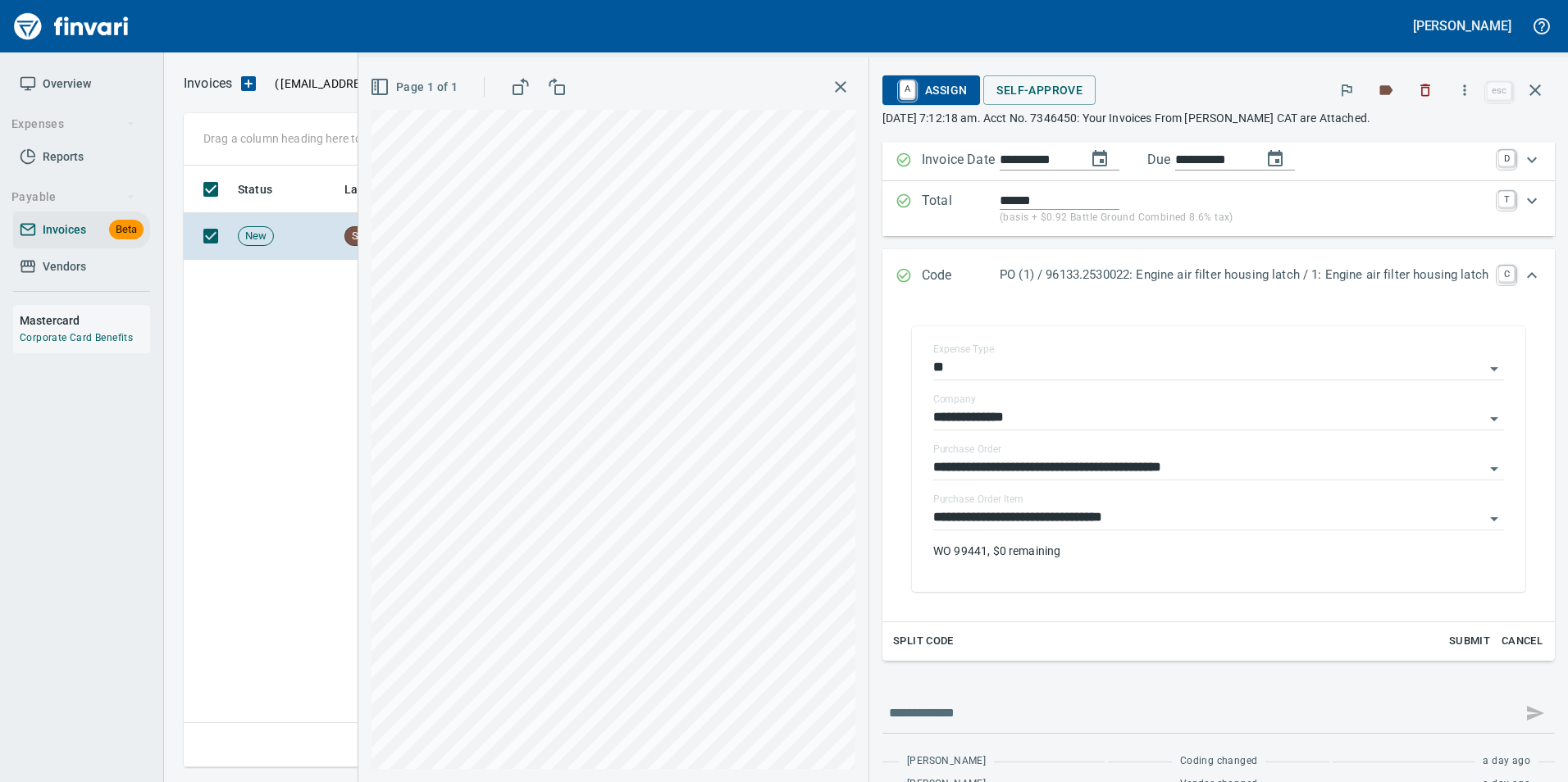
scroll to position [110, 0]
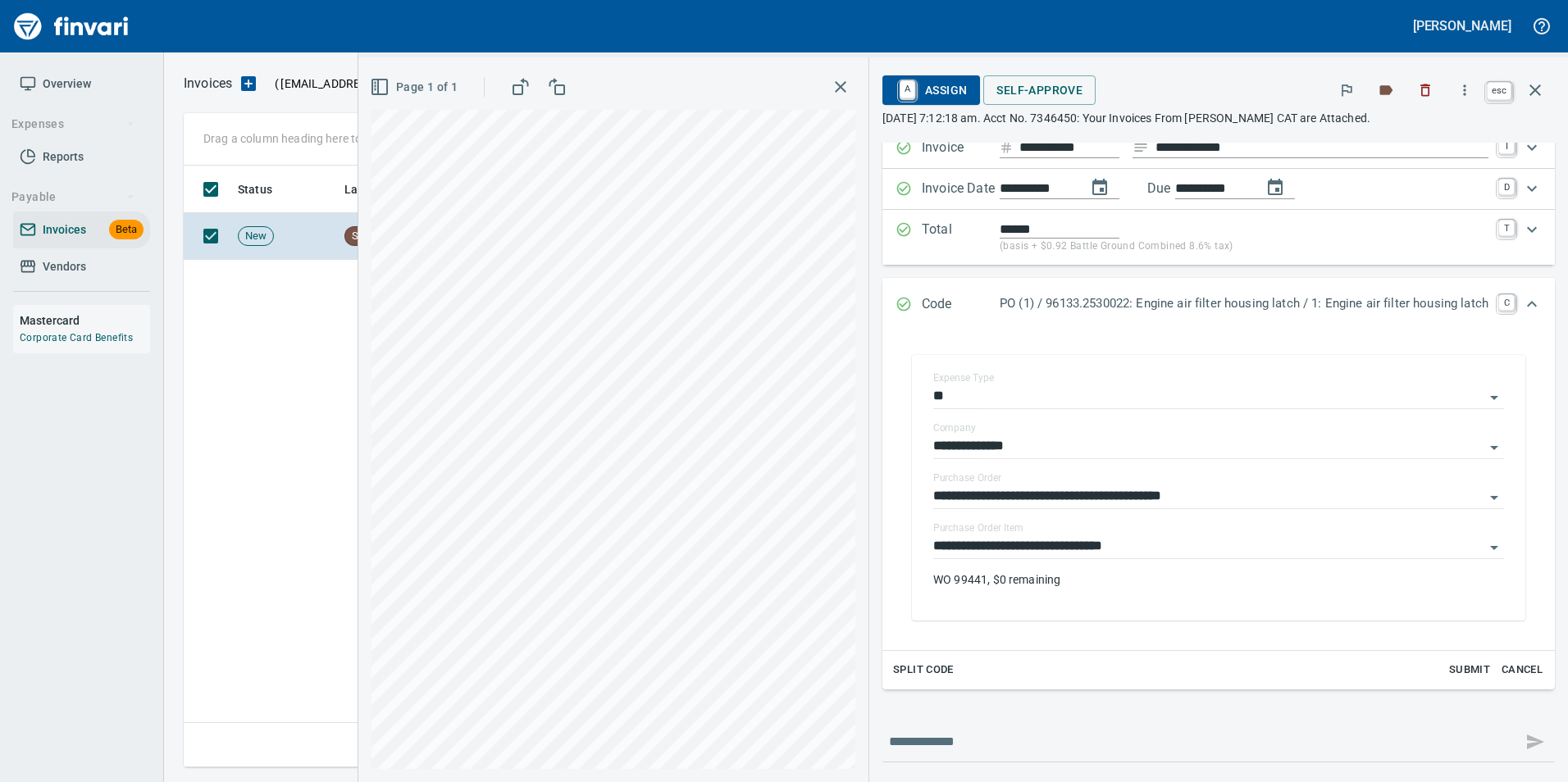
click at [1544, 88] on icon "button" at bounding box center [1535, 90] width 20 height 20
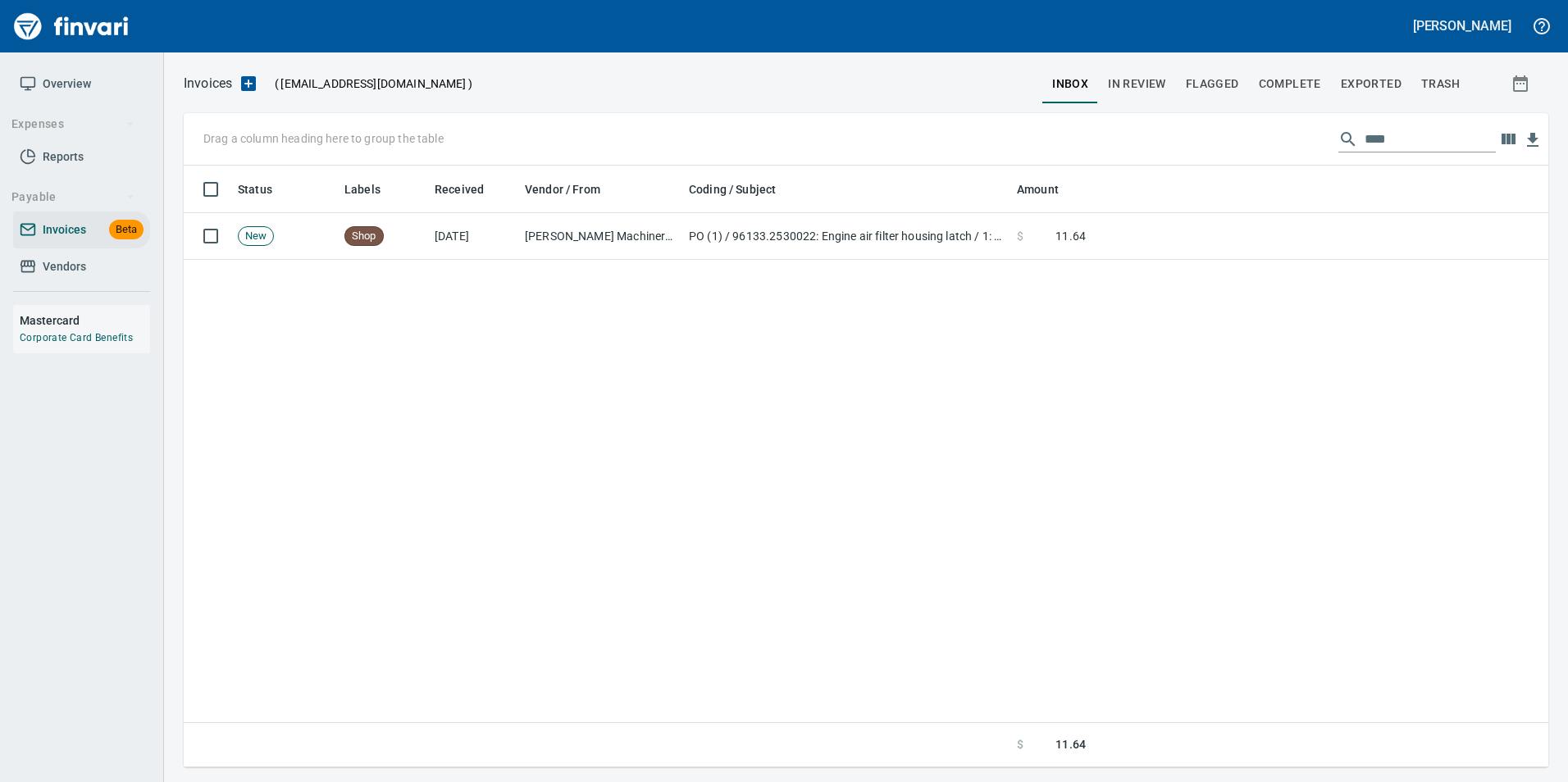
scroll to position [589, 1352]
click at [1411, 138] on input "****" at bounding box center [1430, 140] width 132 height 27
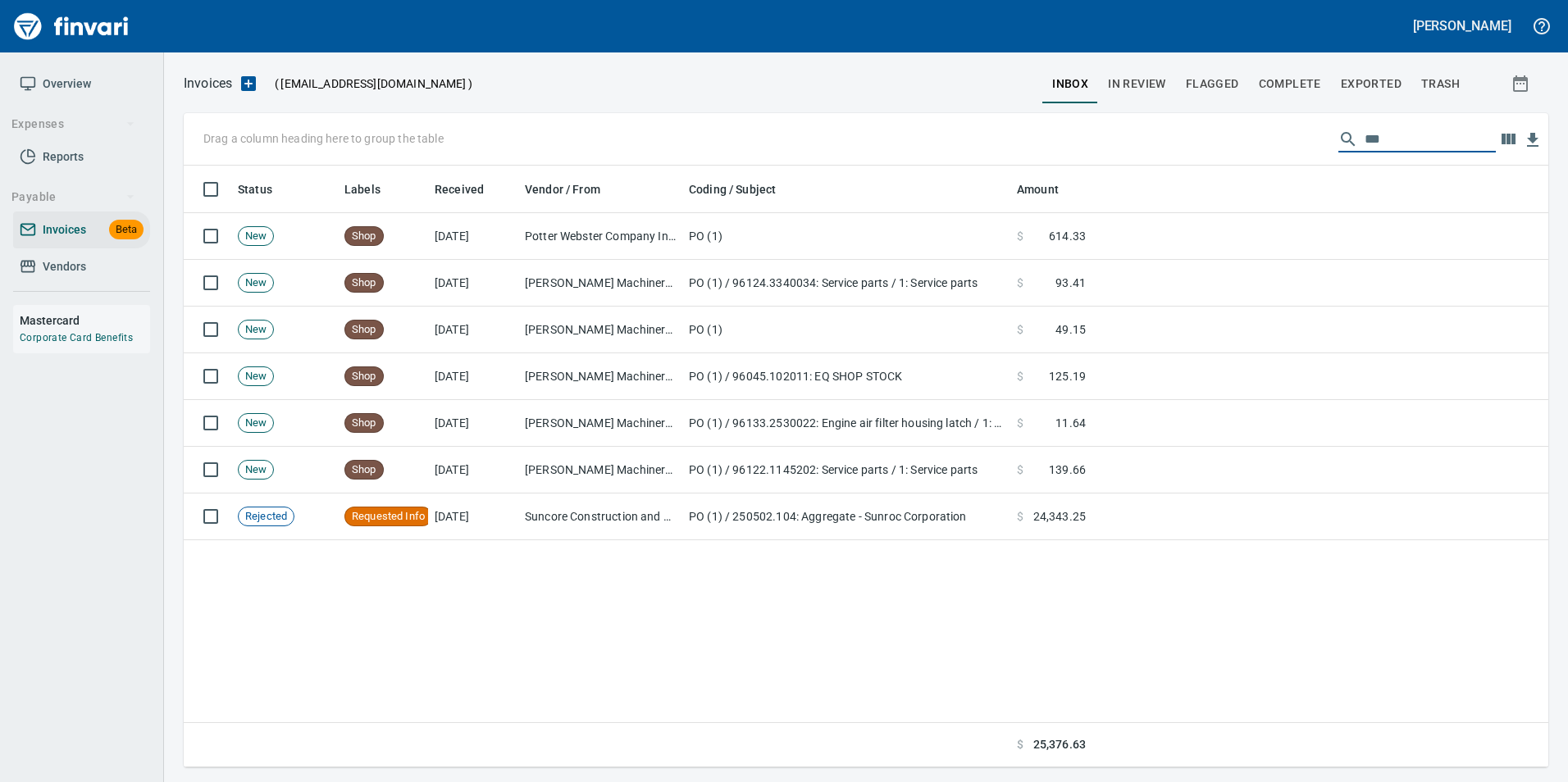
scroll to position [589, 1352]
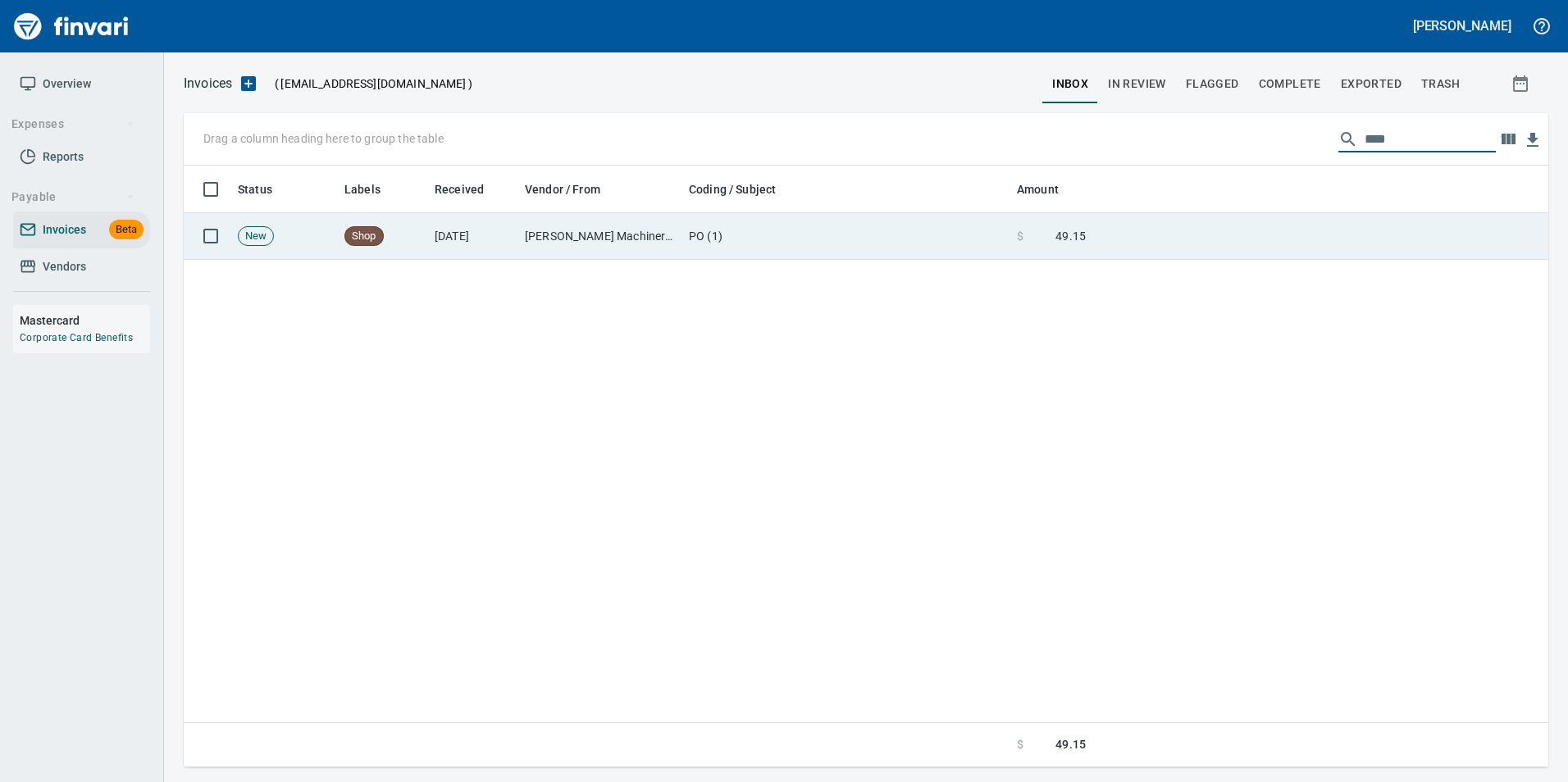
type input "****"
click at [1357, 237] on td at bounding box center [1320, 237] width 456 height 47
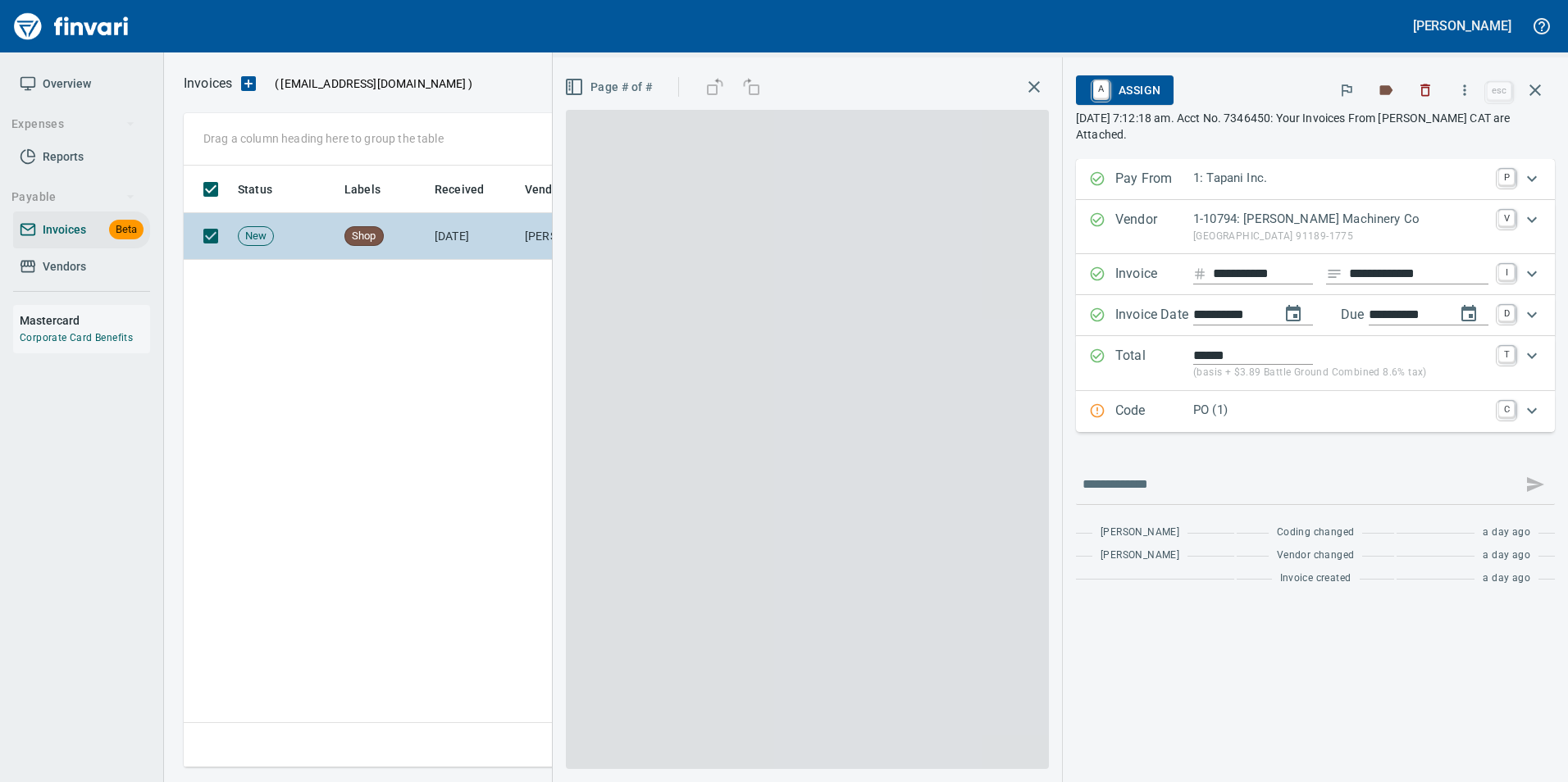
scroll to position [589, 1352]
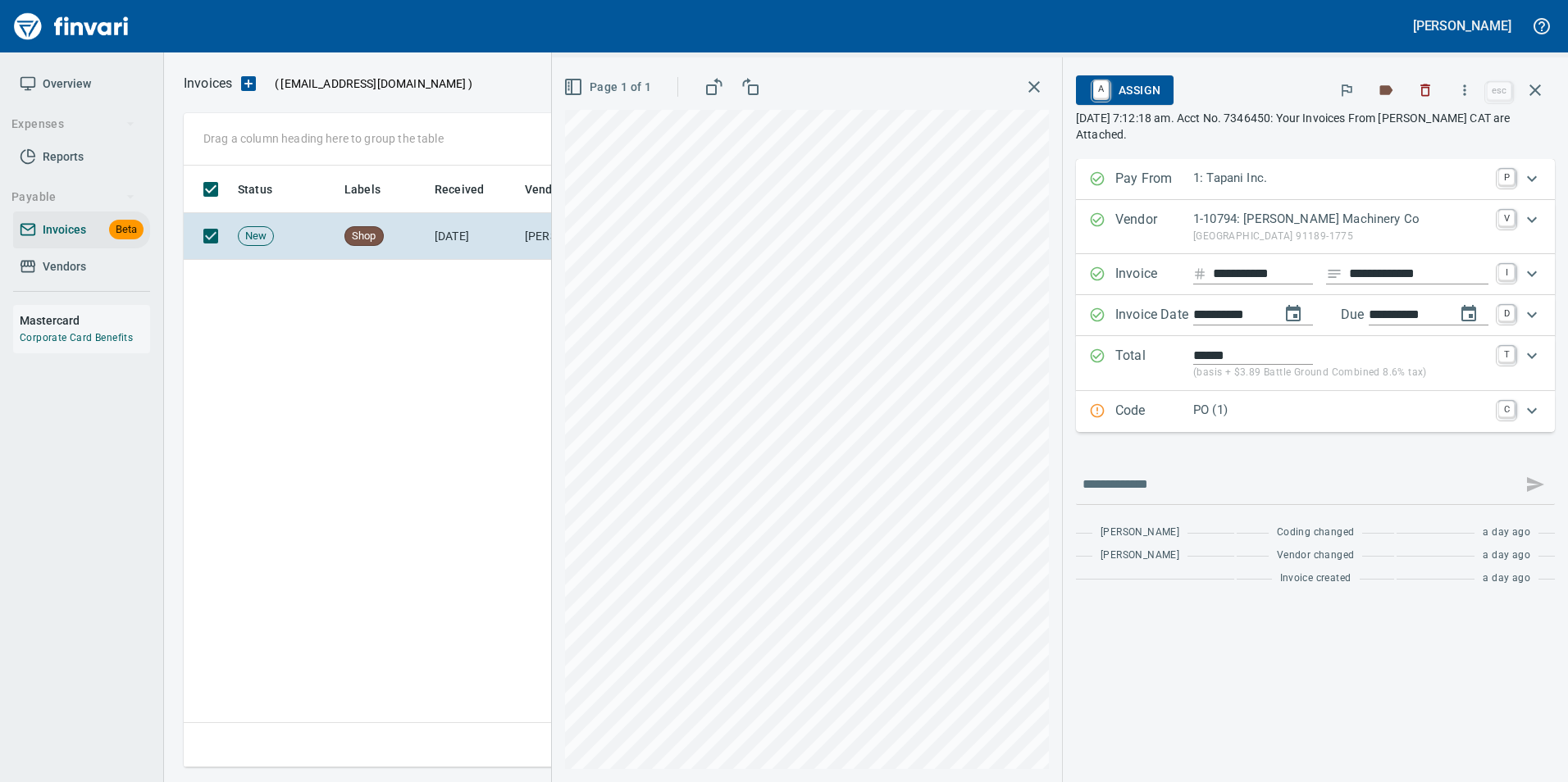
click at [1273, 417] on p "PO (1)" at bounding box center [1340, 410] width 295 height 19
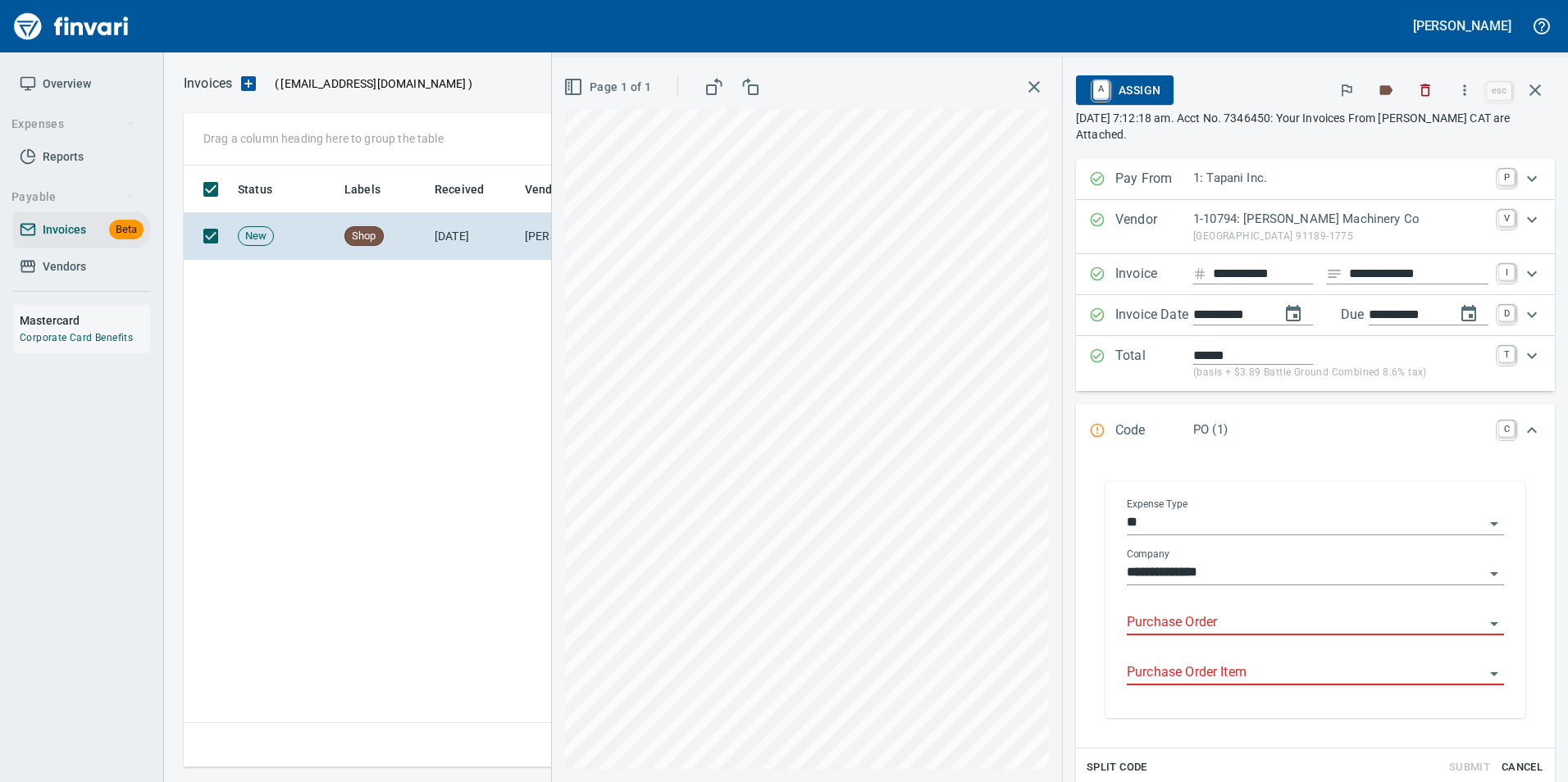
click at [1181, 624] on input "Purchase Order" at bounding box center [1306, 623] width 358 height 23
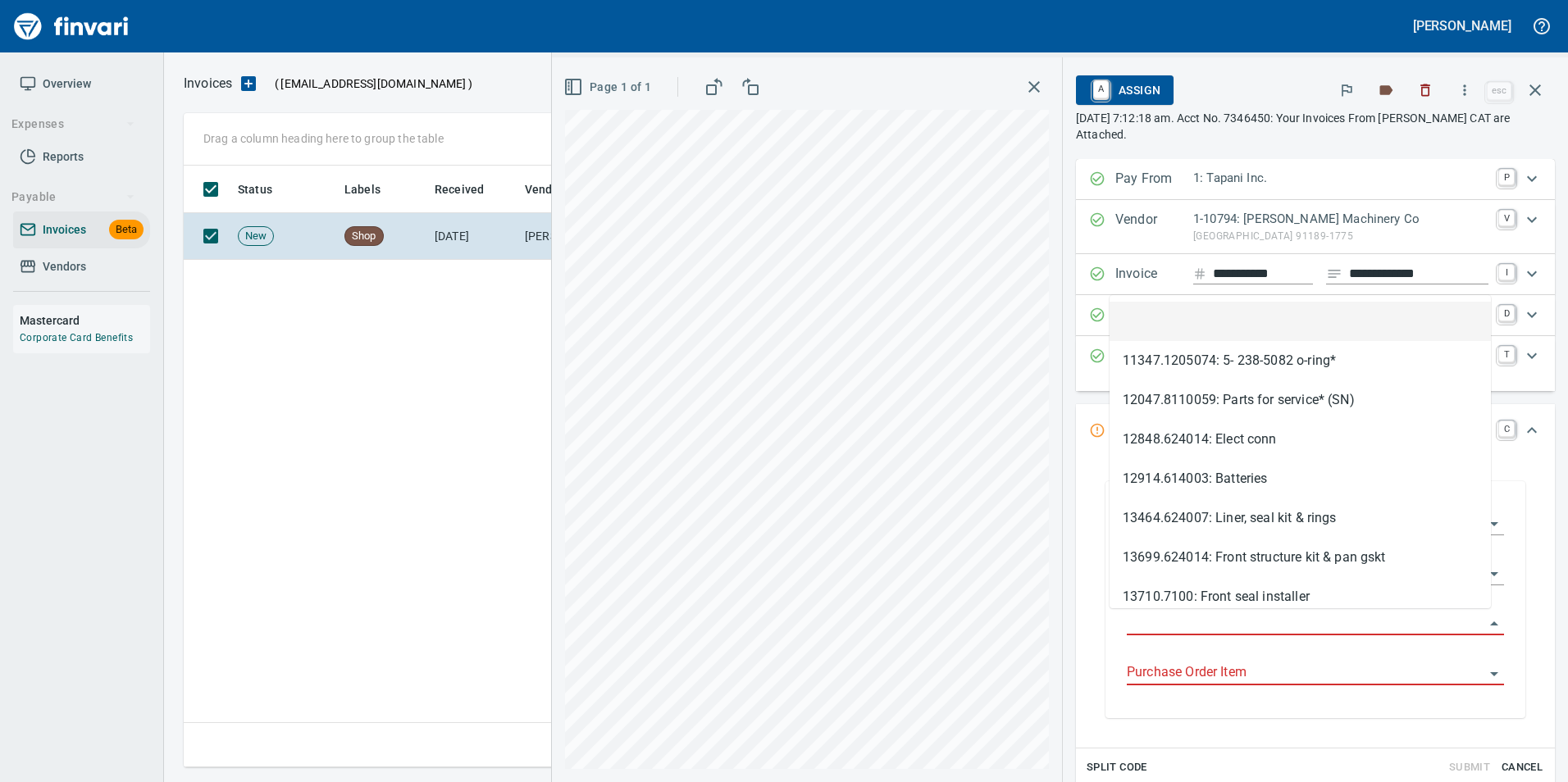
type input "**********"
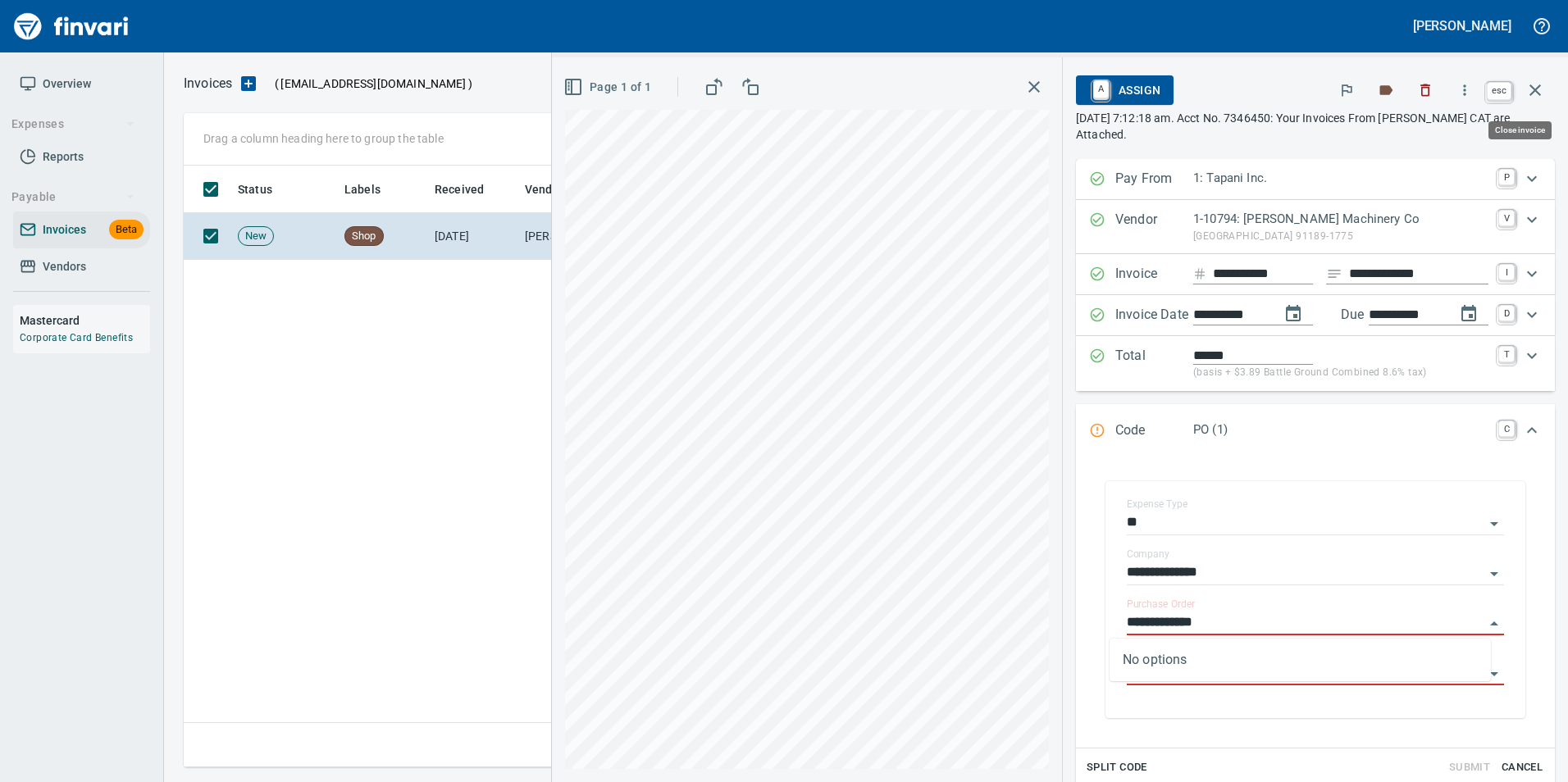
click at [1539, 93] on icon "button" at bounding box center [1536, 90] width 12 height 12
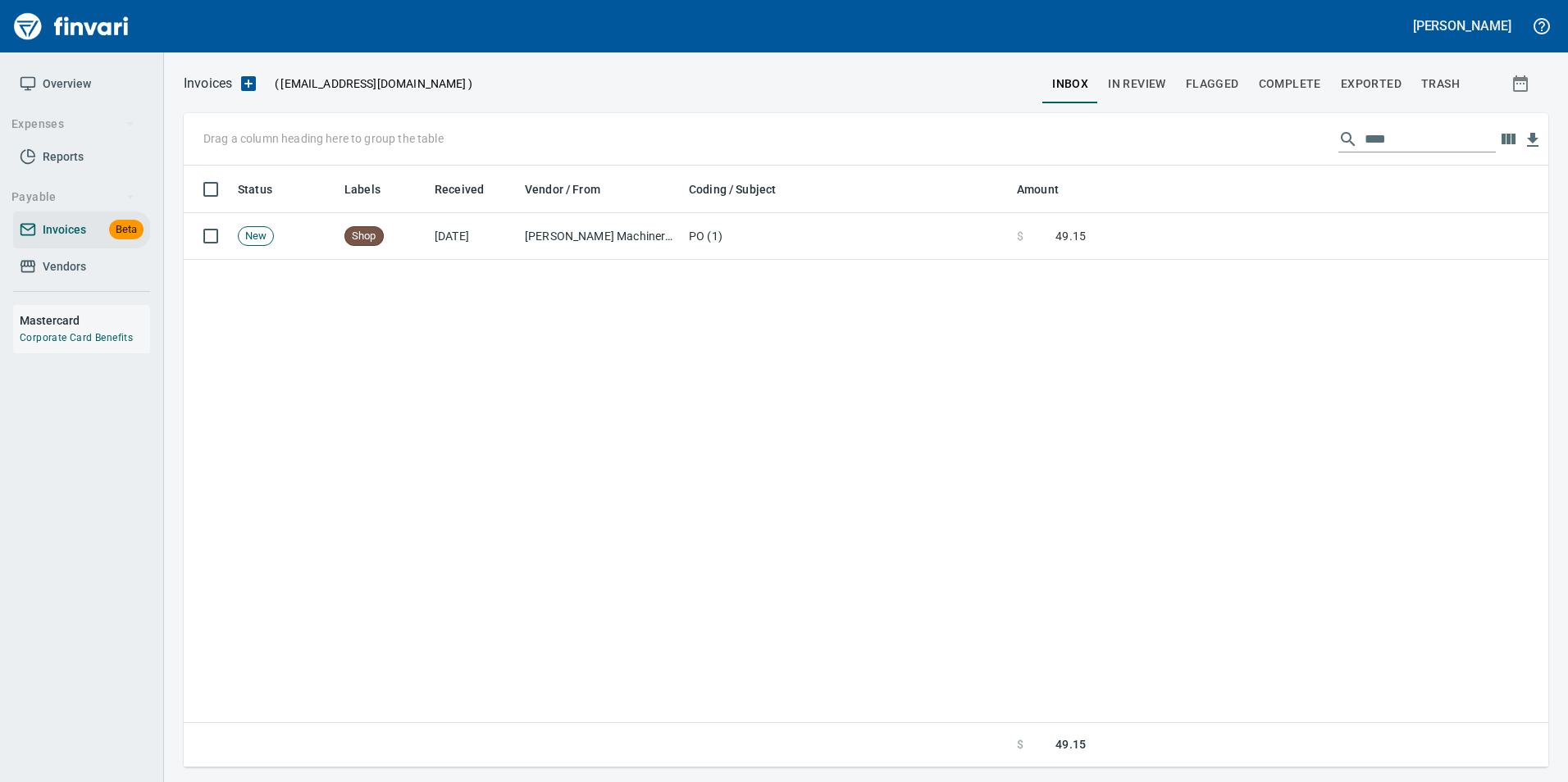
scroll to position [589, 1352]
click at [1391, 134] on input "****" at bounding box center [1430, 140] width 132 height 27
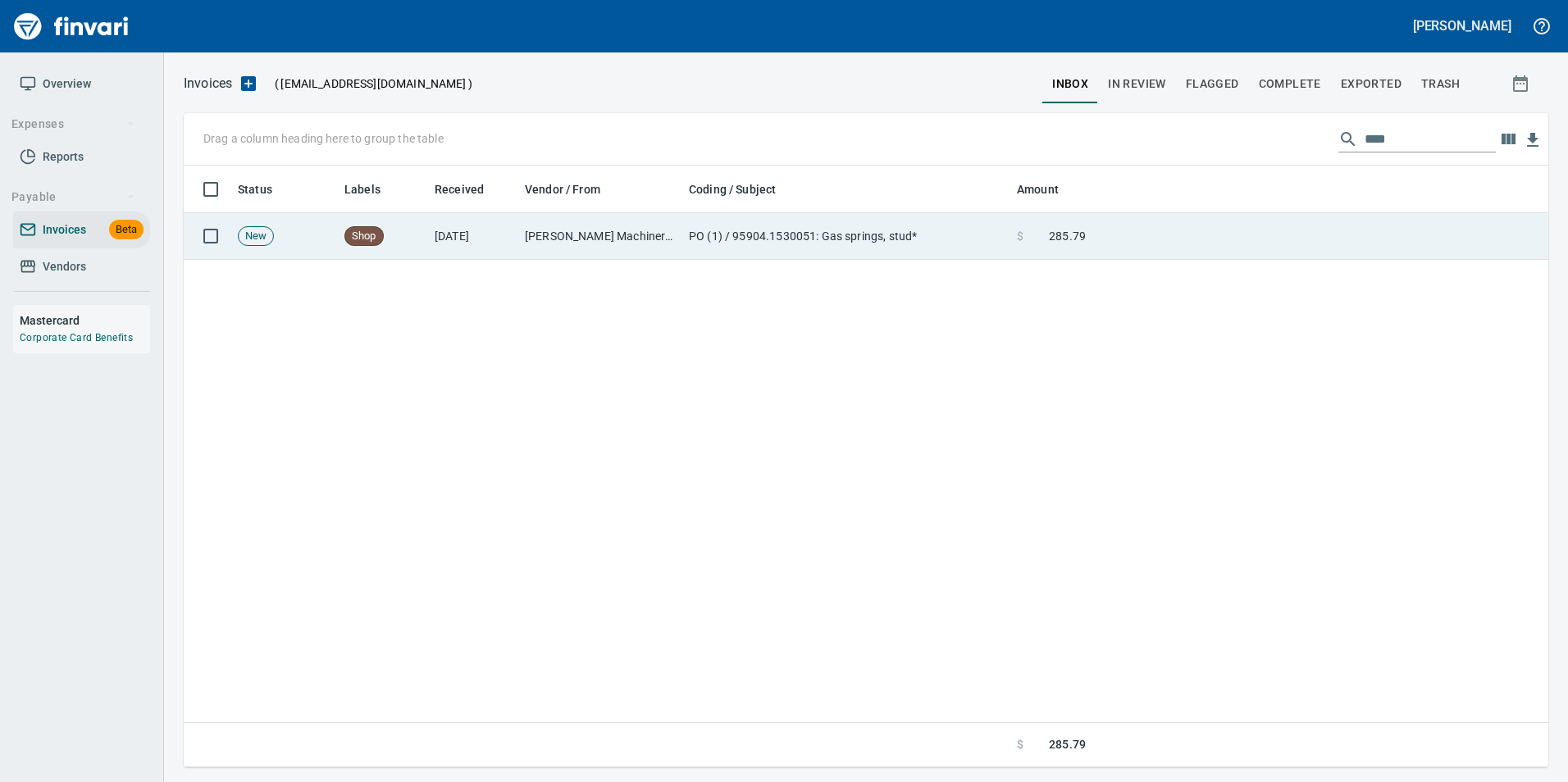
click at [1158, 223] on td at bounding box center [1320, 237] width 456 height 47
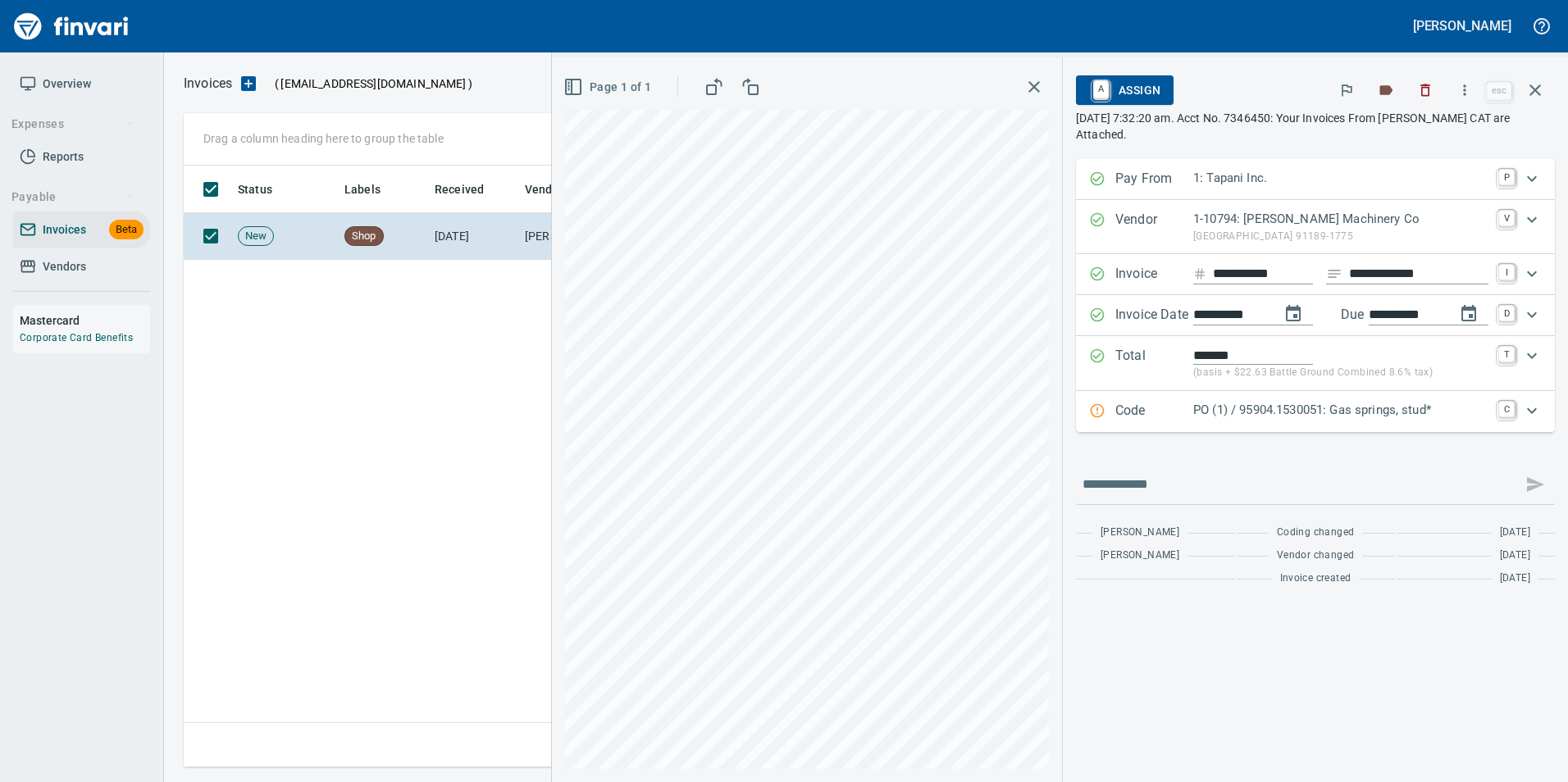
click at [1312, 408] on p "PO (1) / 95904.1530051: Gas springs, stud*" at bounding box center [1340, 410] width 295 height 19
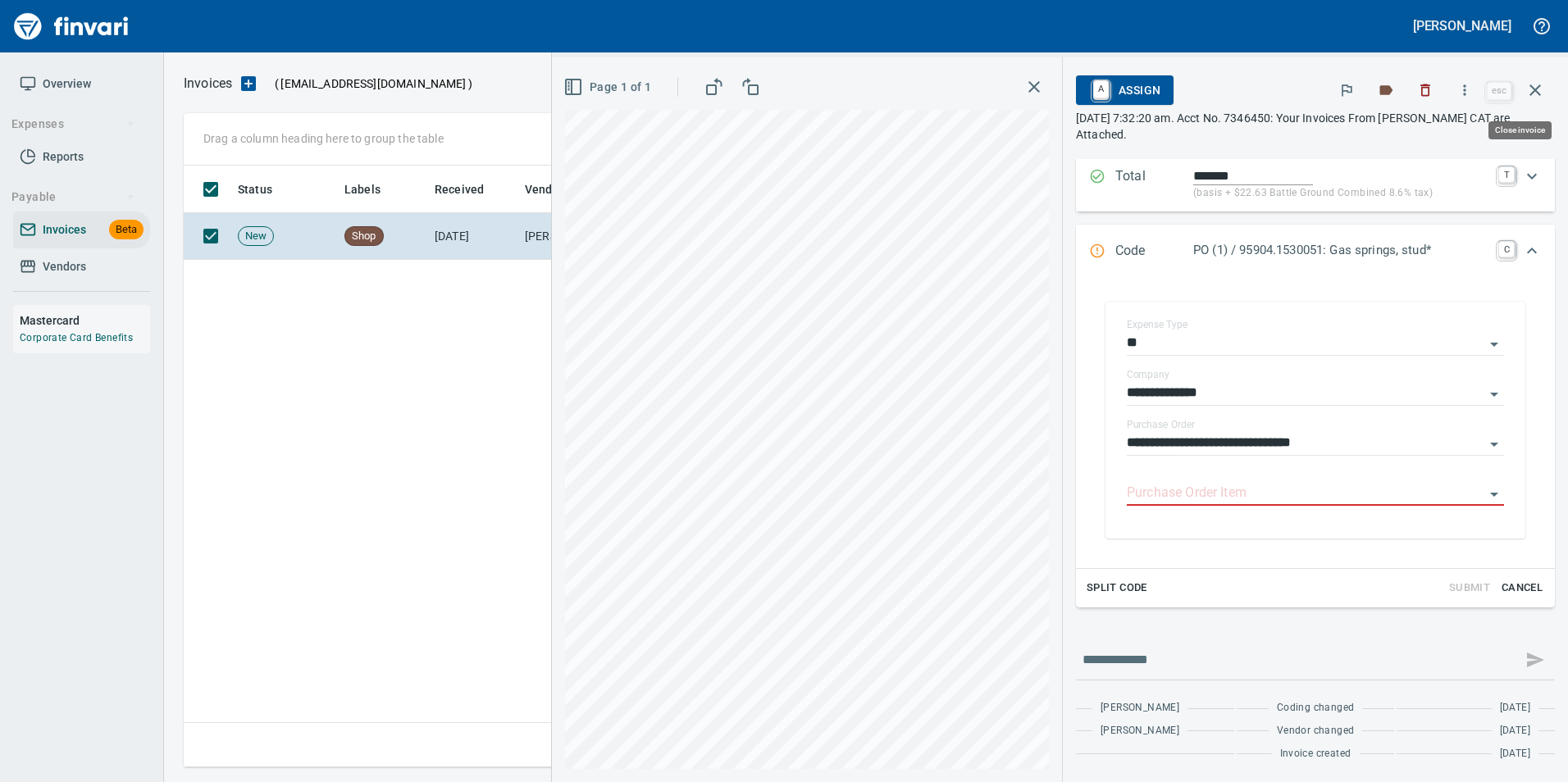
scroll to position [589, 1352]
click at [1317, 505] on input "Purchase Order Item" at bounding box center [1306, 493] width 358 height 23
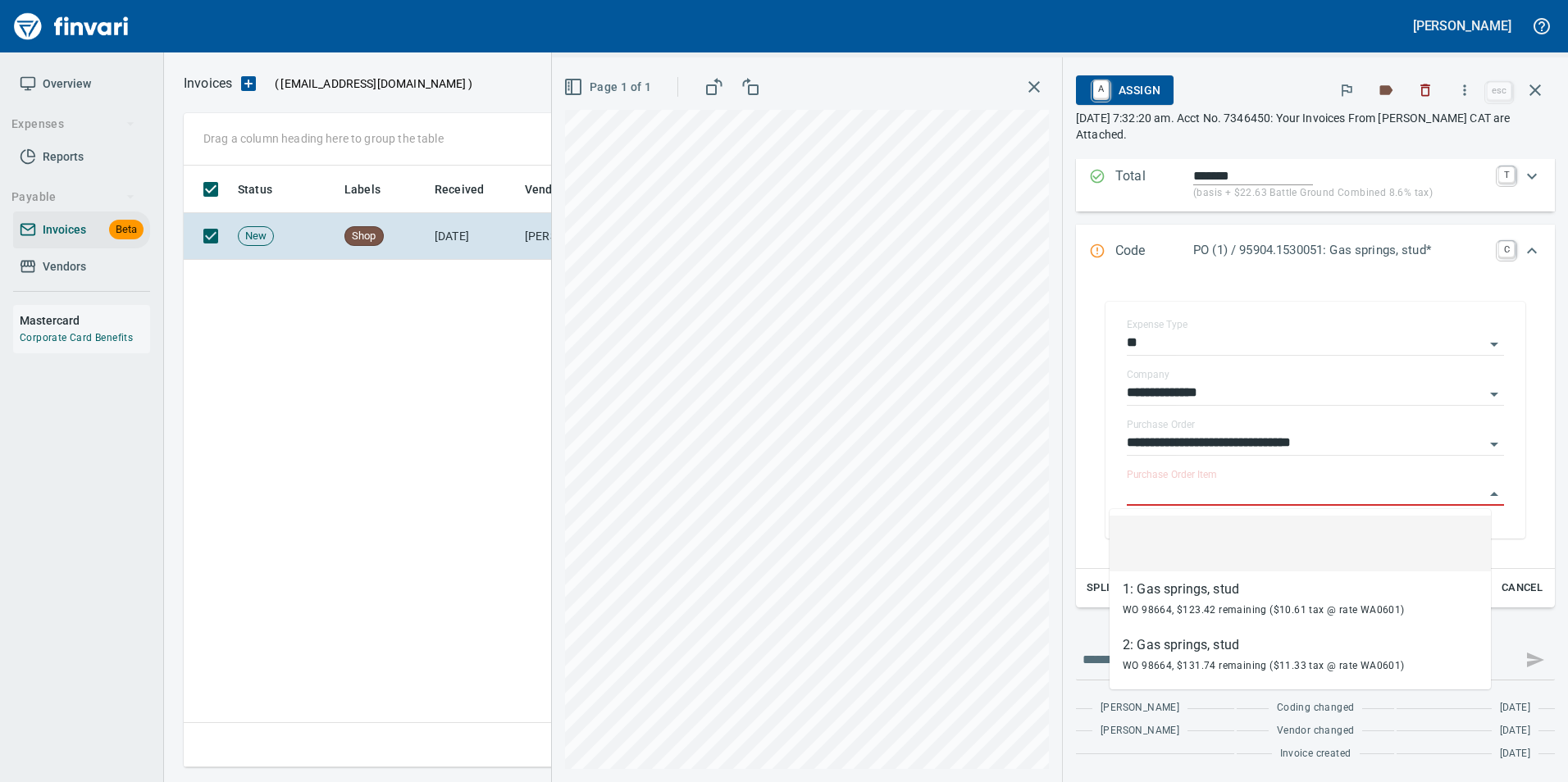
click at [1545, 538] on div "**********" at bounding box center [1316, 380] width 505 height 803
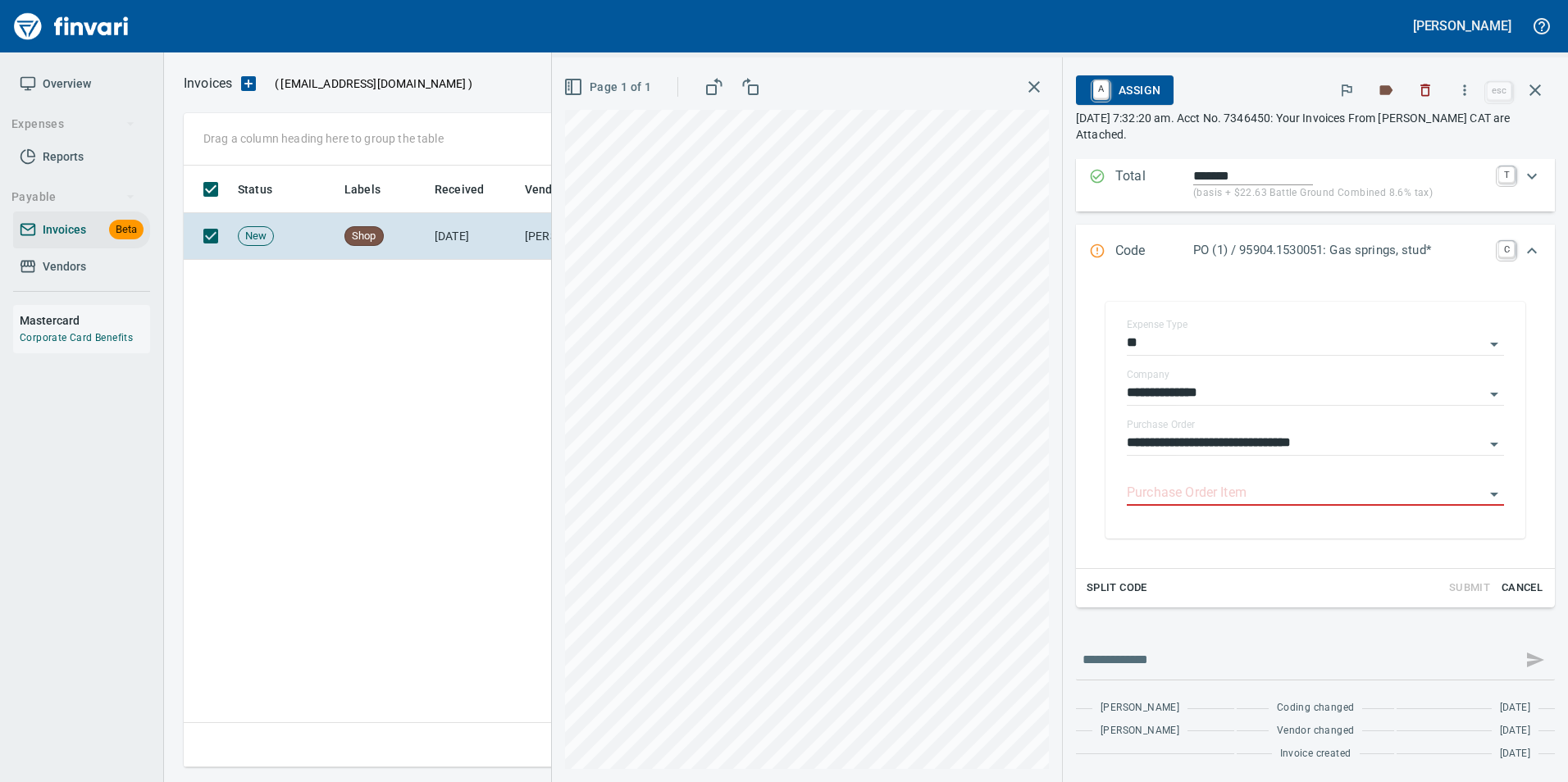
click at [1545, 92] on button "button" at bounding box center [1535, 90] width 39 height 39
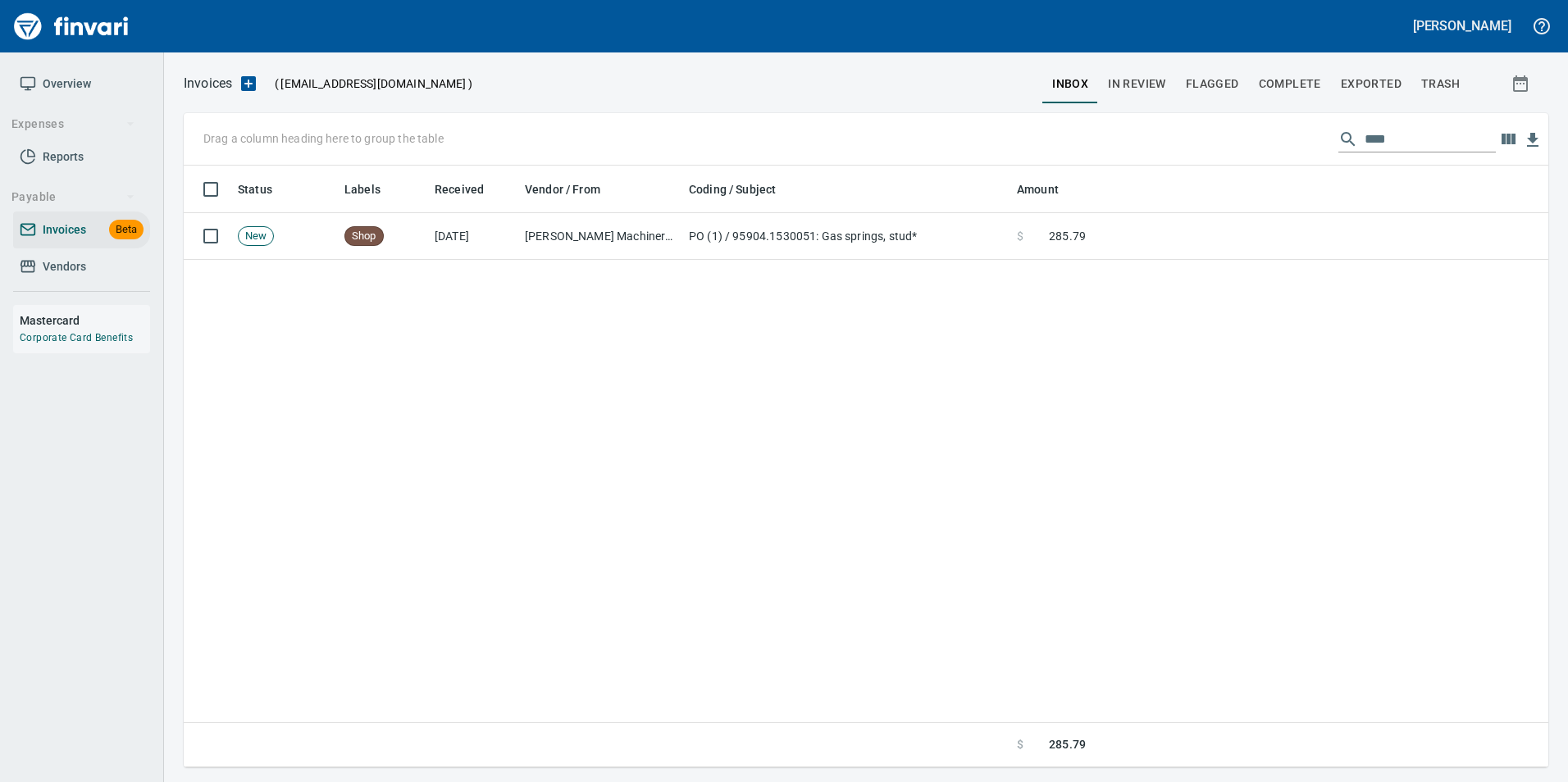
scroll to position [589, 1352]
click at [1372, 142] on input "****" at bounding box center [1430, 140] width 132 height 27
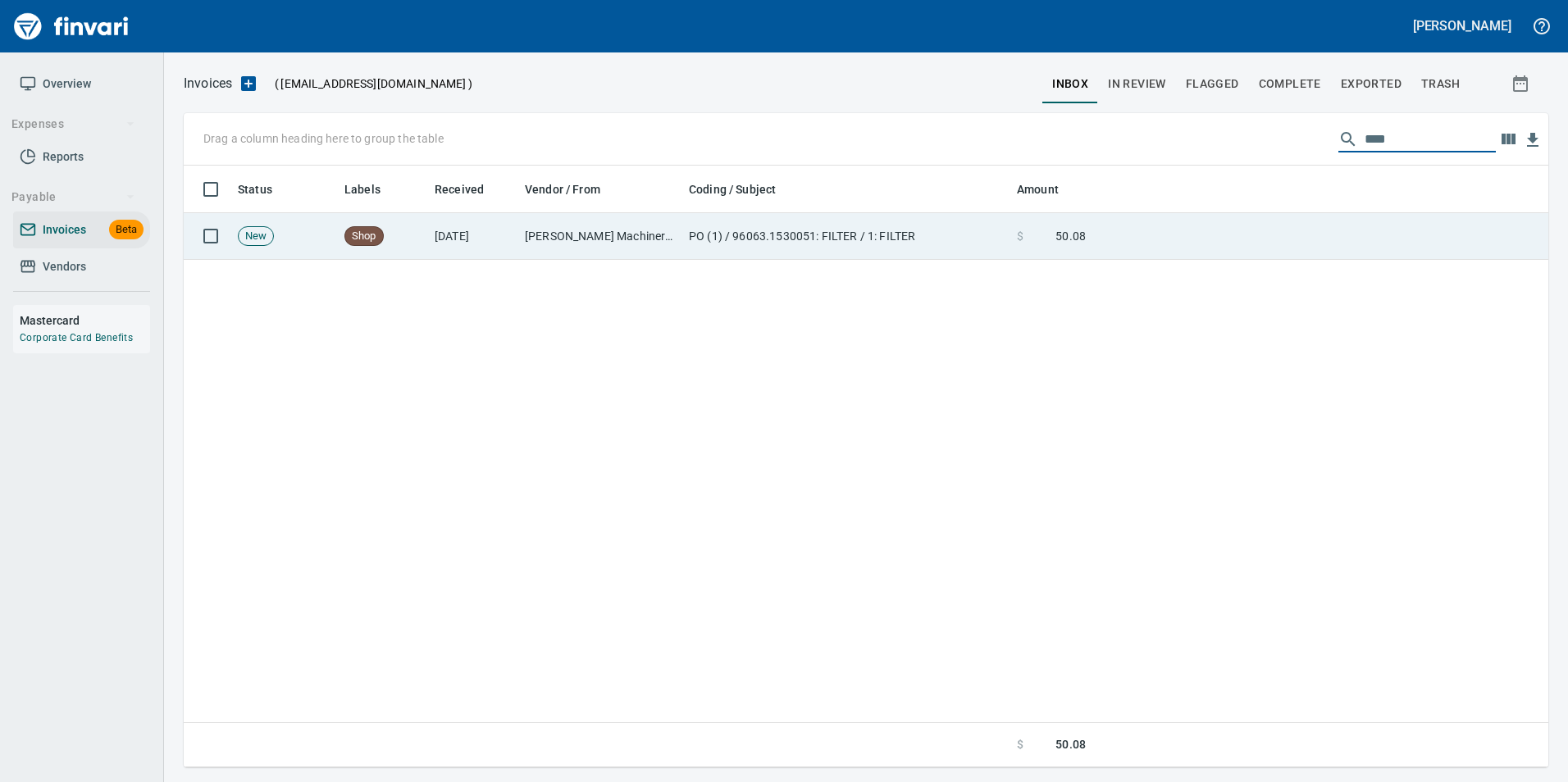
type input "****"
click at [1233, 234] on td at bounding box center [1320, 237] width 456 height 47
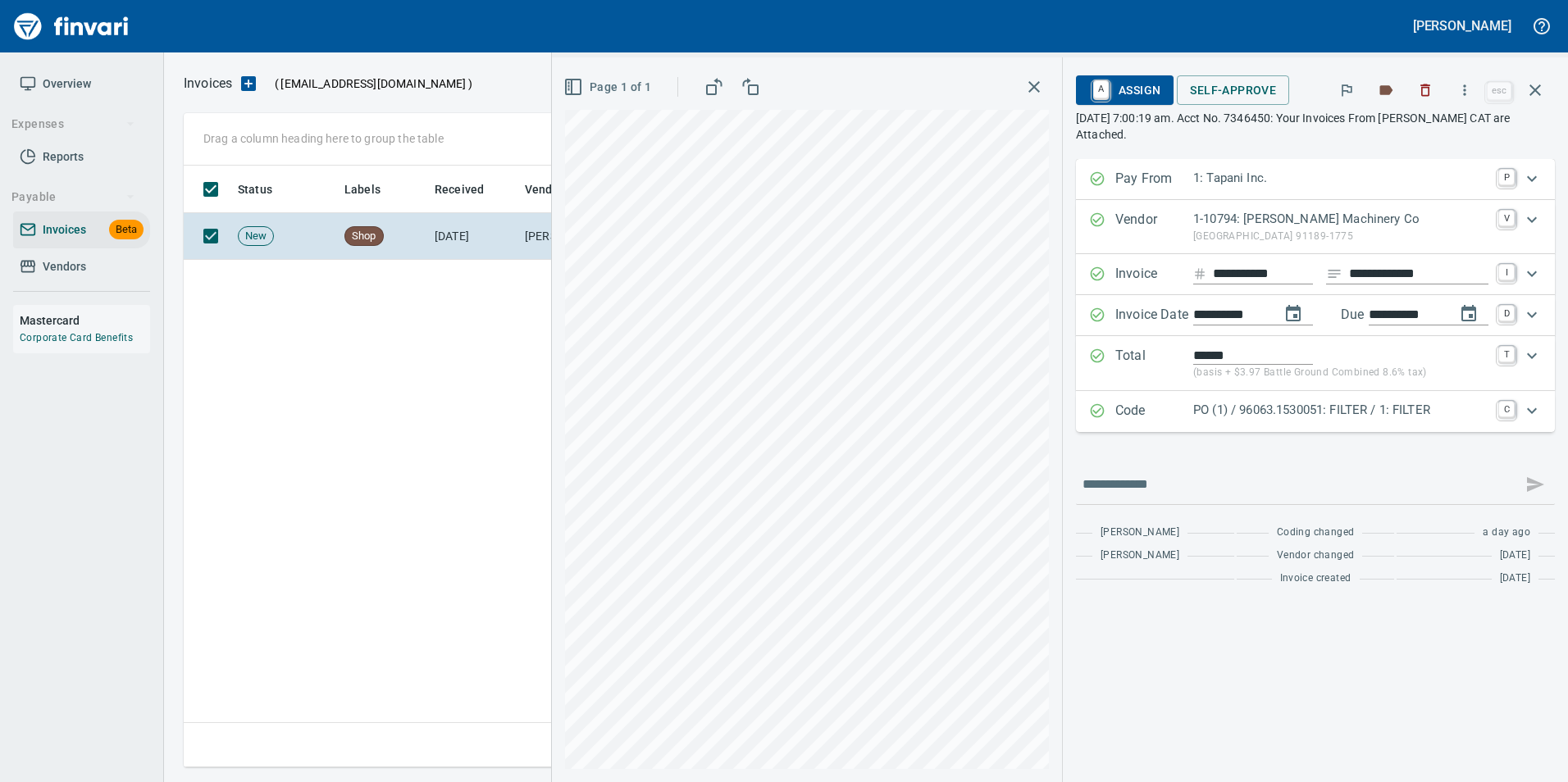
click at [1211, 415] on p "PO (1) / 96063.1530051: FILTER / 1: FILTER" at bounding box center [1340, 410] width 295 height 19
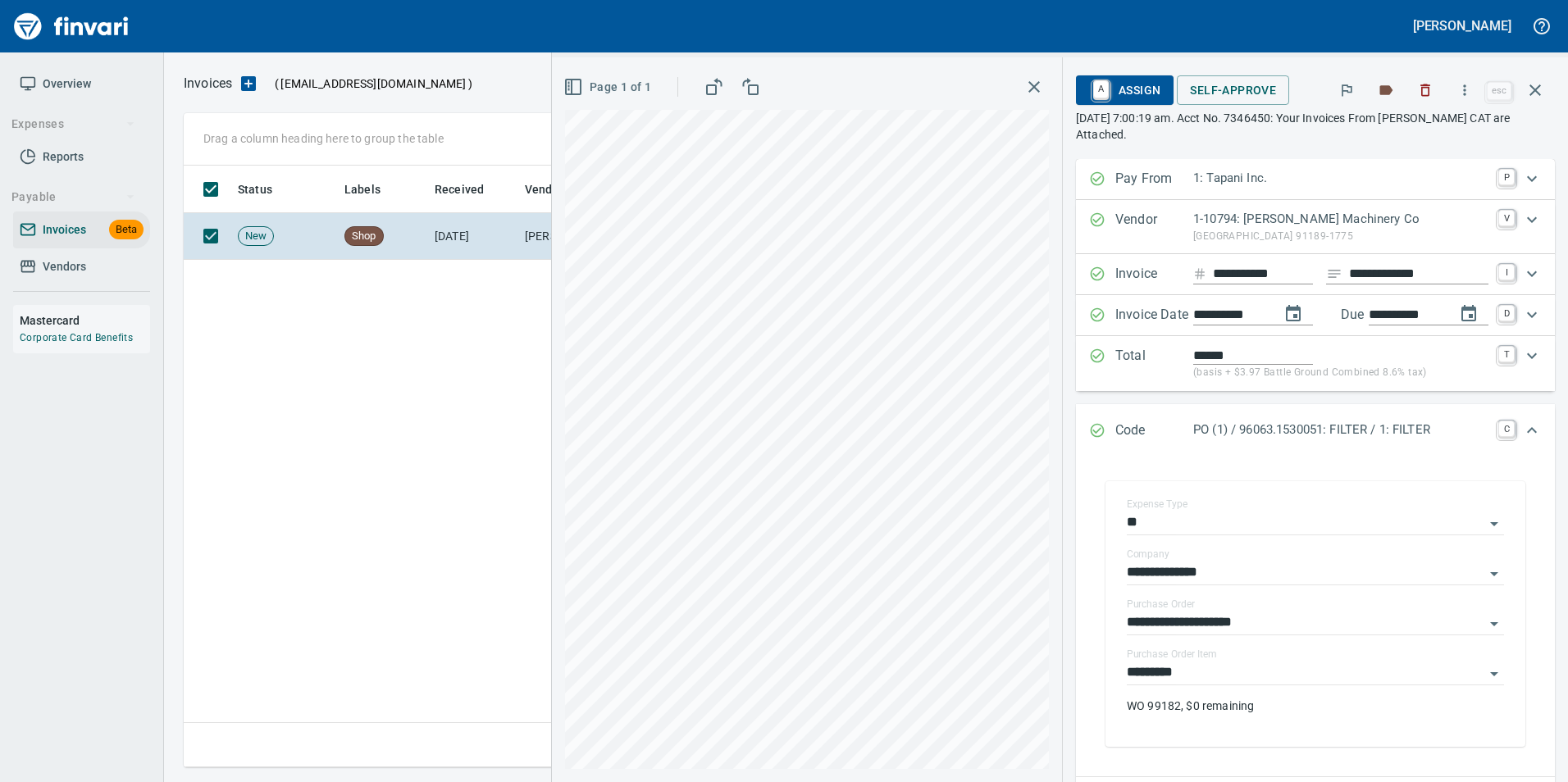
click at [1164, 415] on div "Code PO (1) / 96063.1530051: FILTER / 1: FILTER C" at bounding box center [1315, 430] width 478 height 54
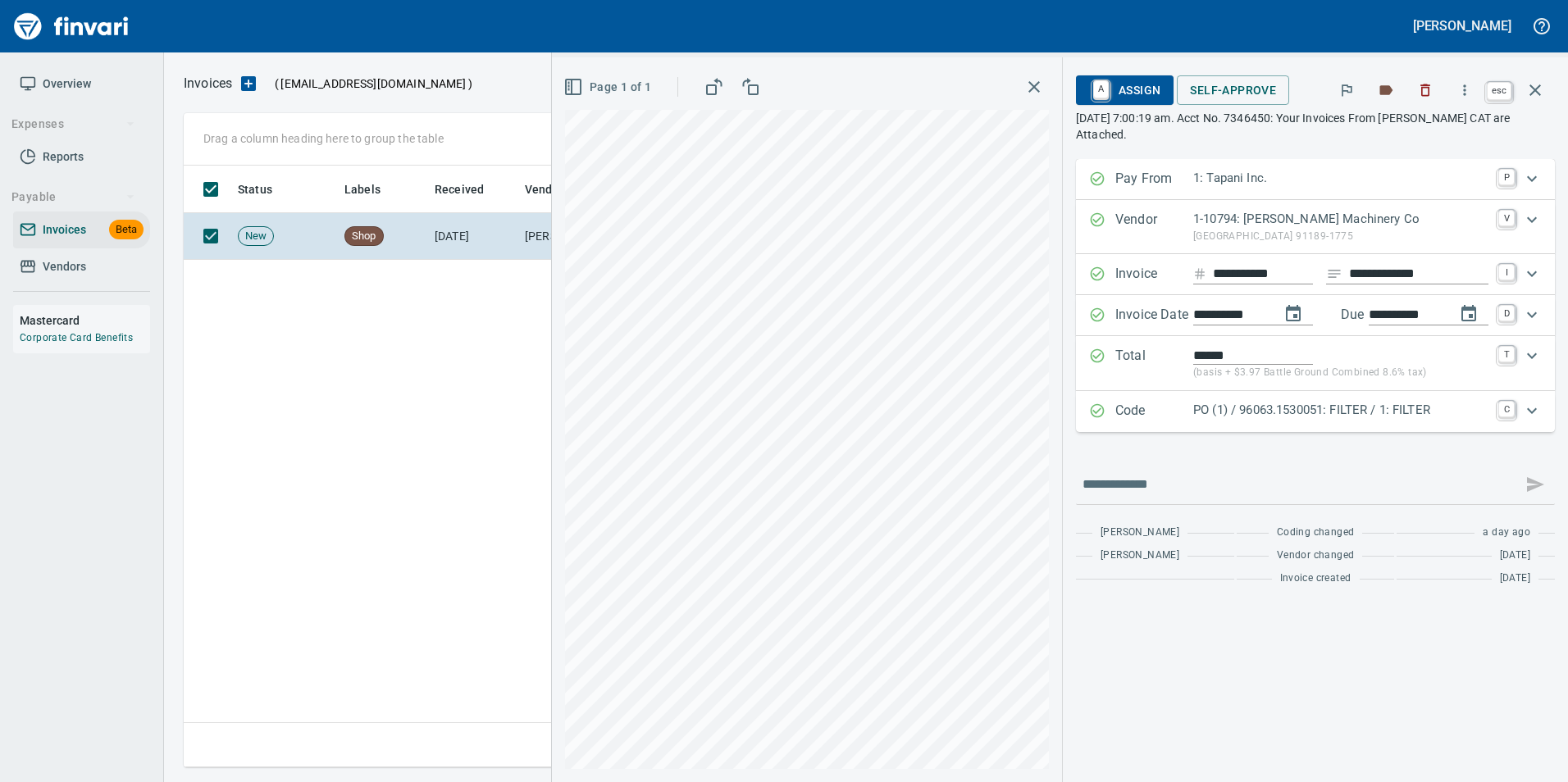
click at [1540, 86] on icon "button" at bounding box center [1535, 90] width 20 height 20
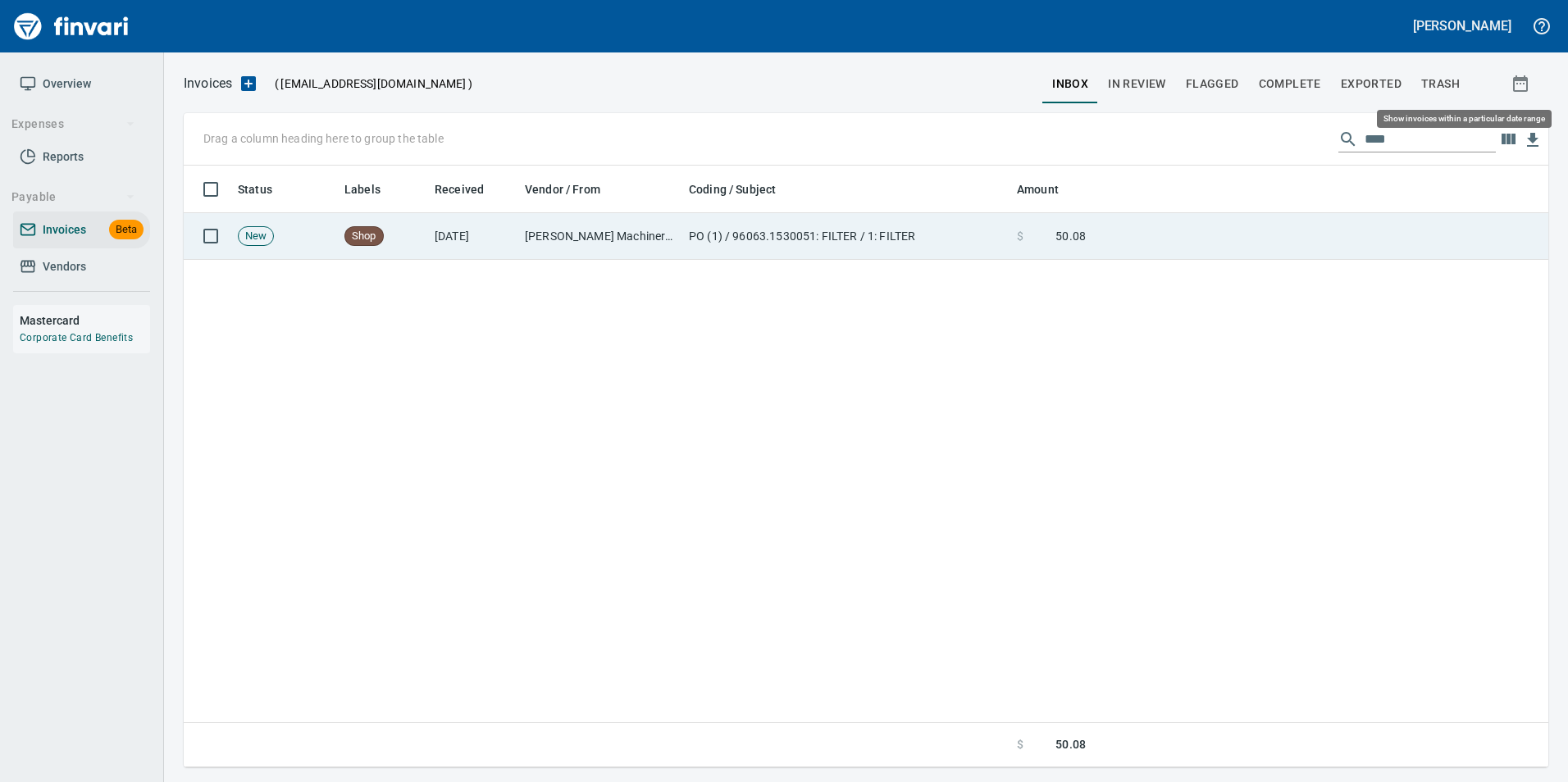
scroll to position [589, 1352]
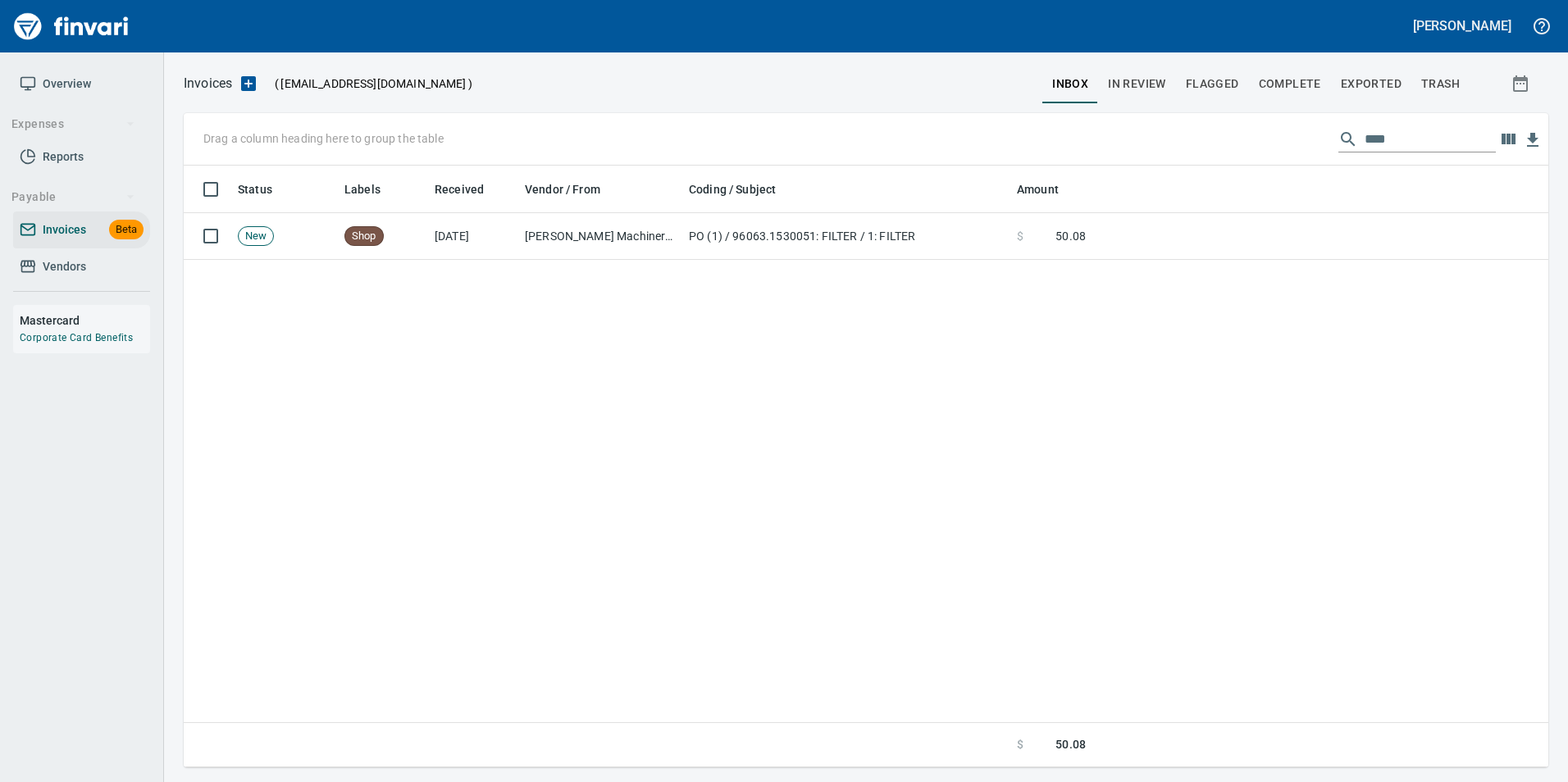
click at [1365, 139] on input "****" at bounding box center [1430, 140] width 132 height 27
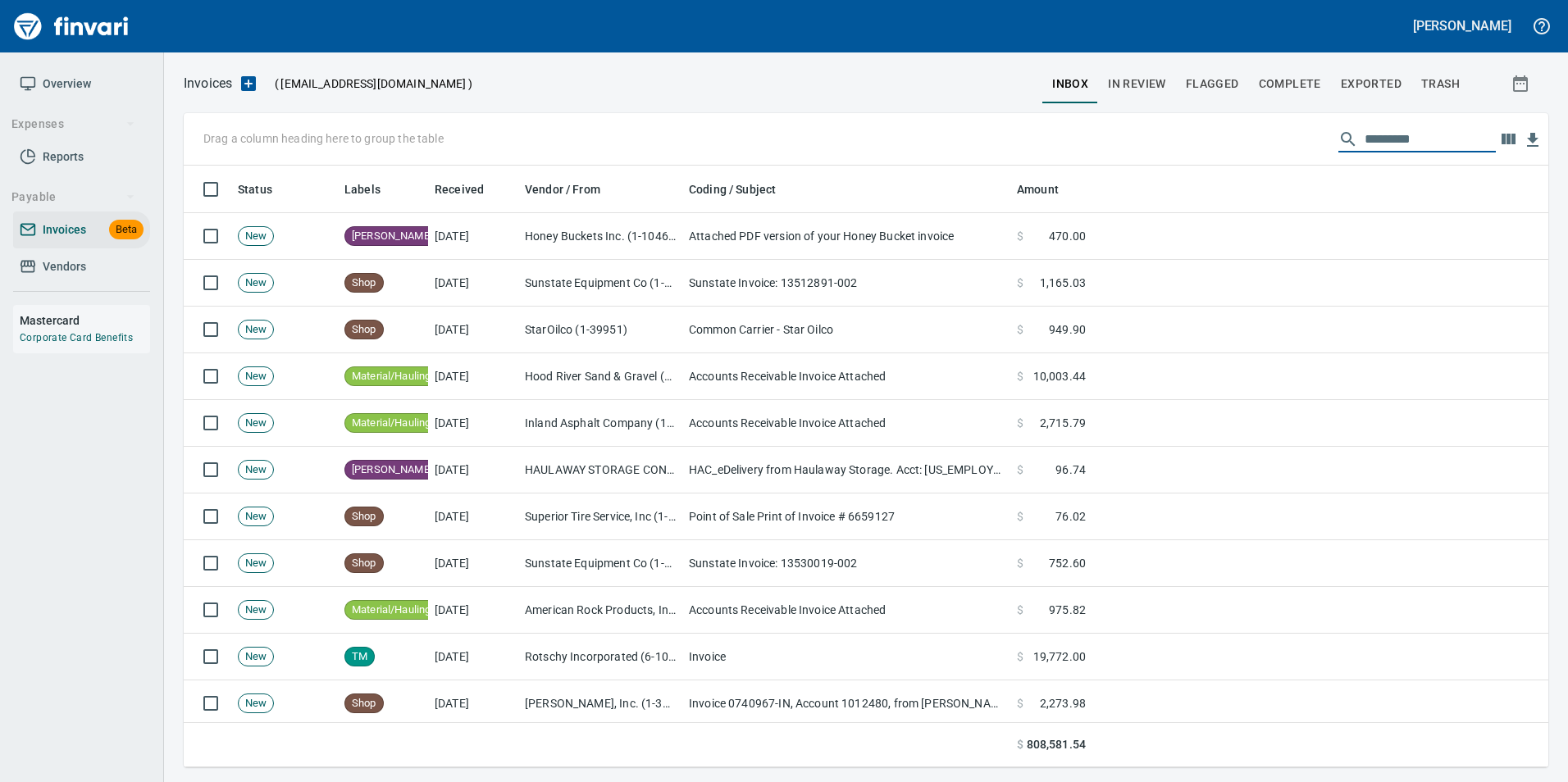
scroll to position [589, 1340]
